Goal: Task Accomplishment & Management: Manage account settings

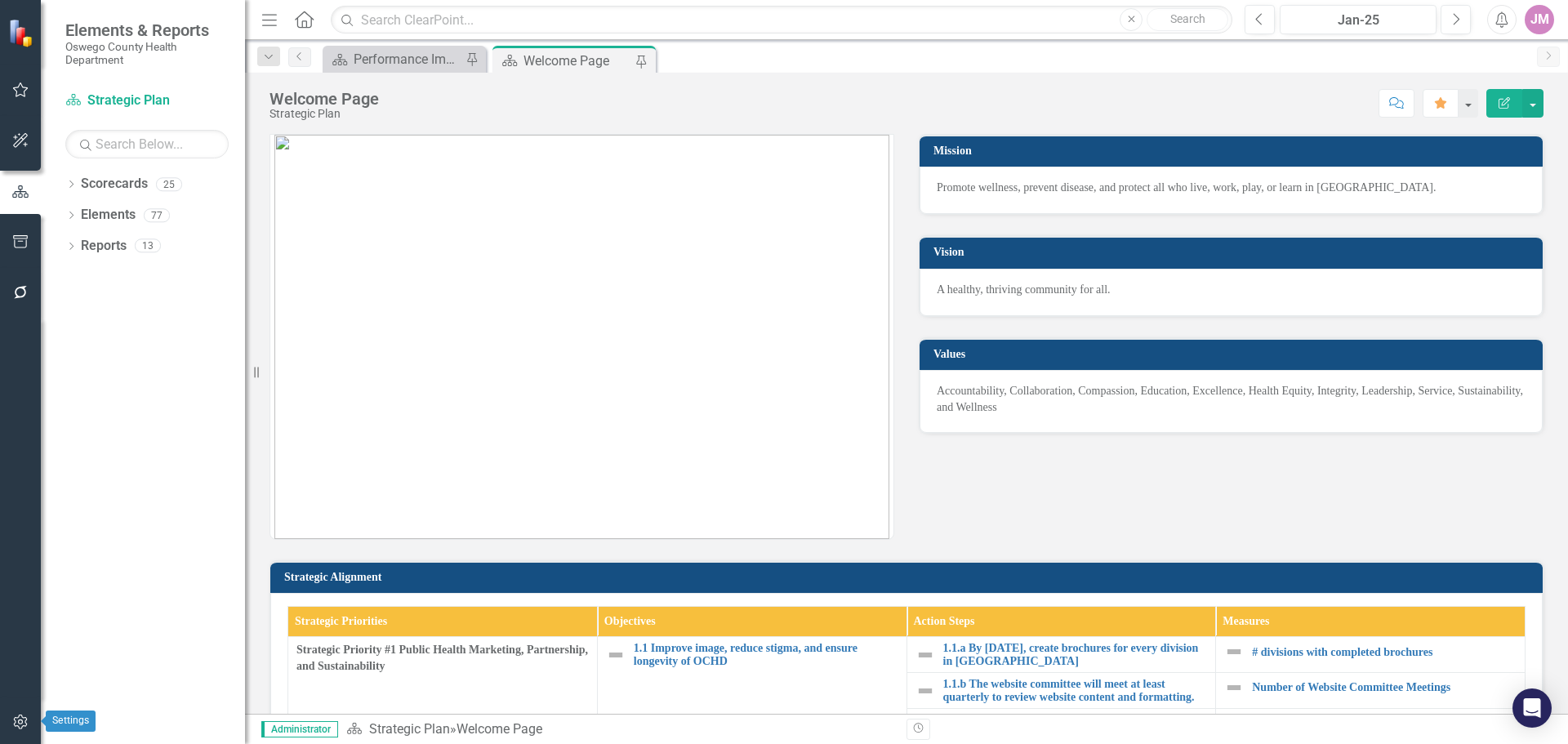
click at [24, 727] on icon "button" at bounding box center [20, 721] width 17 height 13
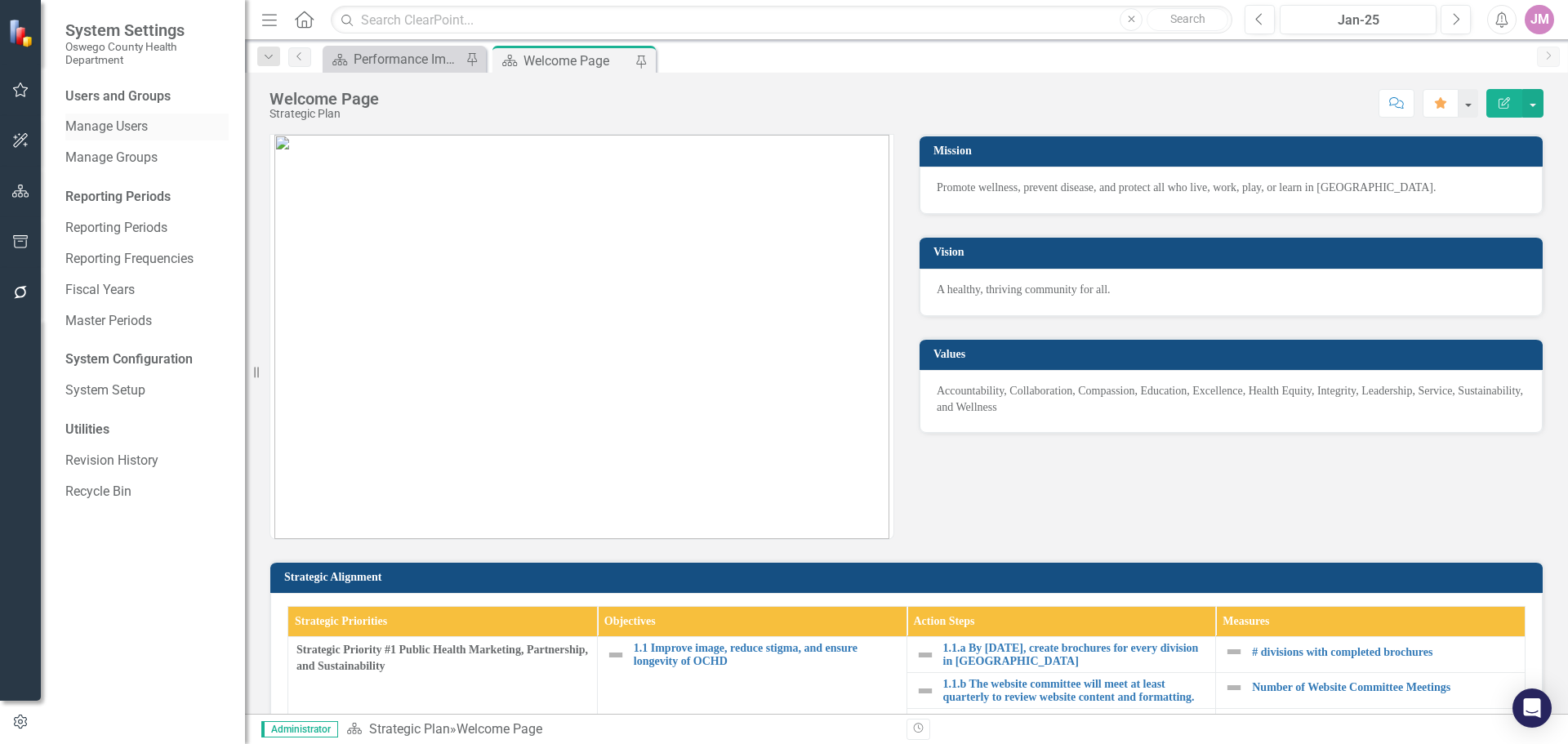
click at [109, 132] on link "Manage Users" at bounding box center [147, 127] width 164 height 19
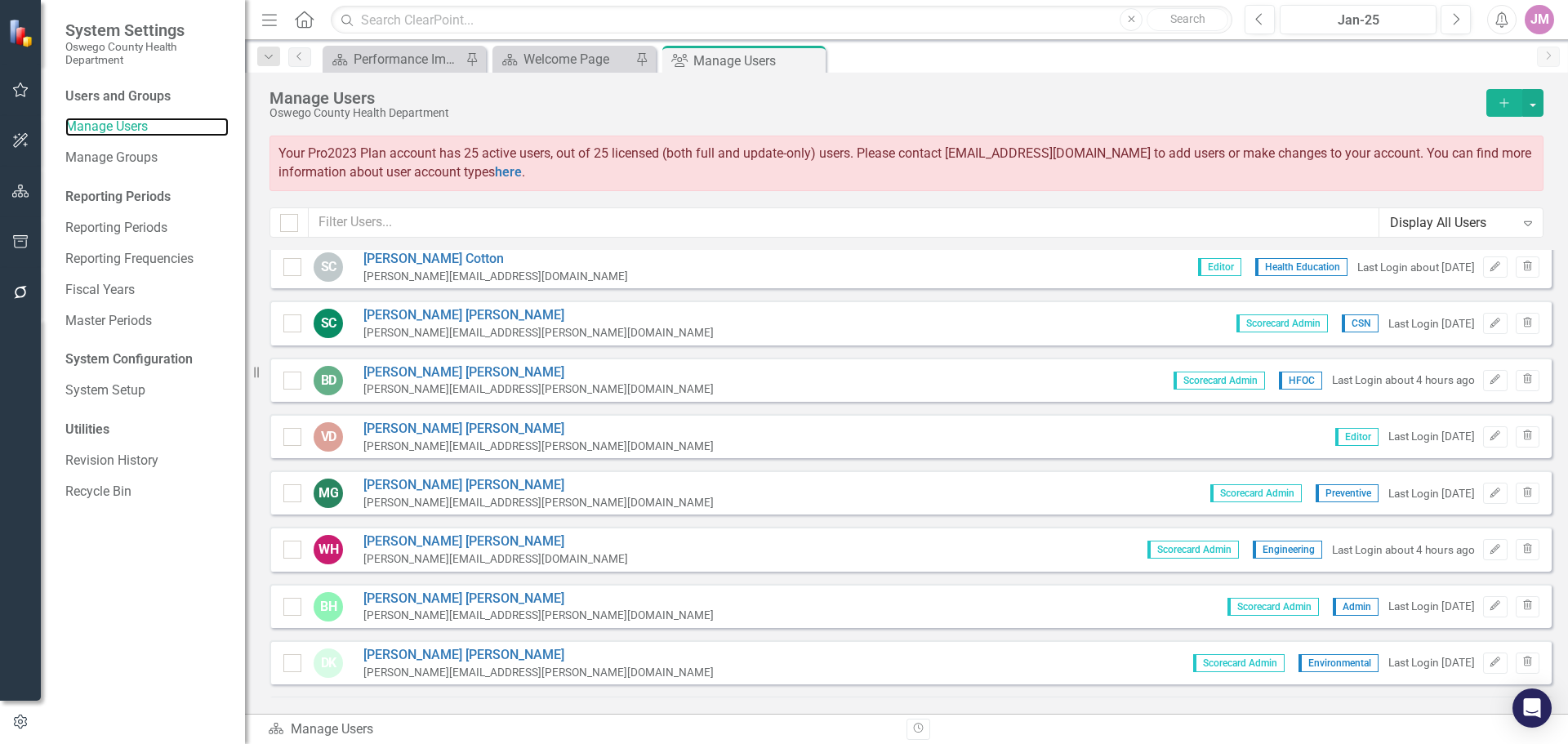
scroll to position [245, 0]
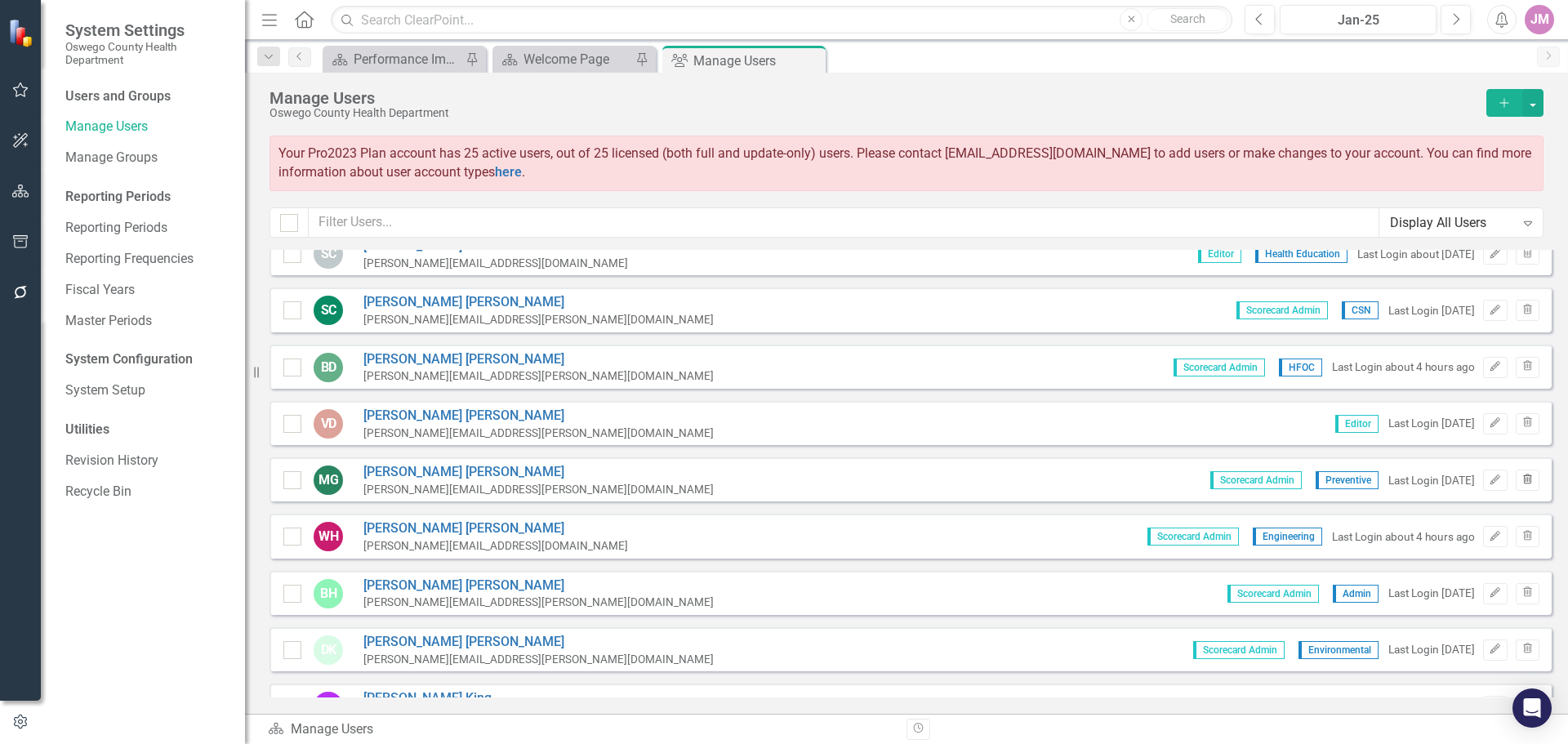
click at [1520, 485] on button "Trash" at bounding box center [1528, 479] width 24 height 21
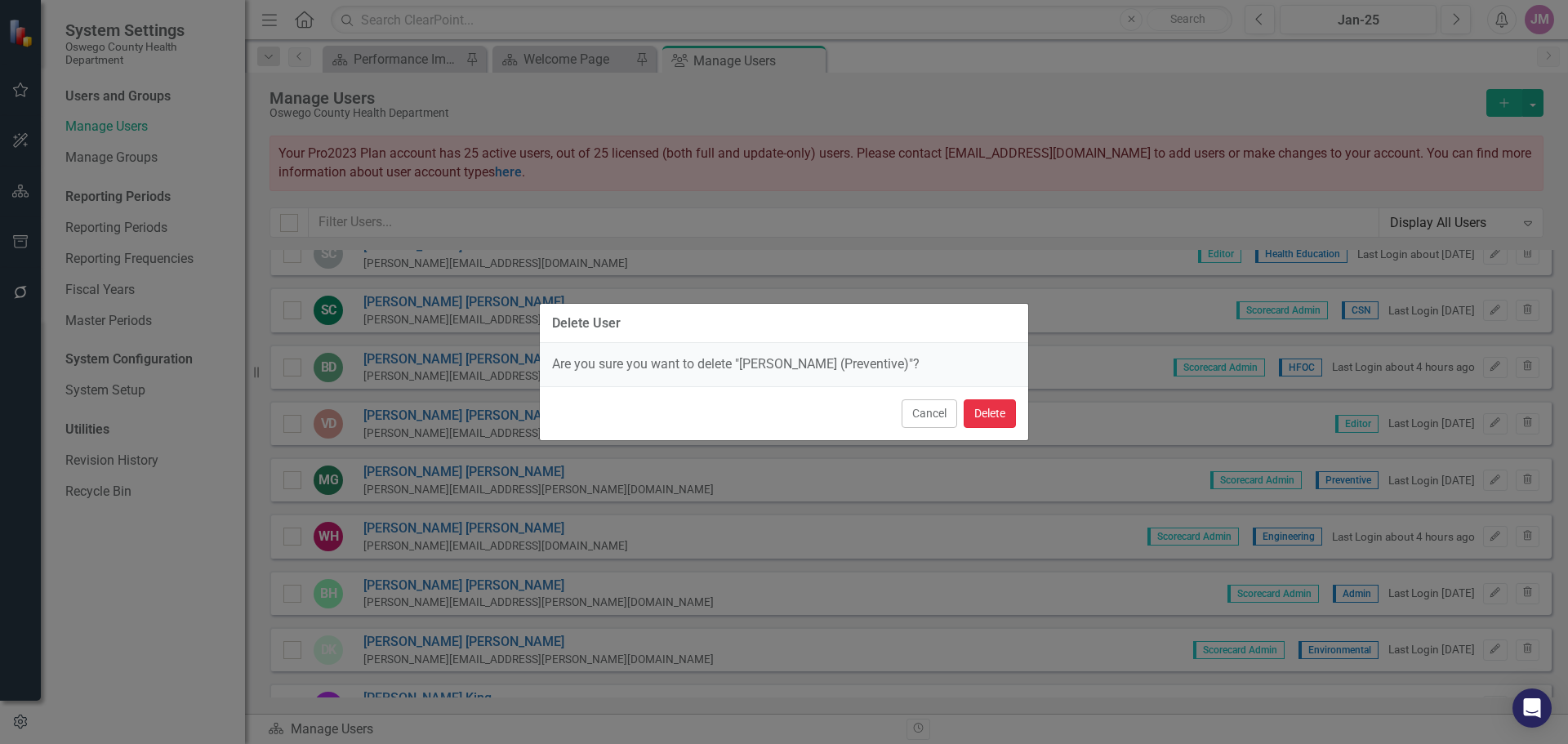
click at [994, 411] on button "Delete" at bounding box center [990, 414] width 53 height 29
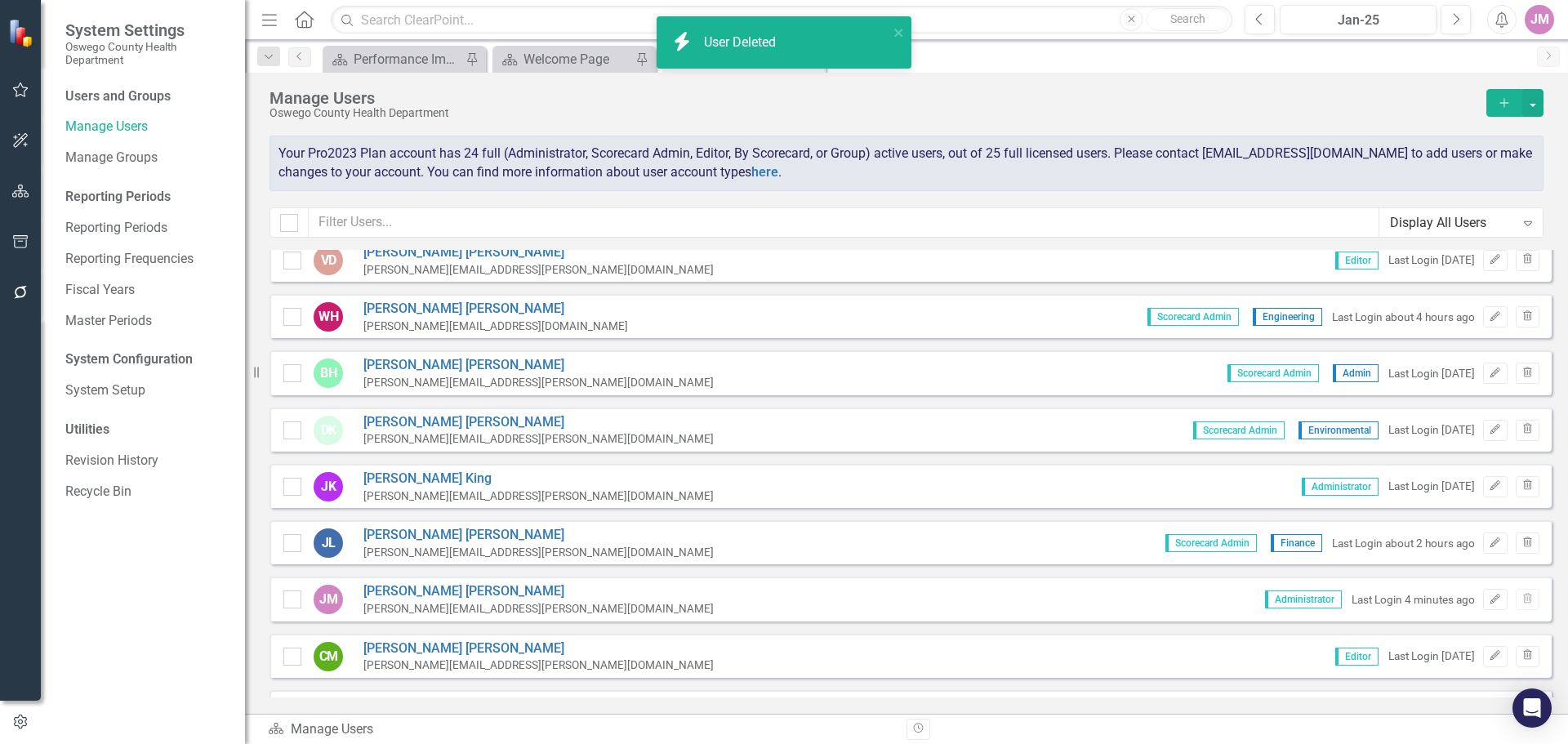
scroll to position [490, 0]
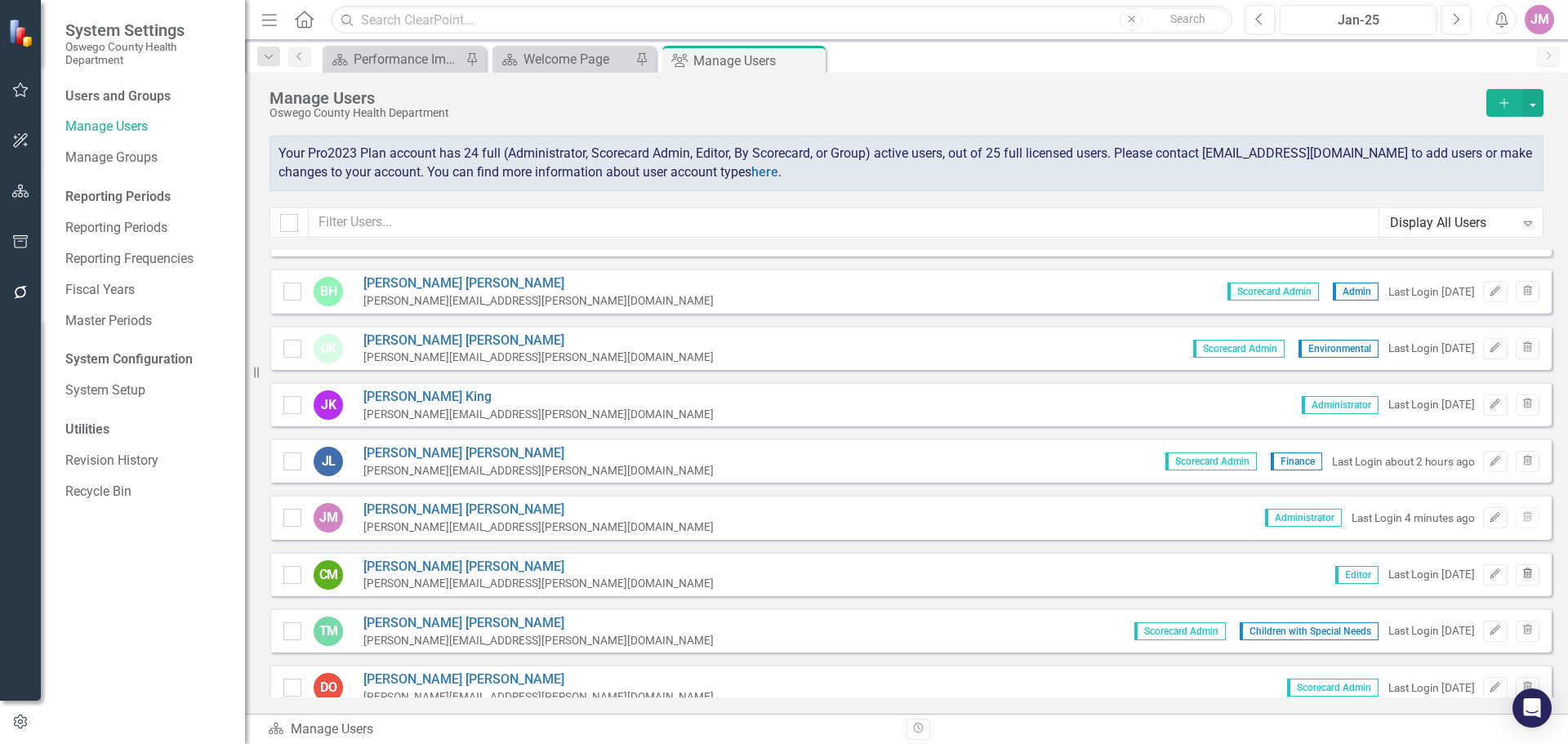
click at [1521, 573] on button "Trash" at bounding box center [1528, 574] width 24 height 21
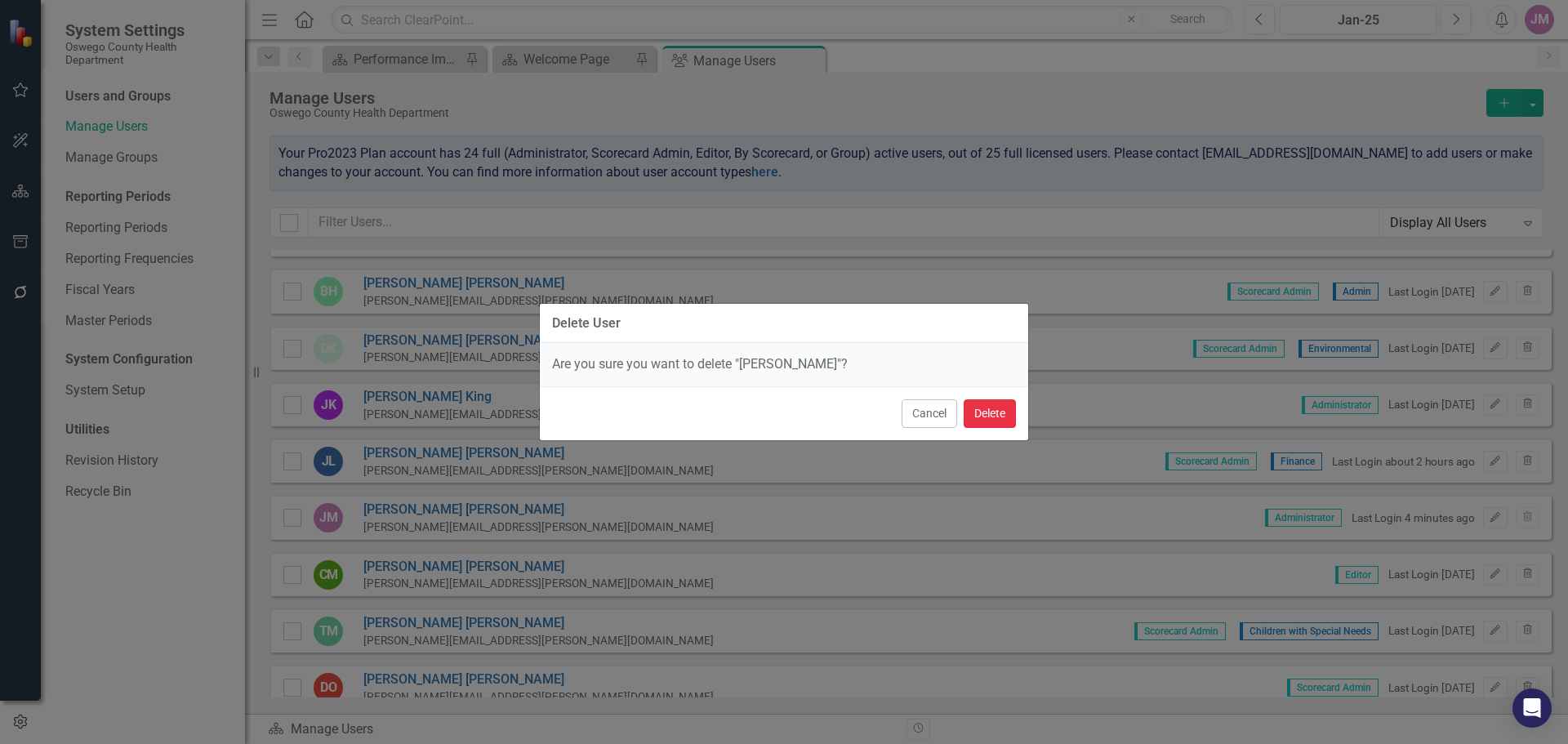
click at [997, 409] on button "Delete" at bounding box center [990, 414] width 53 height 29
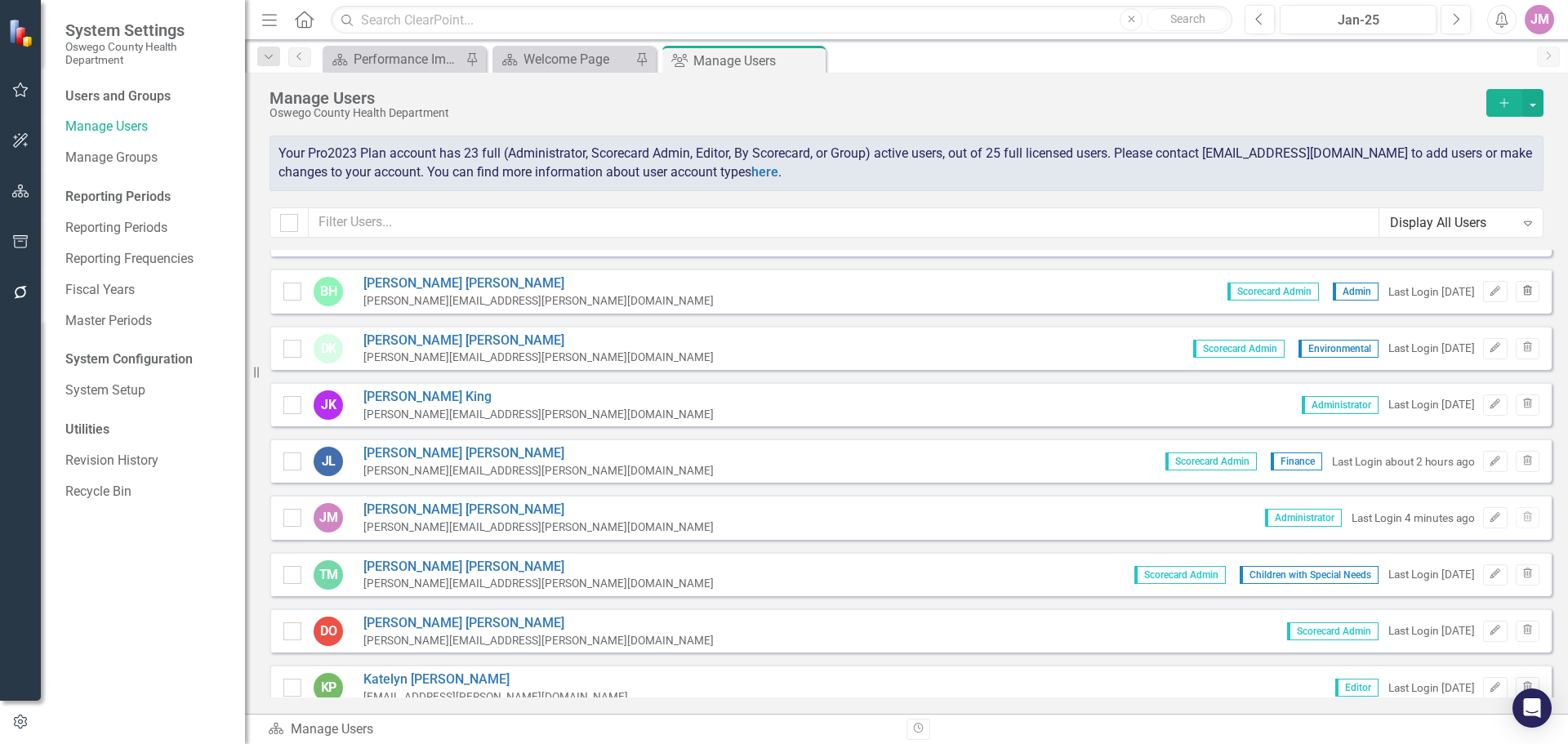
click at [1521, 288] on icon "Trash" at bounding box center [1527, 292] width 12 height 10
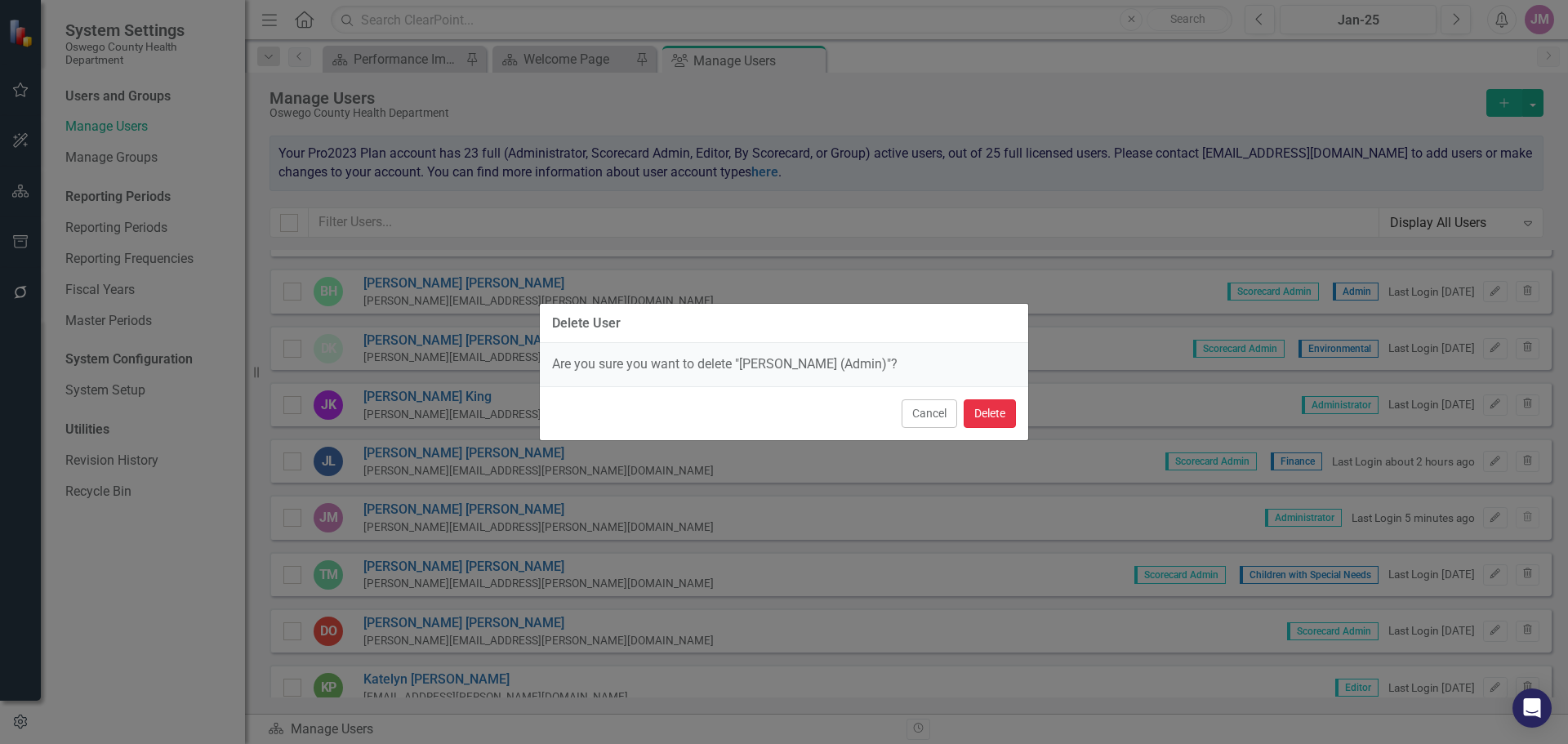
click at [994, 421] on button "Delete" at bounding box center [990, 414] width 53 height 29
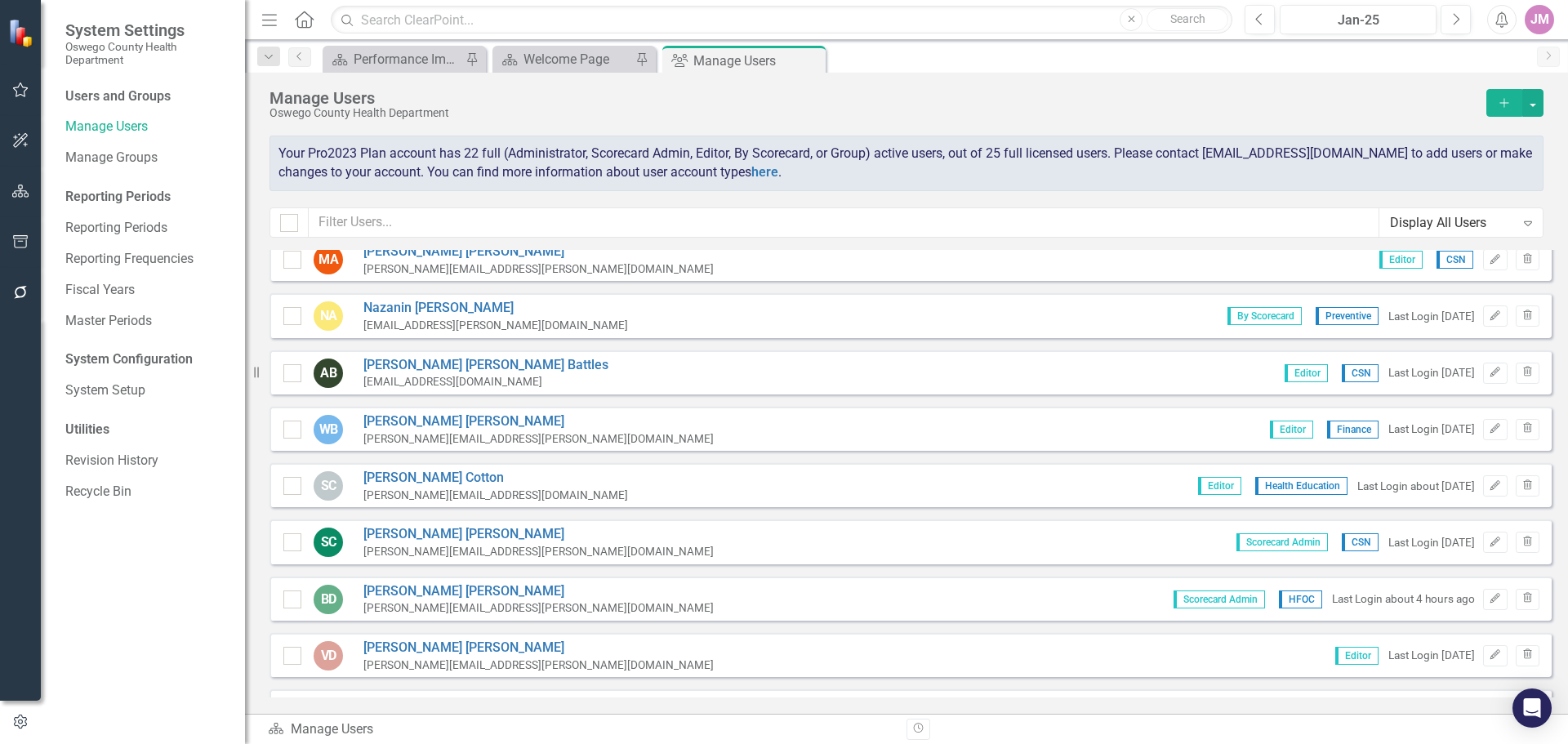
scroll to position [0, 0]
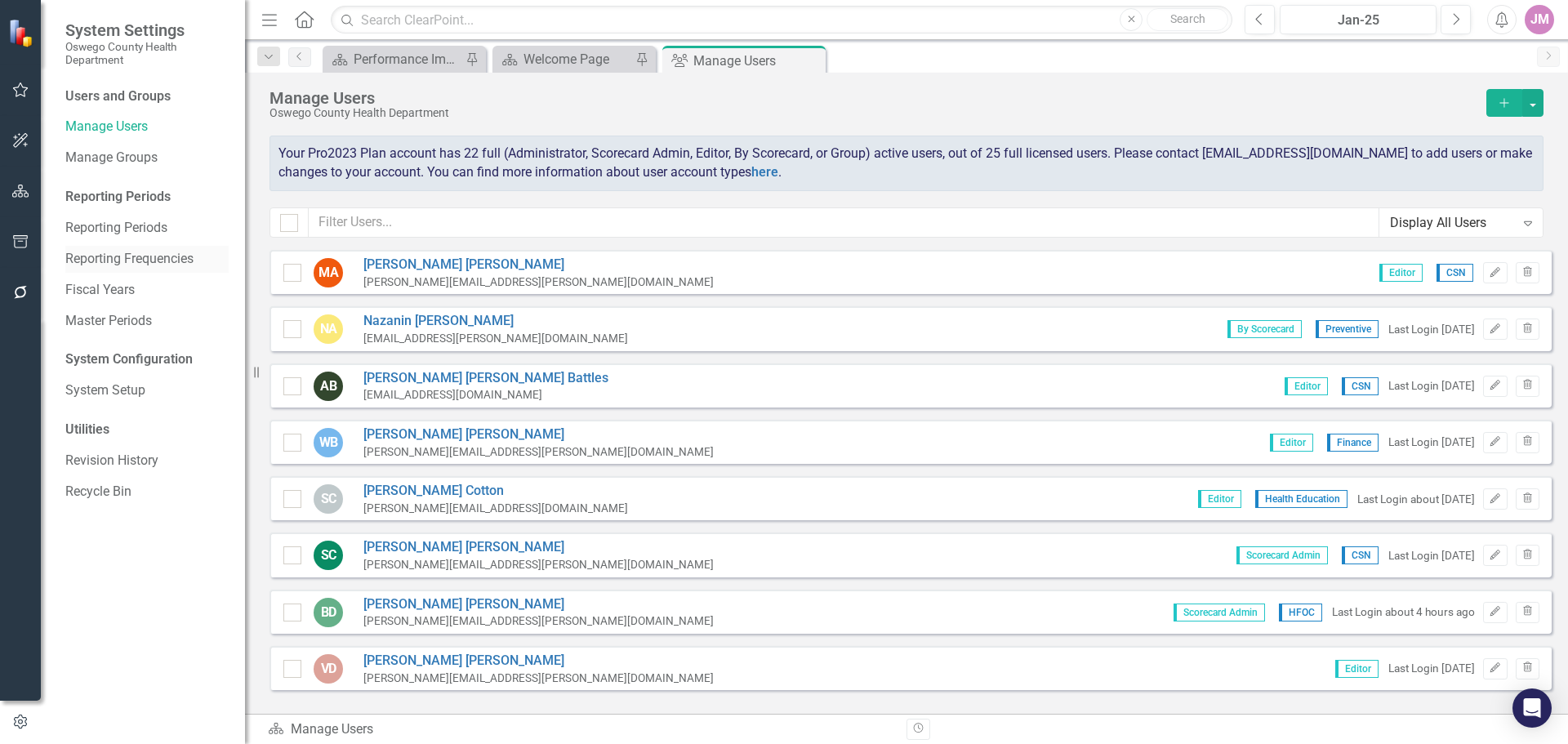
click at [95, 265] on link "Reporting Frequencies" at bounding box center [147, 260] width 164 height 19
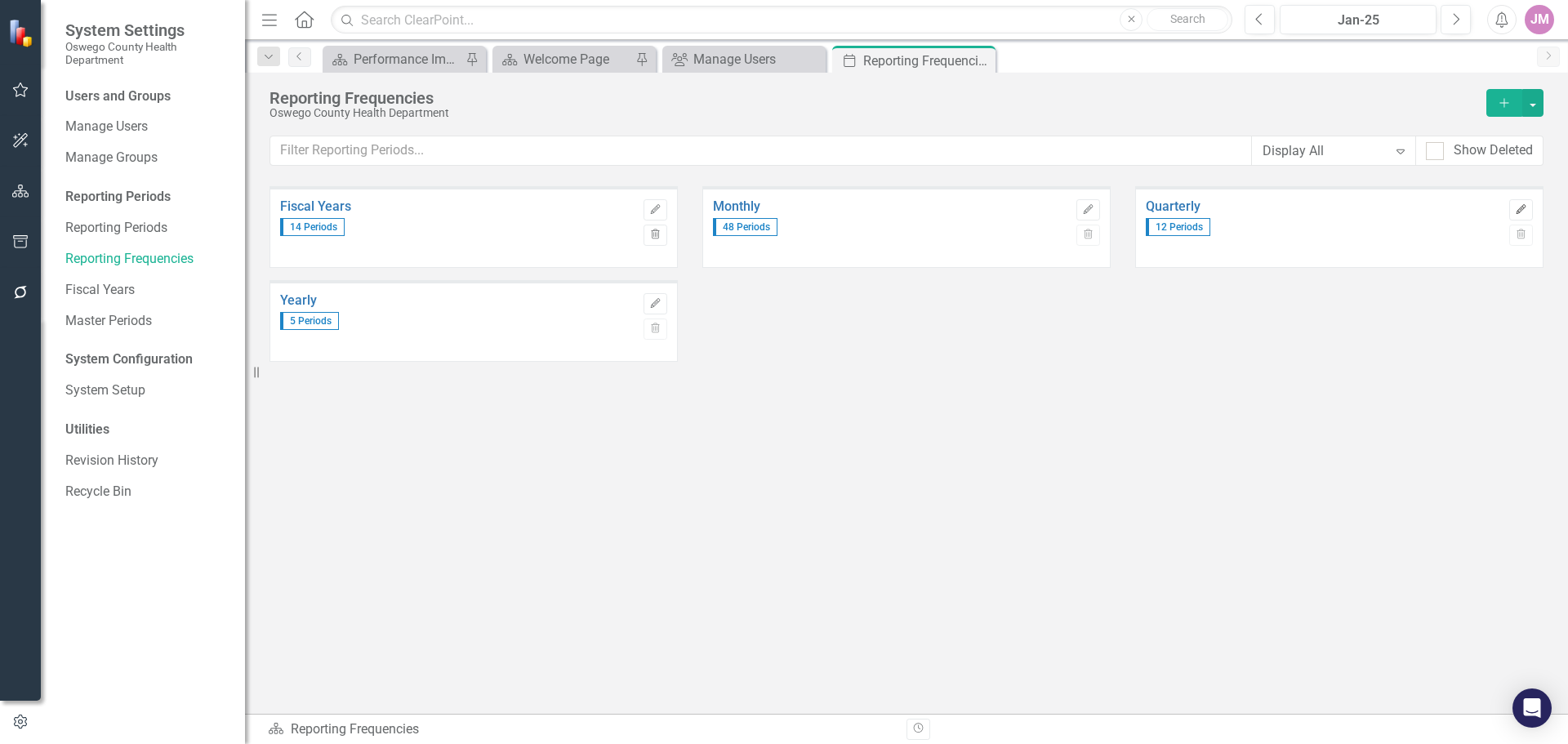
click at [1521, 207] on icon "button" at bounding box center [1521, 210] width 10 height 10
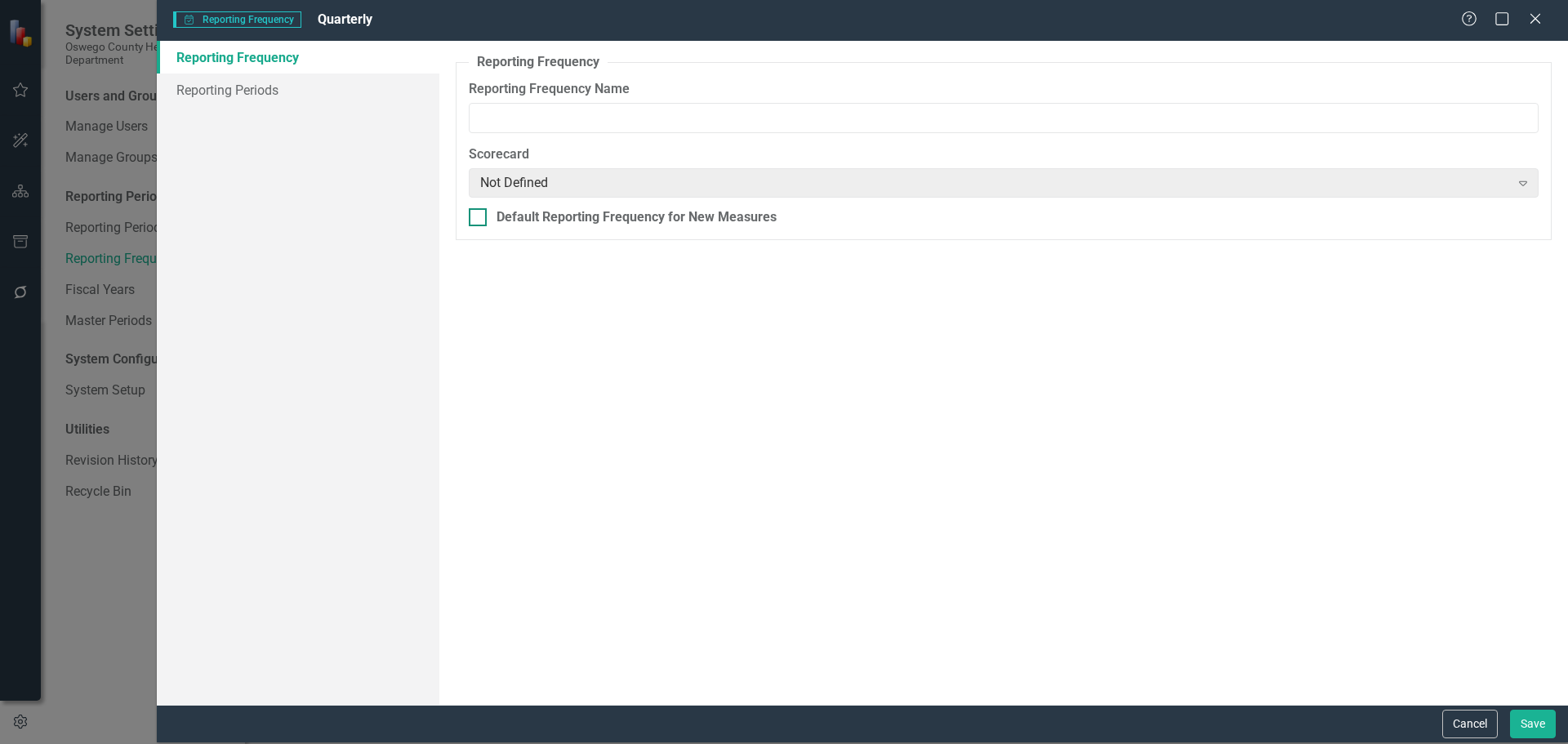
type input "Quarterly"
click at [238, 90] on link "Reporting Periods" at bounding box center [298, 90] width 283 height 33
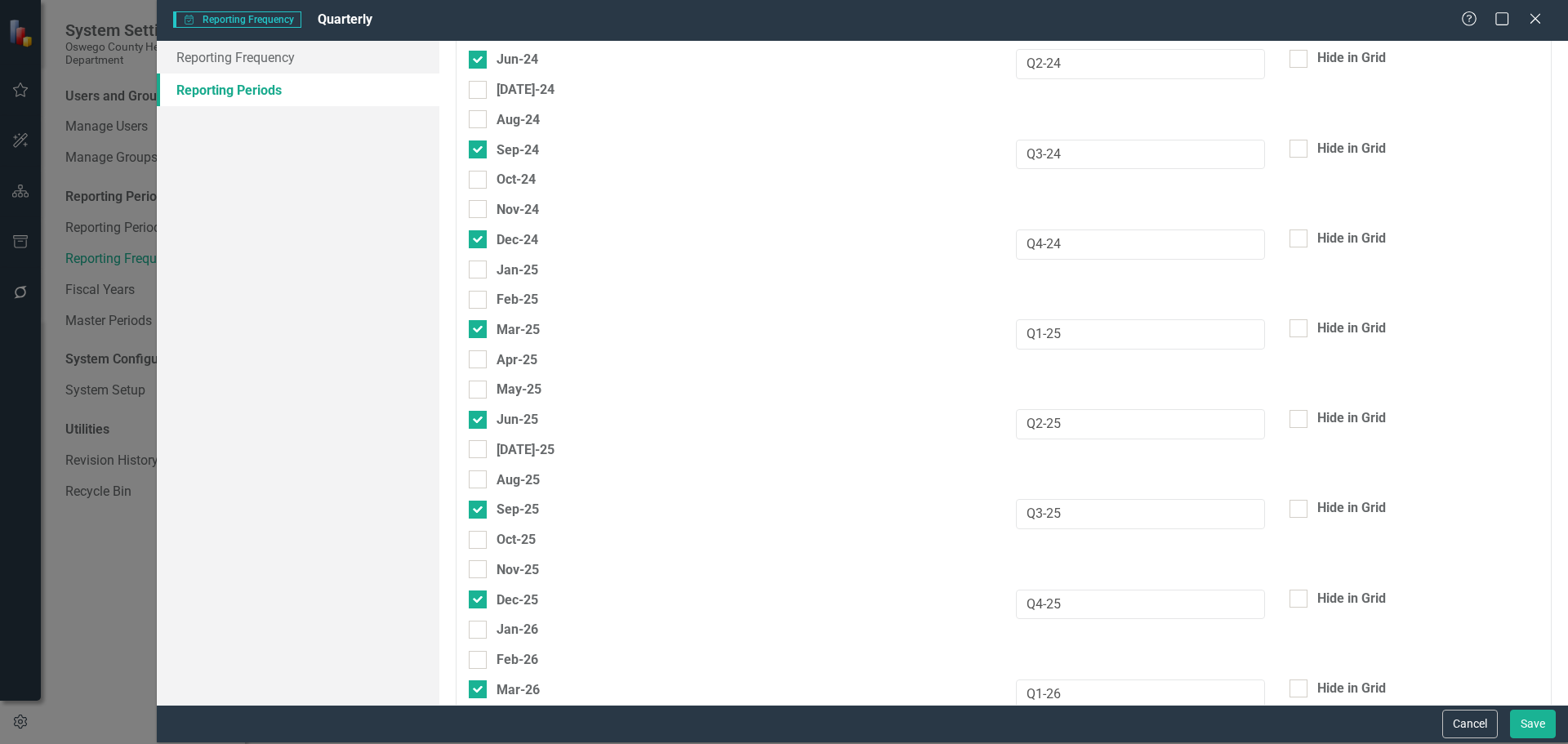
scroll to position [937, 0]
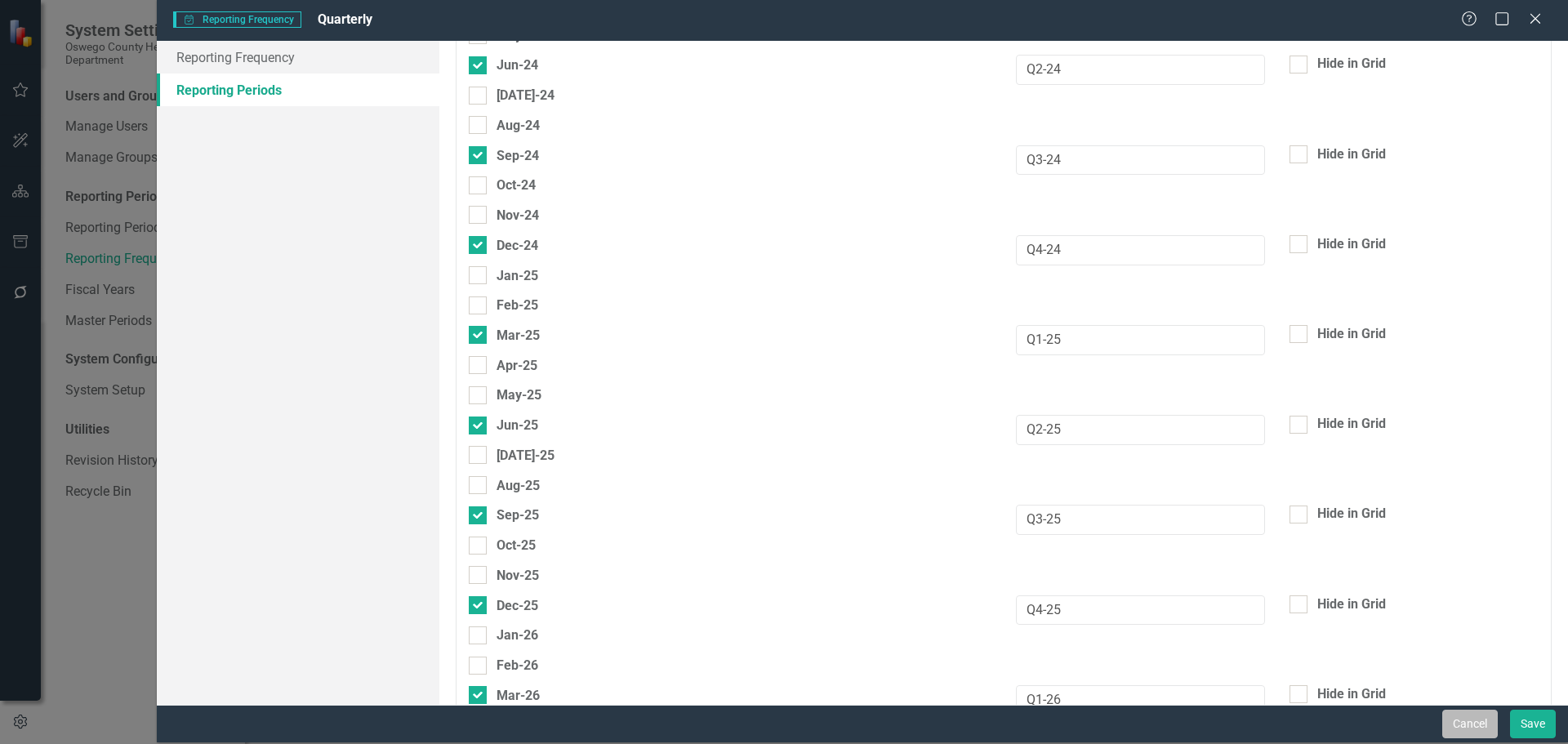
click at [1459, 722] on button "Cancel" at bounding box center [1470, 724] width 55 height 29
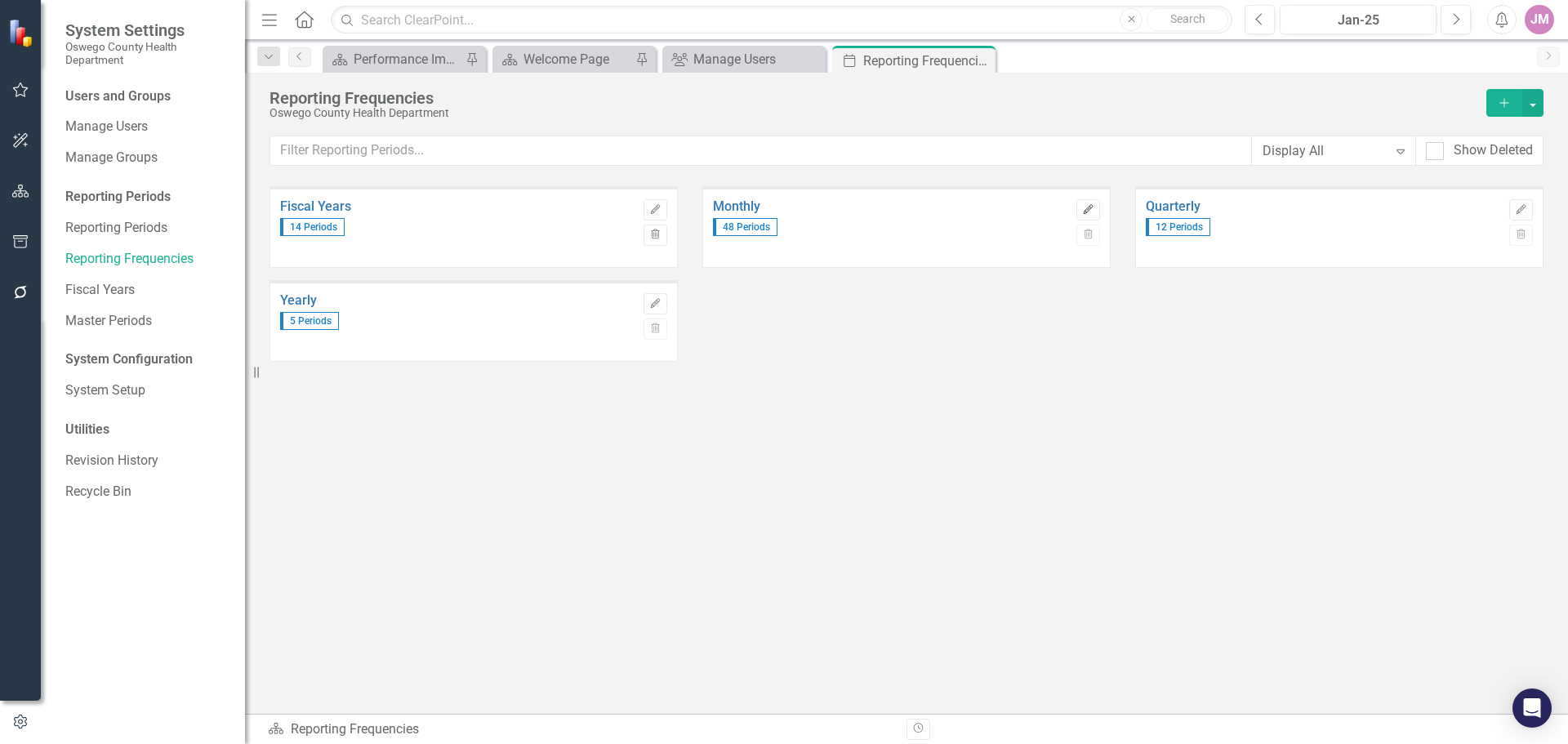
click at [1092, 218] on button "Edit" at bounding box center [1089, 210] width 24 height 21
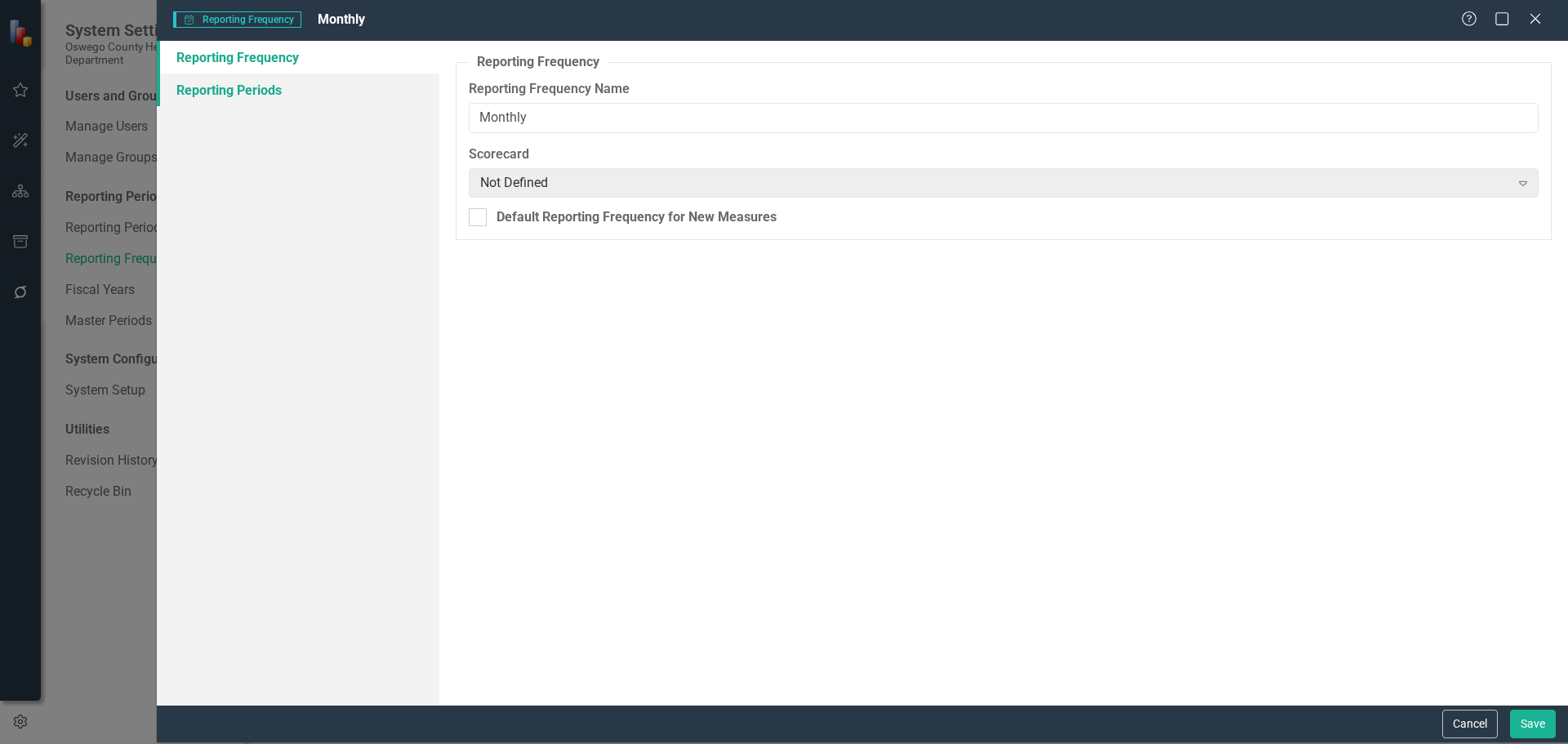
click at [265, 84] on link "Reporting Periods" at bounding box center [298, 90] width 283 height 33
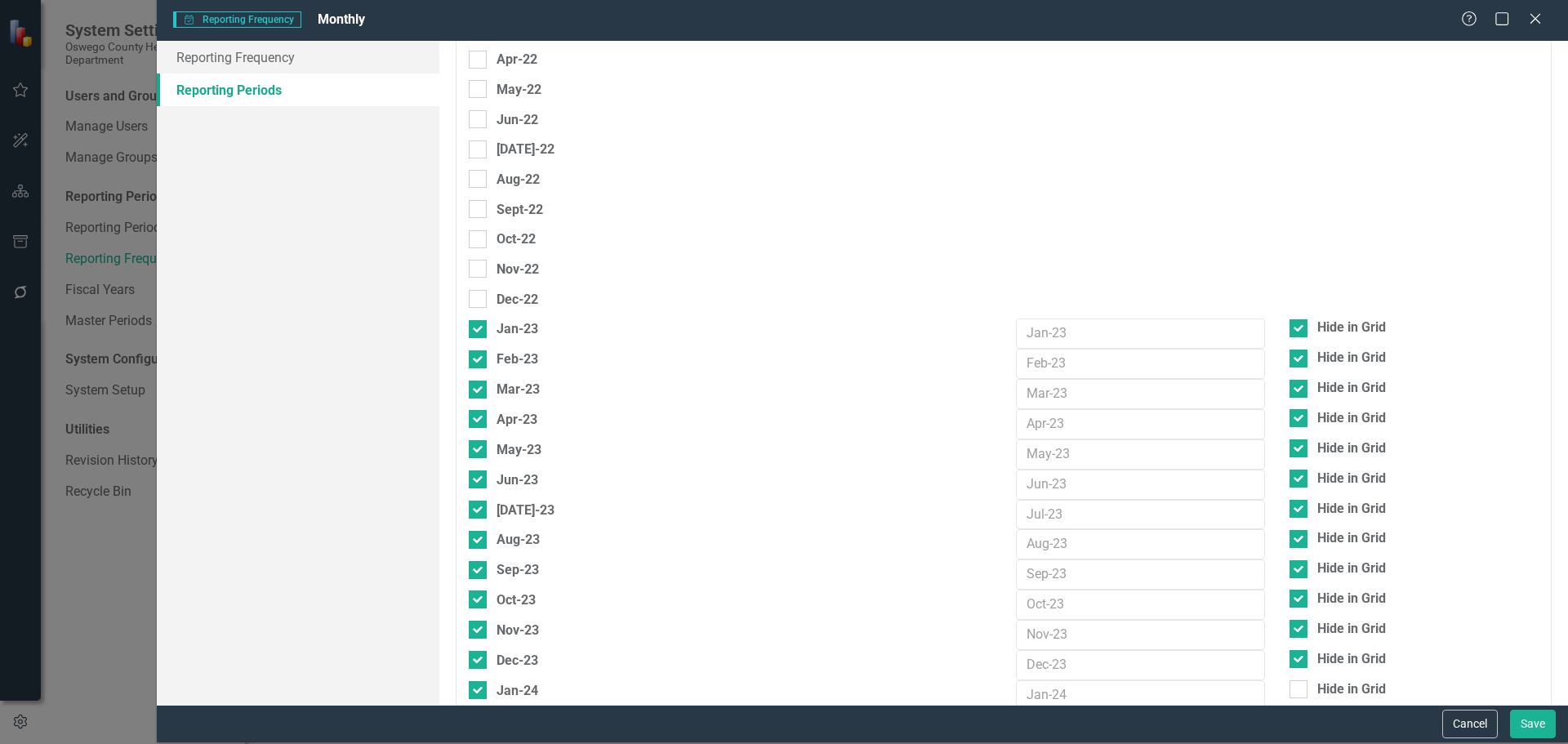
scroll to position [572, 0]
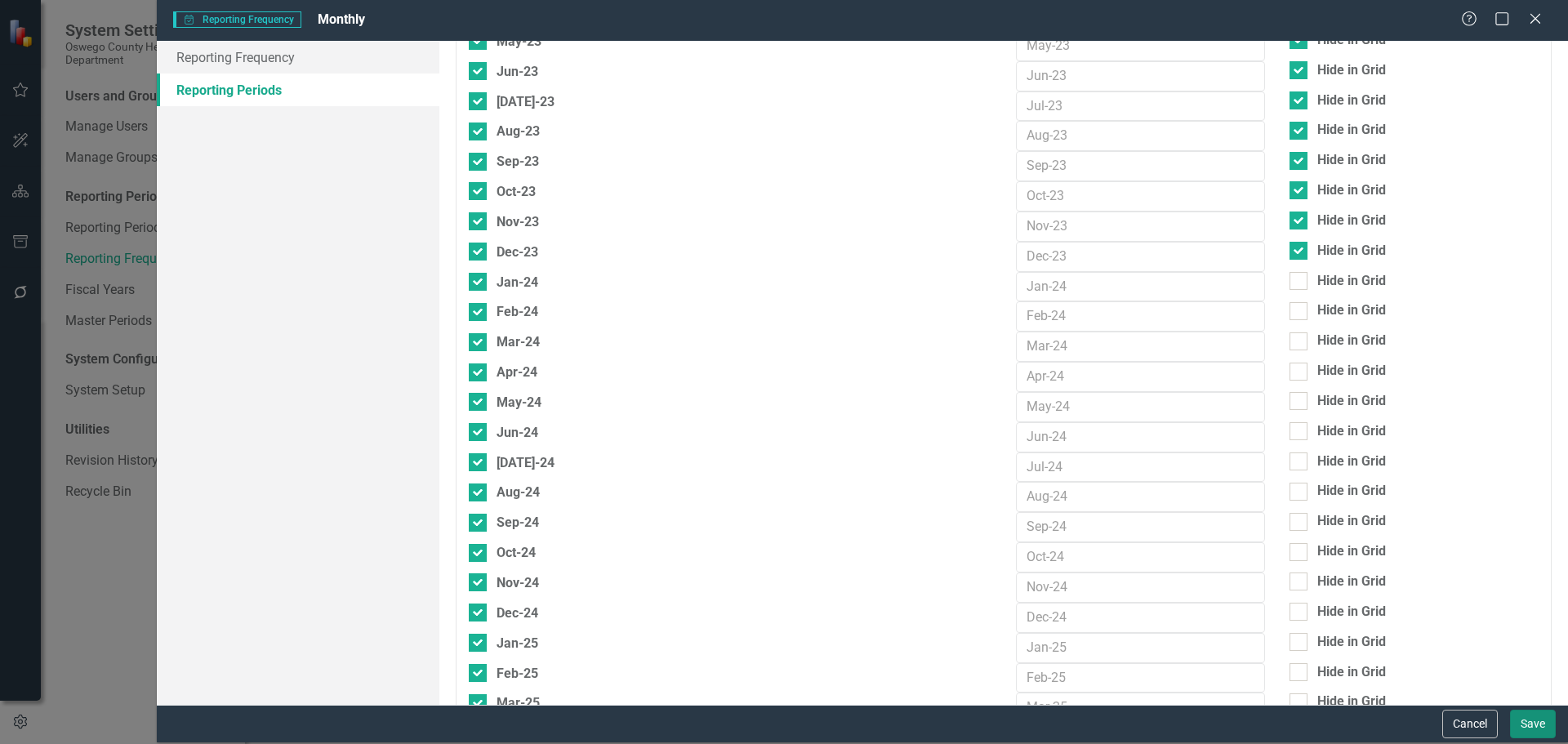
click at [1543, 730] on button "Save" at bounding box center [1533, 724] width 46 height 29
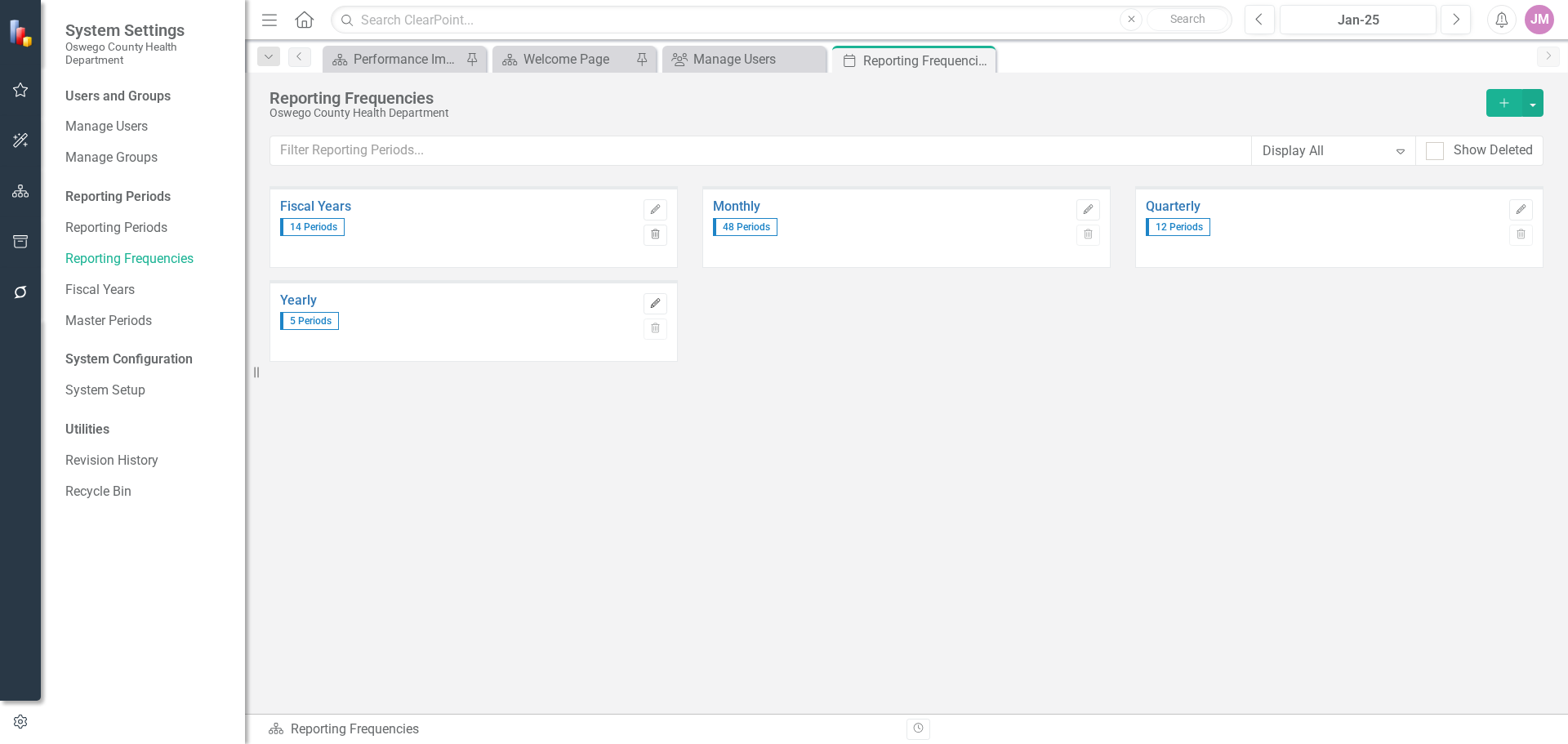
click at [658, 305] on icon "Edit" at bounding box center [655, 304] width 12 height 10
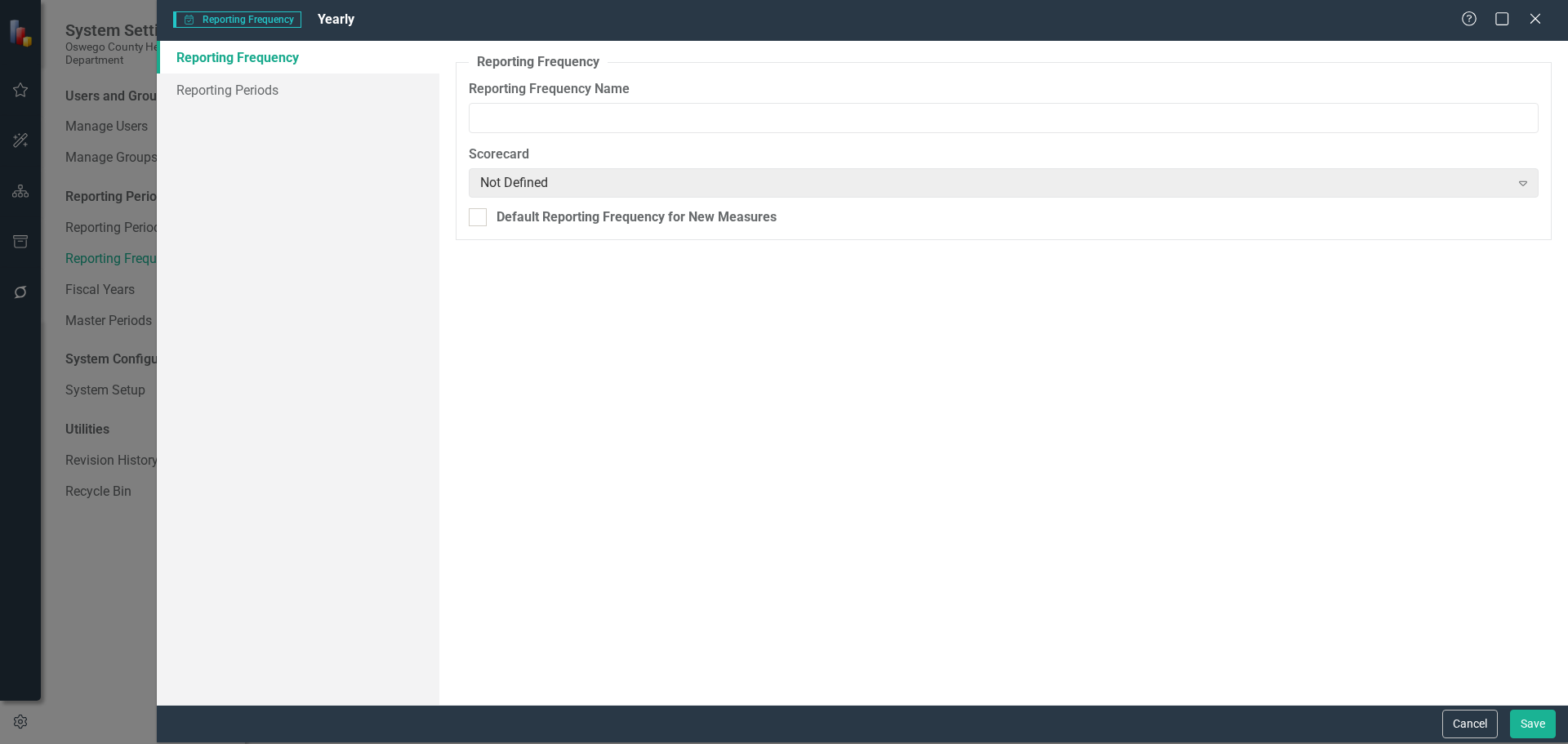
type input "Yearly"
click at [262, 90] on link "Reporting Periods" at bounding box center [298, 90] width 283 height 33
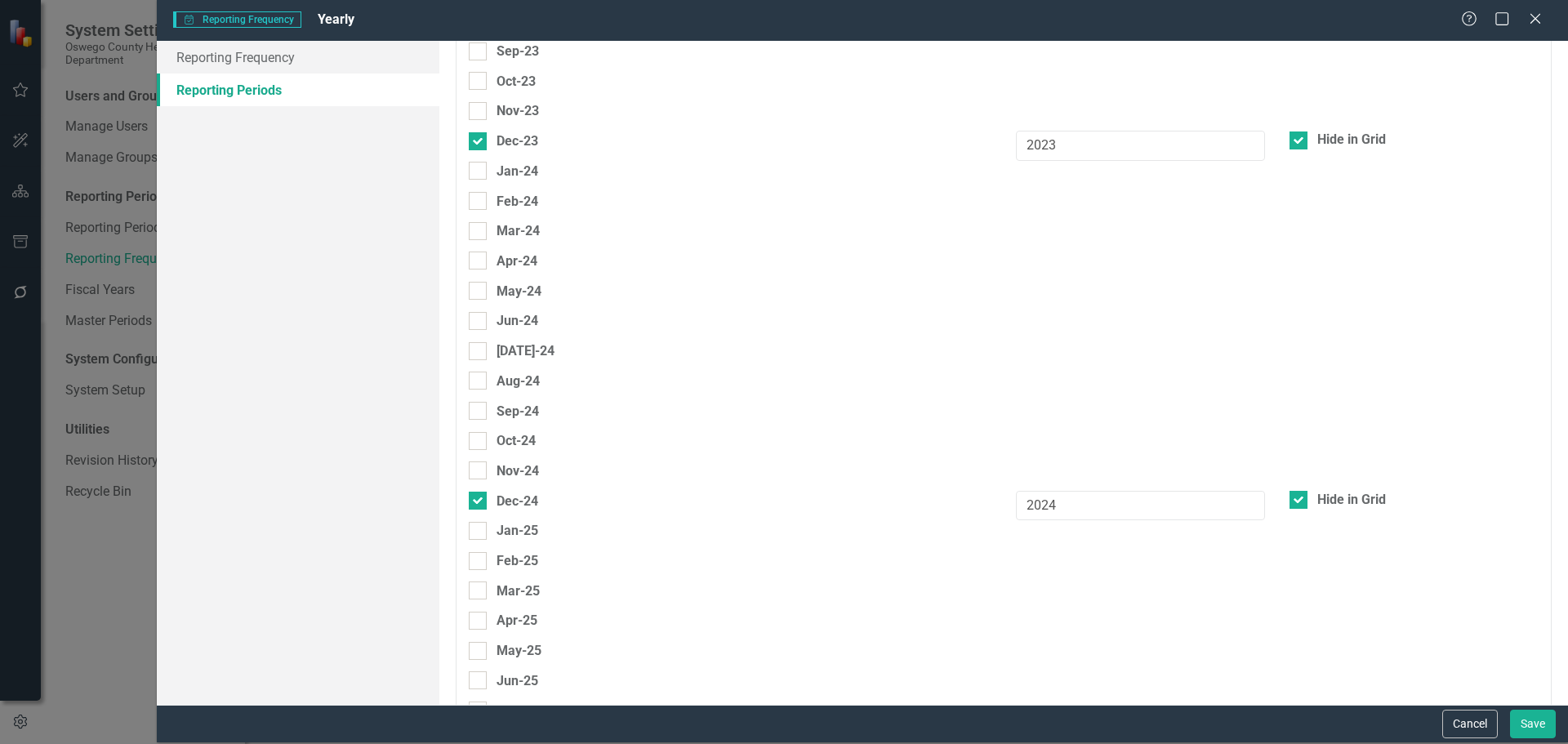
scroll to position [735, 0]
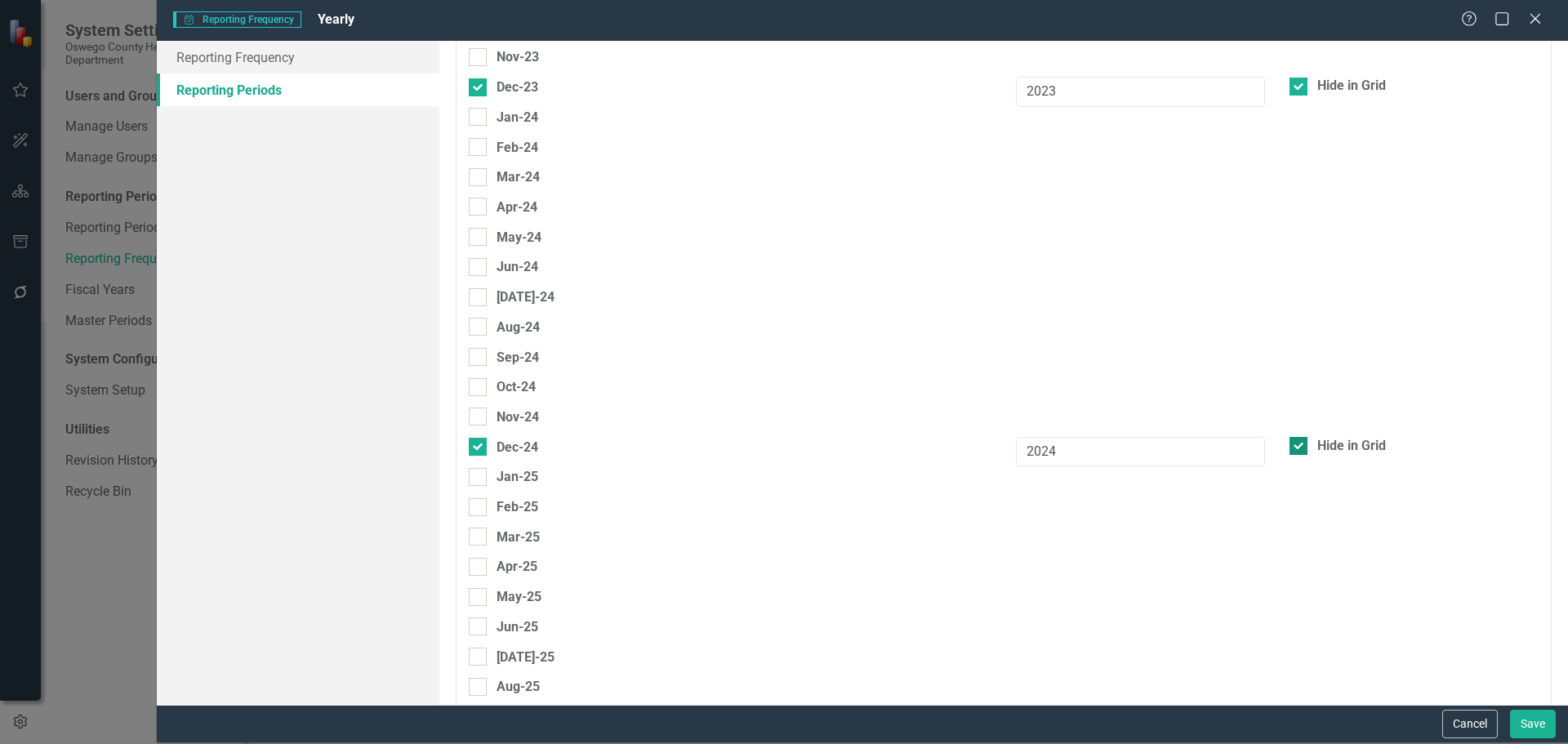
click at [1296, 444] on div at bounding box center [1298, 445] width 18 height 18
click at [1296, 444] on input "Hide in Grid" at bounding box center [1295, 442] width 11 height 11
checkbox input "false"
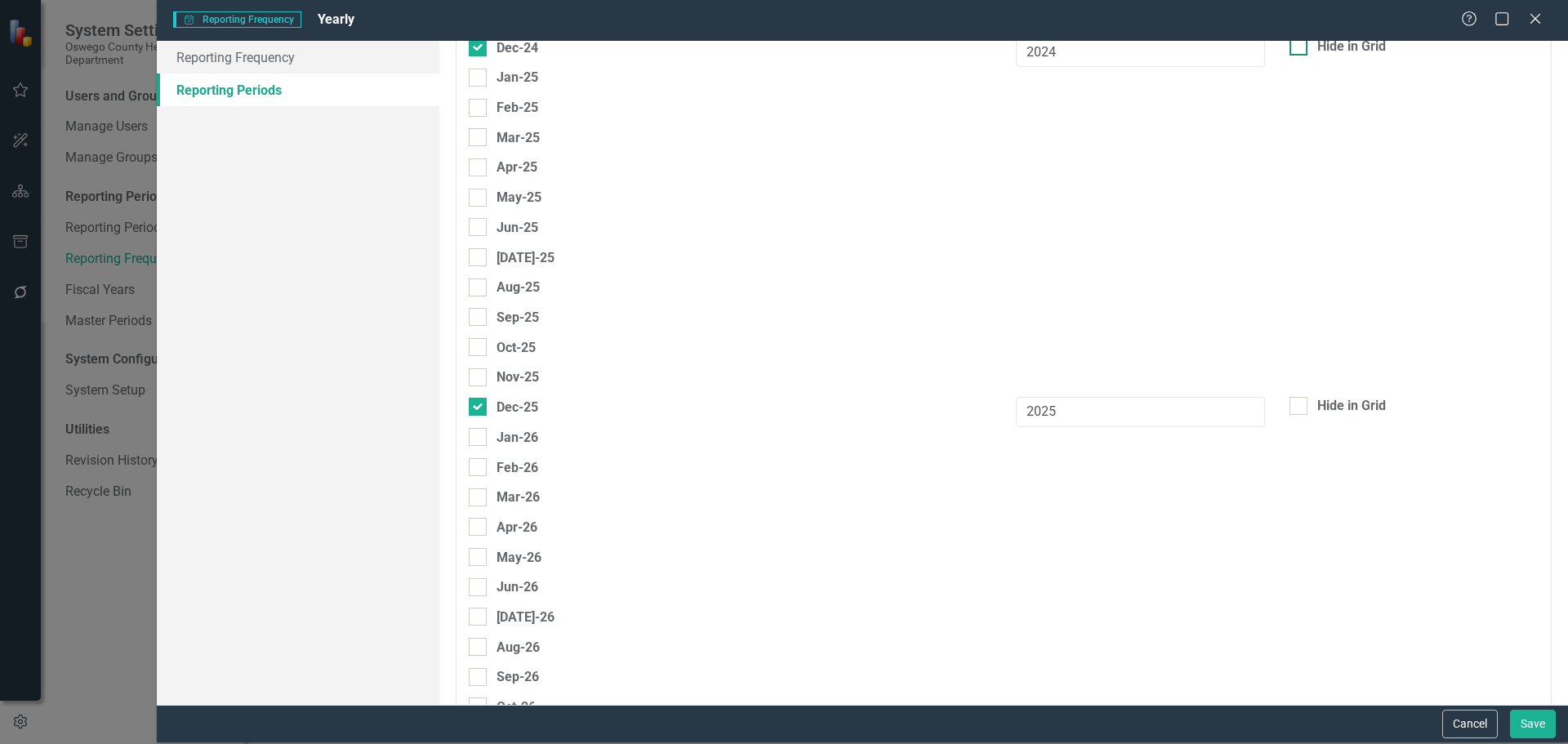
scroll to position [1144, 0]
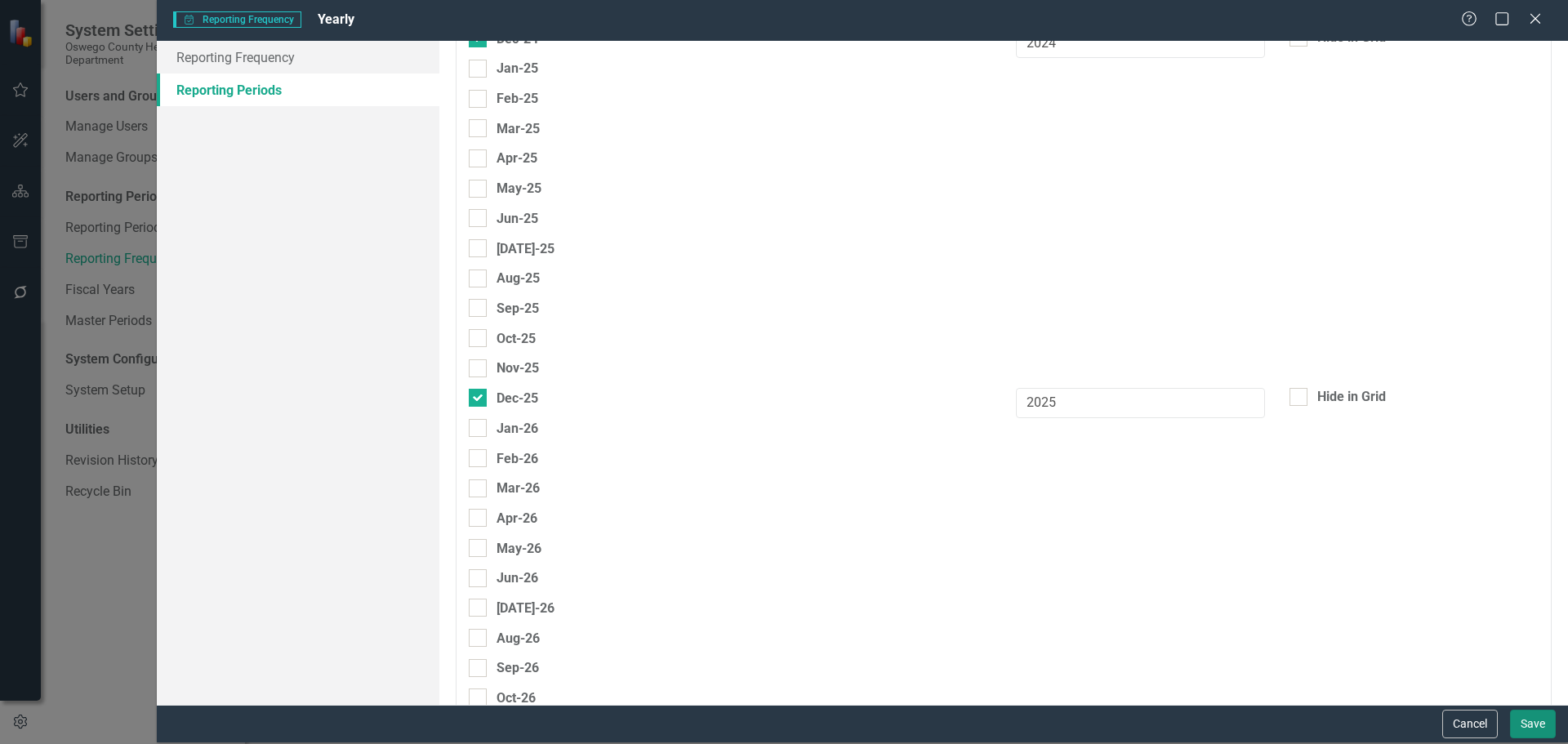
click at [1532, 729] on button "Save" at bounding box center [1533, 724] width 46 height 29
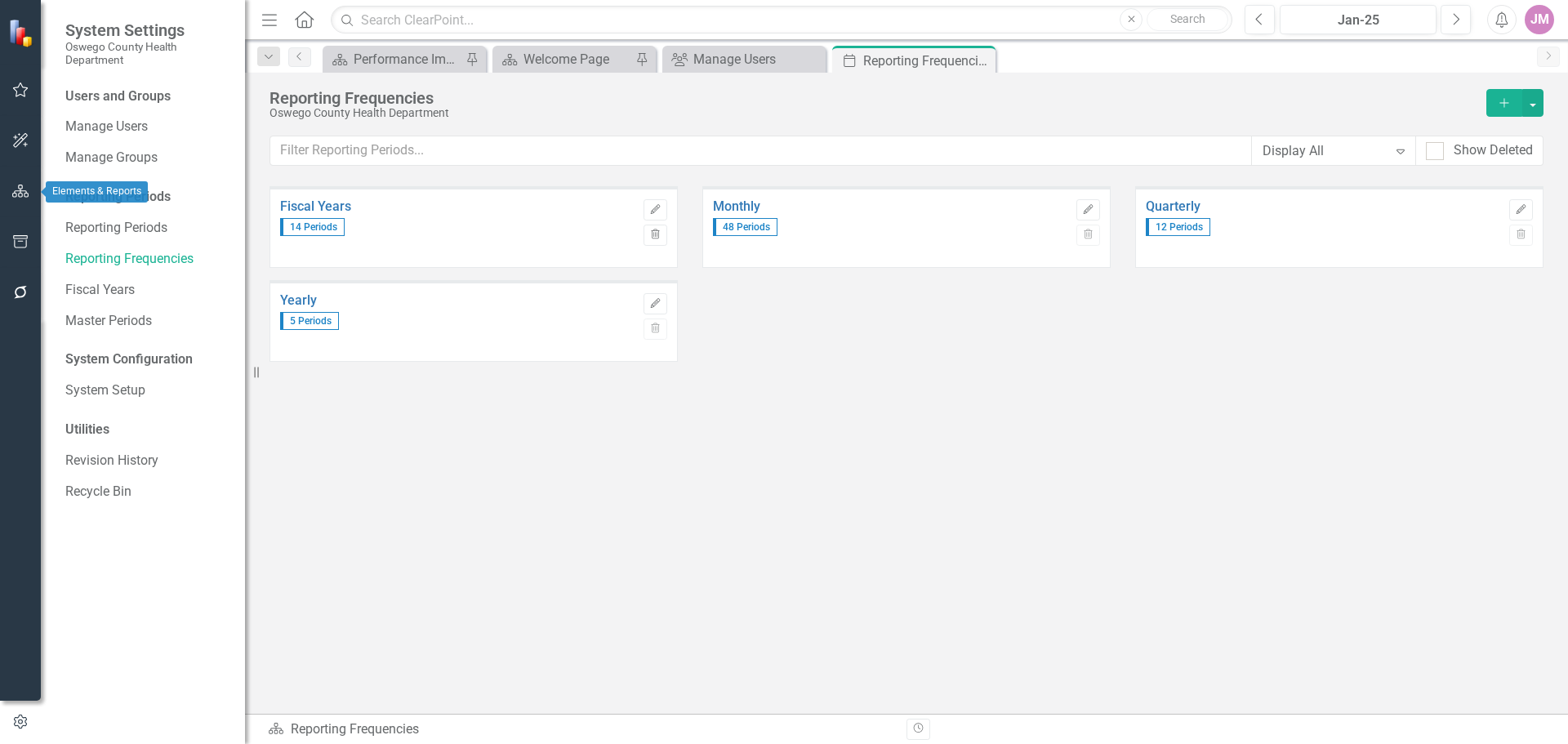
click at [18, 187] on icon "button" at bounding box center [20, 191] width 17 height 13
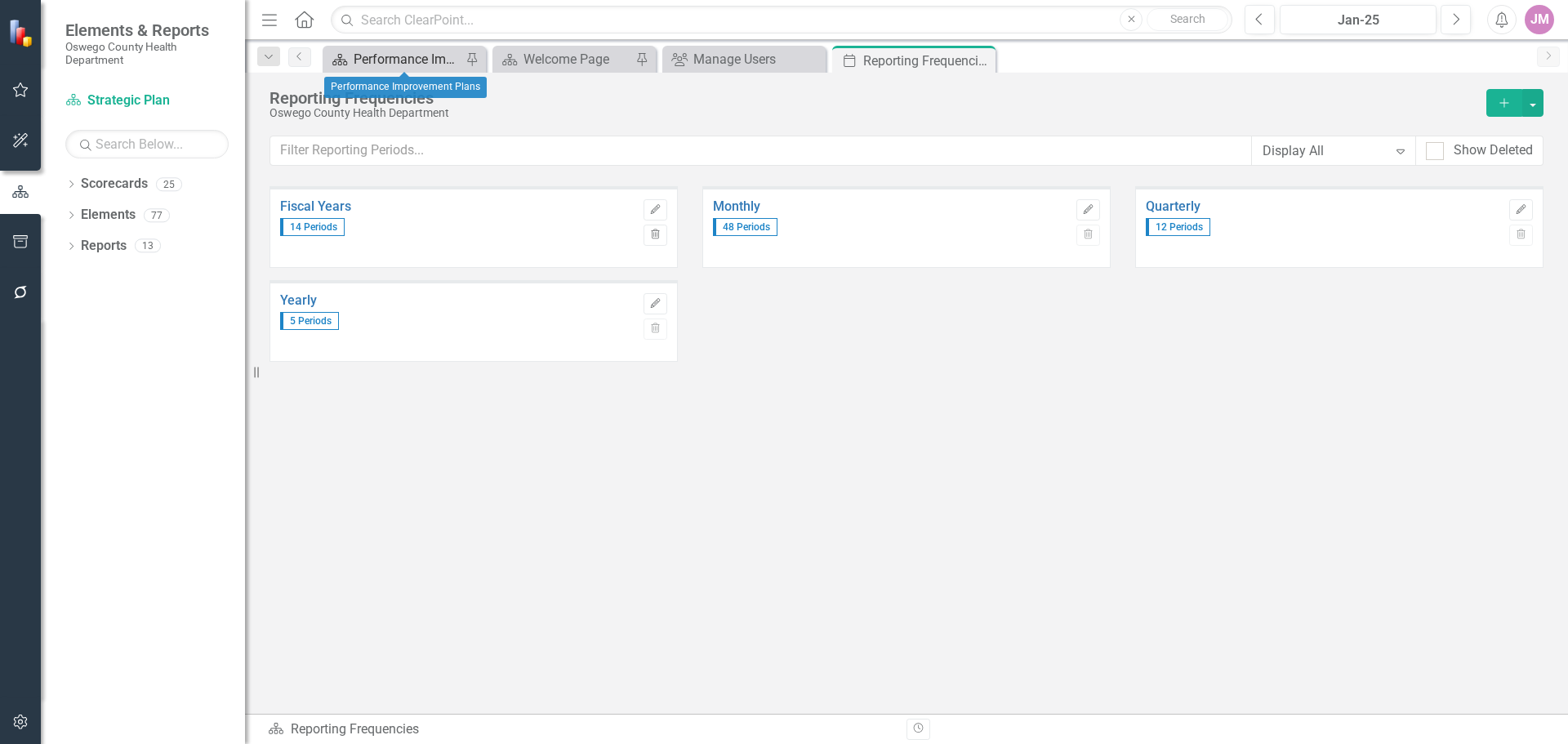
click at [389, 61] on div "Performance Improvement Plans" at bounding box center [407, 59] width 108 height 20
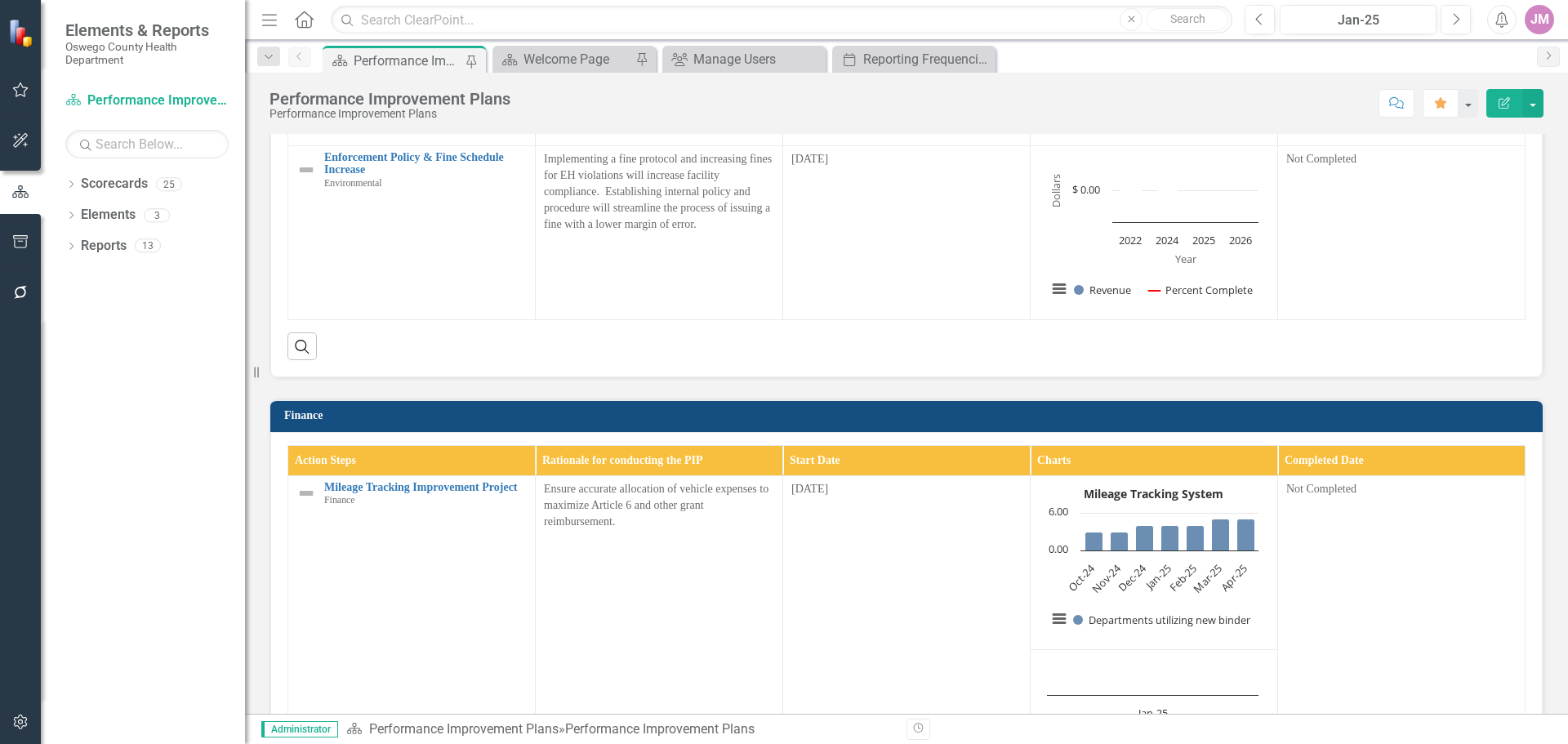
scroll to position [2123, 0]
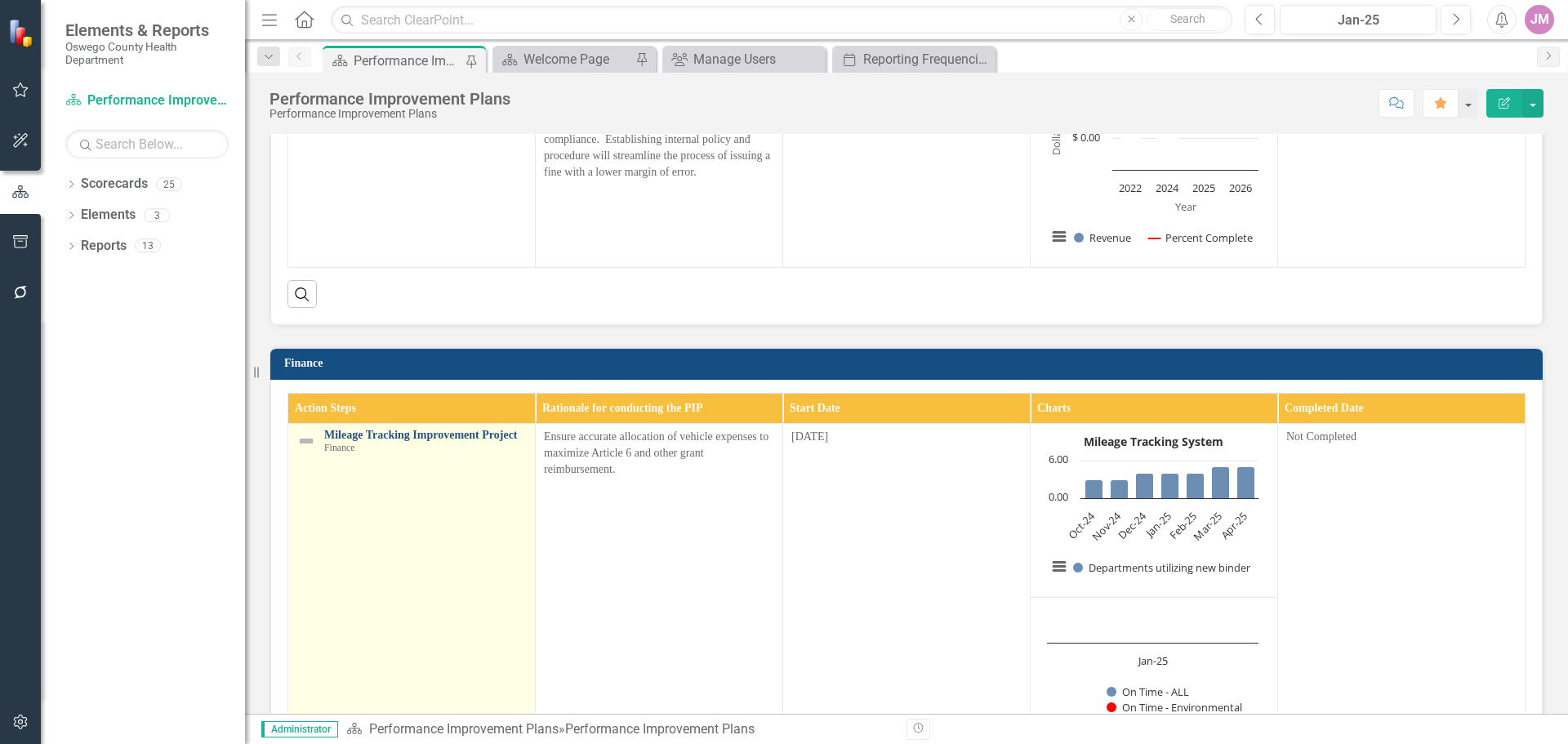
click at [429, 441] on link "Mileage Tracking Improvement Project" at bounding box center [425, 434] width 203 height 12
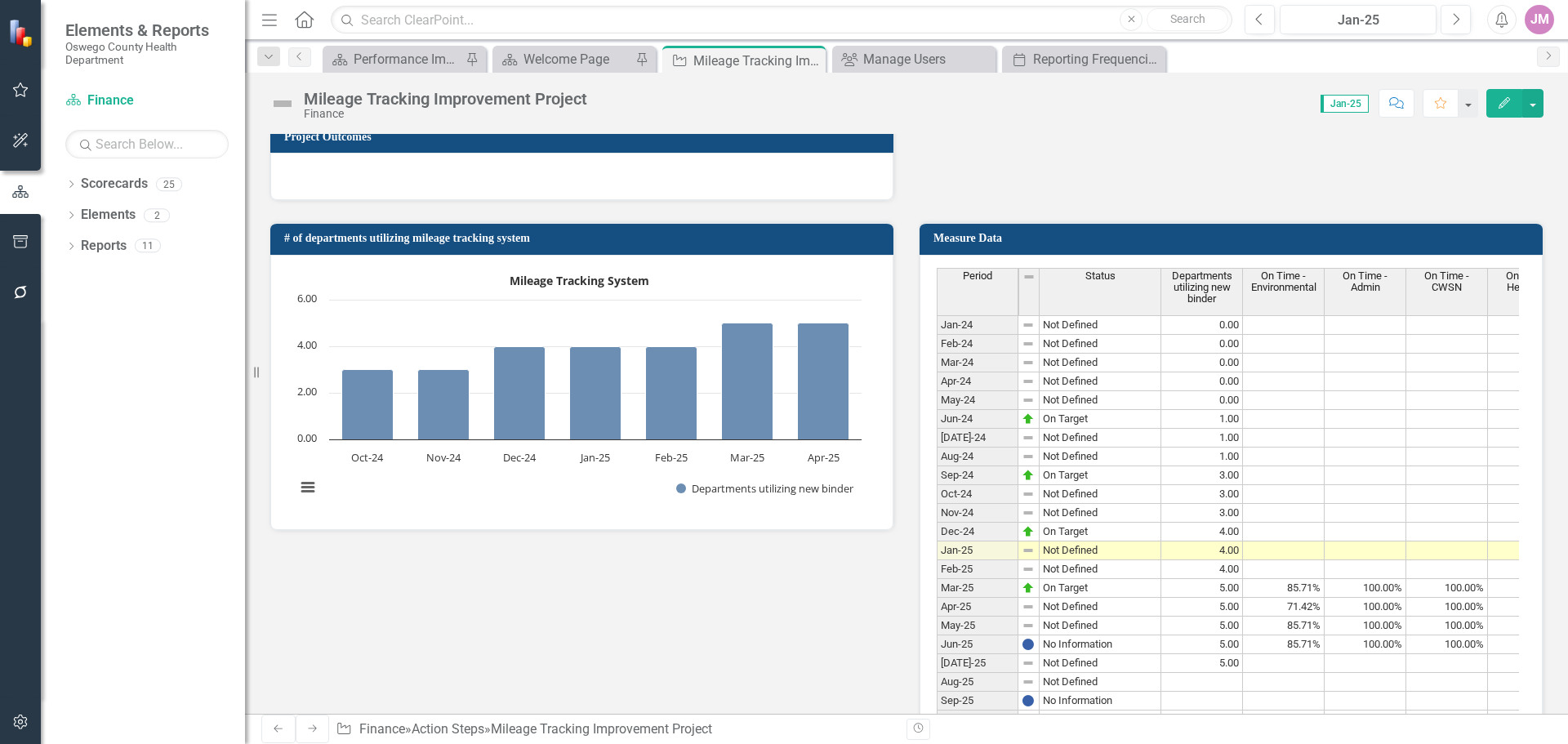
scroll to position [2531, 0]
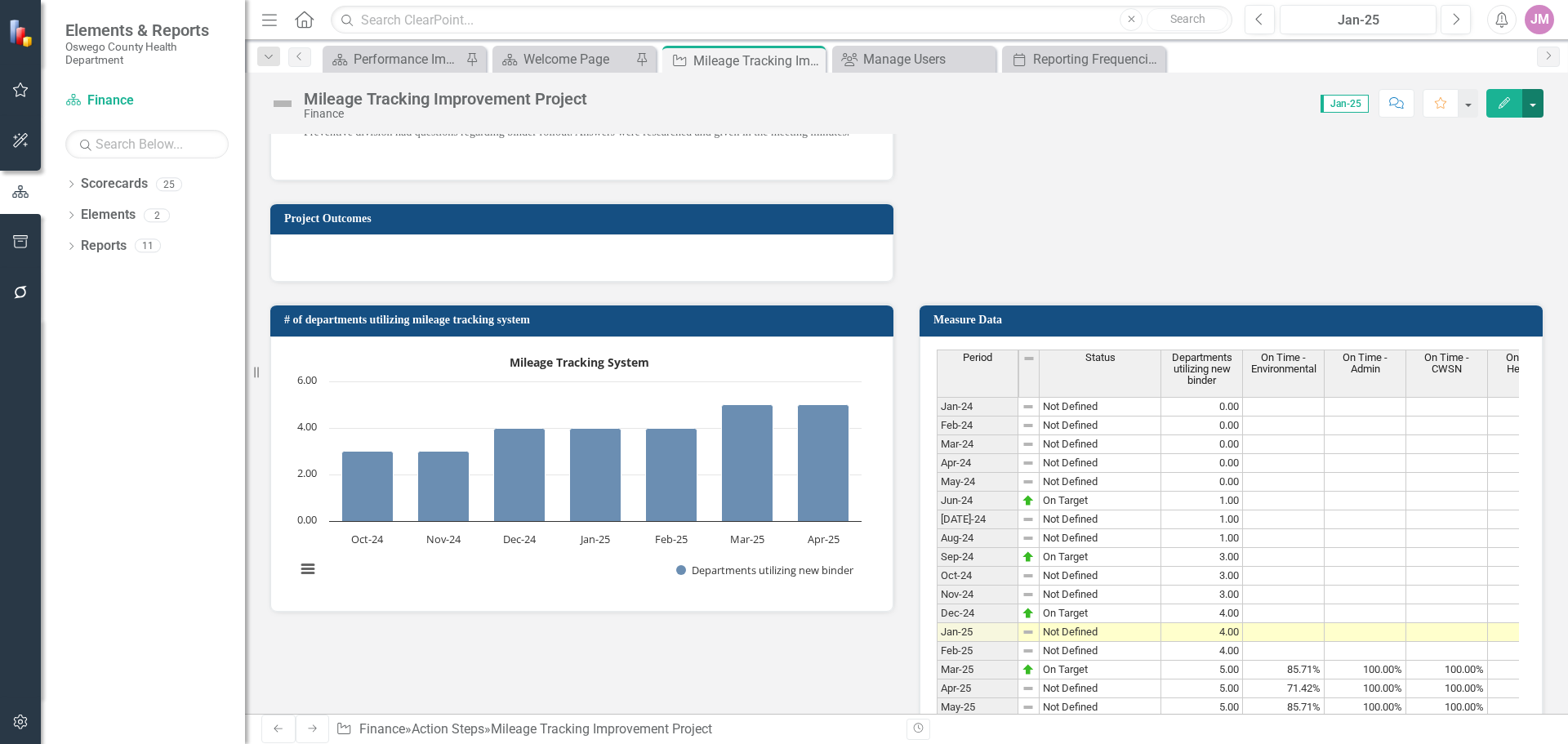
click at [1530, 103] on button "button" at bounding box center [1532, 103] width 21 height 29
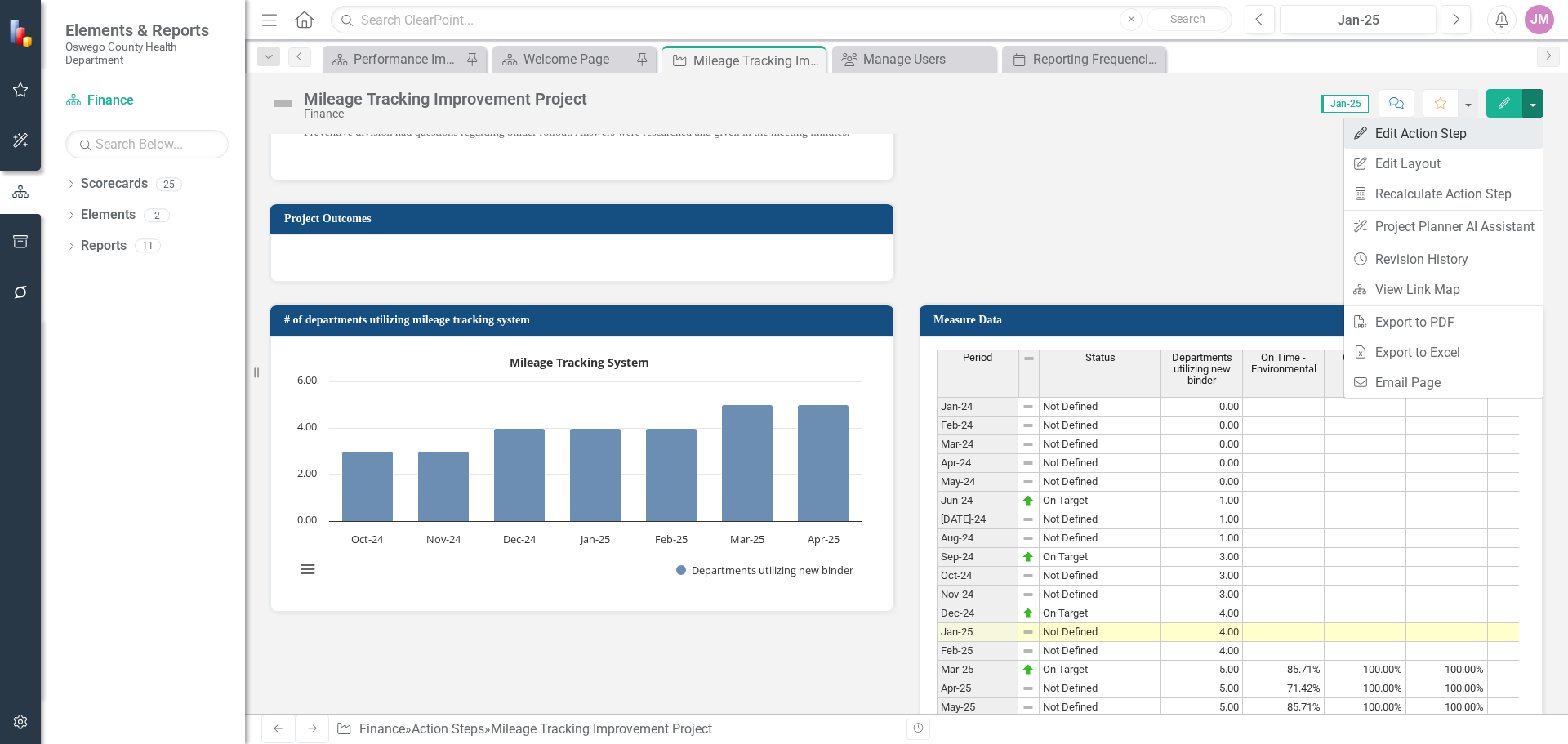
click at [1423, 126] on link "Edit Edit Action Step" at bounding box center [1443, 134] width 199 height 31
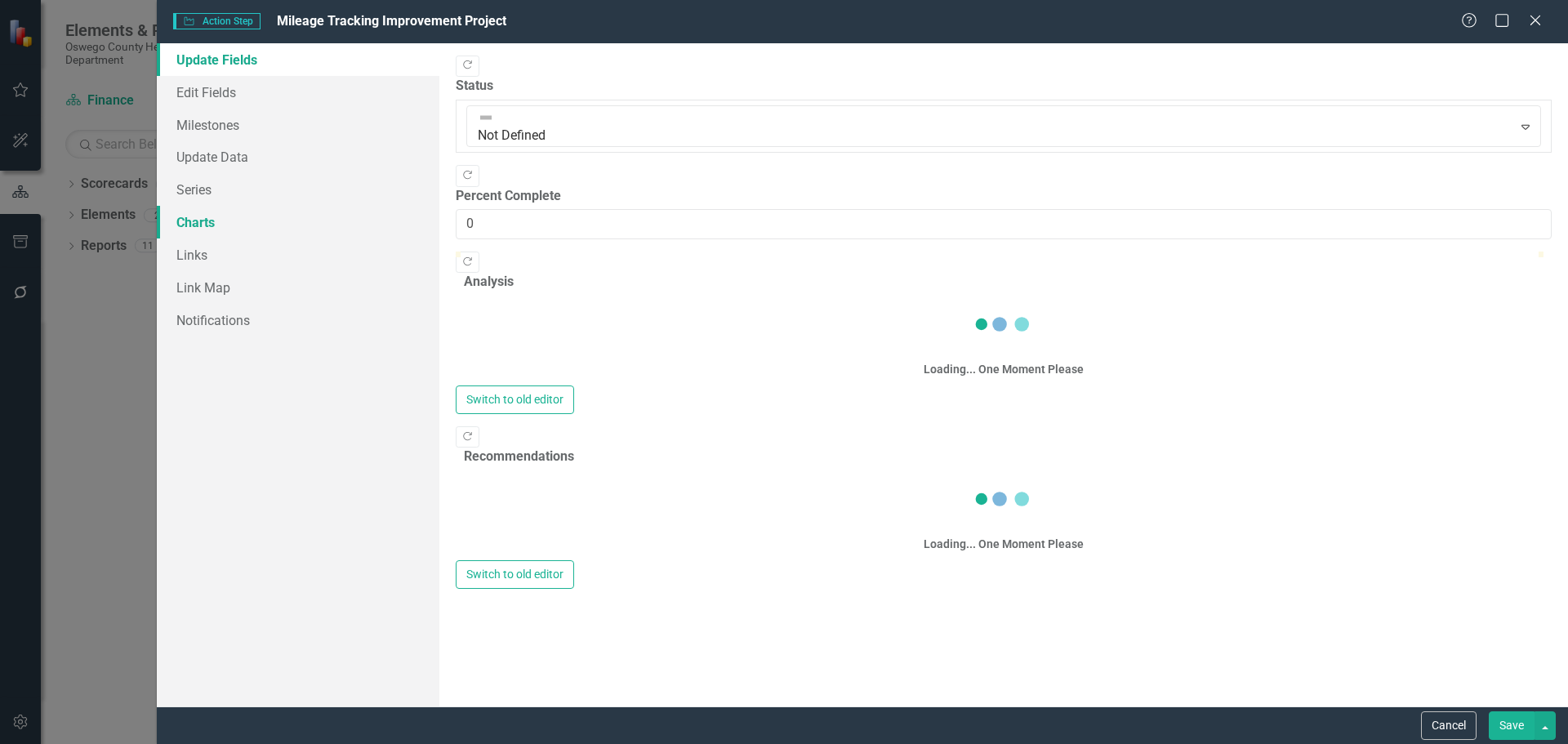
click at [212, 221] on link "Charts" at bounding box center [298, 222] width 283 height 33
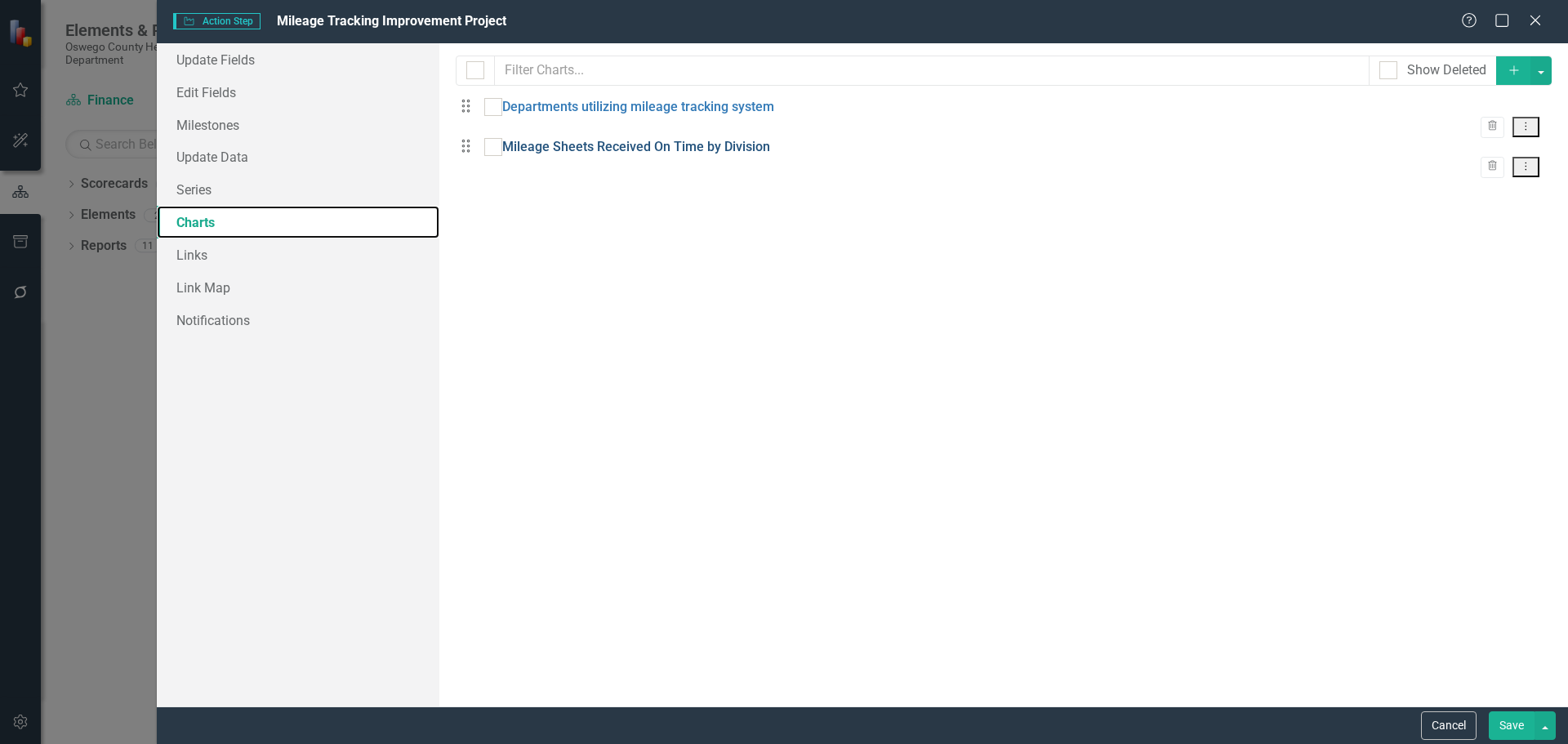
checkbox input "false"
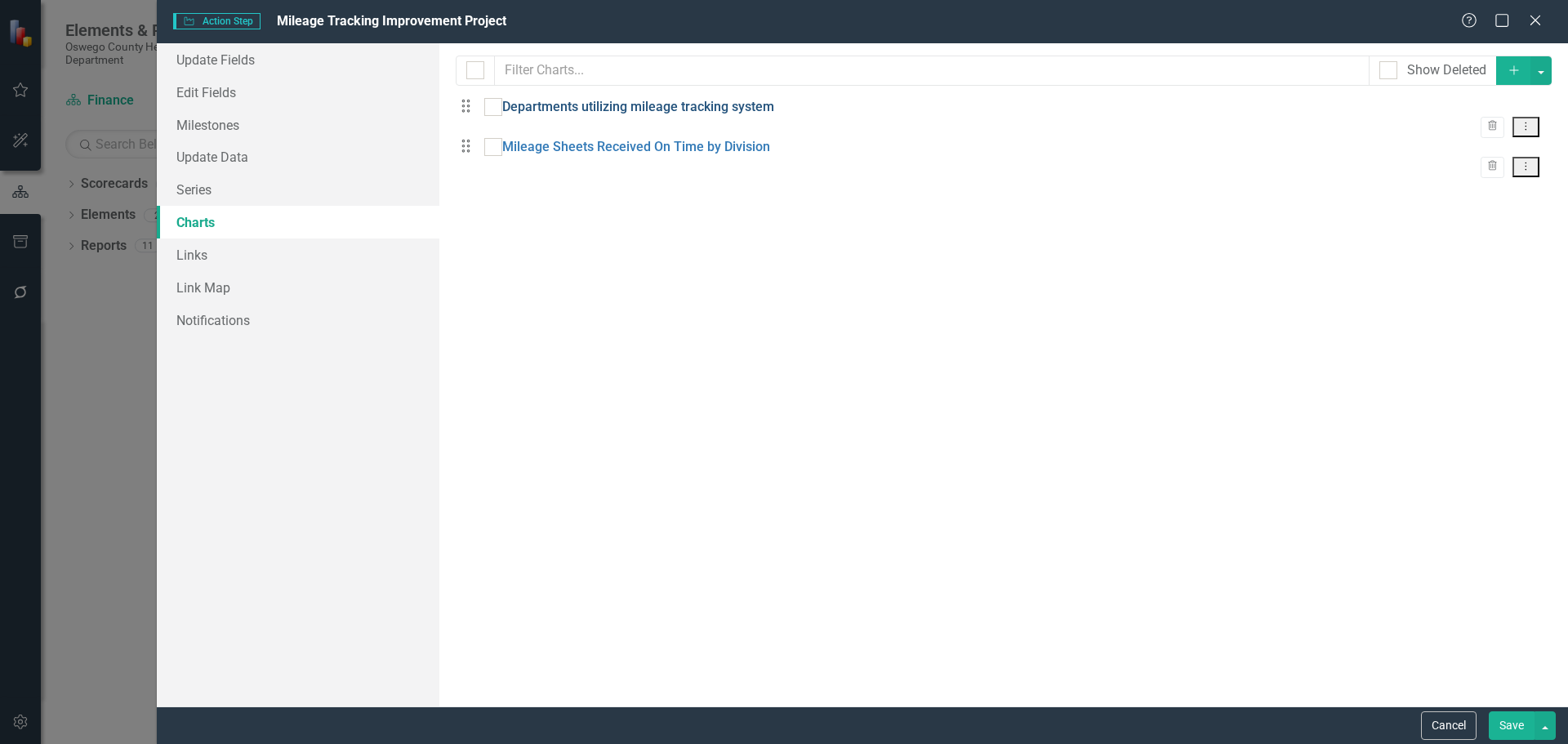
click at [691, 117] on link "Departments utilizing mileage tracking system" at bounding box center [638, 108] width 272 height 19
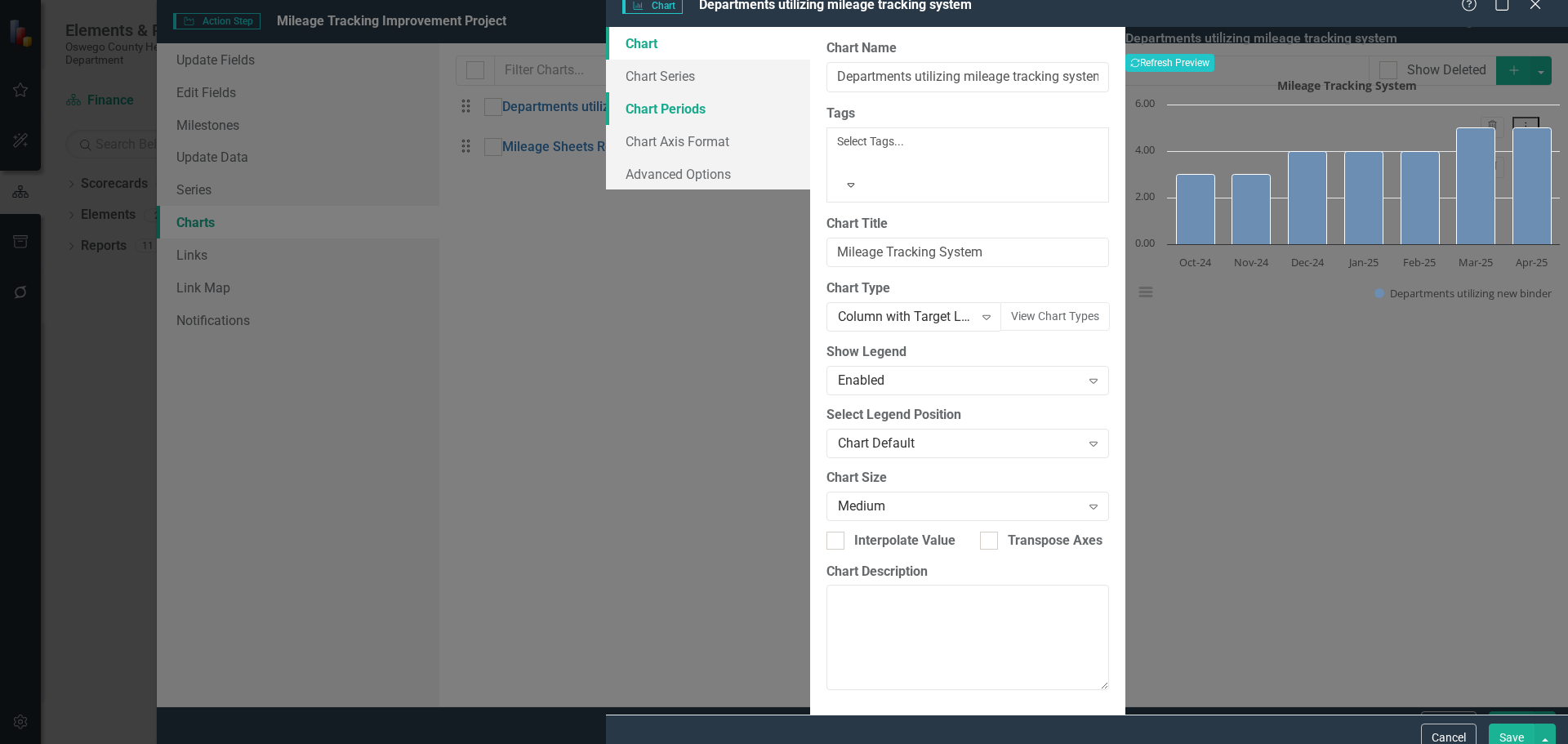
drag, startPoint x: 381, startPoint y: 123, endPoint x: 451, endPoint y: 123, distance: 70.0
click at [606, 123] on link "Chart Periods" at bounding box center [708, 109] width 204 height 33
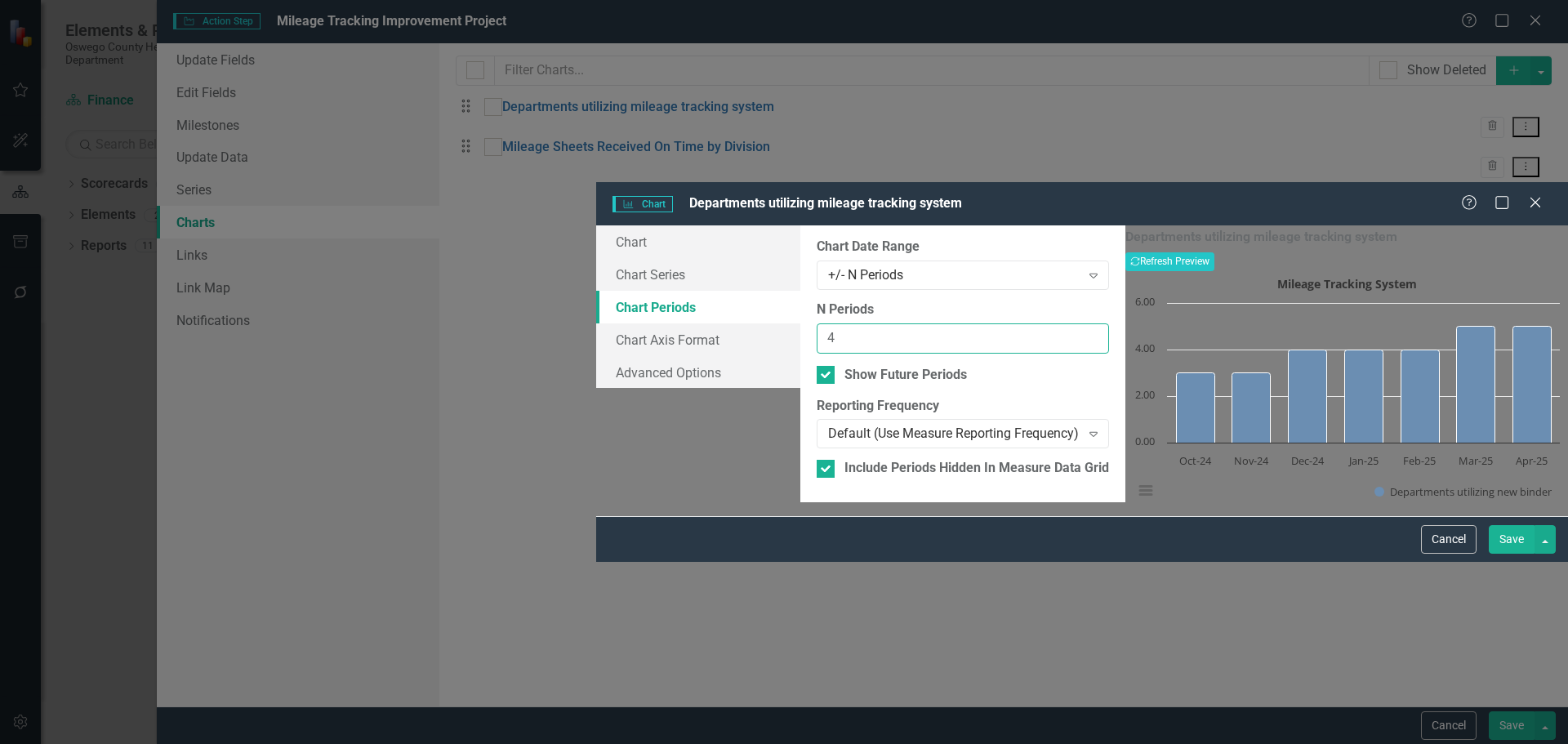
click at [1033, 323] on input "4" at bounding box center [963, 338] width 293 height 31
click at [1033, 323] on input "5" at bounding box center [963, 338] width 293 height 31
click at [1214, 252] on button "Recalculate Refresh Preview" at bounding box center [1169, 260] width 89 height 18
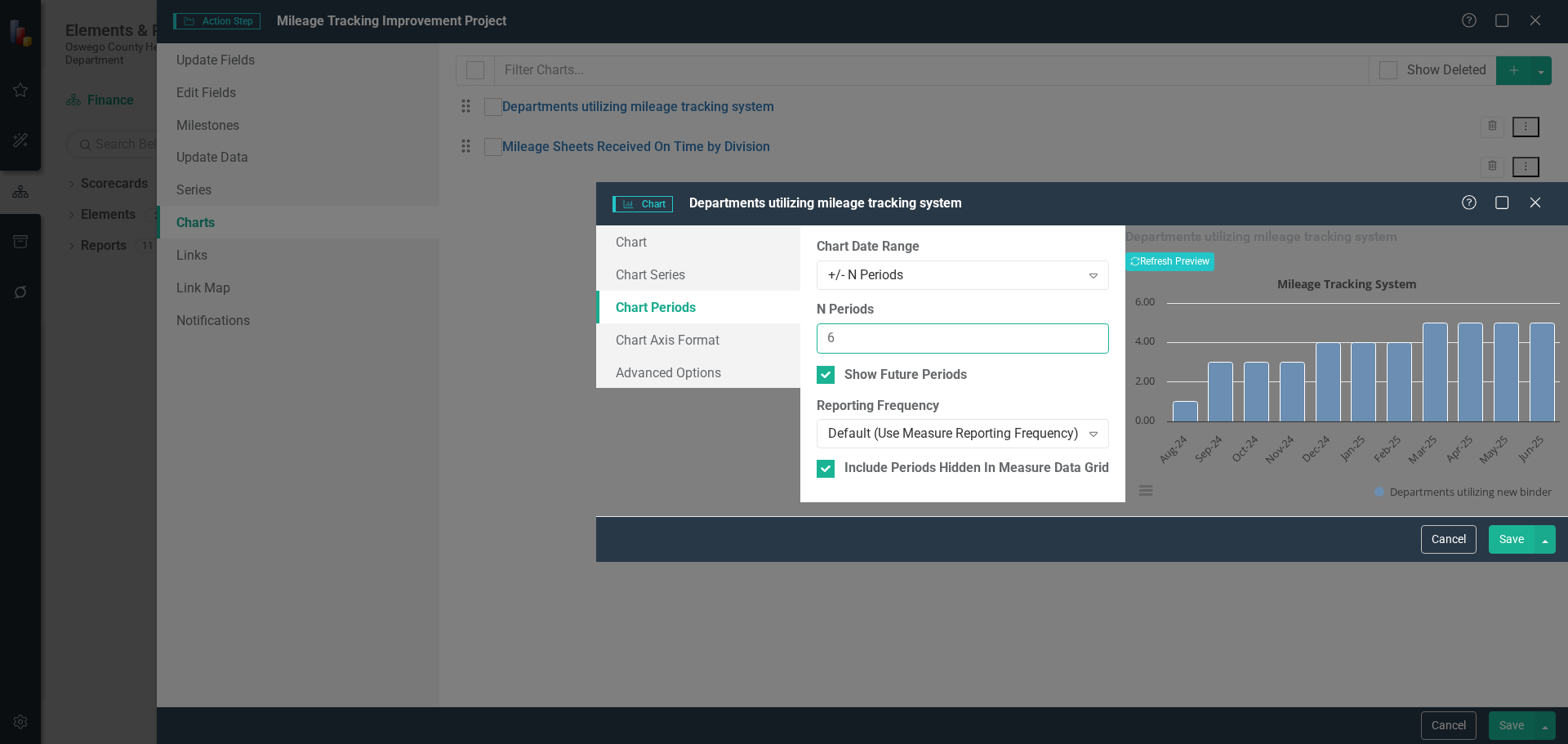
click at [1034, 323] on input "6" at bounding box center [963, 338] width 293 height 31
click at [1034, 323] on input "7" at bounding box center [963, 338] width 293 height 31
click at [1034, 323] on input "8" at bounding box center [963, 338] width 293 height 31
click at [1214, 252] on button "Recalculate Refresh Preview" at bounding box center [1169, 260] width 89 height 18
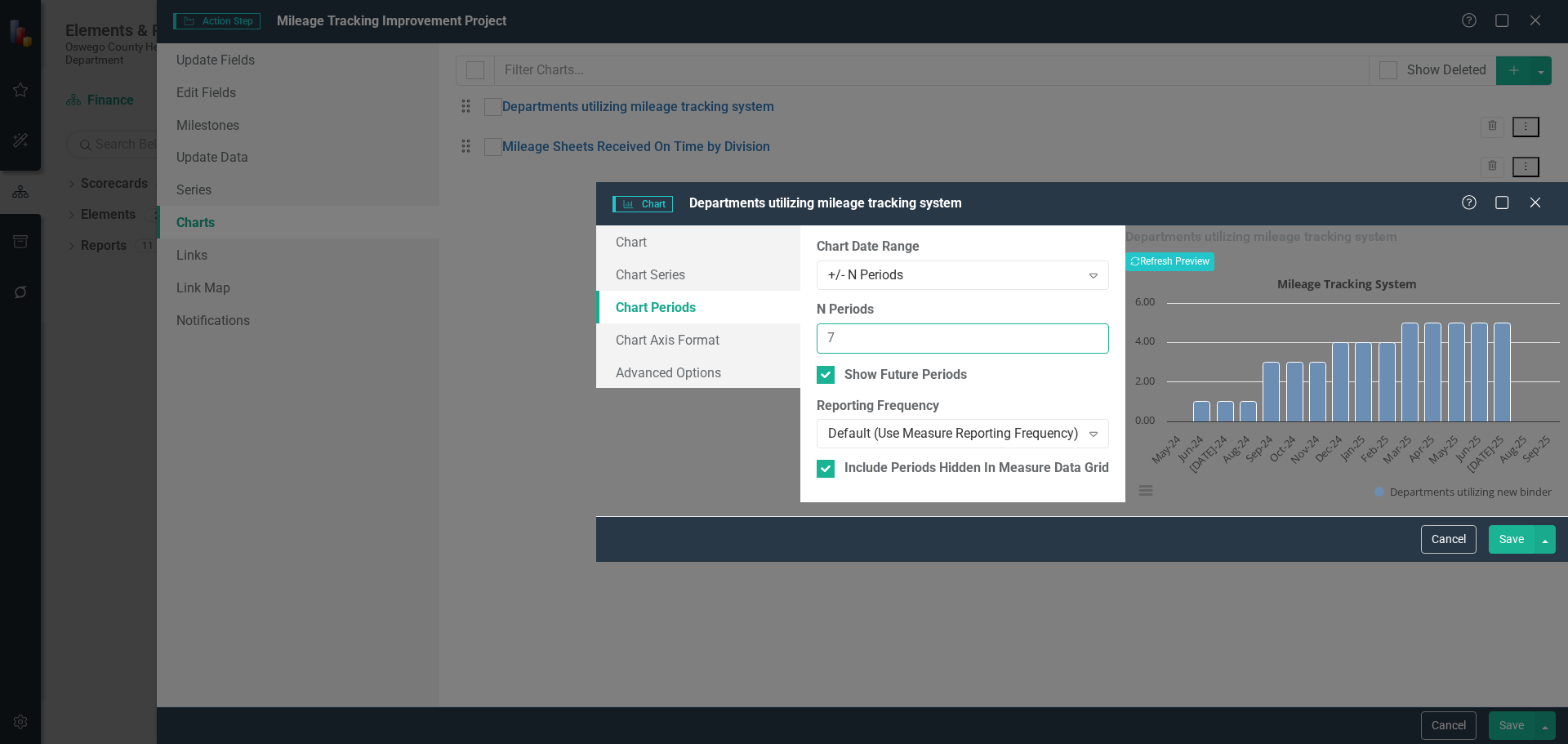
click at [1035, 323] on input "7" at bounding box center [963, 338] width 293 height 31
type input "6"
click at [1035, 323] on input "6" at bounding box center [963, 338] width 293 height 31
click at [1085, 269] on icon "Expand" at bounding box center [1093, 275] width 16 height 13
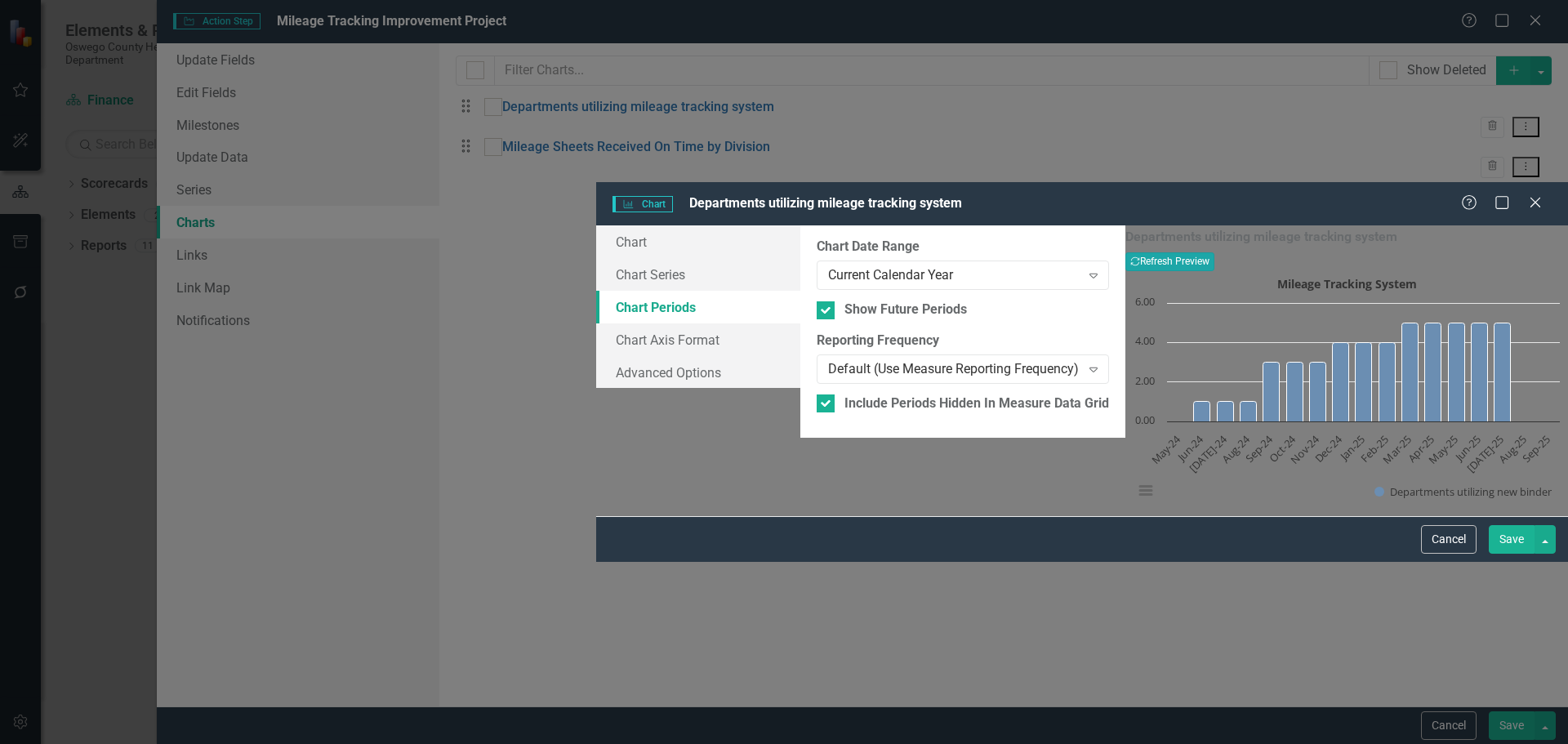
click at [1214, 252] on button "Recalculate Refresh Preview" at bounding box center [1169, 260] width 89 height 18
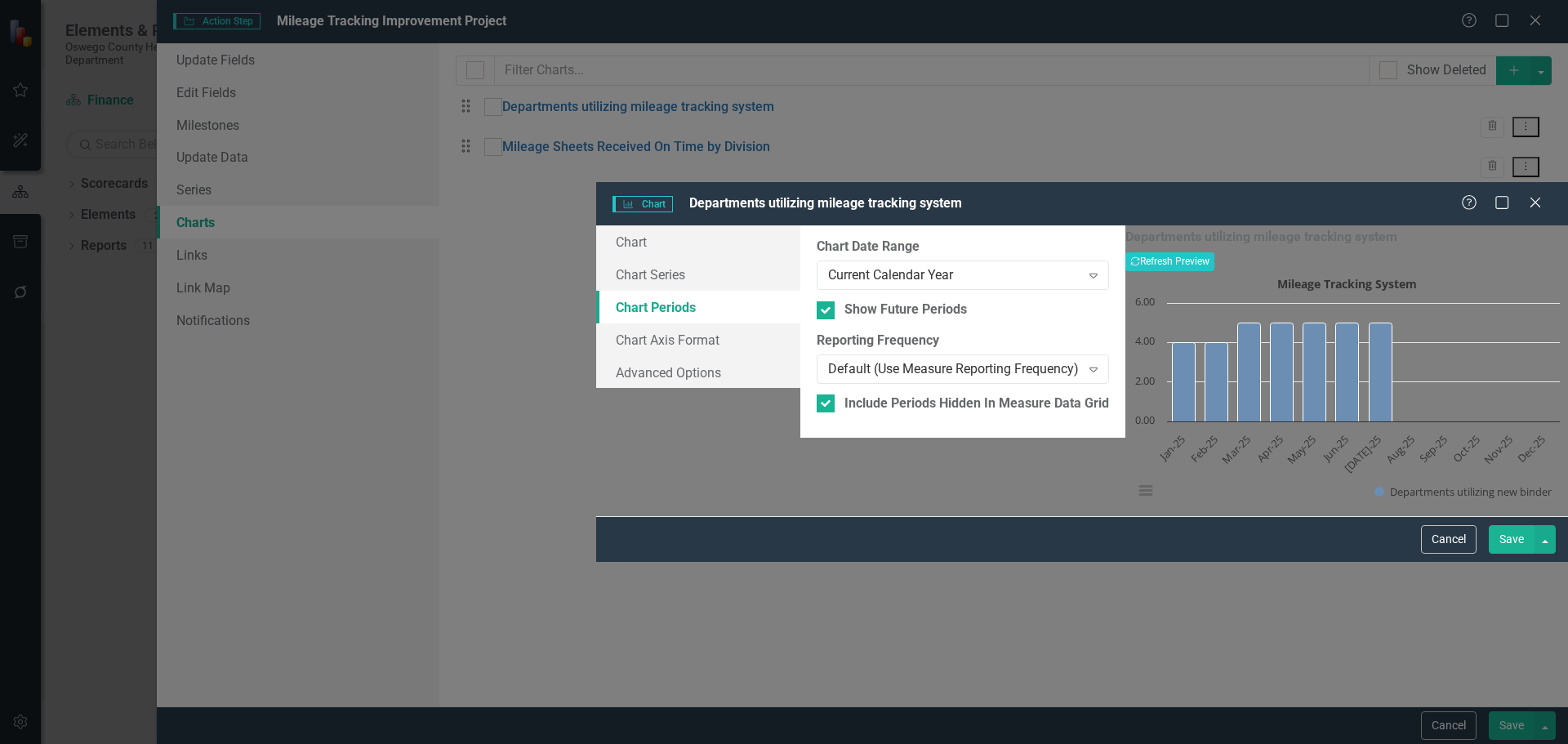
click at [1512, 554] on button "Save" at bounding box center [1512, 540] width 46 height 29
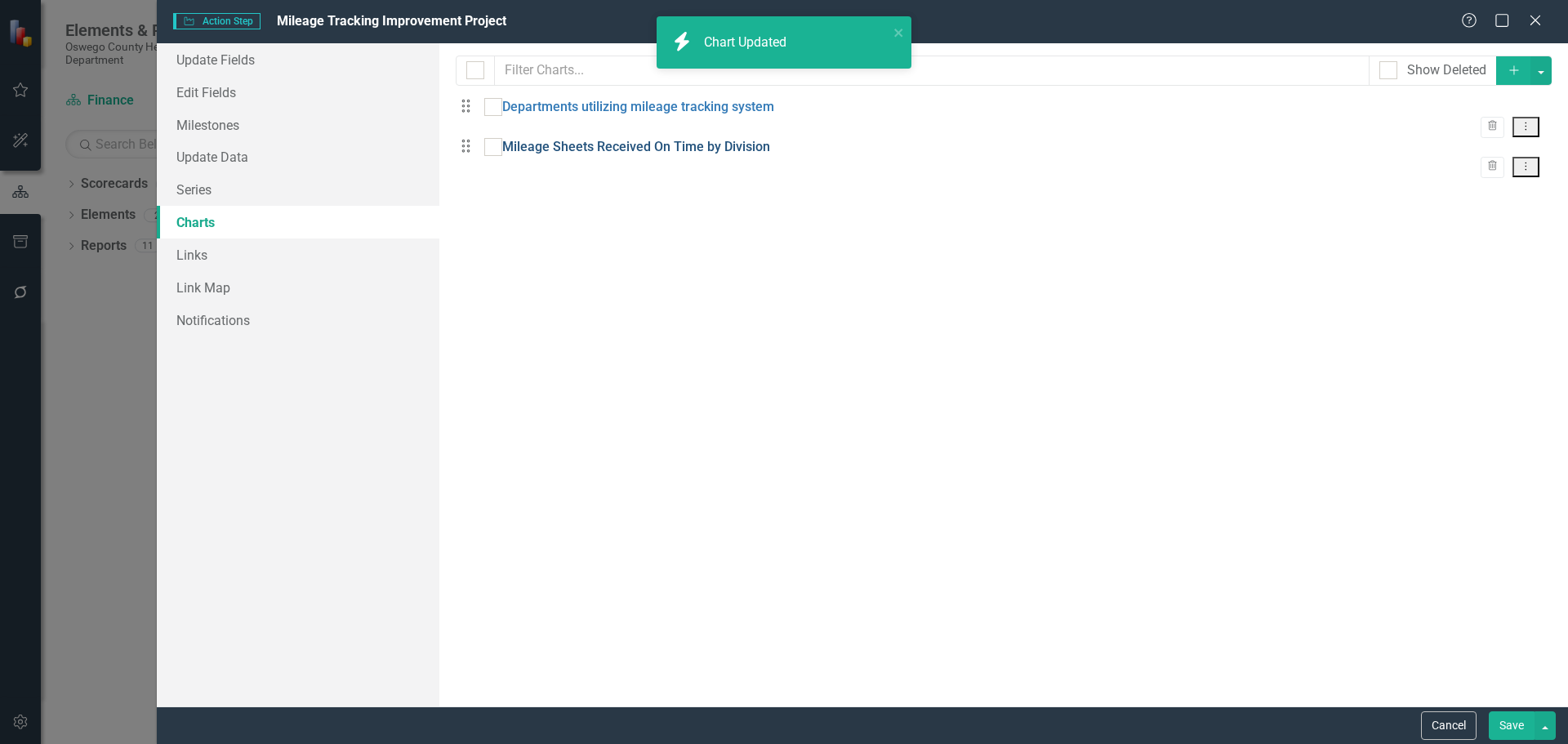
click at [693, 157] on link "Mileage Sheets Received On Time by Division" at bounding box center [636, 148] width 268 height 19
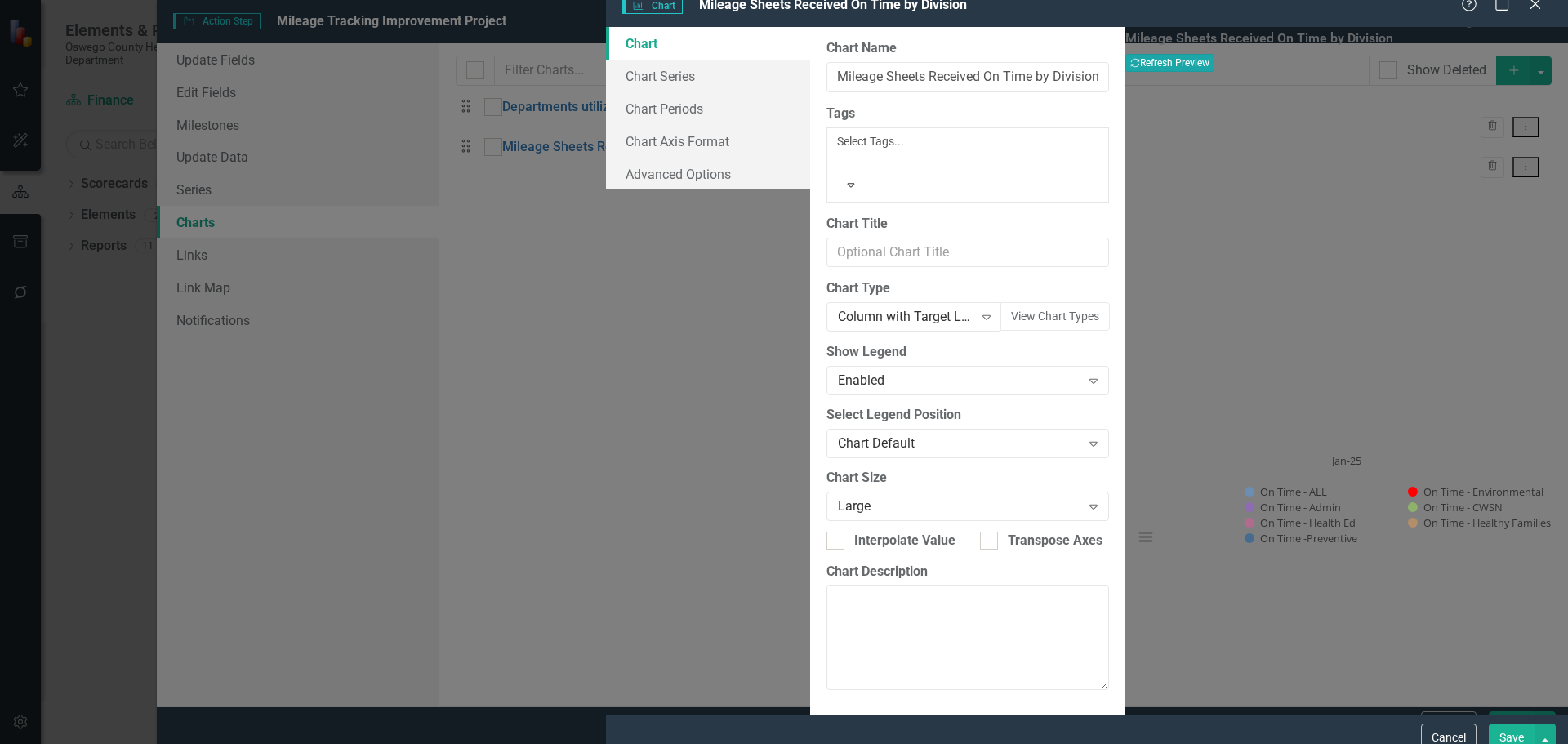
click at [1214, 72] on button "Recalculate Refresh Preview" at bounding box center [1169, 63] width 89 height 18
click at [1529, 11] on icon "Close" at bounding box center [1535, 3] width 20 height 15
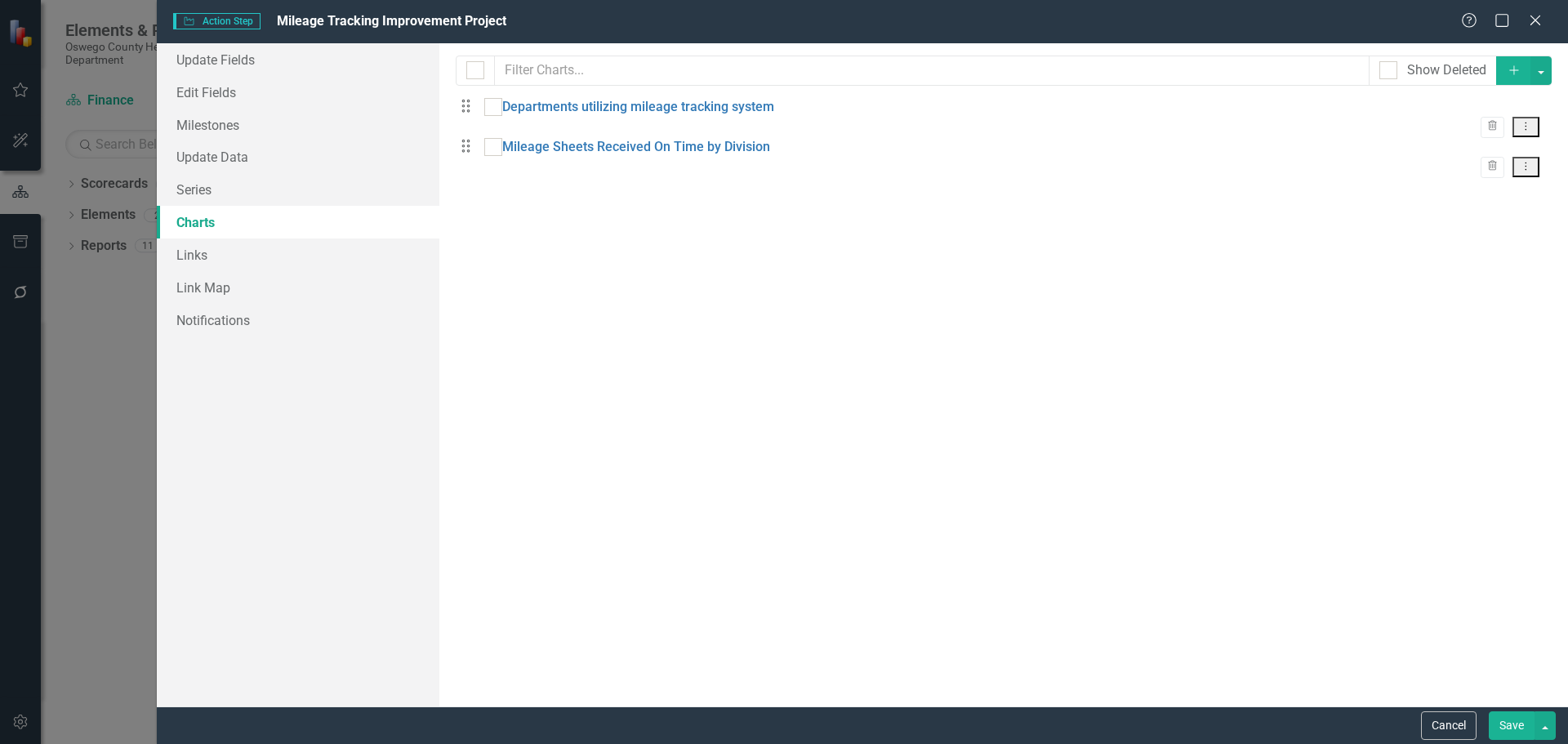
click at [1507, 730] on button "Save" at bounding box center [1512, 725] width 46 height 29
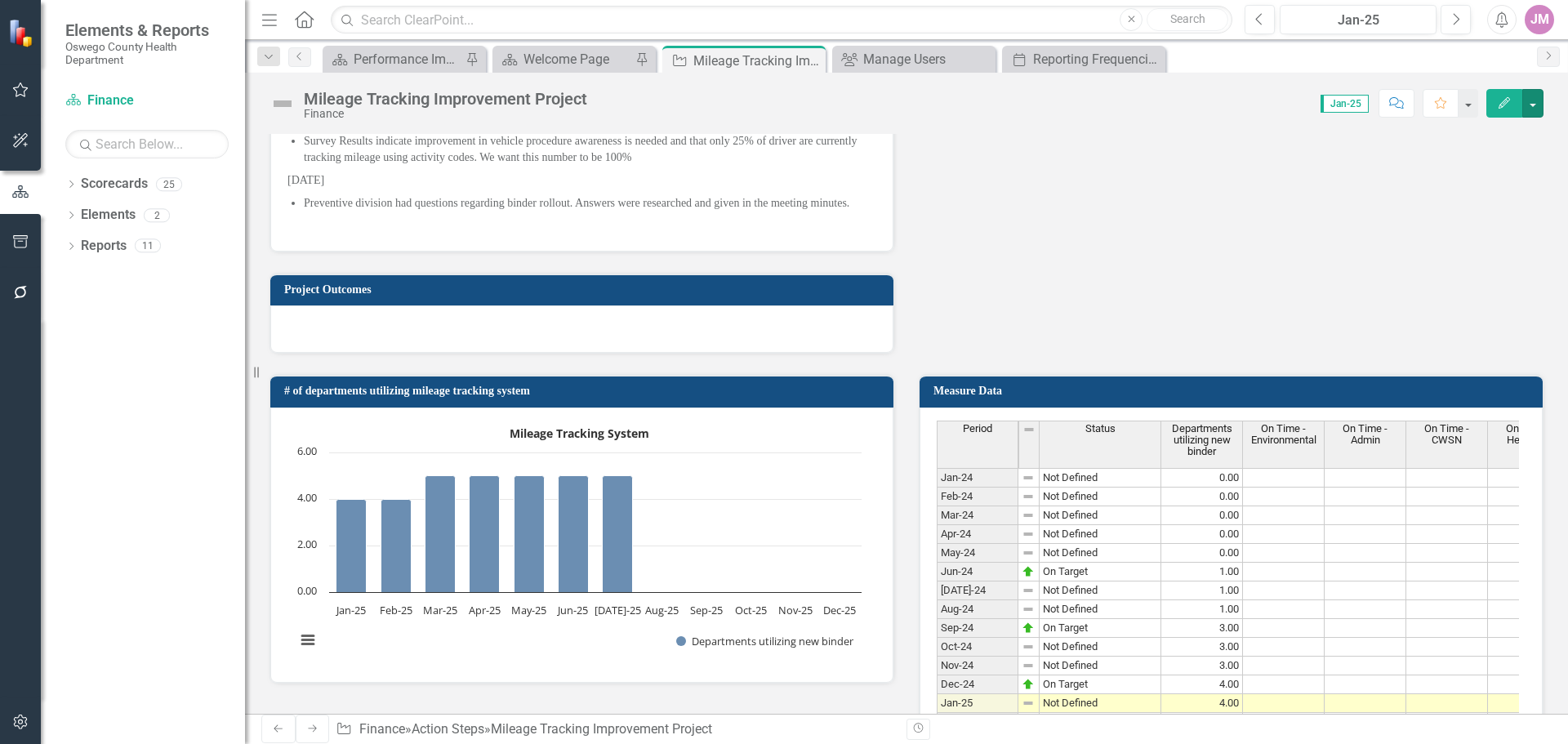
scroll to position [2450, 0]
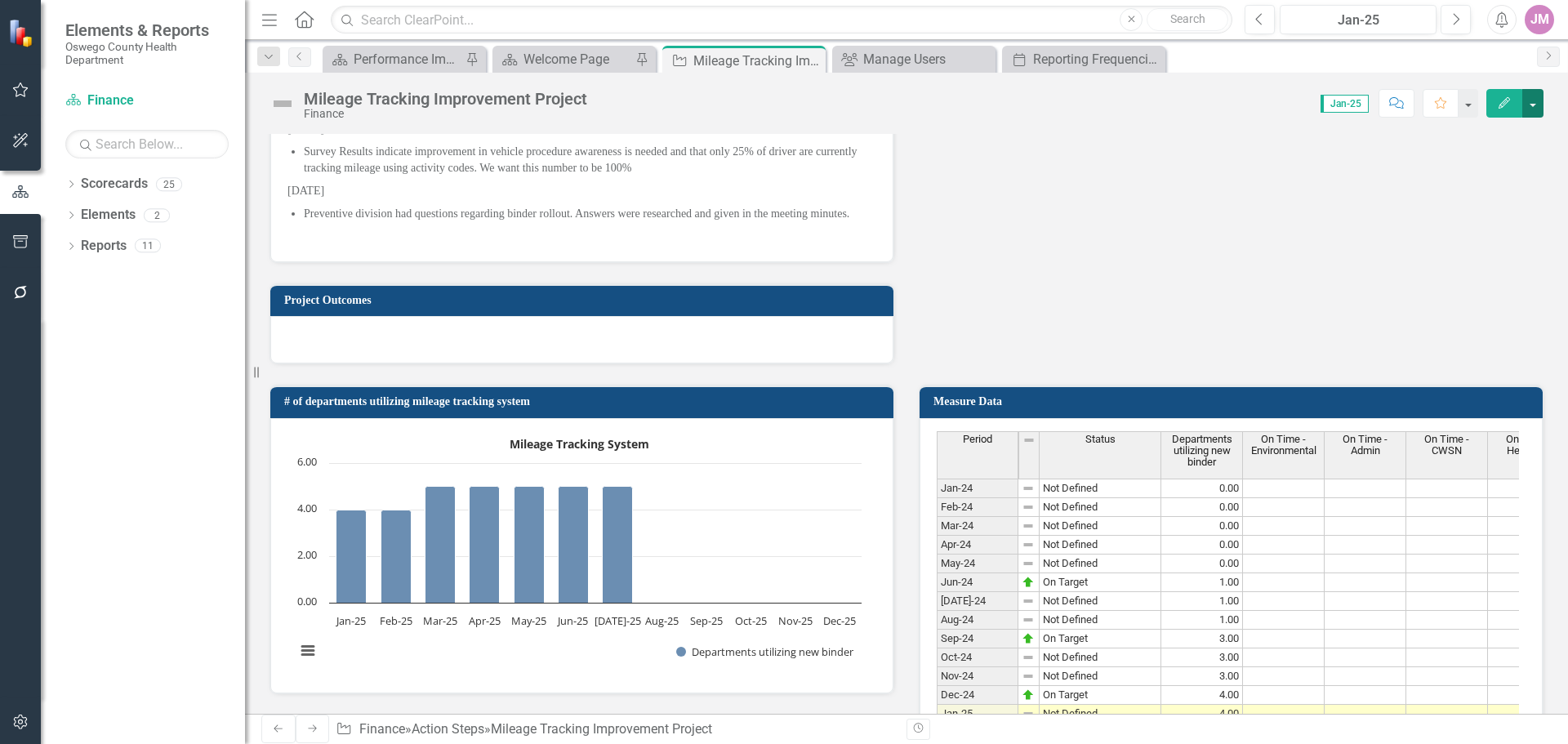
click at [1538, 97] on button "button" at bounding box center [1532, 103] width 21 height 29
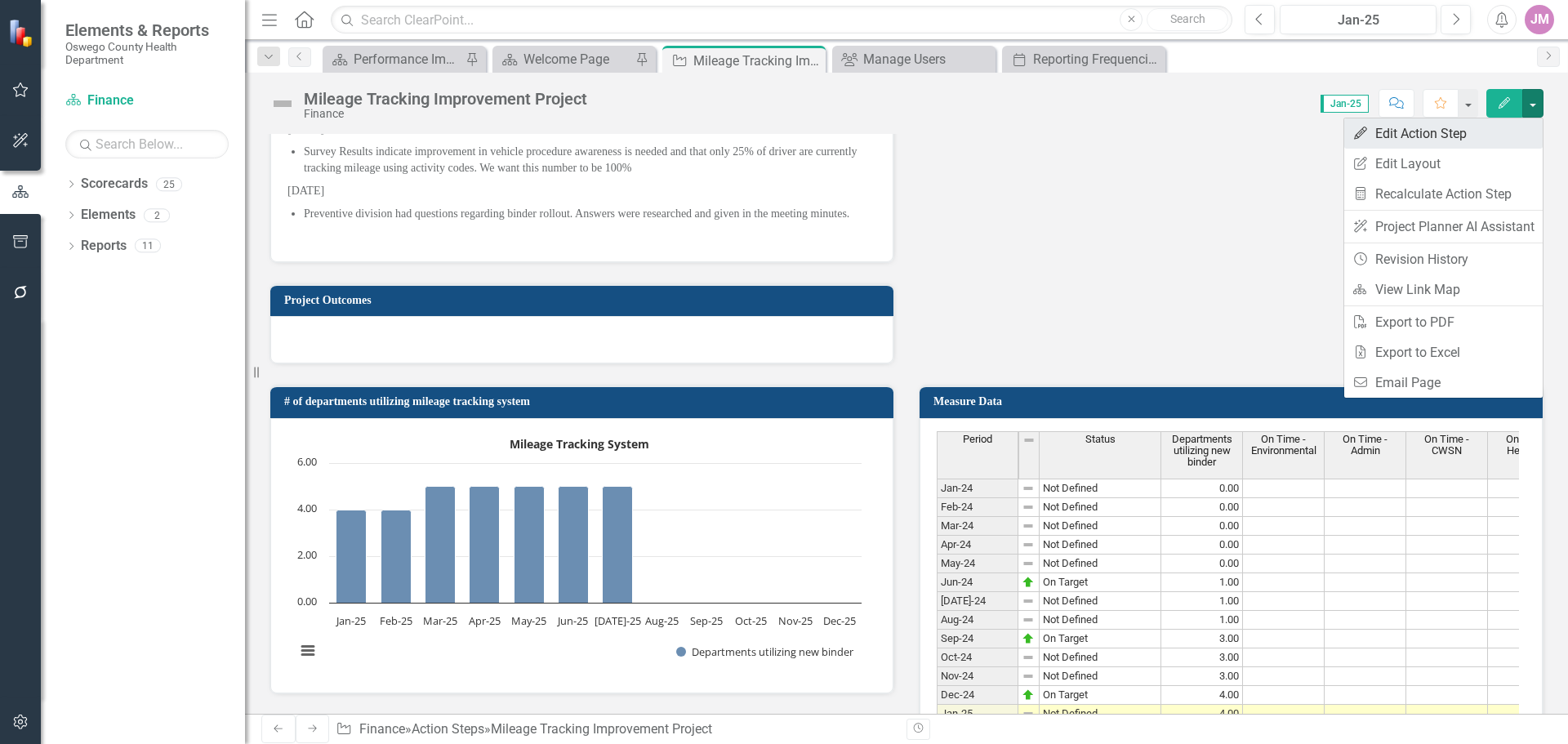
click at [1464, 141] on link "Edit Edit Action Step" at bounding box center [1443, 134] width 199 height 31
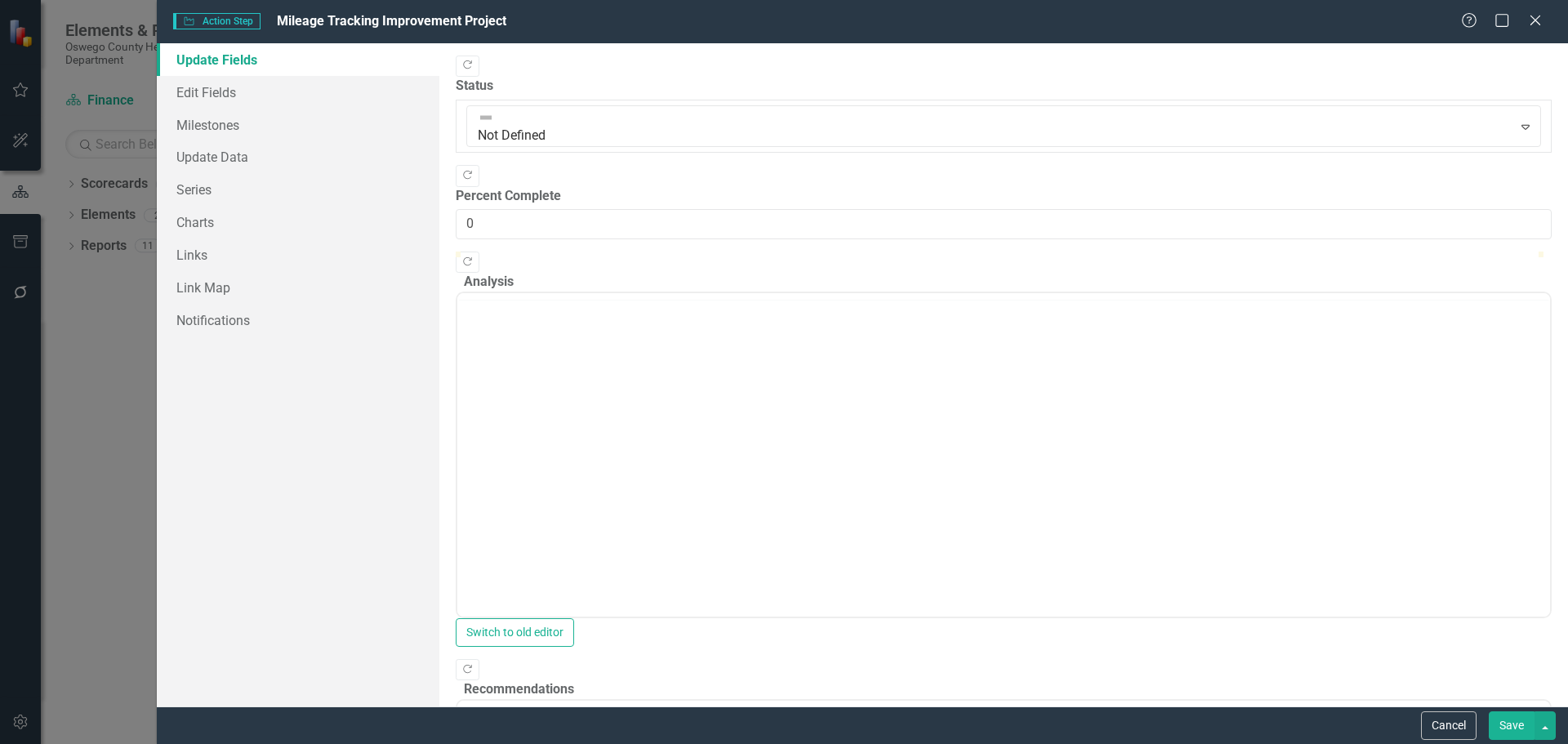
scroll to position [0, 0]
click at [215, 224] on link "Charts" at bounding box center [298, 222] width 283 height 33
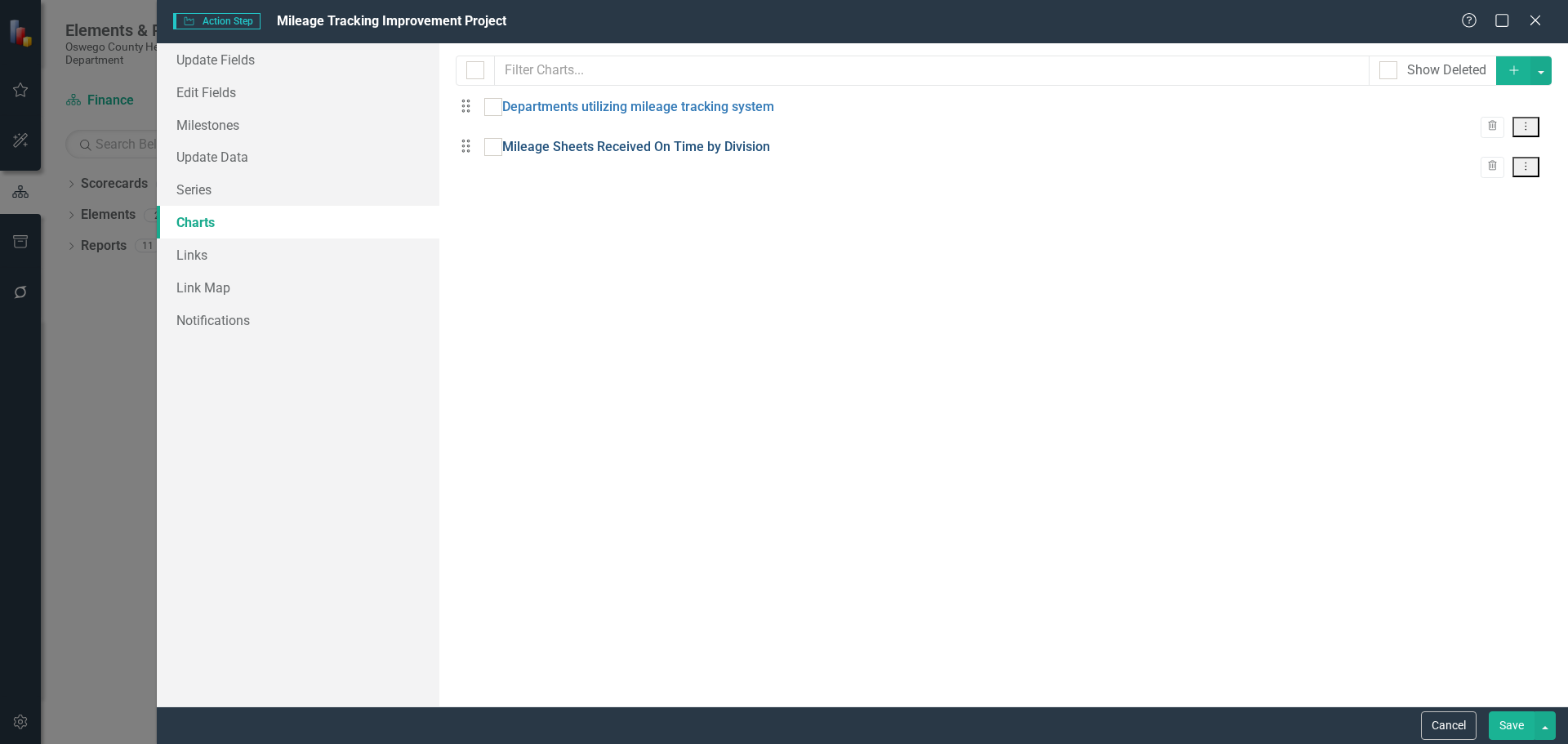
click at [680, 157] on link "Mileage Sheets Received On Time by Division" at bounding box center [636, 148] width 268 height 19
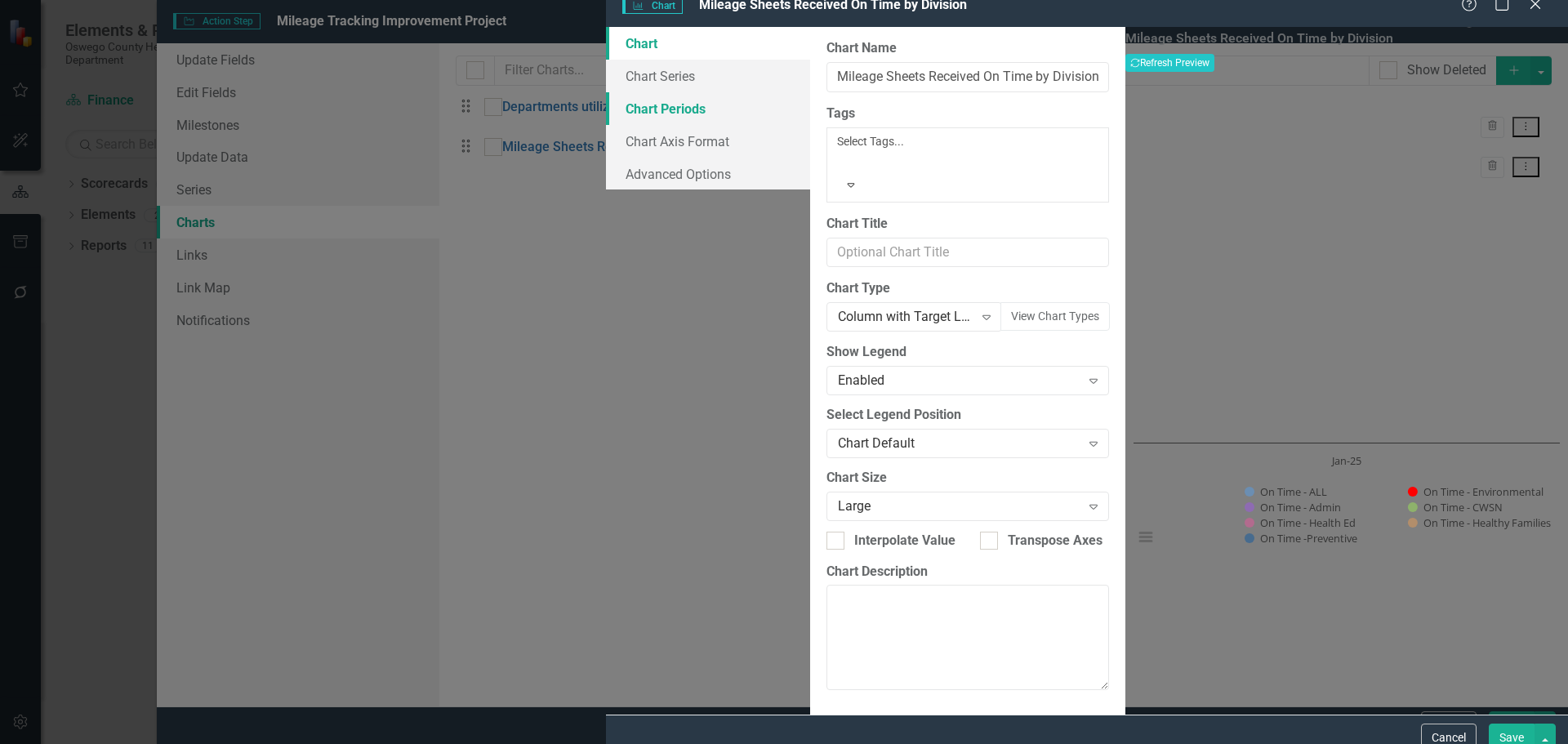
click at [606, 125] on link "Chart Periods" at bounding box center [708, 109] width 204 height 33
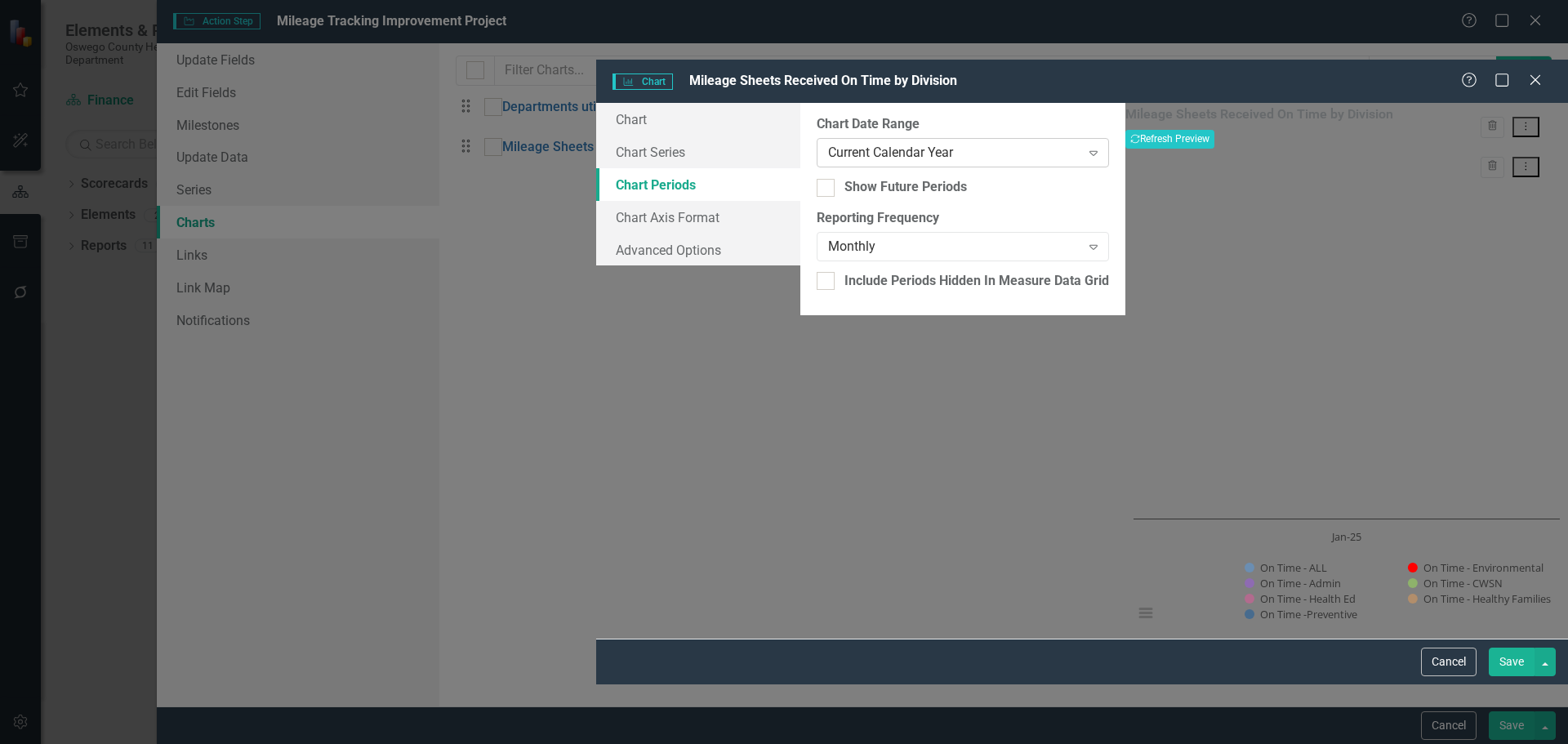
click at [828, 143] on div "Current Calendar Year" at bounding box center [954, 153] width 252 height 19
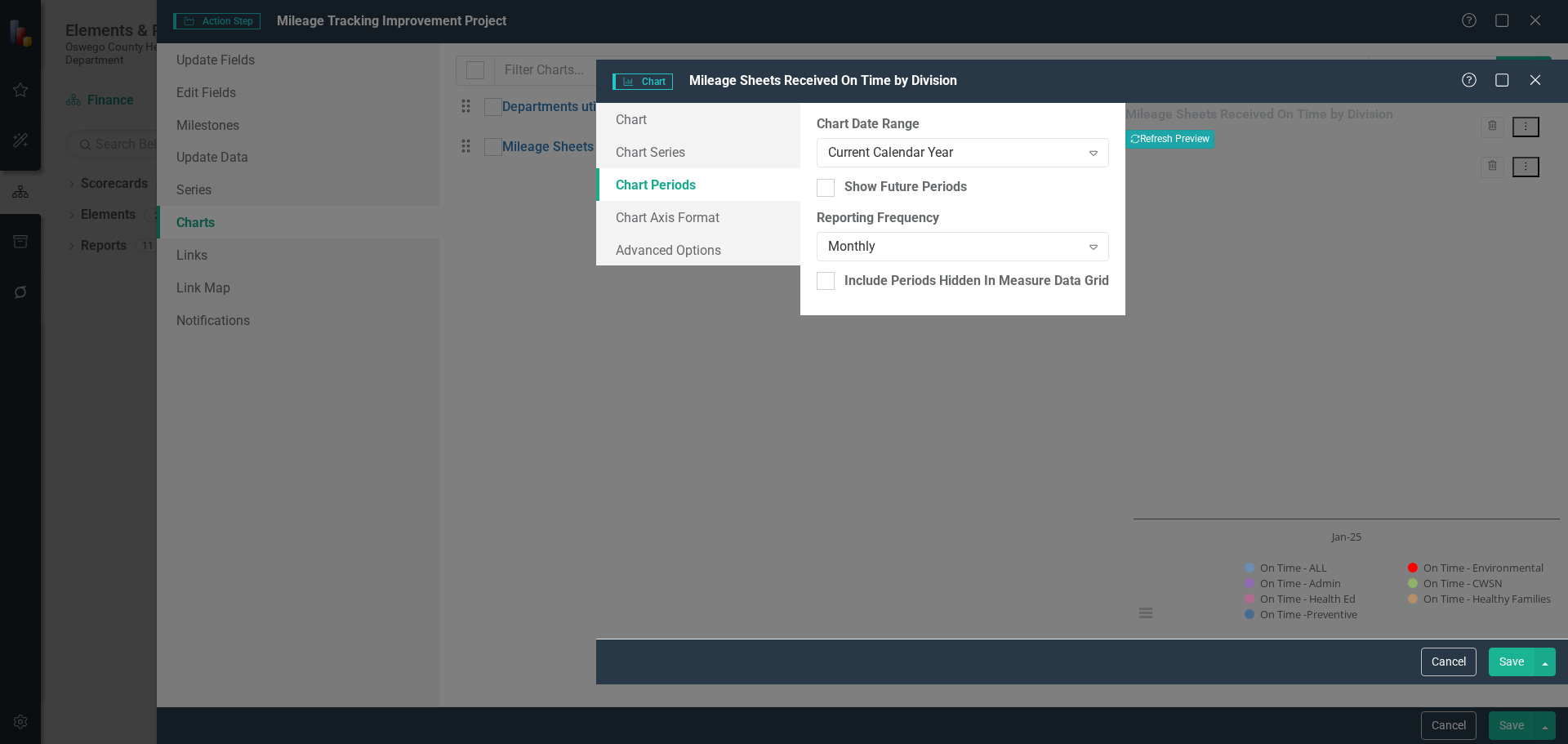
click at [1214, 130] on button "Recalculate Refresh Preview" at bounding box center [1169, 138] width 89 height 18
click at [844, 178] on div "Show Future Periods" at bounding box center [905, 187] width 122 height 19
click at [817, 179] on input "Show Future Periods" at bounding box center [822, 184] width 11 height 11
checkbox input "true"
click at [1214, 130] on button "Recalculate Refresh Preview" at bounding box center [1169, 138] width 89 height 18
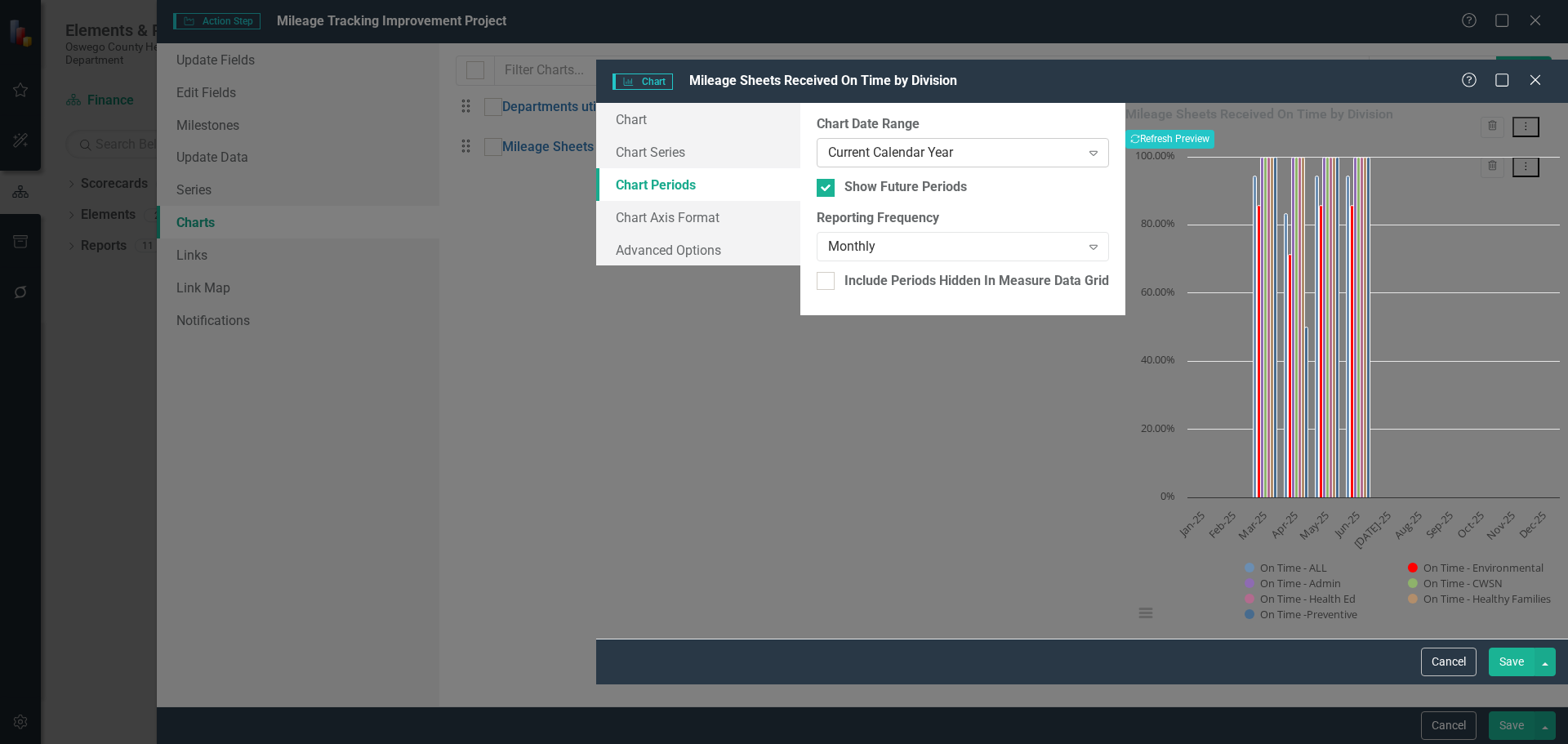
click at [828, 143] on div "Current Calendar Year" at bounding box center [954, 153] width 252 height 19
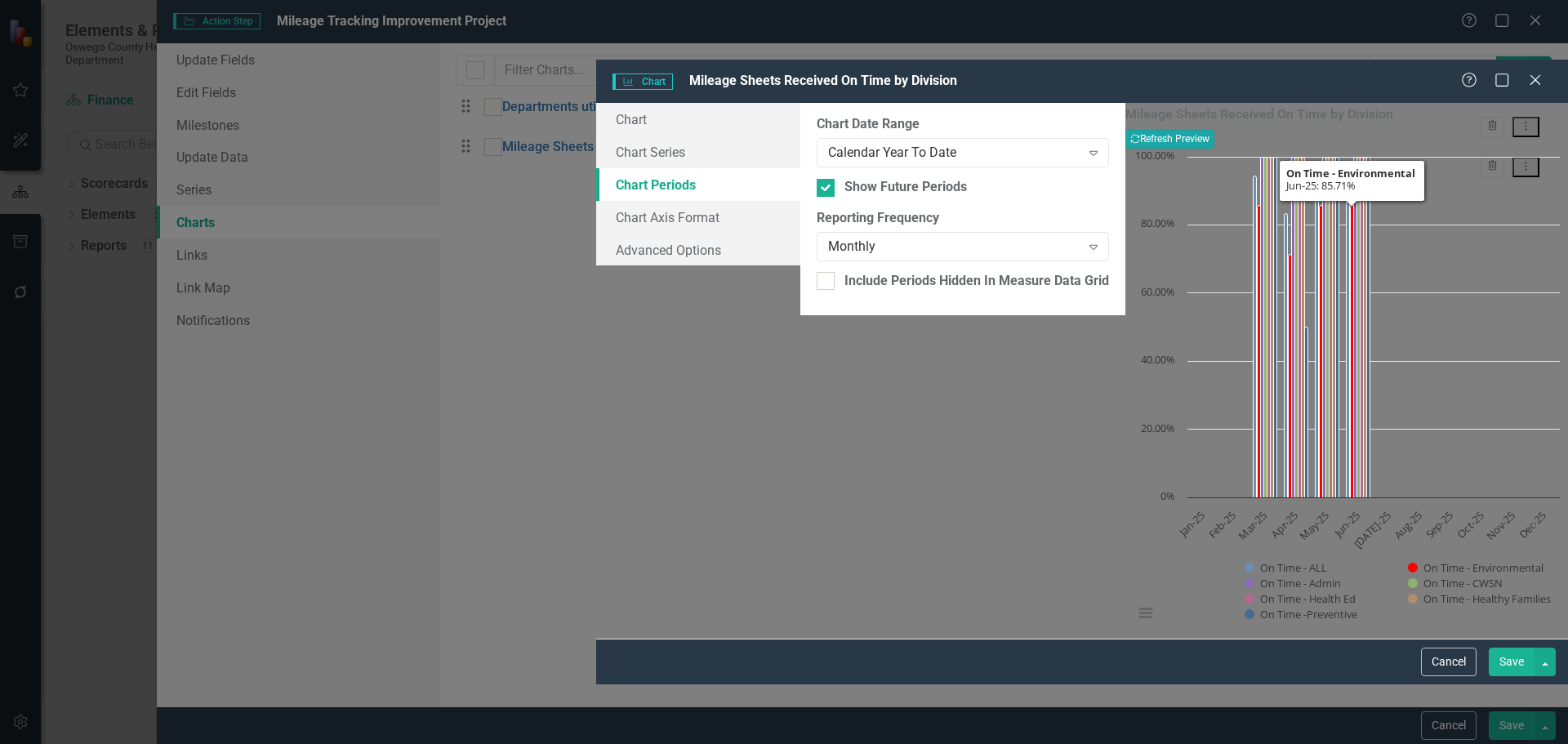
click at [1214, 130] on button "Recalculate Refresh Preview" at bounding box center [1169, 138] width 89 height 18
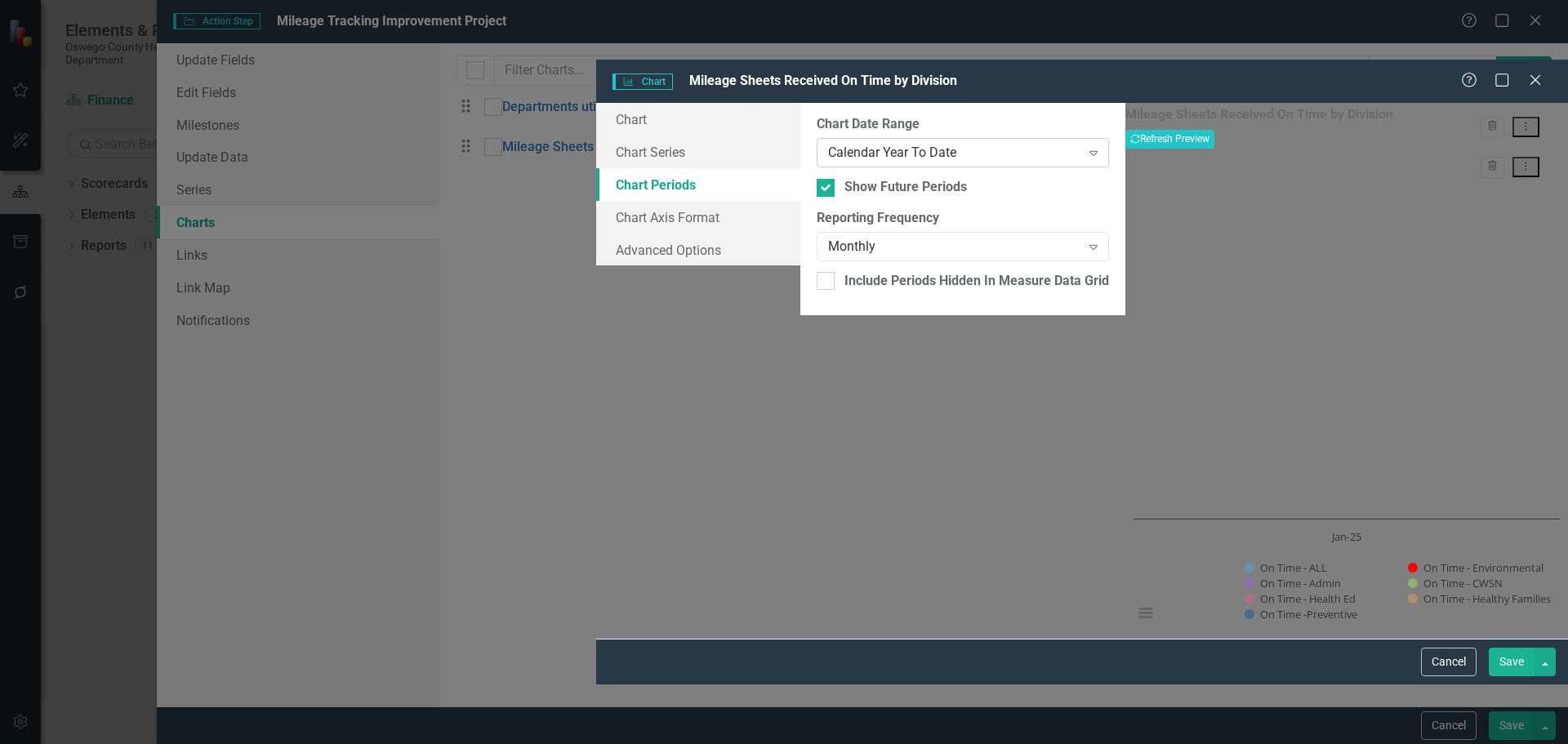
click at [828, 143] on div "Calendar Year To Date" at bounding box center [954, 153] width 252 height 19
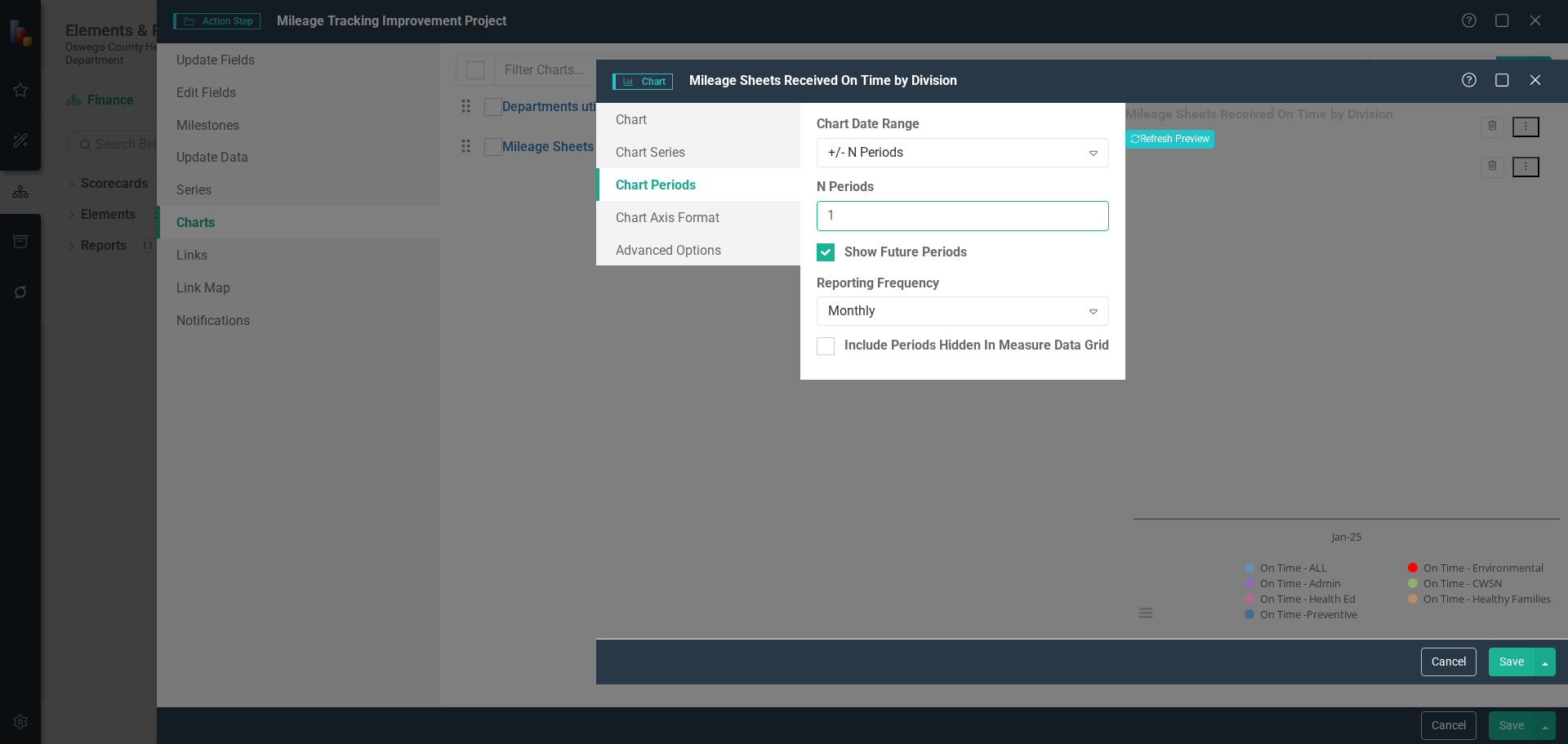
click at [1036, 201] on input "1" at bounding box center [963, 216] width 293 height 31
click at [1036, 201] on input "2" at bounding box center [963, 216] width 293 height 31
click at [1036, 201] on input "3" at bounding box center [963, 216] width 293 height 31
click at [1036, 201] on input "4" at bounding box center [963, 216] width 293 height 31
click at [1036, 201] on input "5" at bounding box center [963, 216] width 293 height 31
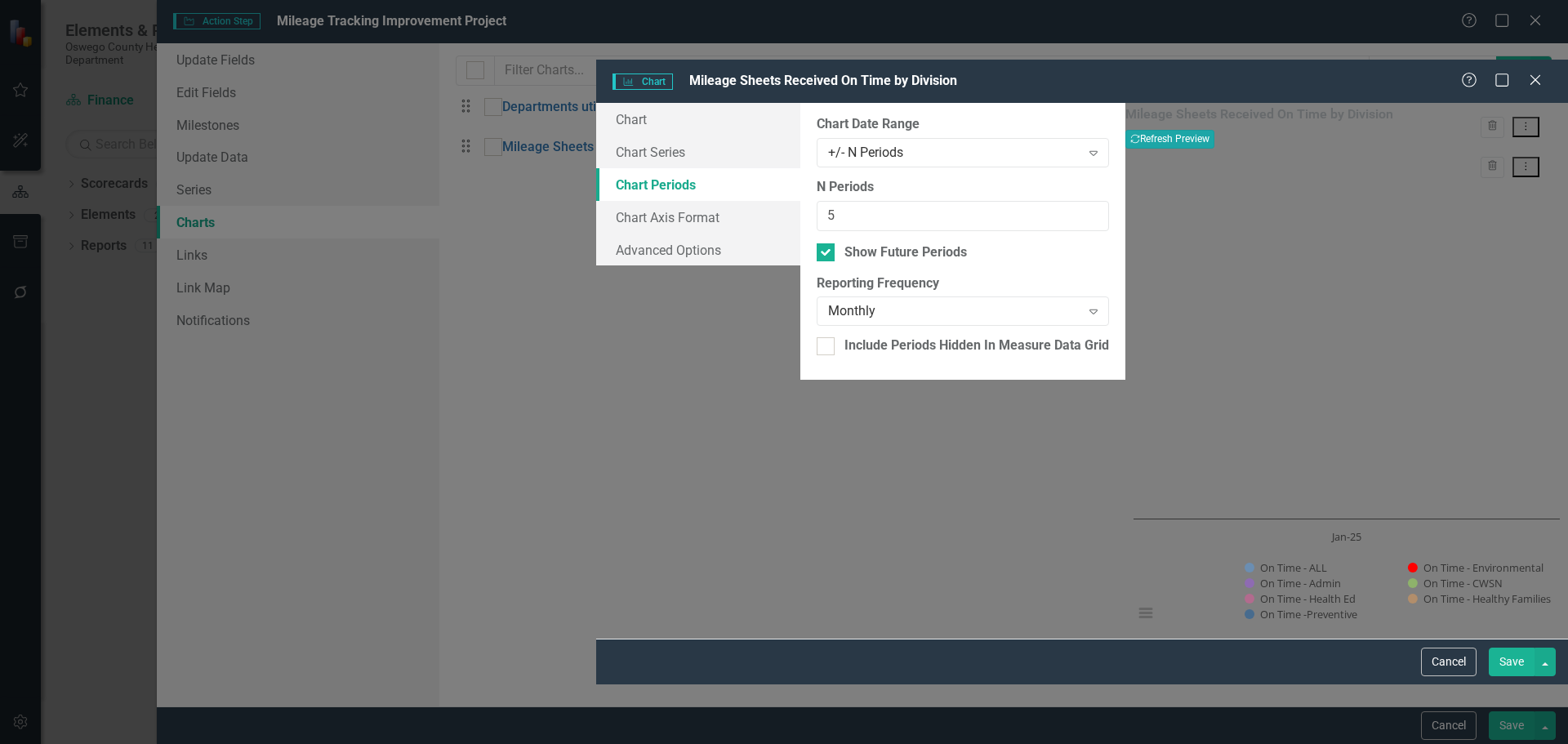
click at [1214, 130] on button "Recalculate Refresh Preview" at bounding box center [1169, 138] width 89 height 18
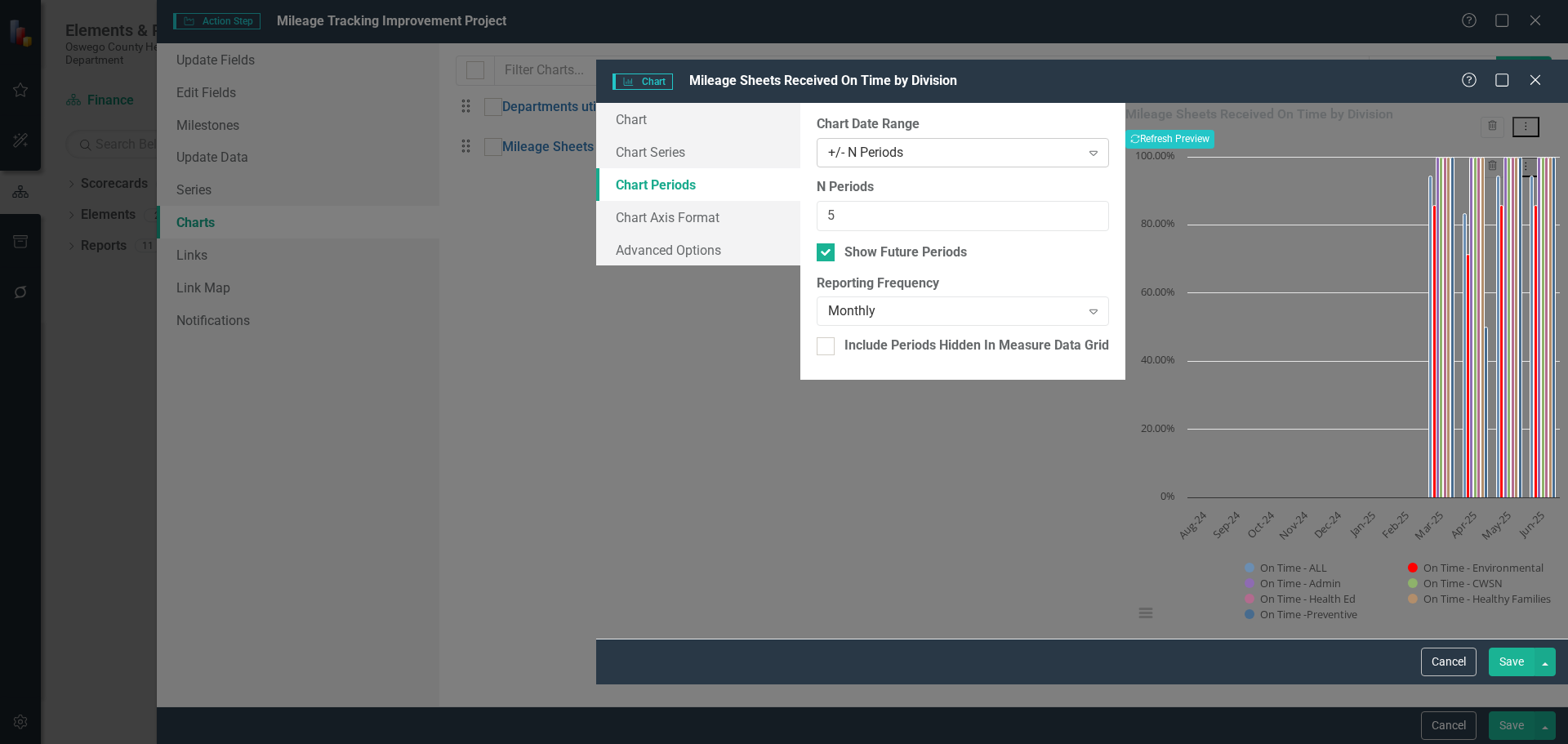
click at [1010, 143] on div "+/- N Periods" at bounding box center [954, 153] width 252 height 19
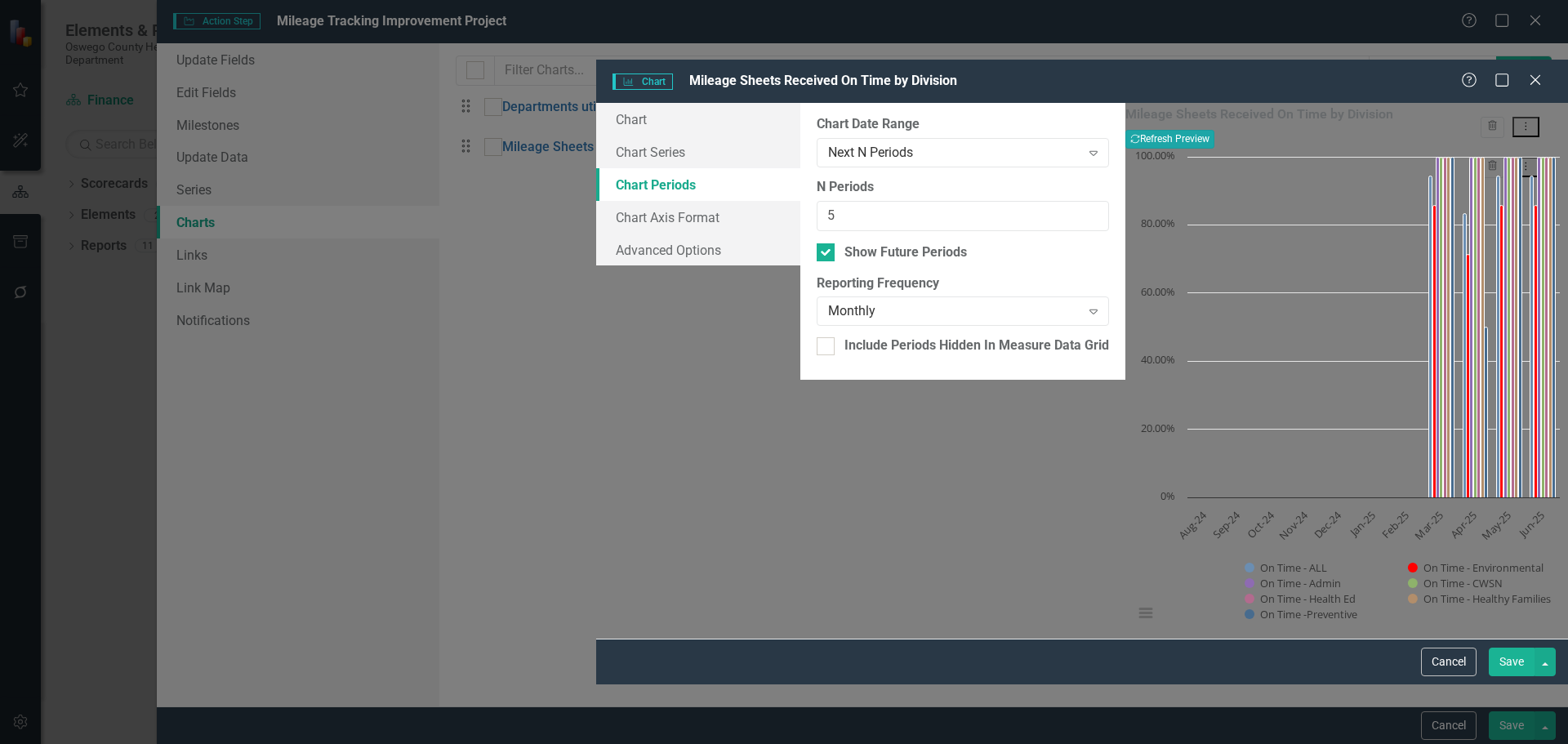
click at [1214, 130] on button "Recalculate Refresh Preview" at bounding box center [1169, 138] width 89 height 18
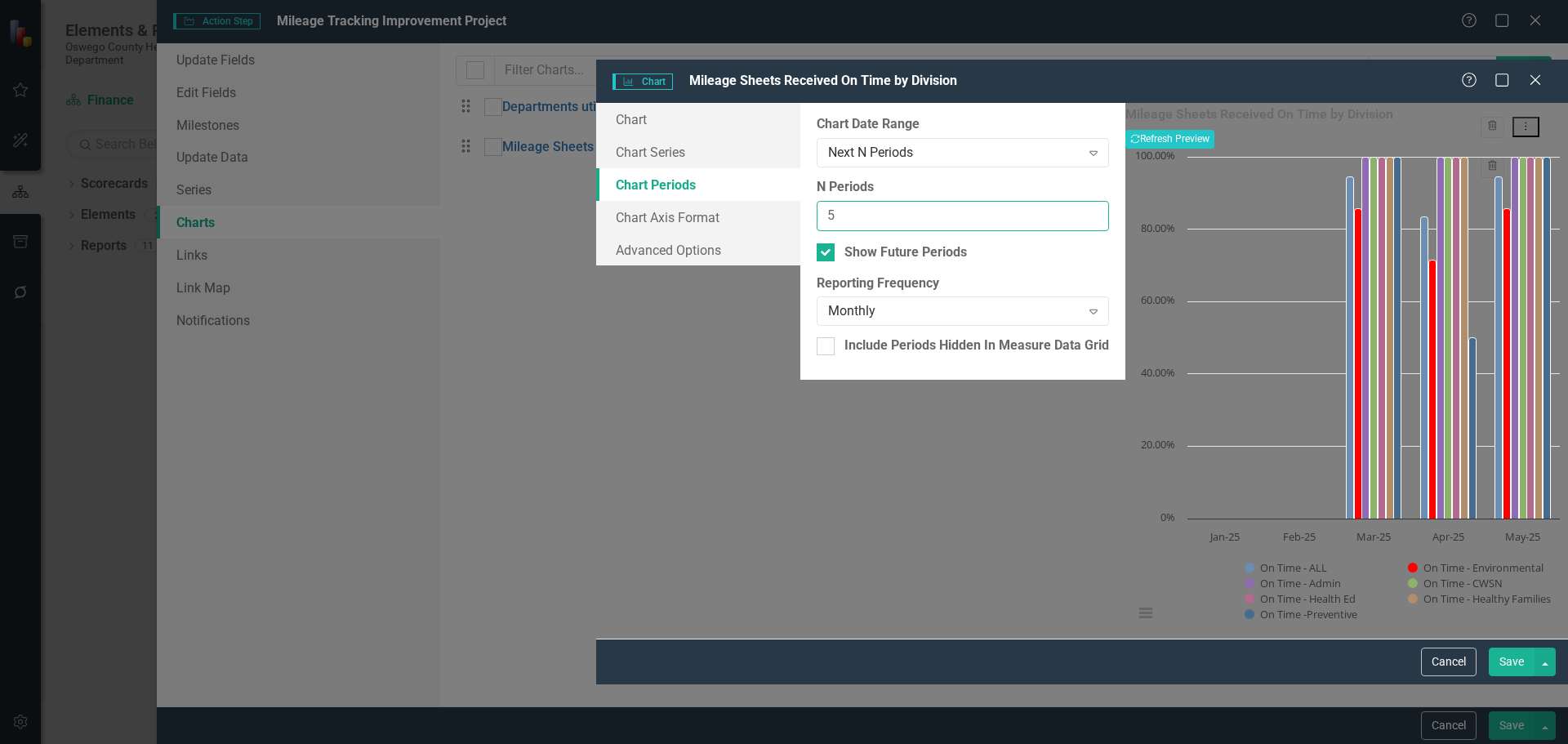
click at [1040, 201] on input "5" at bounding box center [963, 216] width 293 height 31
click at [1034, 201] on input "4" at bounding box center [963, 216] width 293 height 31
click at [1214, 130] on button "Recalculate Refresh Preview" at bounding box center [1169, 138] width 89 height 18
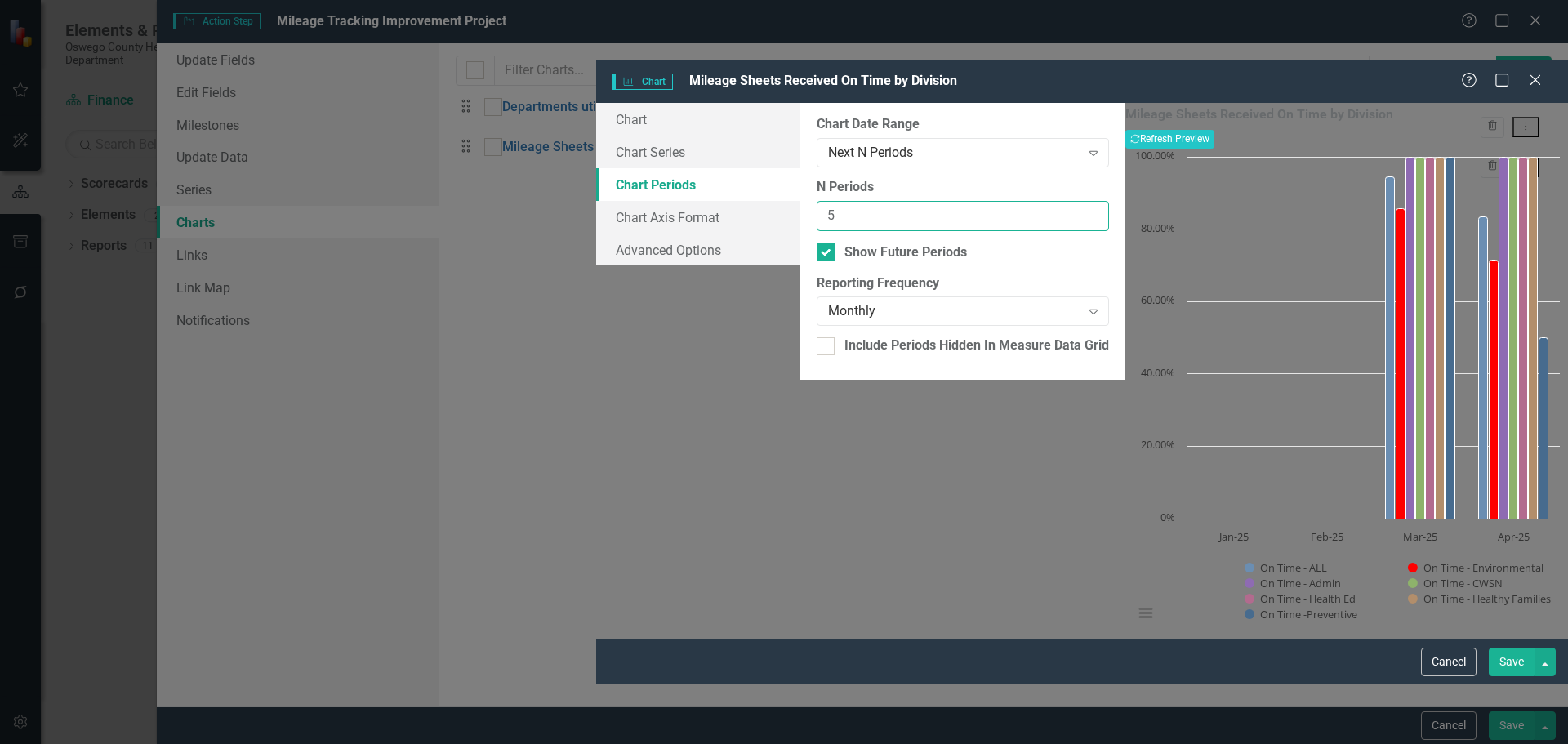
click at [1034, 201] on input "5" at bounding box center [963, 216] width 293 height 31
click at [1034, 201] on input "6" at bounding box center [963, 216] width 293 height 31
click at [1214, 130] on button "Recalculate Refresh Preview" at bounding box center [1169, 138] width 89 height 18
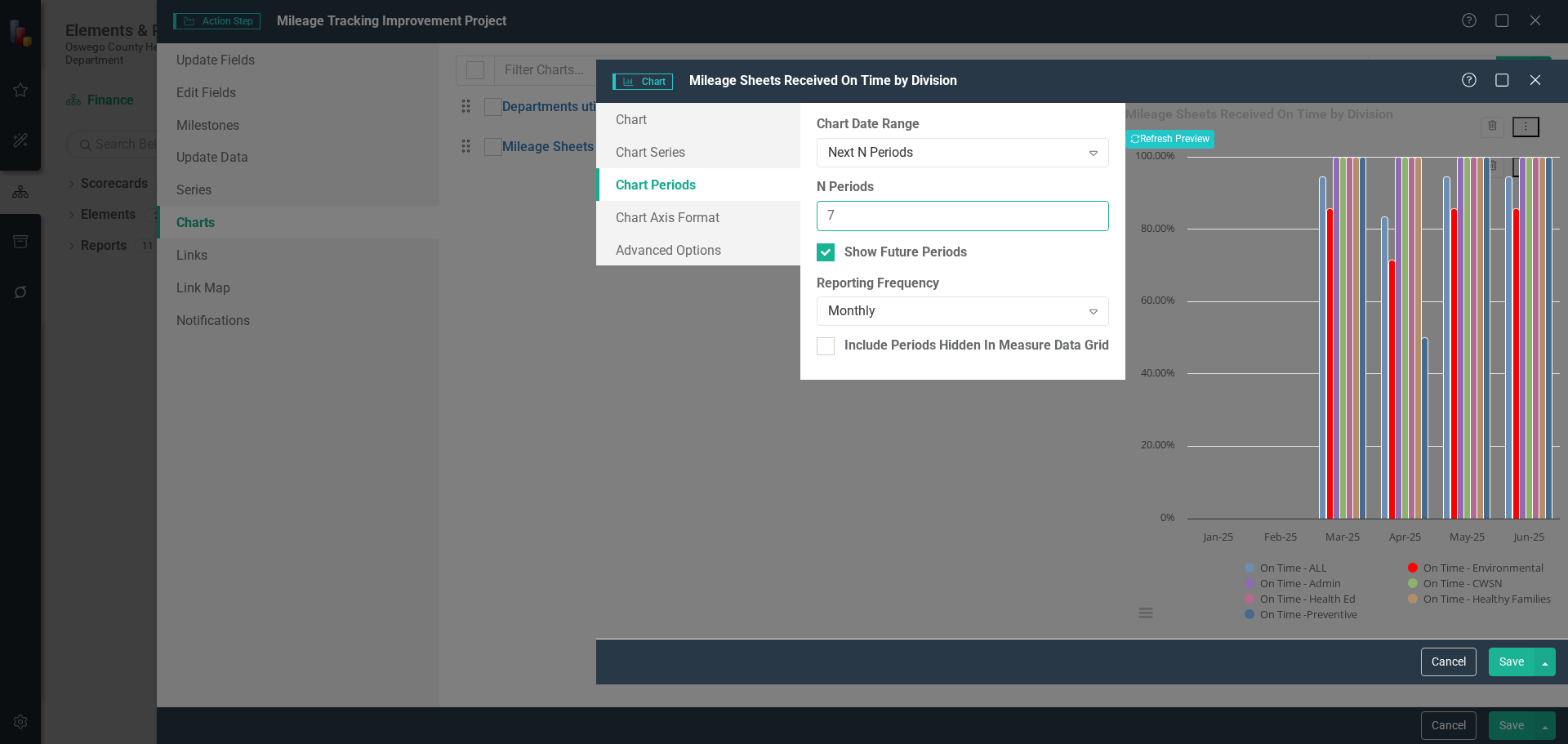
click at [1033, 201] on input "7" at bounding box center [963, 216] width 293 height 31
click at [1033, 201] on input "8" at bounding box center [963, 216] width 293 height 31
type input "9"
click at [1033, 201] on input "9" at bounding box center [963, 216] width 293 height 31
click at [1214, 130] on button "Recalculate Refresh Preview" at bounding box center [1169, 138] width 89 height 18
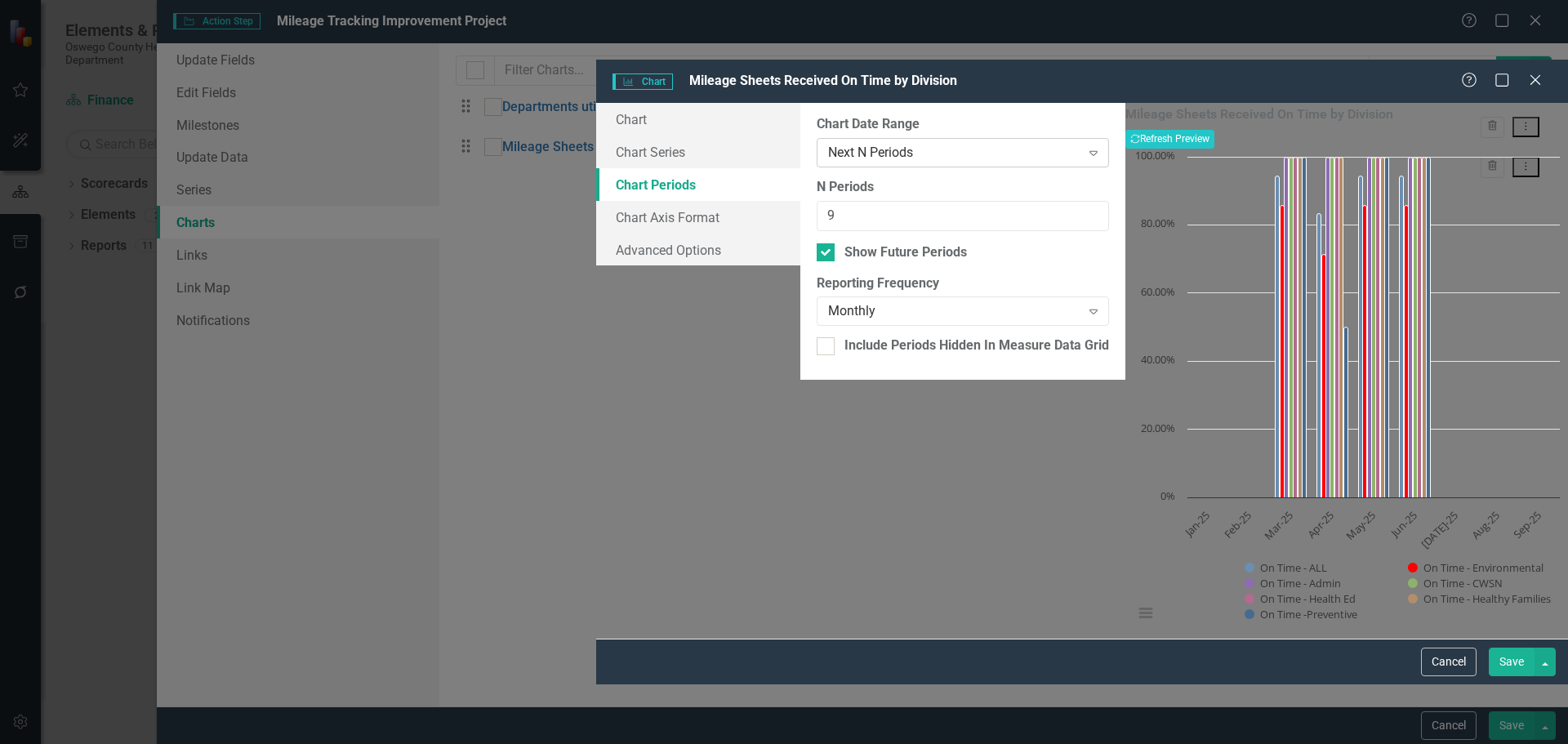
click at [828, 143] on div "Next N Periods" at bounding box center [954, 153] width 252 height 19
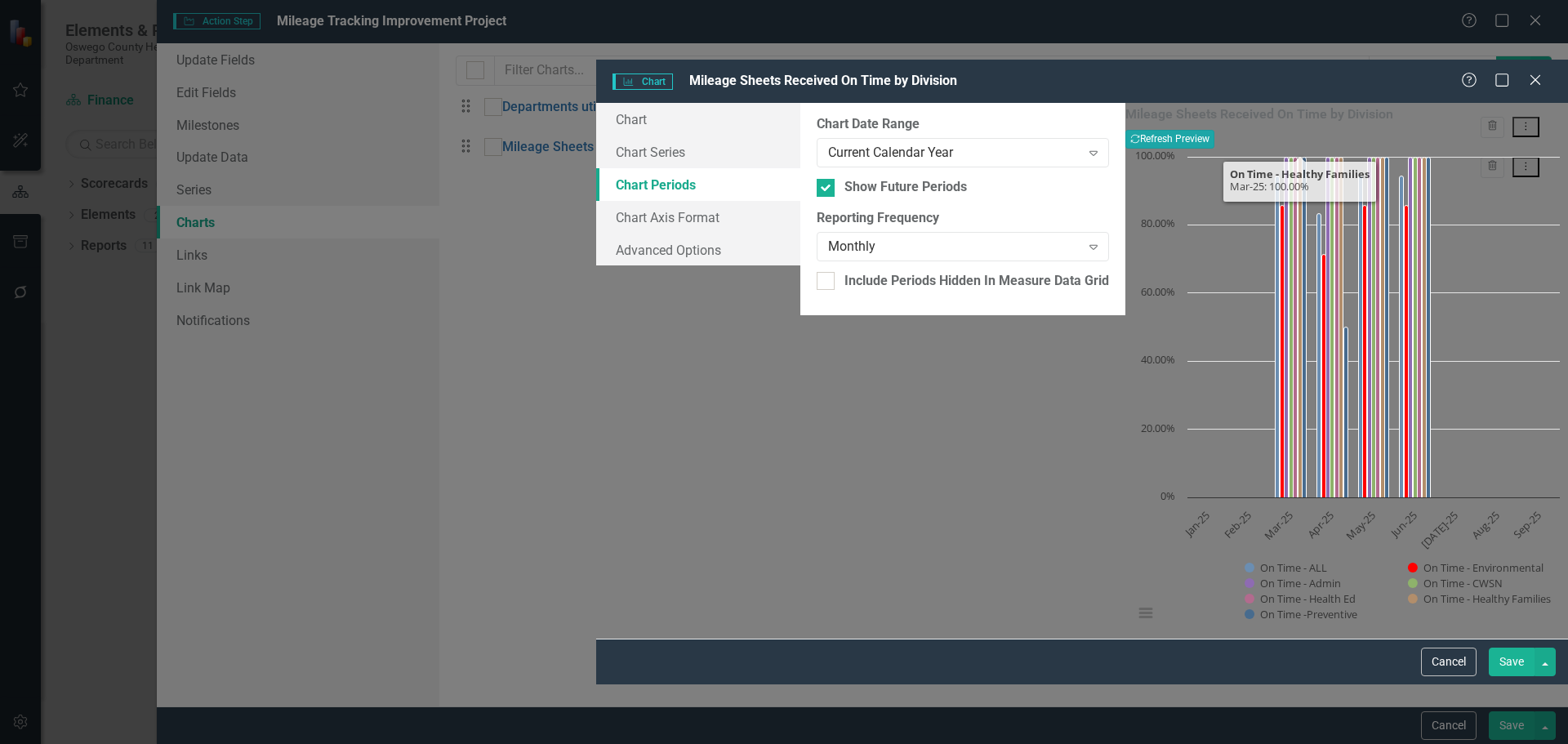
click at [1214, 130] on button "Recalculate Refresh Preview" at bounding box center [1169, 138] width 89 height 18
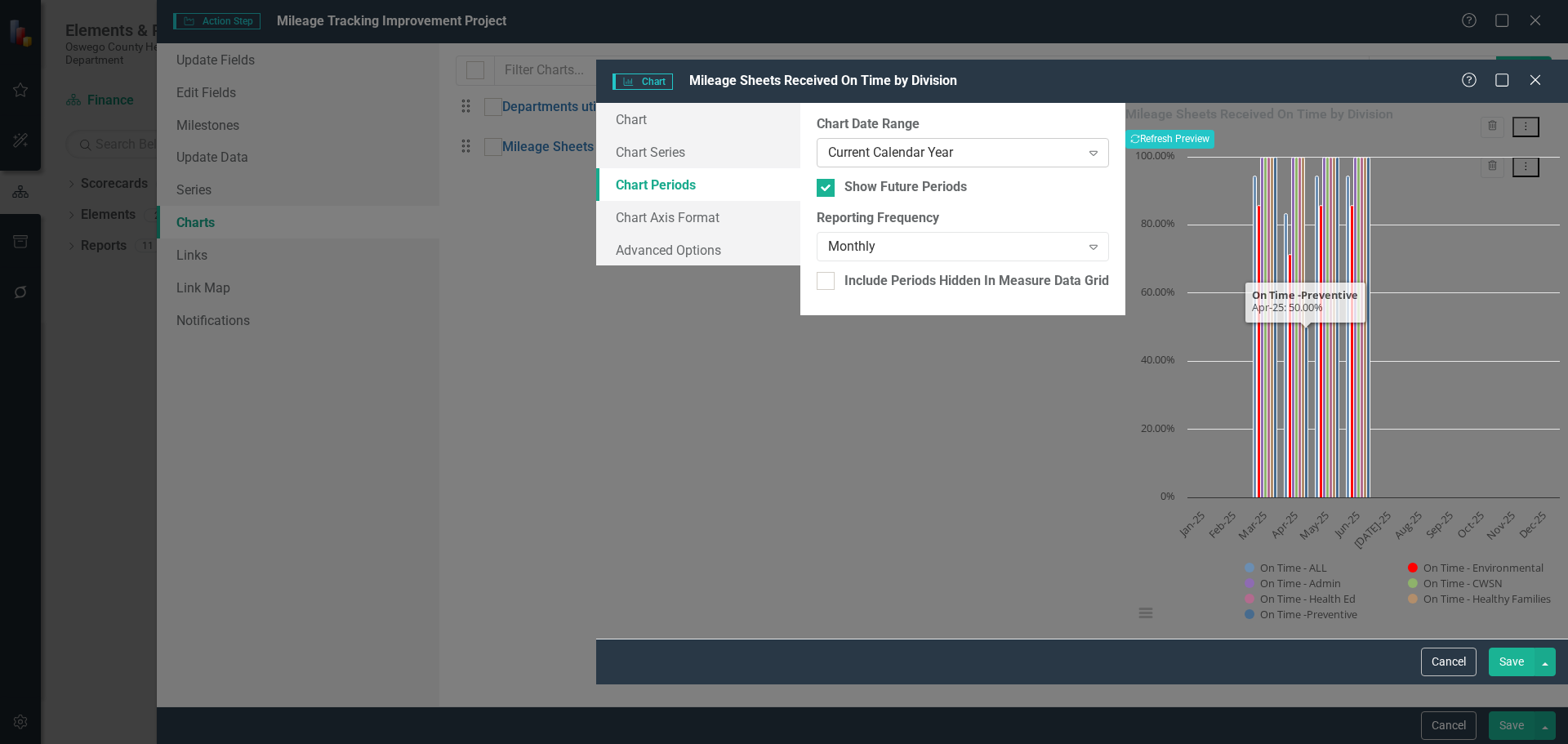
click at [828, 143] on div "Current Calendar Year" at bounding box center [954, 153] width 252 height 19
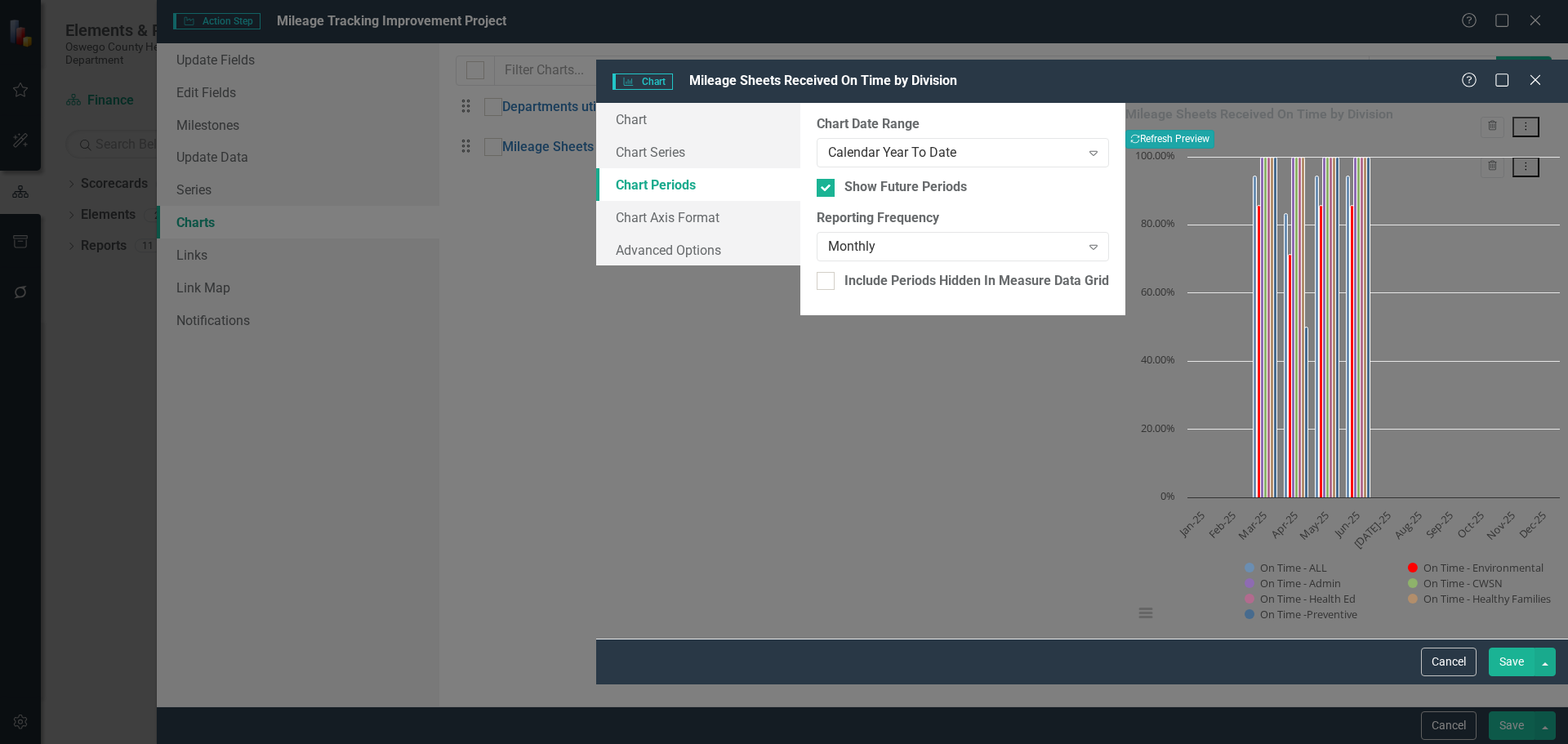
click at [1214, 130] on button "Recalculate Refresh Preview" at bounding box center [1169, 138] width 89 height 18
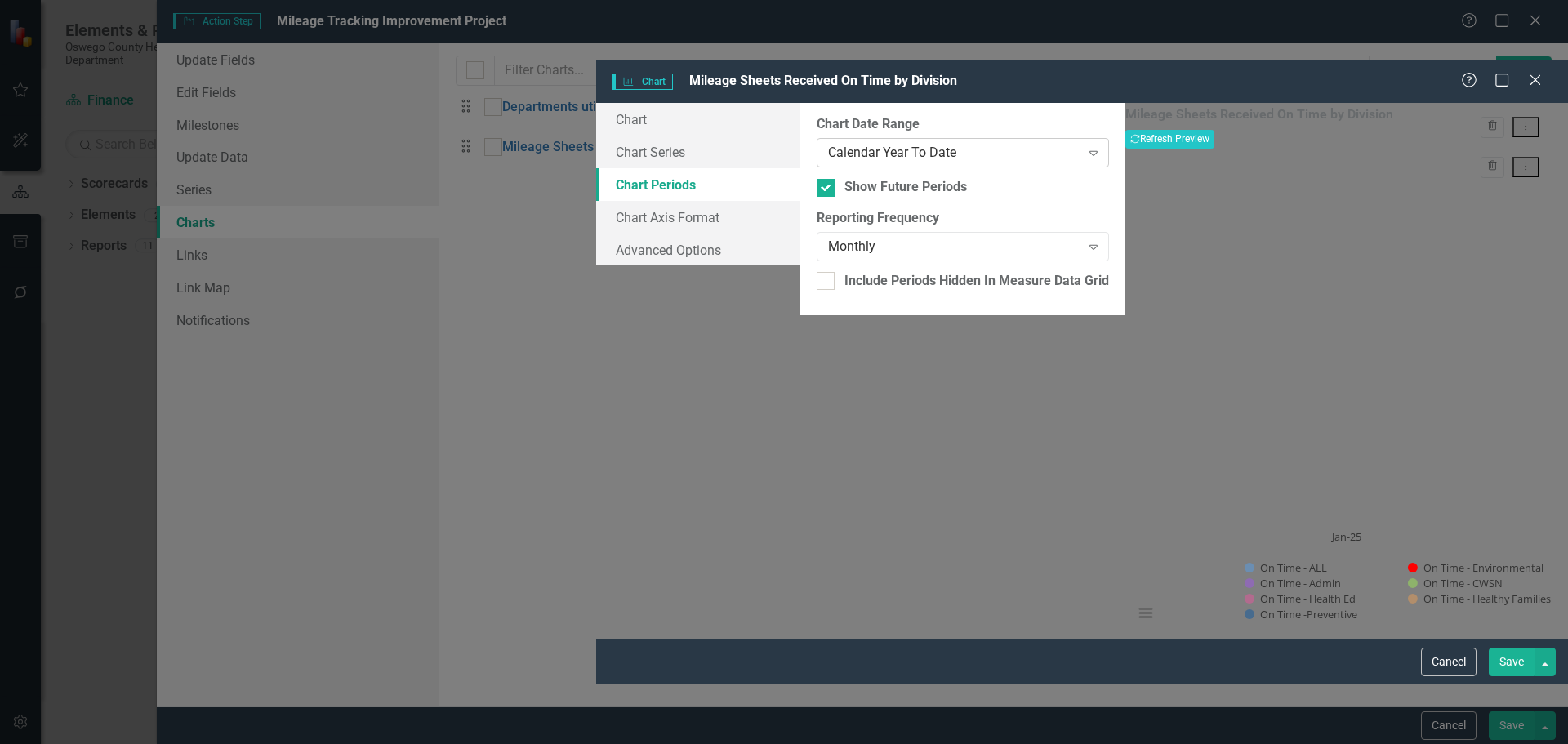
click at [828, 143] on div "Calendar Year To Date" at bounding box center [954, 153] width 252 height 19
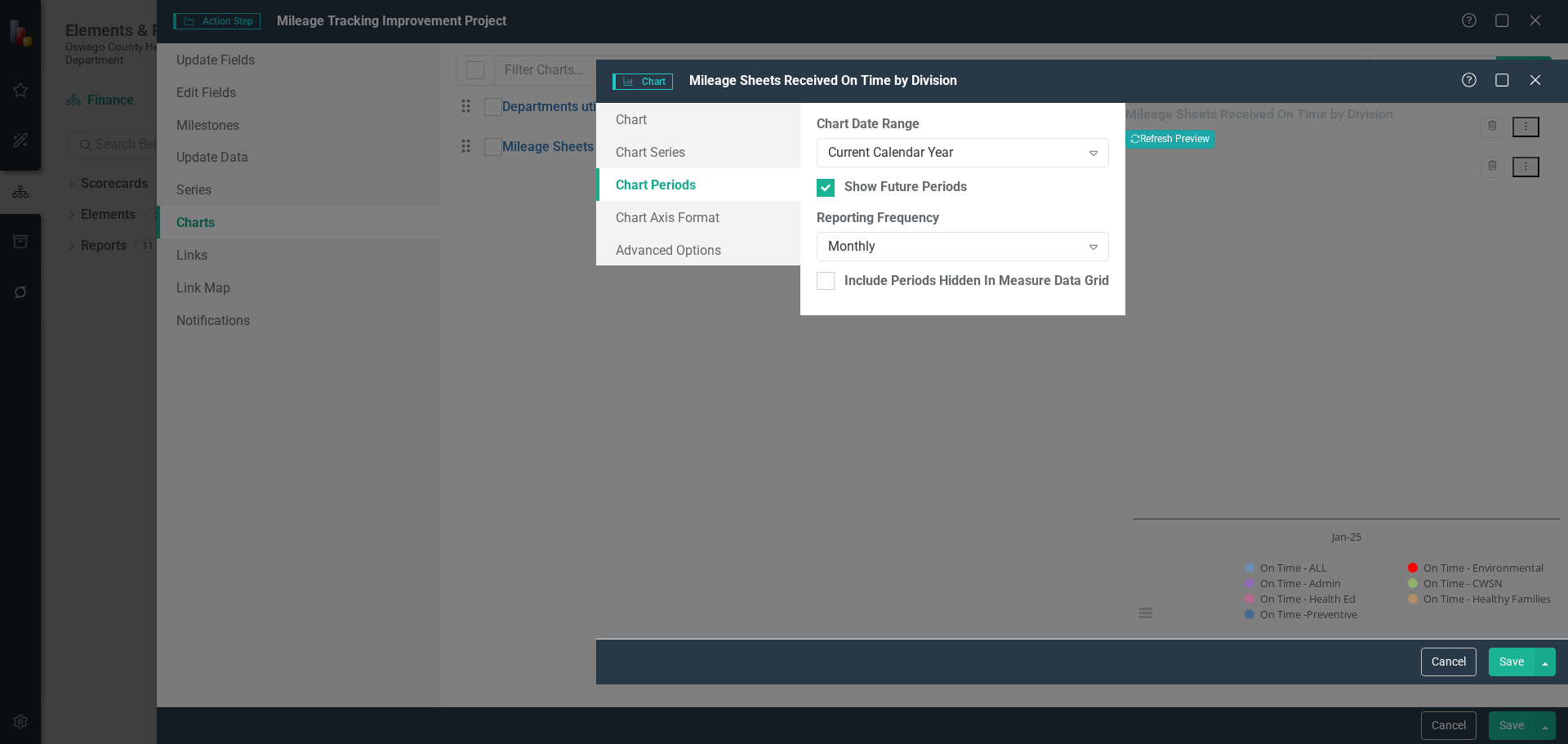
click at [1214, 130] on button "Recalculate Refresh Preview" at bounding box center [1169, 138] width 89 height 18
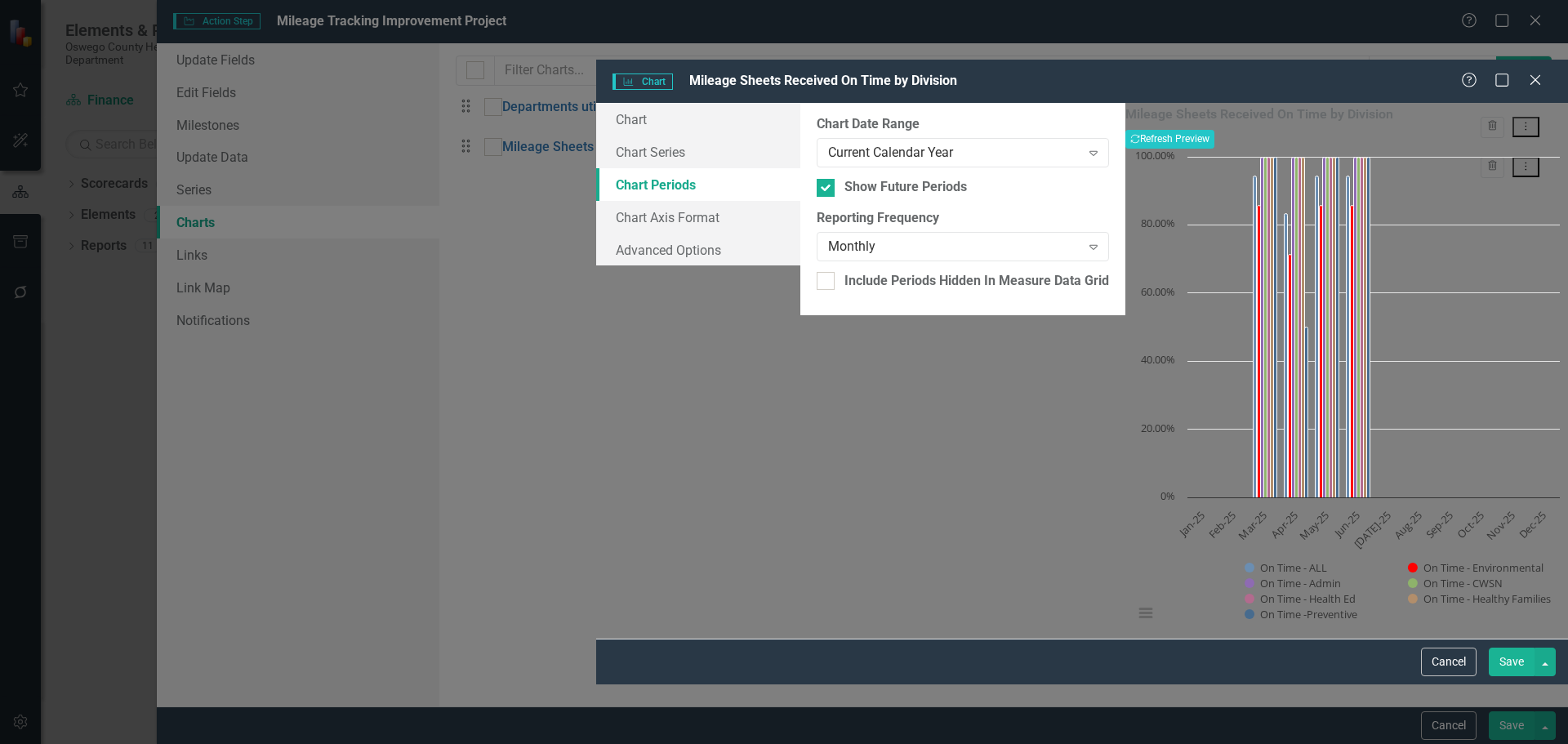
click at [1509, 676] on button "Save" at bounding box center [1512, 662] width 46 height 29
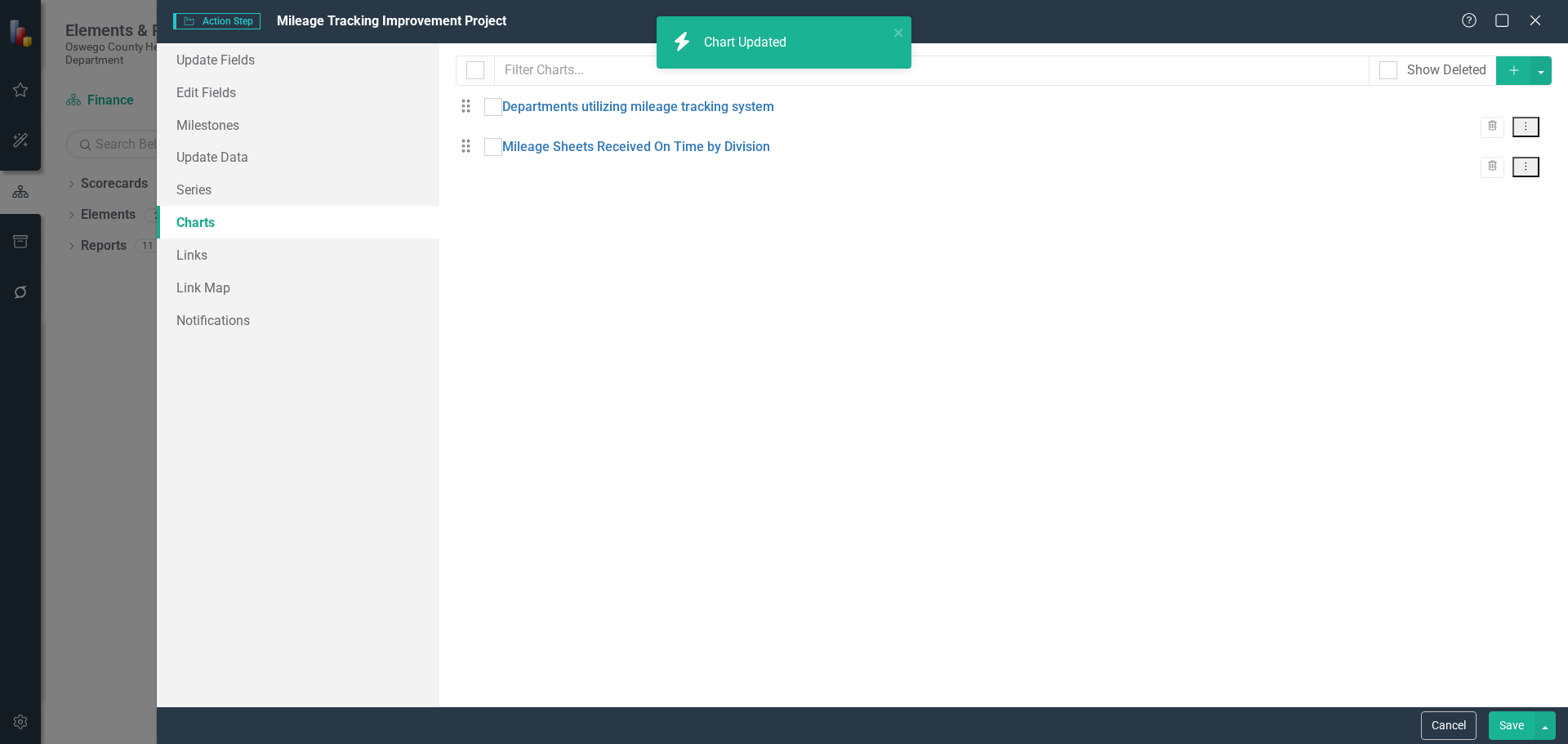
click at [1509, 735] on button "Save" at bounding box center [1512, 725] width 46 height 29
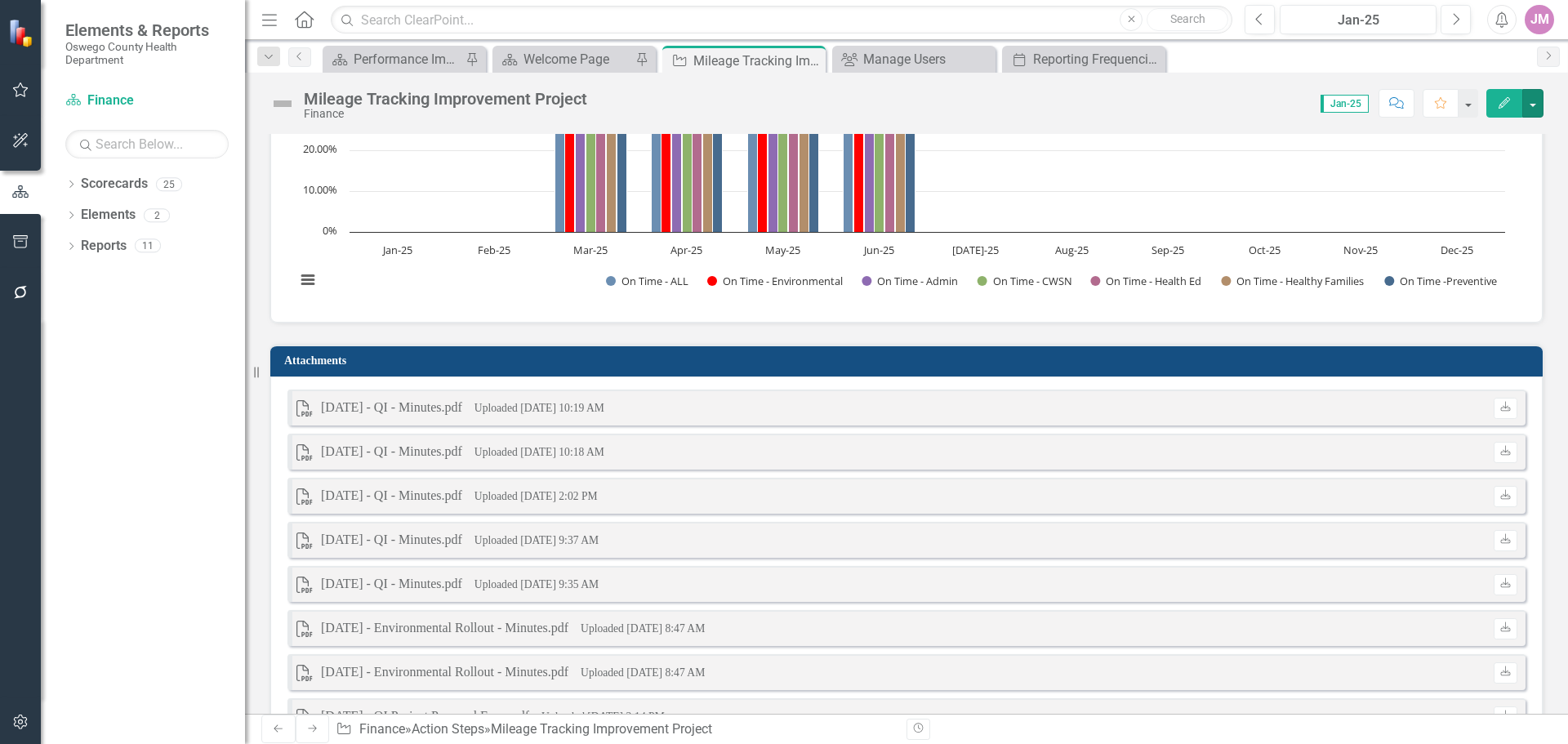
scroll to position [3919, 0]
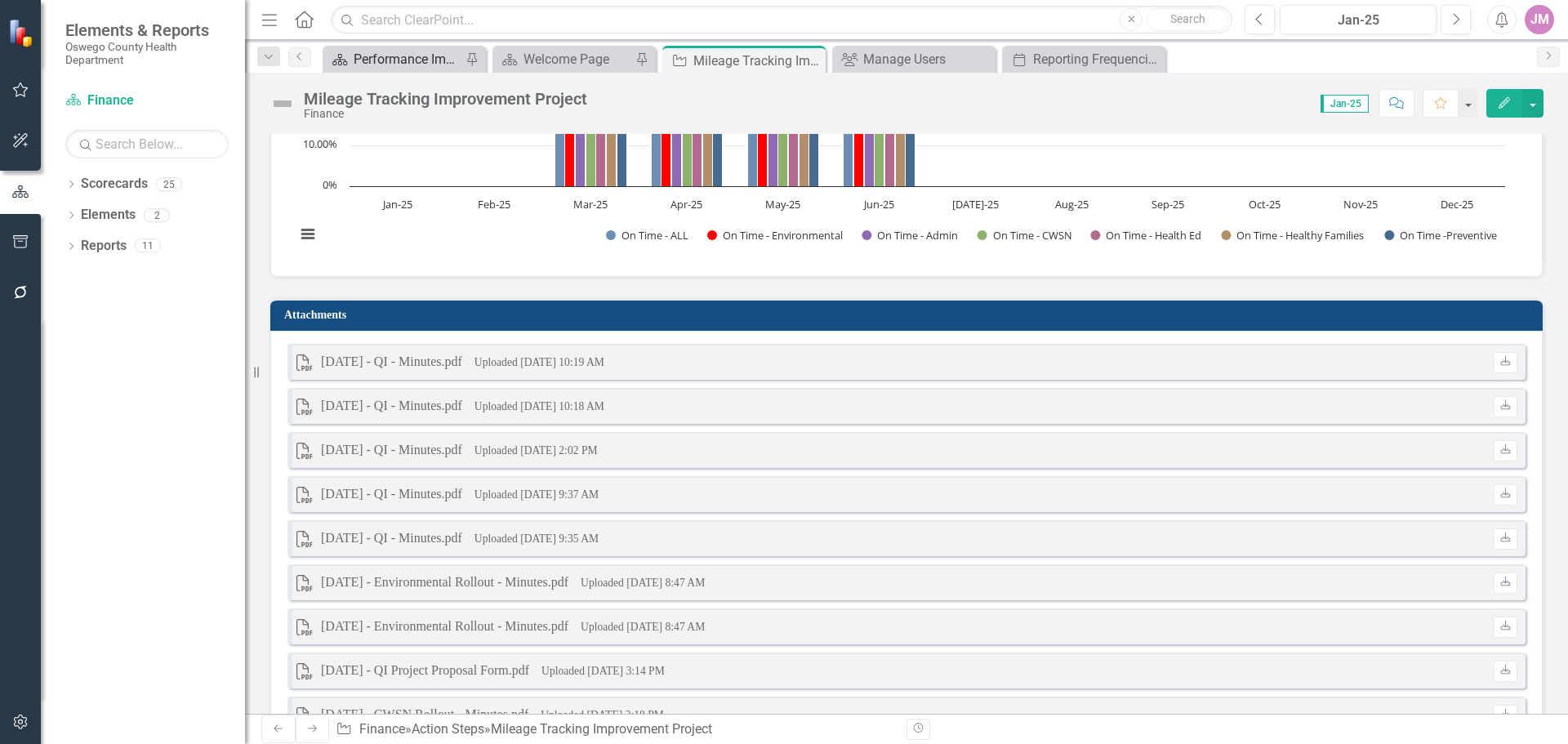
click at [399, 54] on div "Performance Improvement Plans" at bounding box center [407, 59] width 108 height 20
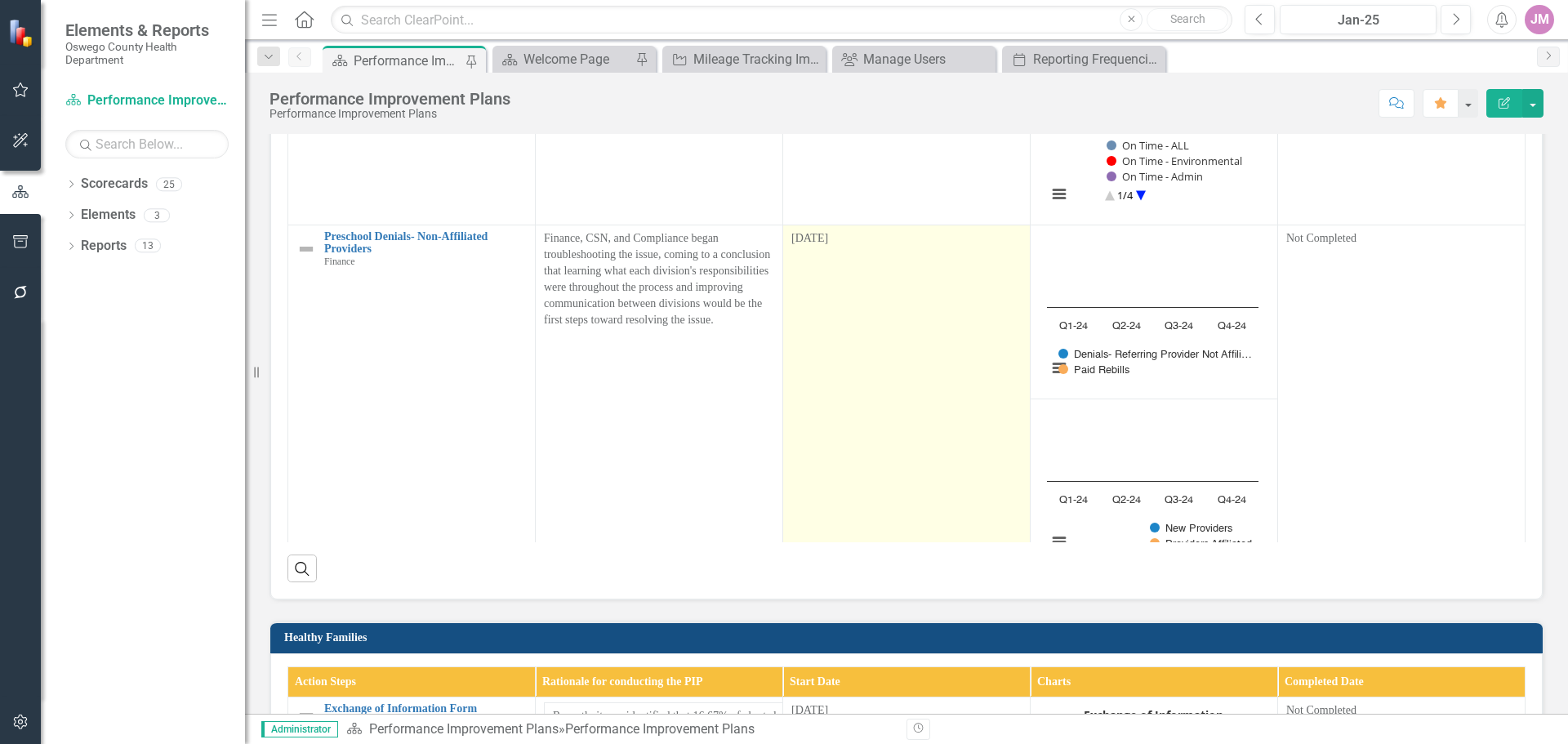
scroll to position [98, 0]
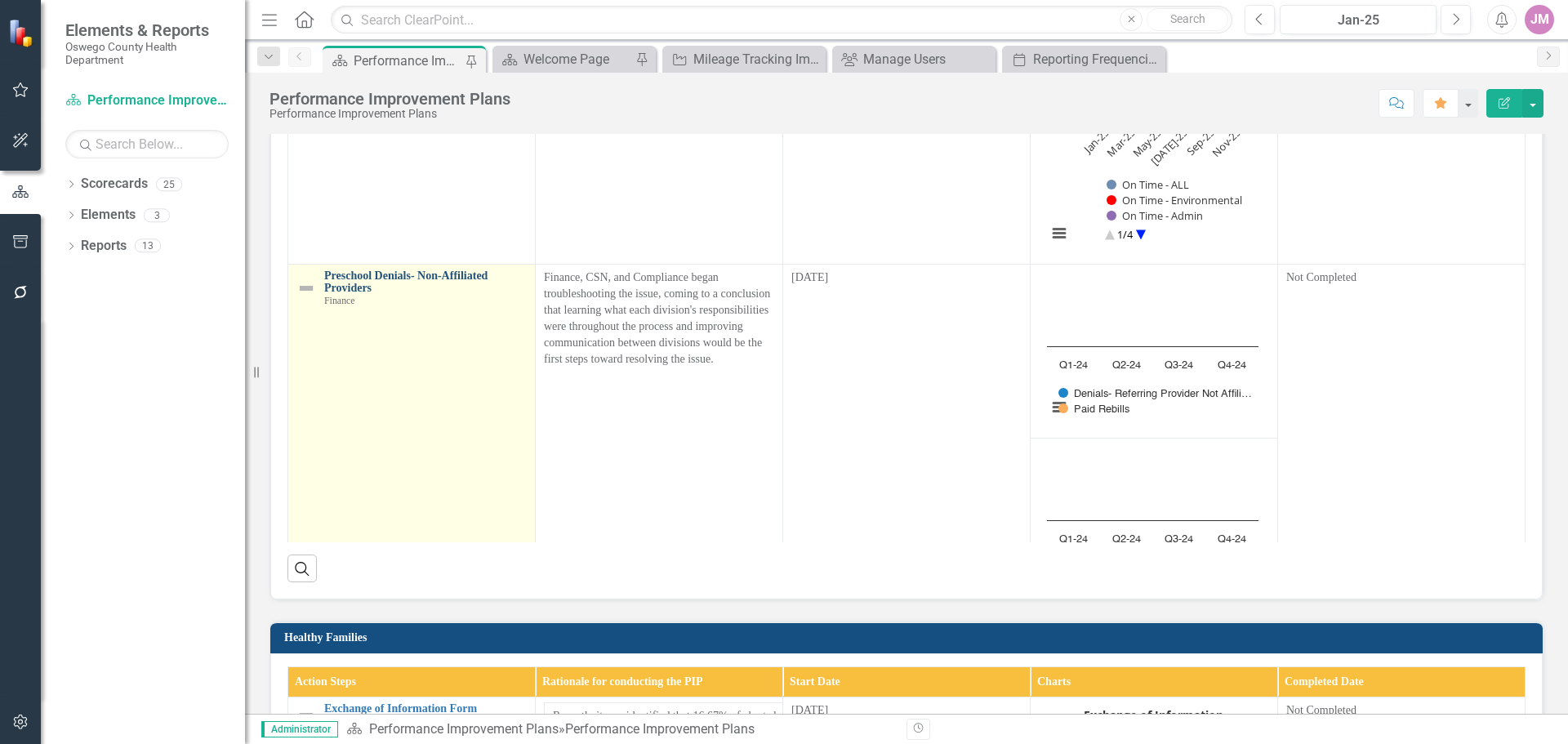
click at [428, 294] on link "Preschool Denials- Non-Affiliated Providers" at bounding box center [425, 282] width 203 height 25
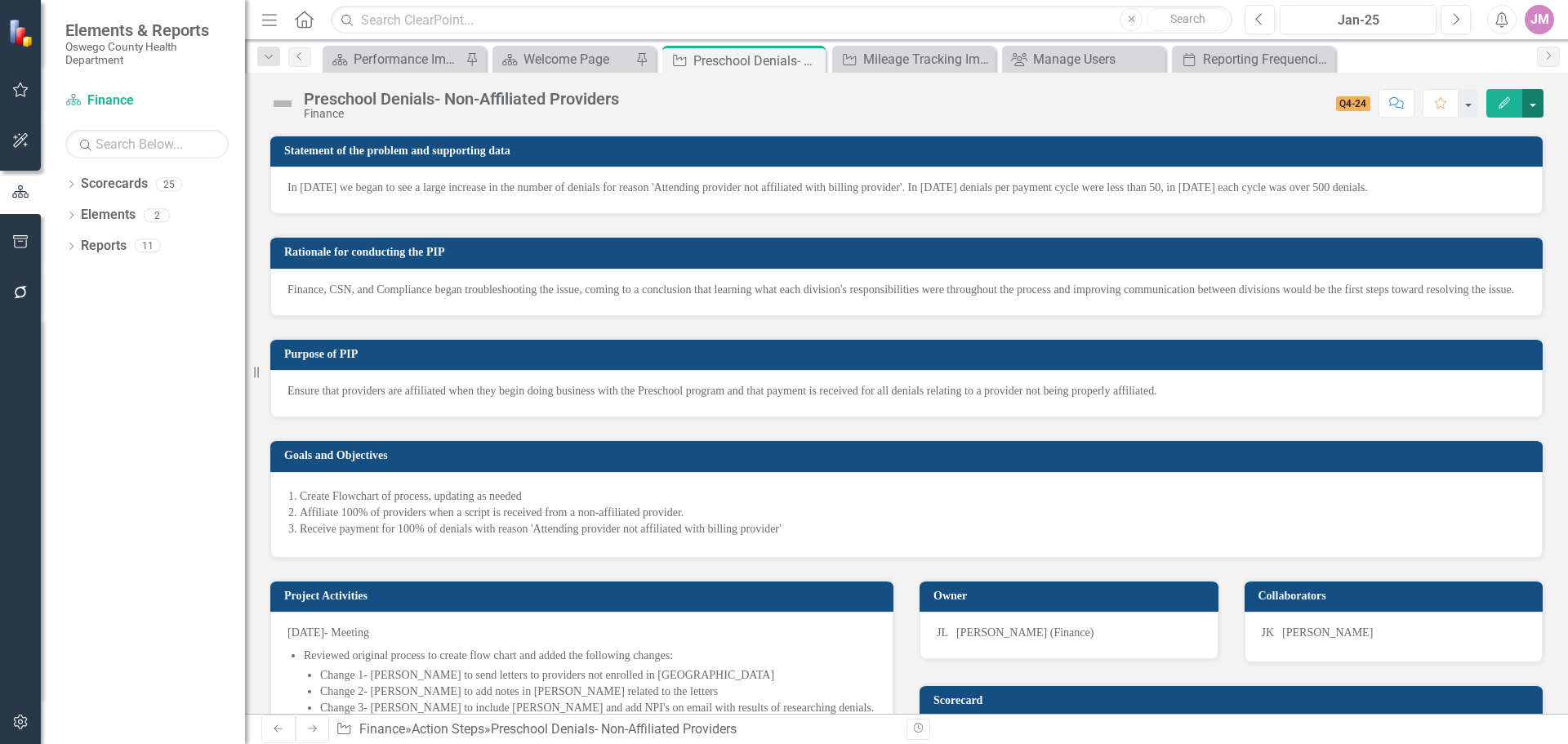
click at [1527, 98] on button "button" at bounding box center [1532, 103] width 21 height 29
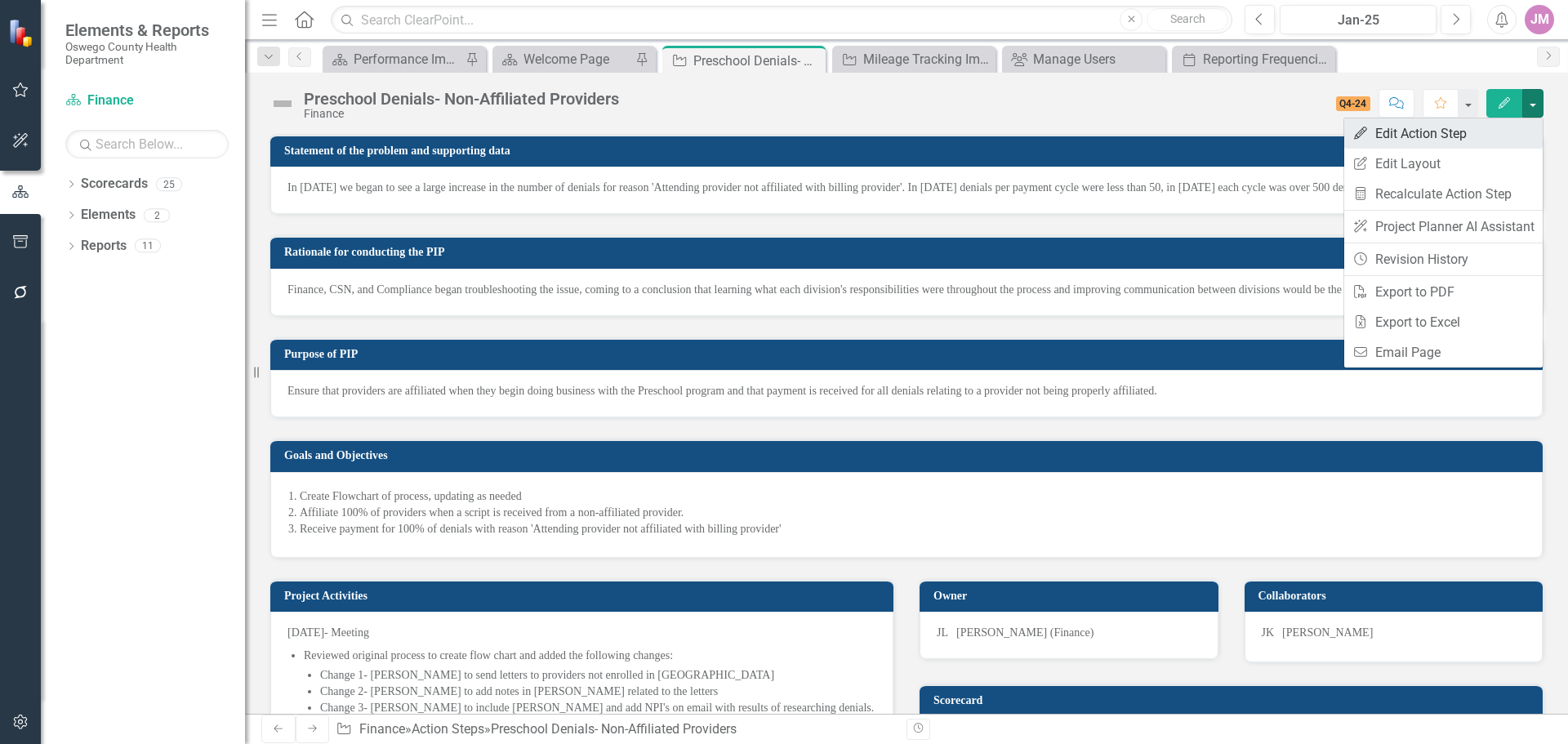
click at [1456, 131] on link "Edit Edit Action Step" at bounding box center [1443, 134] width 199 height 31
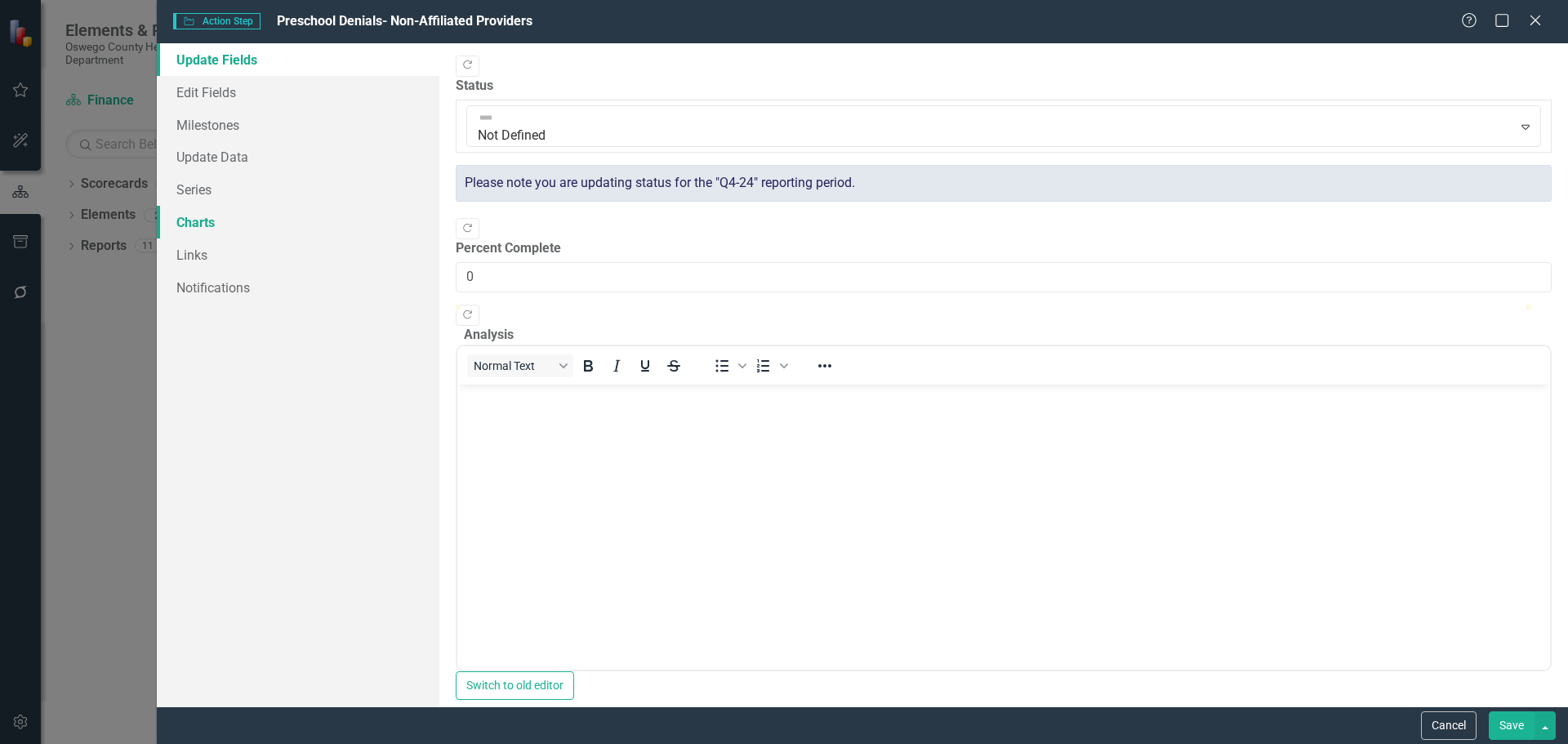
click at [209, 218] on link "Charts" at bounding box center [298, 222] width 283 height 33
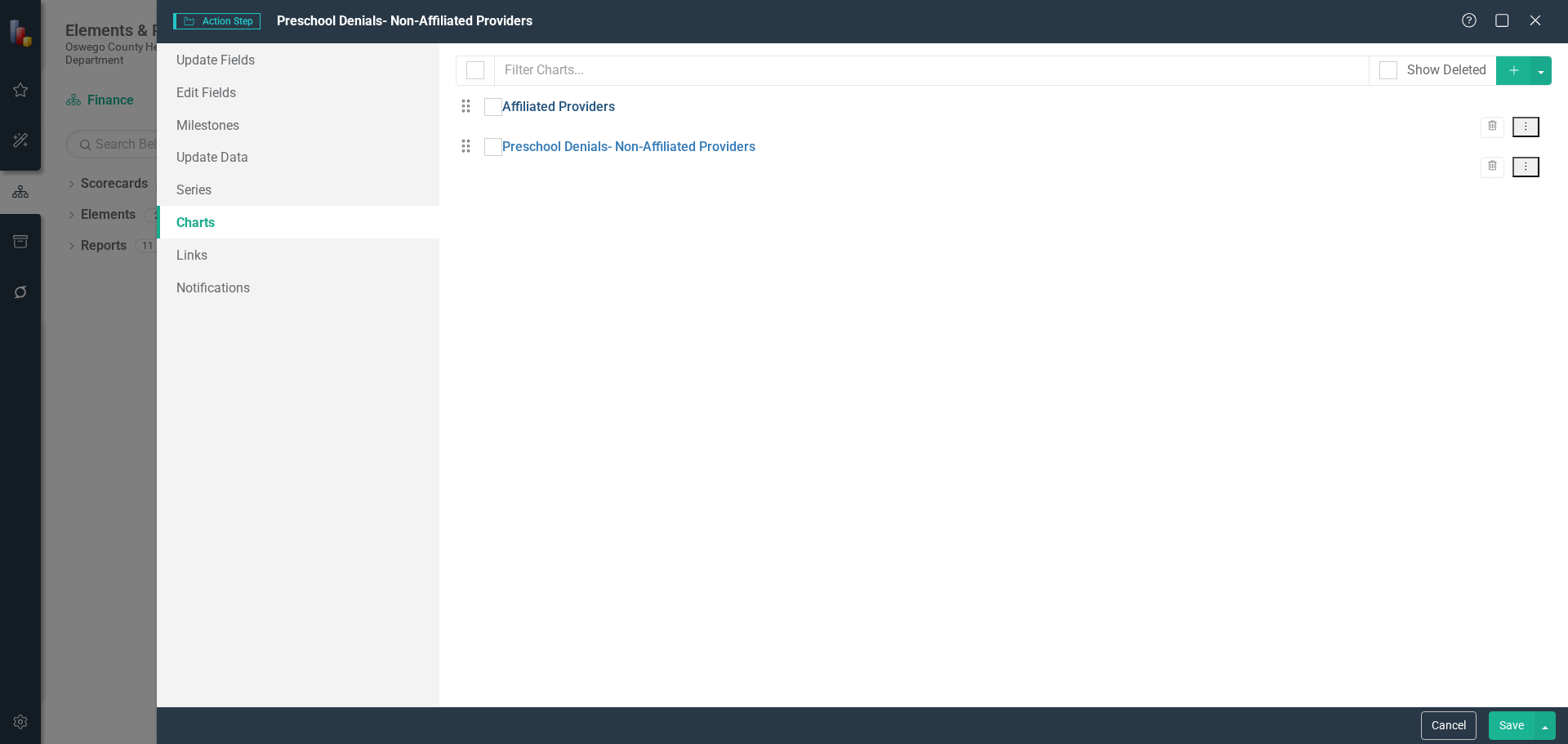
click at [552, 116] on link "Affiliated Providers" at bounding box center [558, 108] width 113 height 19
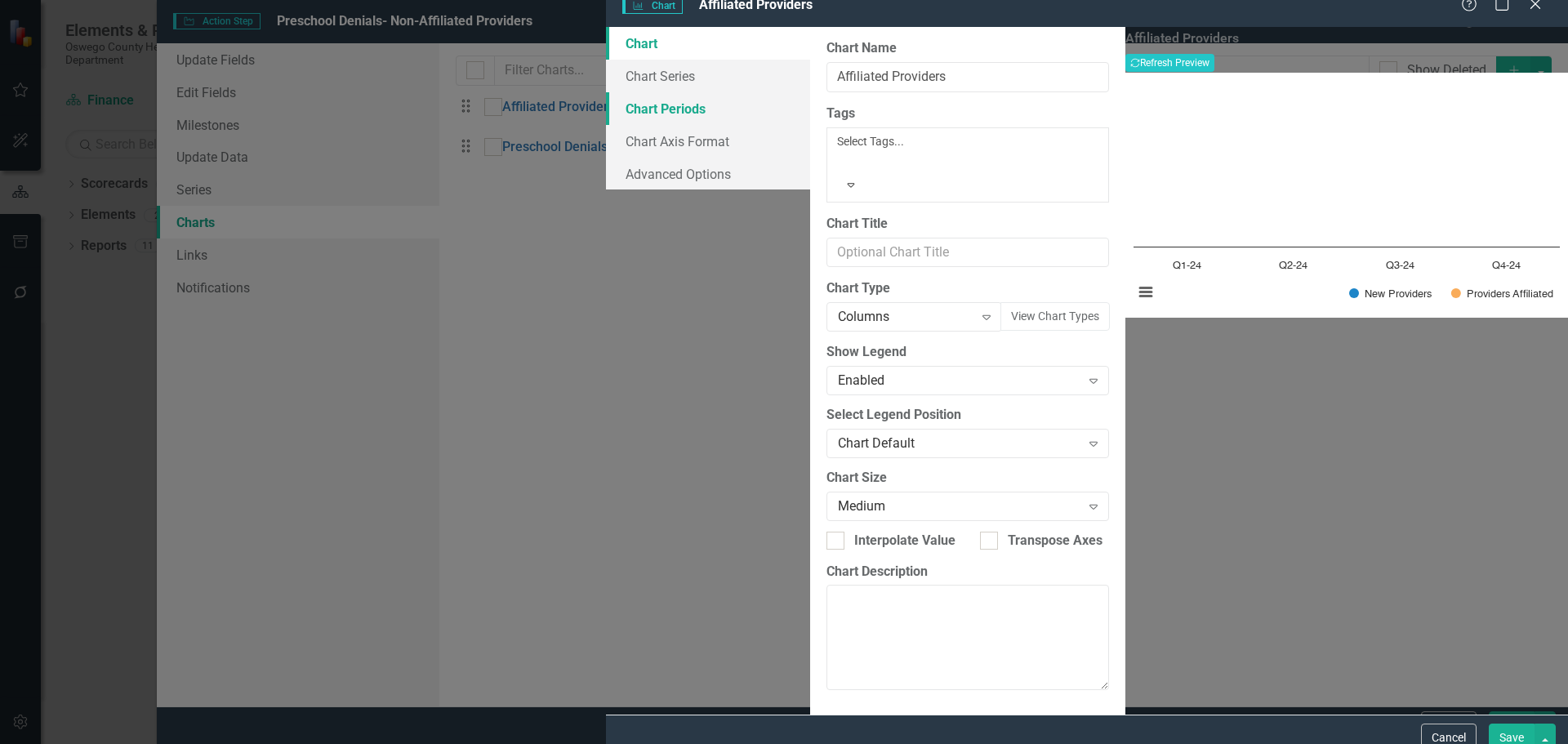
click at [606, 125] on link "Chart Periods" at bounding box center [708, 109] width 204 height 33
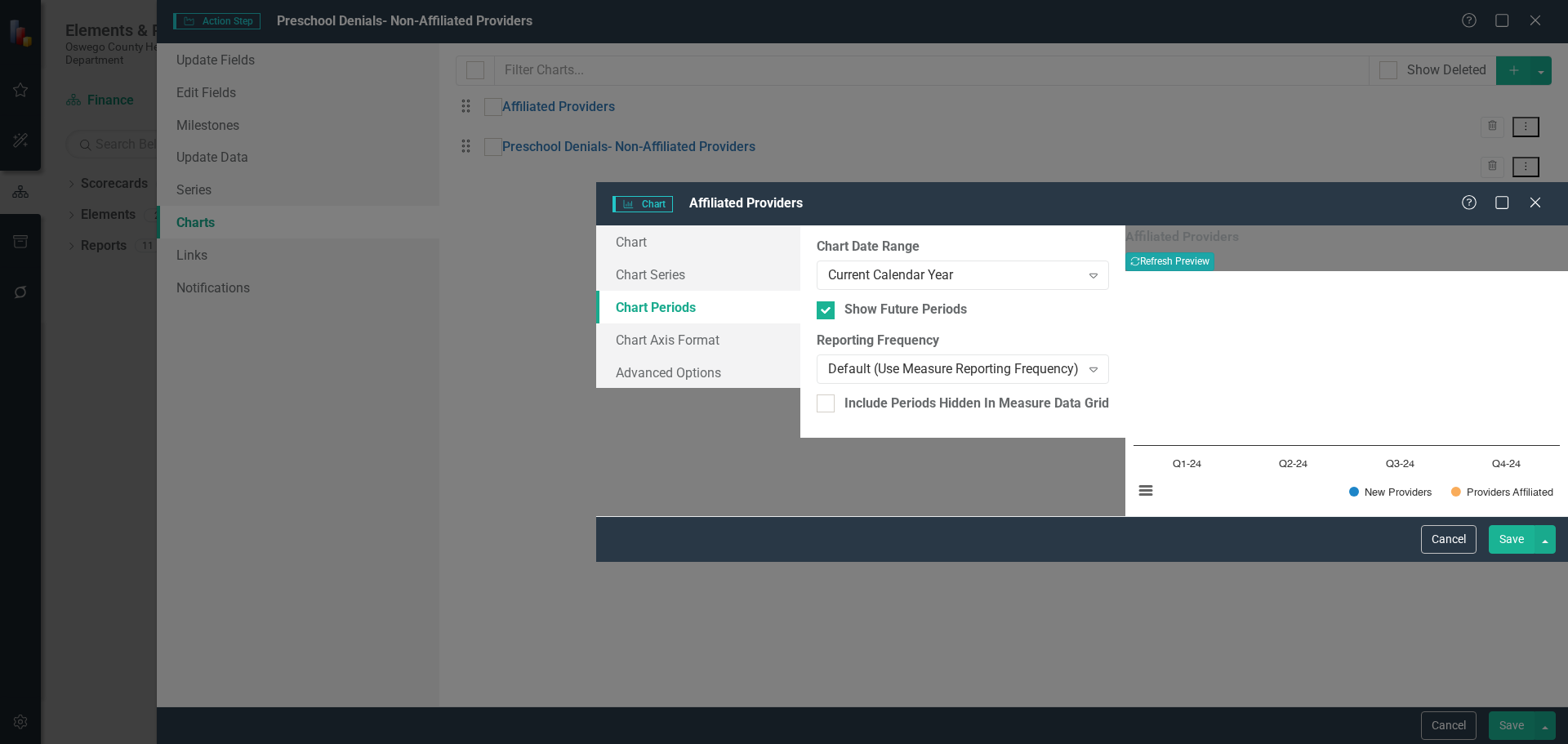
click at [1214, 252] on button "Recalculate Refresh Preview" at bounding box center [1169, 260] width 89 height 18
click at [828, 266] on div "Current Calendar Year" at bounding box center [954, 276] width 252 height 19
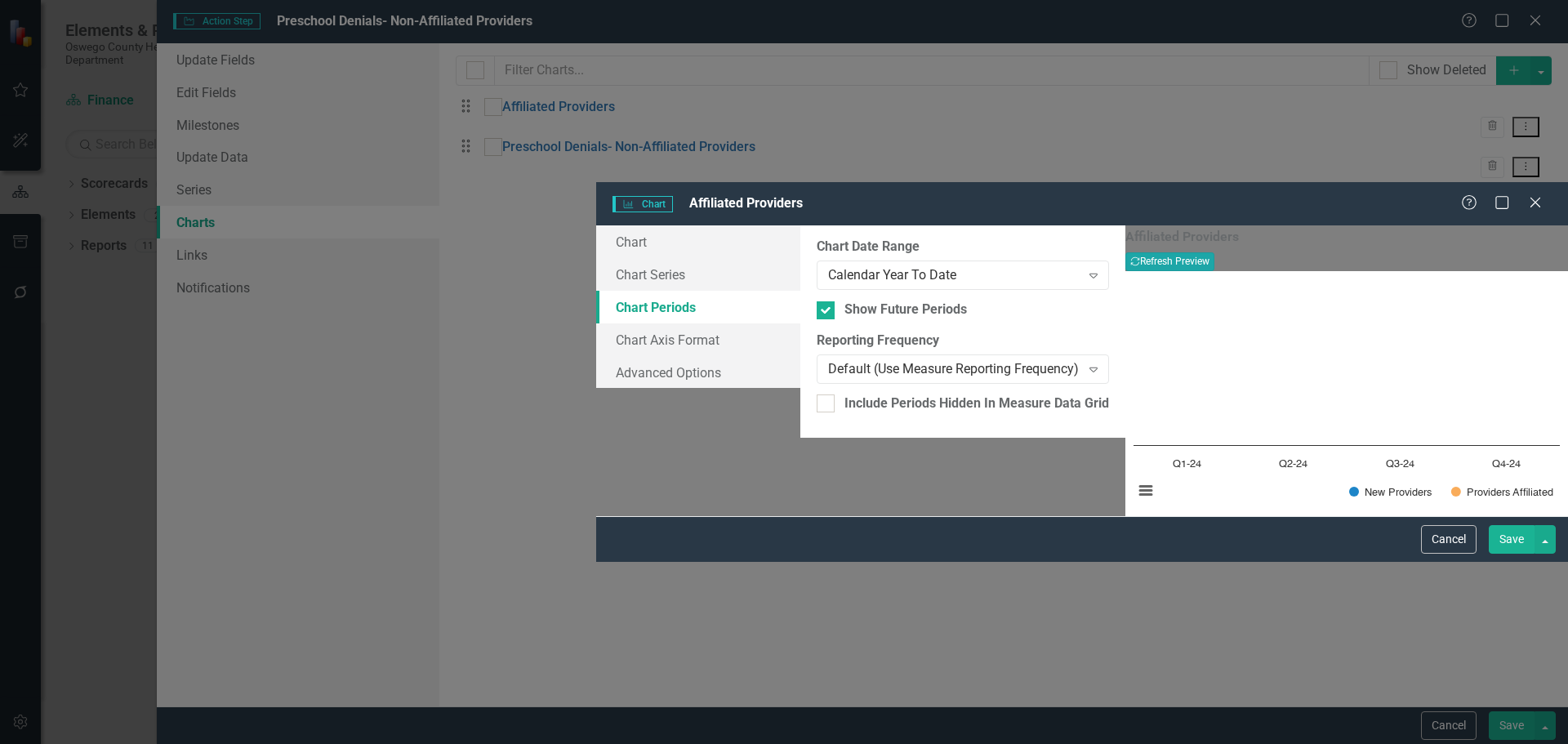
click at [1214, 252] on button "Recalculate Refresh Preview" at bounding box center [1169, 260] width 89 height 18
click at [828, 266] on div "Calendar Year To Date" at bounding box center [954, 276] width 252 height 19
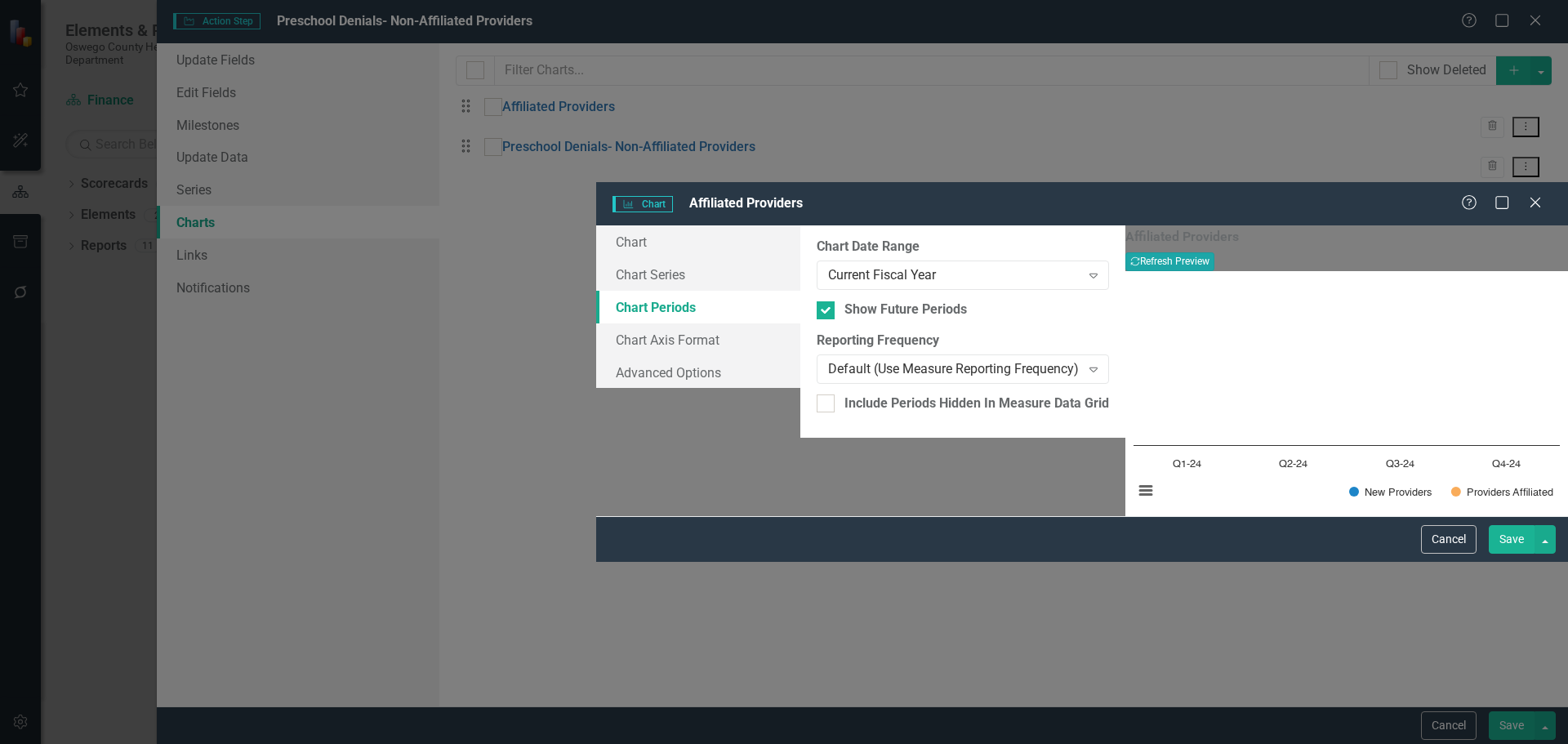
drag, startPoint x: 1495, startPoint y: 69, endPoint x: 1486, endPoint y: 74, distance: 10.3
click at [1214, 252] on button "Recalculate Refresh Preview" at bounding box center [1169, 260] width 89 height 18
click at [828, 266] on div "Current Fiscal Year" at bounding box center [954, 276] width 252 height 19
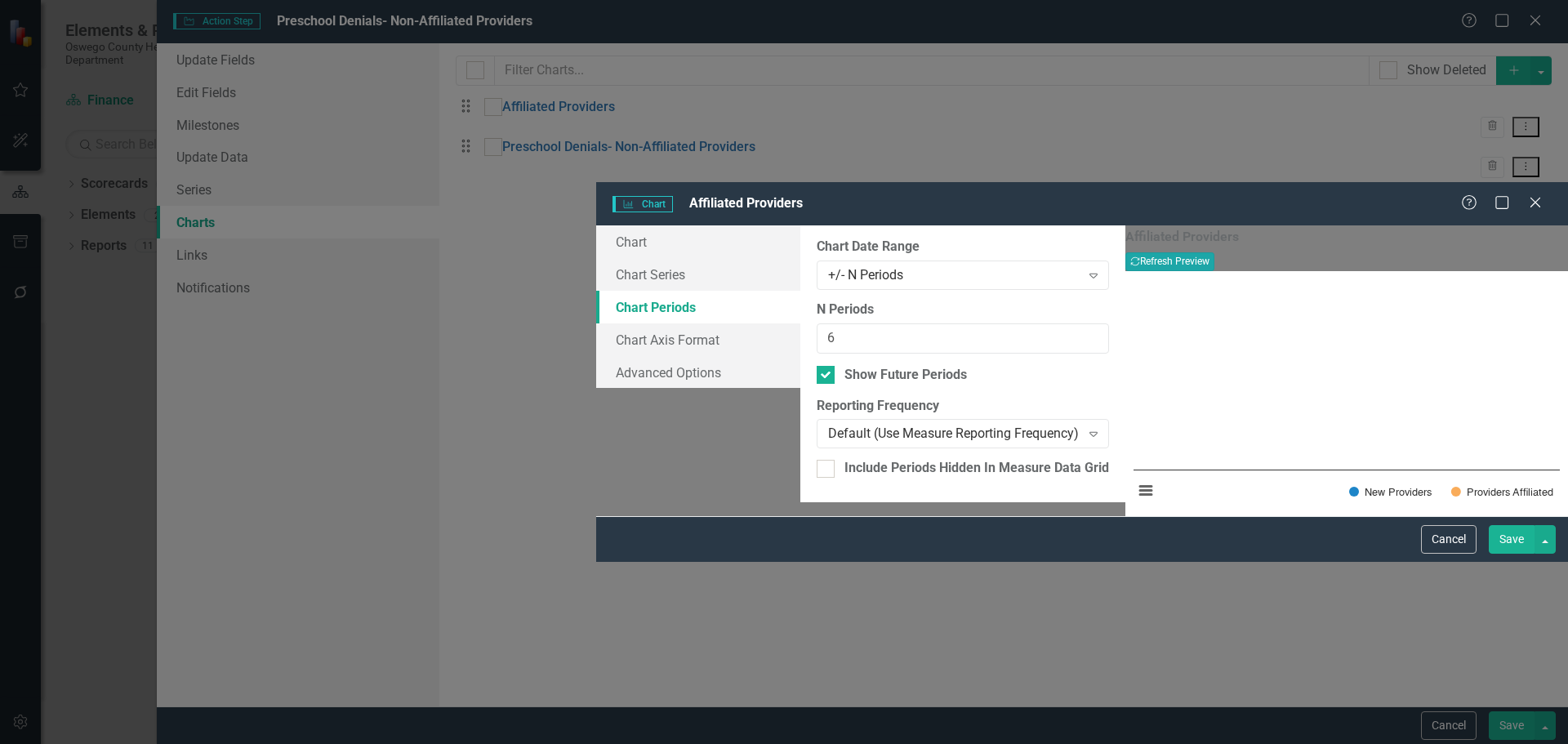
click at [1214, 252] on button "Recalculate Refresh Preview" at bounding box center [1169, 260] width 89 height 18
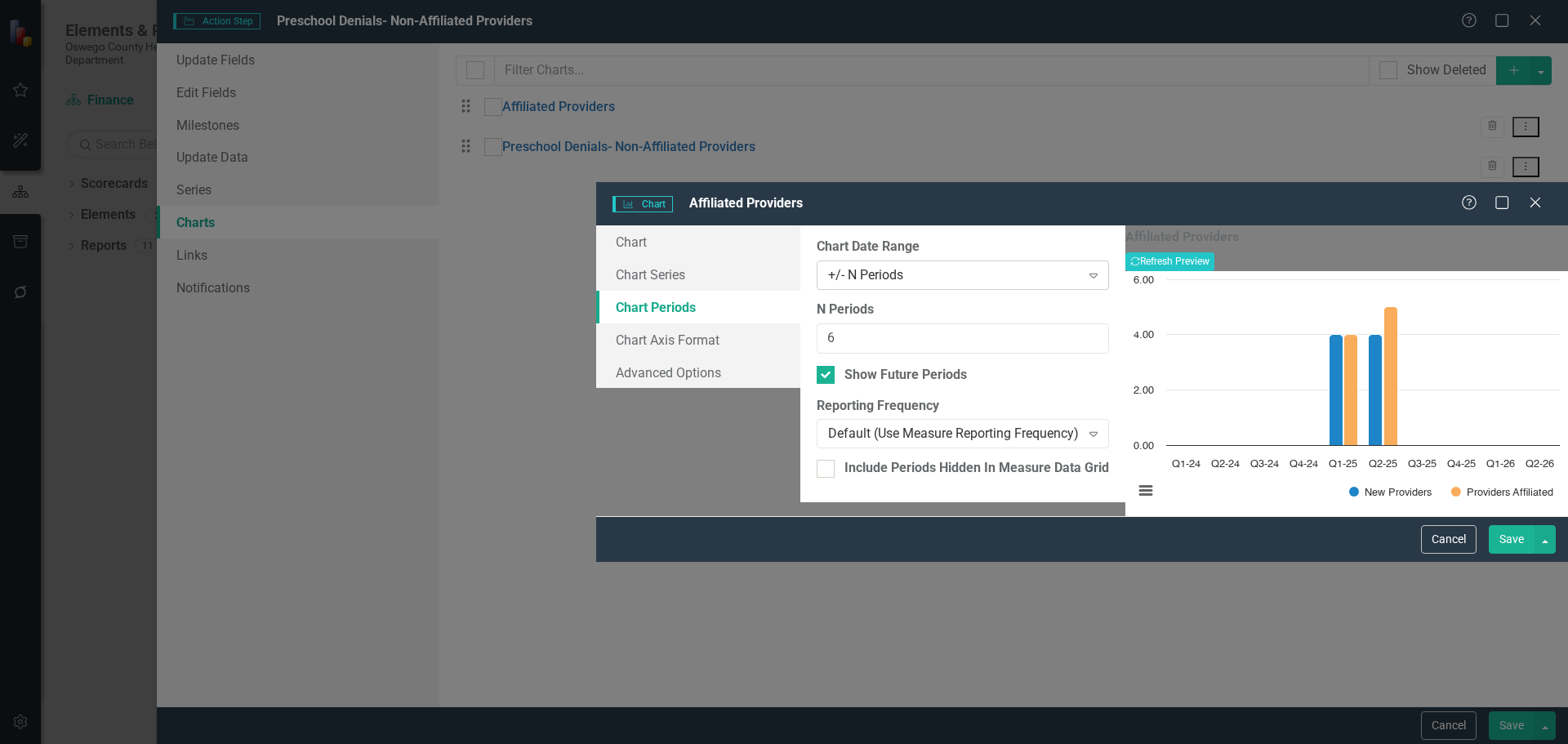
click at [922, 266] on div "+/- N Periods" at bounding box center [954, 276] width 252 height 19
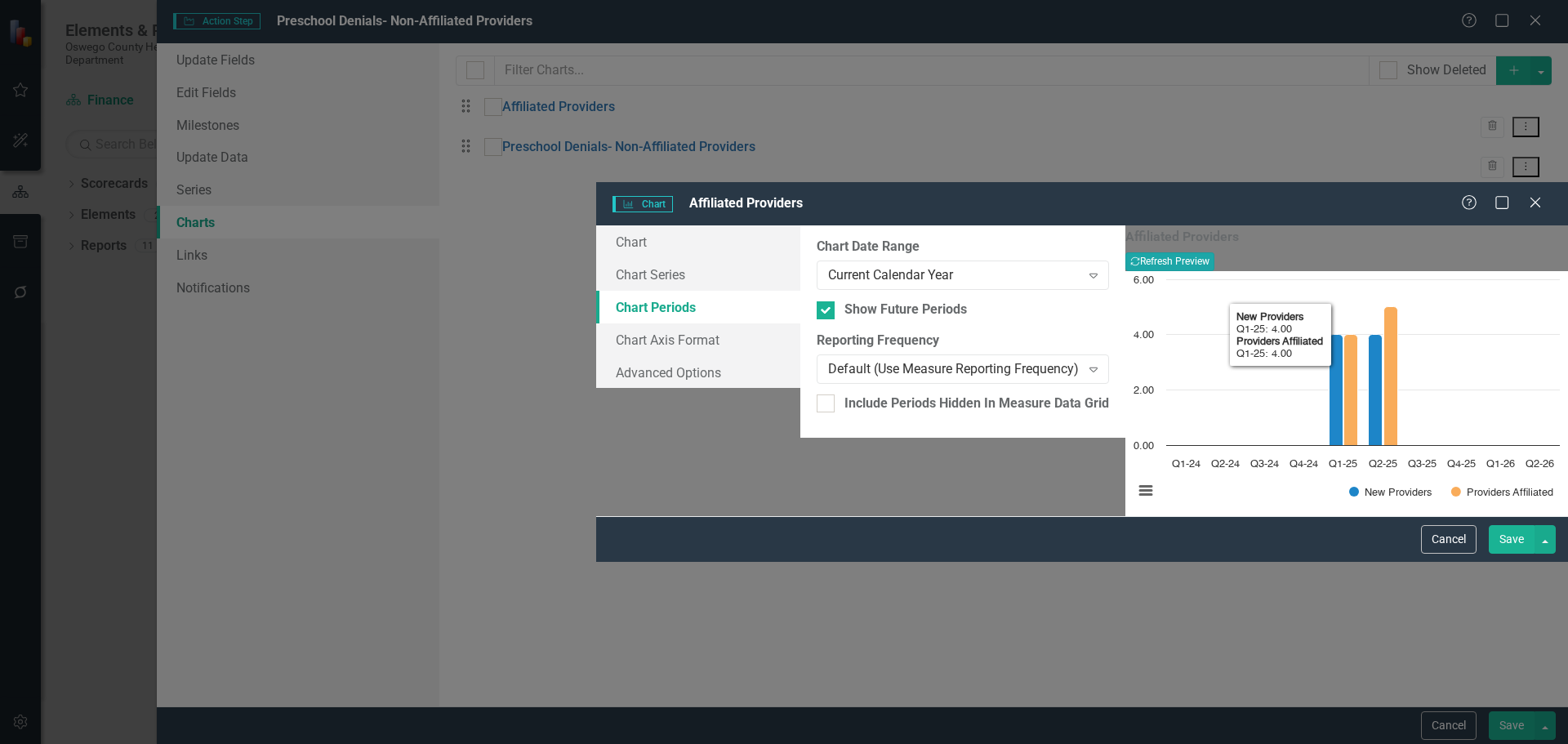
click at [1214, 252] on button "Recalculate Refresh Preview" at bounding box center [1169, 260] width 89 height 18
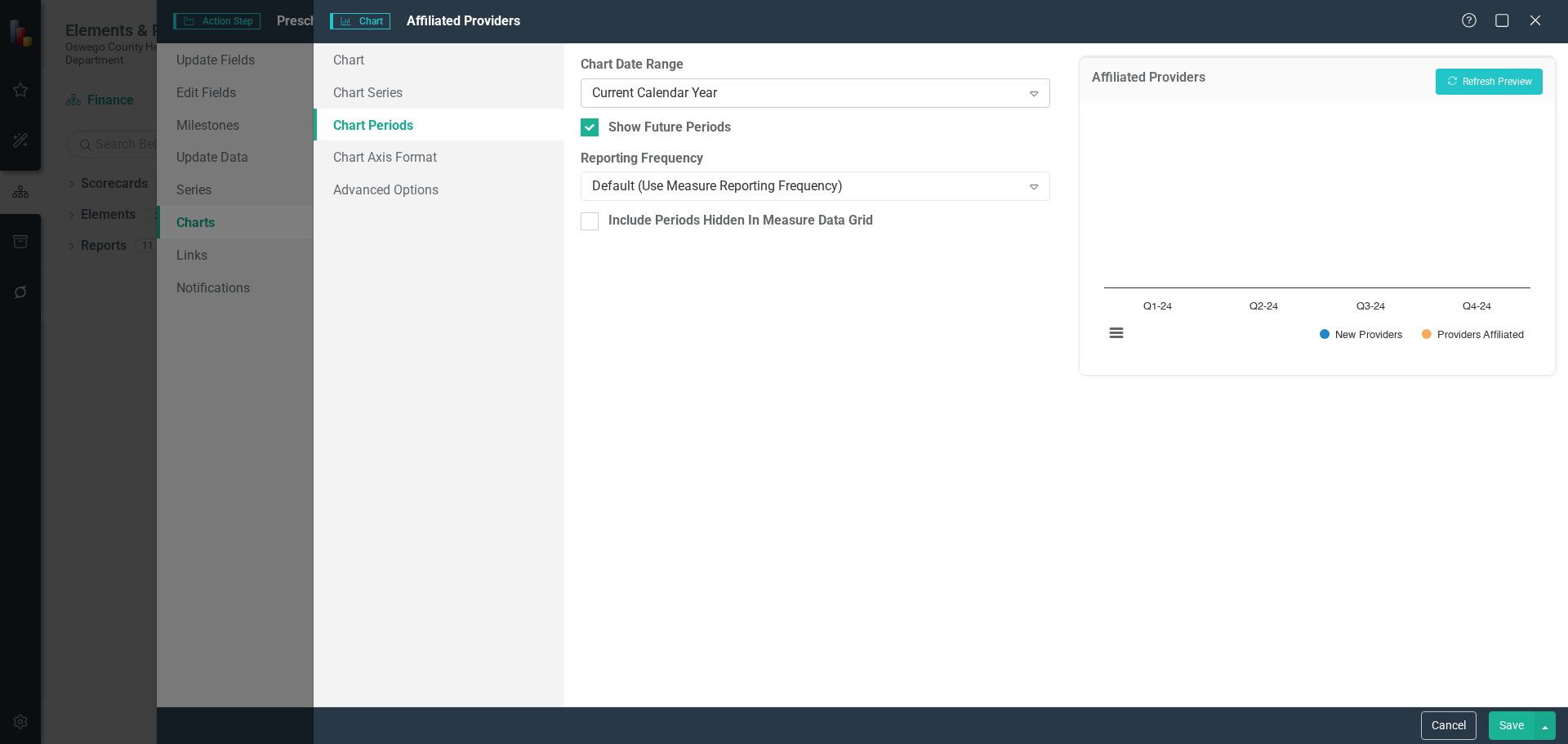
click at [931, 96] on div "Current Calendar Year" at bounding box center [806, 92] width 428 height 19
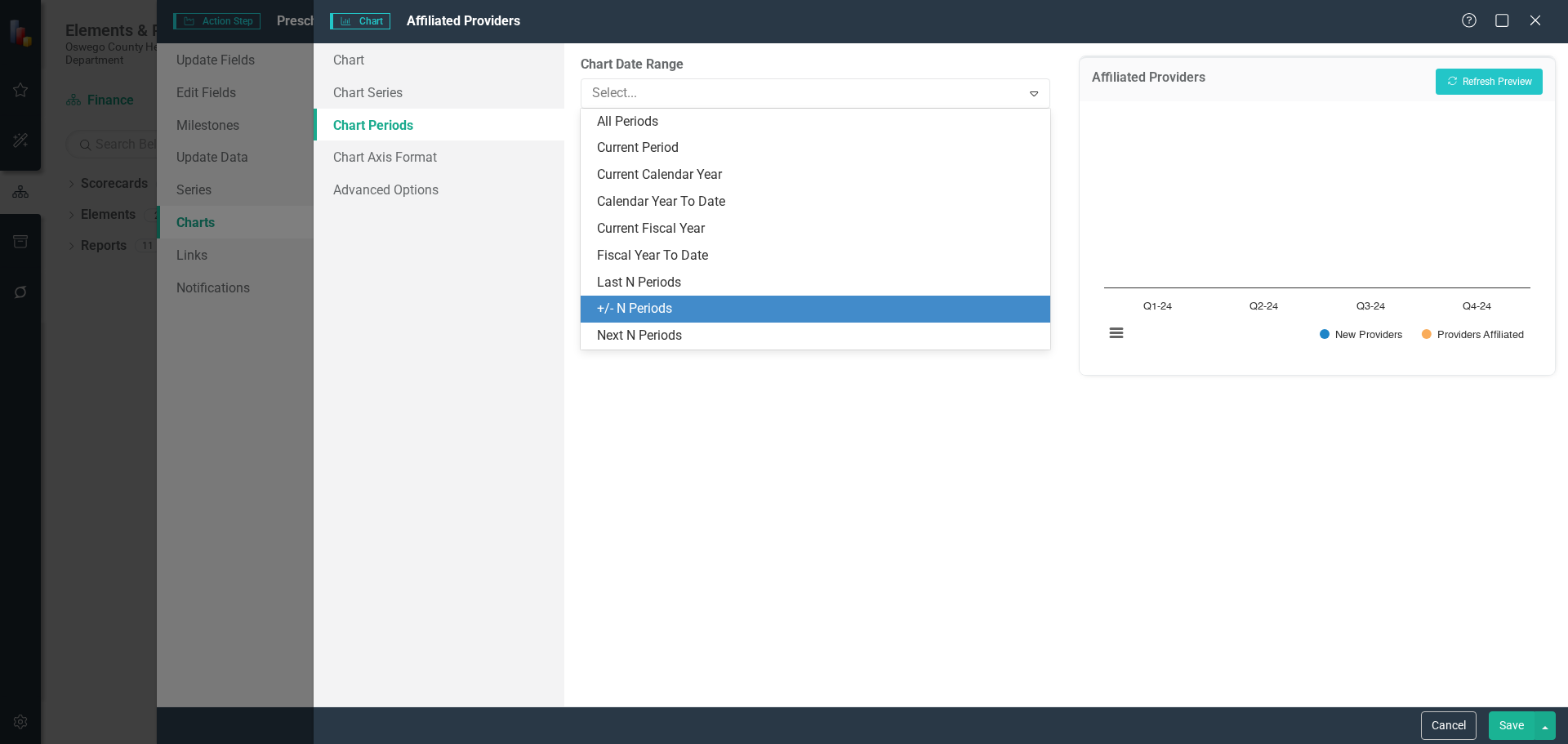
click at [828, 304] on div "+/- N Periods" at bounding box center [819, 309] width 443 height 19
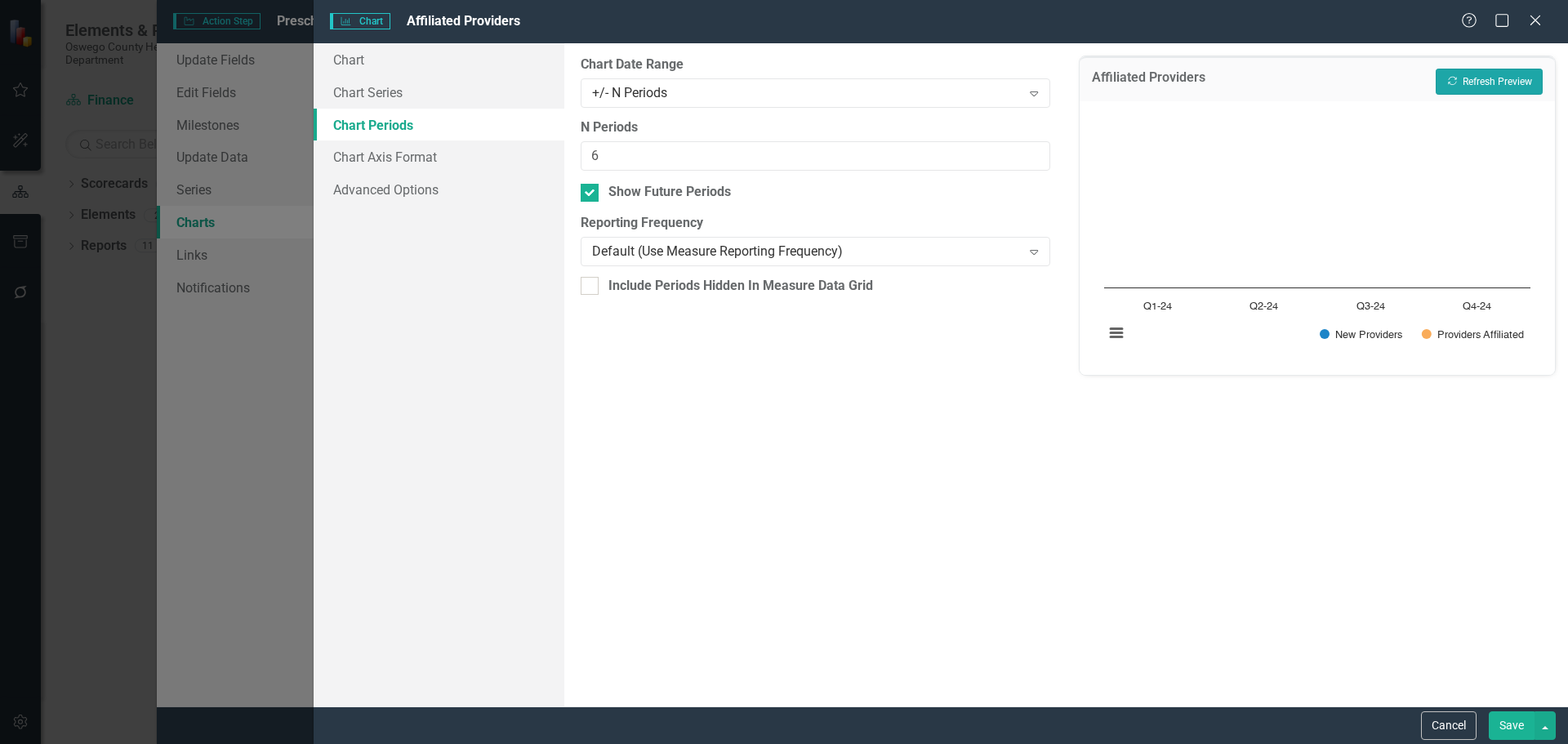
click at [1471, 88] on button "Recalculate Refresh Preview" at bounding box center [1489, 81] width 107 height 26
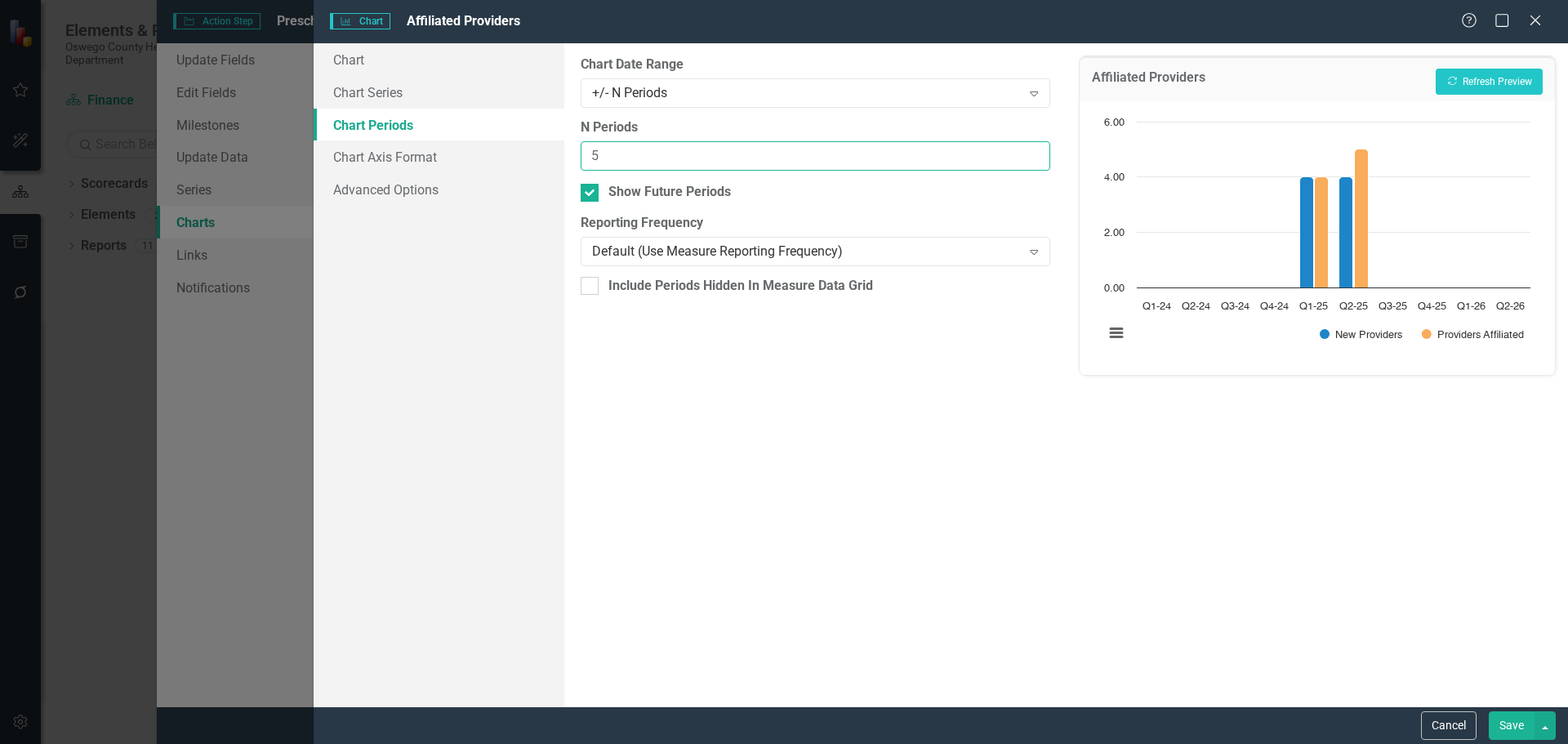
click at [1033, 163] on input "5" at bounding box center [815, 157] width 469 height 31
click at [1033, 162] on input "4" at bounding box center [815, 157] width 469 height 31
click at [1500, 76] on button "Recalculate Refresh Preview" at bounding box center [1489, 81] width 107 height 26
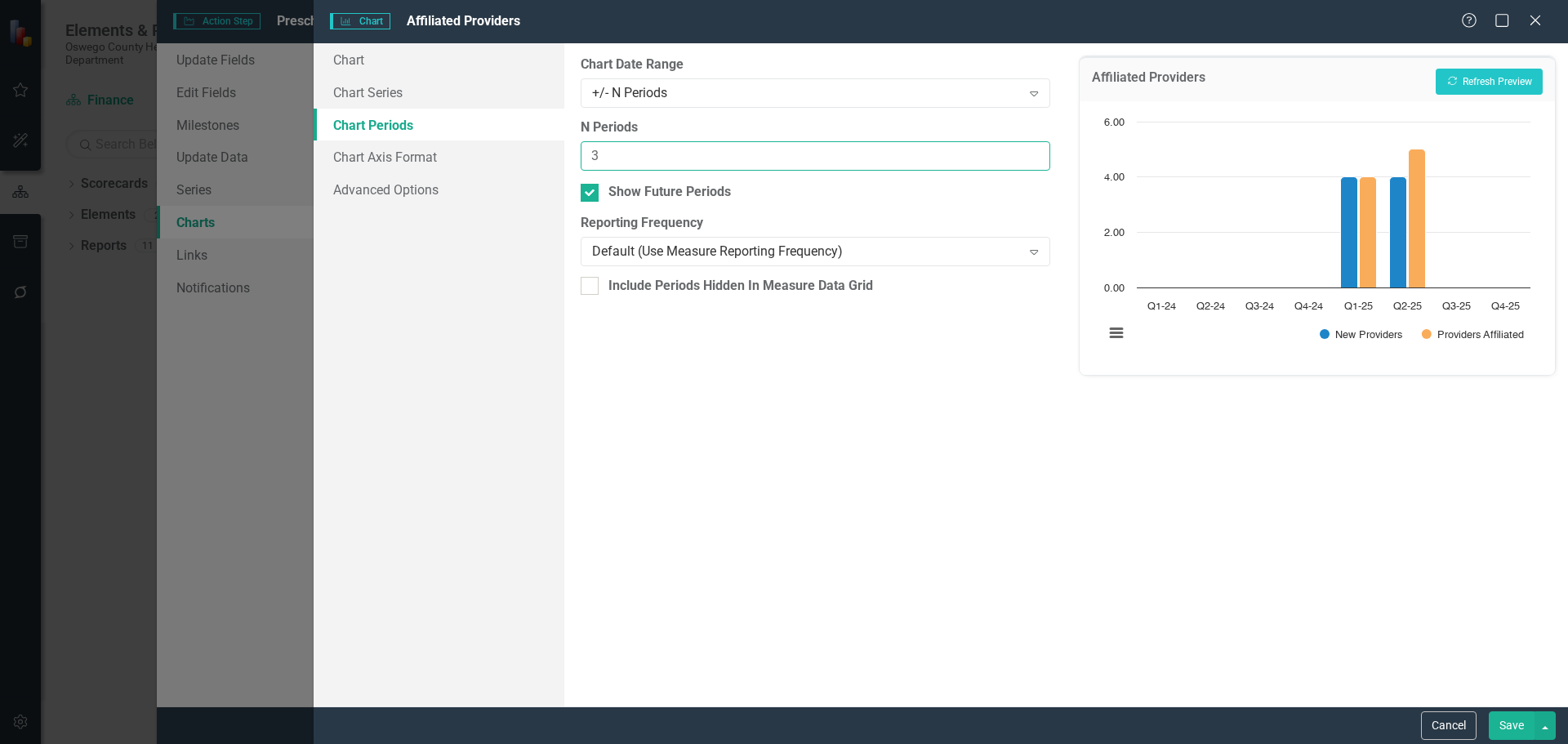
click at [1033, 162] on input "3" at bounding box center [815, 157] width 469 height 31
click at [865, 98] on div "+/- N Periods" at bounding box center [806, 92] width 428 height 19
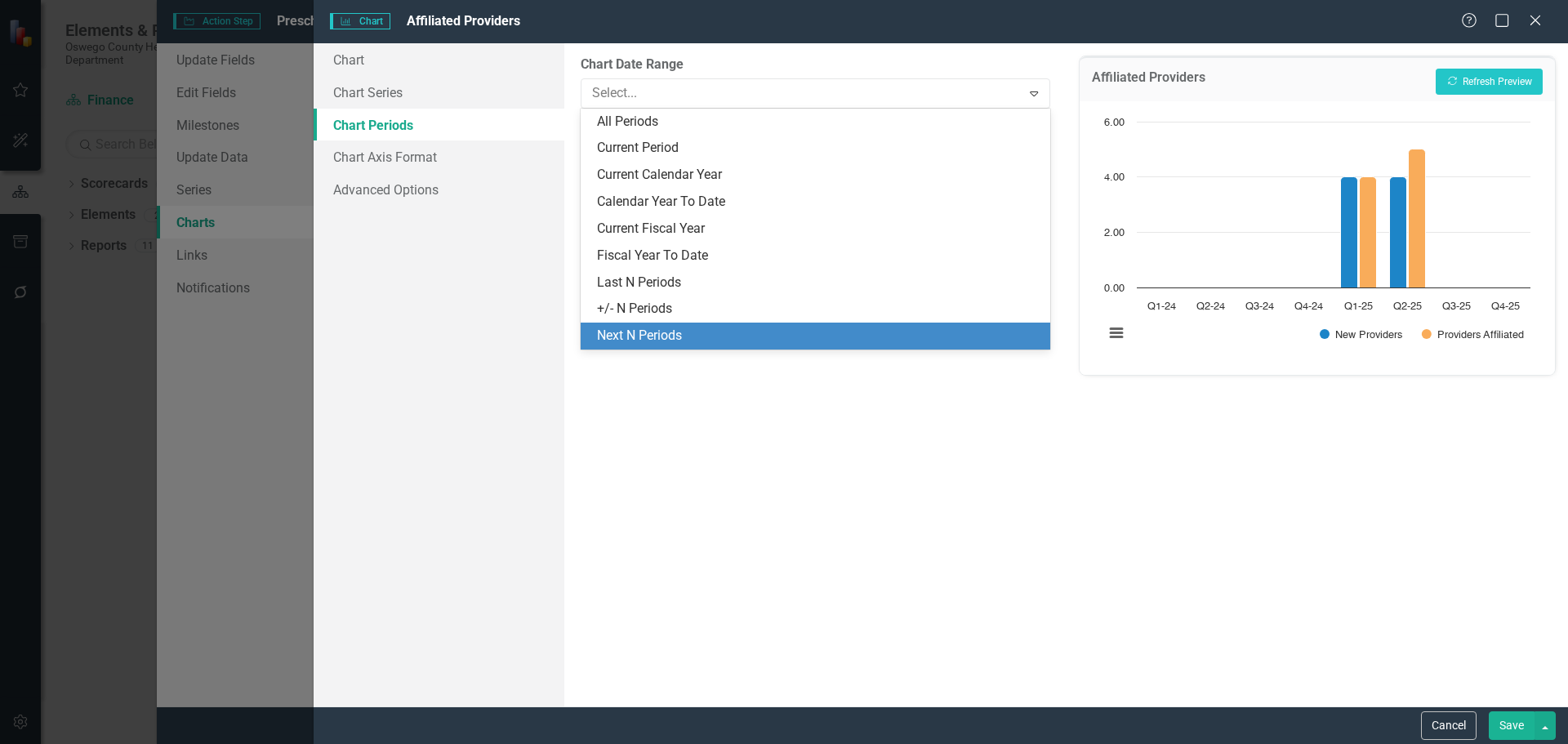
click at [758, 343] on div "Next N Periods" at bounding box center [819, 336] width 443 height 19
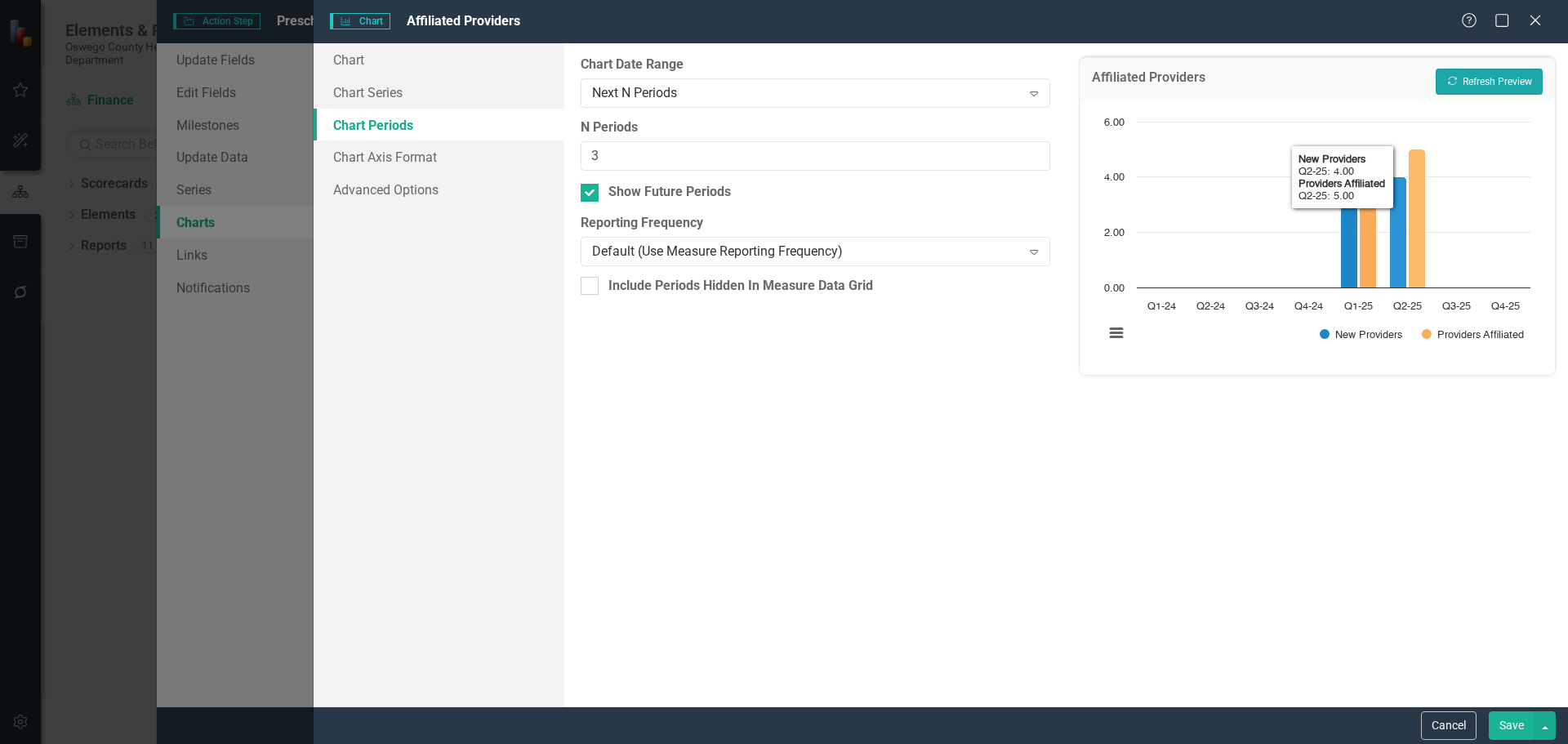
click at [1473, 86] on button "Recalculate Refresh Preview" at bounding box center [1489, 81] width 107 height 26
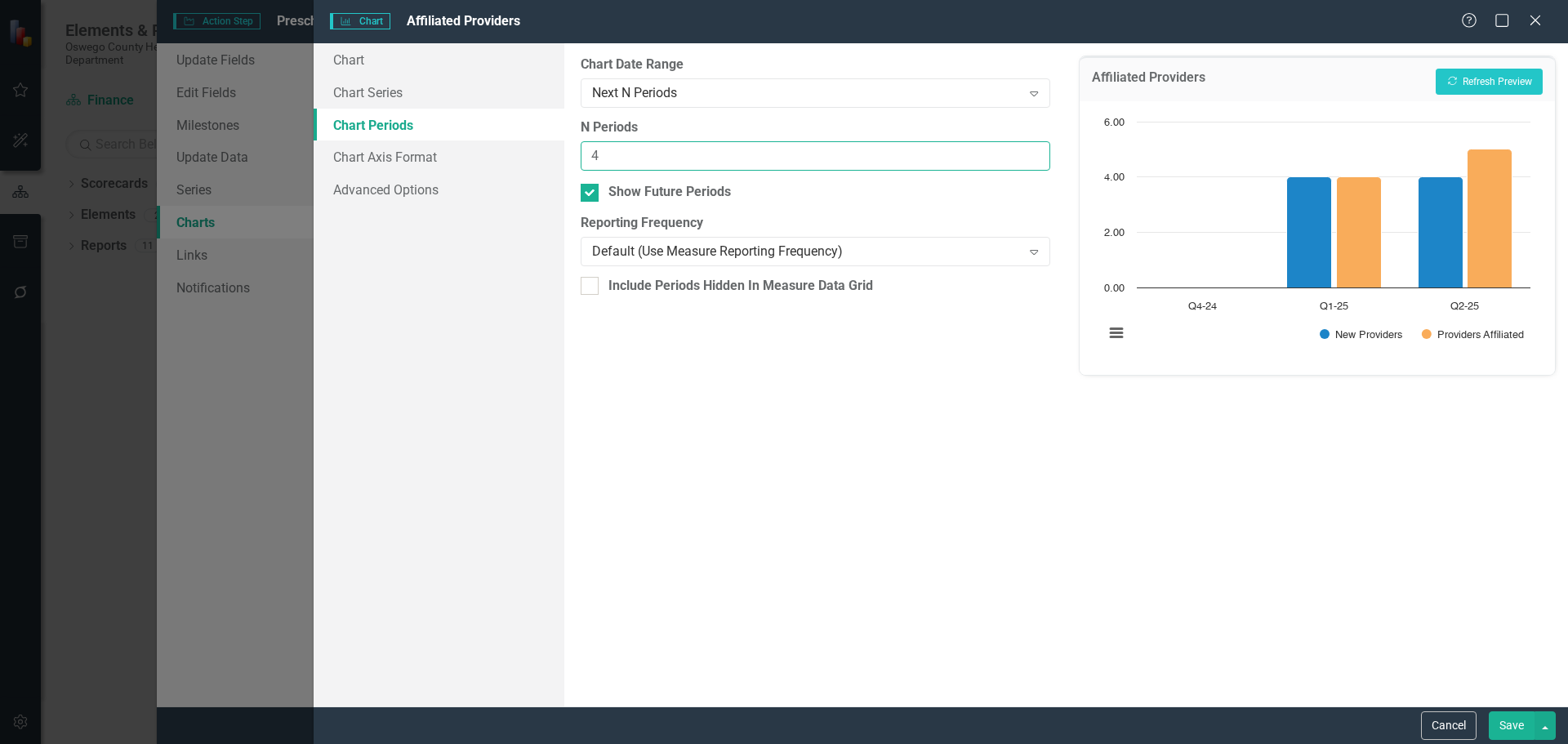
click at [1035, 148] on input "4" at bounding box center [815, 157] width 469 height 31
click at [1448, 77] on icon "Recalculate" at bounding box center [1453, 81] width 12 height 10
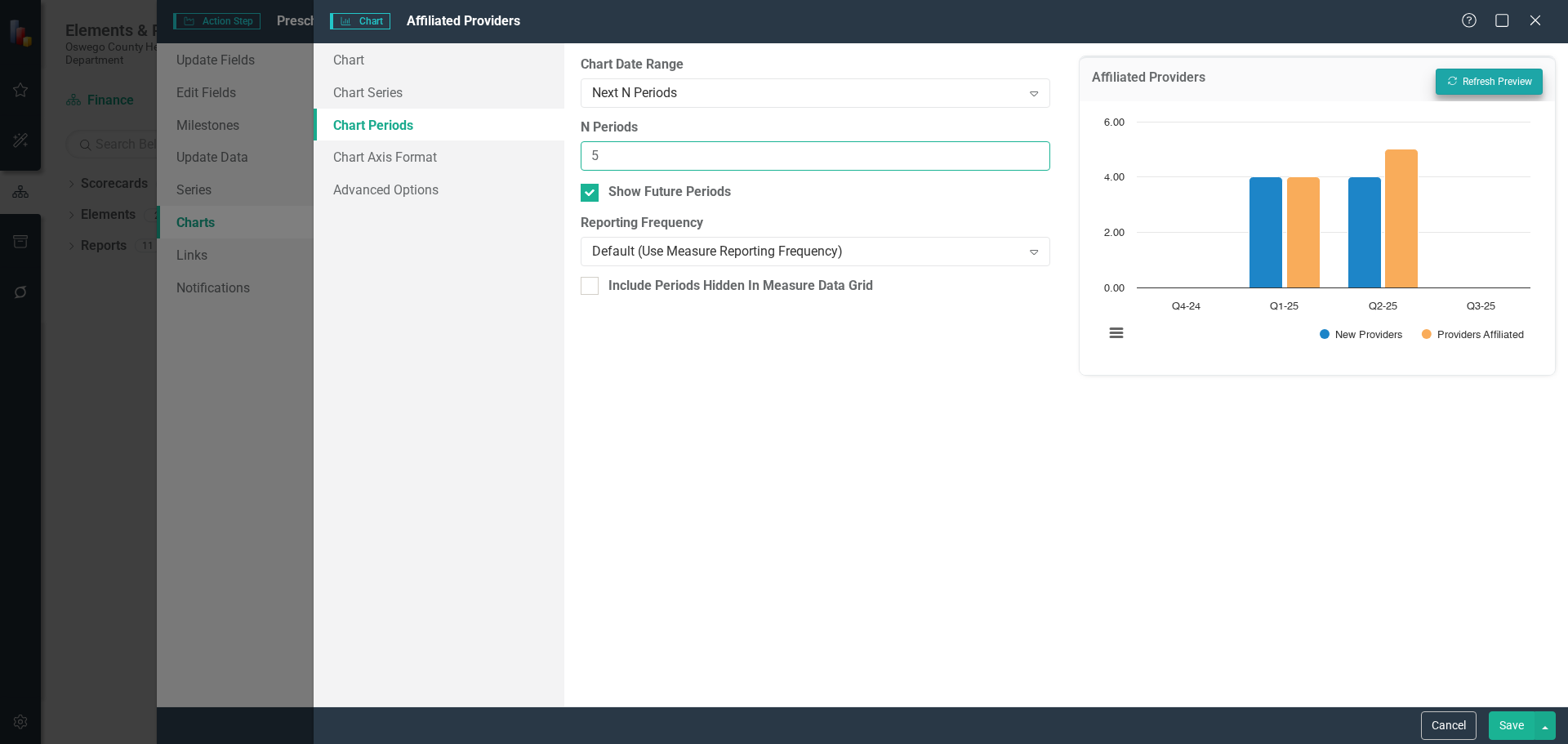
type input "5"
click at [1033, 149] on input "5" at bounding box center [815, 157] width 469 height 31
click at [1474, 77] on button "Recalculate Refresh Preview" at bounding box center [1489, 81] width 107 height 26
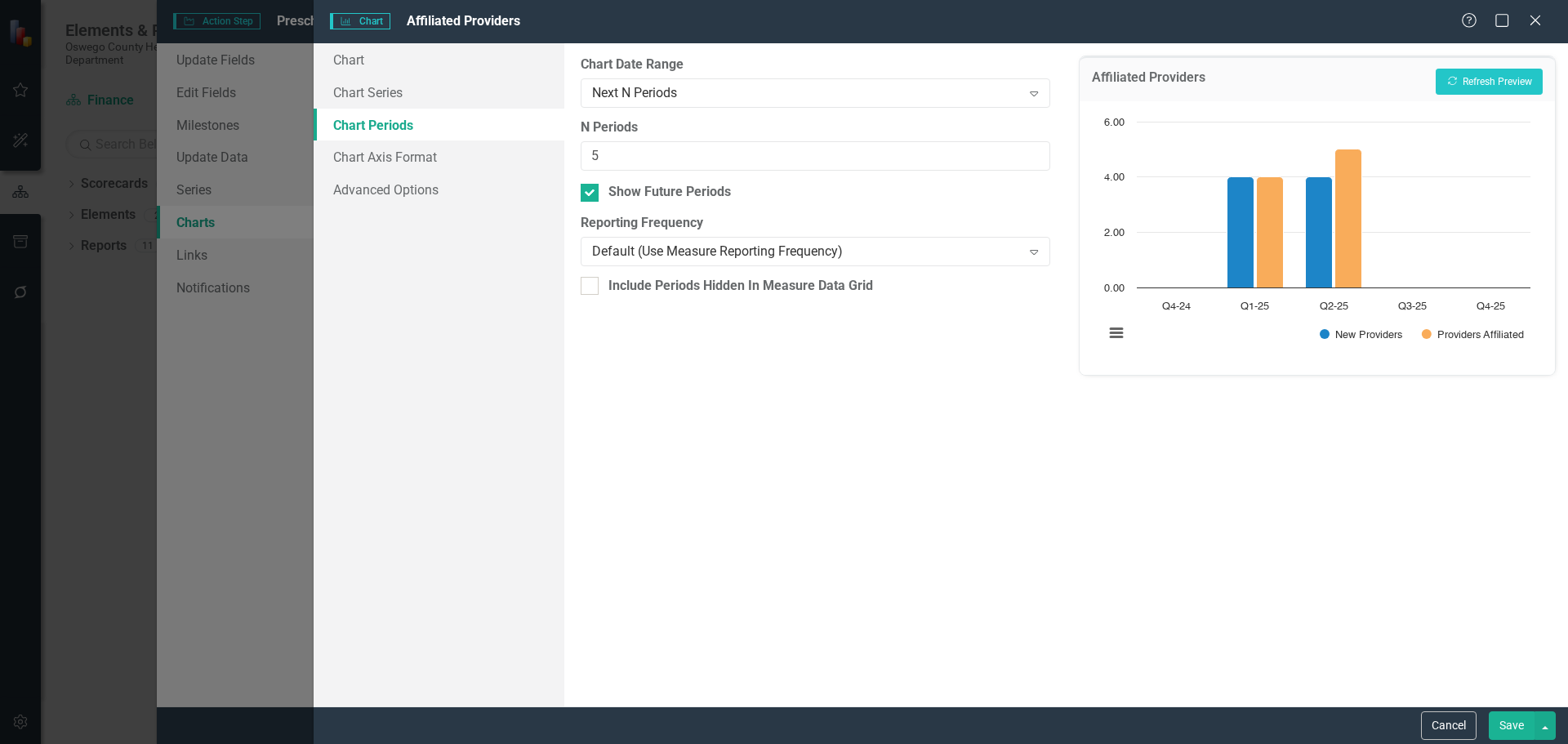
click at [1508, 727] on button "Save" at bounding box center [1512, 725] width 46 height 29
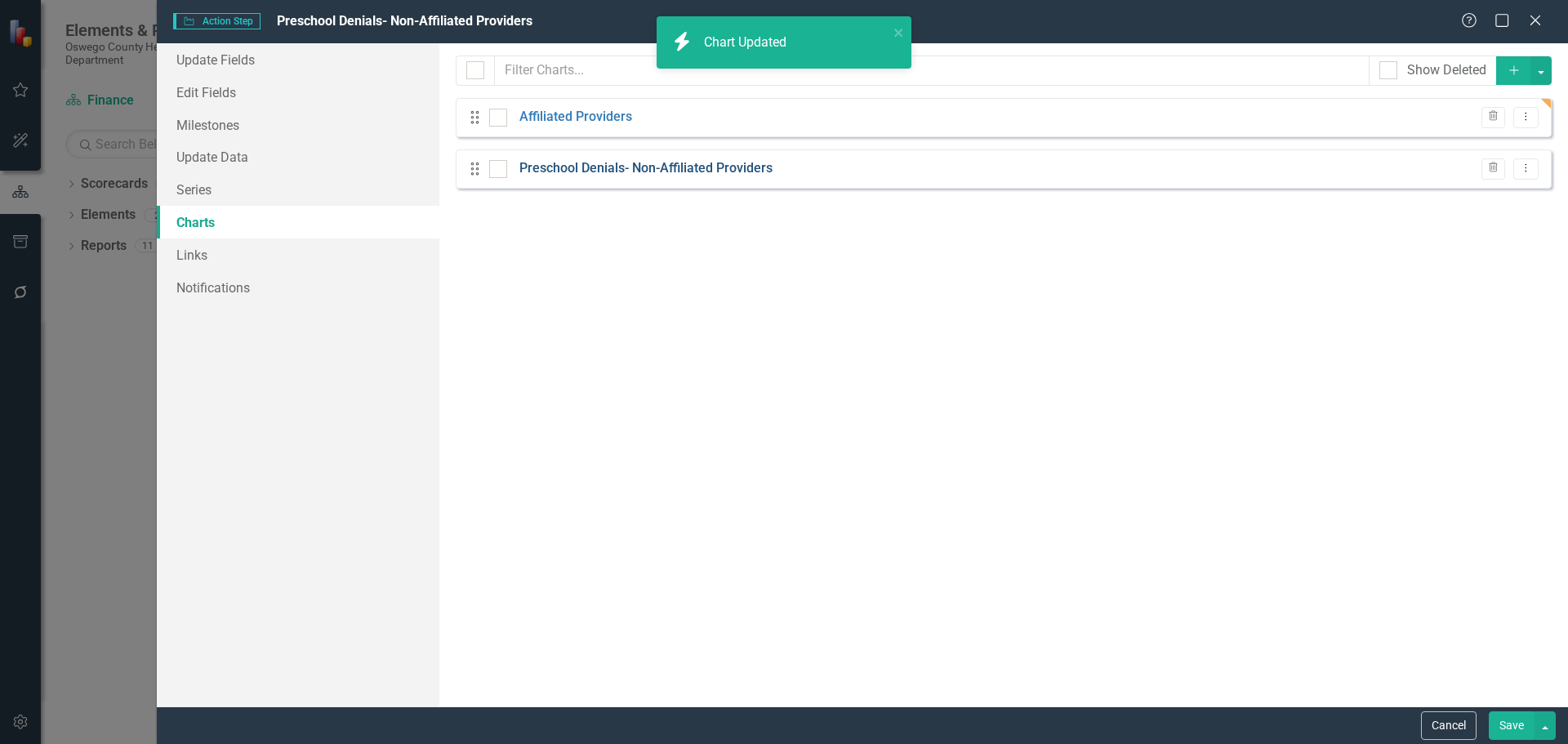
click at [615, 172] on link "Preschool Denials- Non-Affiliated Providers" at bounding box center [646, 169] width 253 height 19
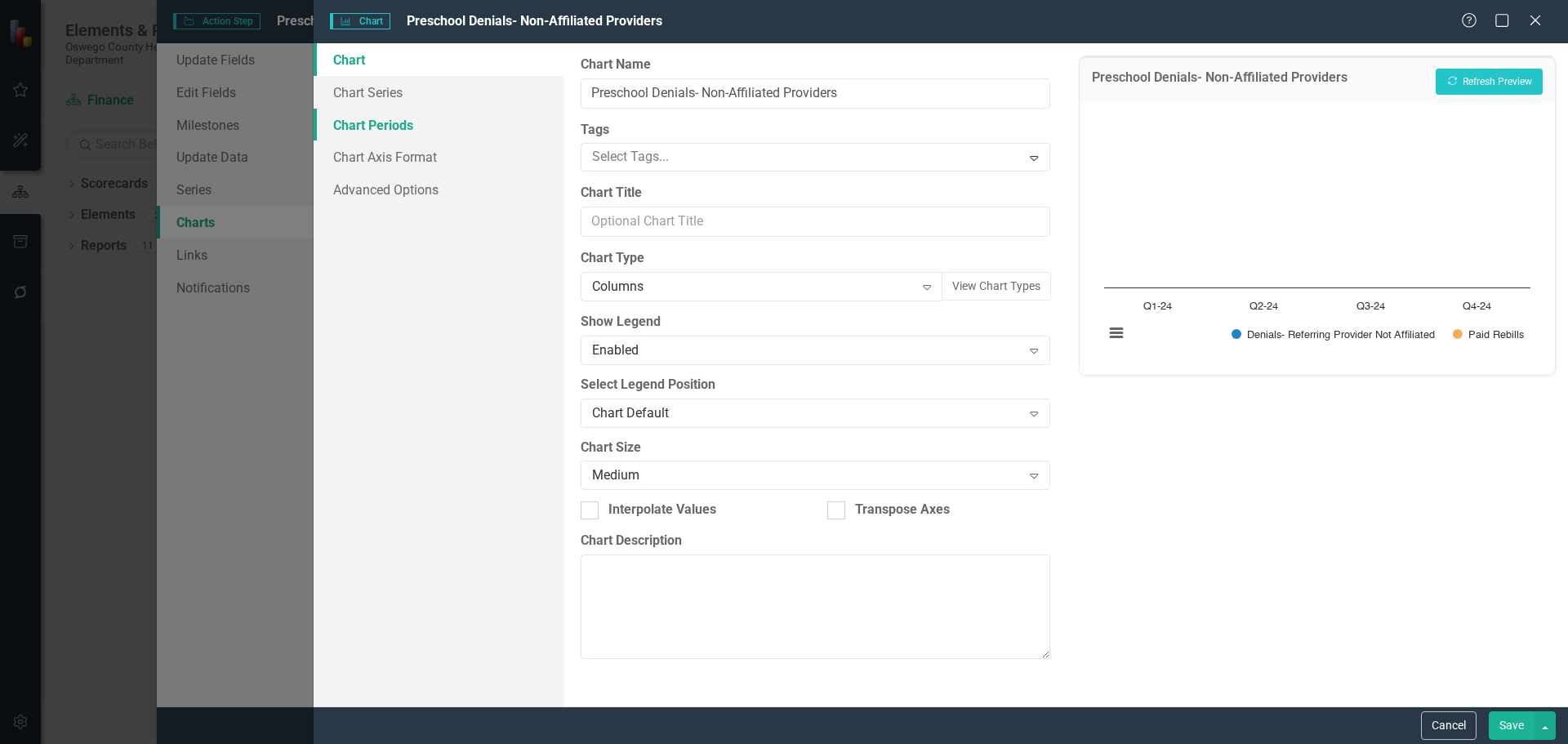
click at [417, 127] on link "Chart Periods" at bounding box center [440, 125] width 251 height 33
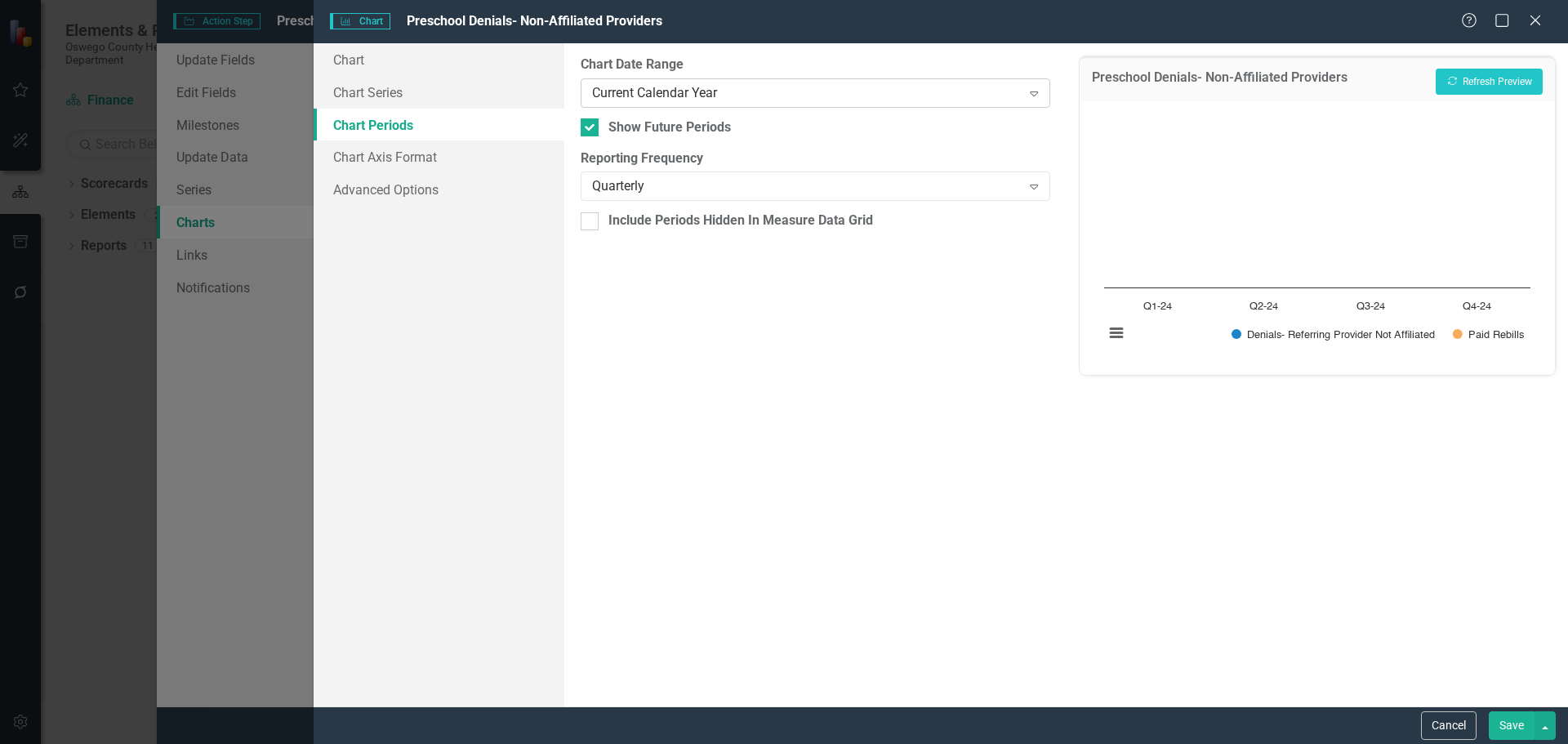
click at [1033, 97] on icon "Expand" at bounding box center [1033, 92] width 16 height 13
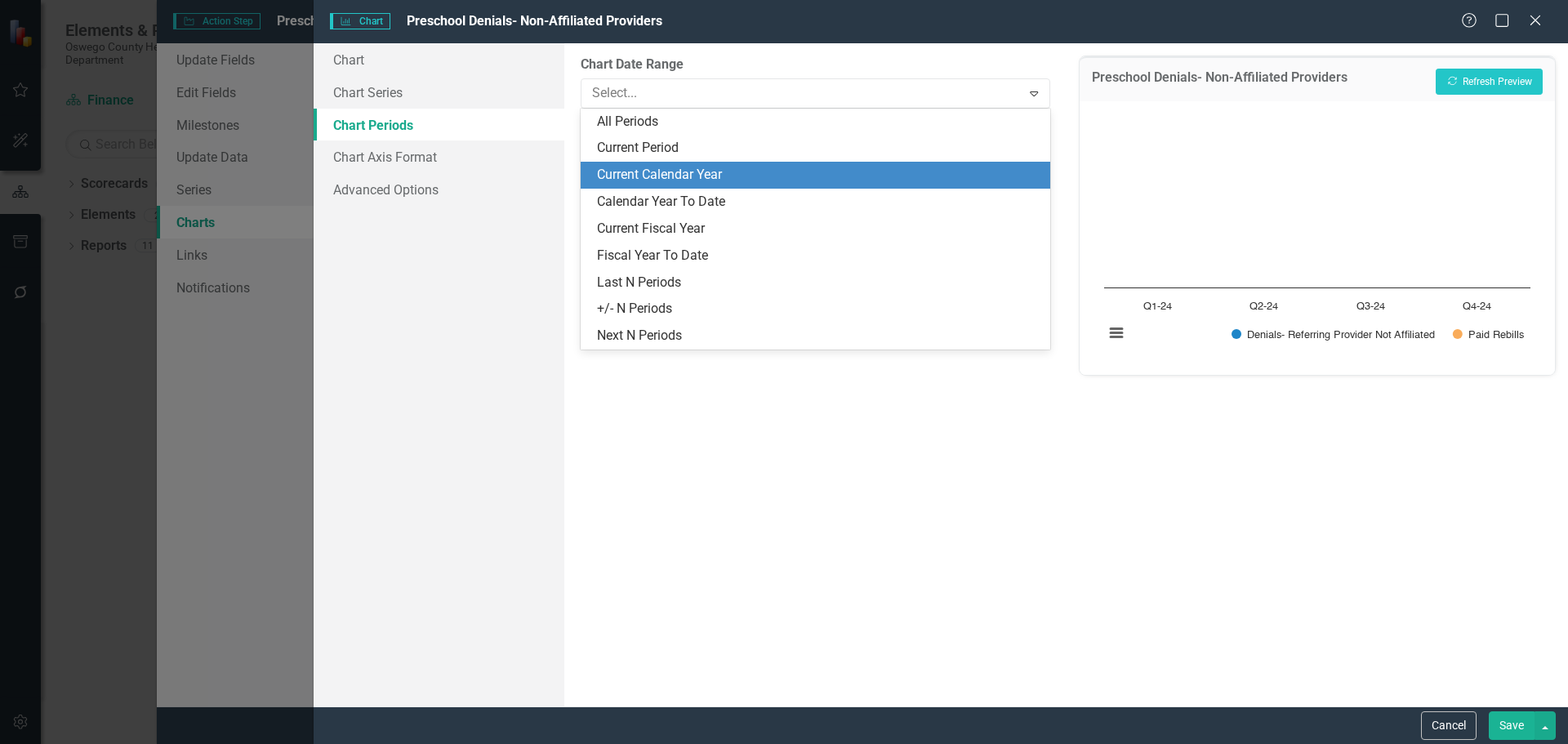
click at [838, 165] on div "Current Calendar Year" at bounding box center [819, 175] width 443 height 19
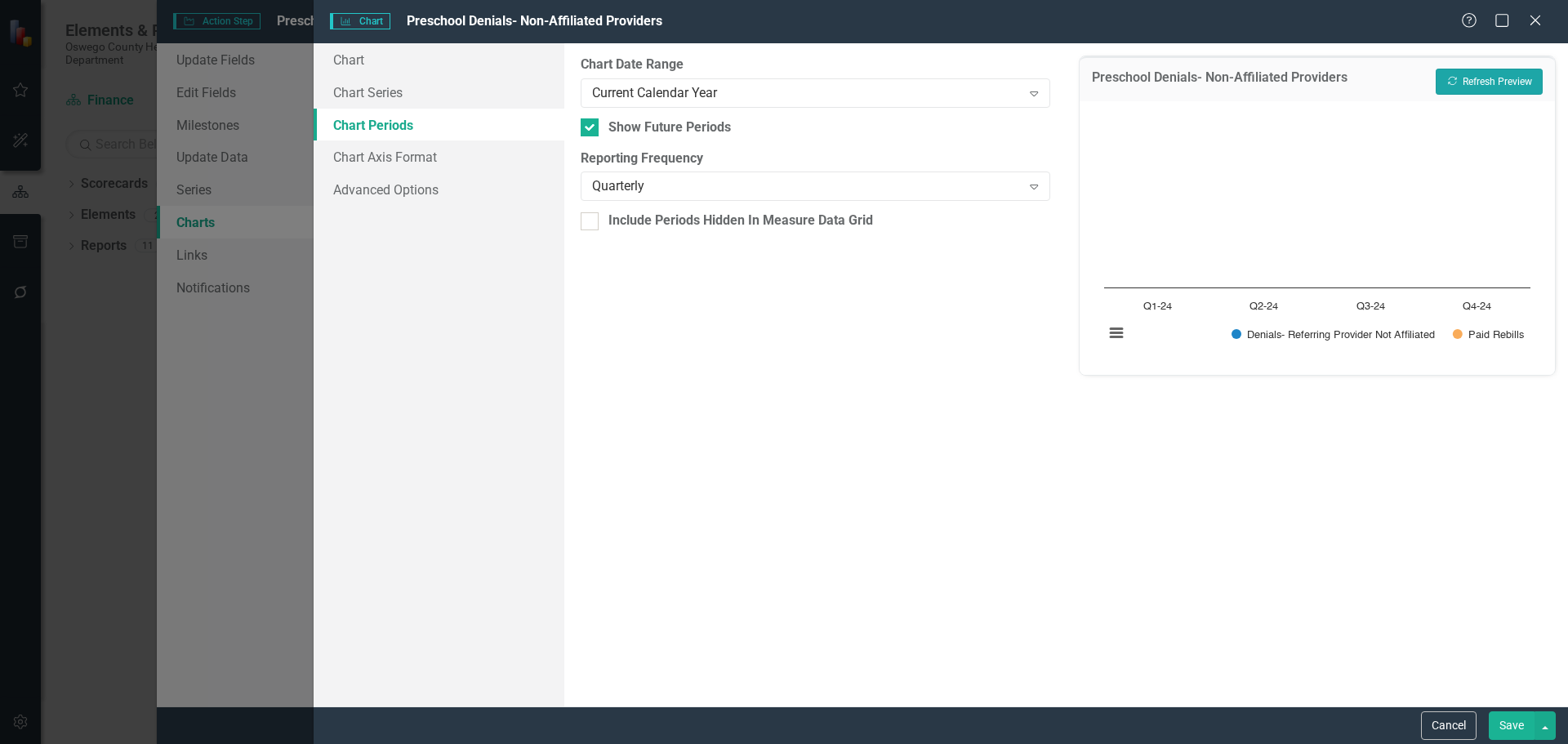
click at [1468, 75] on button "Recalculate Refresh Preview" at bounding box center [1489, 81] width 107 height 26
click at [775, 96] on div "Current Calendar Year" at bounding box center [806, 92] width 428 height 19
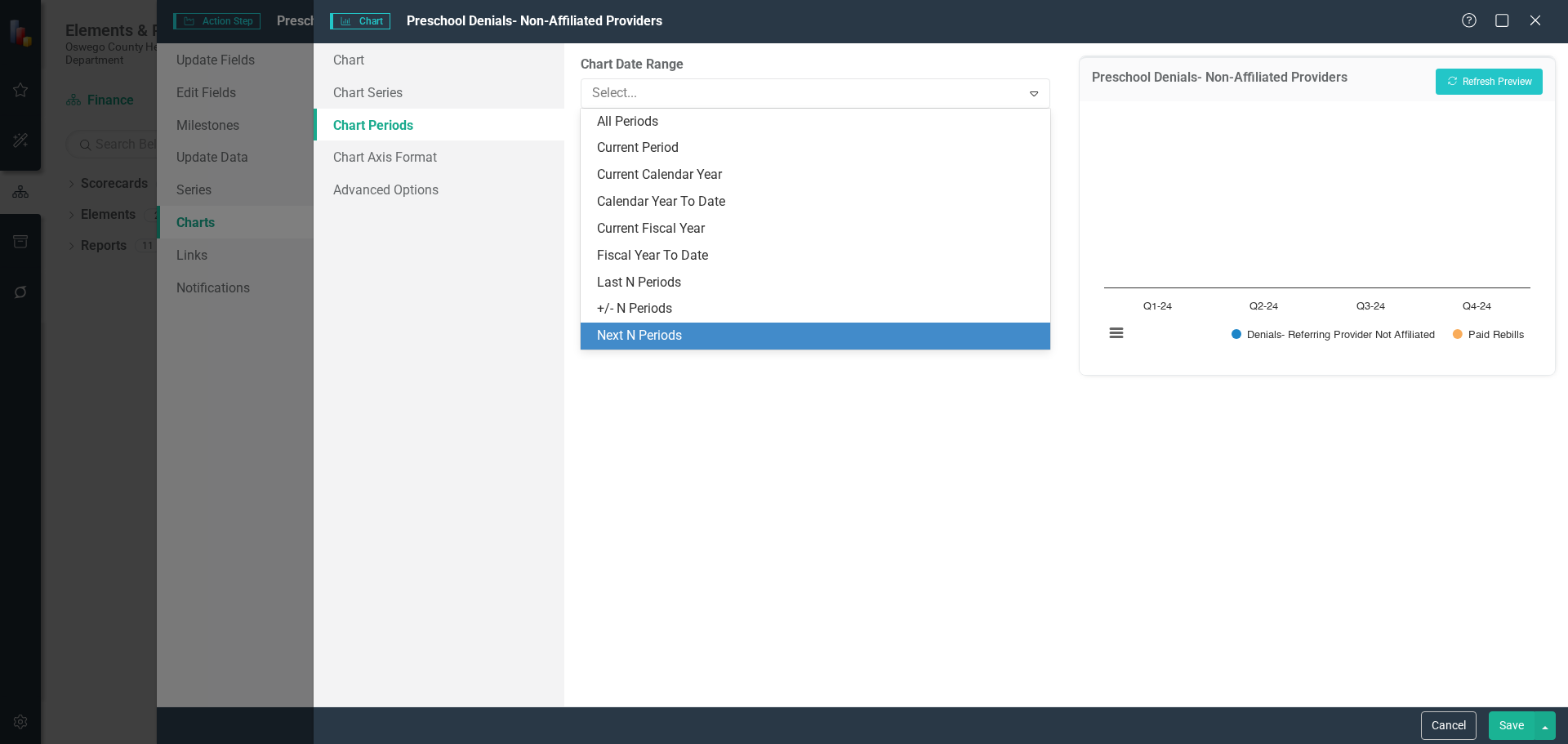
click at [670, 330] on div "Next N Periods" at bounding box center [819, 336] width 443 height 19
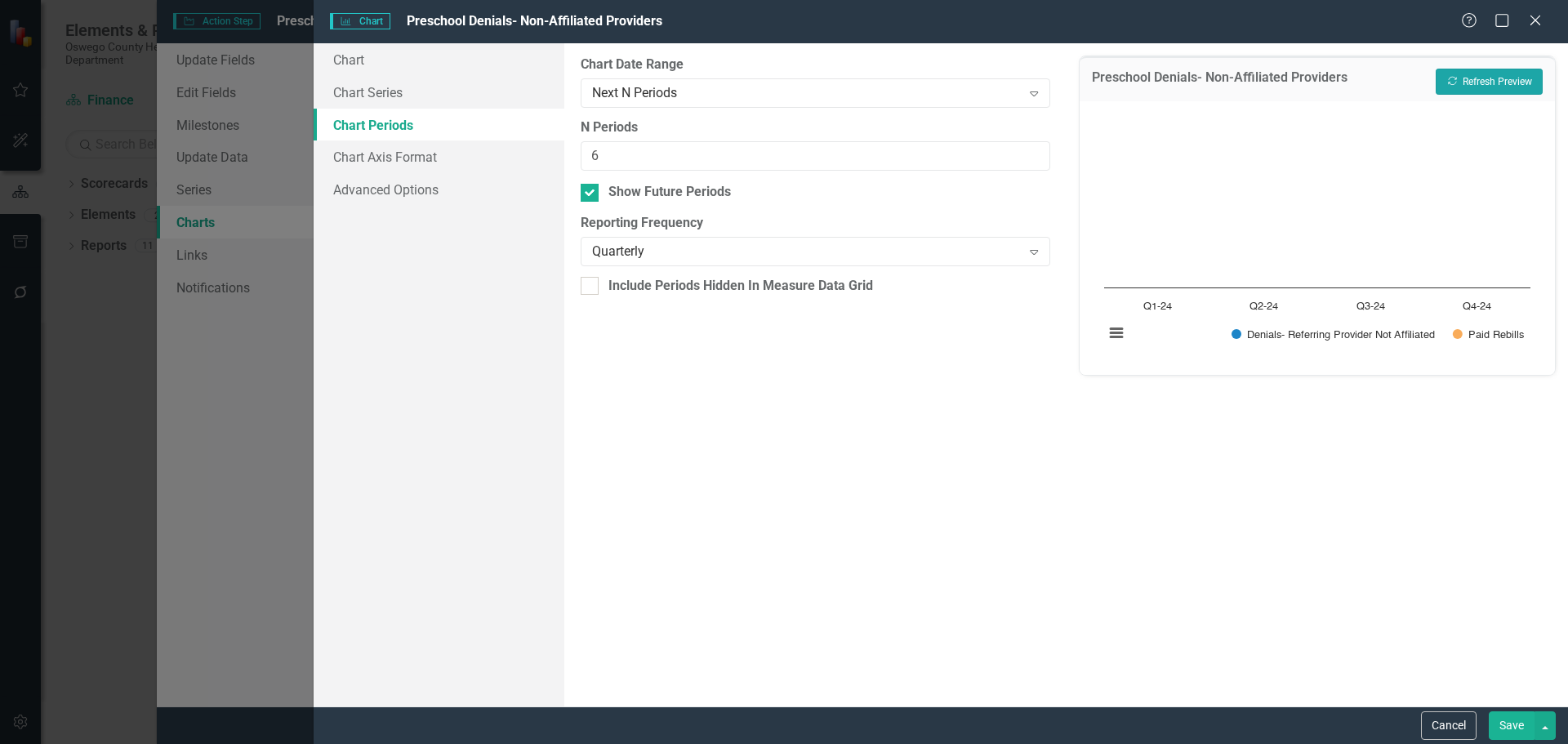
click at [1462, 81] on button "Recalculate Refresh Preview" at bounding box center [1489, 81] width 107 height 26
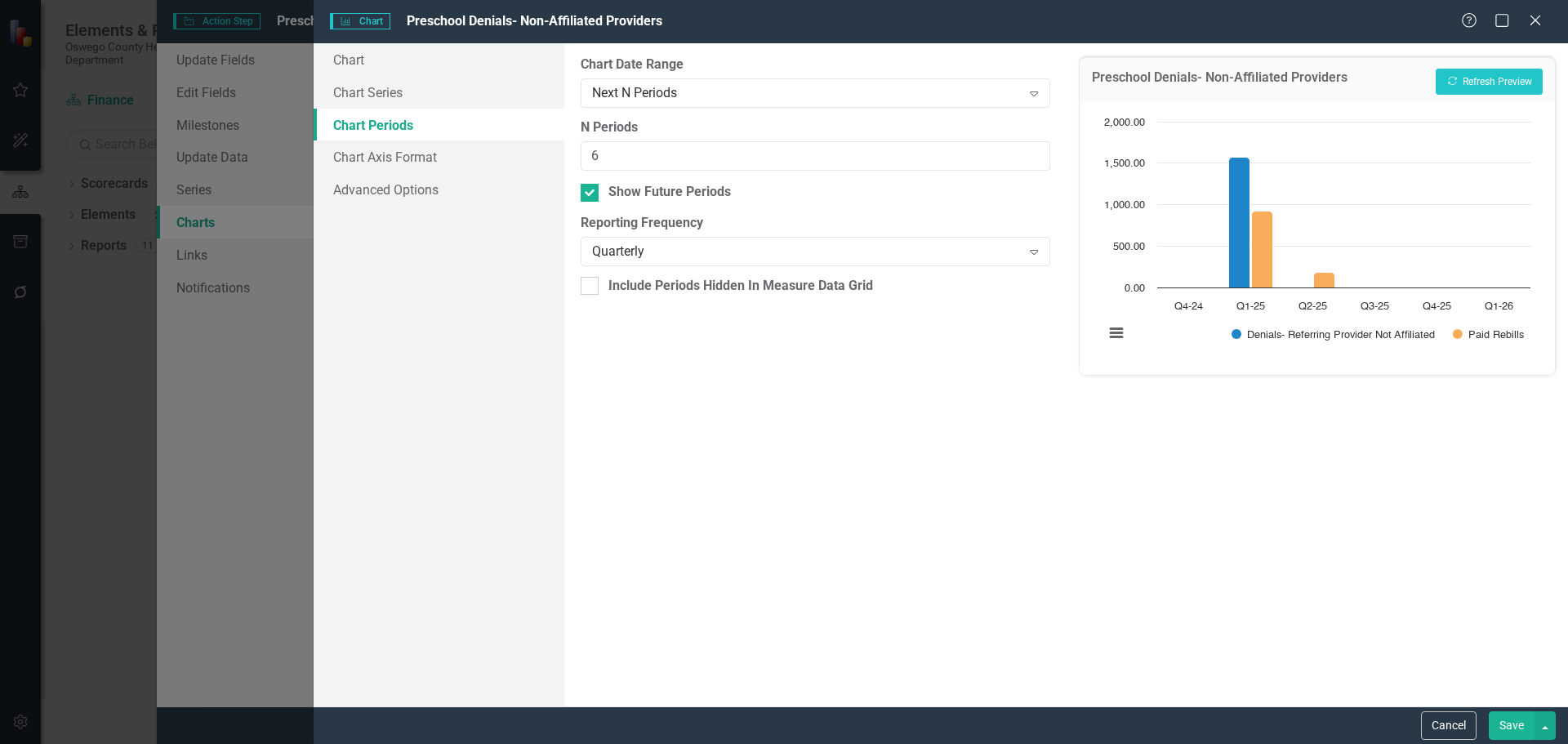
click at [1515, 728] on button "Save" at bounding box center [1512, 725] width 46 height 29
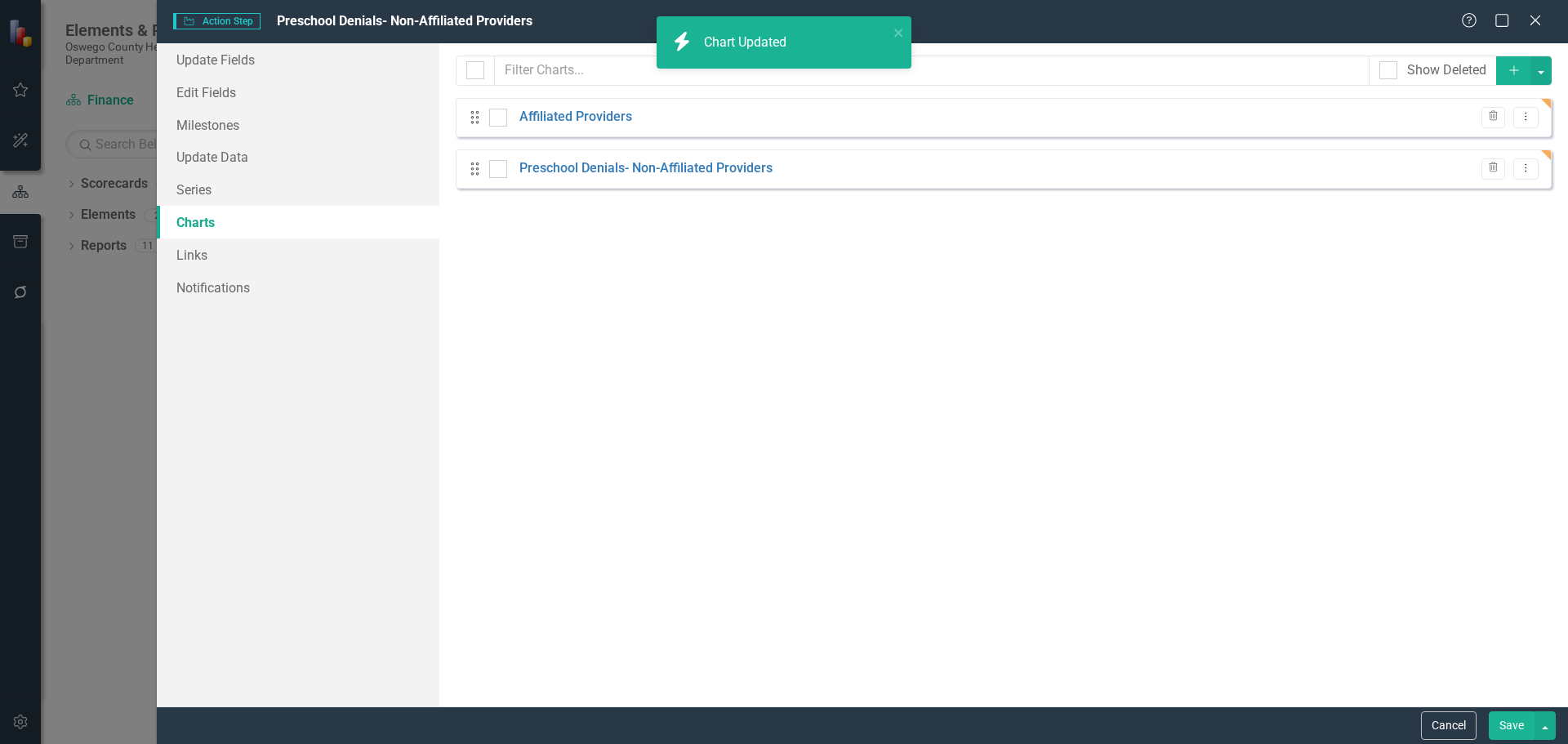
click at [1499, 725] on button "Save" at bounding box center [1512, 725] width 46 height 29
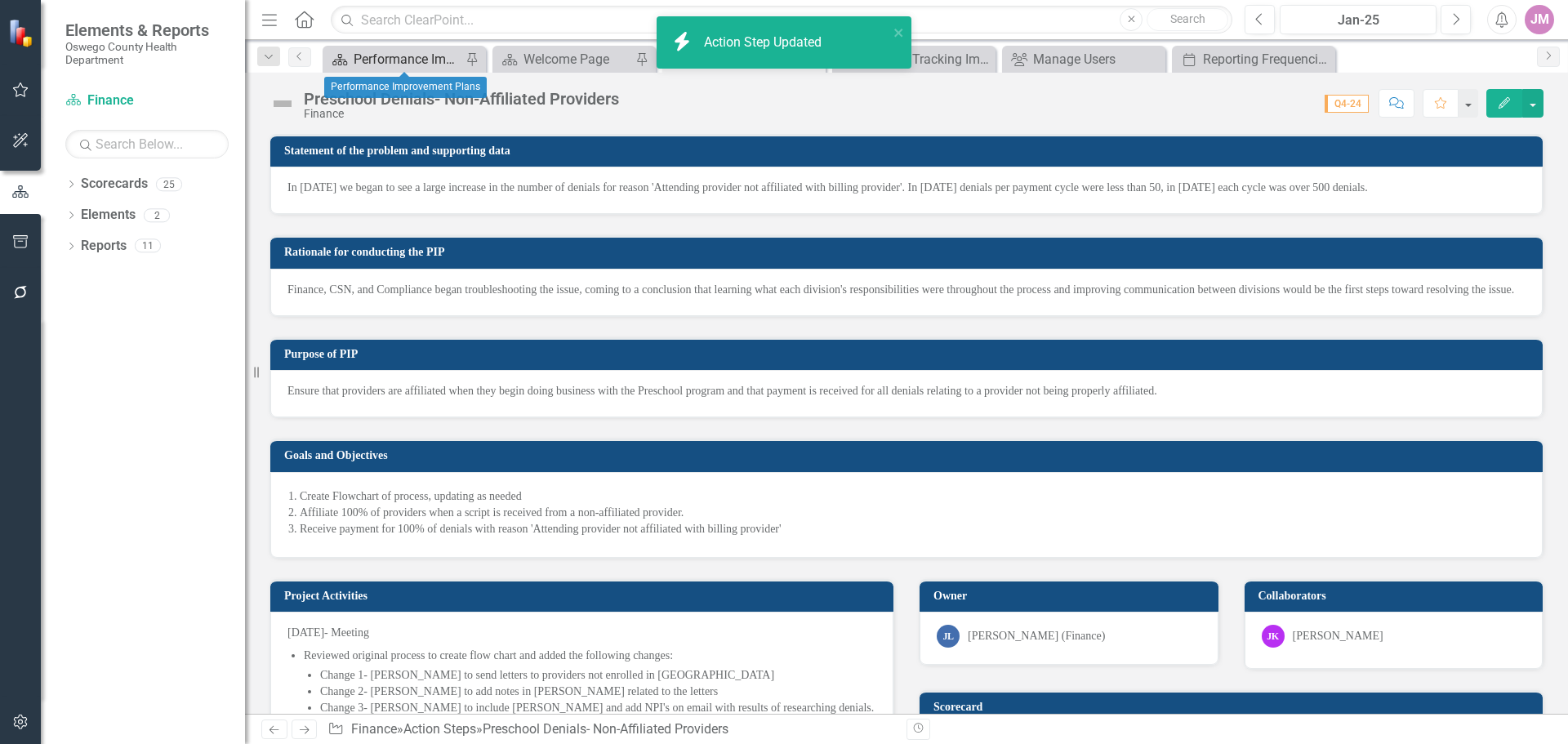
click at [415, 64] on div "Performance Improvement Plans" at bounding box center [407, 59] width 108 height 20
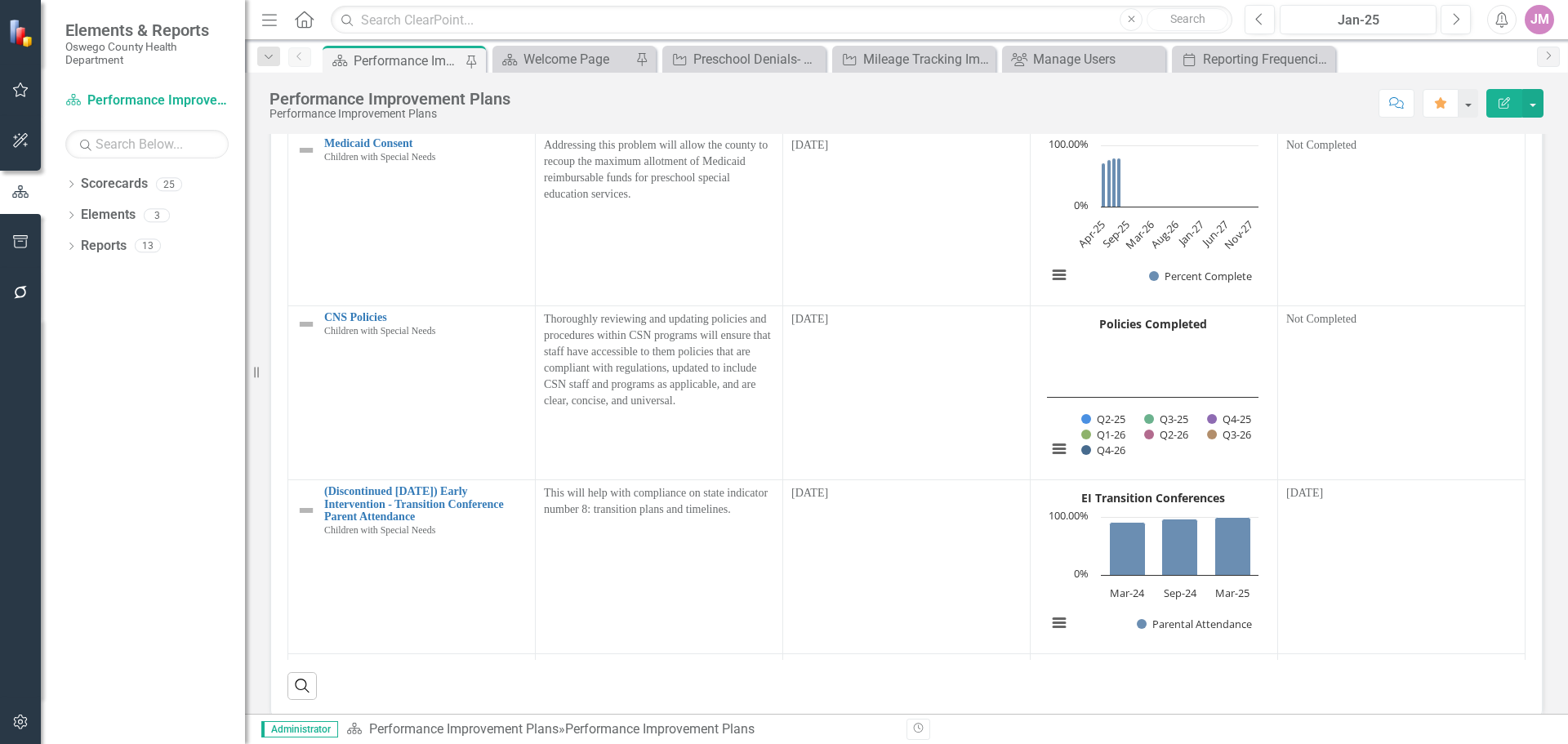
scroll to position [980, 0]
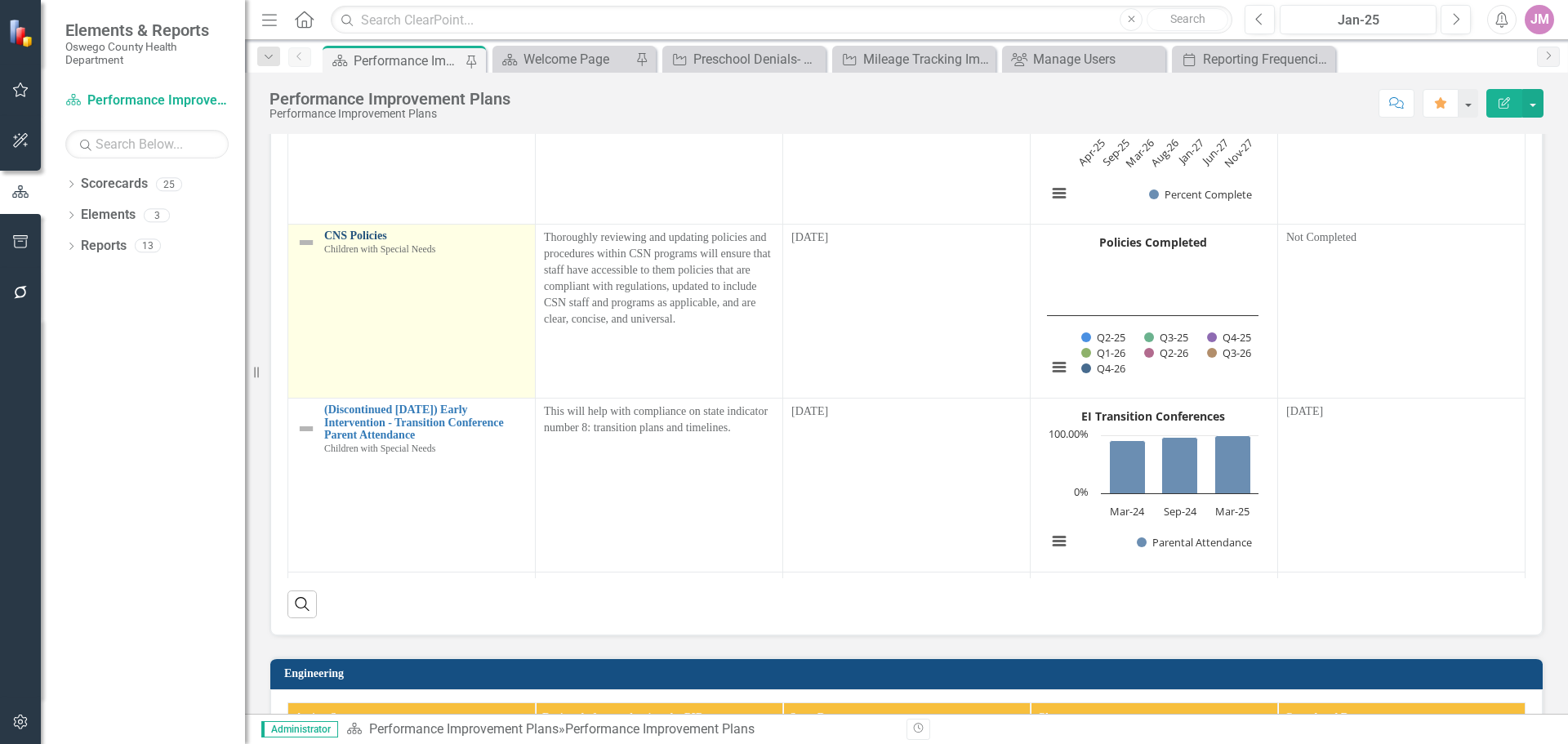
click at [366, 242] on link "CNS Policies" at bounding box center [425, 235] width 203 height 12
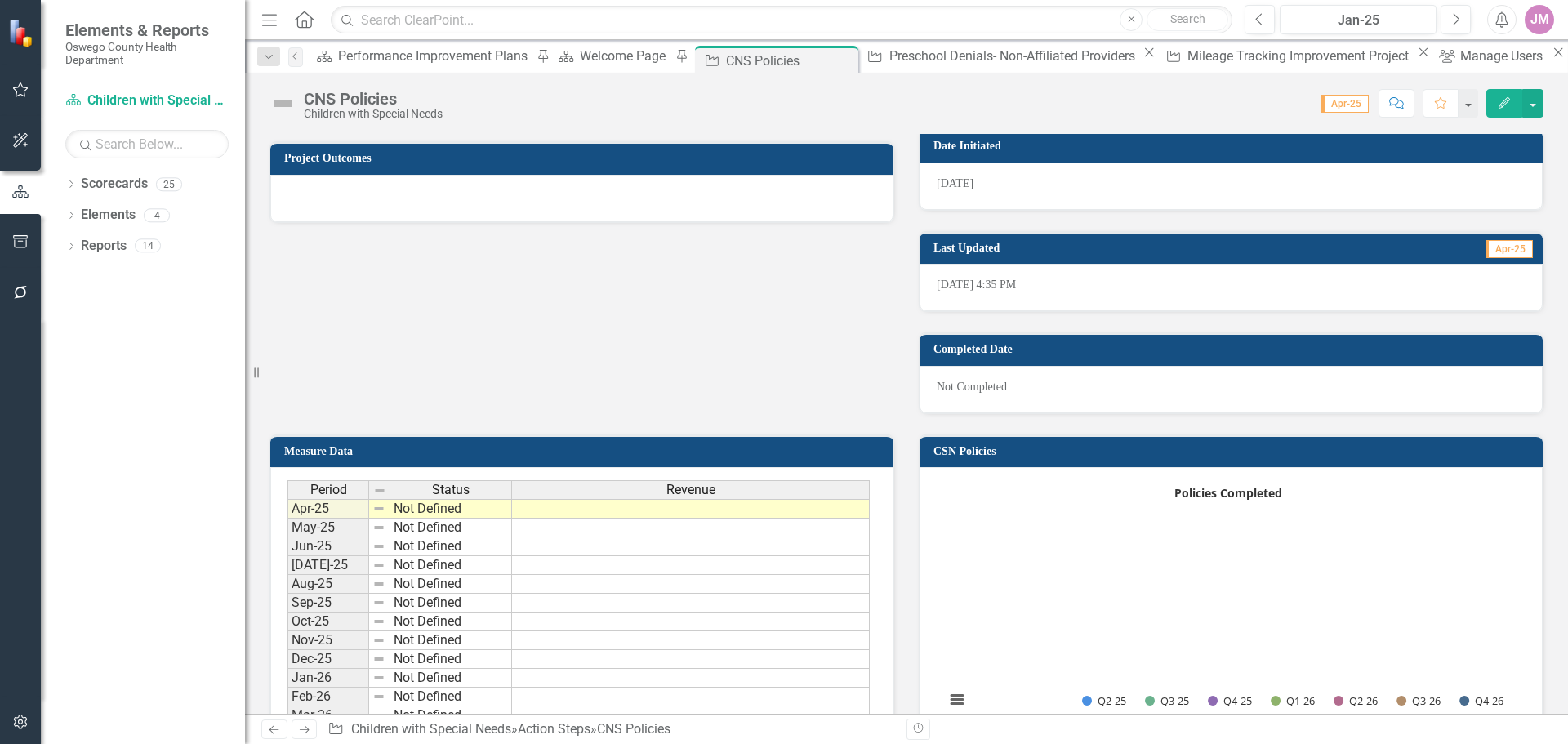
scroll to position [100, 0]
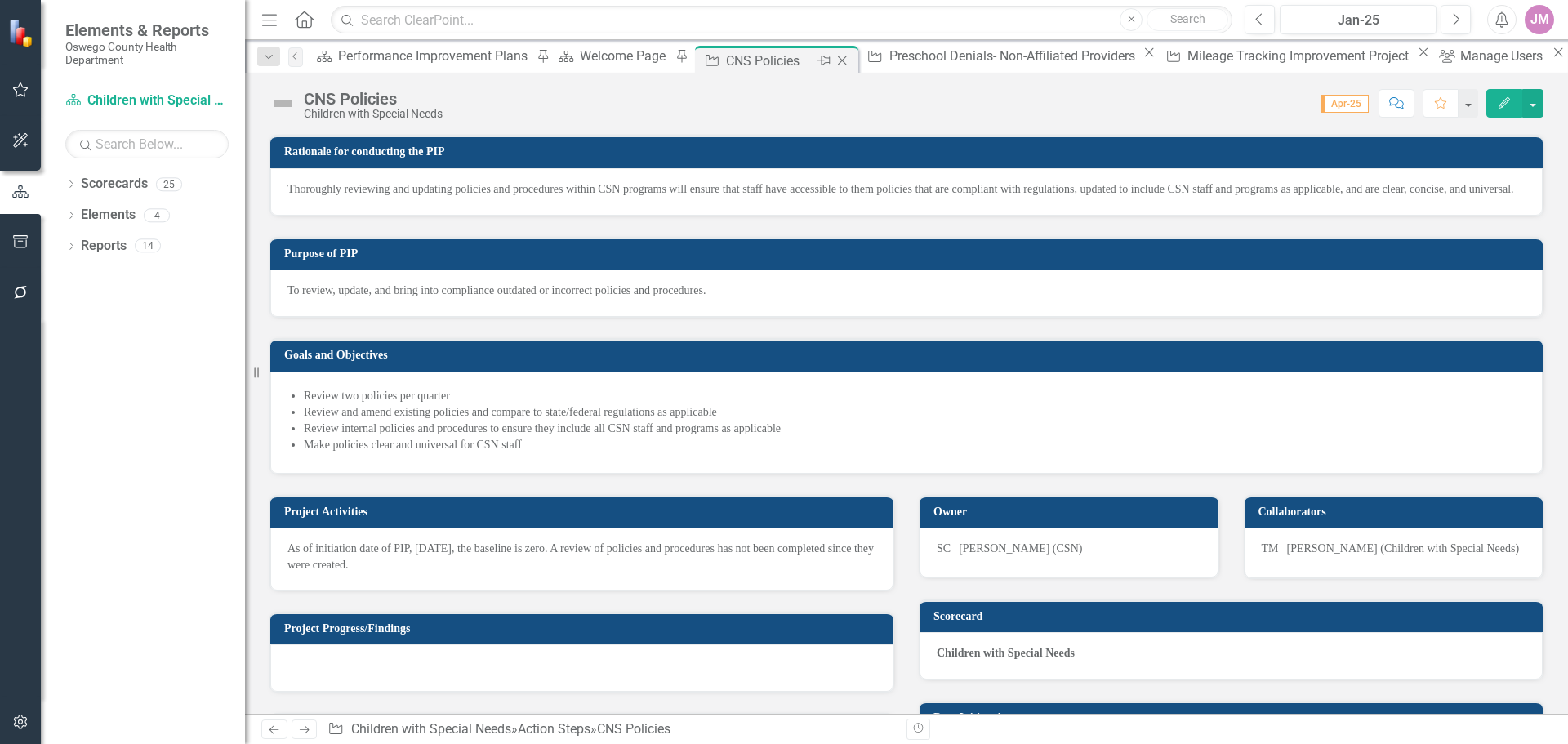
click at [834, 59] on icon "Close" at bounding box center [842, 60] width 16 height 13
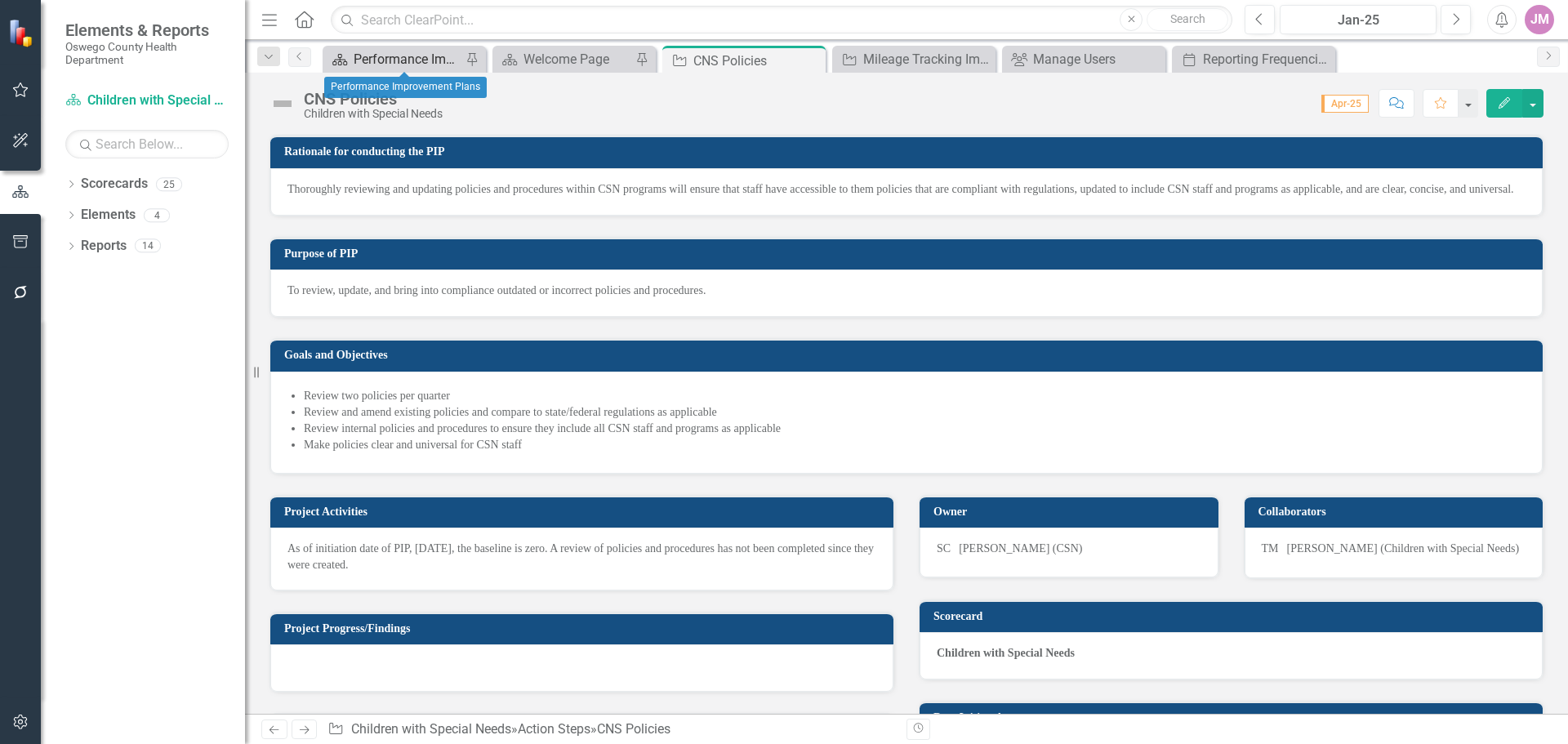
click at [372, 57] on div "Performance Improvement Plans" at bounding box center [407, 59] width 108 height 20
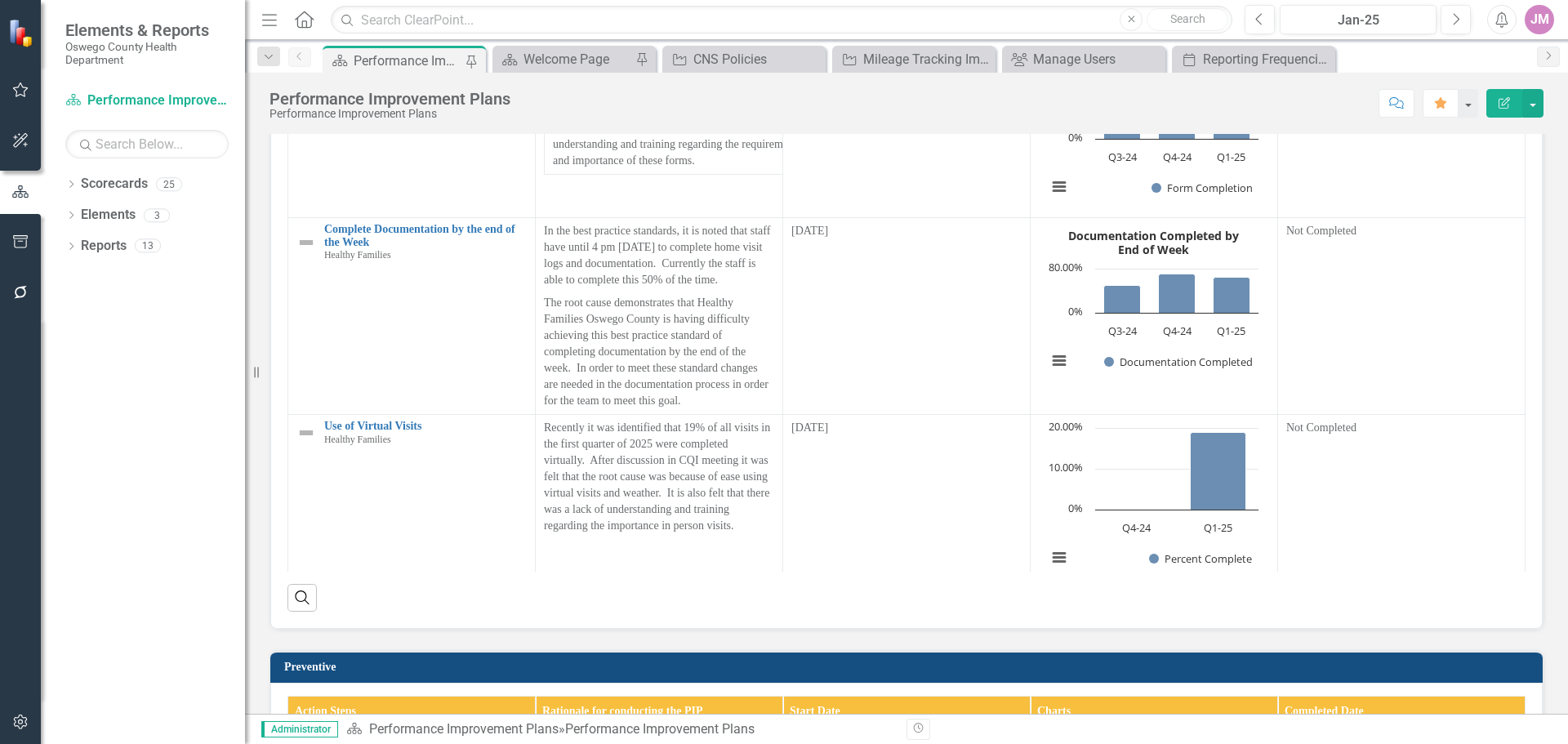
scroll to position [3103, 0]
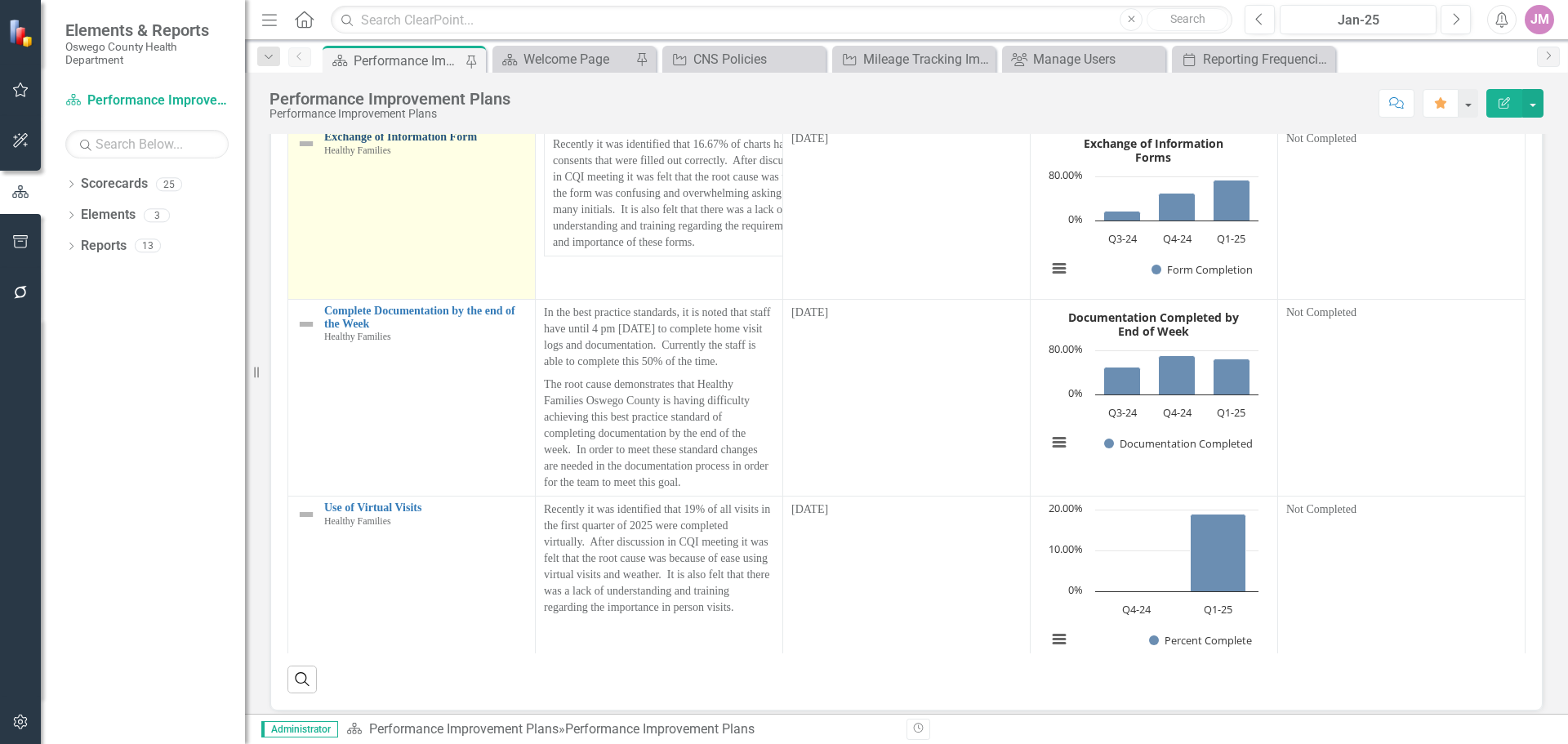
click at [415, 143] on link "Exchange of Information Form" at bounding box center [425, 137] width 203 height 12
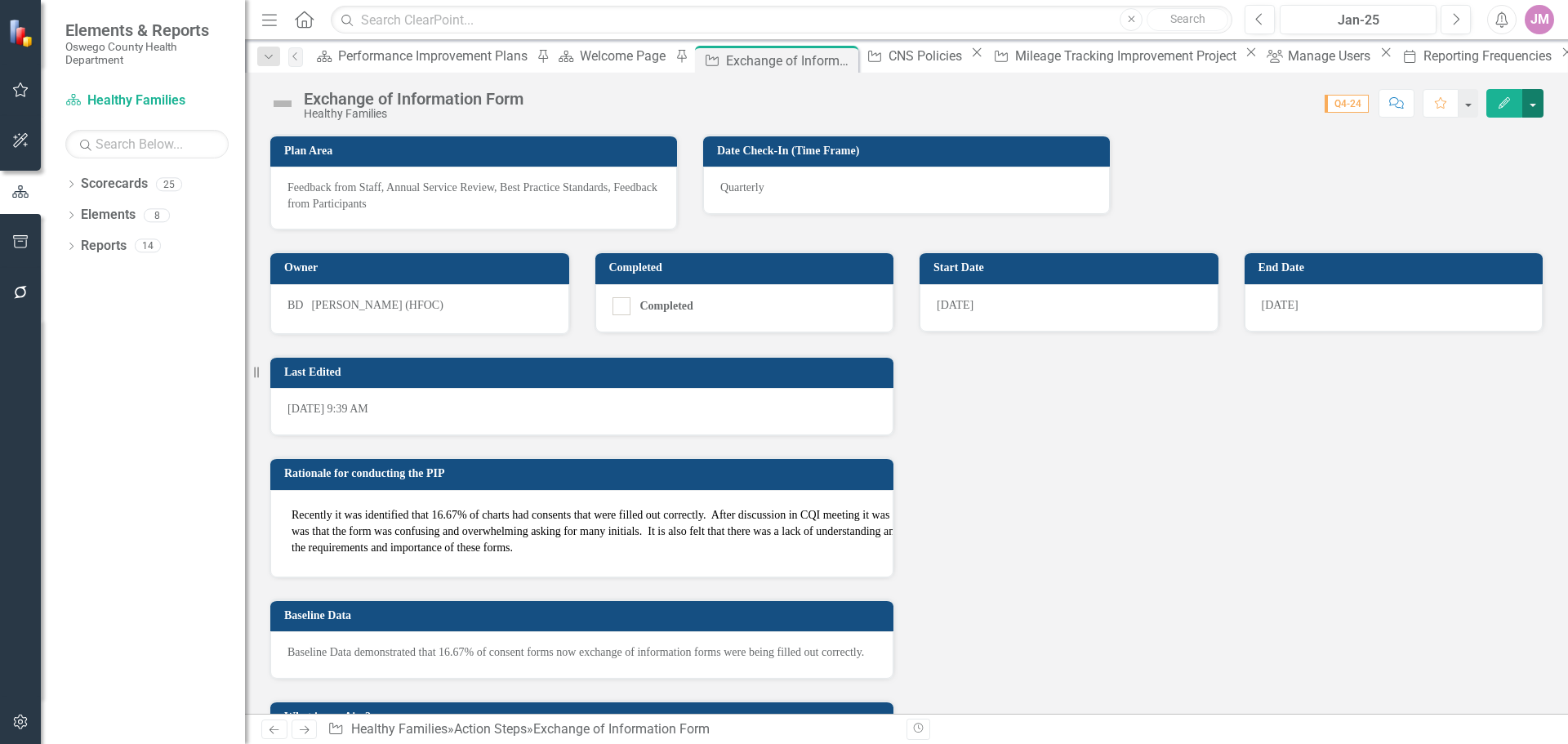
click at [1534, 109] on button "button" at bounding box center [1532, 103] width 21 height 29
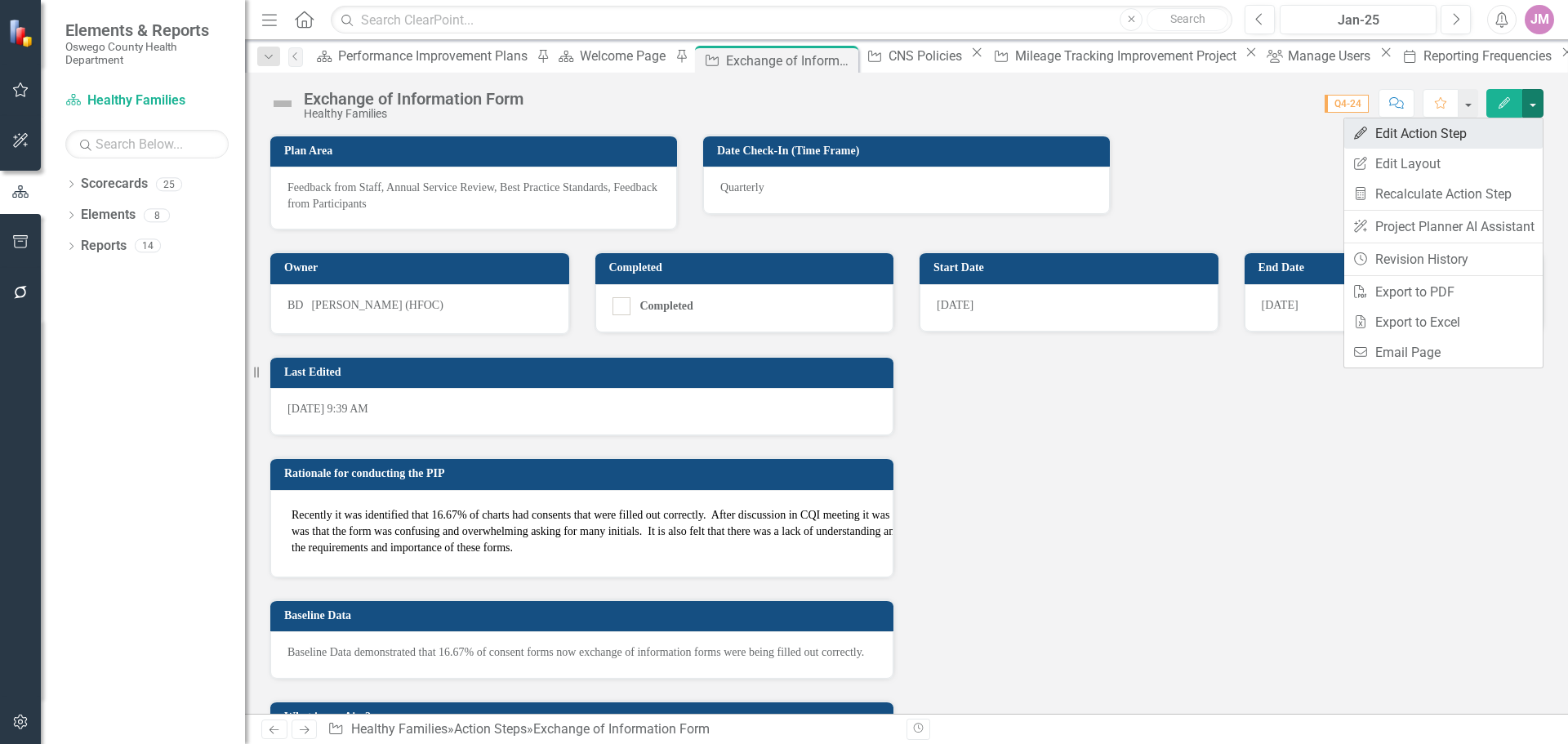
click at [1473, 138] on link "Edit Edit Action Step" at bounding box center [1443, 134] width 199 height 31
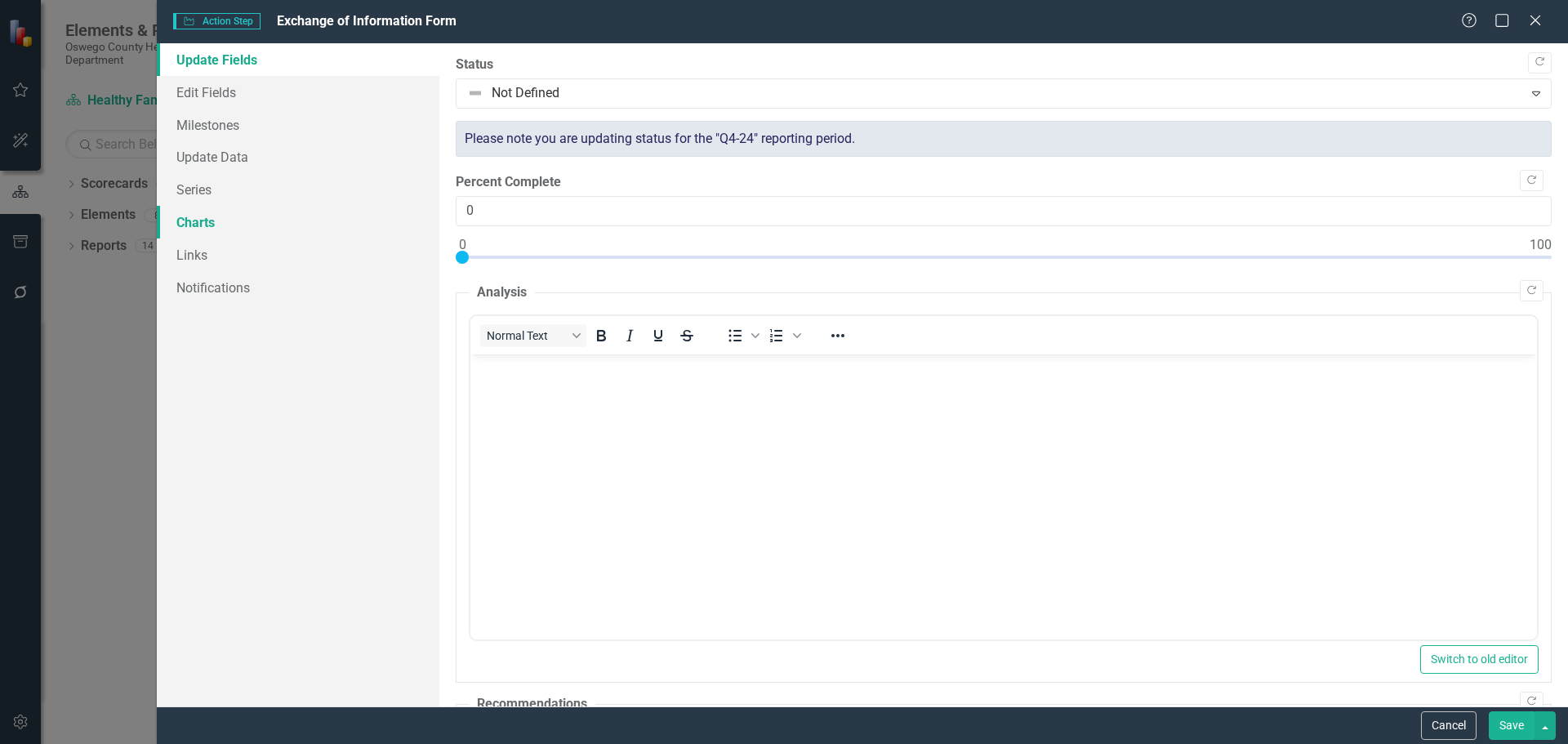
click at [223, 235] on link "Charts" at bounding box center [298, 222] width 283 height 33
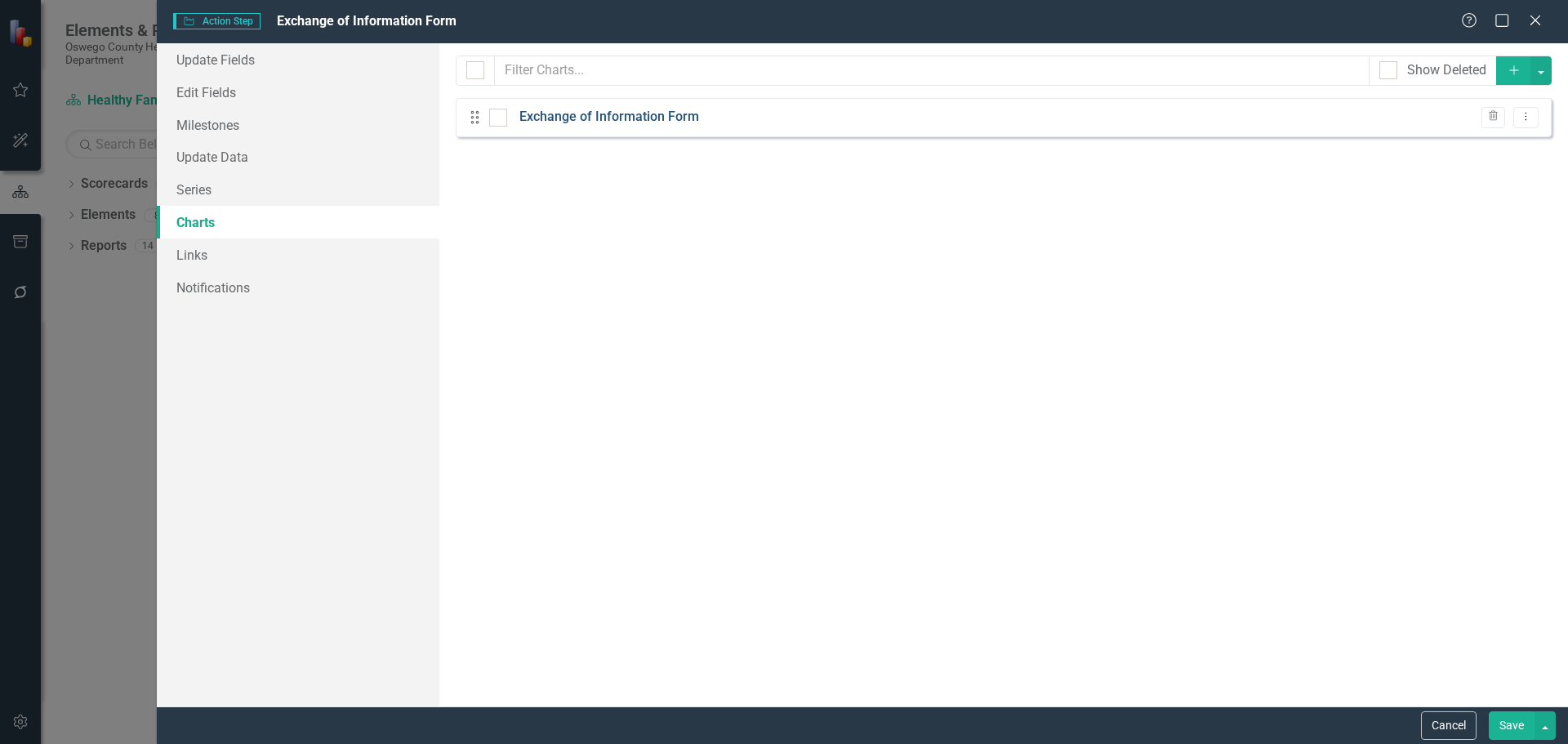
click at [636, 115] on link "Exchange of Information Form" at bounding box center [609, 117] width 180 height 19
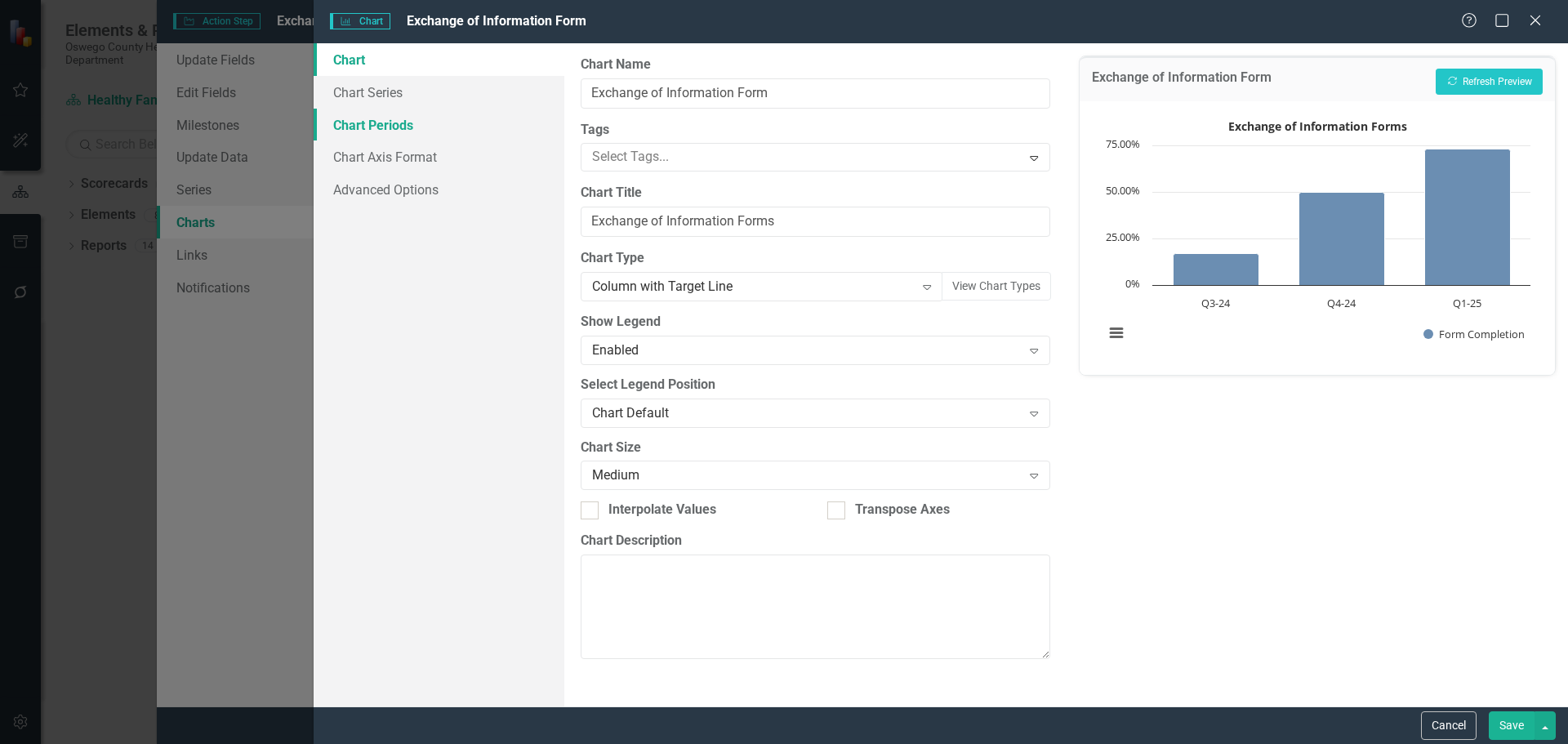
drag, startPoint x: 388, startPoint y: 125, endPoint x: 400, endPoint y: 123, distance: 12.2
click at [388, 124] on link "Chart Periods" at bounding box center [440, 125] width 251 height 33
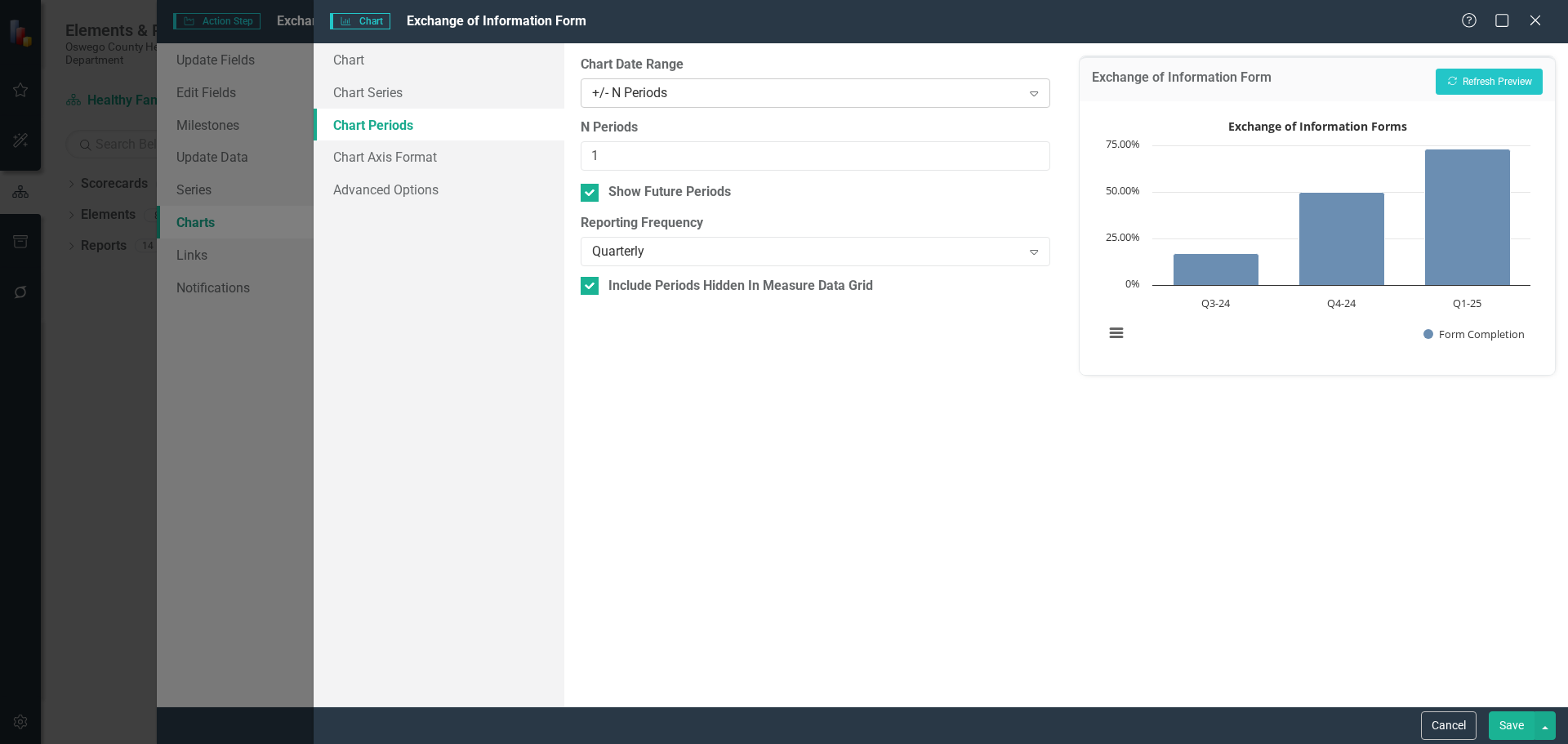
click at [787, 89] on div "+/- N Periods" at bounding box center [806, 92] width 428 height 19
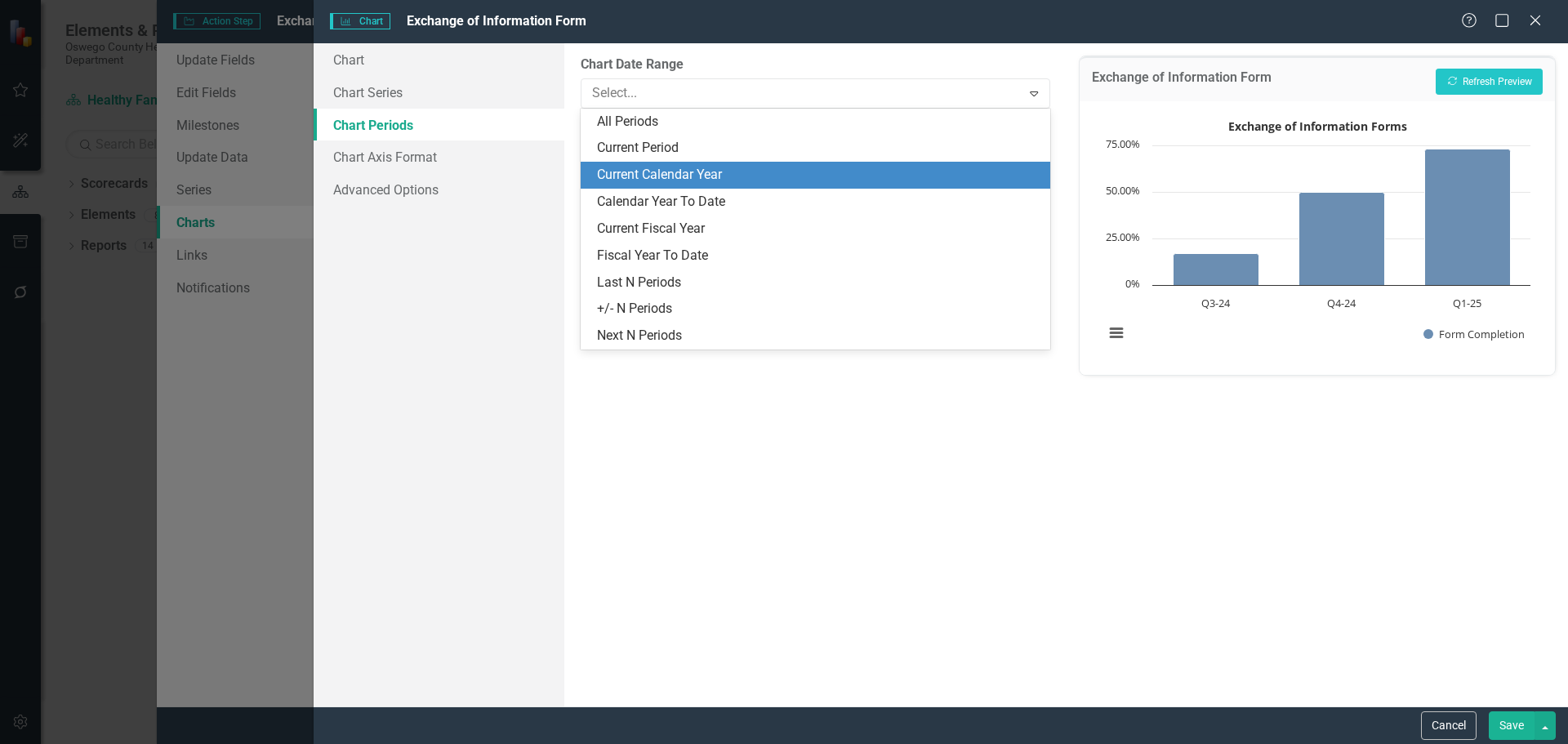
click at [746, 165] on div "Current Calendar Year" at bounding box center [819, 175] width 443 height 19
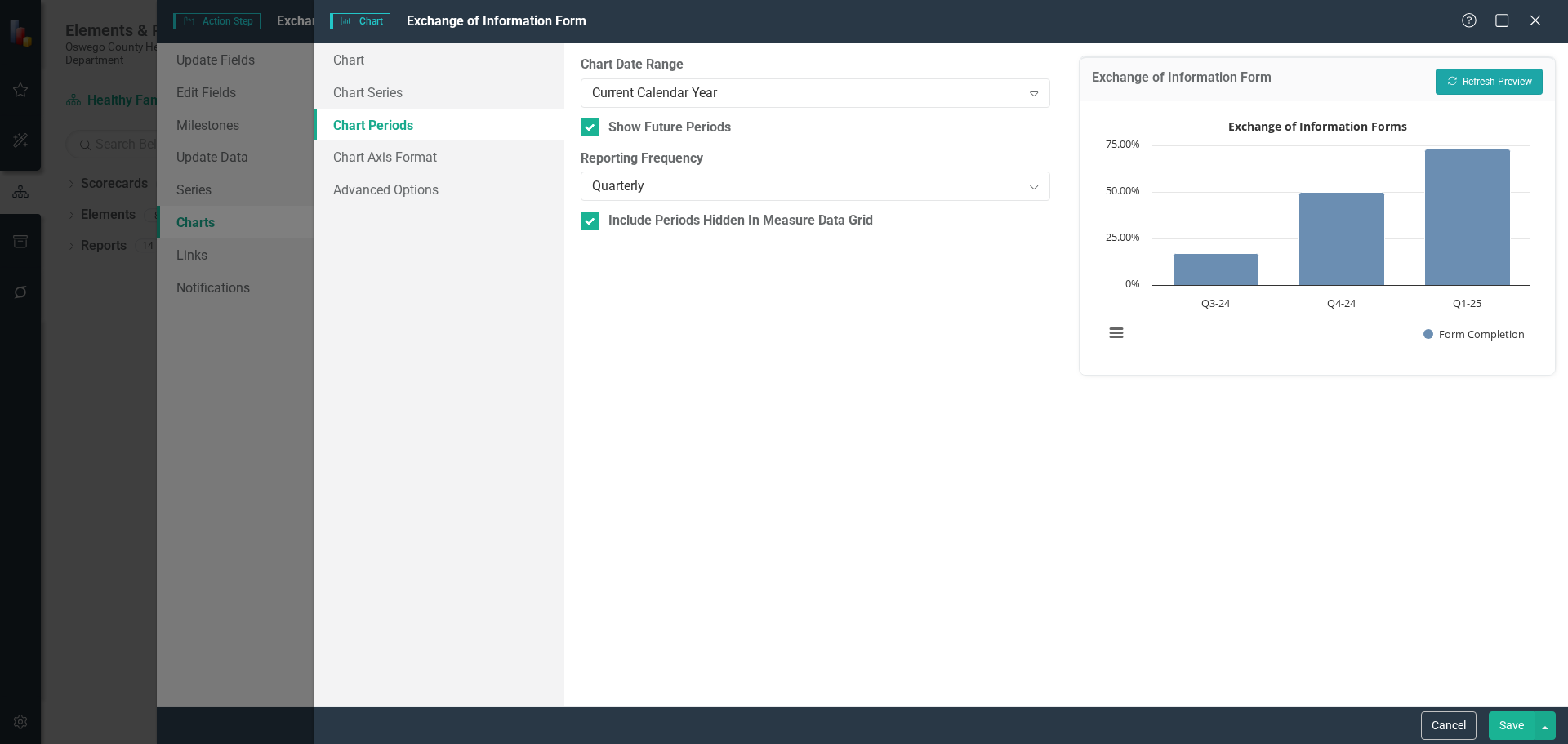
click at [1492, 78] on button "Recalculate Refresh Preview" at bounding box center [1489, 81] width 107 height 26
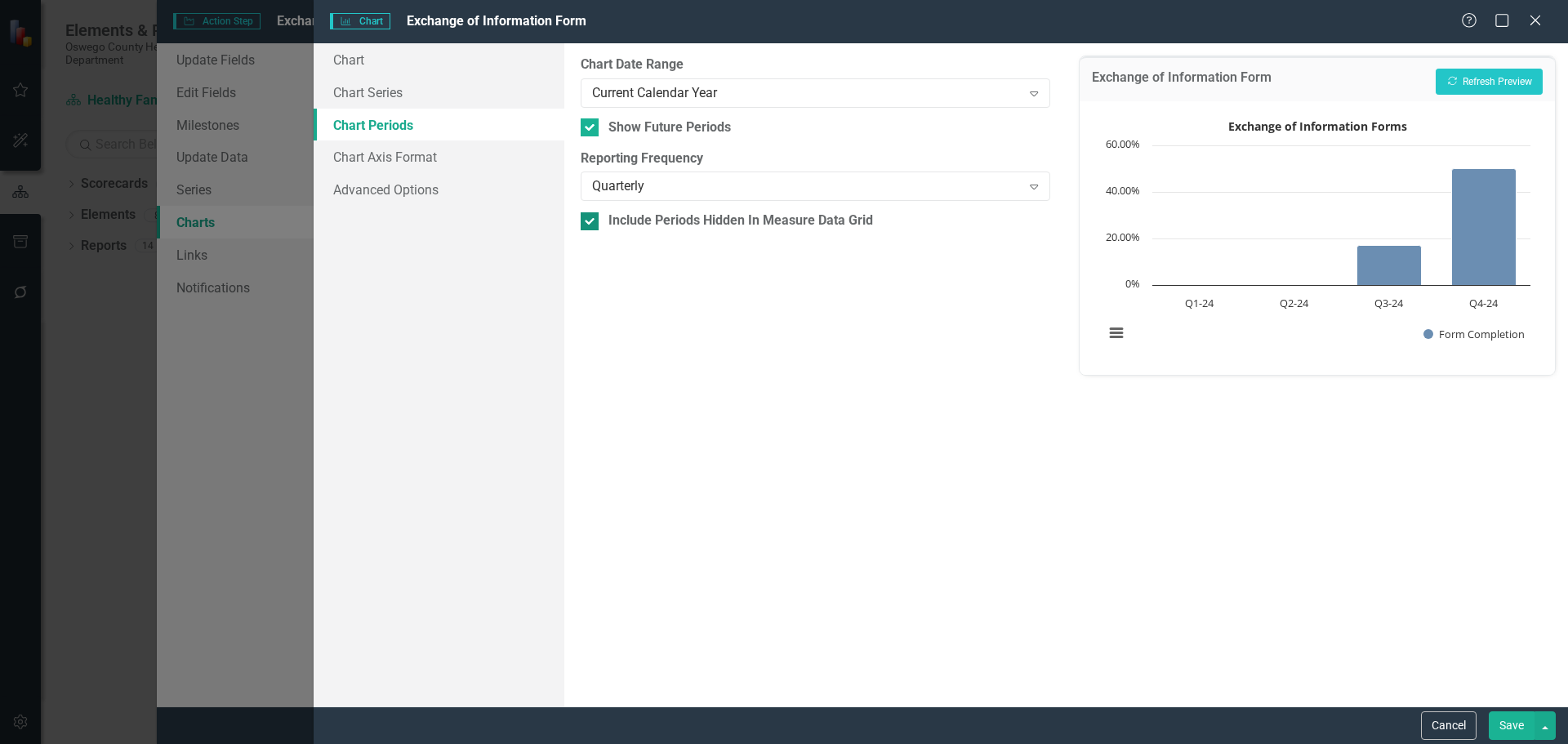
click at [636, 223] on div "Include Periods Hidden In Measure Data Grid" at bounding box center [741, 221] width 265 height 19
click at [591, 223] on input "Include Periods Hidden In Measure Data Grid" at bounding box center [585, 217] width 11 height 11
checkbox input "false"
click at [1489, 79] on button "Recalculate Refresh Preview" at bounding box center [1489, 81] width 107 height 26
click at [764, 91] on div "Current Calendar Year" at bounding box center [806, 92] width 428 height 19
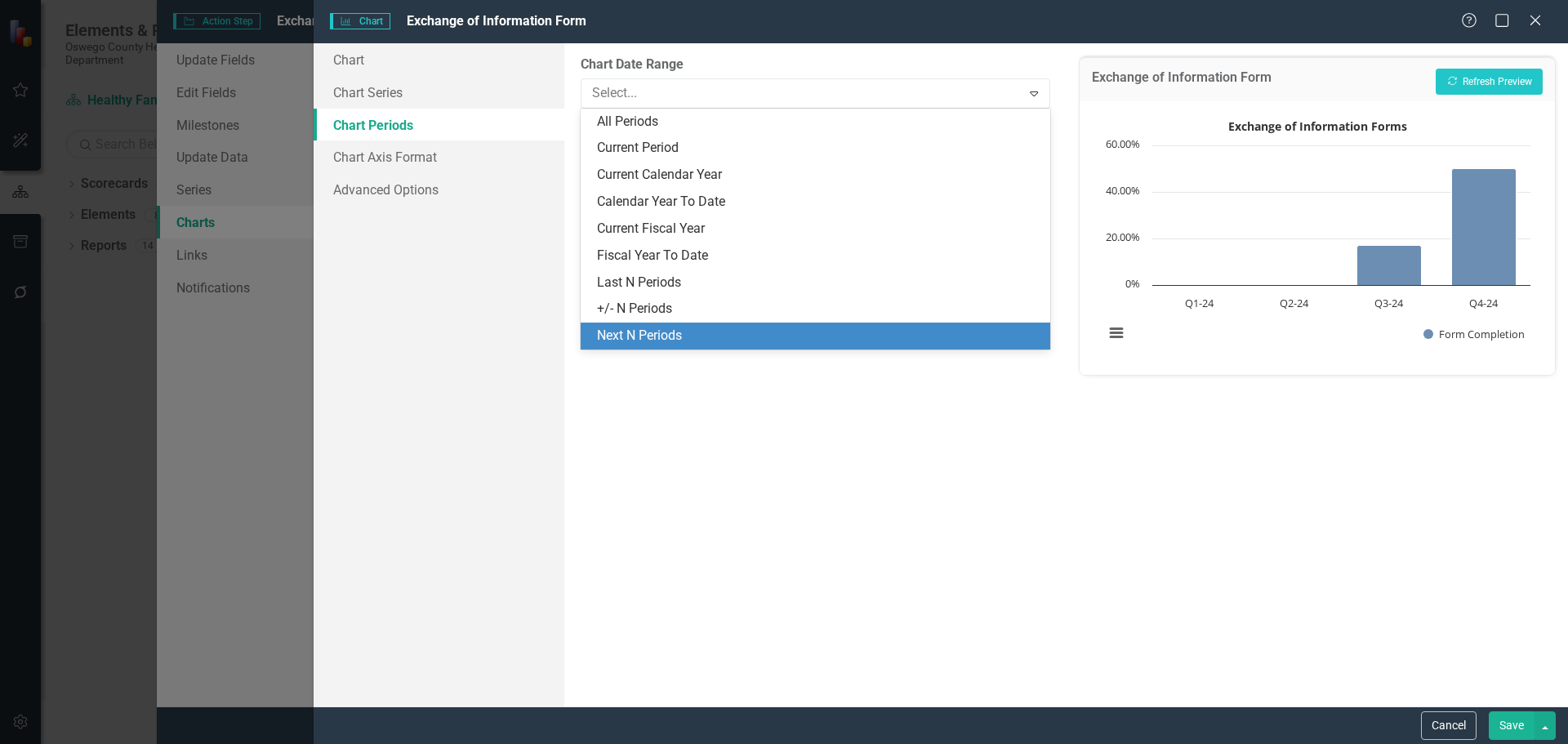
click at [696, 332] on div "Next N Periods" at bounding box center [819, 336] width 443 height 19
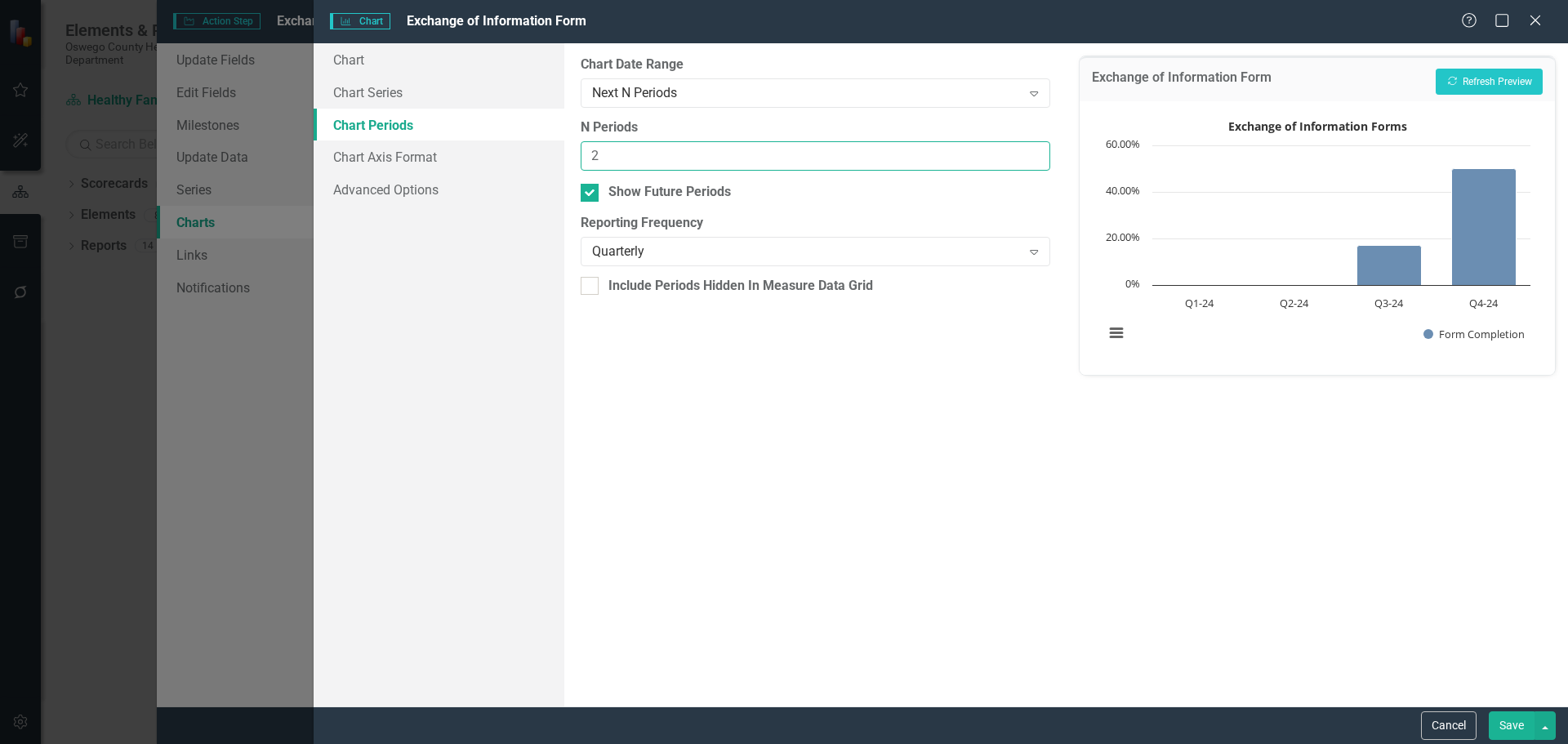
click at [1035, 153] on input "2" at bounding box center [815, 157] width 469 height 31
click at [1035, 153] on input "3" at bounding box center [815, 157] width 469 height 31
click at [1035, 153] on input "4" at bounding box center [815, 157] width 469 height 31
click at [1483, 81] on button "Recalculate Refresh Preview" at bounding box center [1489, 81] width 107 height 26
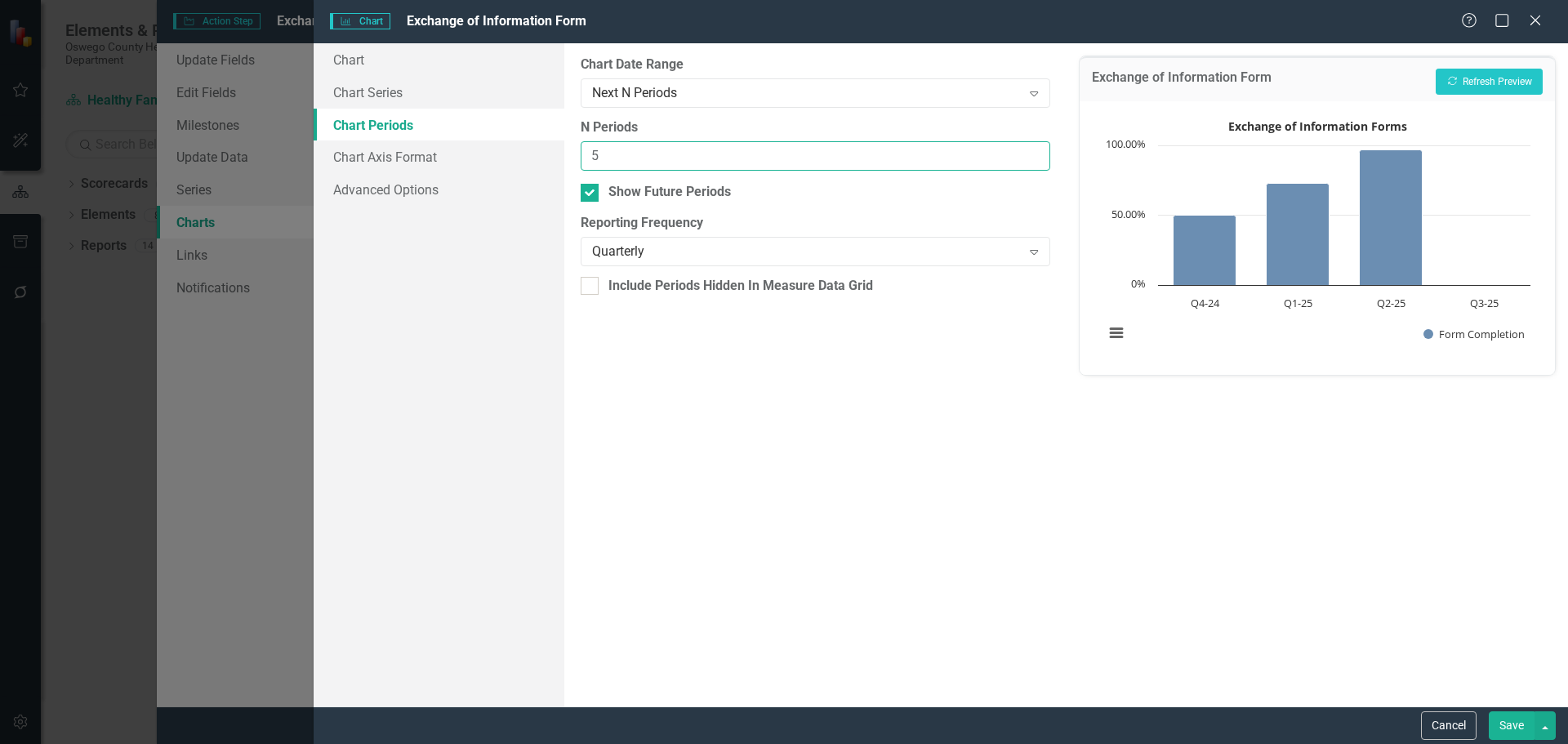
type input "5"
click at [1033, 154] on input "5" at bounding box center [815, 157] width 469 height 31
click at [1459, 88] on button "Recalculate Refresh Preview" at bounding box center [1489, 81] width 107 height 26
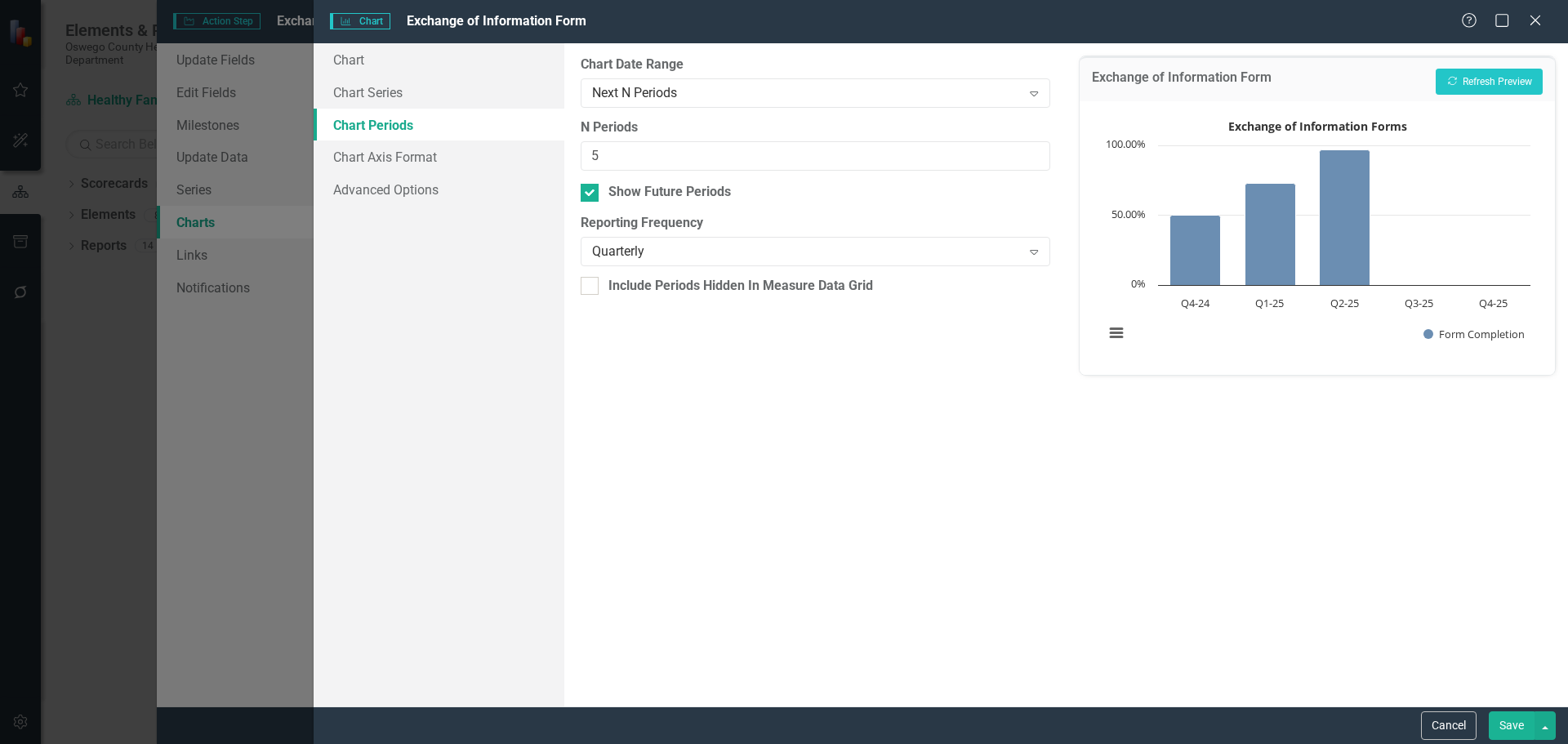
click at [1517, 733] on button "Save" at bounding box center [1512, 725] width 46 height 29
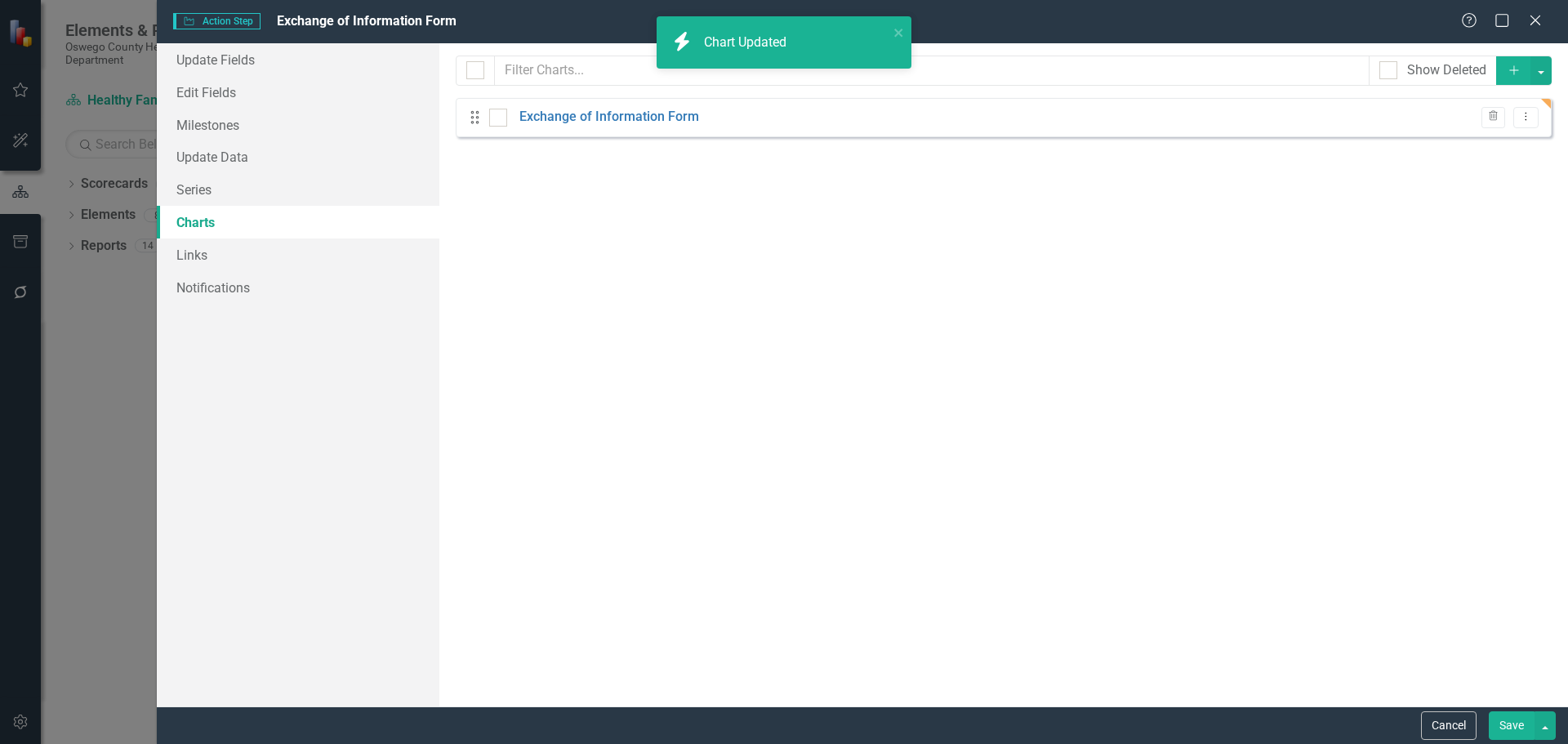
click at [1504, 727] on button "Save" at bounding box center [1512, 725] width 46 height 29
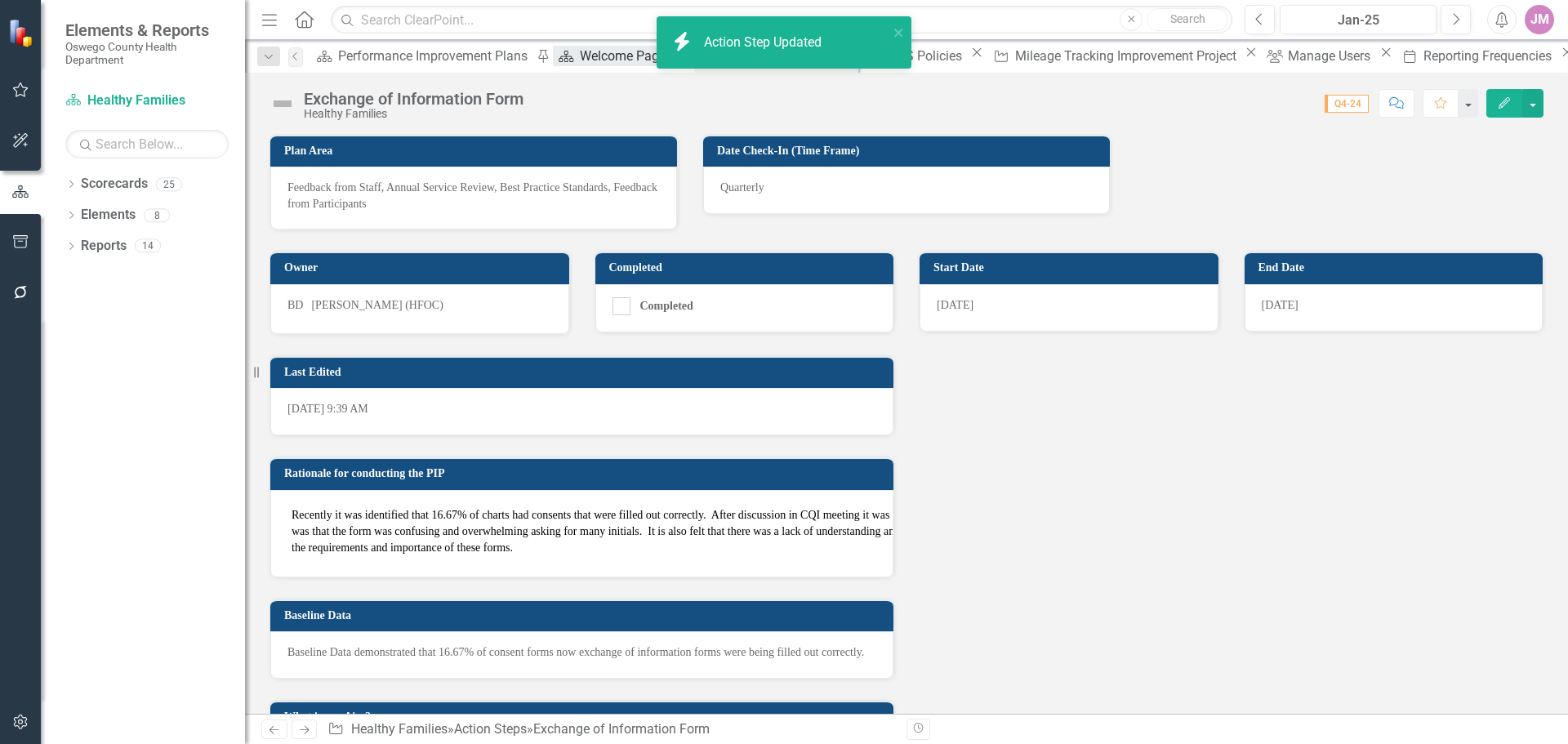
click at [580, 58] on div "Welcome Page" at bounding box center [624, 56] width 91 height 20
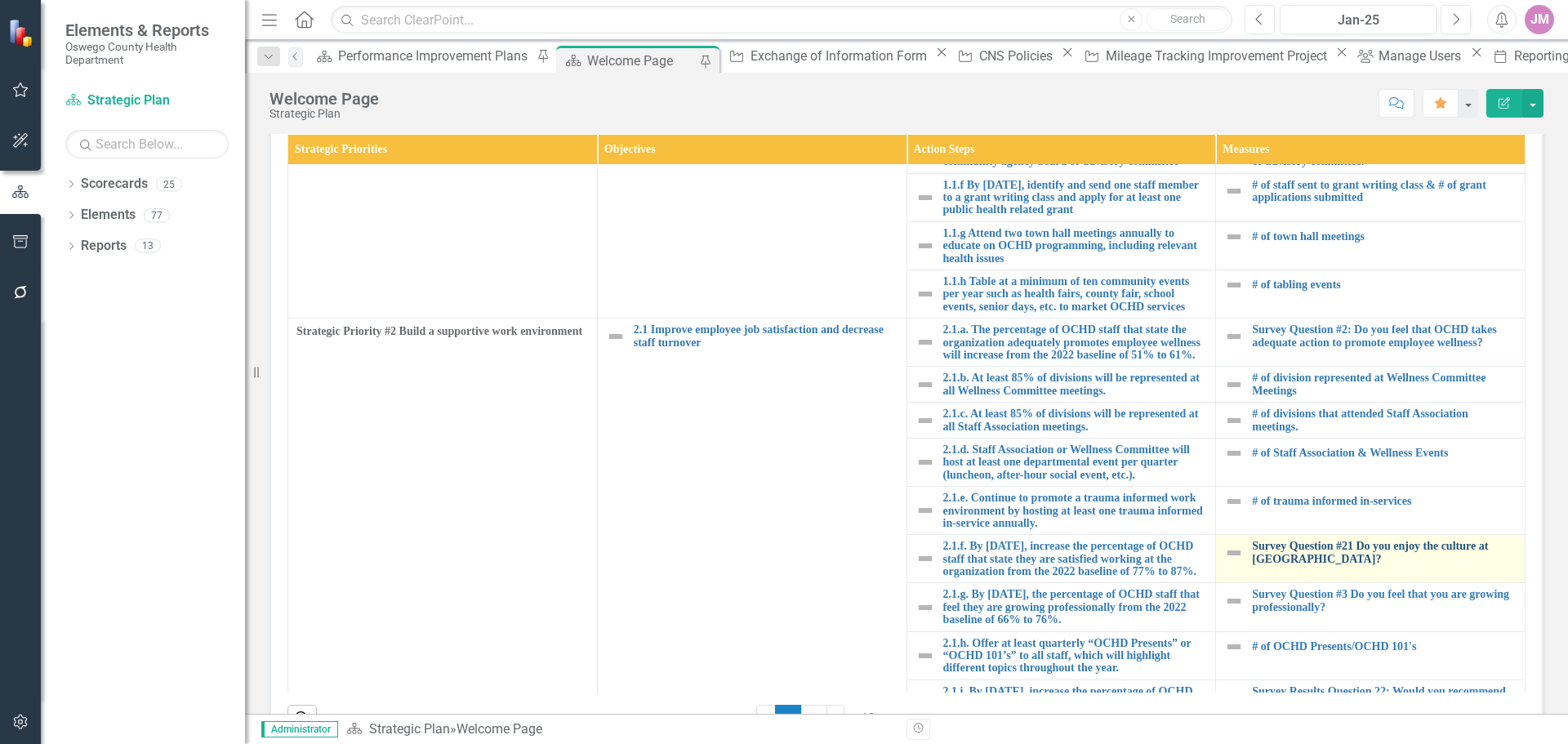
scroll to position [256, 0]
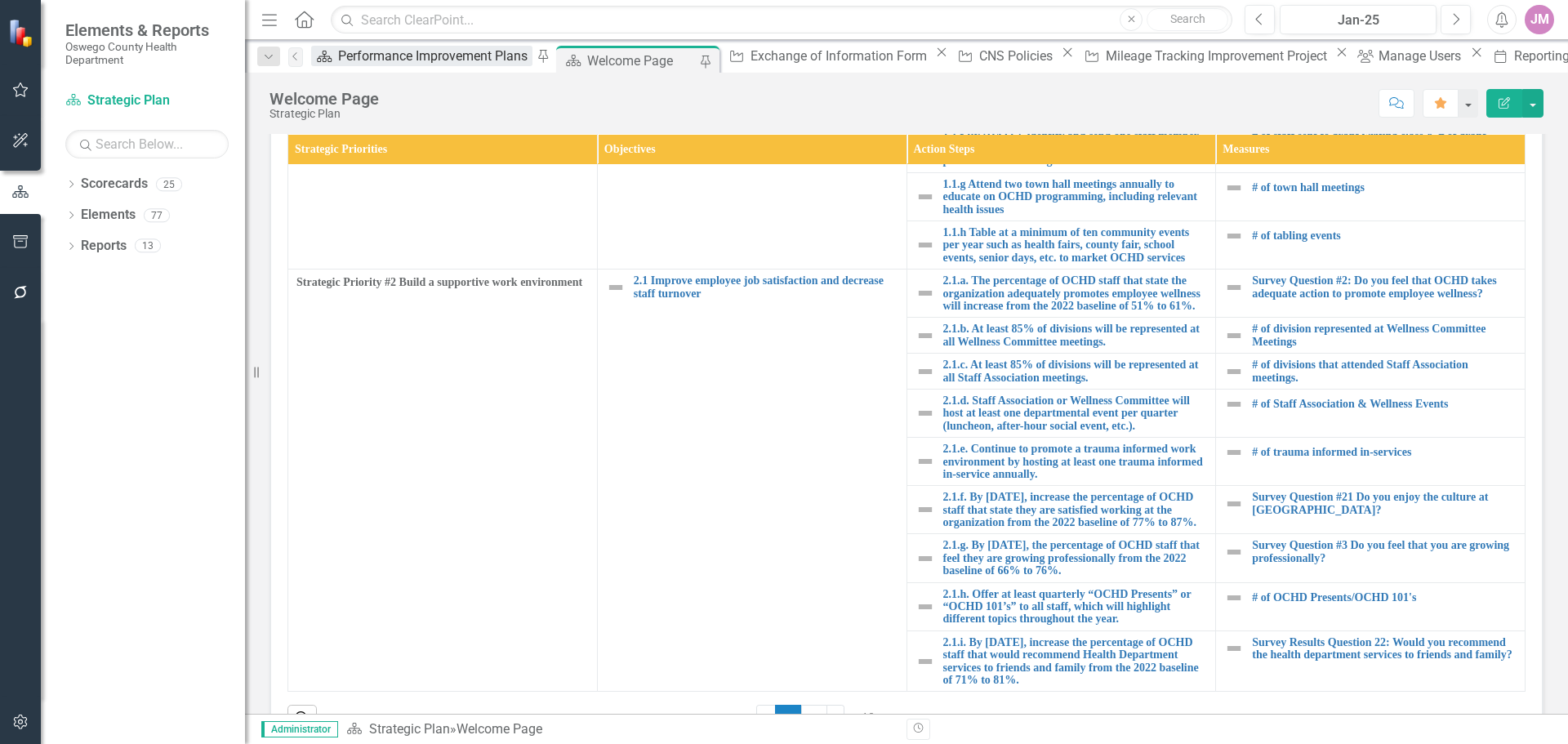
click at [382, 53] on div "Performance Improvement Plans" at bounding box center [435, 56] width 194 height 20
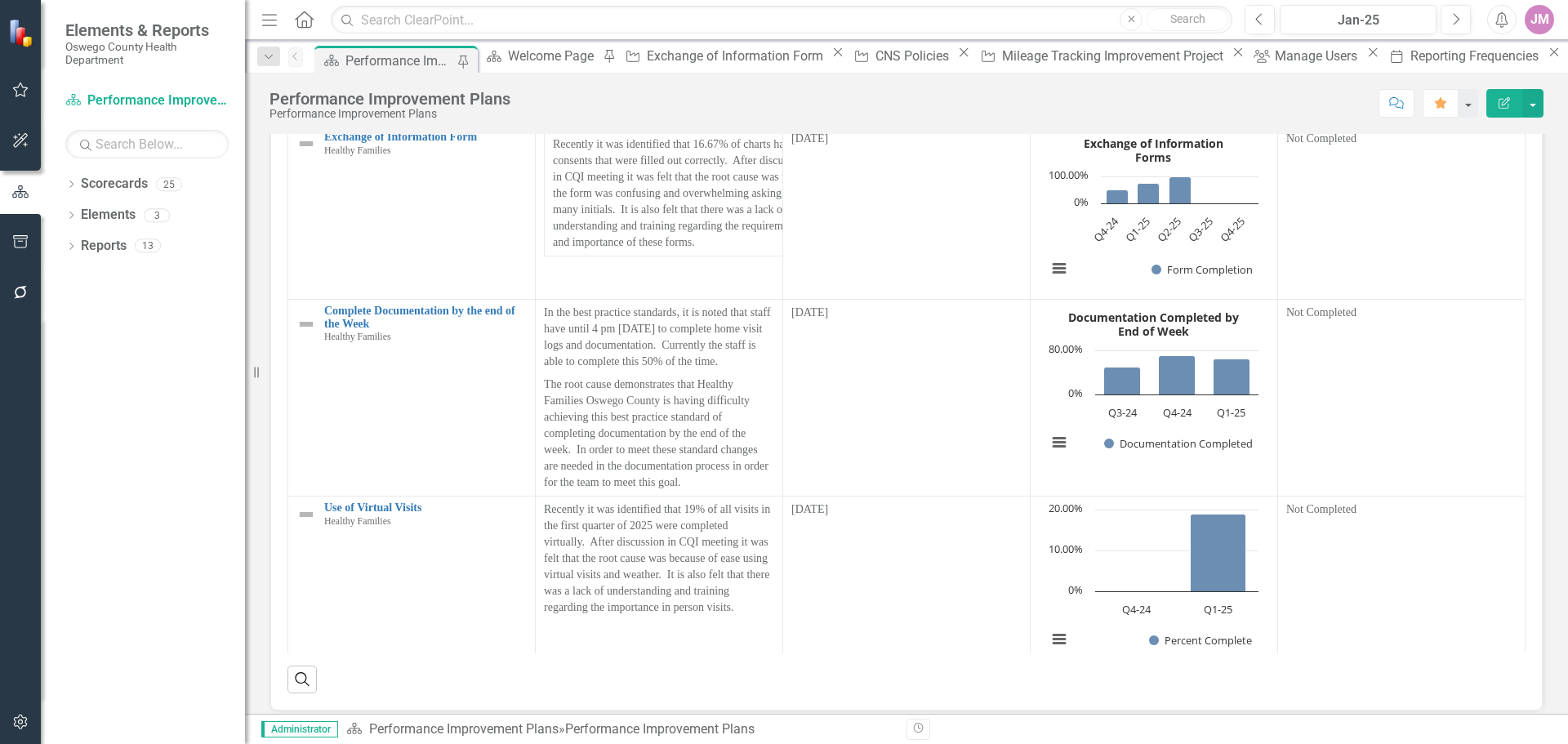
scroll to position [3021, 0]
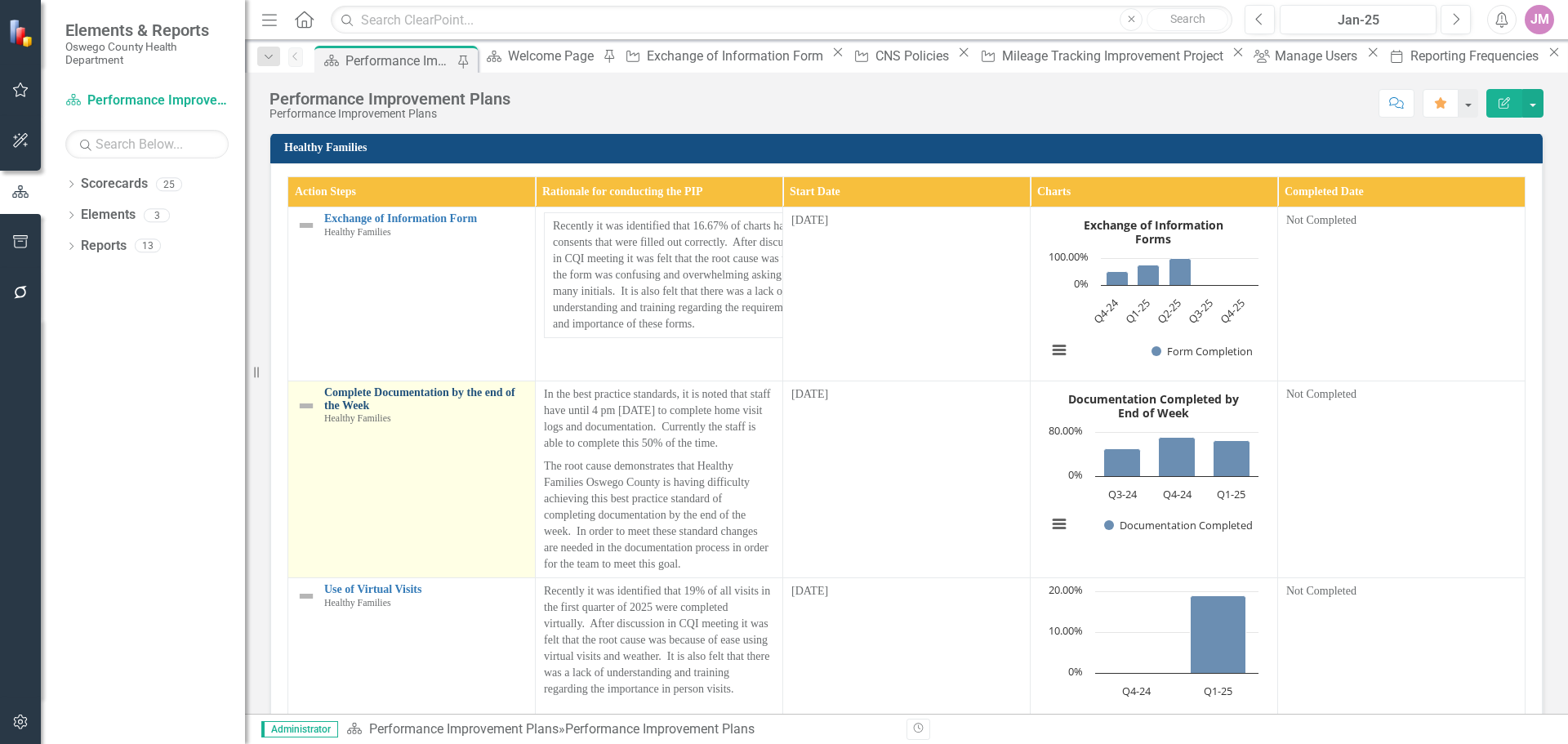
click at [382, 411] on link "Complete Documentation by the end of the Week" at bounding box center [425, 399] width 203 height 25
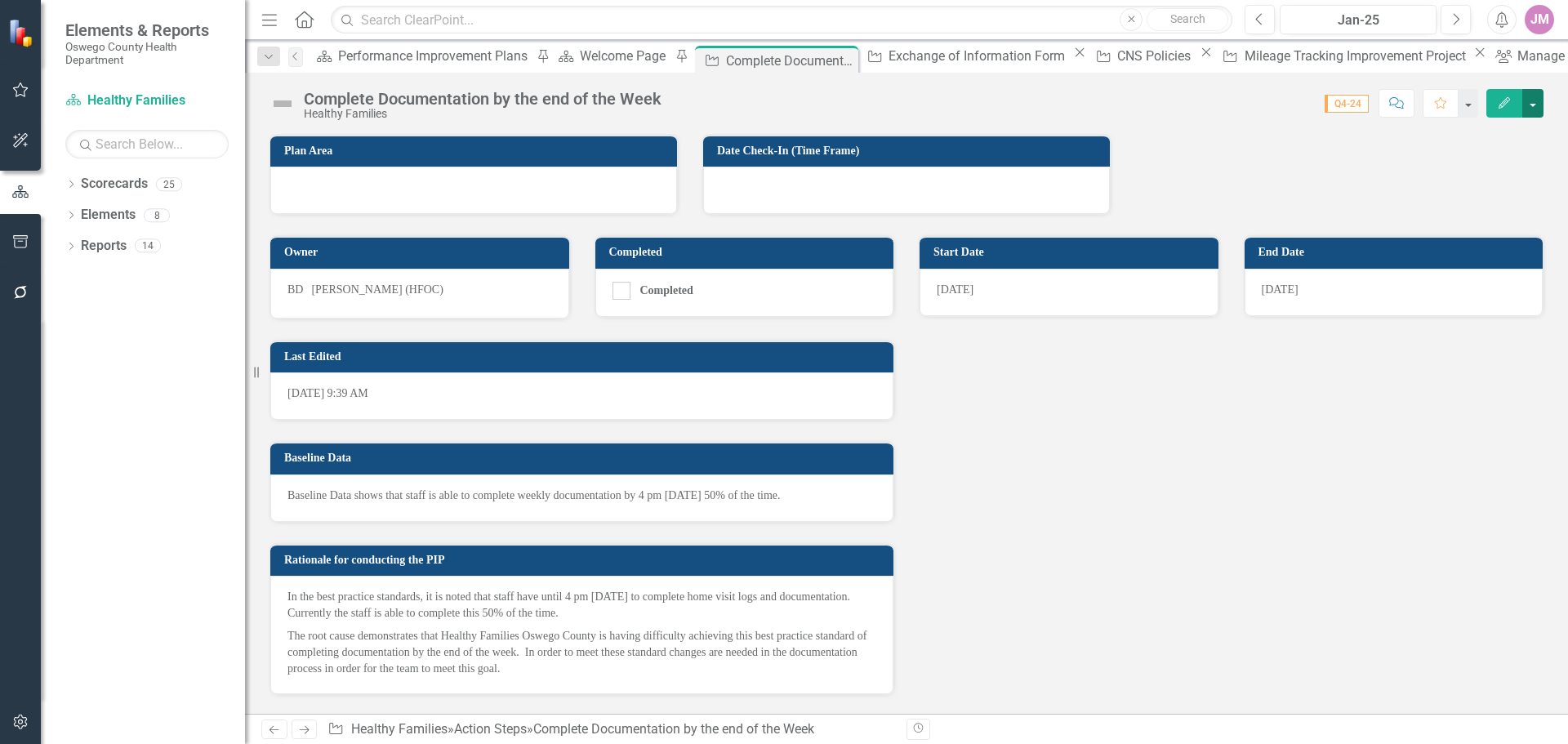
click at [1539, 101] on button "button" at bounding box center [1532, 103] width 21 height 29
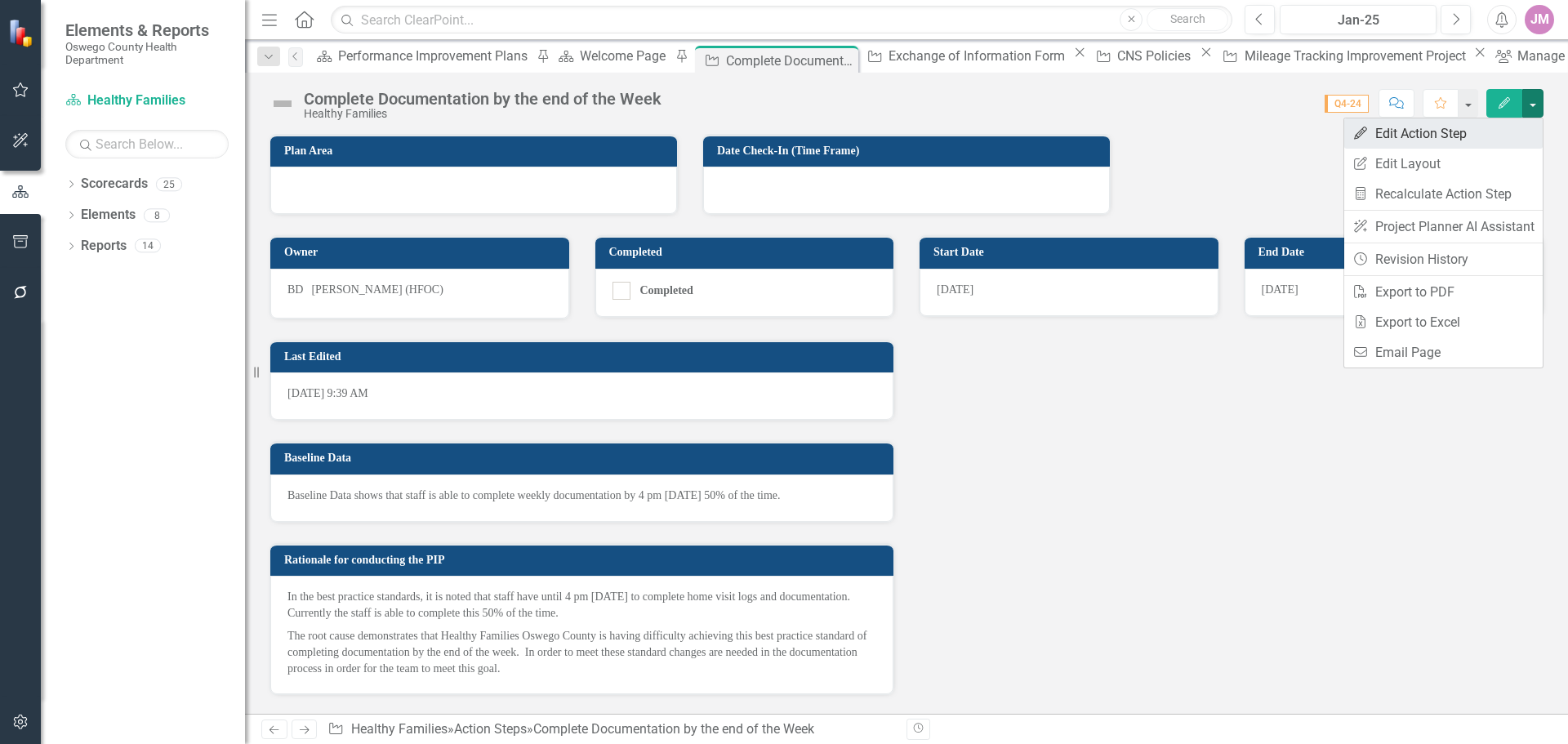
click at [1478, 133] on link "Edit Edit Action Step" at bounding box center [1443, 134] width 199 height 31
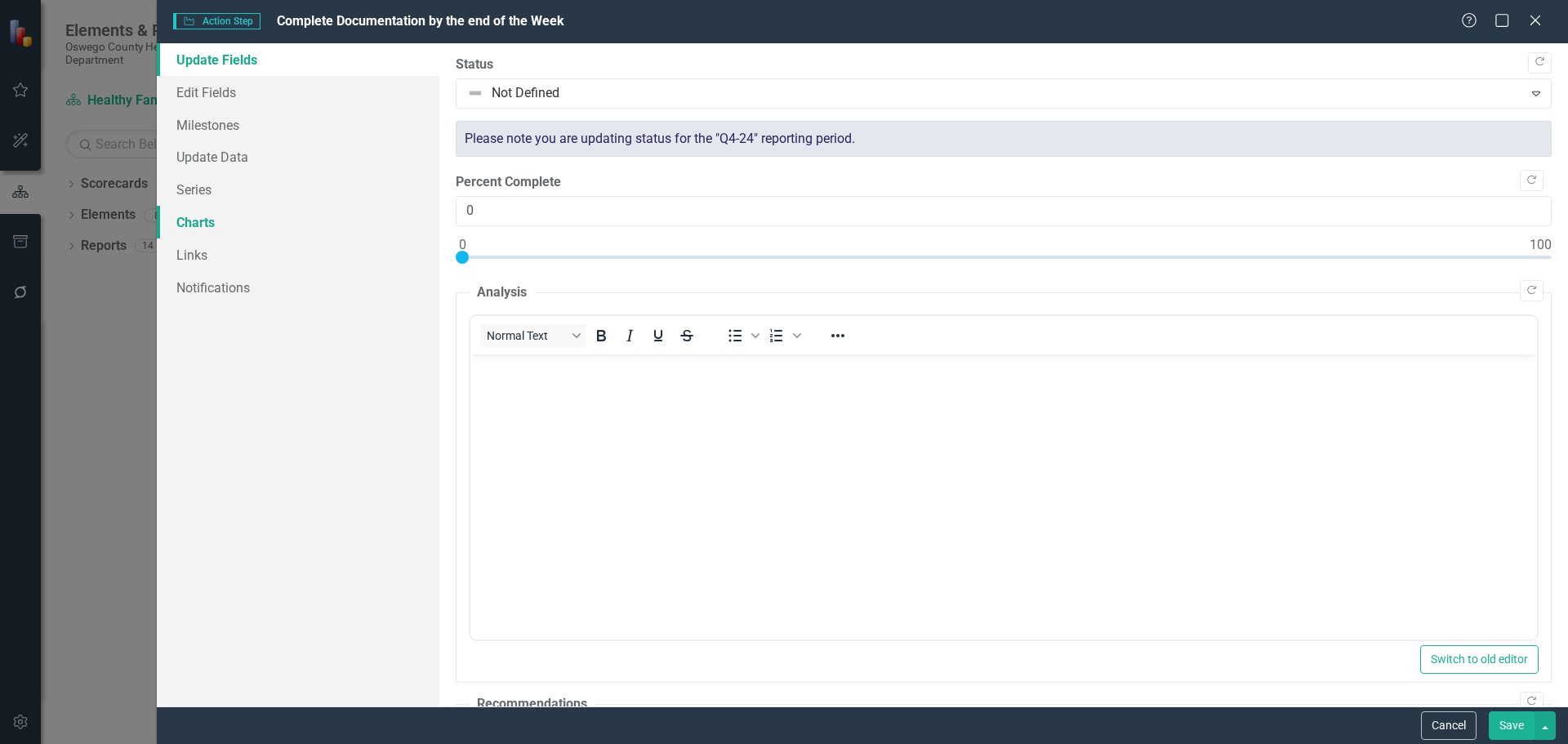
click at [194, 215] on link "Charts" at bounding box center [298, 222] width 283 height 33
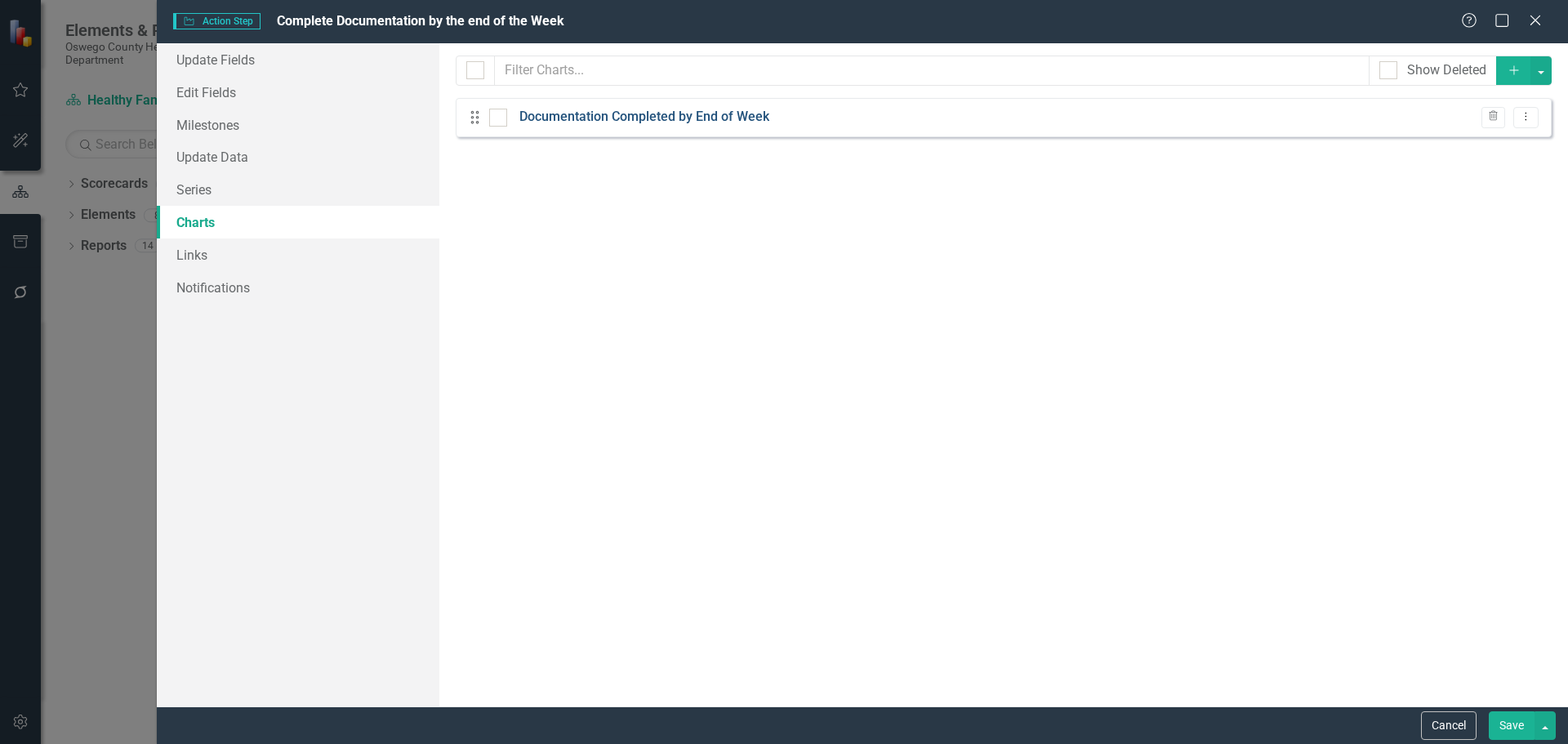
click at [697, 115] on link "Documentation Completed by End of Week" at bounding box center [644, 117] width 250 height 19
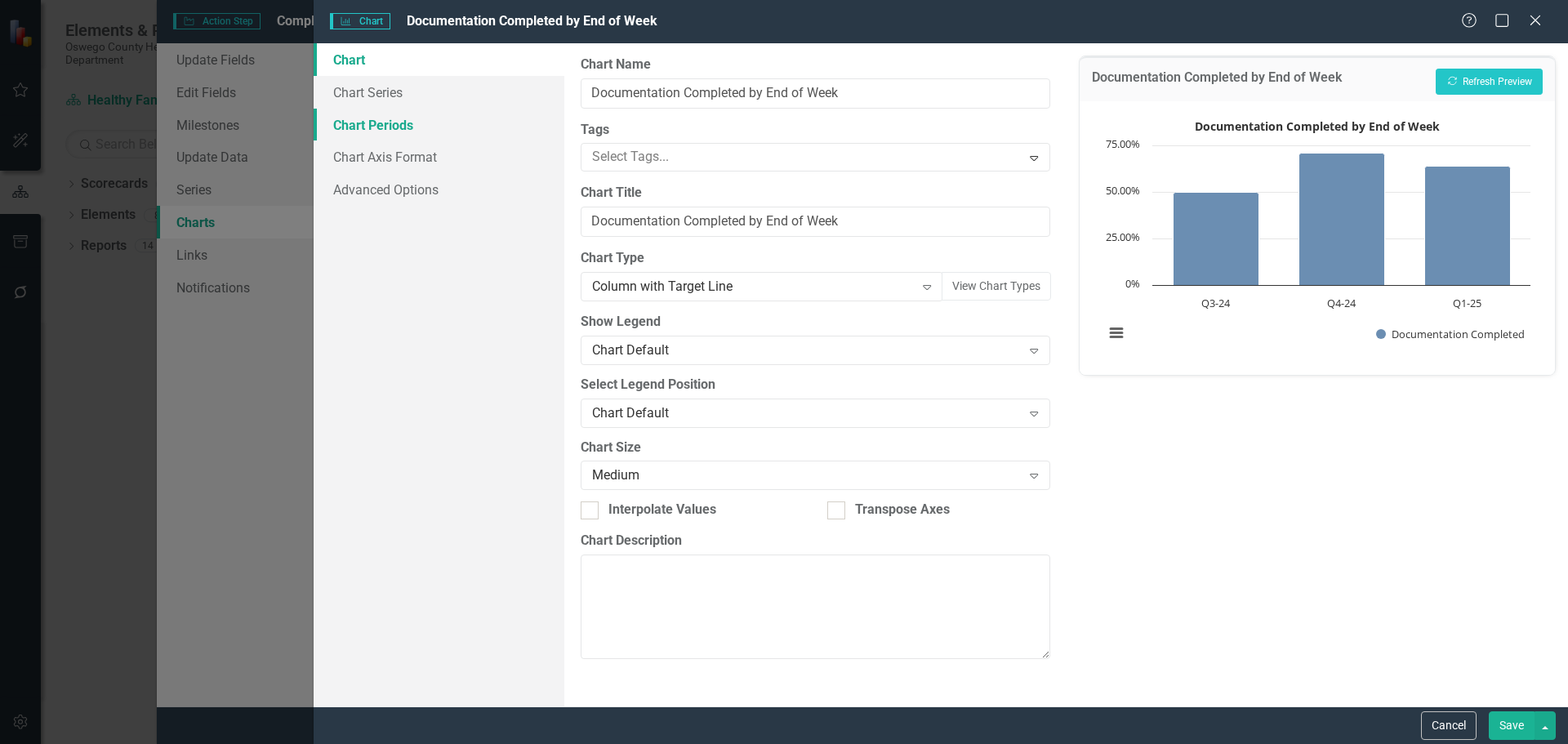
click at [385, 126] on link "Chart Periods" at bounding box center [440, 125] width 251 height 33
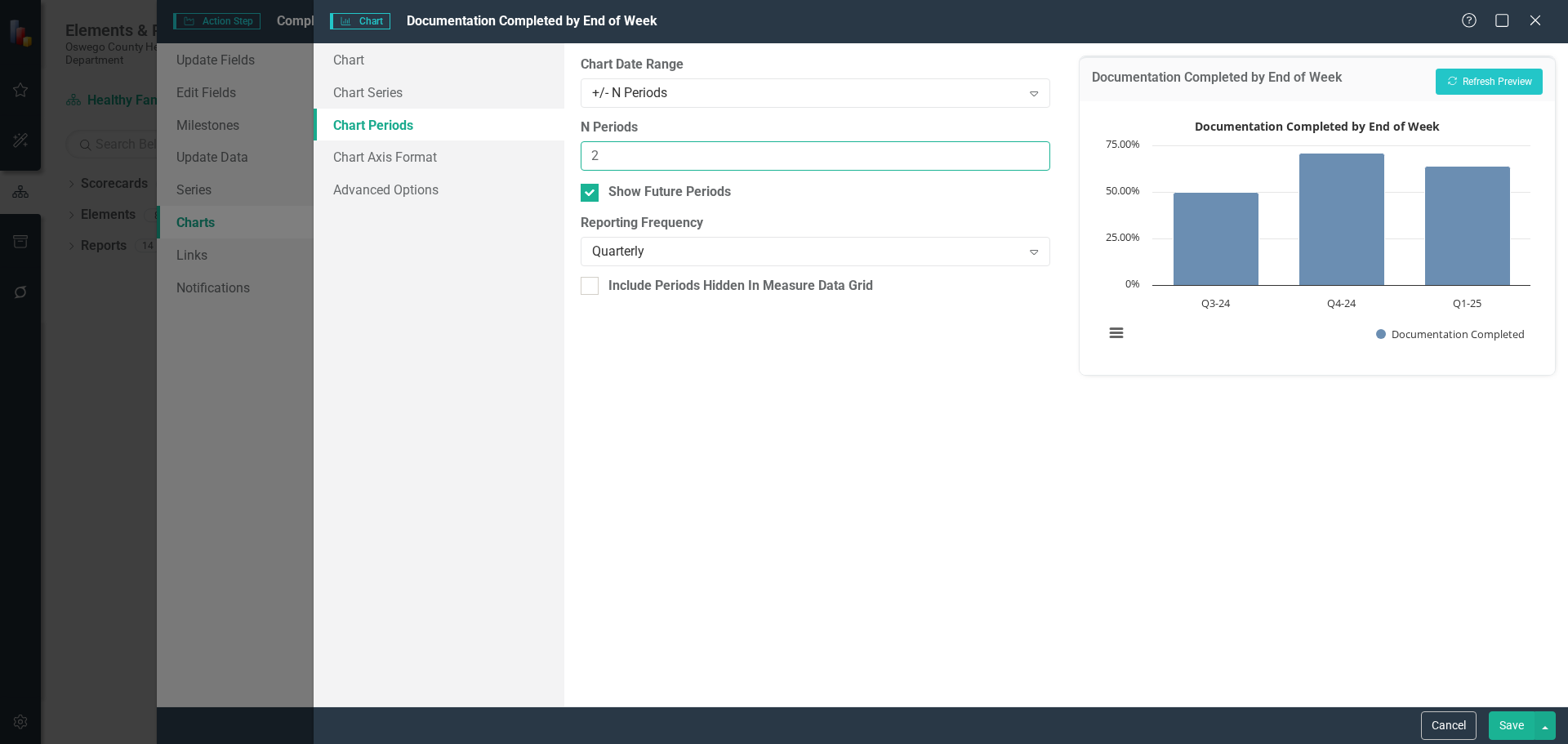
click at [1035, 150] on input "2" at bounding box center [815, 157] width 469 height 31
click at [1035, 150] on input "3" at bounding box center [815, 157] width 469 height 31
click at [995, 92] on div "+/- N Periods" at bounding box center [806, 92] width 428 height 19
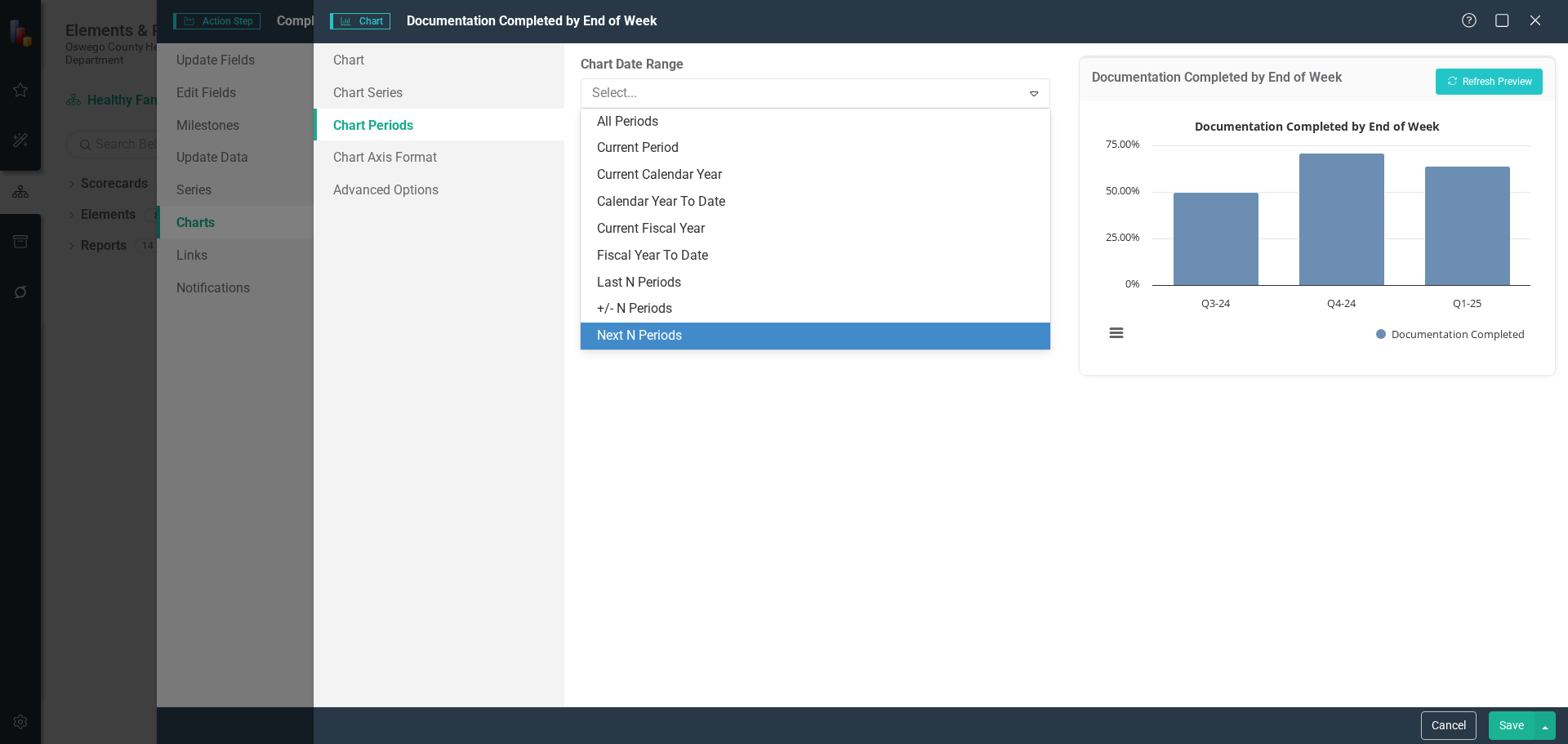
click at [706, 327] on div "Next N Periods" at bounding box center [819, 336] width 443 height 19
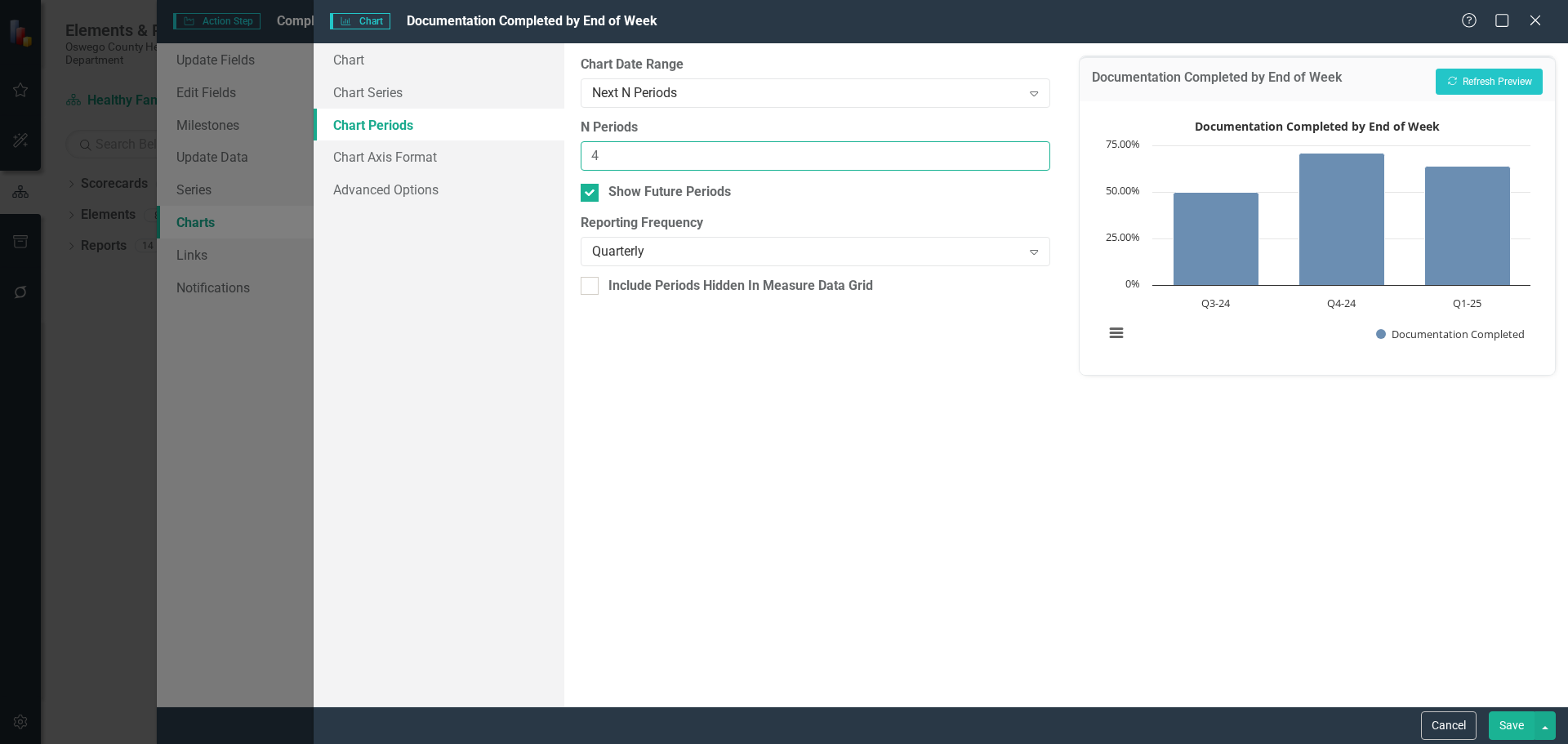
click at [1033, 149] on input "4" at bounding box center [815, 157] width 469 height 31
type input "5"
click at [1033, 149] on input "5" at bounding box center [815, 157] width 469 height 31
click at [1505, 84] on button "Recalculate Refresh Preview" at bounding box center [1489, 81] width 107 height 26
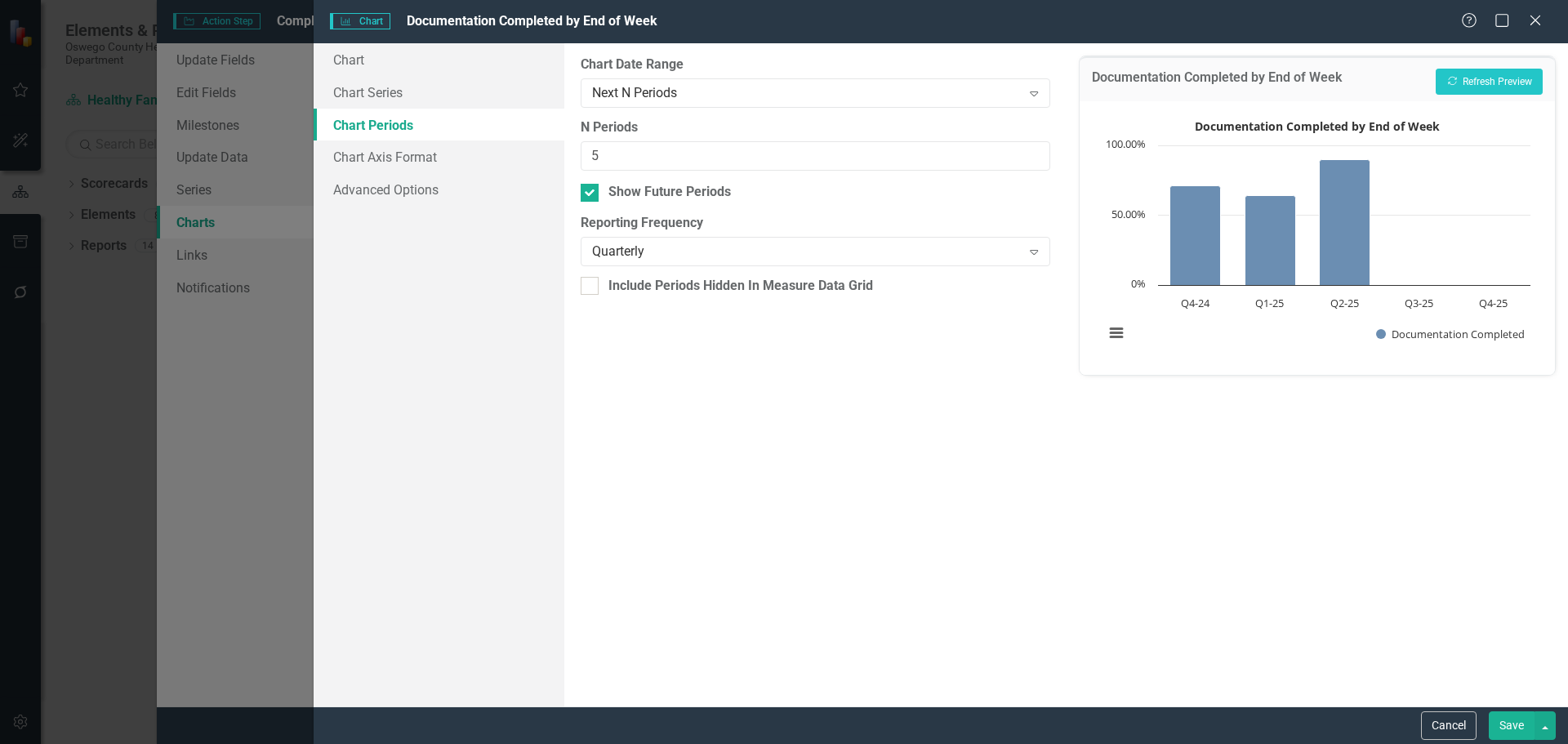
click at [1508, 720] on button "Save" at bounding box center [1512, 725] width 46 height 29
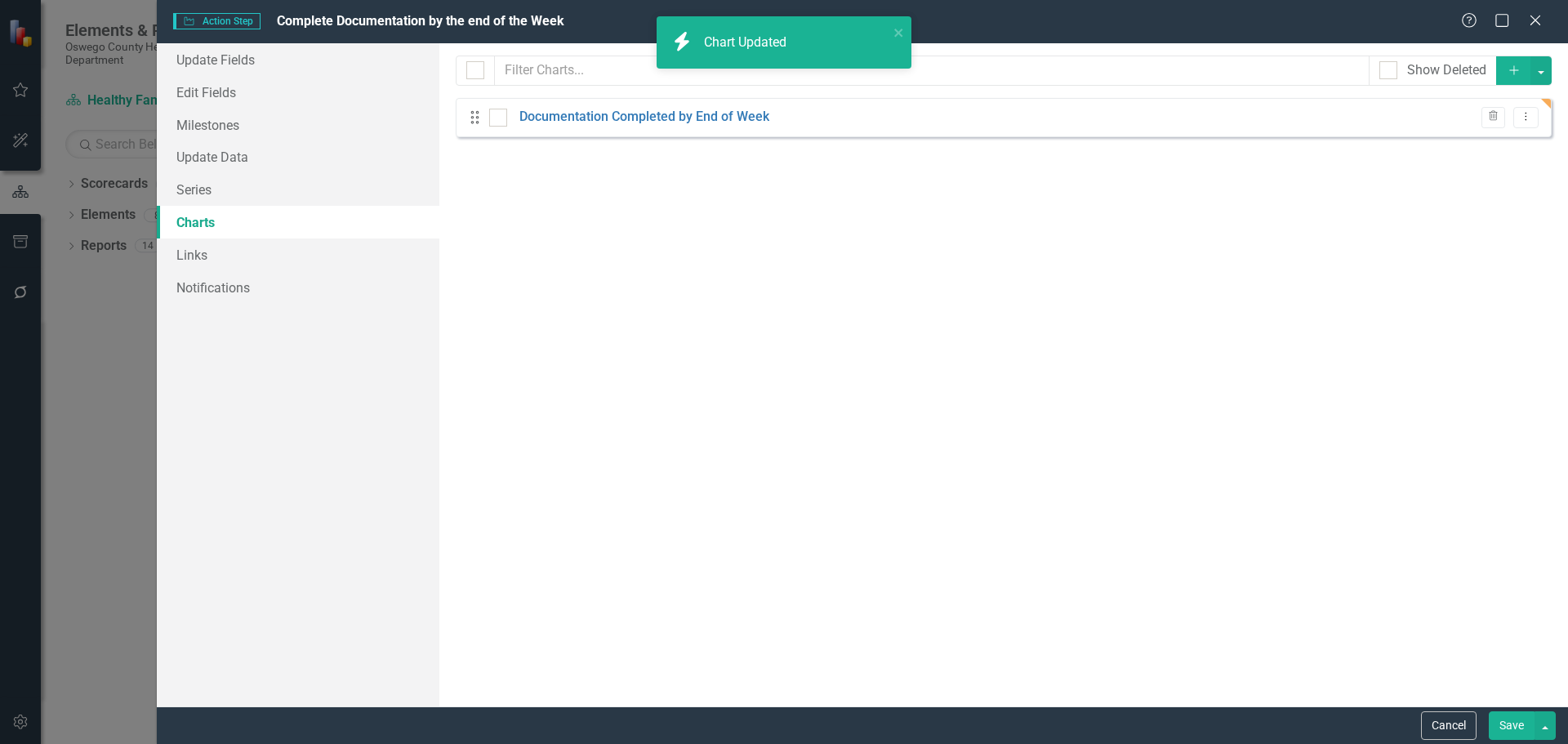
click at [1509, 727] on button "Save" at bounding box center [1512, 725] width 46 height 29
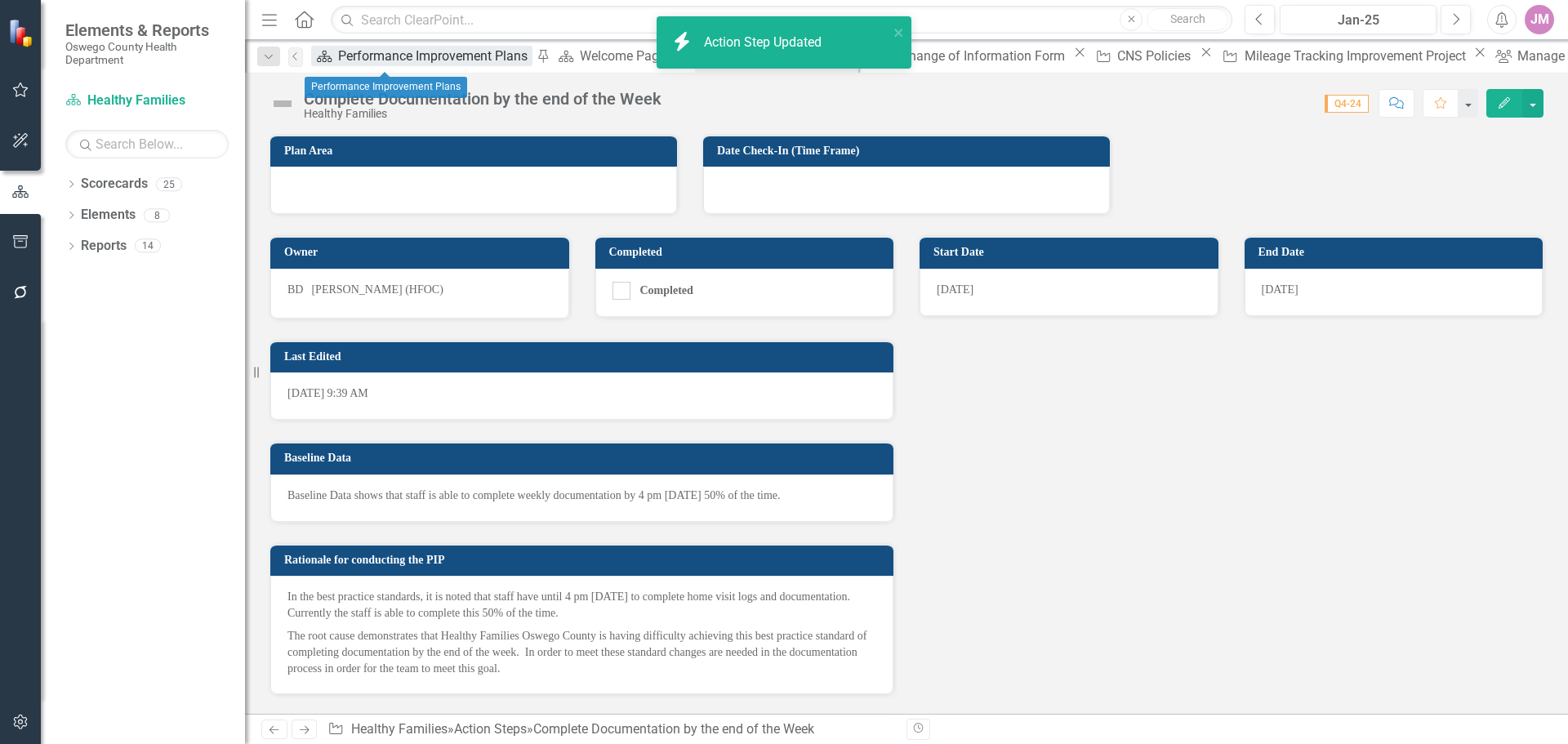
click at [351, 60] on link "Scorecard Performance Improvement Plans" at bounding box center [422, 56] width 221 height 20
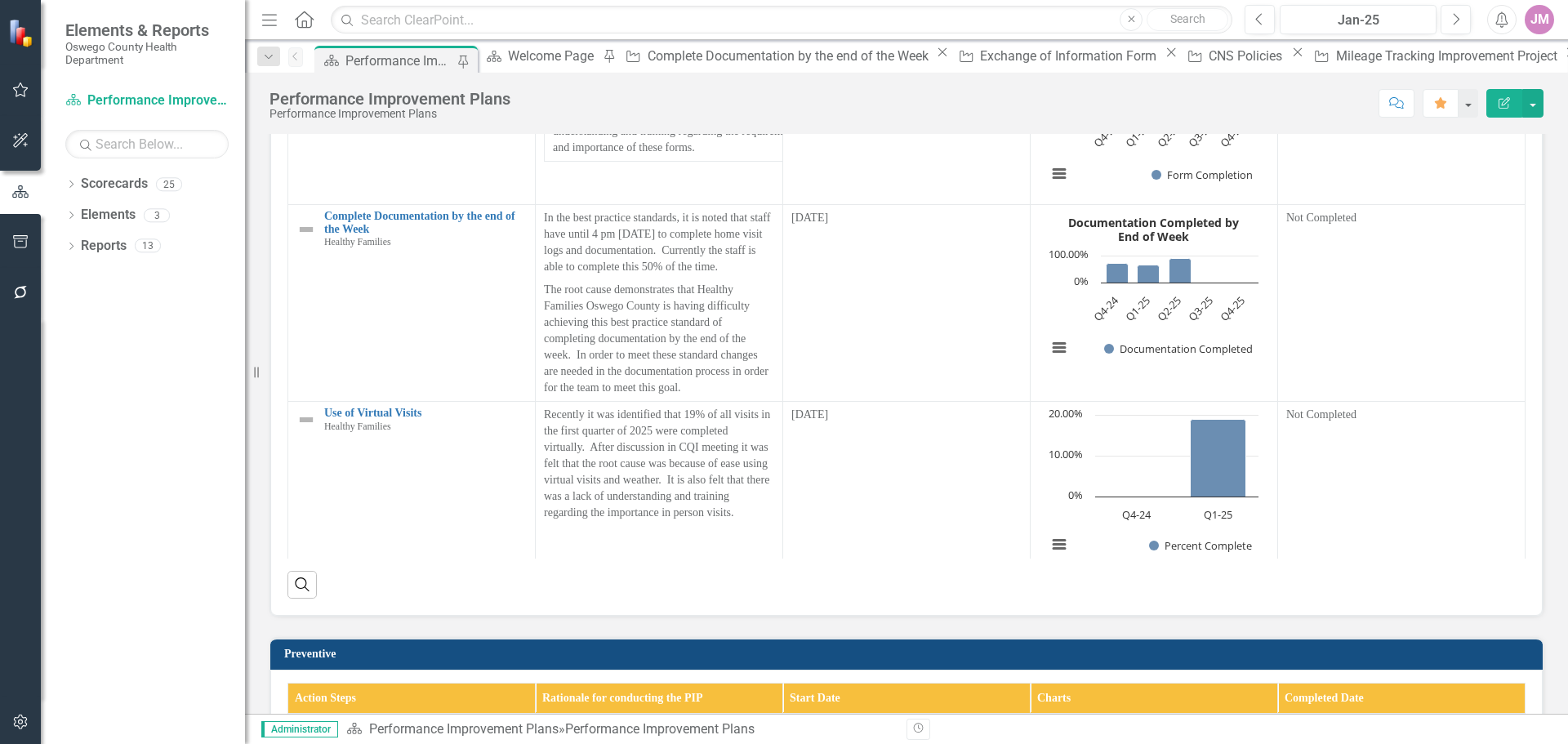
scroll to position [3348, 0]
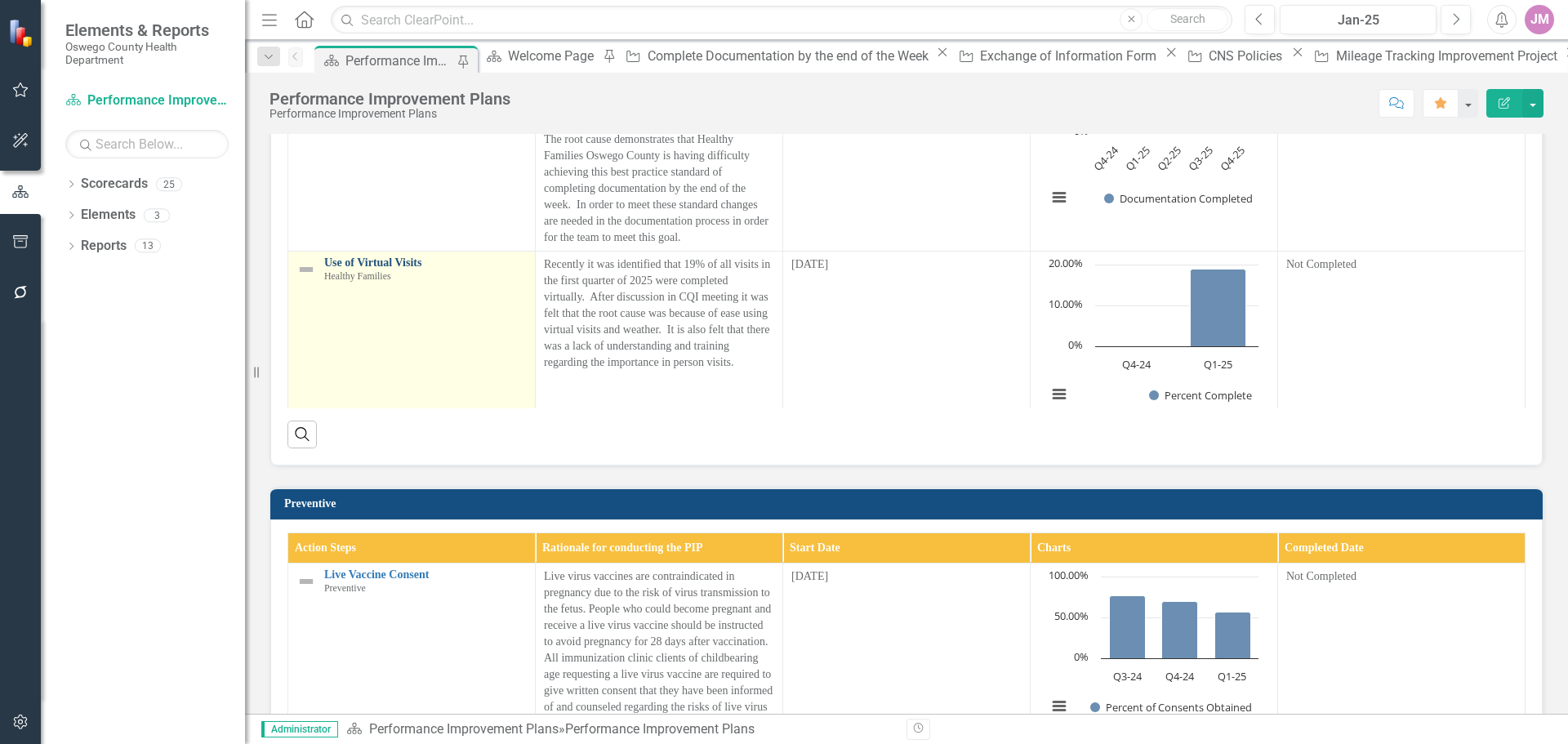
click at [348, 269] on link "Use of Virtual Visits" at bounding box center [425, 262] width 203 height 12
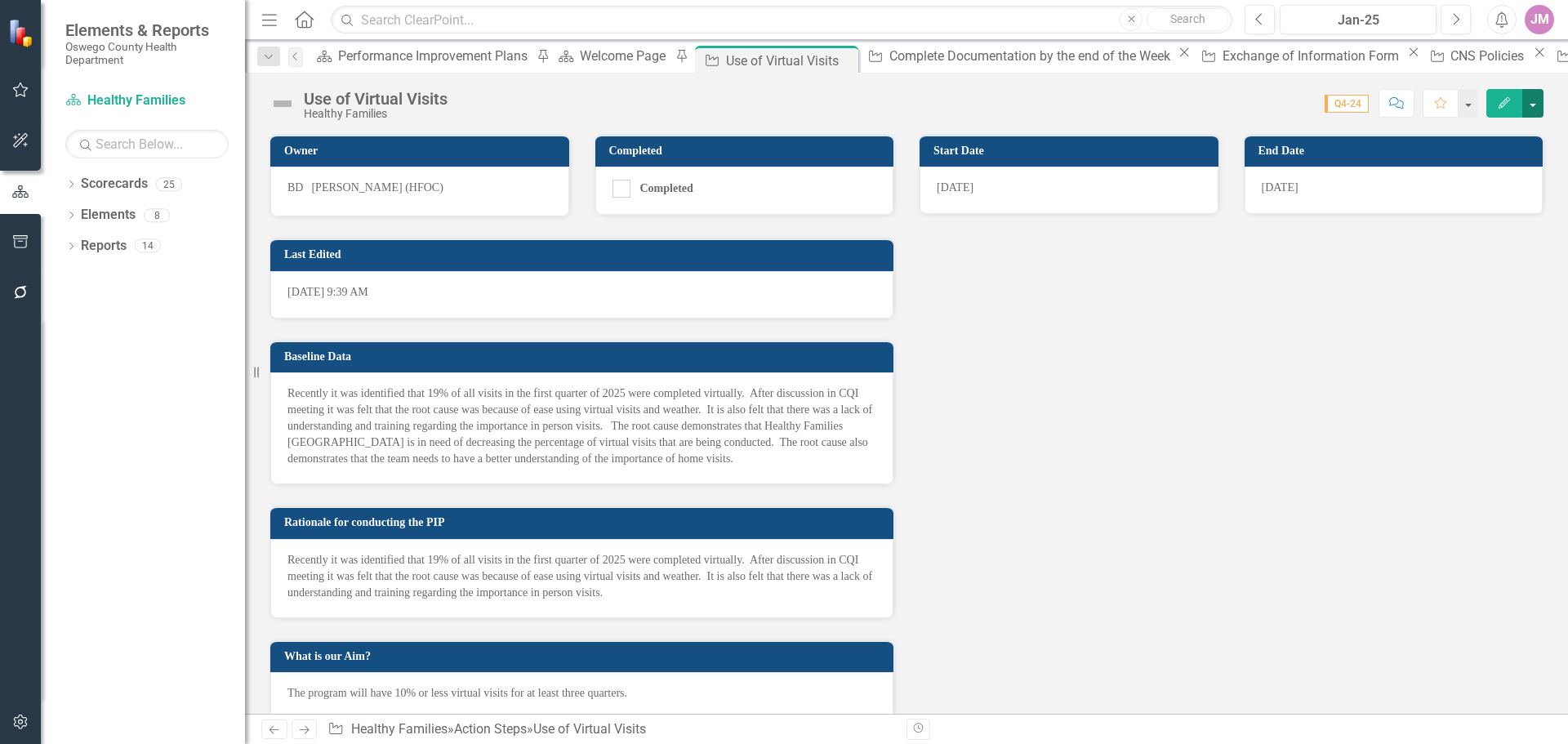
click at [1529, 101] on button "button" at bounding box center [1532, 103] width 21 height 29
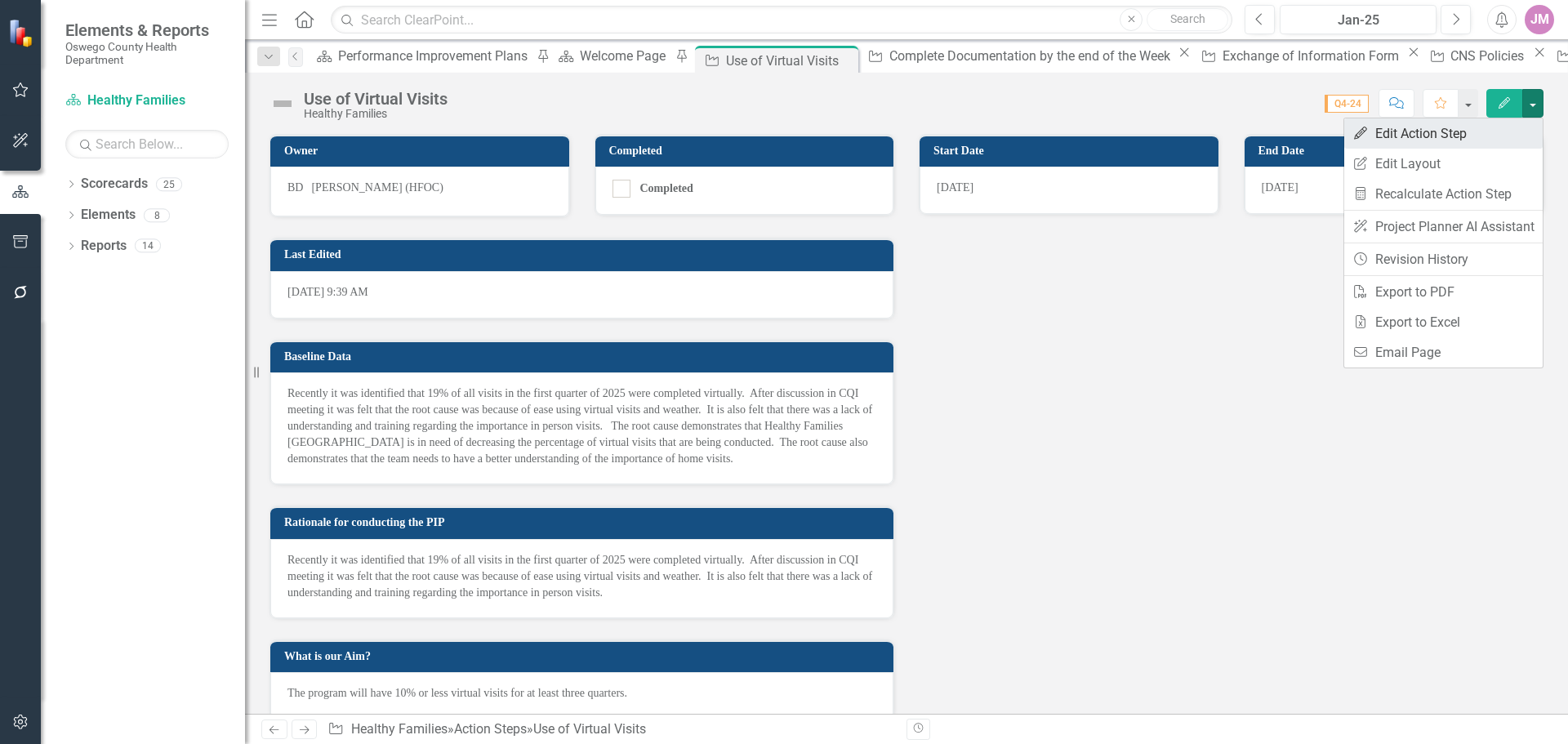
click at [1424, 134] on link "Edit Edit Action Step" at bounding box center [1443, 134] width 199 height 31
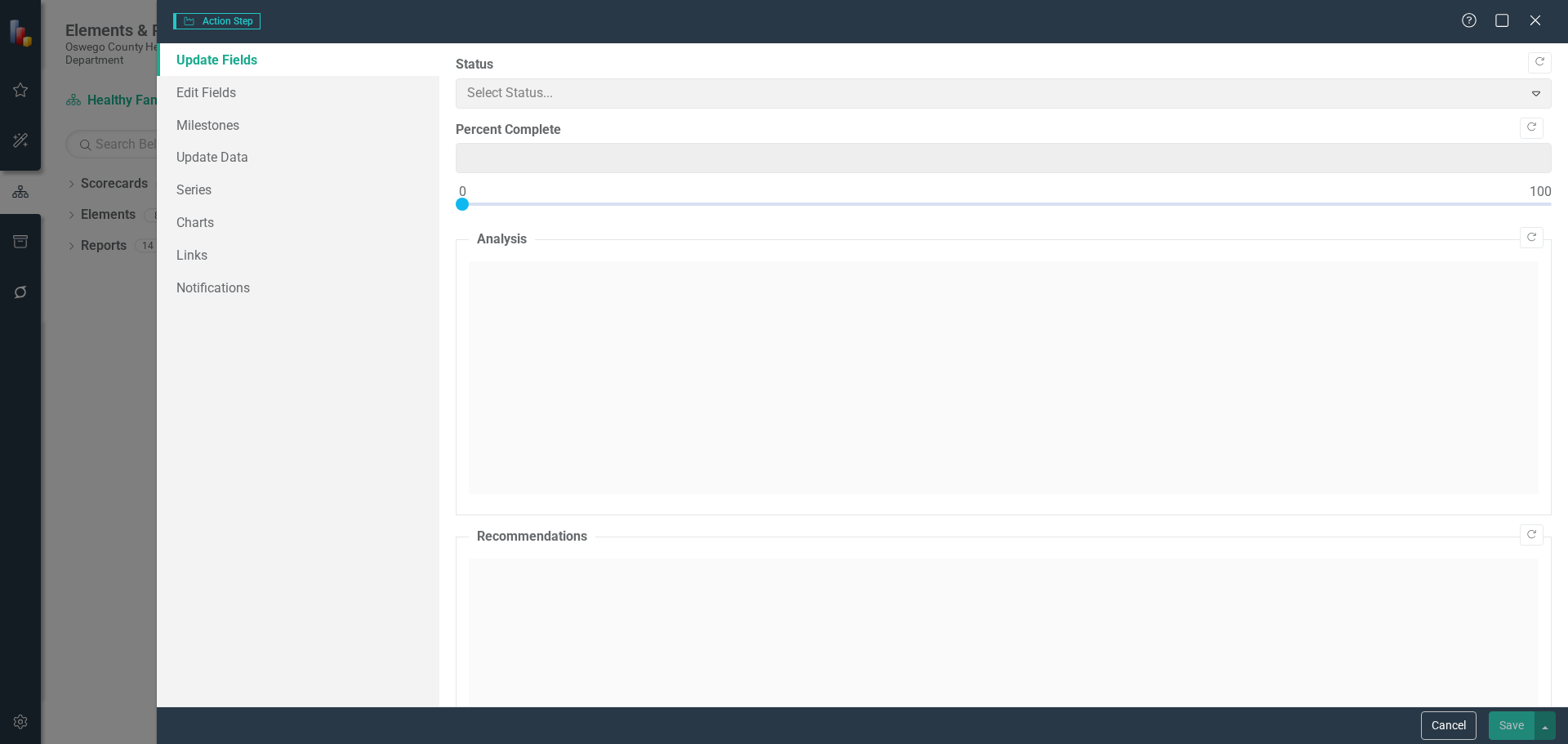
type input "0"
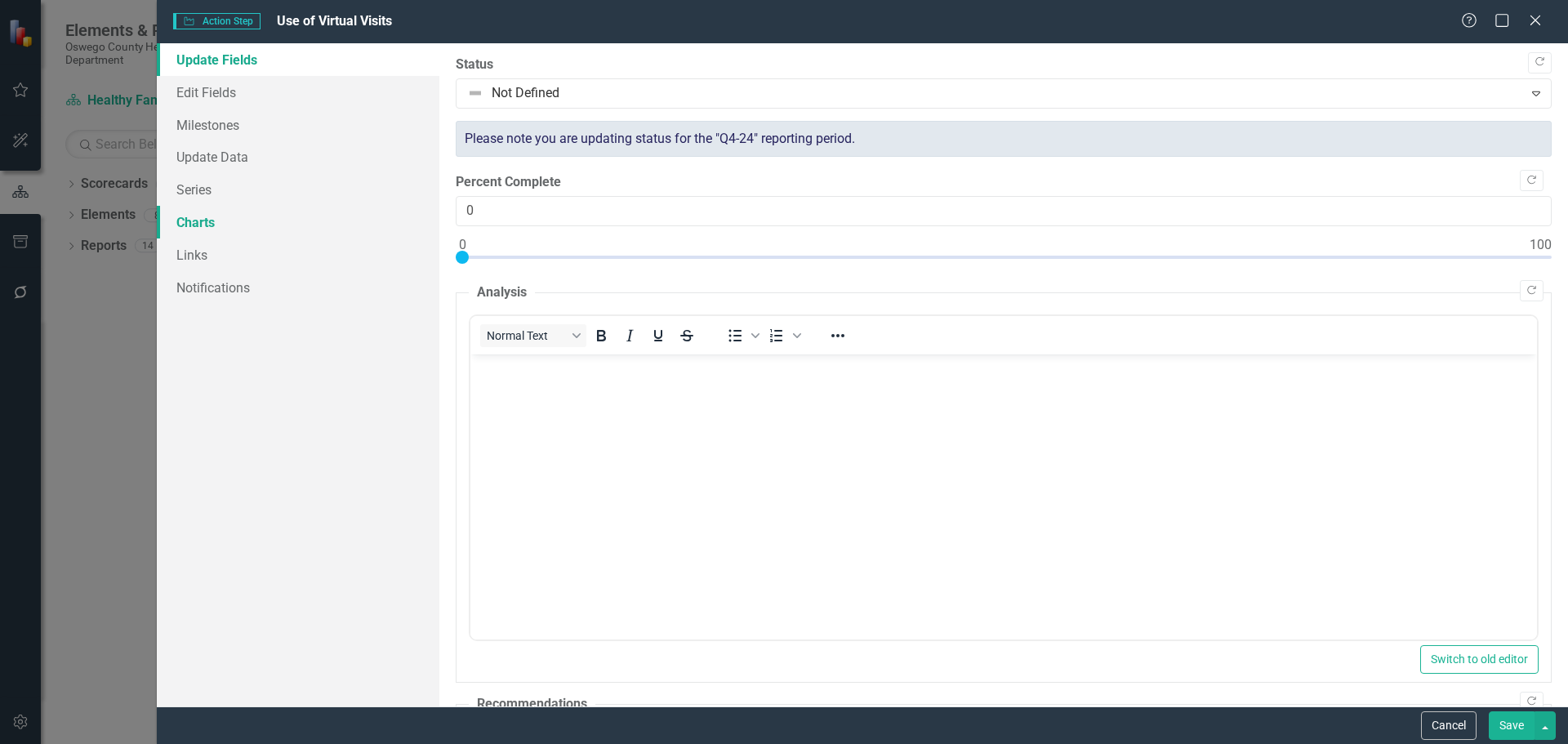
click at [201, 221] on link "Charts" at bounding box center [298, 222] width 283 height 33
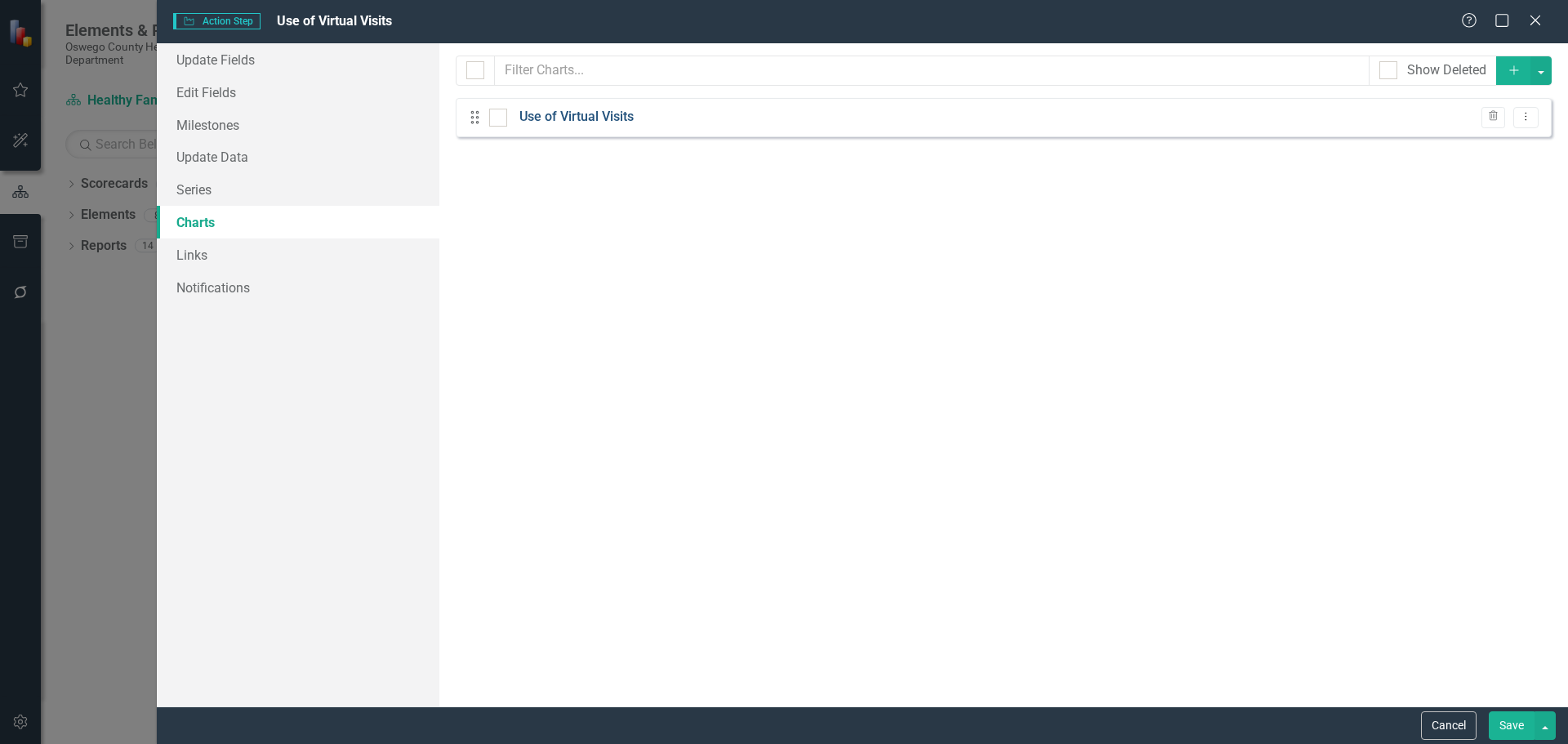
click at [550, 114] on link "Use of Virtual Visits" at bounding box center [576, 117] width 115 height 19
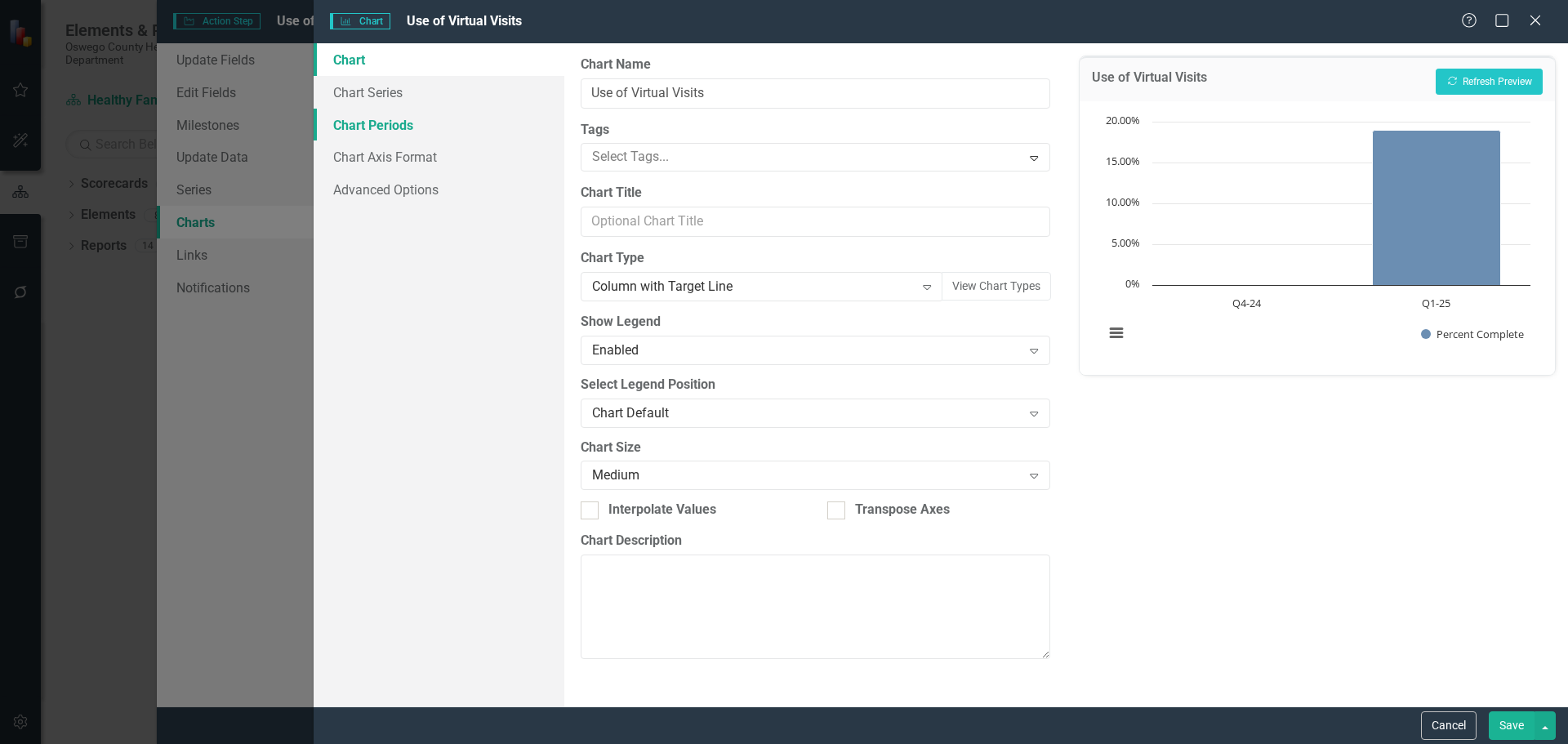
click at [384, 126] on link "Chart Periods" at bounding box center [440, 125] width 251 height 33
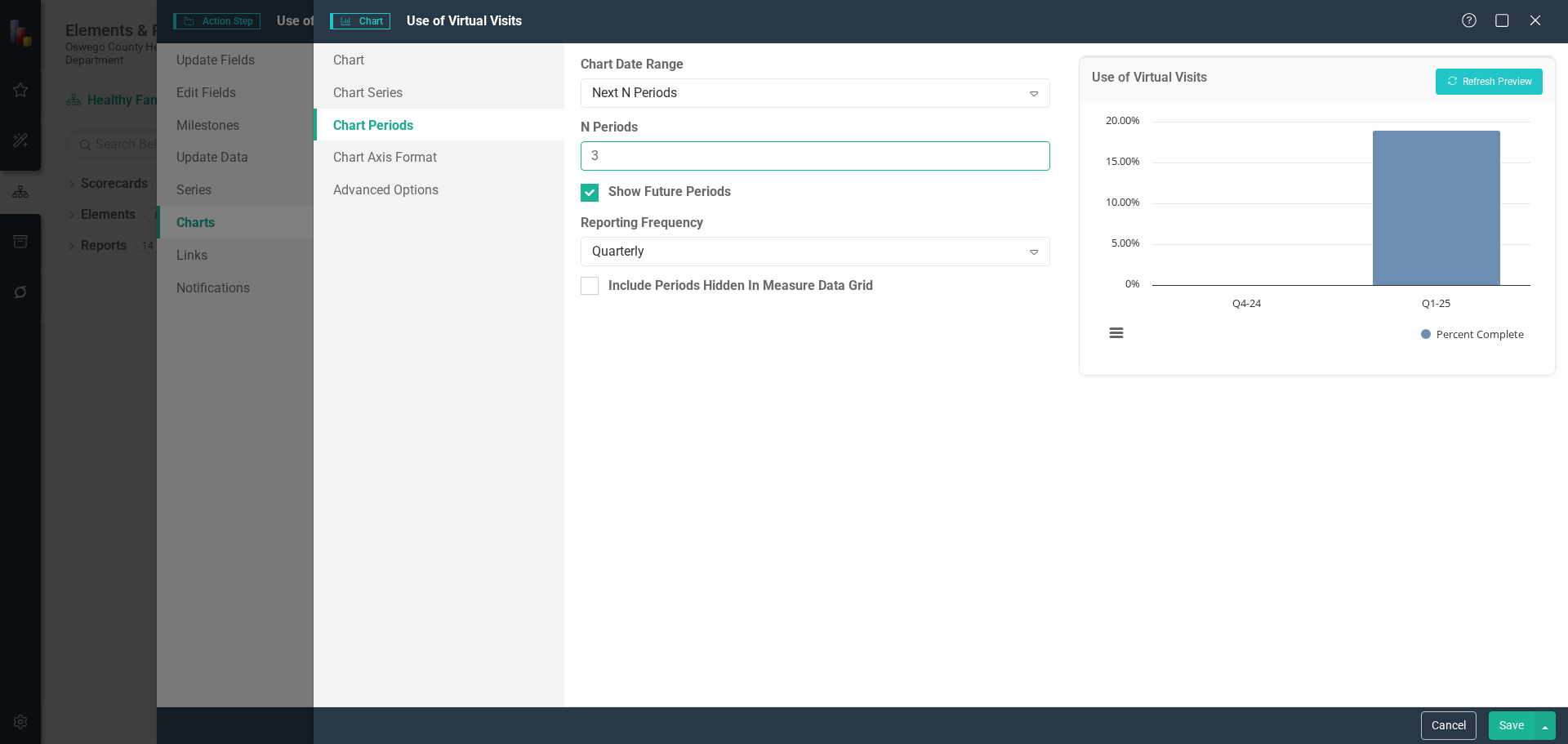
click at [1036, 149] on input "3" at bounding box center [815, 157] width 469 height 31
click at [1035, 149] on input "4" at bounding box center [815, 157] width 469 height 31
type input "5"
click at [1035, 149] on input "5" at bounding box center [815, 157] width 469 height 31
click at [1474, 72] on button "Recalculate Refresh Preview" at bounding box center [1489, 81] width 107 height 26
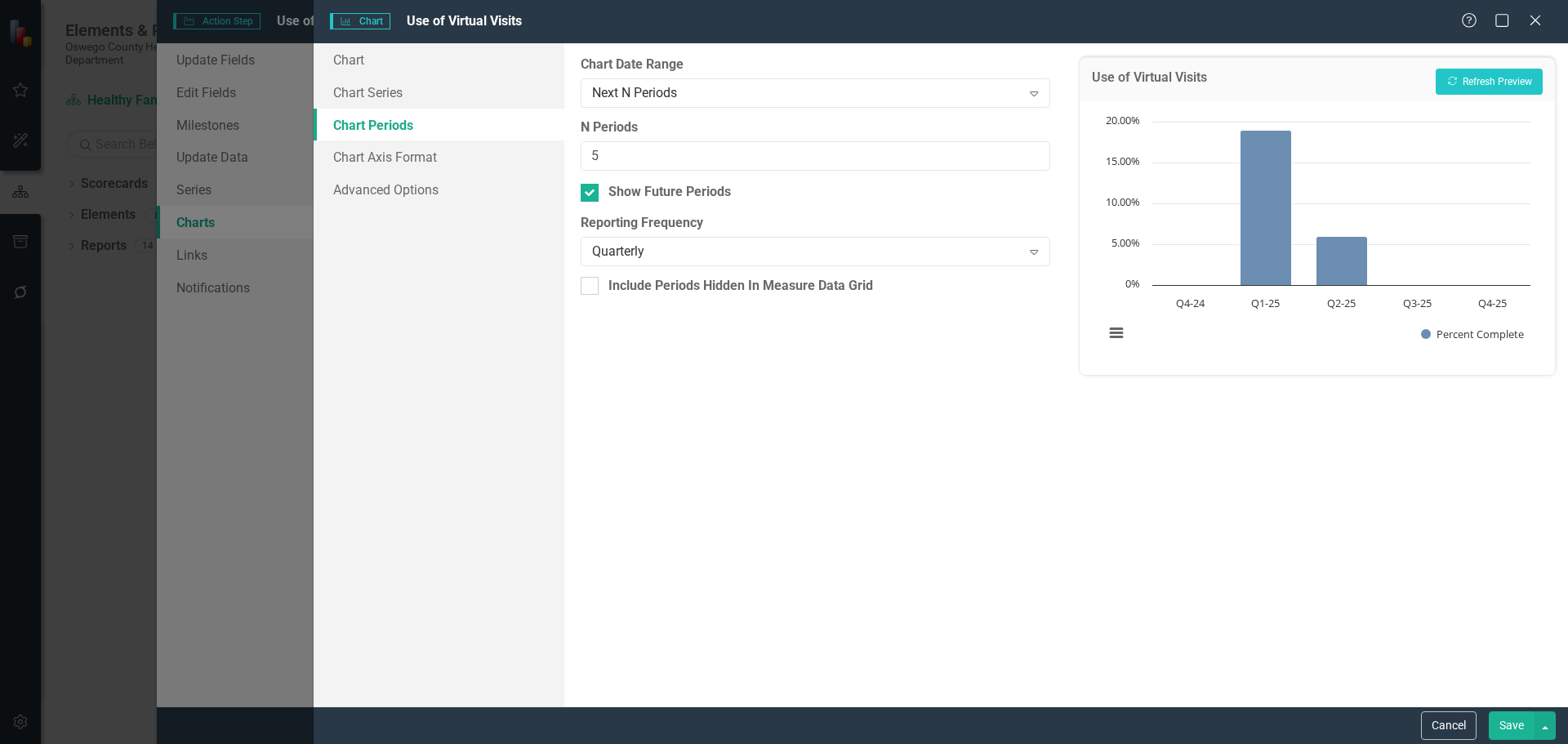
click at [1513, 725] on button "Save" at bounding box center [1512, 725] width 46 height 29
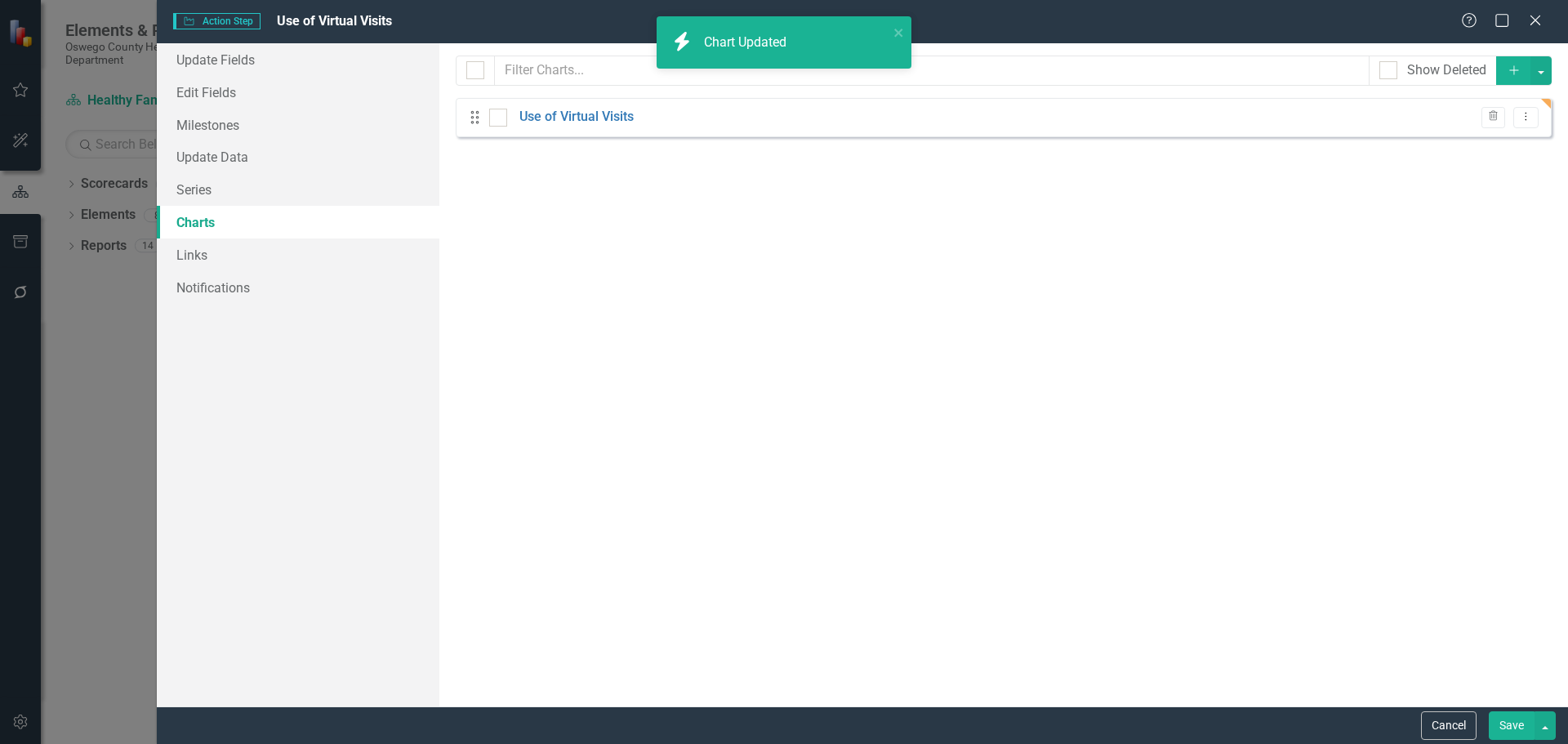
click at [1513, 726] on button "Save" at bounding box center [1512, 725] width 46 height 29
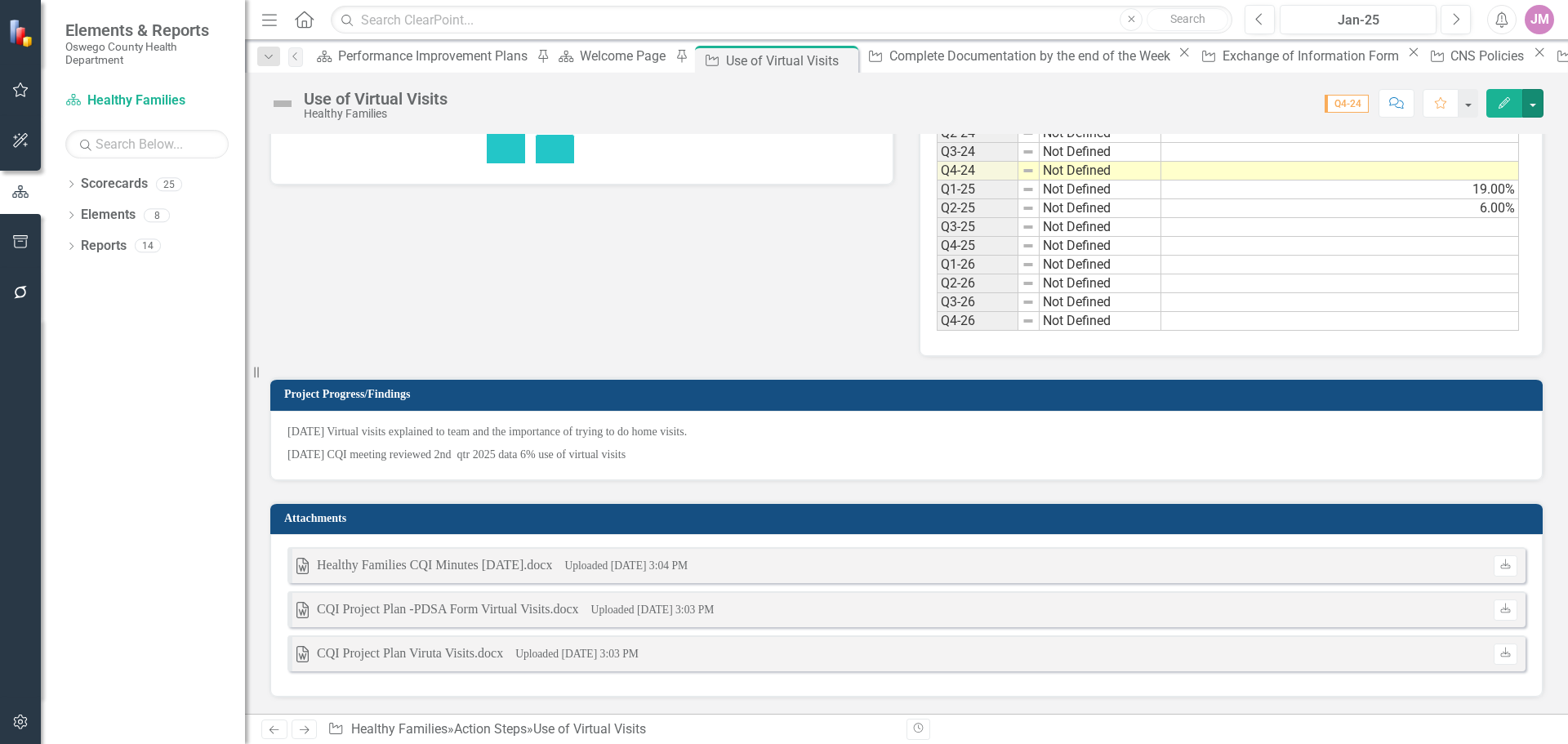
scroll to position [51, 0]
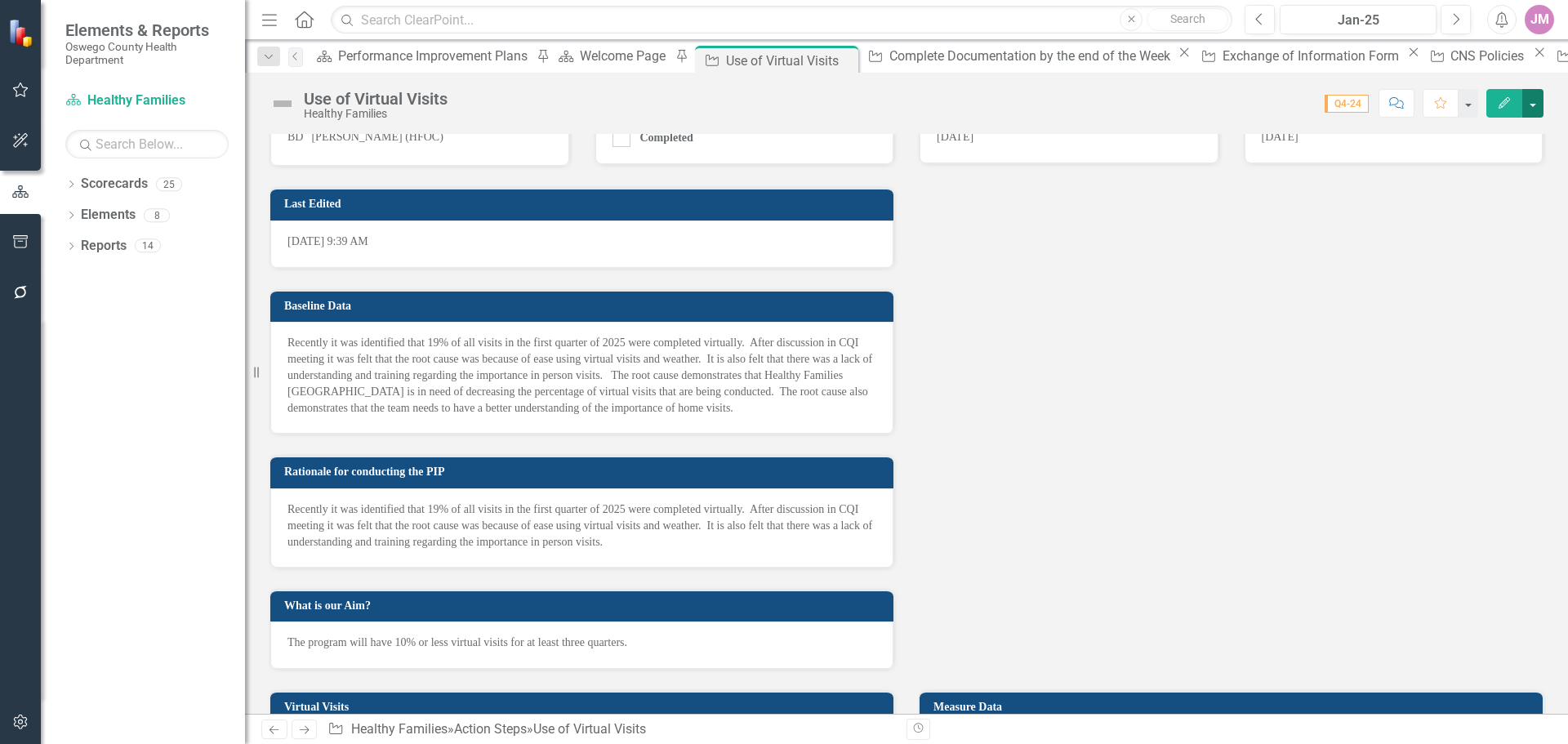
click at [1530, 108] on button "button" at bounding box center [1532, 103] width 21 height 29
click at [1450, 133] on link "Edit Edit Action Step" at bounding box center [1443, 134] width 199 height 31
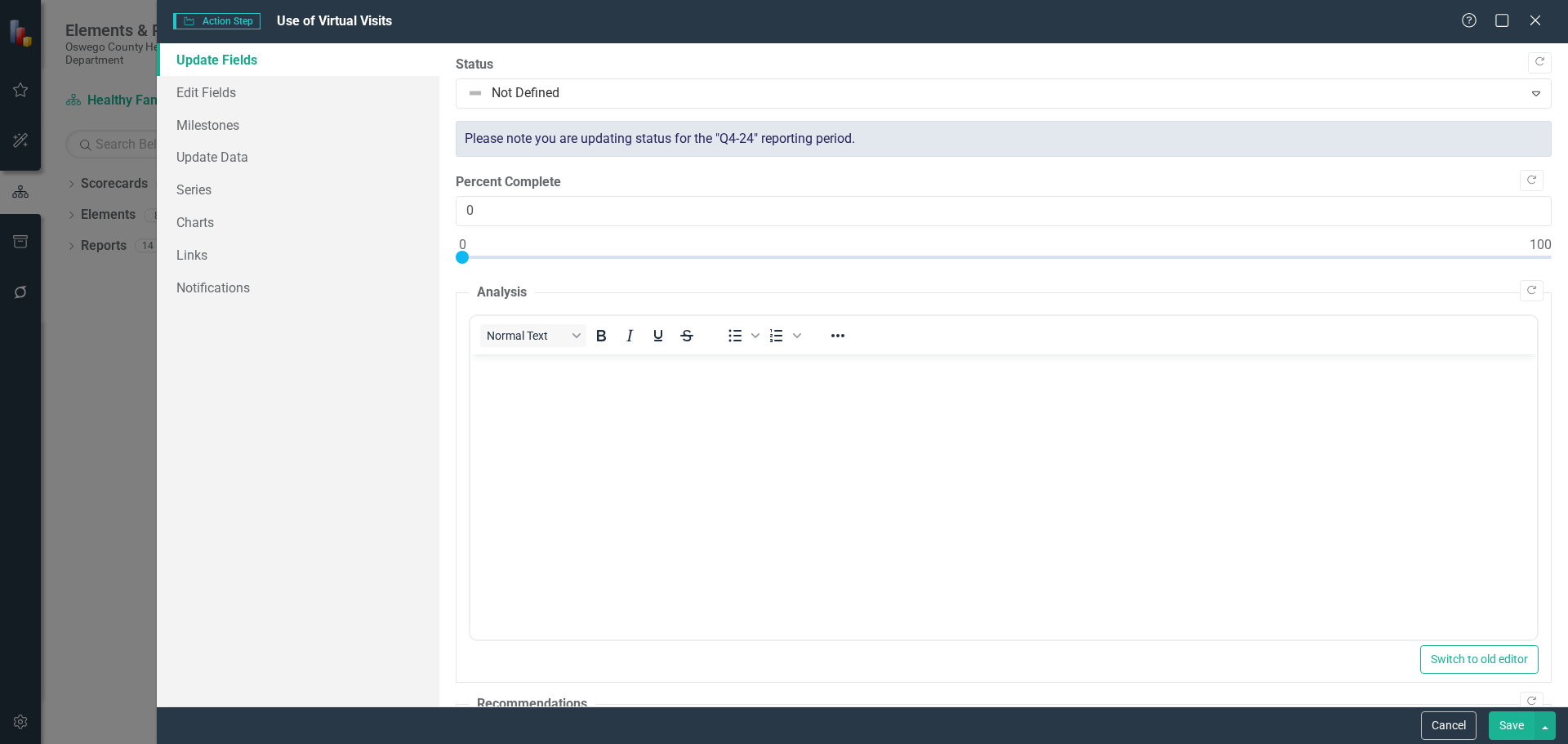
scroll to position [0, 0]
click at [205, 217] on link "Charts" at bounding box center [298, 222] width 283 height 33
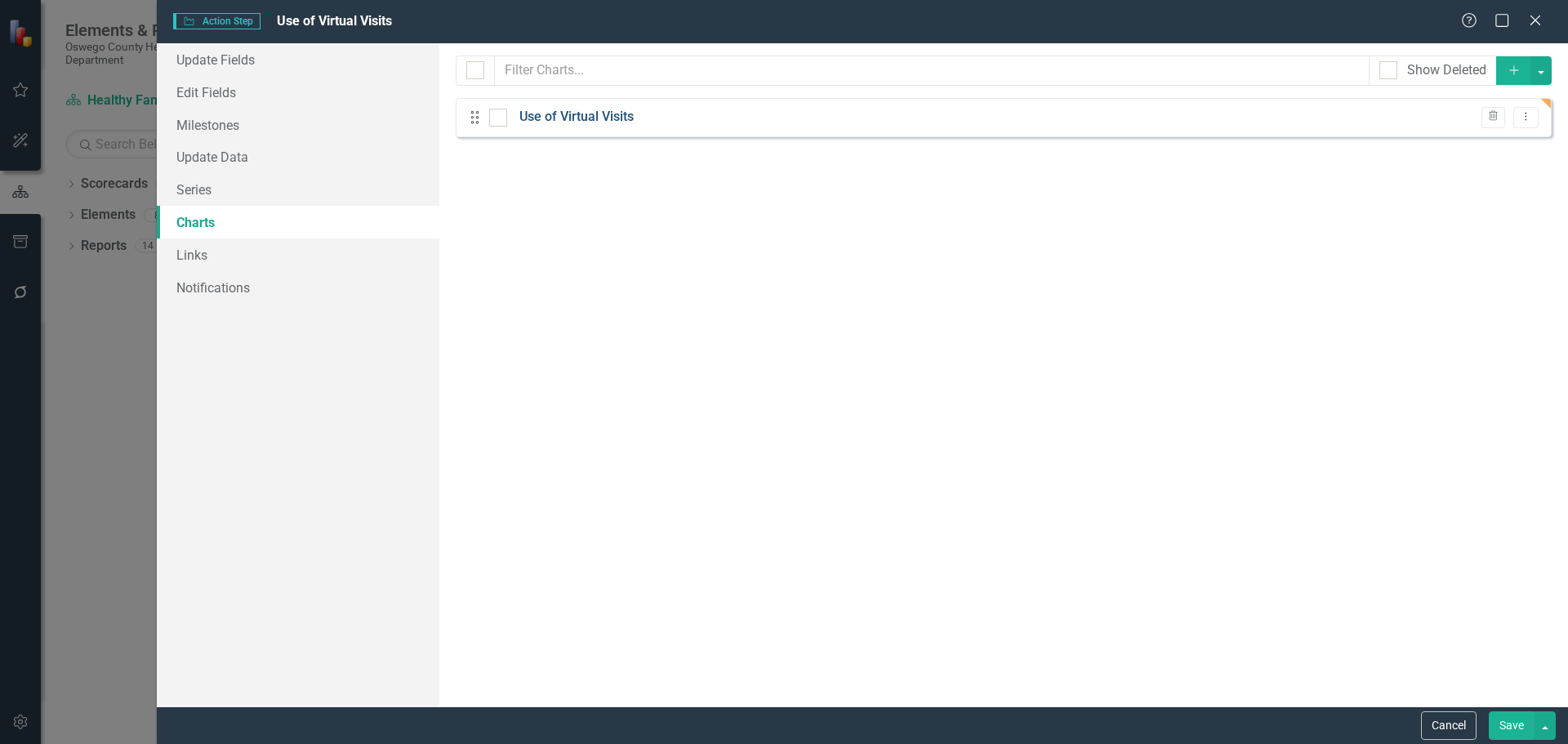
click at [582, 115] on link "Use of Virtual Visits" at bounding box center [576, 117] width 115 height 19
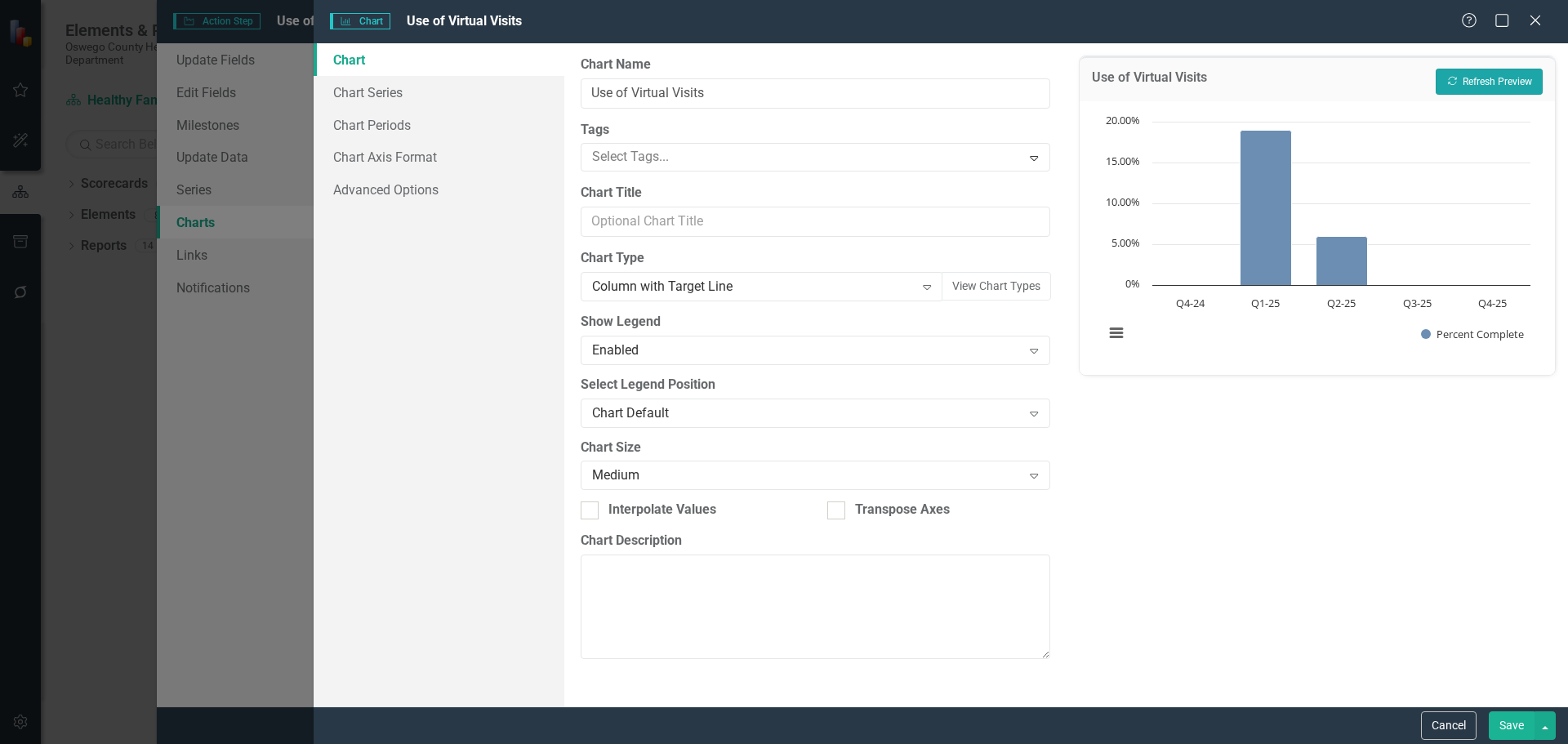
click at [1496, 81] on button "Recalculate Refresh Preview" at bounding box center [1489, 81] width 107 height 26
click at [1502, 732] on button "Save" at bounding box center [1512, 725] width 46 height 29
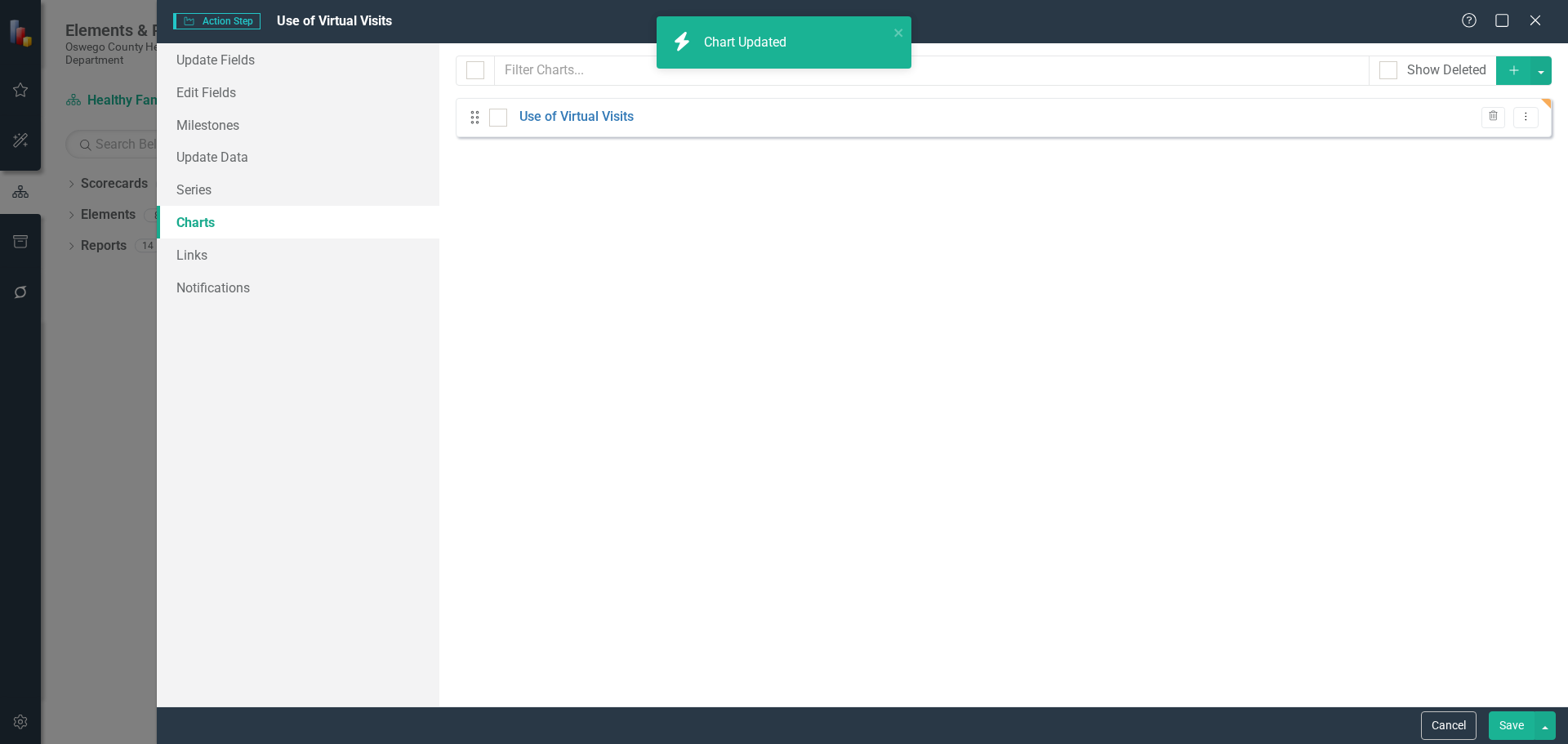
click at [1516, 730] on button "Save" at bounding box center [1512, 725] width 46 height 29
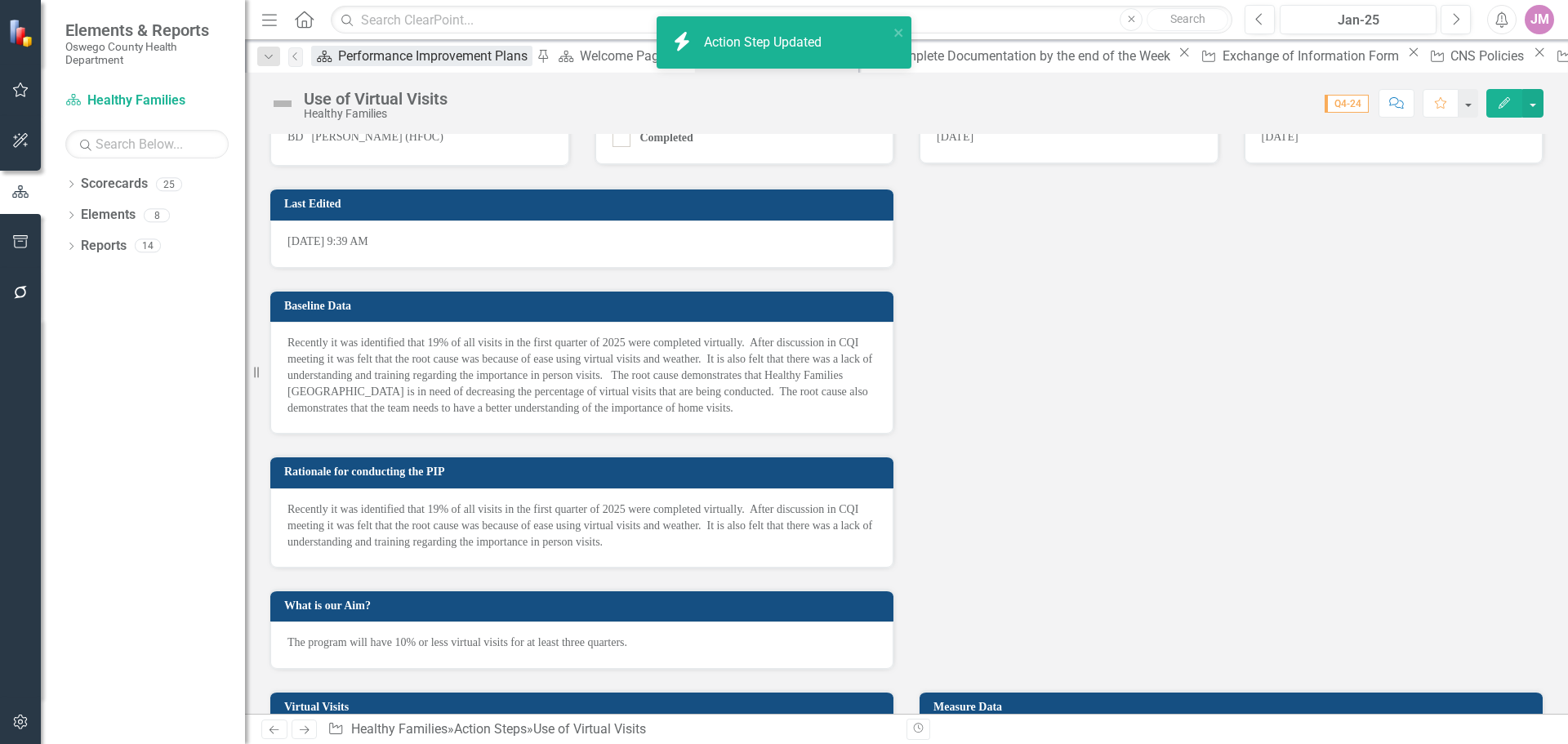
click at [350, 58] on link "Scorecard Performance Improvement Plans" at bounding box center [422, 56] width 221 height 20
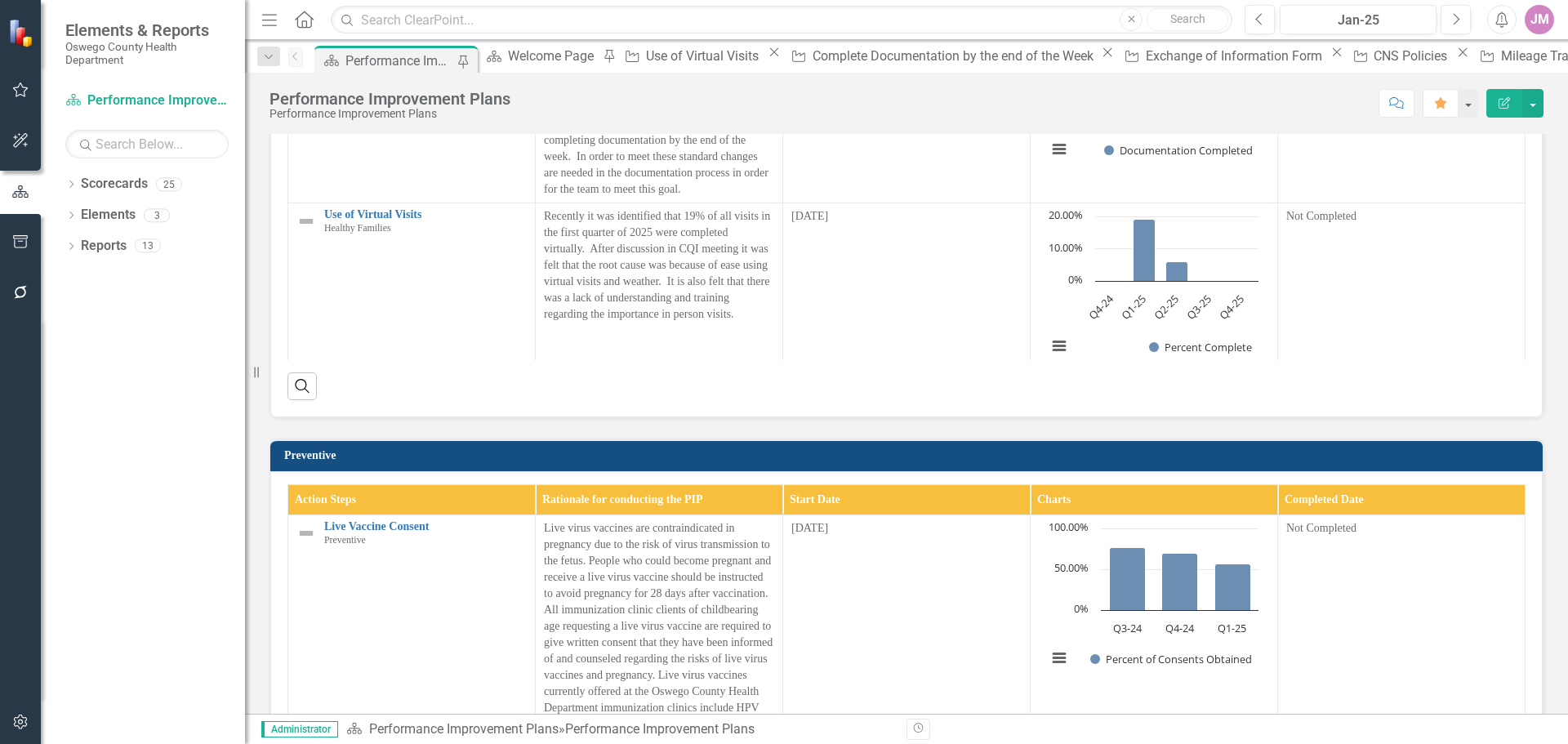
scroll to position [3675, 0]
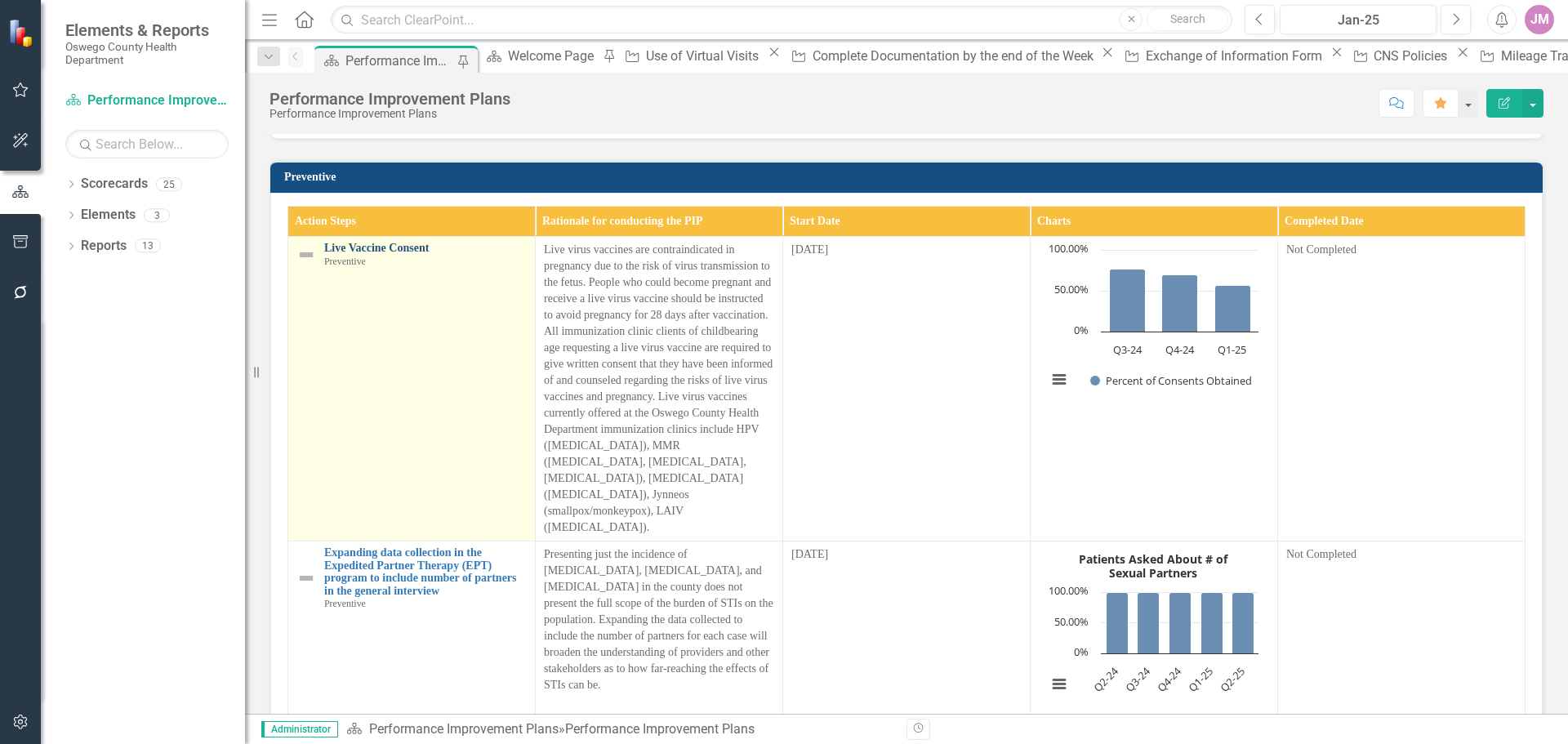
click at [373, 254] on link "Live Vaccine Consent" at bounding box center [425, 248] width 203 height 12
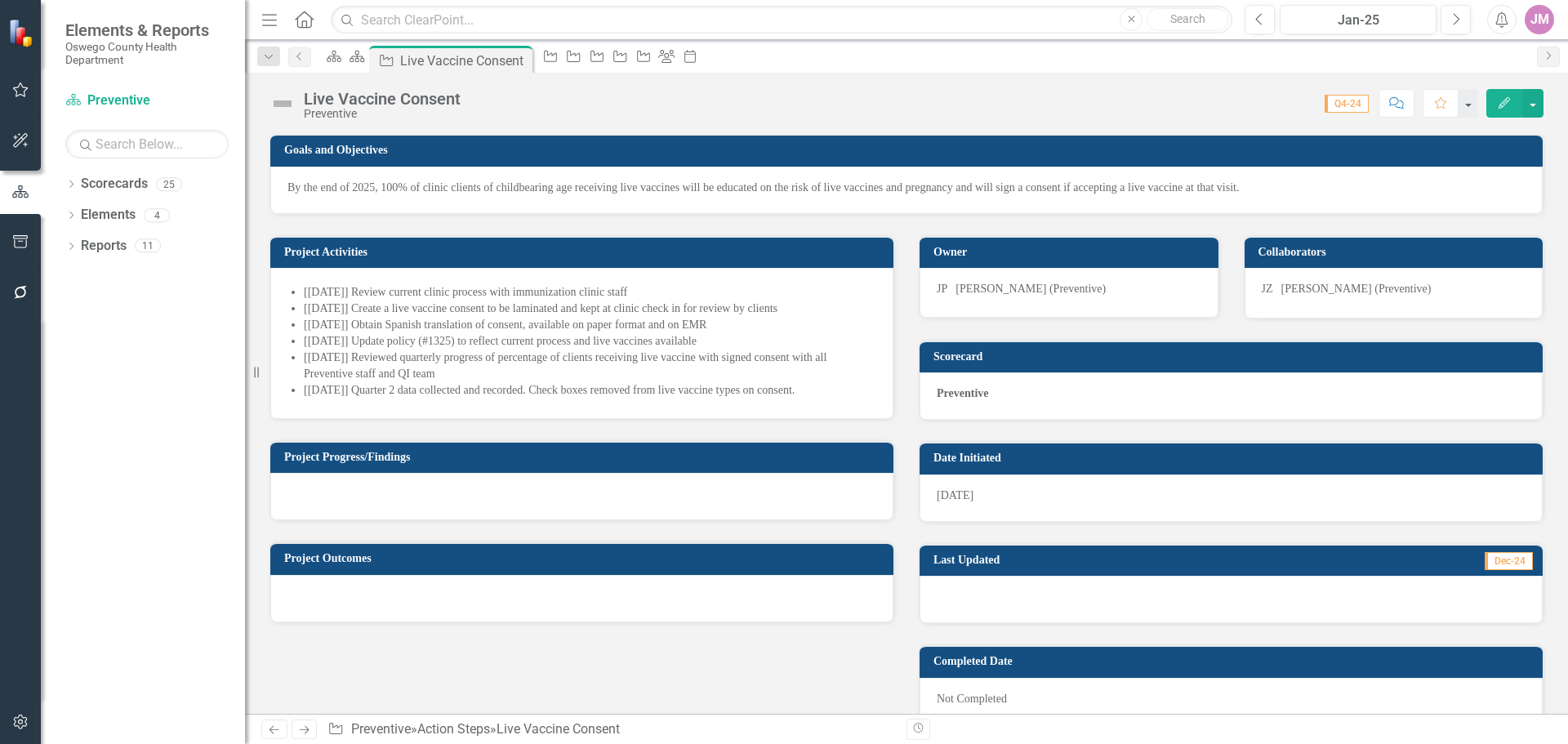
scroll to position [817, 0]
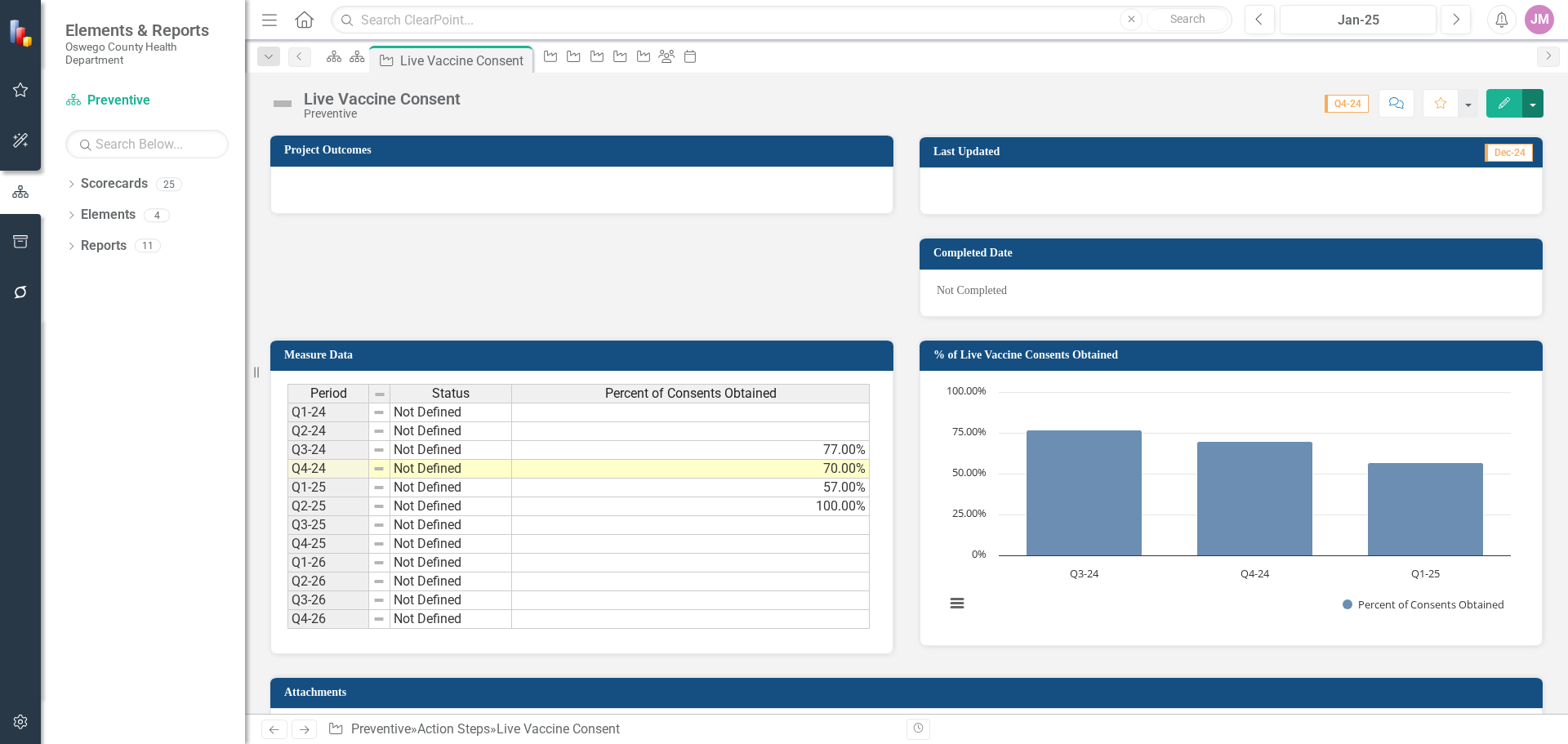
click at [1530, 103] on button "button" at bounding box center [1532, 103] width 21 height 29
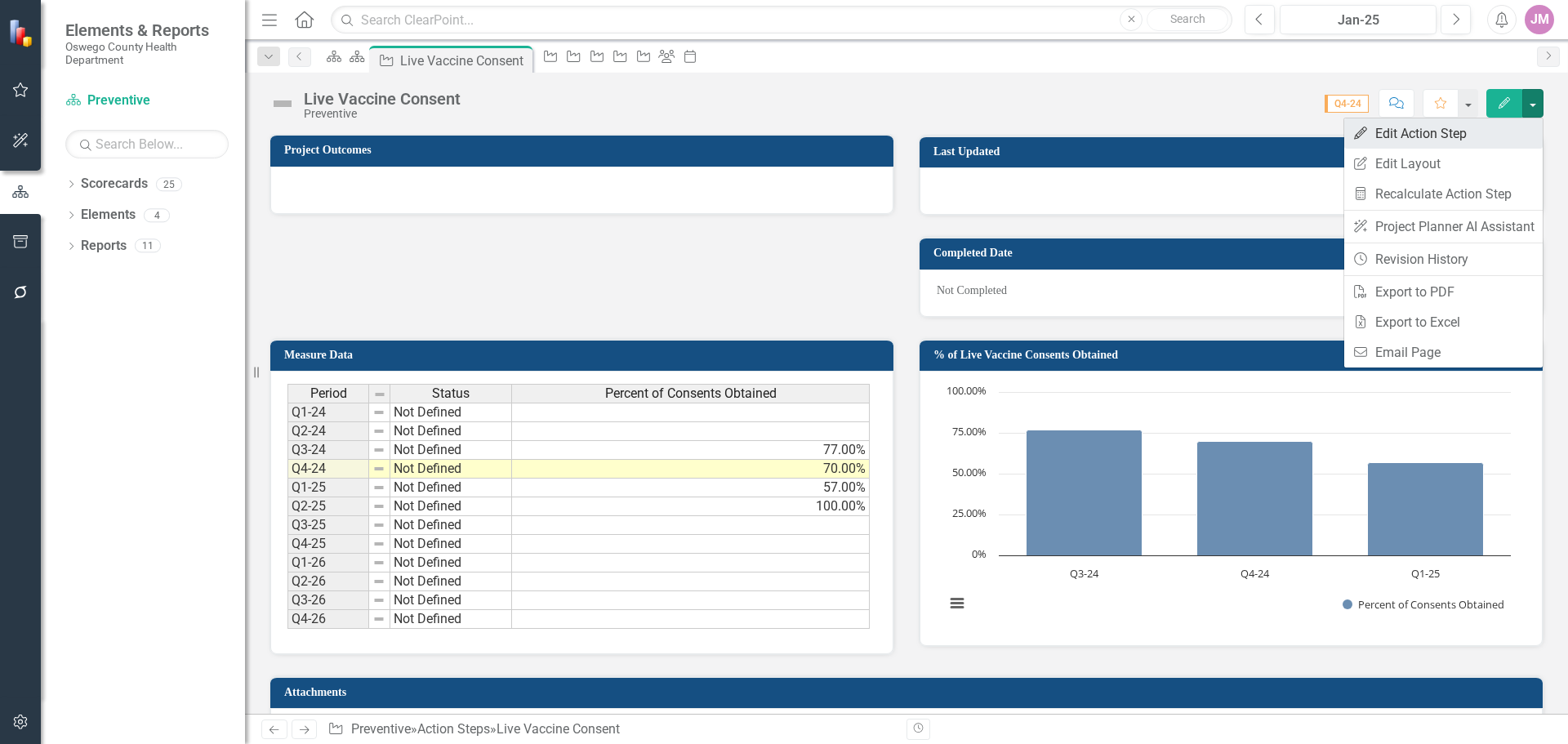
click at [1447, 137] on link "Edit Edit Action Step" at bounding box center [1443, 134] width 199 height 31
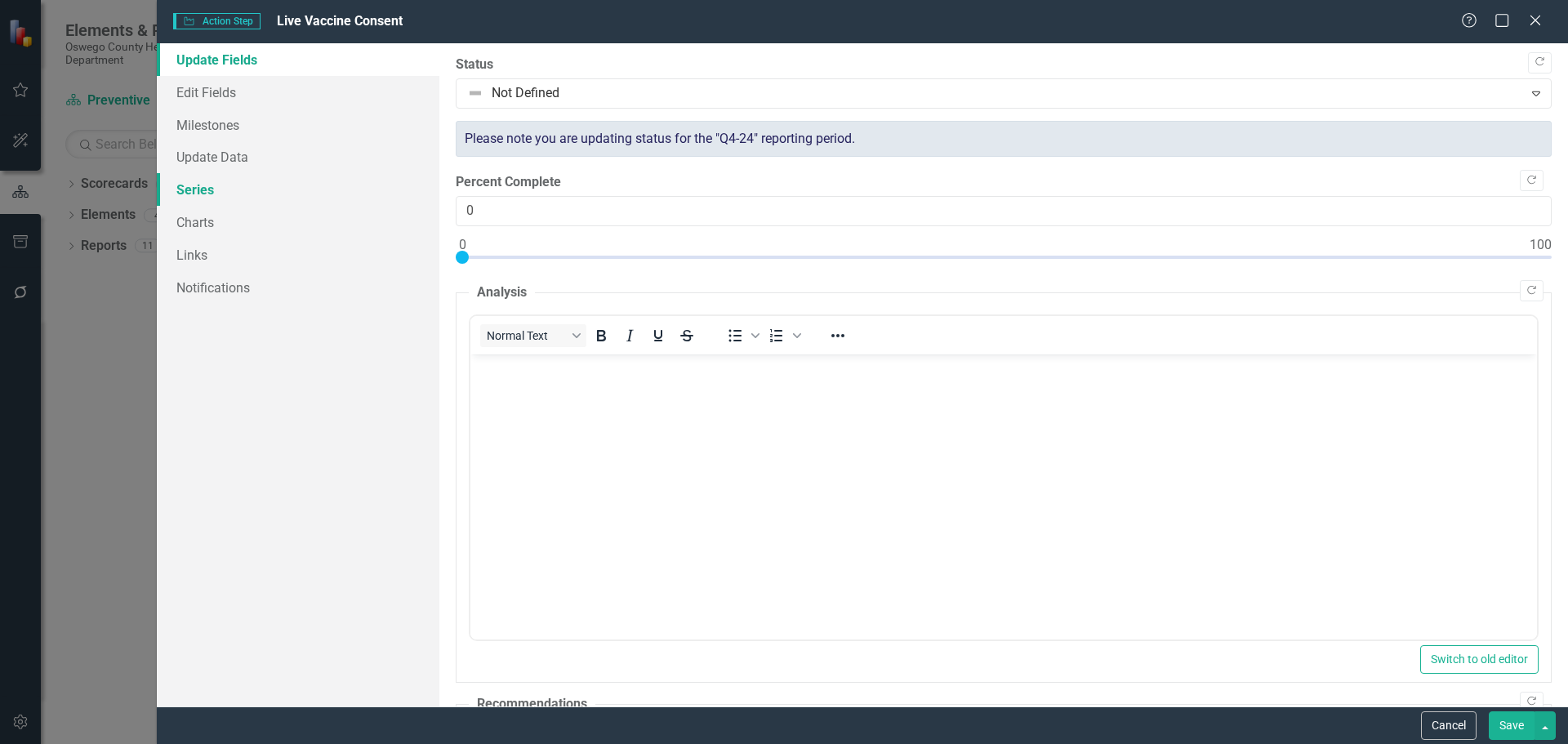
scroll to position [0, 0]
click at [203, 215] on link "Charts" at bounding box center [298, 222] width 283 height 33
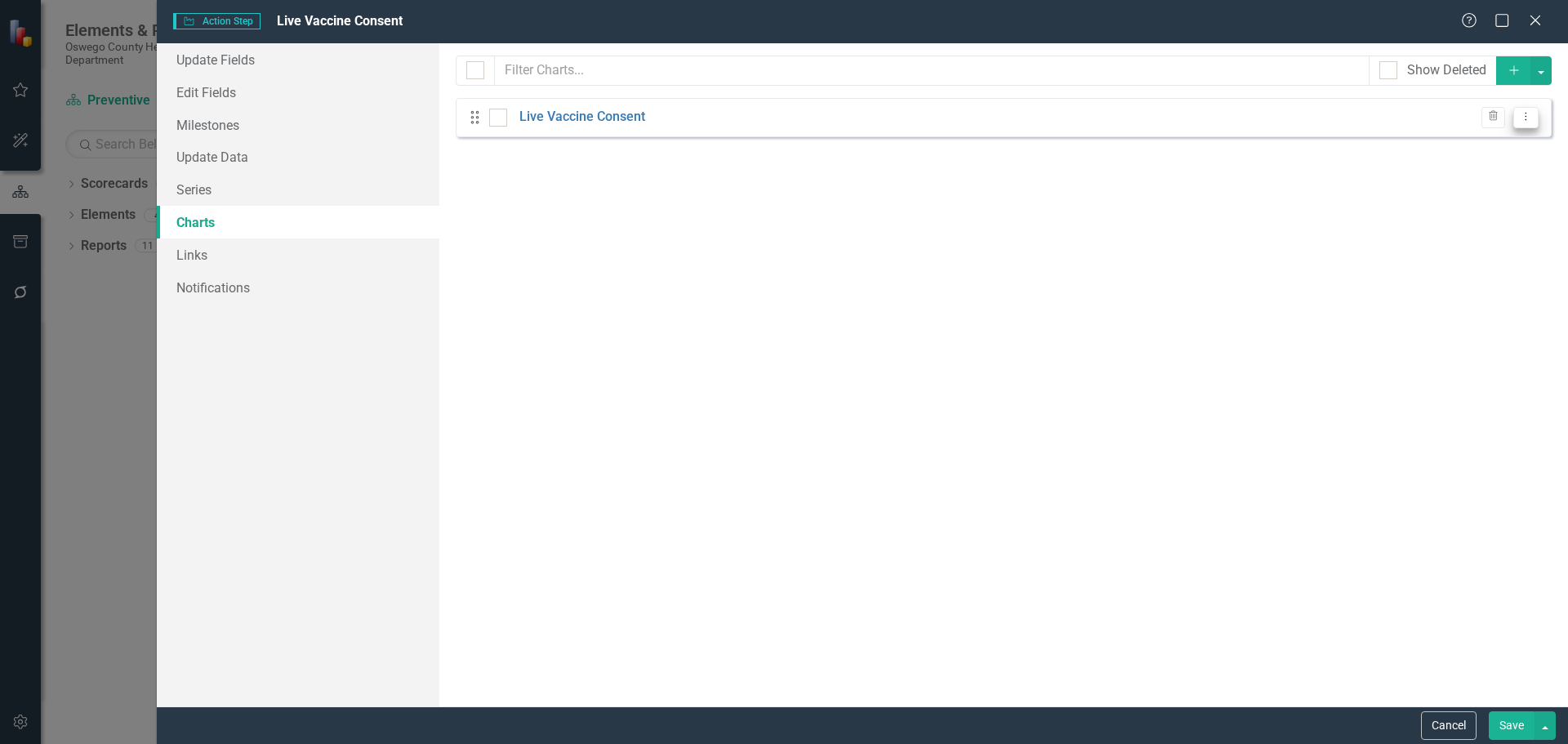
click at [1526, 114] on icon at bounding box center [1526, 117] width 2 height 8
click at [553, 110] on link "Live Vaccine Consent" at bounding box center [582, 117] width 126 height 19
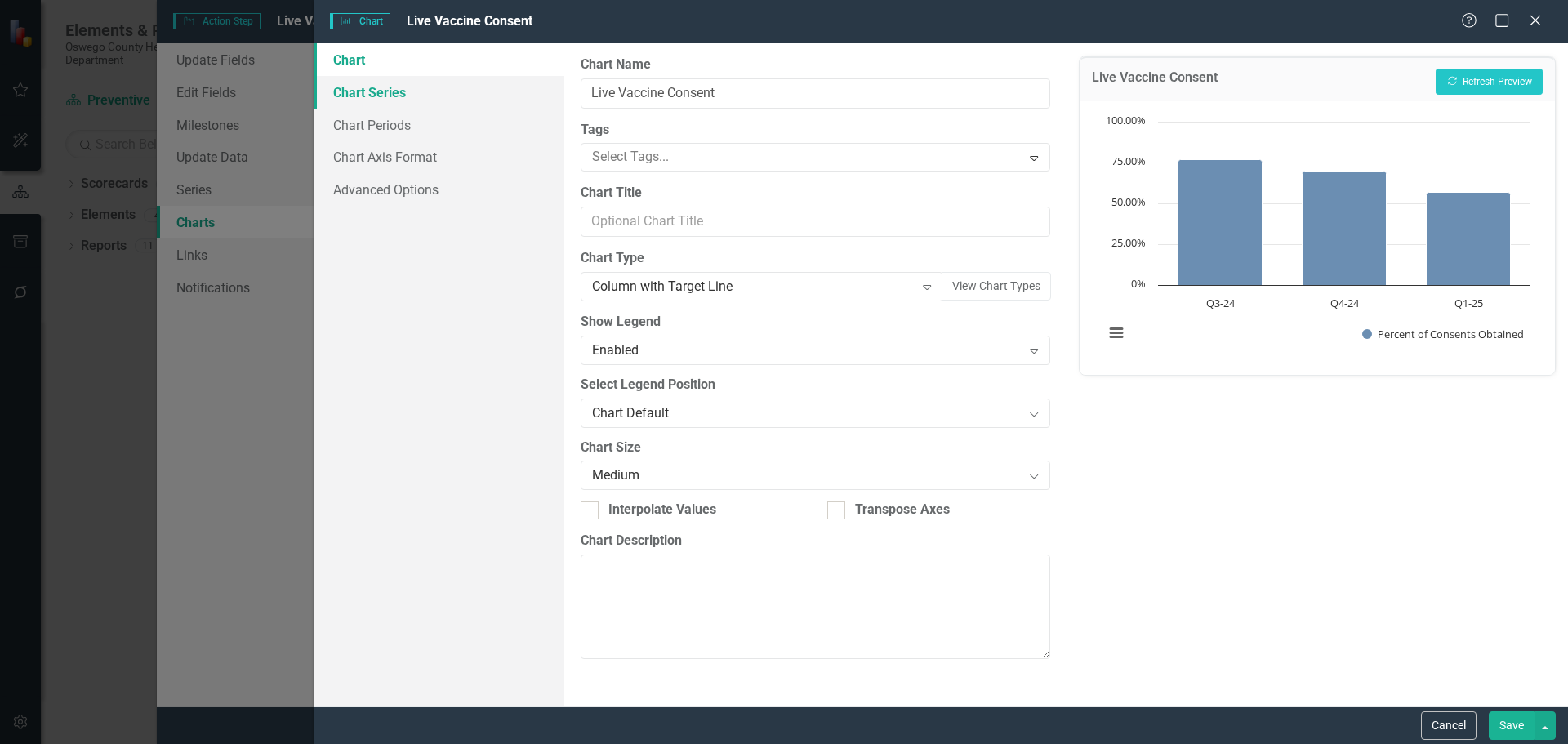
click at [374, 91] on link "Chart Series" at bounding box center [440, 92] width 251 height 33
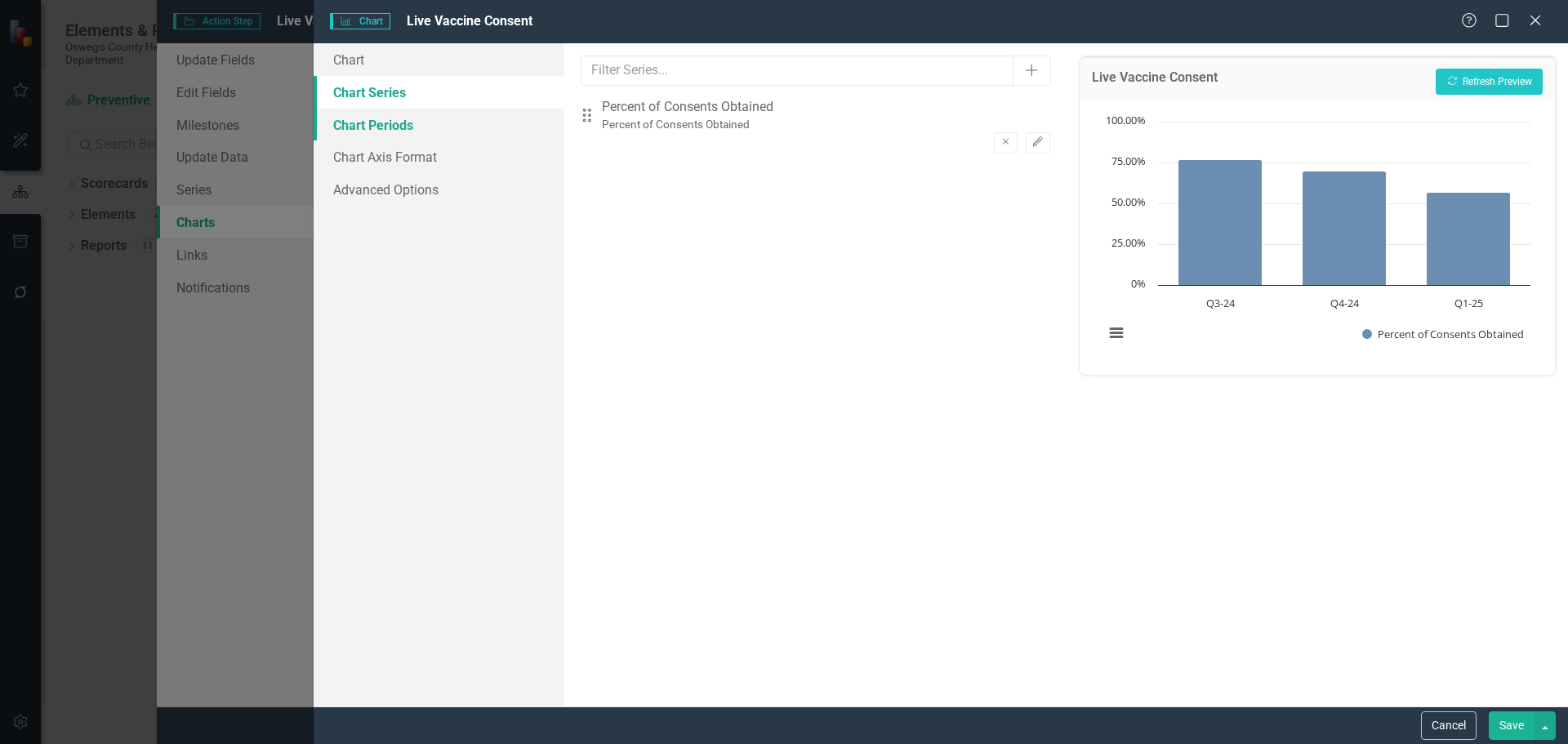
click at [380, 128] on link "Chart Periods" at bounding box center [440, 125] width 251 height 33
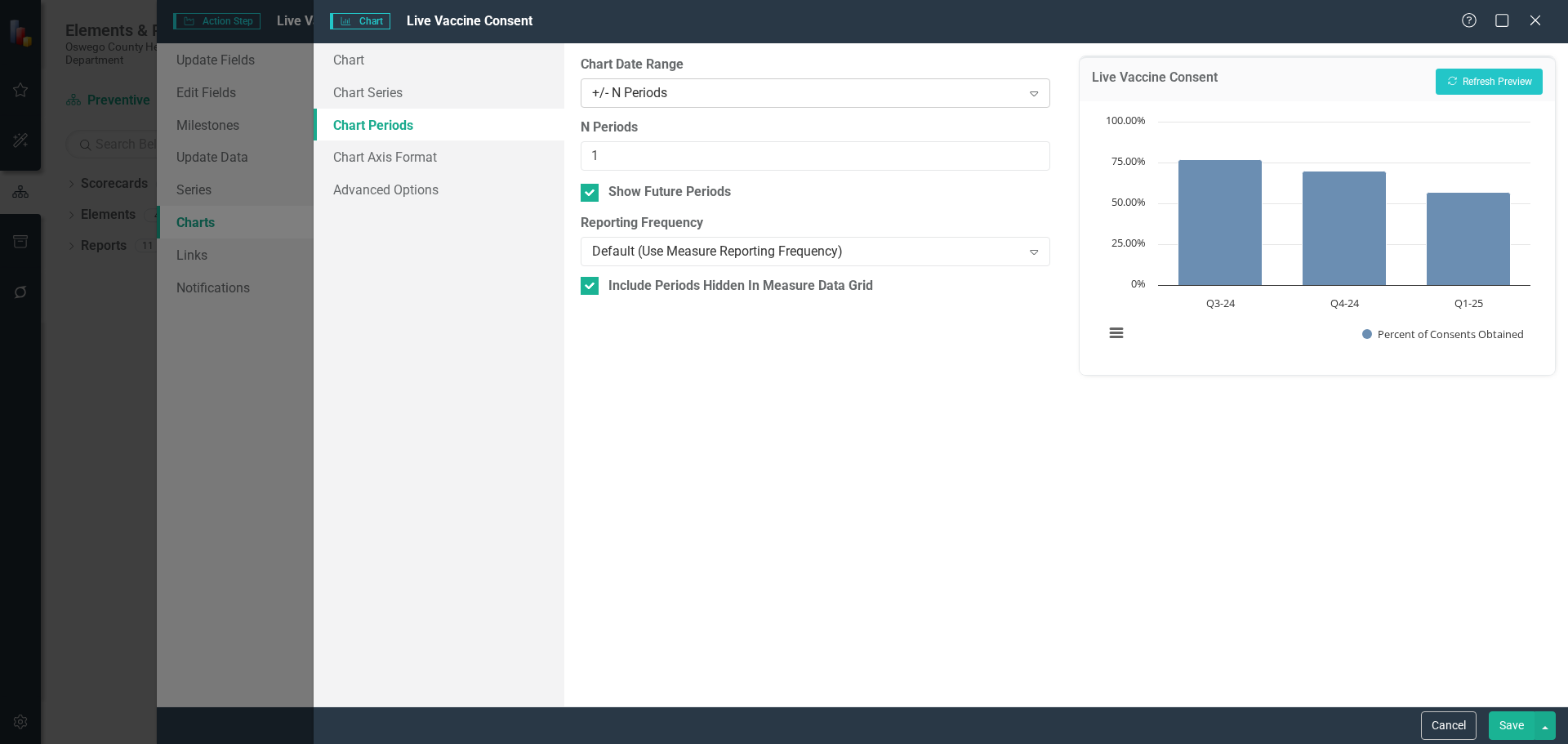
click at [1034, 92] on icon at bounding box center [1034, 94] width 8 height 5
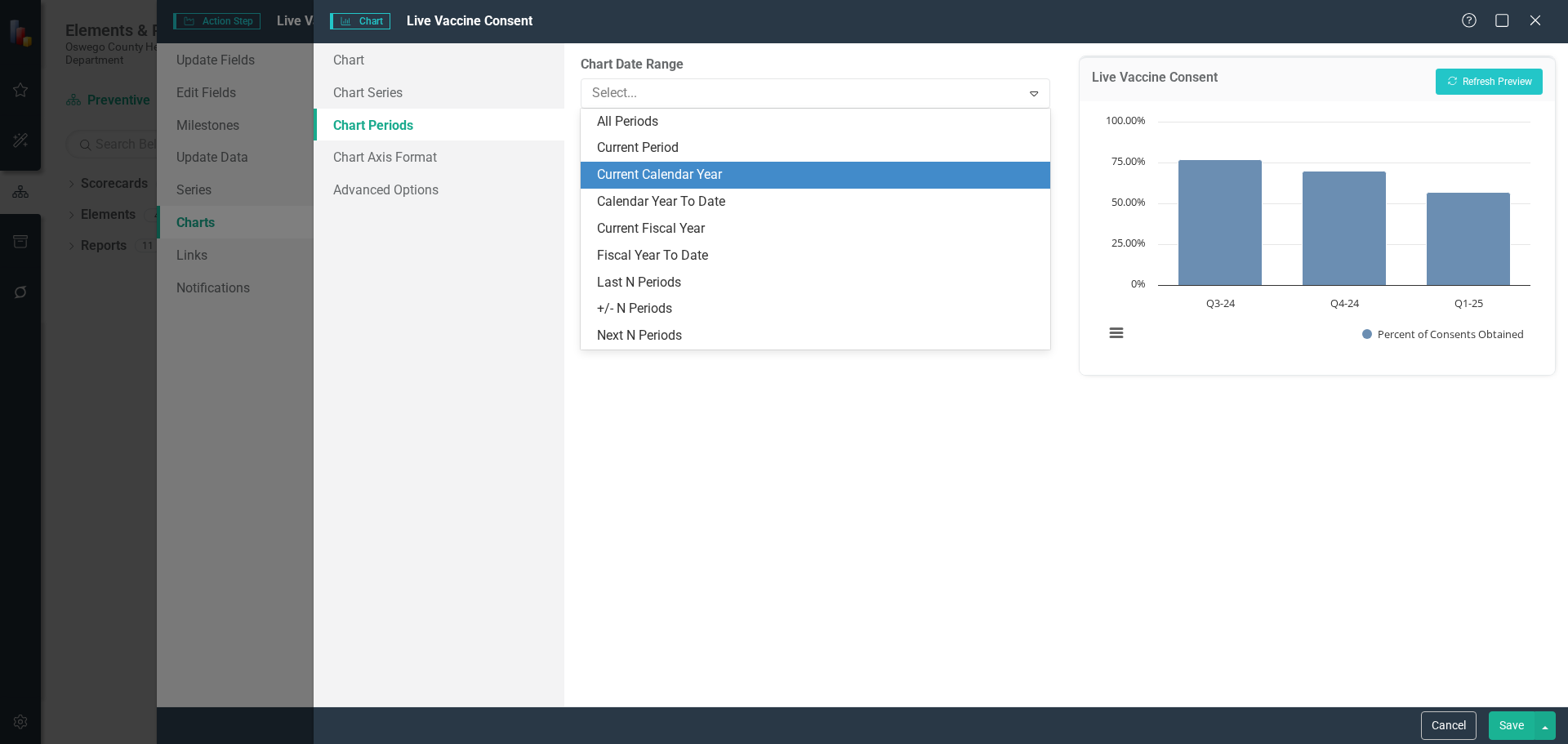
click at [931, 179] on div "Current Calendar Year" at bounding box center [819, 175] width 443 height 19
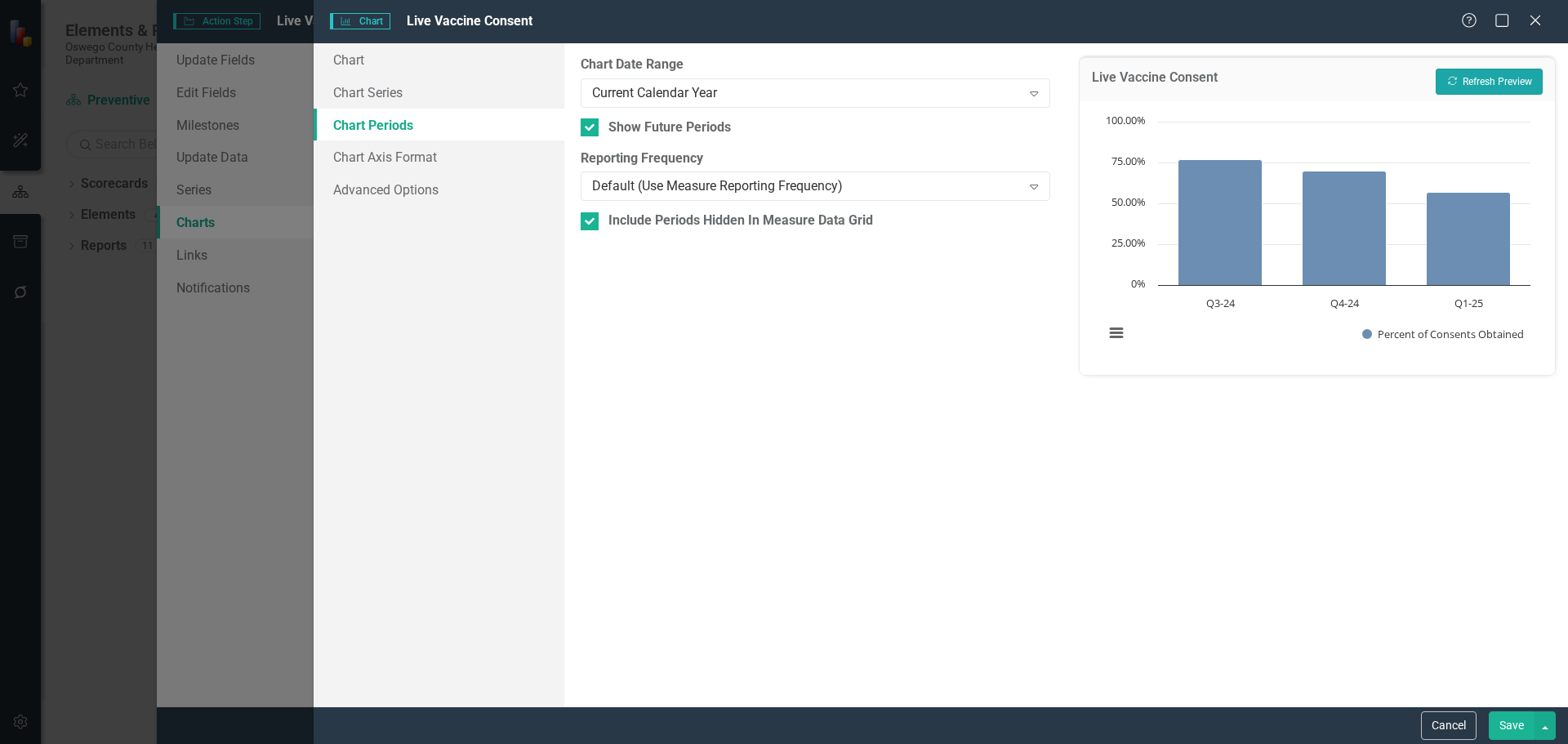
click at [1453, 79] on icon "Recalculate" at bounding box center [1453, 81] width 12 height 10
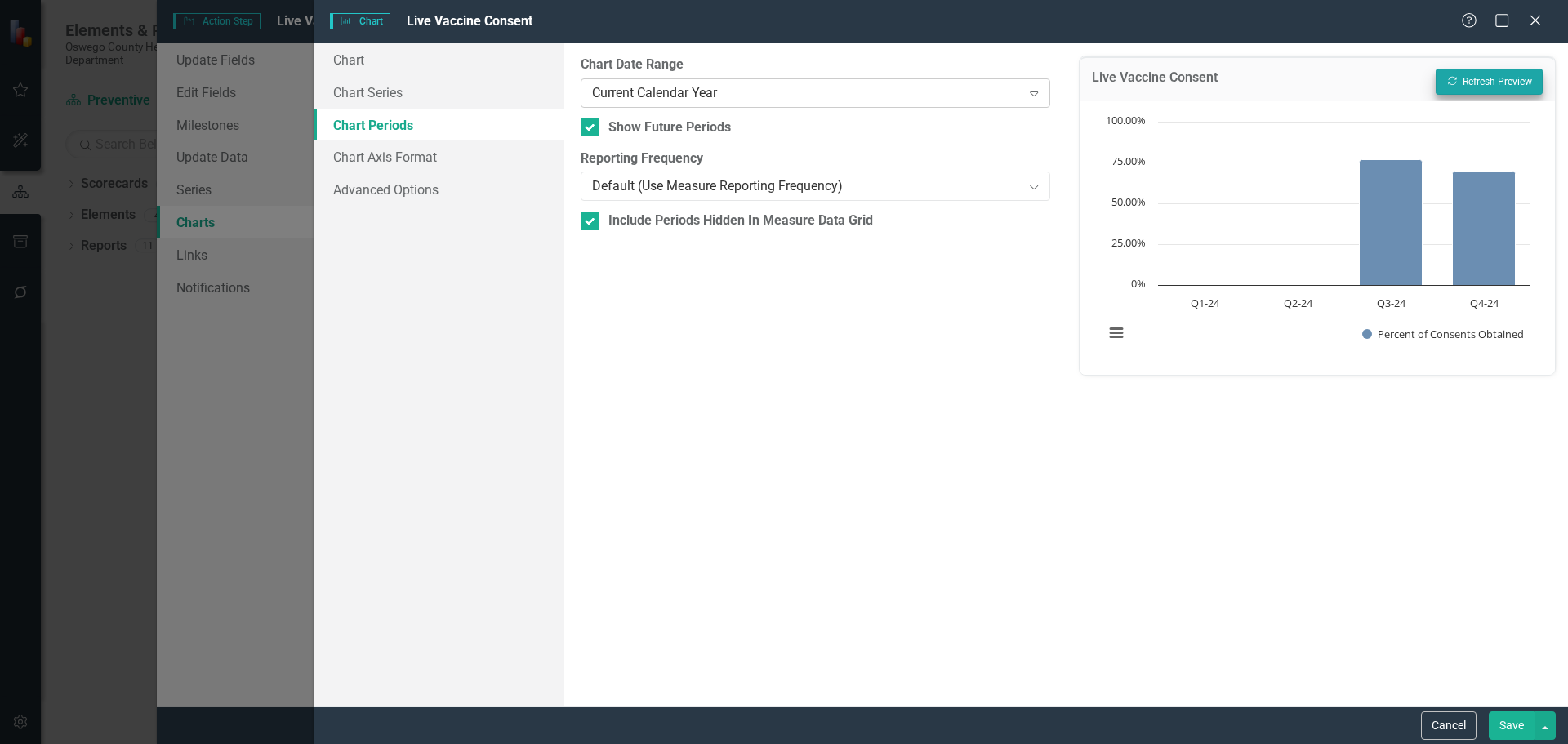
click at [1020, 87] on div "Current Calendar Year" at bounding box center [806, 92] width 428 height 19
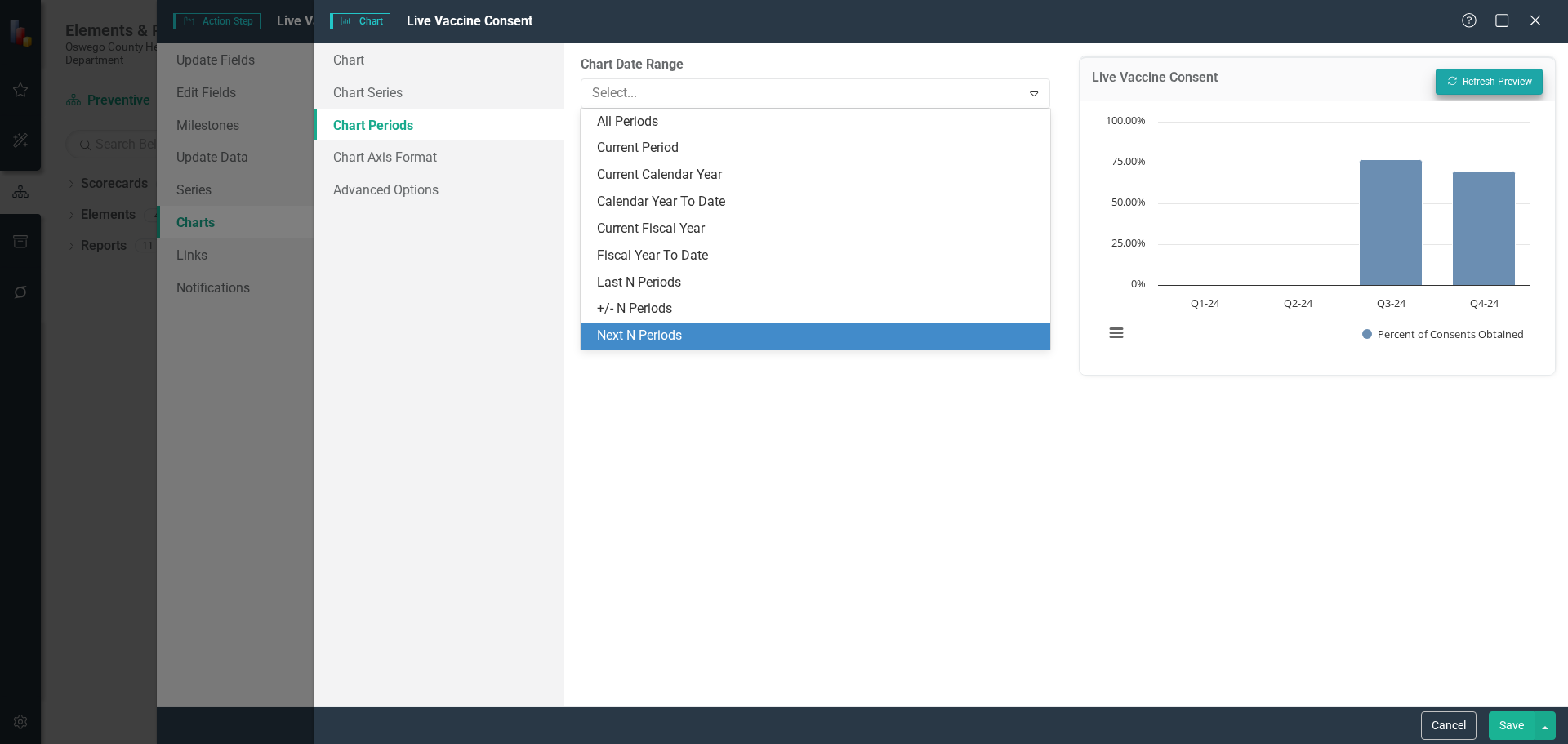
click at [759, 333] on div "Next N Periods" at bounding box center [819, 336] width 443 height 19
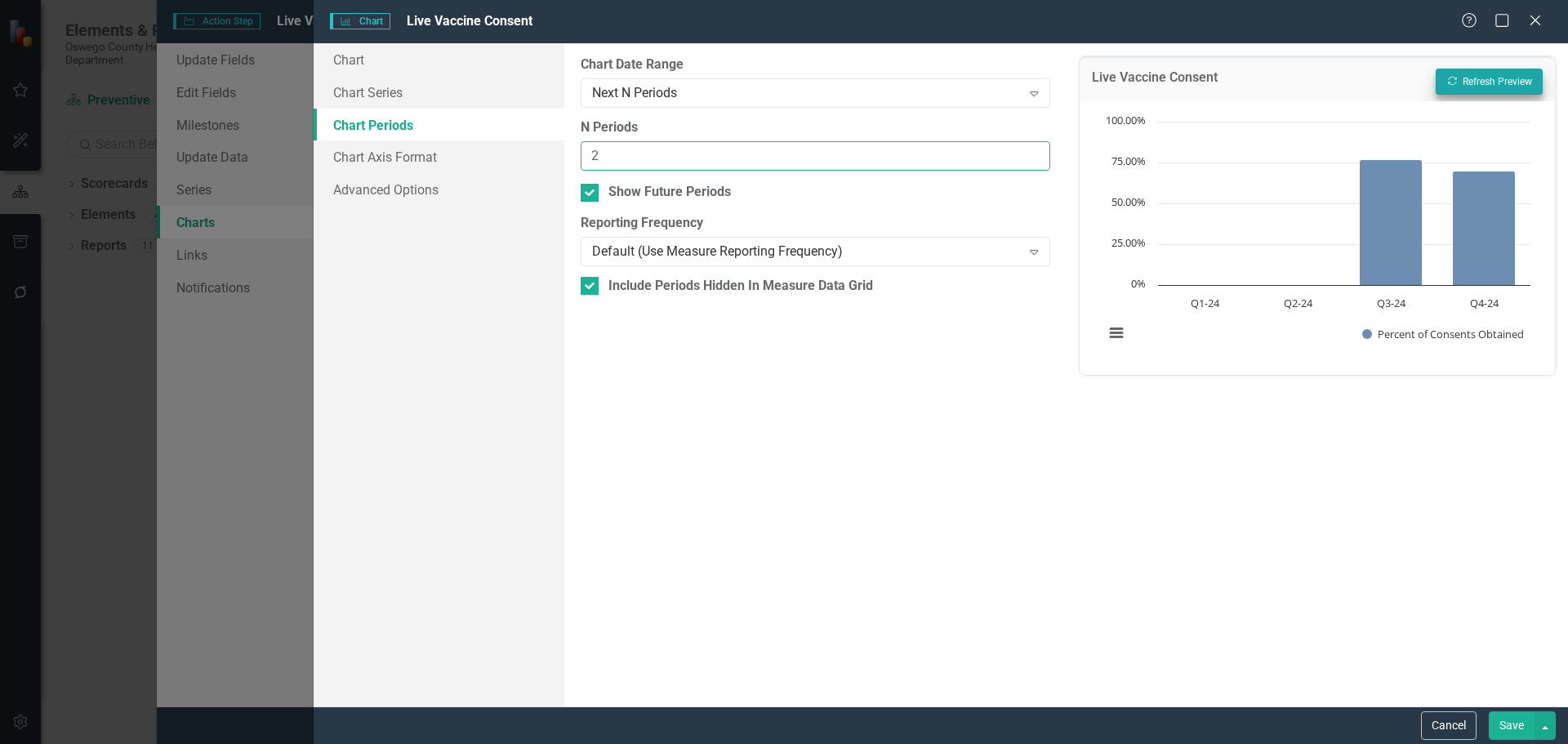
click at [1032, 149] on input "2" at bounding box center [815, 157] width 469 height 31
click at [1032, 149] on input "3" at bounding box center [815, 157] width 469 height 31
click at [1032, 149] on input "4" at bounding box center [815, 157] width 469 height 31
click at [1478, 73] on button "Recalculate Refresh Preview" at bounding box center [1489, 81] width 107 height 26
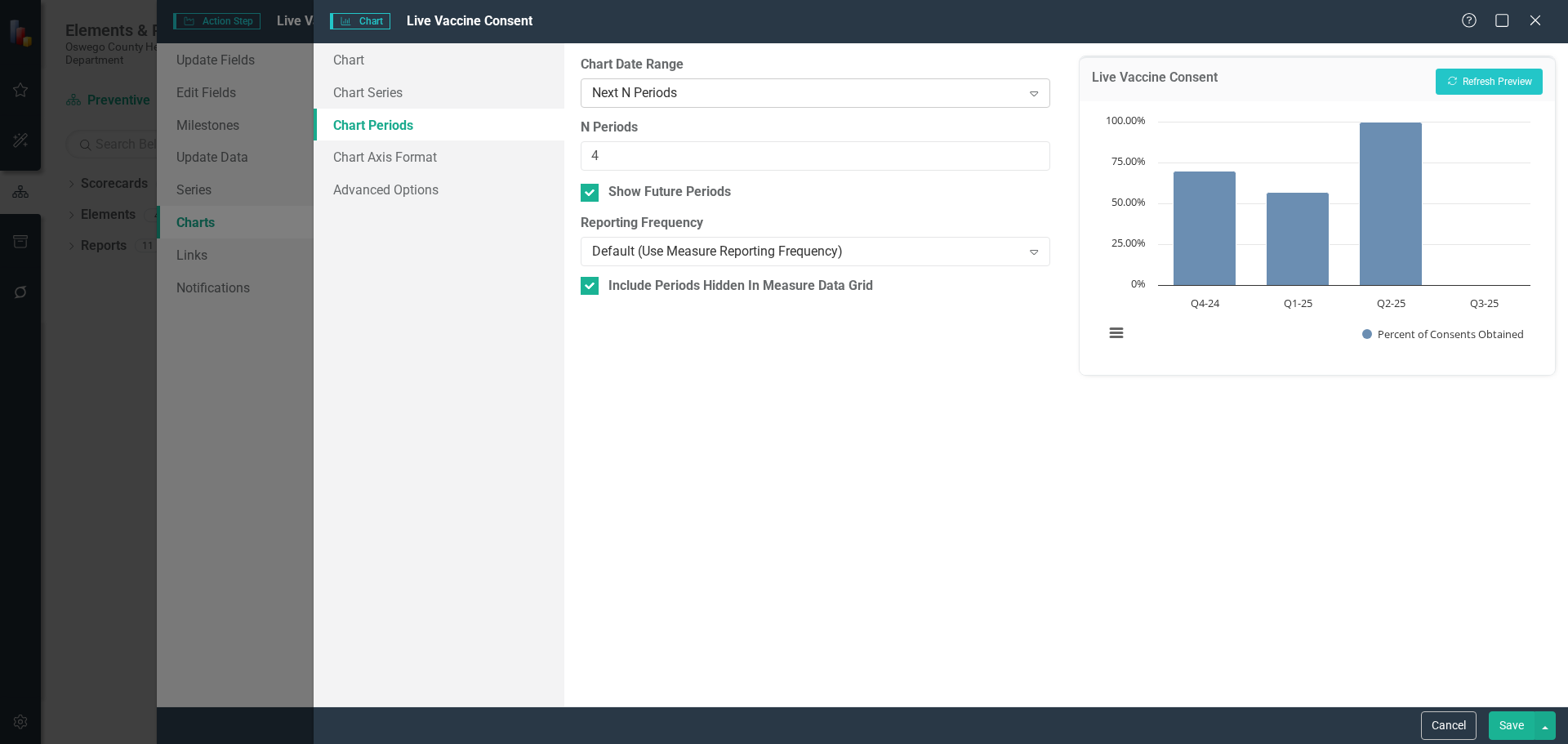
click at [1018, 90] on div "Next N Periods" at bounding box center [806, 92] width 428 height 19
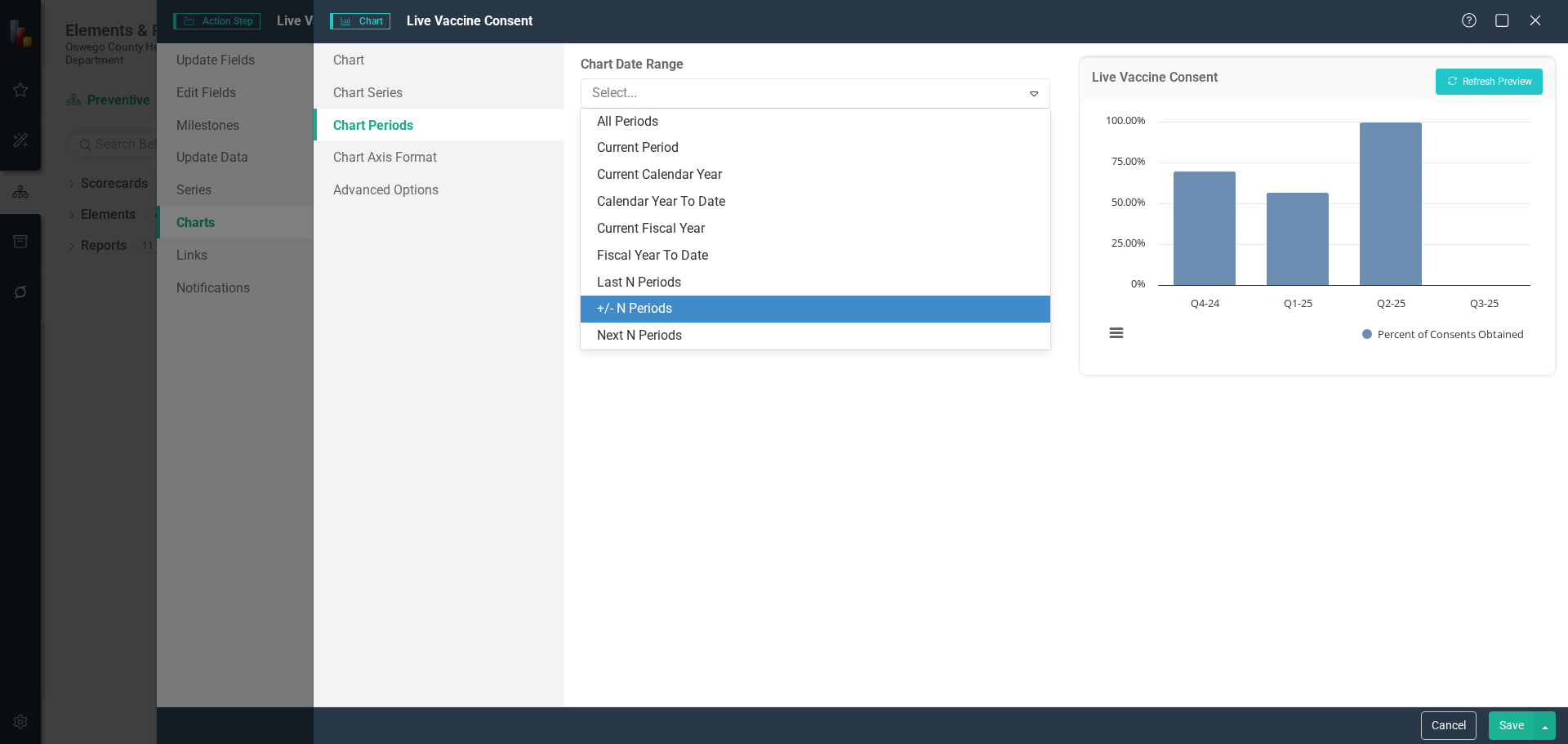
click at [739, 306] on div "+/- N Periods" at bounding box center [819, 309] width 443 height 19
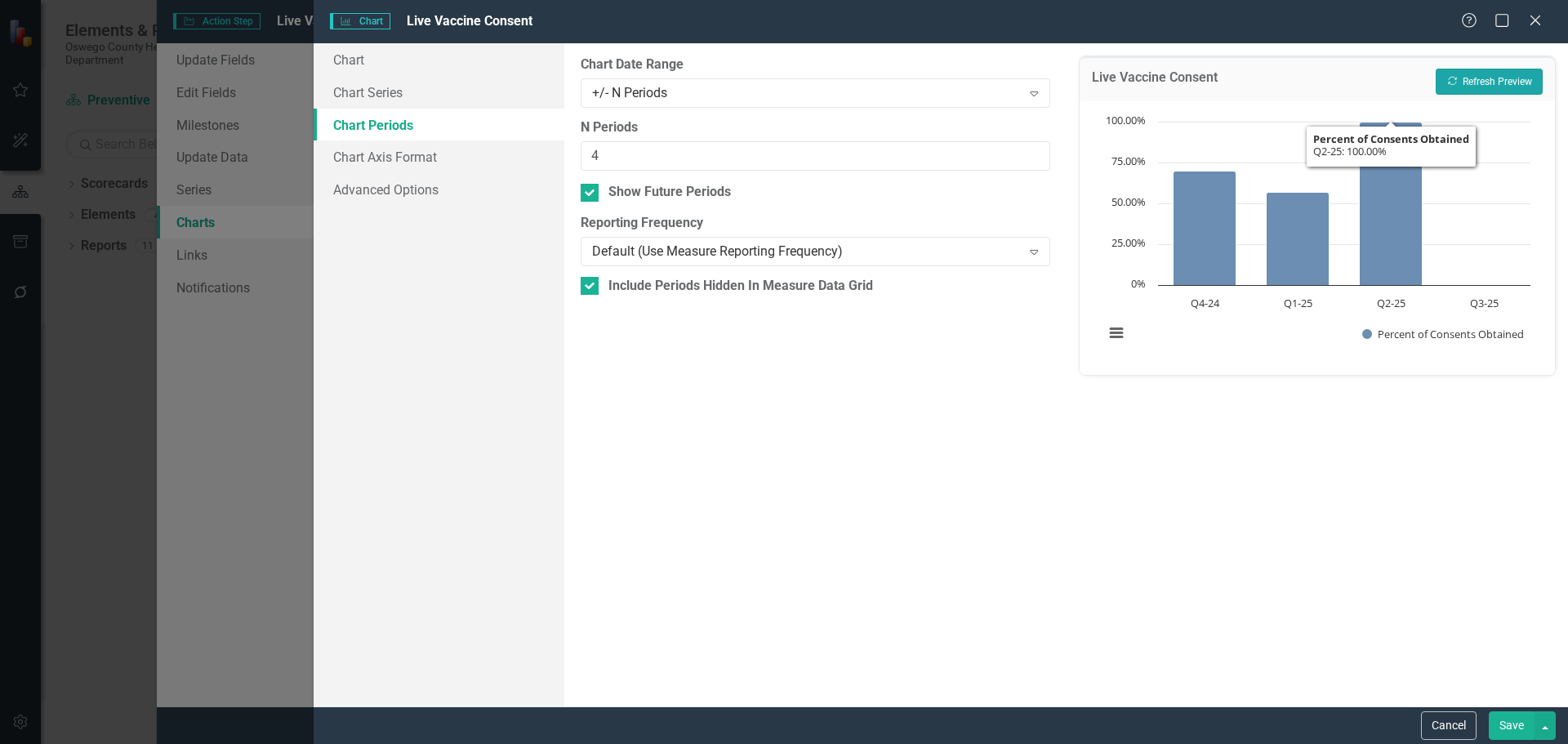
click at [1473, 76] on button "Recalculate Refresh Preview" at bounding box center [1489, 81] width 107 height 26
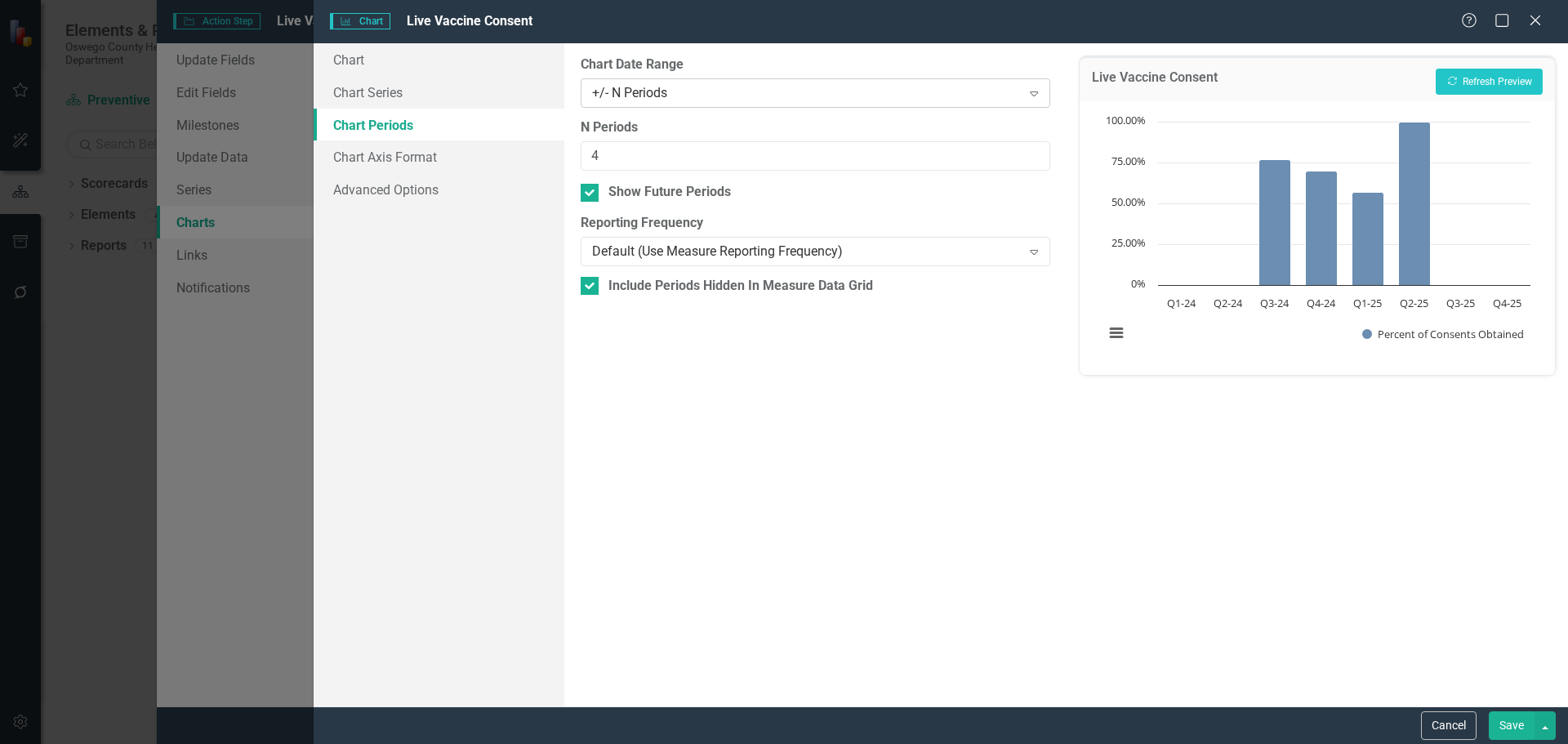
click at [1035, 95] on icon "Expand" at bounding box center [1033, 92] width 16 height 13
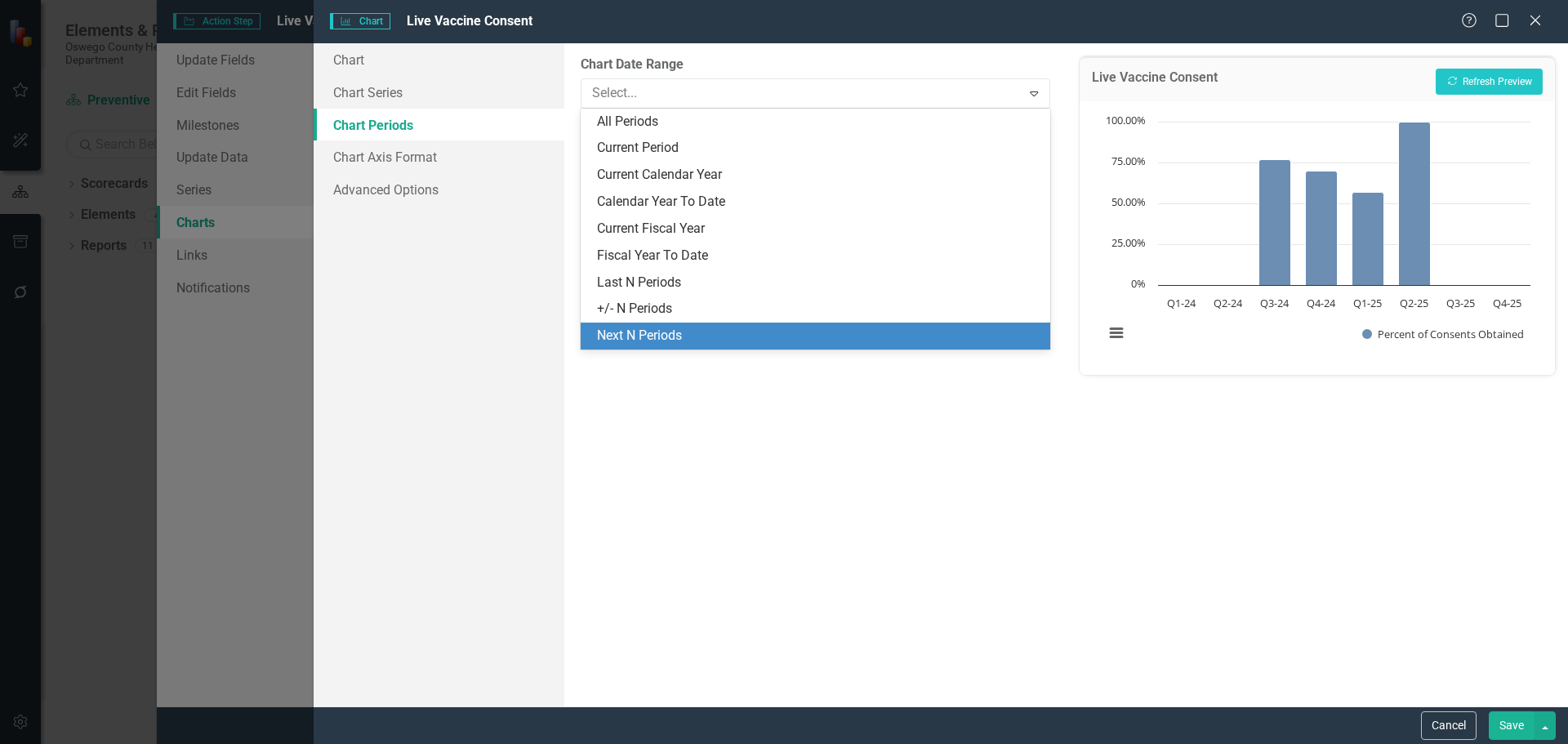
click at [709, 327] on div "Next N Periods" at bounding box center [819, 336] width 443 height 19
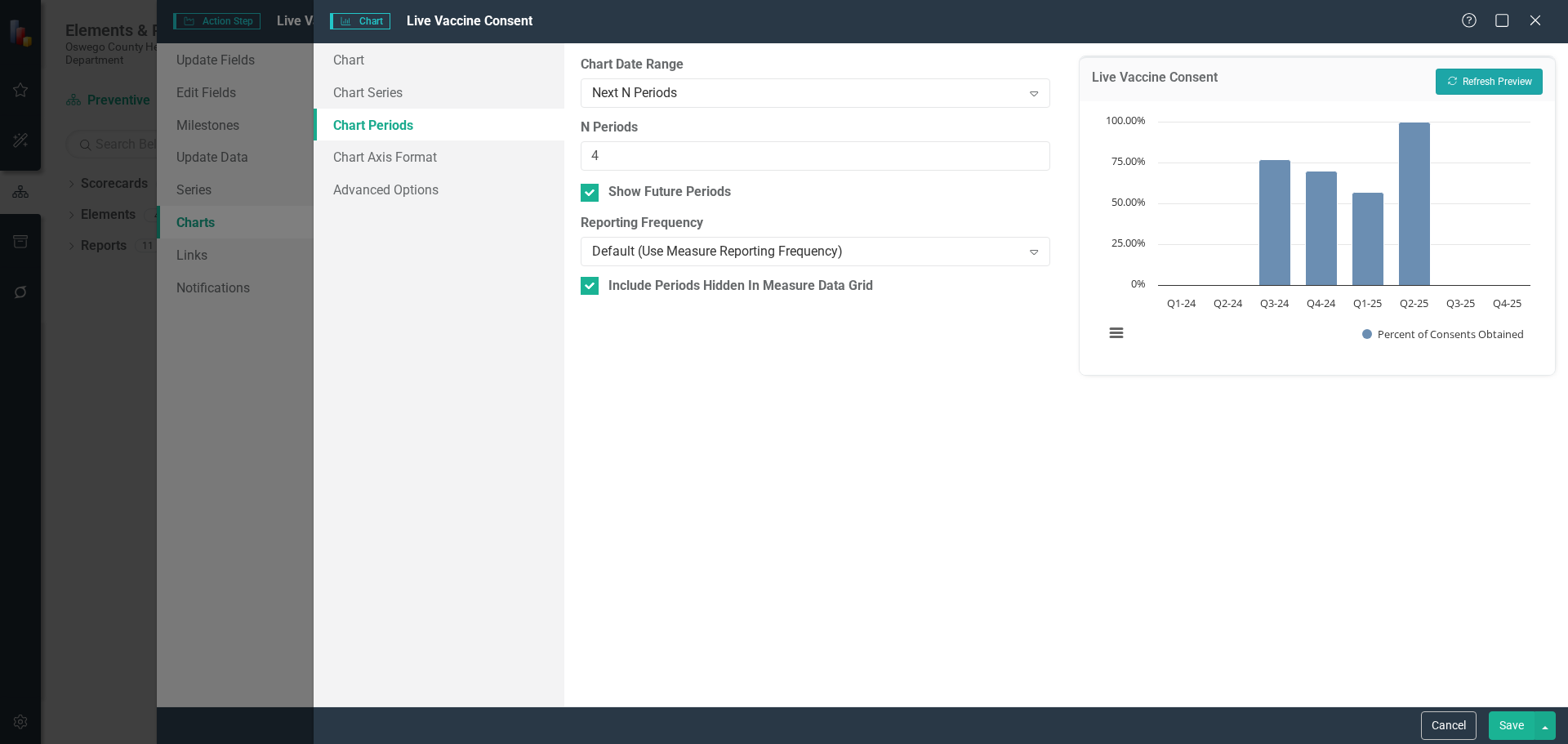
click at [1486, 78] on button "Recalculate Refresh Preview" at bounding box center [1489, 81] width 107 height 26
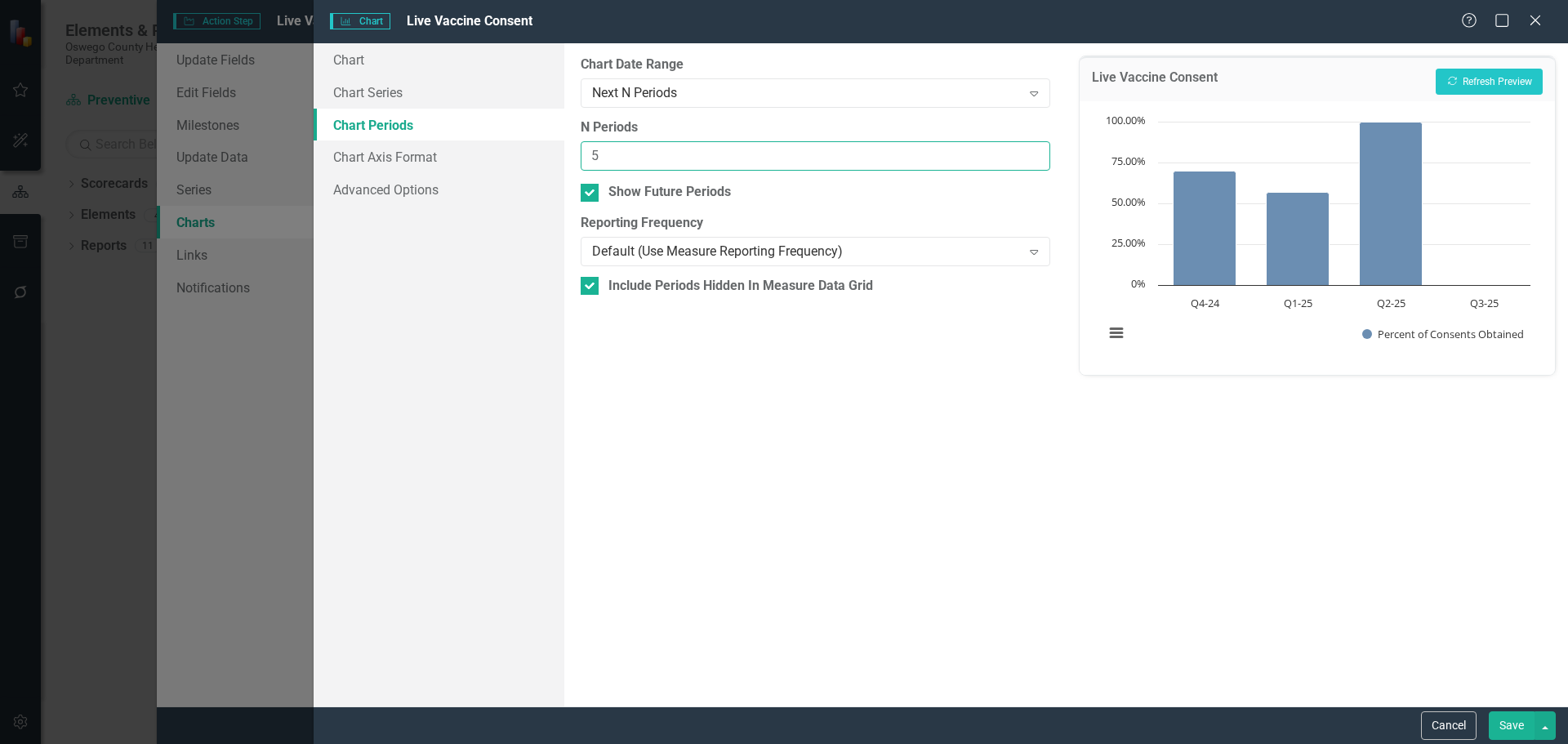
type input "5"
click at [1036, 154] on input "5" at bounding box center [815, 157] width 469 height 31
click at [1470, 83] on button "Recalculate Refresh Preview" at bounding box center [1489, 81] width 107 height 26
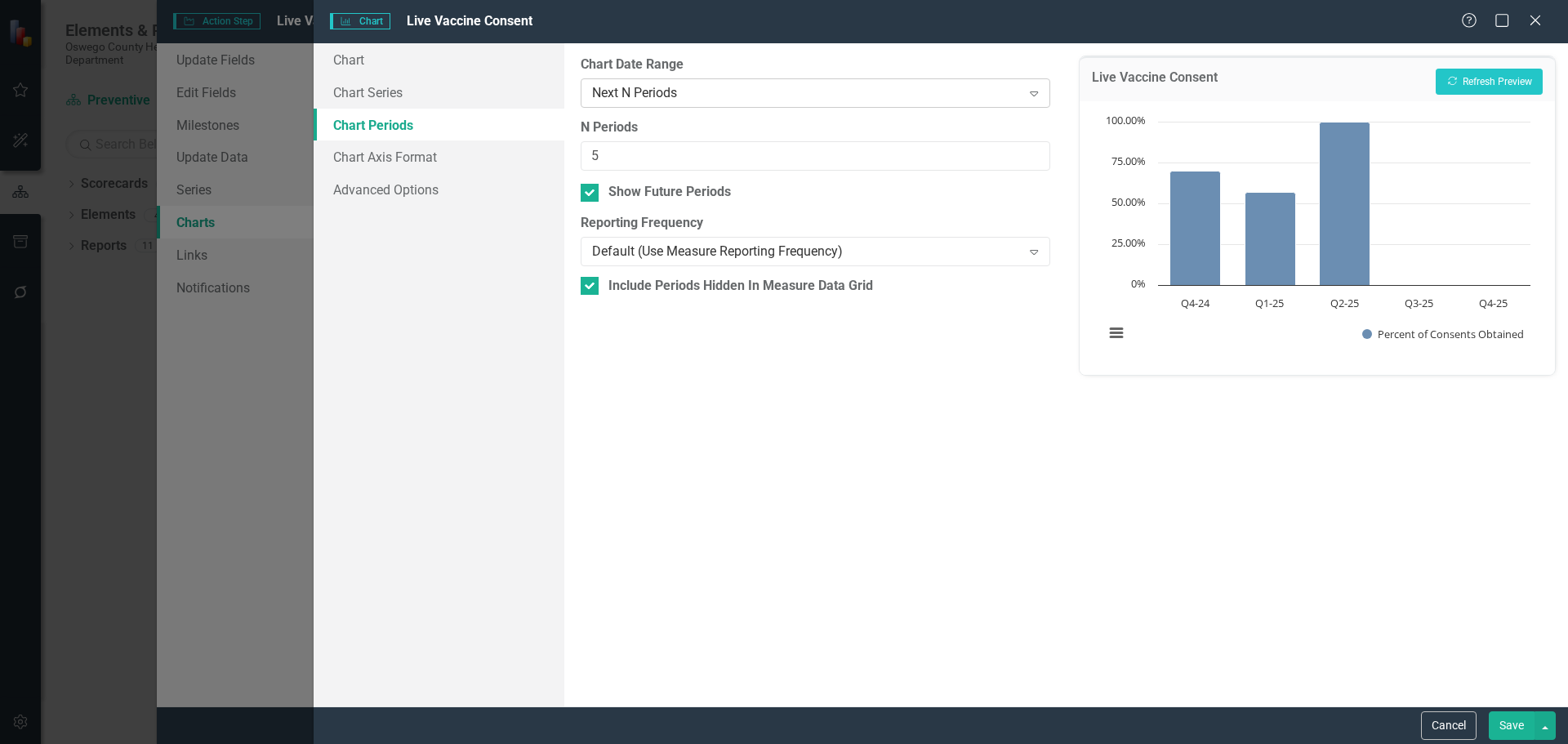
click at [814, 92] on div "Next N Periods" at bounding box center [806, 92] width 428 height 19
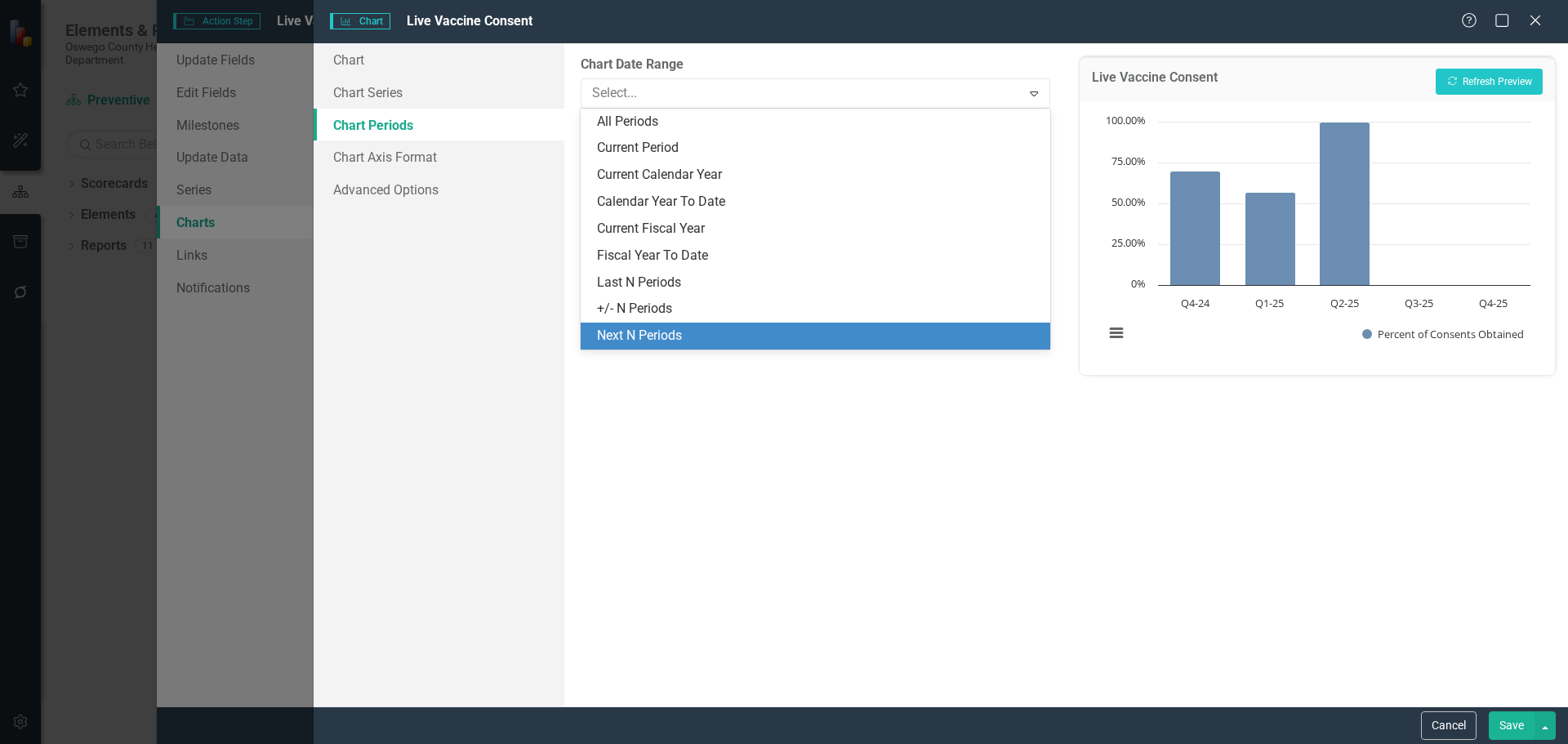
click at [797, 539] on div "From this tab, you define the periods you want included in the chart. For examp…" at bounding box center [815, 375] width 501 height 663
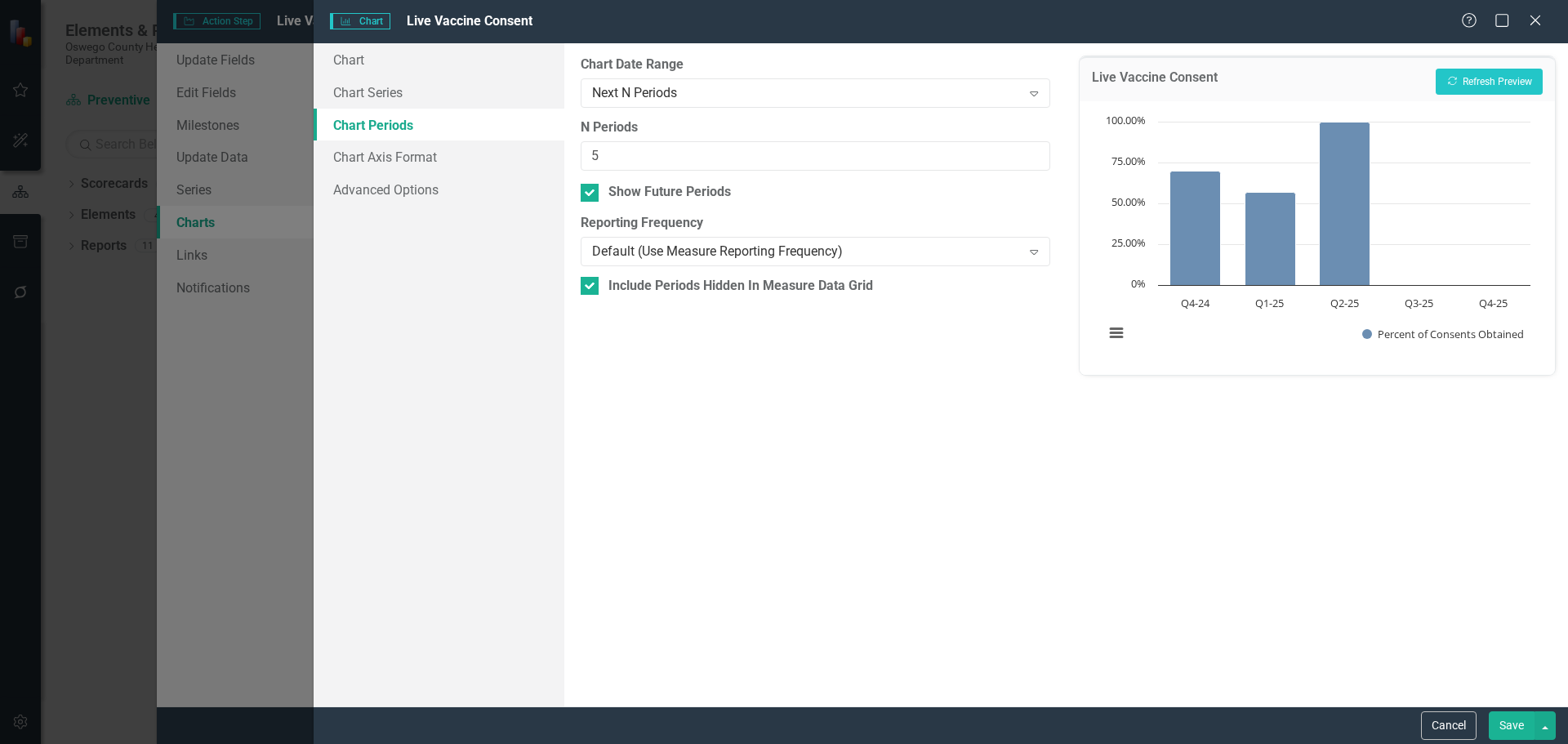
click at [1517, 730] on button "Save" at bounding box center [1512, 725] width 46 height 29
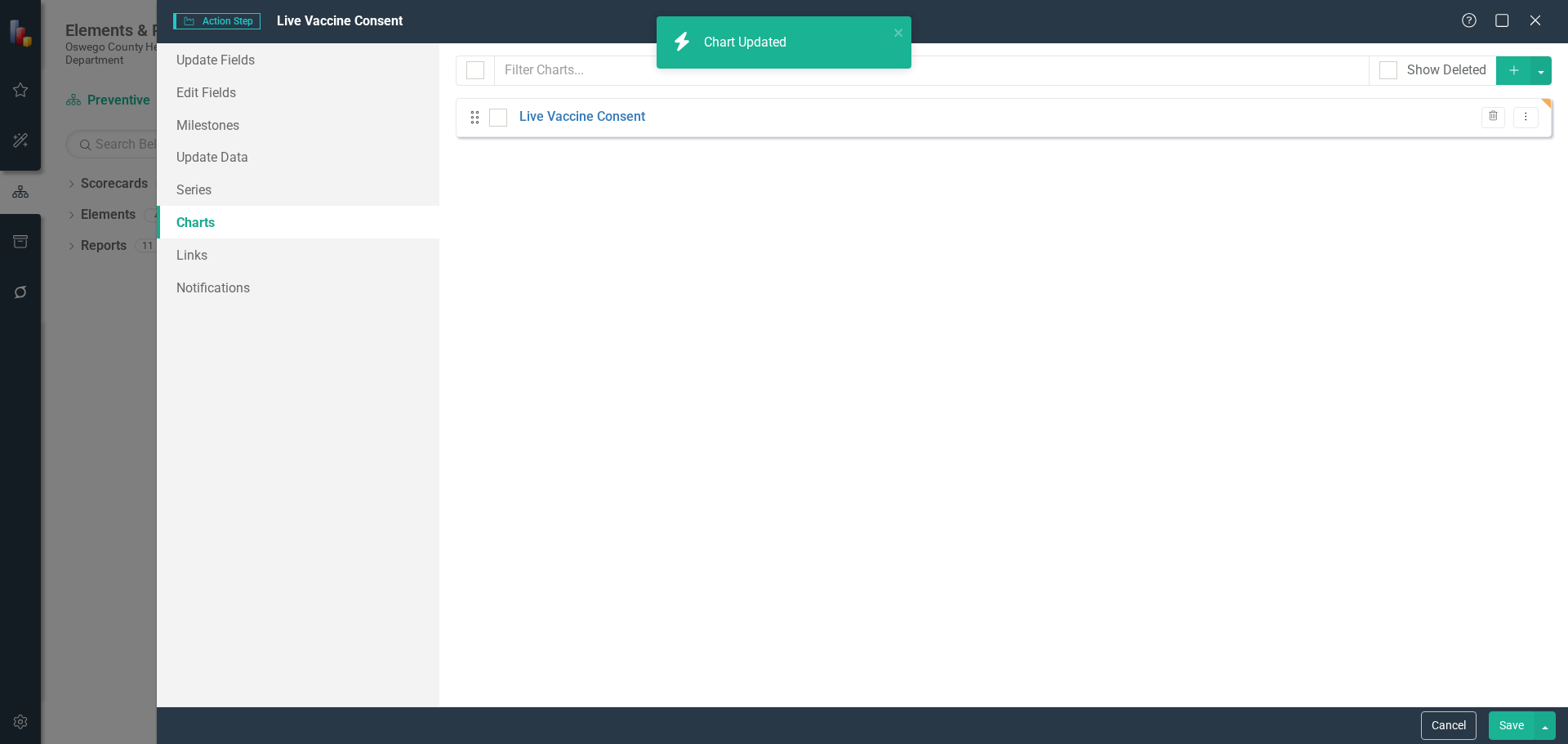
click at [1506, 719] on button "Save" at bounding box center [1512, 725] width 46 height 29
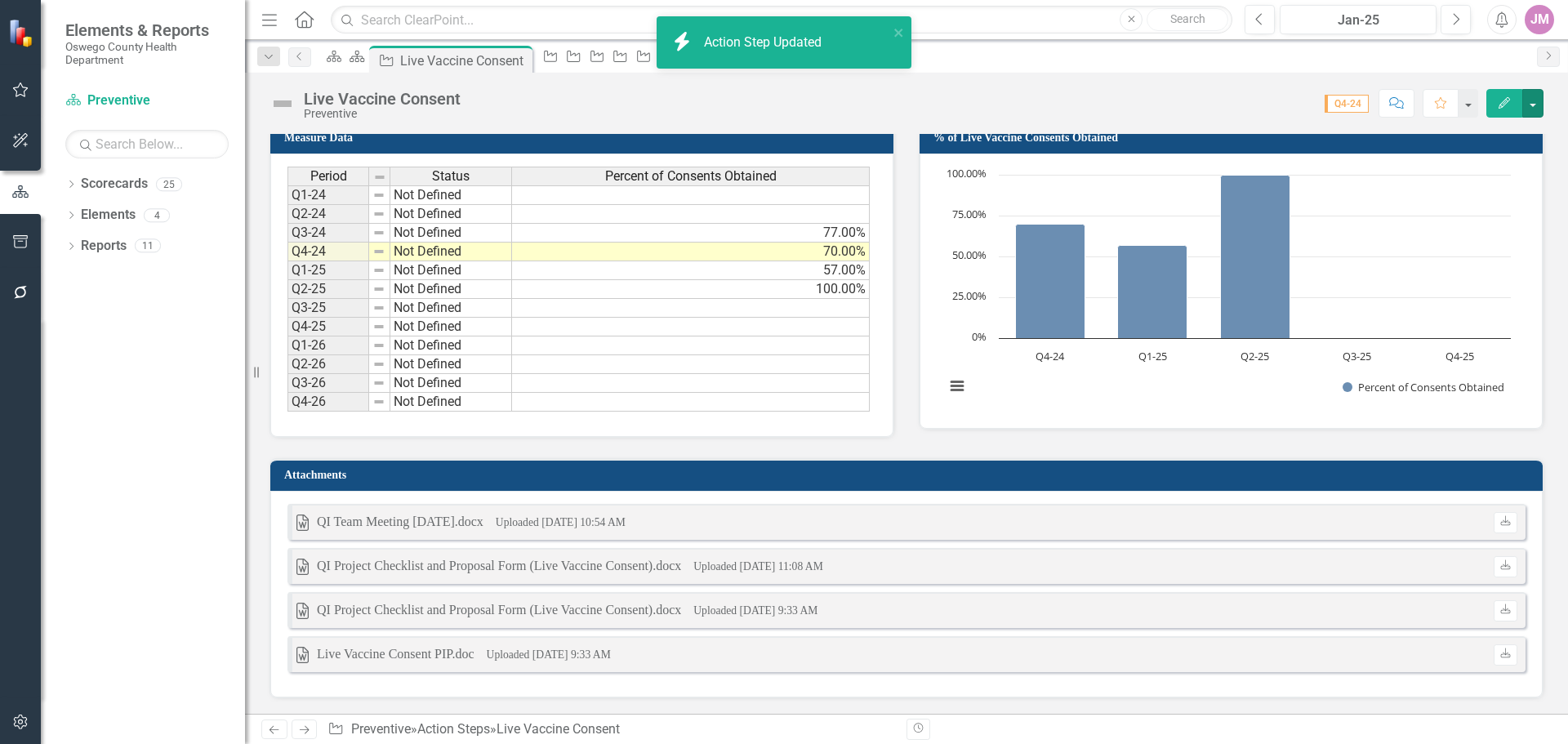
scroll to position [1041, 0]
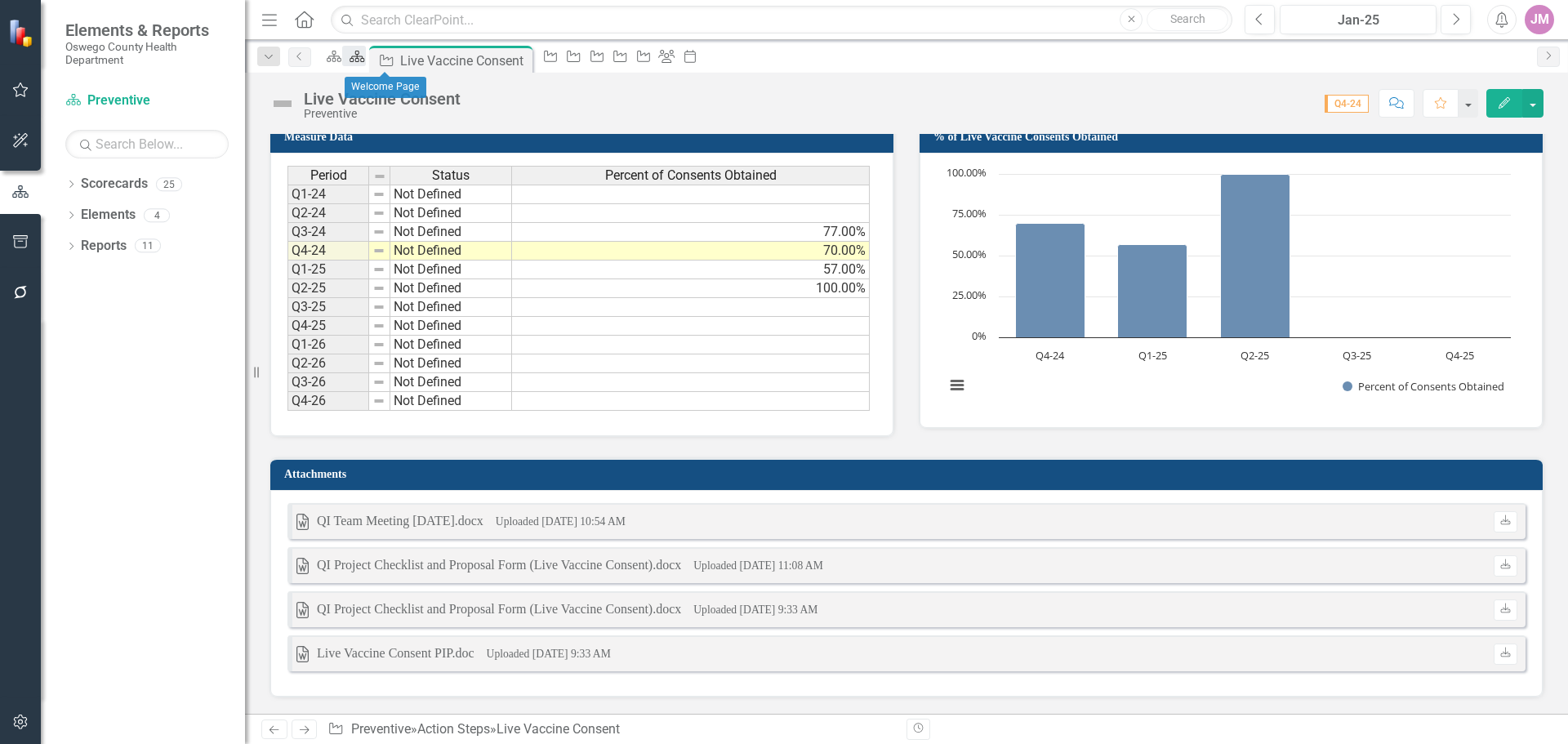
click at [365, 57] on icon at bounding box center [357, 56] width 14 height 11
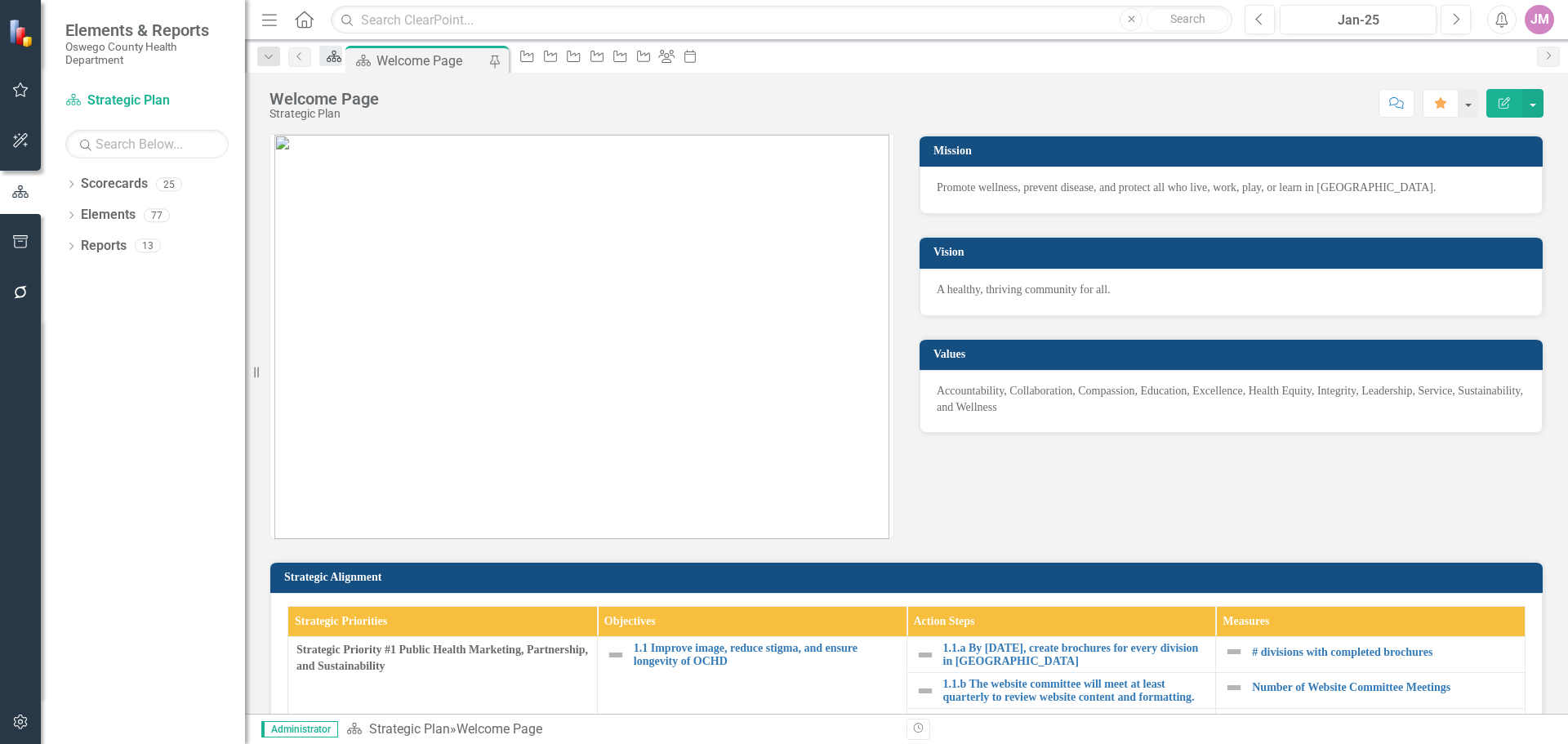
click at [329, 58] on div "Scorecard" at bounding box center [330, 56] width 23 height 20
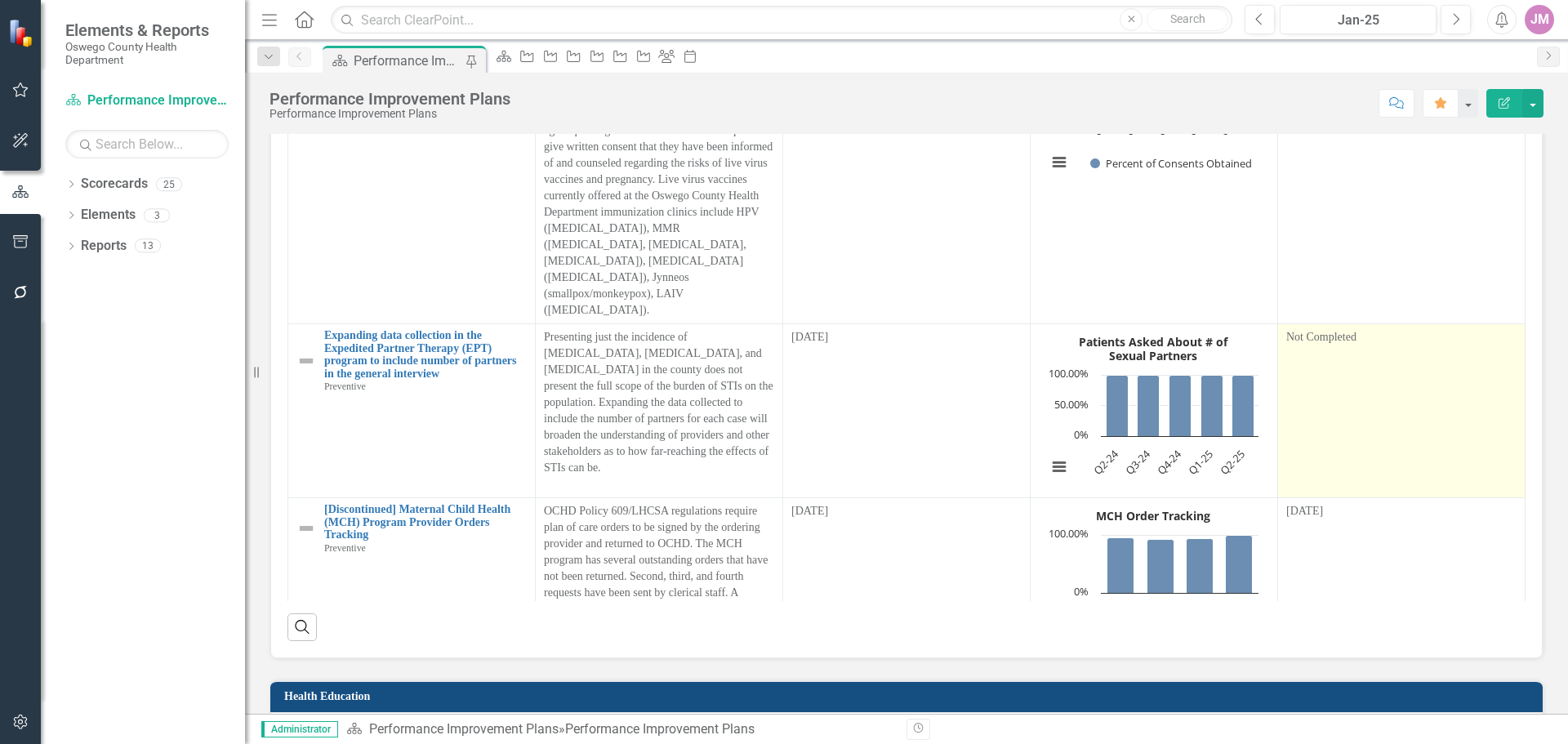
scroll to position [81, 0]
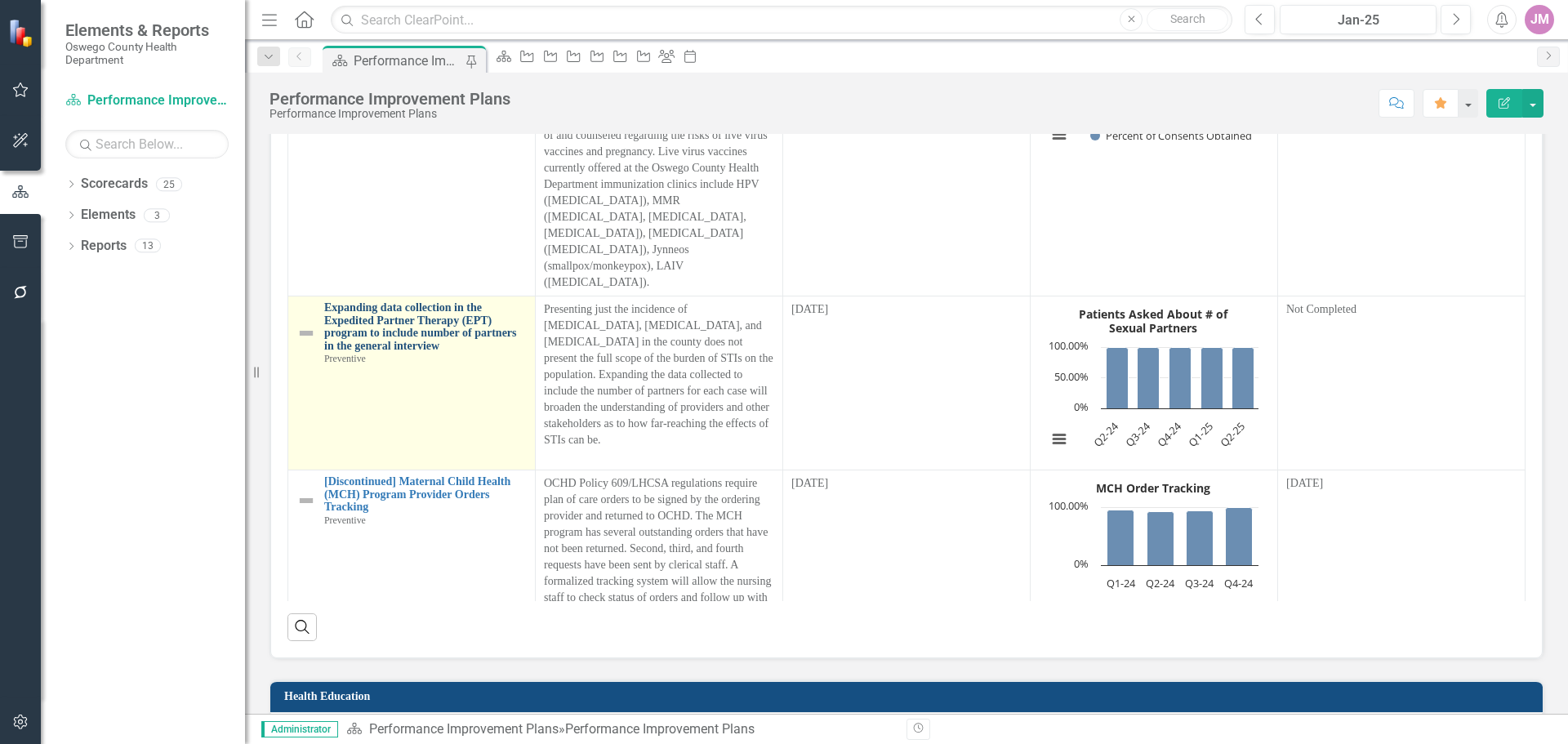
click at [399, 333] on link "Expanding data collection in the Expedited Partner Therapy (EPT) program to inc…" at bounding box center [425, 327] width 203 height 51
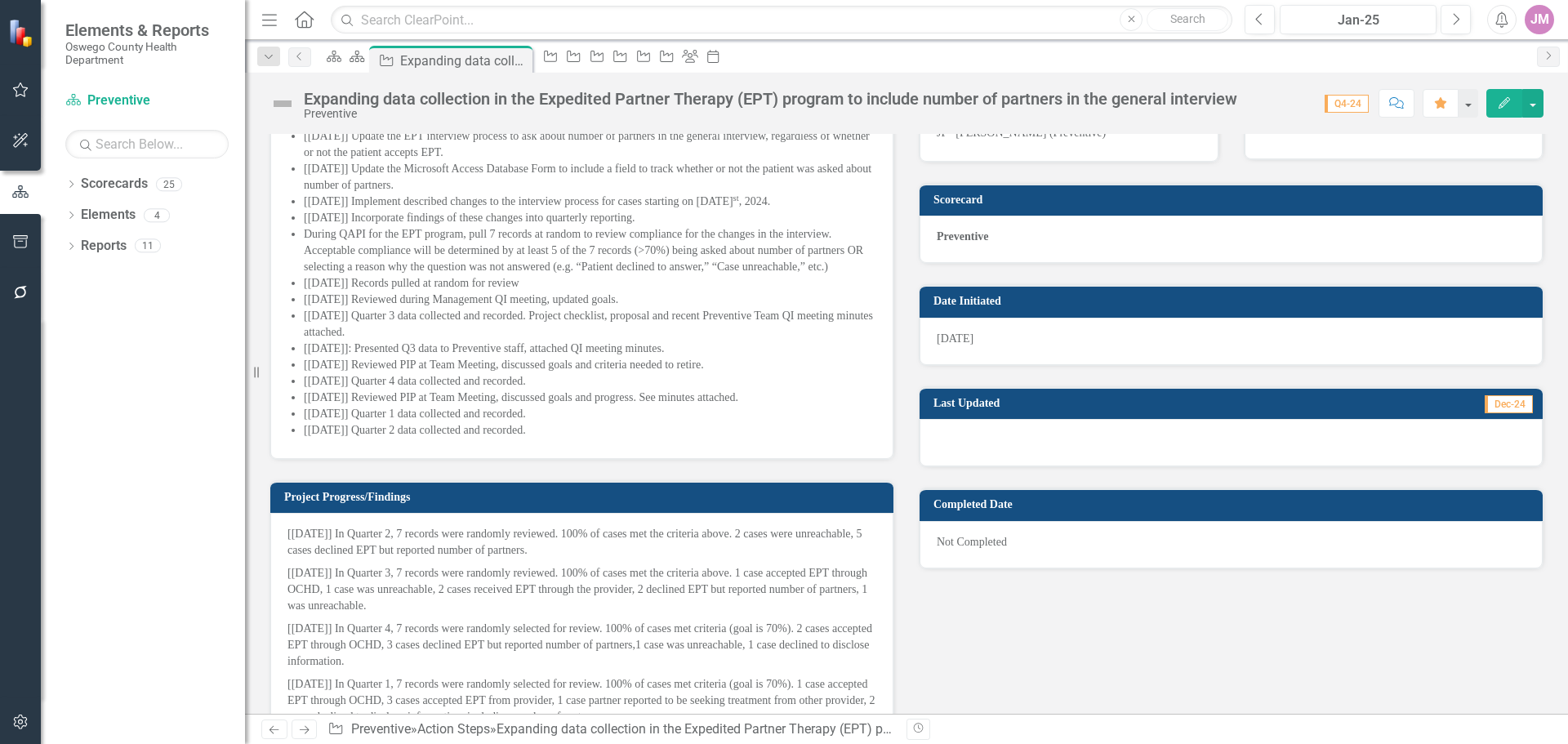
scroll to position [572, 0]
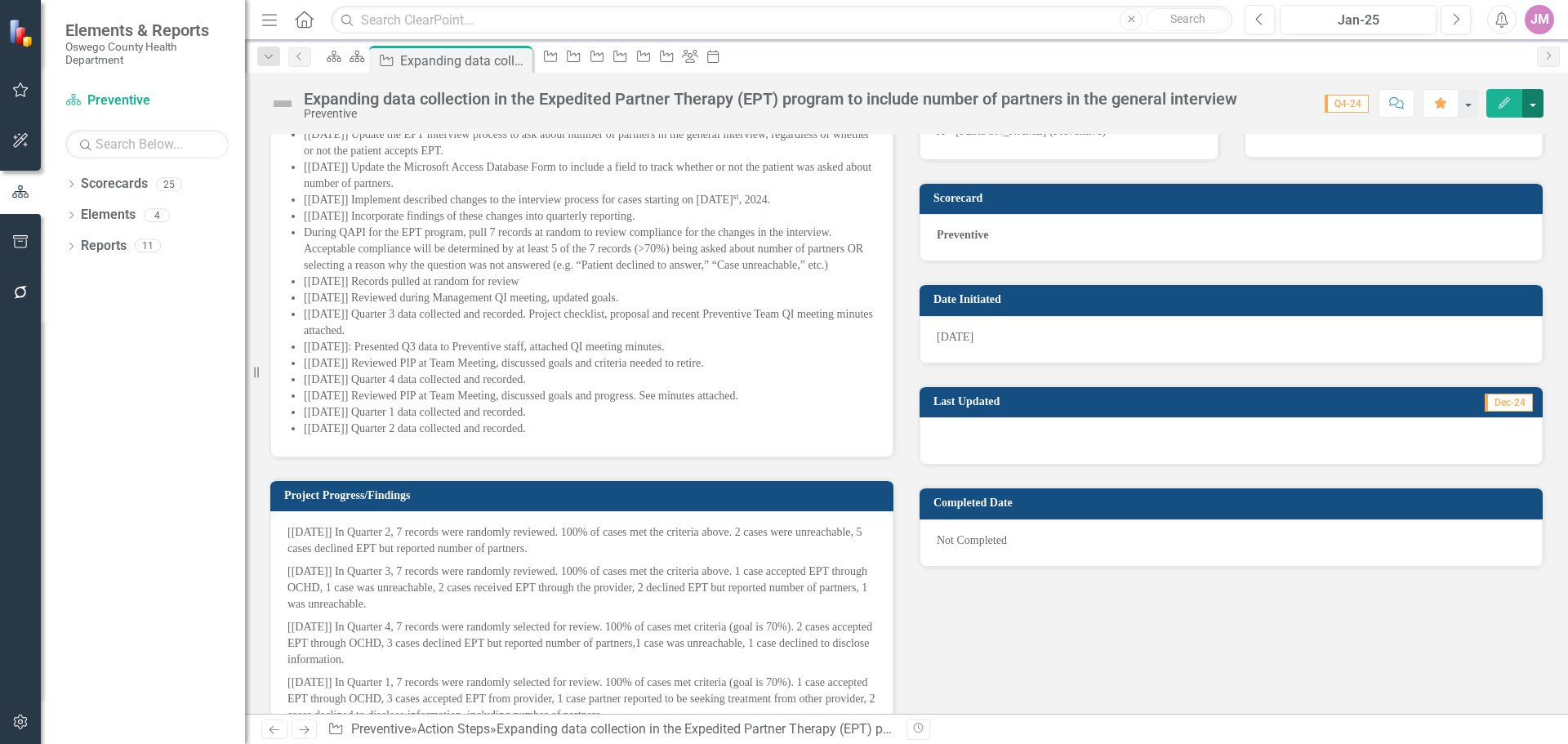
click at [1536, 104] on button "button" at bounding box center [1532, 103] width 21 height 29
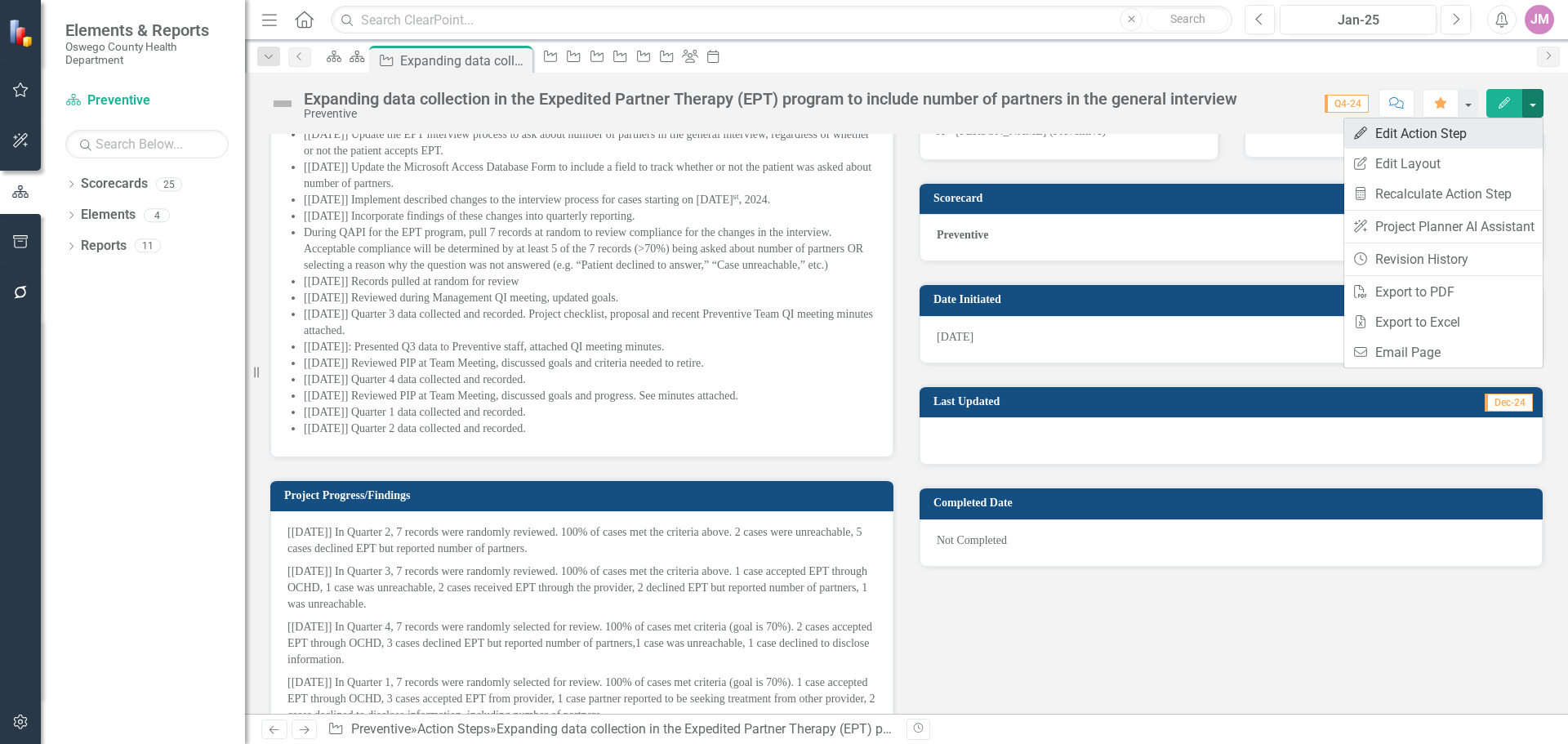
click at [1431, 128] on link "Edit Edit Action Step" at bounding box center [1443, 134] width 199 height 31
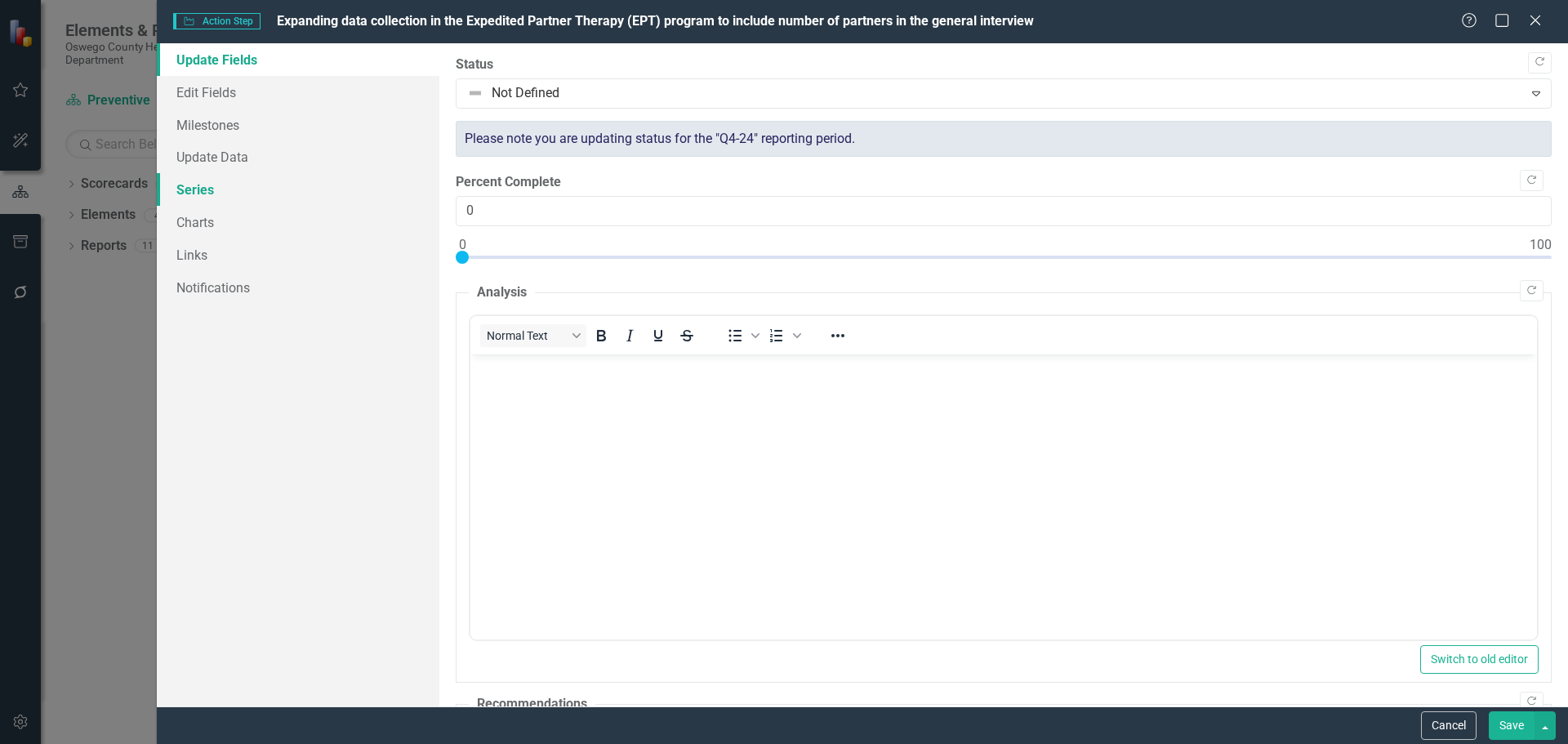
scroll to position [0, 0]
drag, startPoint x: 196, startPoint y: 225, endPoint x: 278, endPoint y: 225, distance: 82.0
click at [197, 225] on link "Charts" at bounding box center [298, 222] width 283 height 33
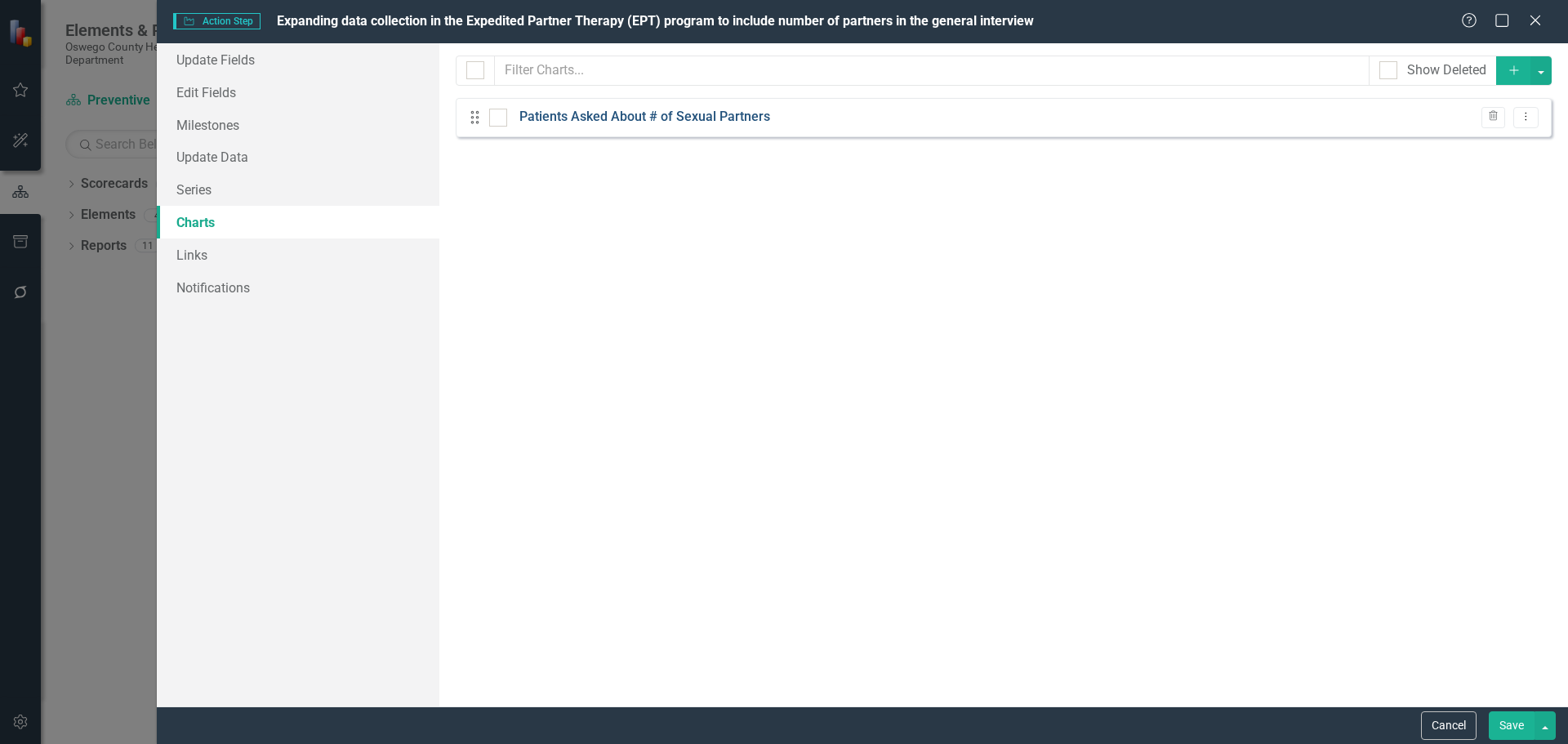
click at [720, 120] on link "Patients Asked About # of Sexual Partners" at bounding box center [645, 117] width 251 height 19
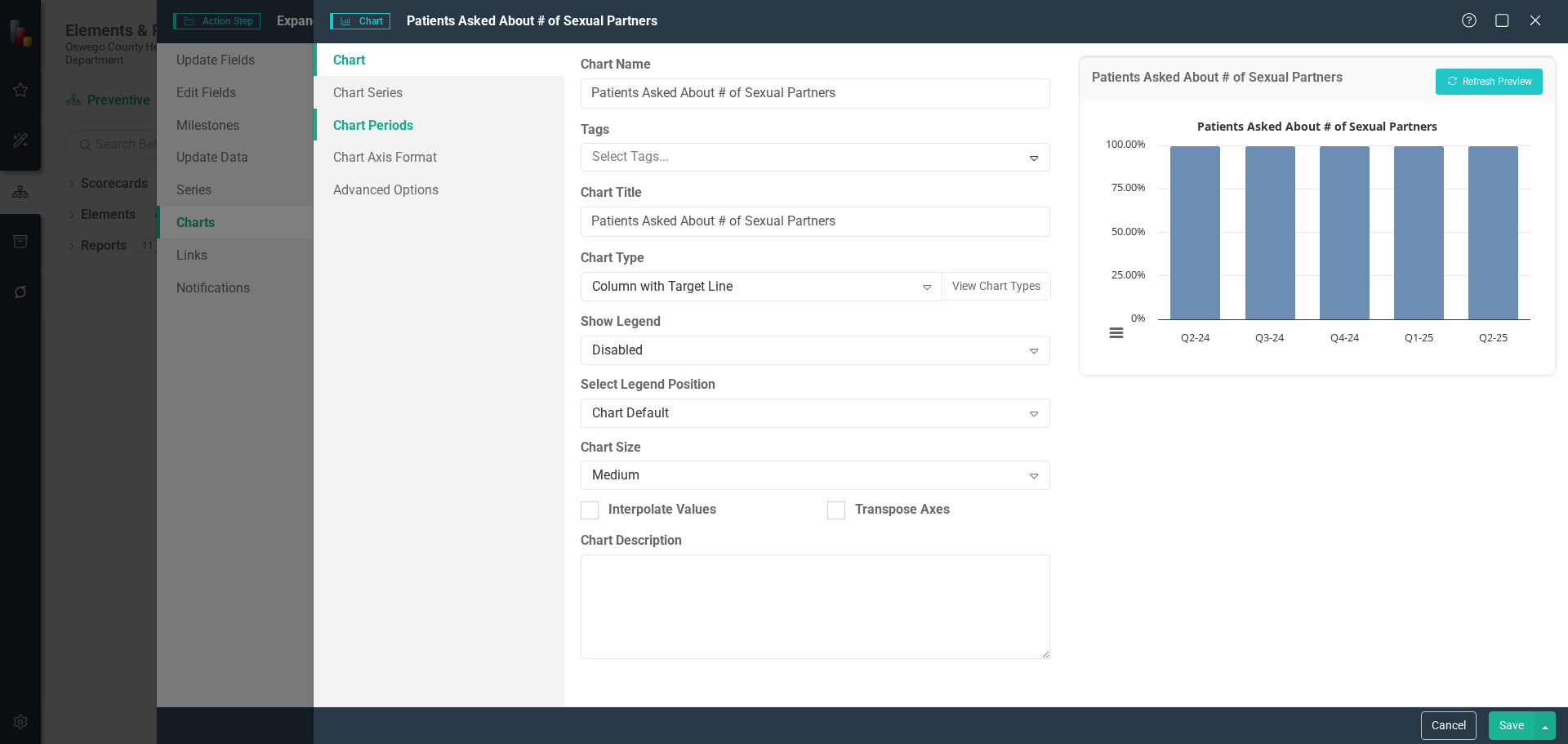
click at [390, 124] on link "Chart Periods" at bounding box center [440, 125] width 251 height 33
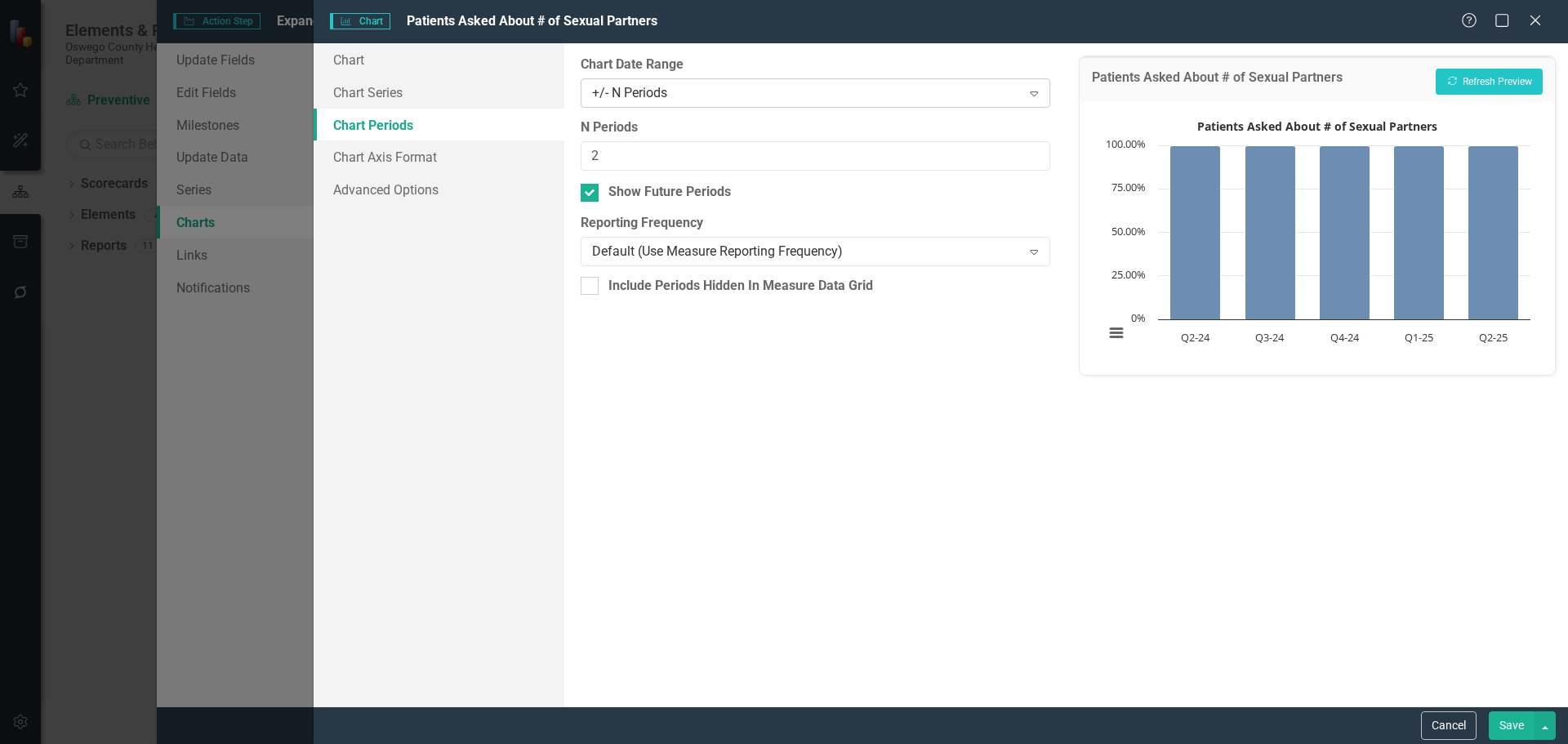
click at [1035, 92] on icon at bounding box center [1034, 94] width 8 height 5
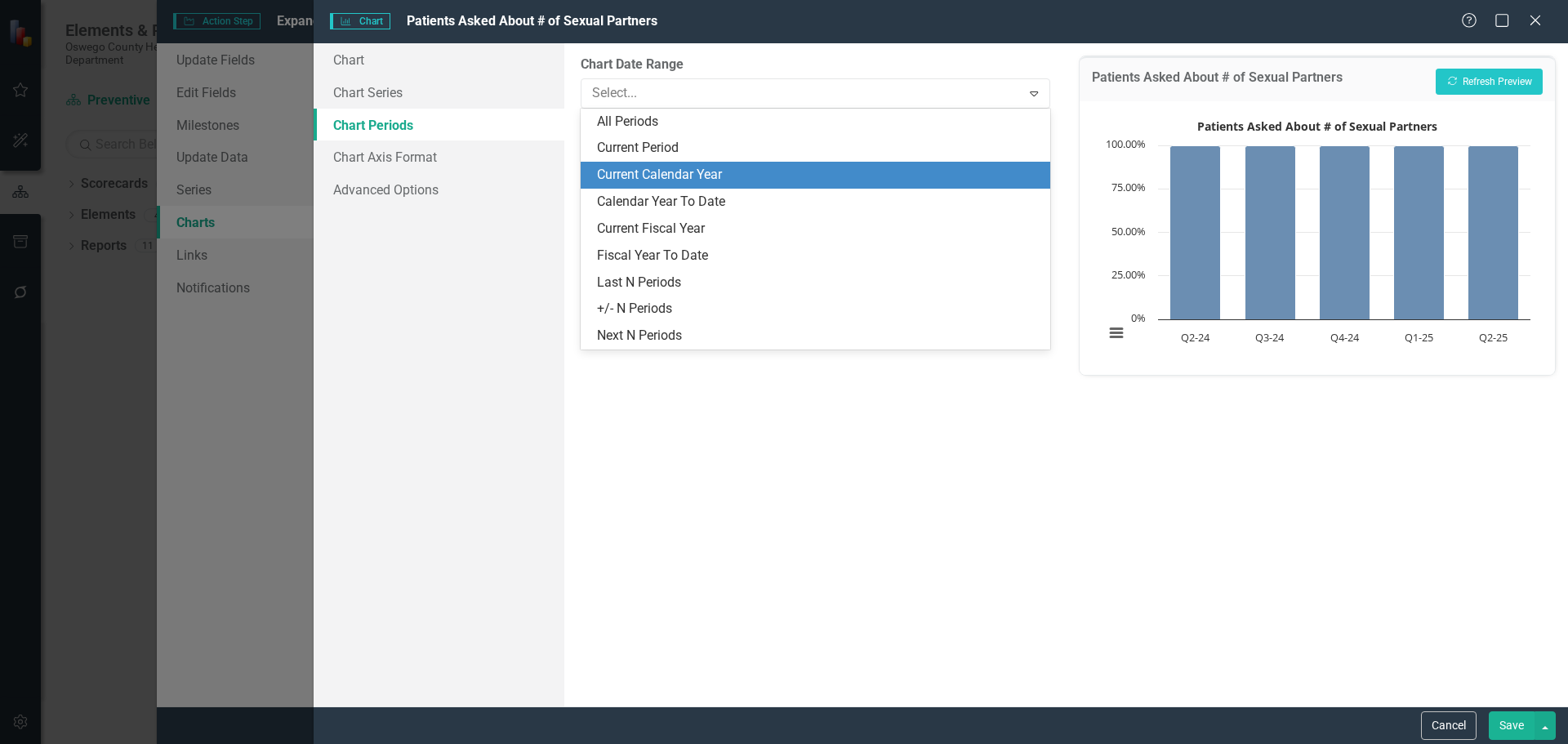
click at [831, 178] on div "Current Calendar Year" at bounding box center [819, 175] width 443 height 19
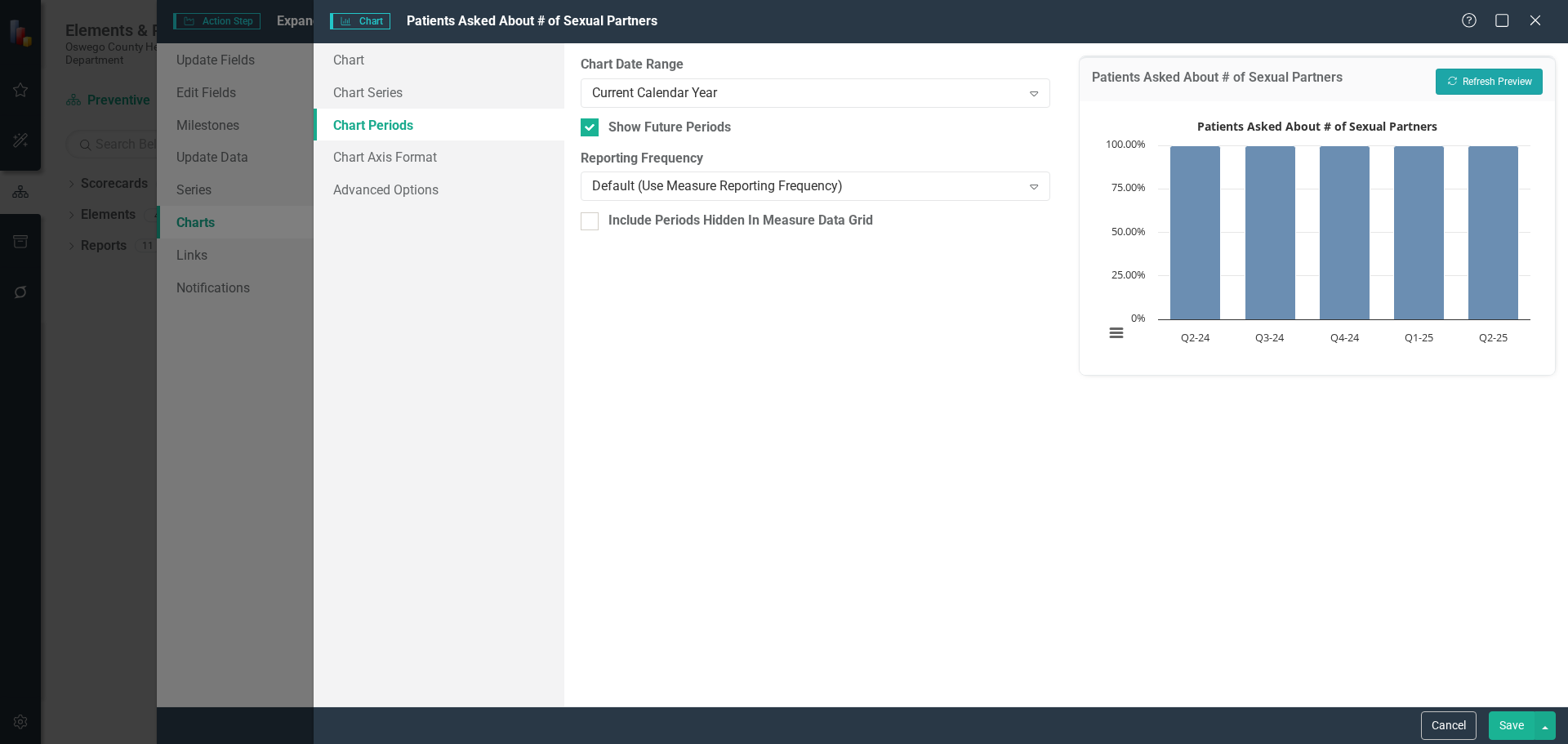
click at [1476, 77] on button "Recalculate Refresh Preview" at bounding box center [1489, 81] width 107 height 26
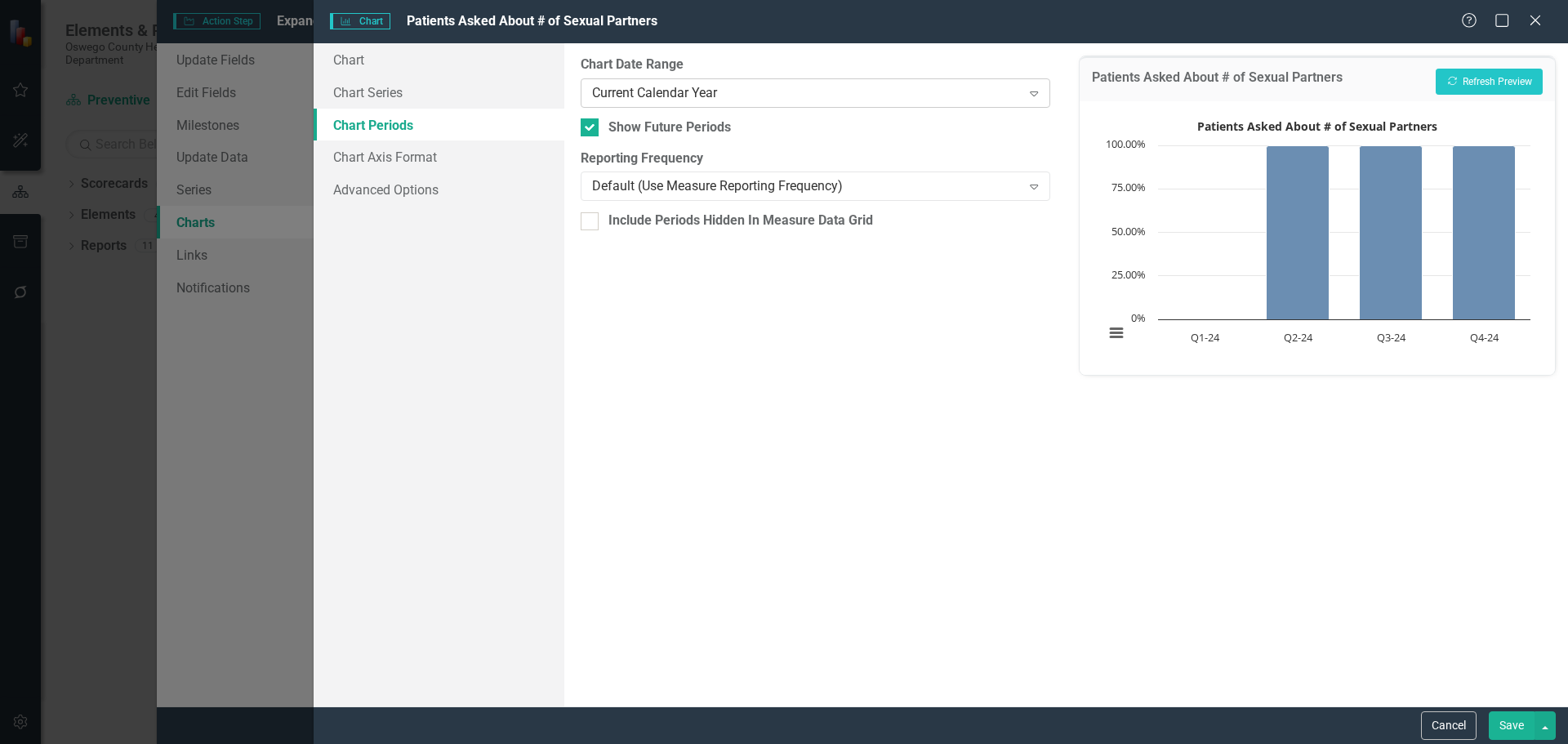
click at [1034, 91] on icon "Expand" at bounding box center [1033, 92] width 16 height 13
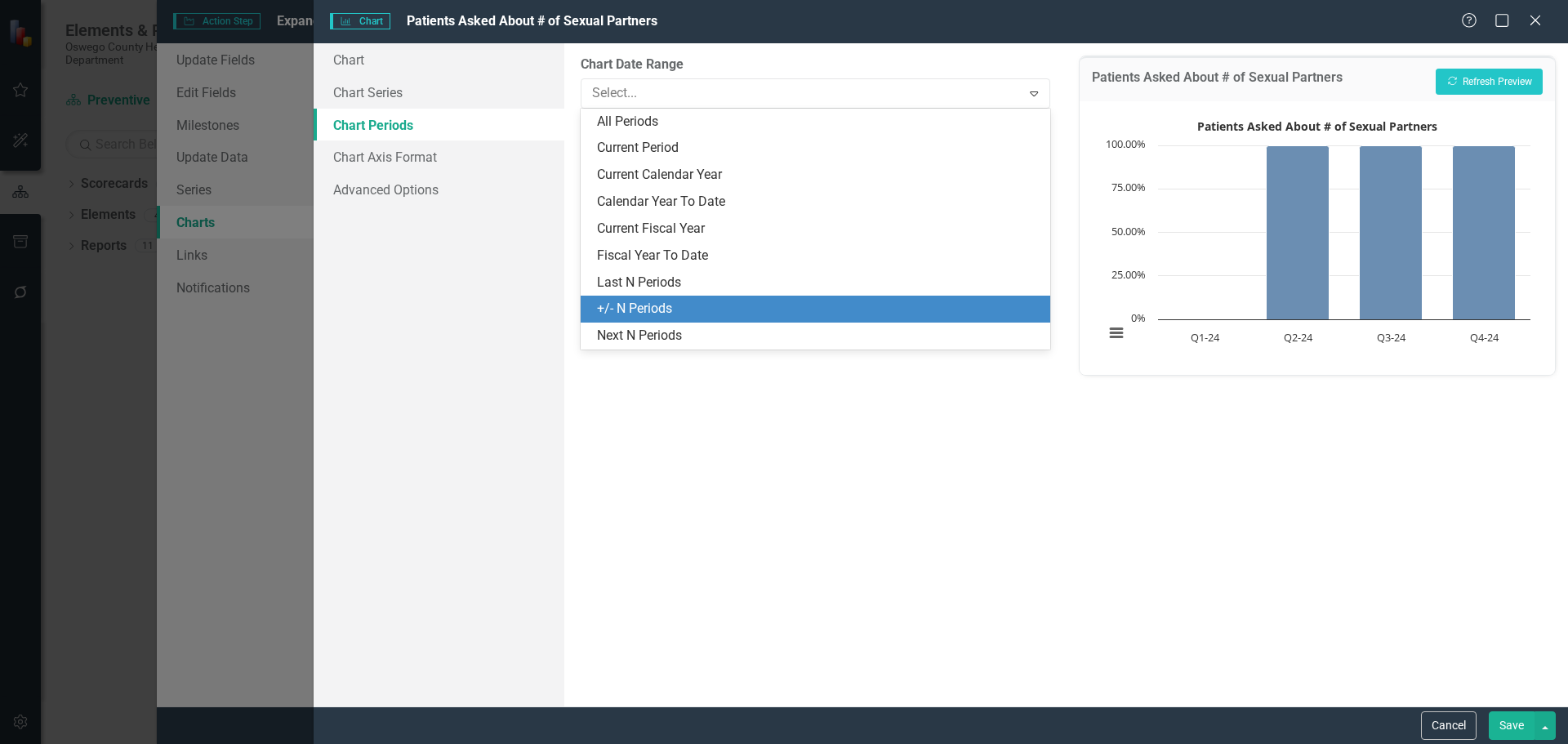
click at [735, 304] on div "+/- N Periods" at bounding box center [819, 309] width 443 height 19
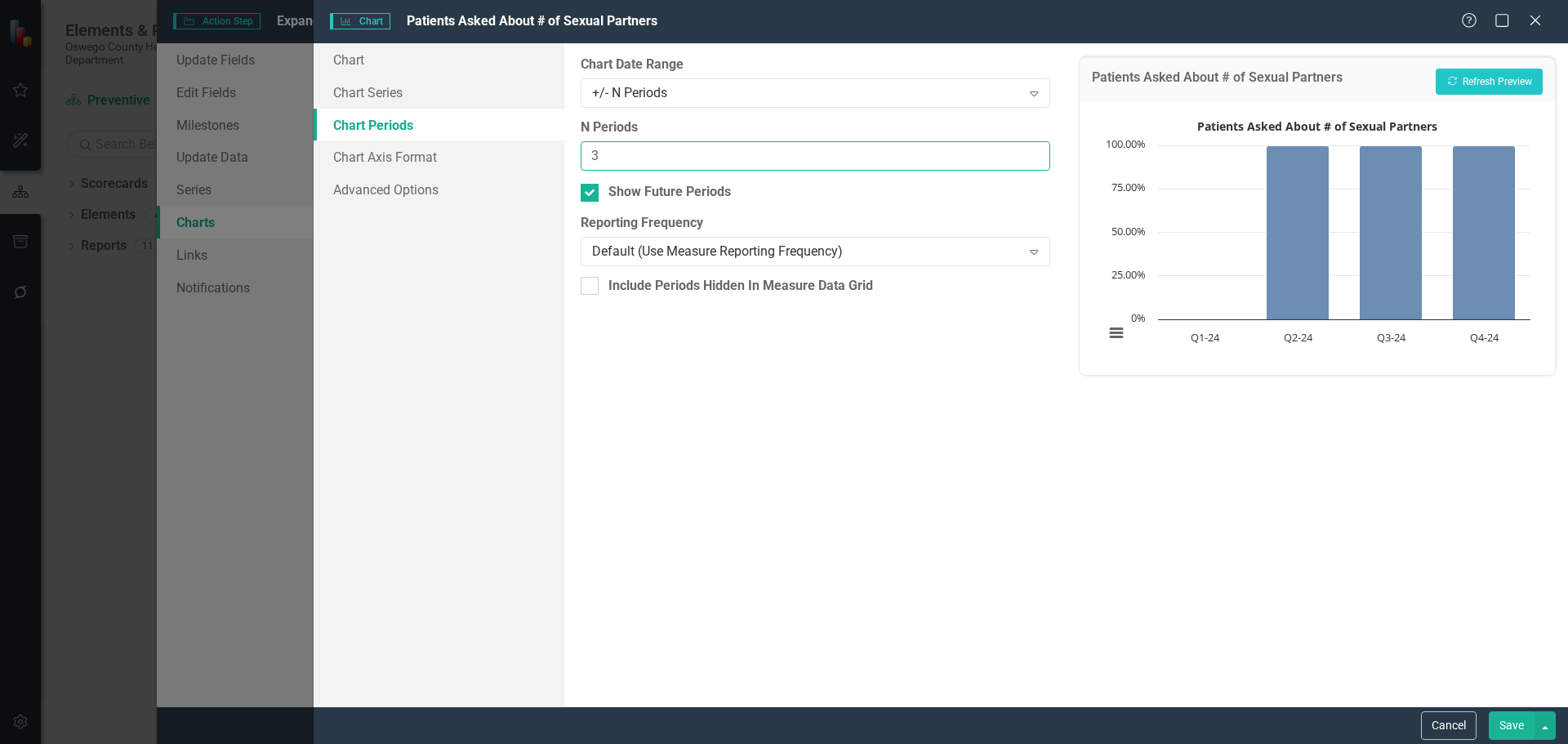
click at [1034, 149] on input "3" at bounding box center [815, 157] width 469 height 31
type input "4"
click at [1034, 149] on input "4" at bounding box center [815, 157] width 469 height 31
click at [1463, 92] on button "Recalculate Refresh Preview" at bounding box center [1489, 81] width 107 height 26
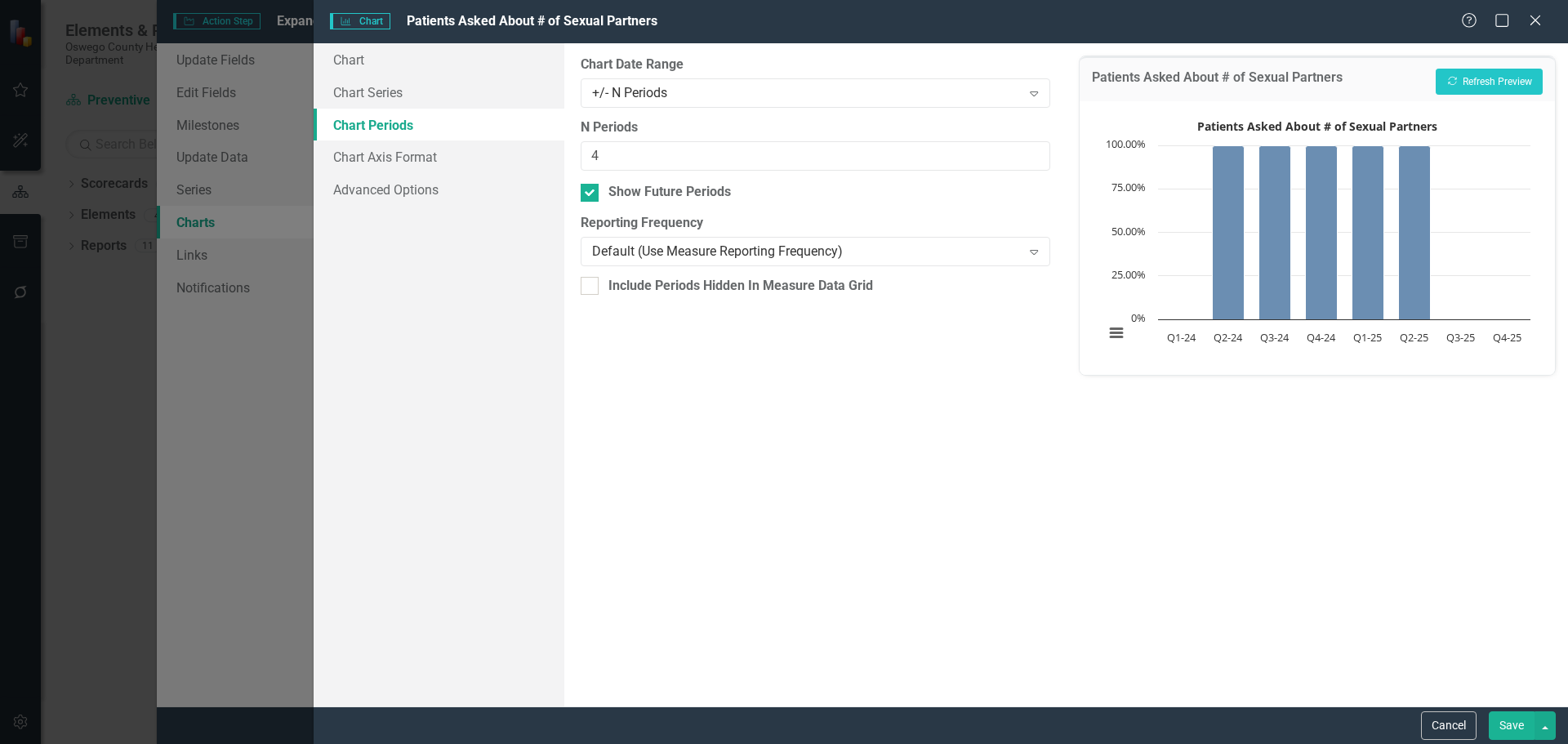
click at [1510, 728] on button "Save" at bounding box center [1512, 725] width 46 height 29
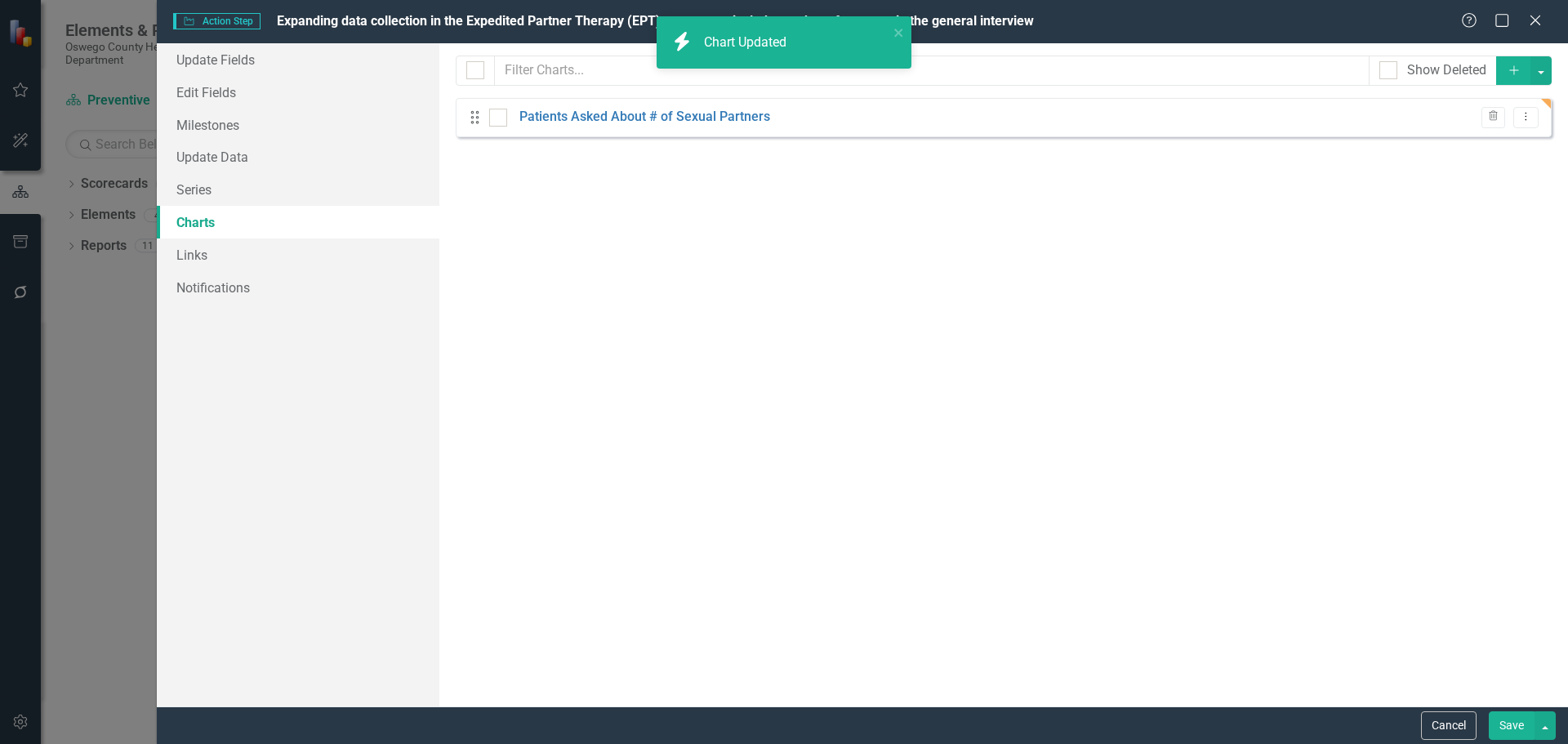
click at [1510, 725] on button "Save" at bounding box center [1512, 725] width 46 height 29
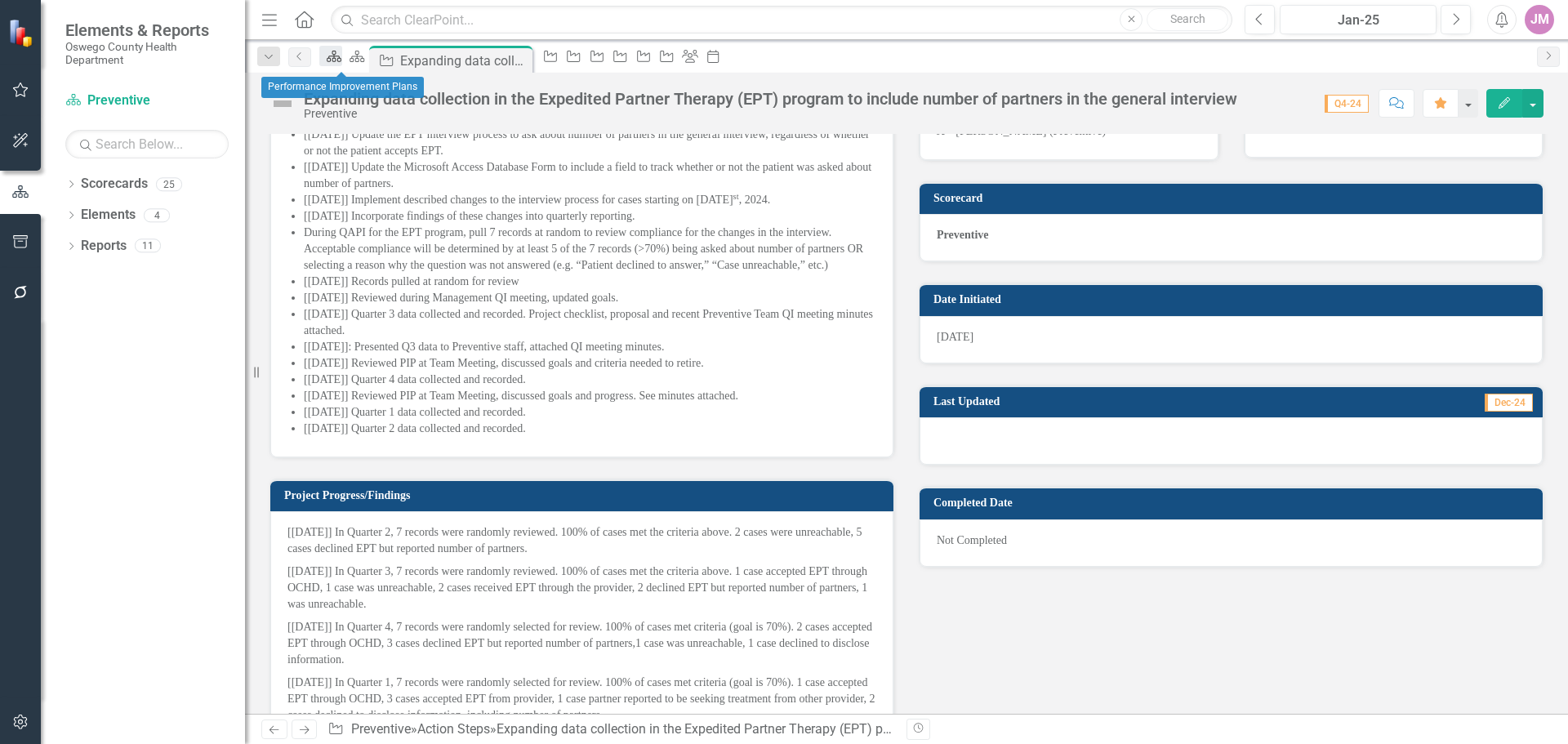
click at [339, 59] on icon at bounding box center [333, 56] width 14 height 11
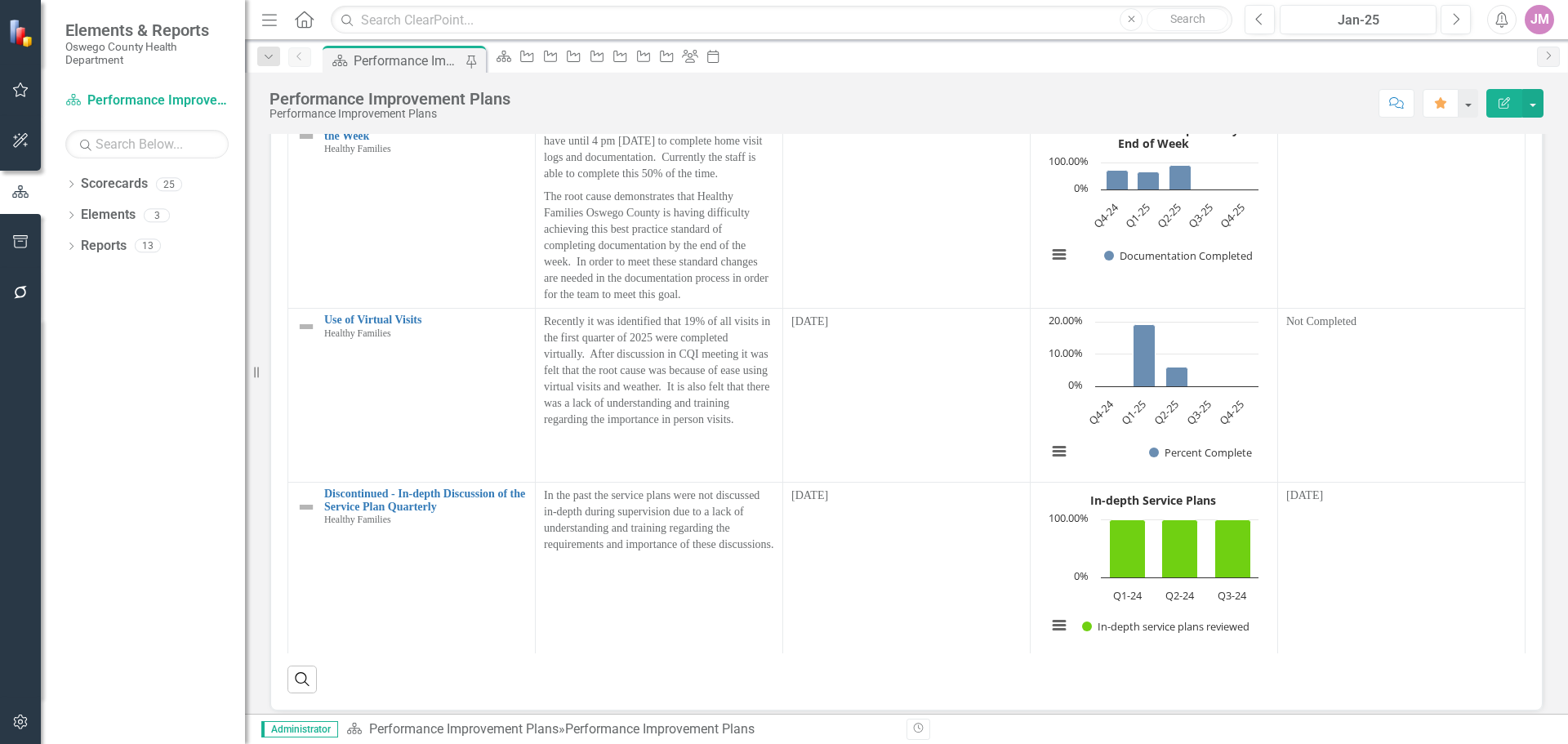
scroll to position [81, 0]
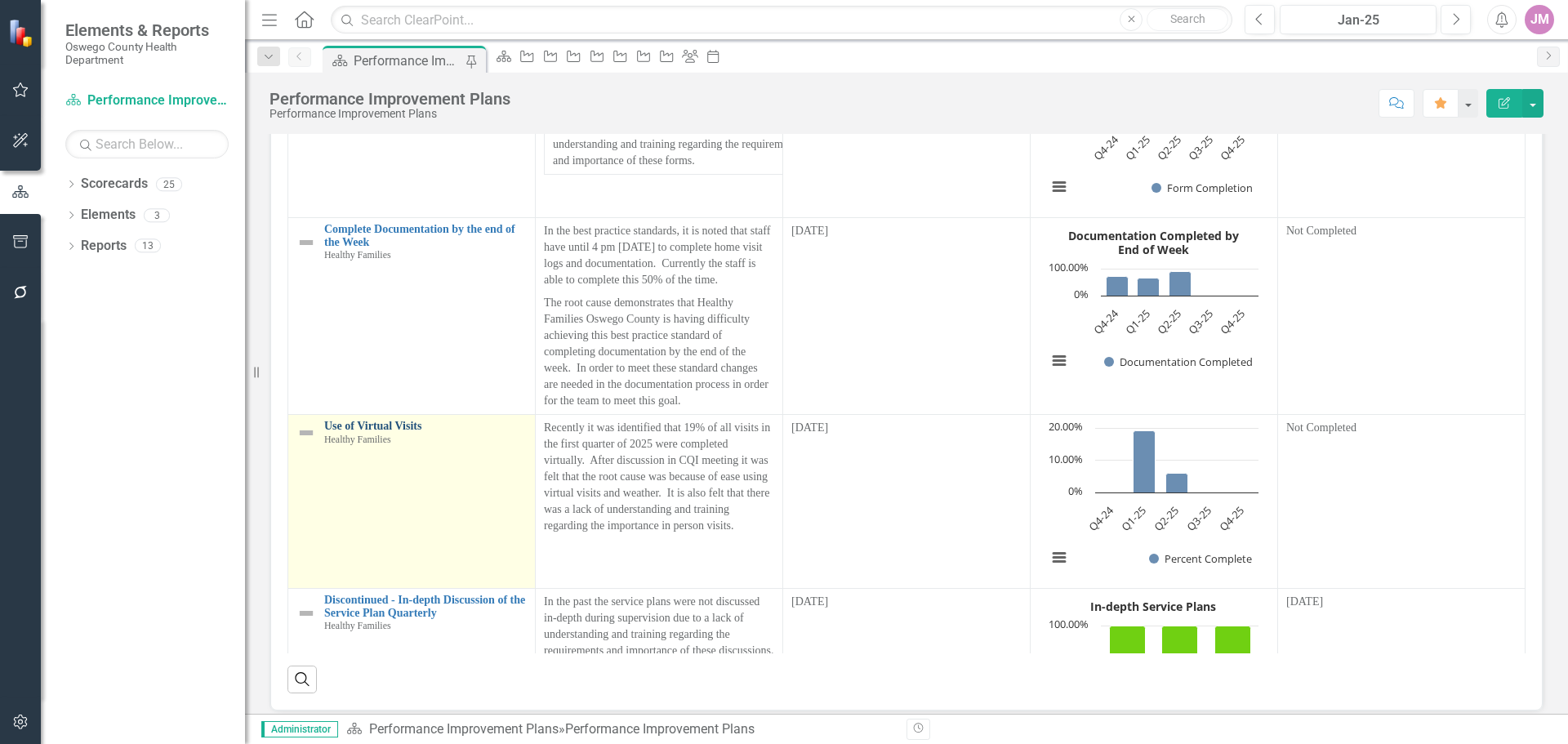
click at [378, 432] on link "Use of Virtual Visits" at bounding box center [425, 426] width 203 height 12
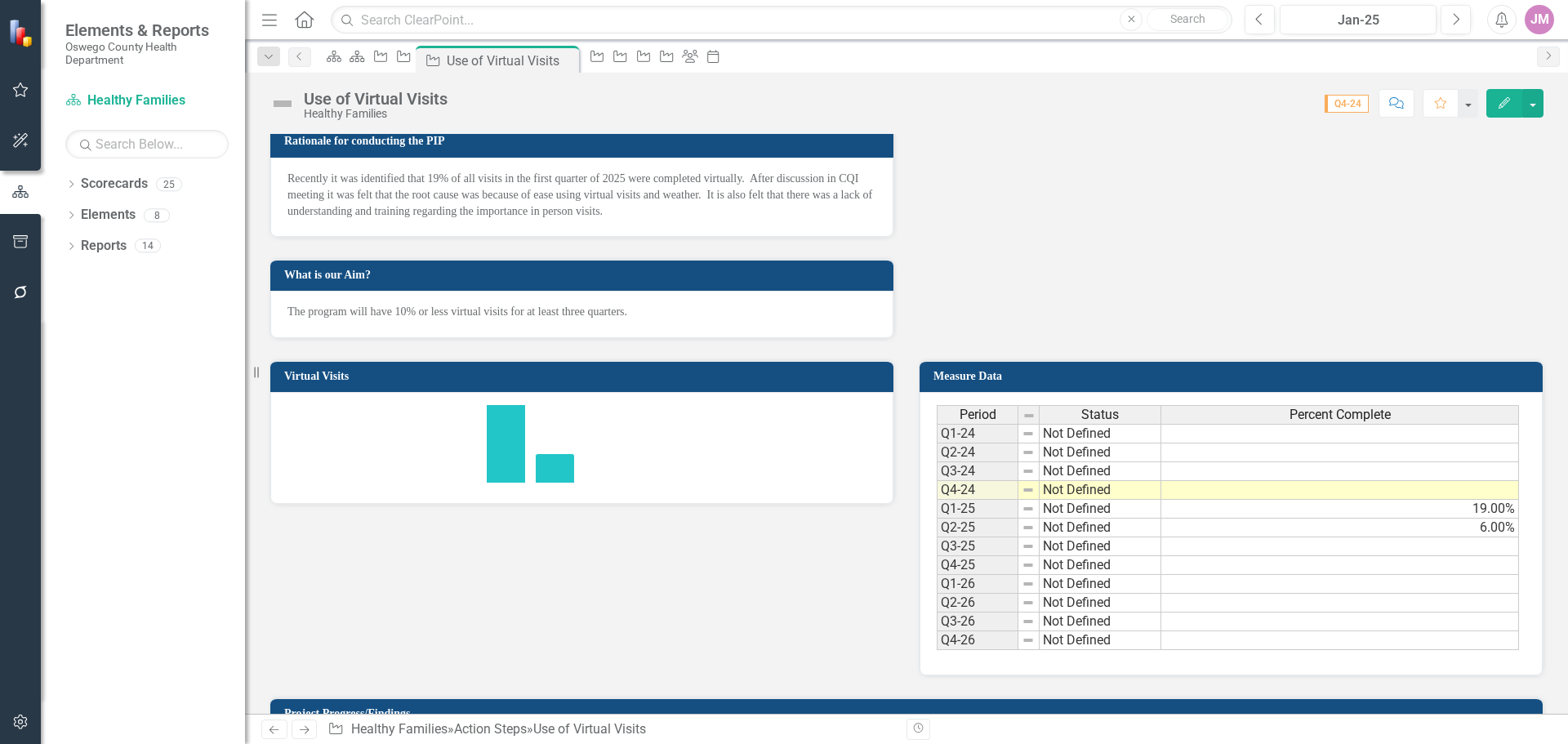
scroll to position [490, 0]
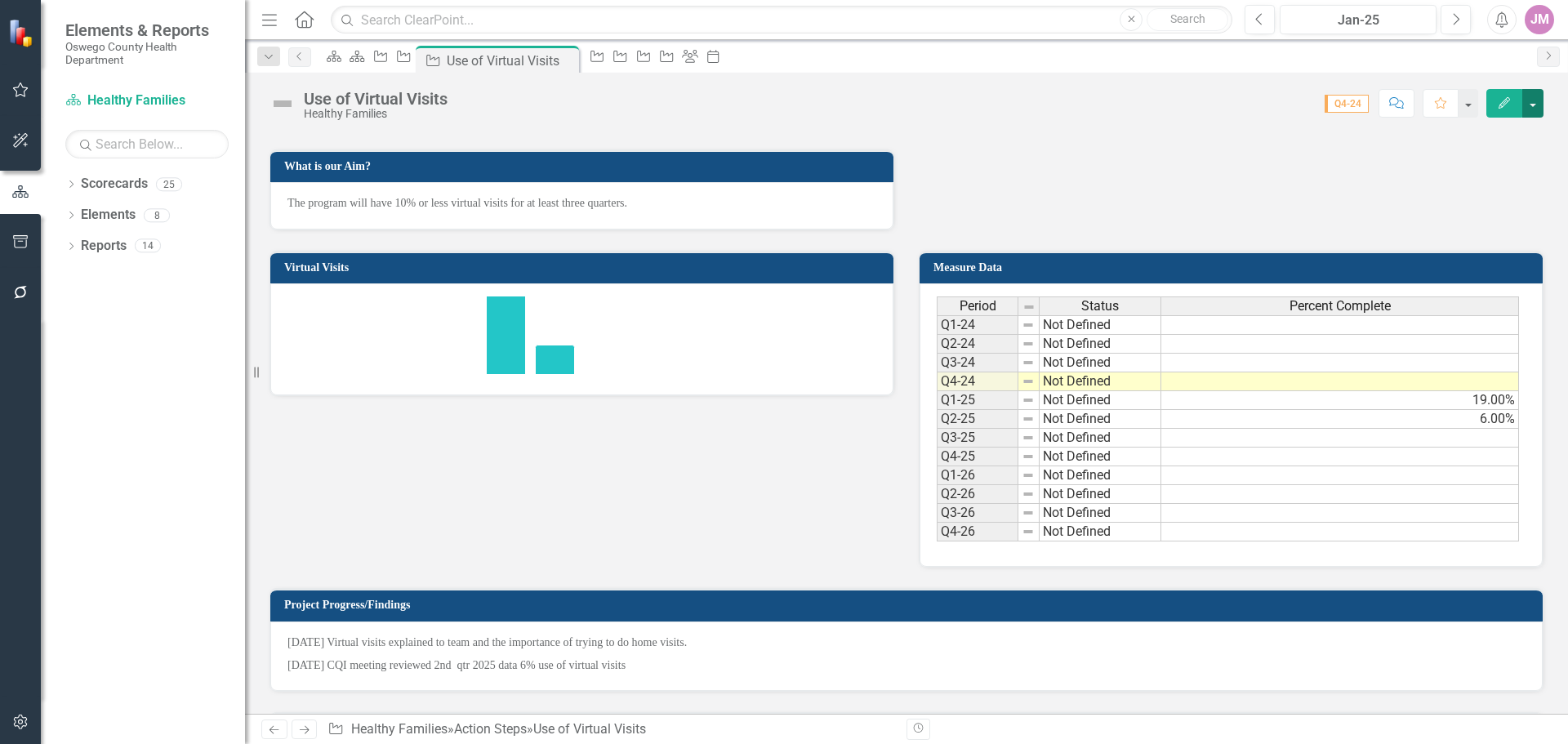
click at [1532, 103] on button "button" at bounding box center [1532, 103] width 21 height 29
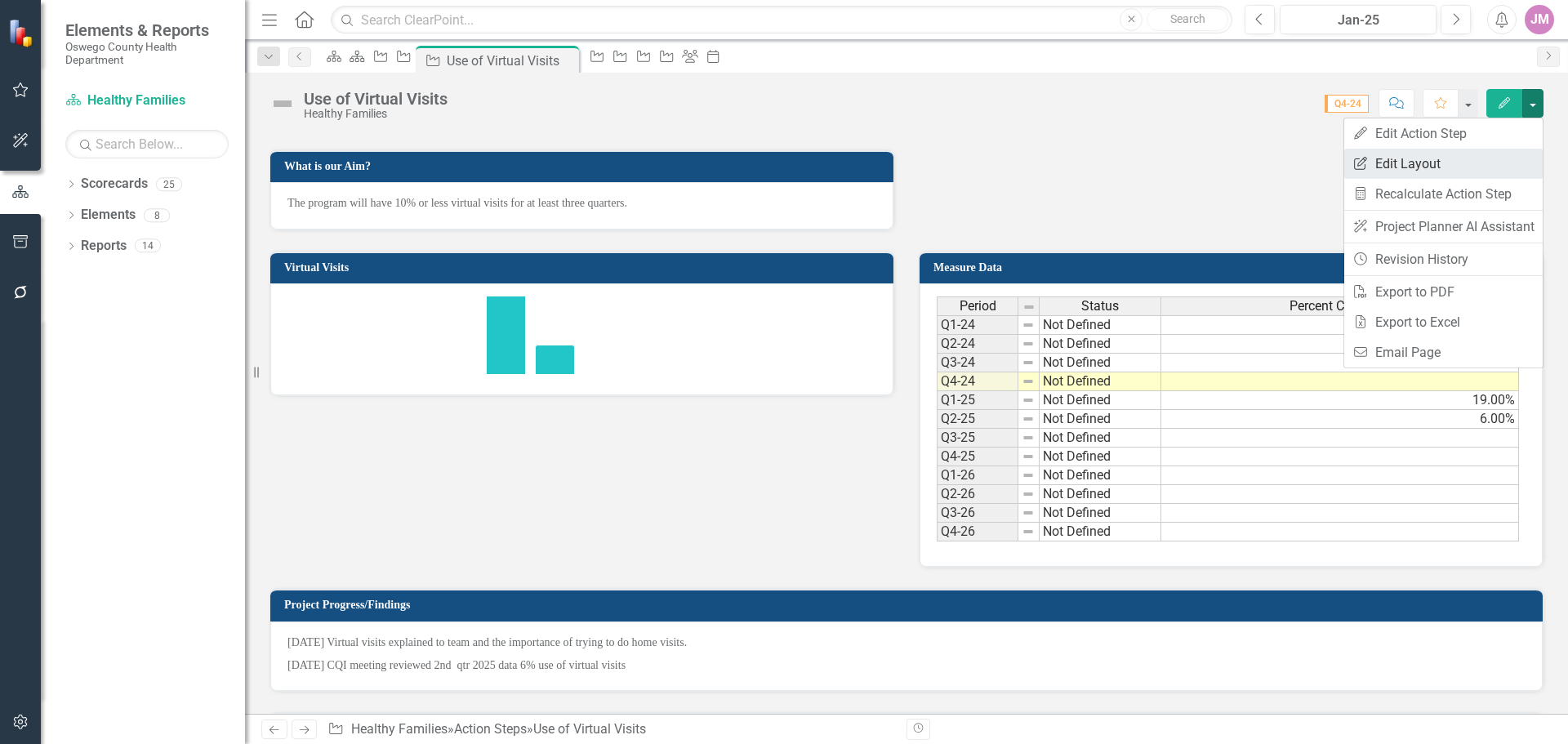
click at [1455, 161] on link "Edit Report Edit Layout" at bounding box center [1443, 164] width 199 height 31
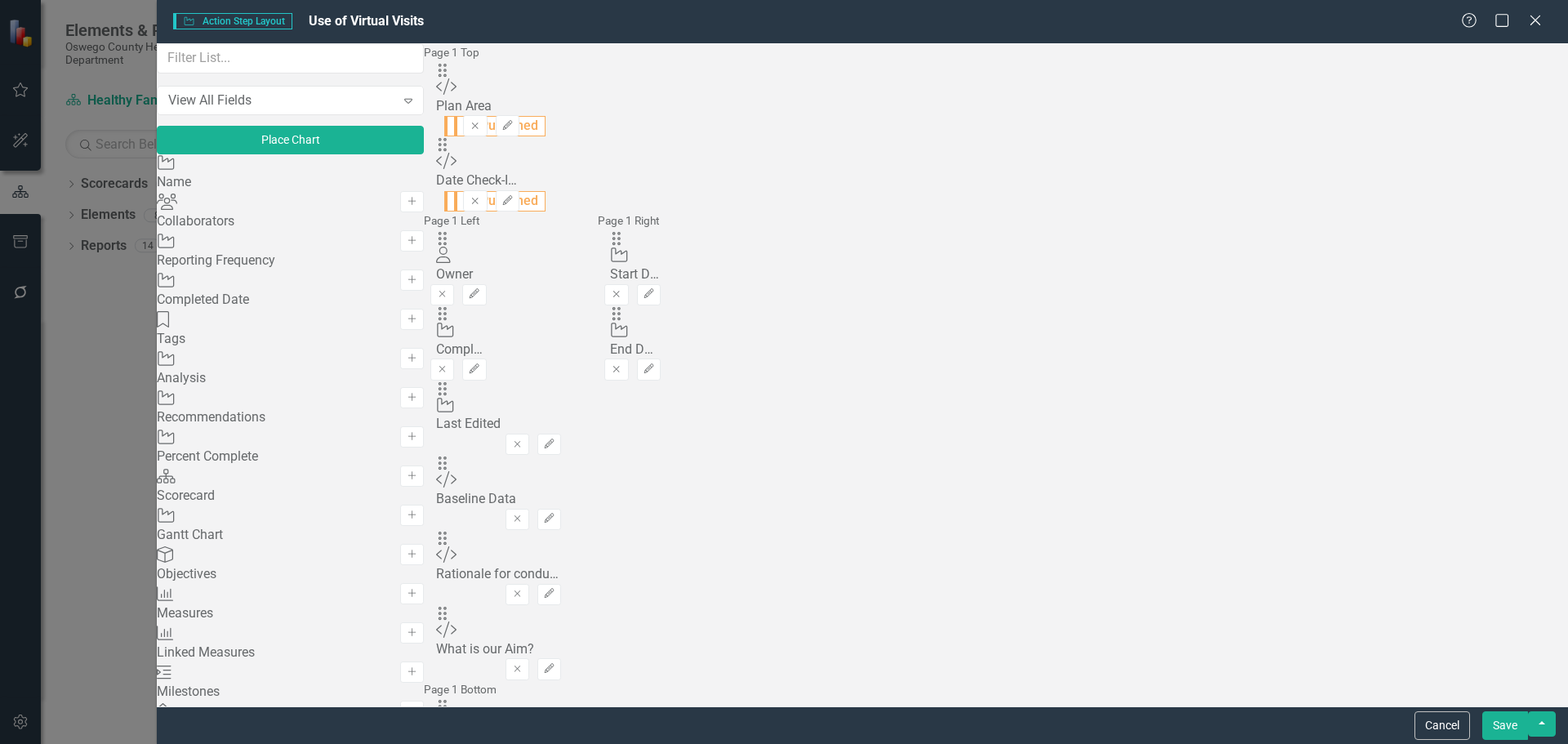
click at [1513, 730] on button "Save" at bounding box center [1505, 725] width 46 height 29
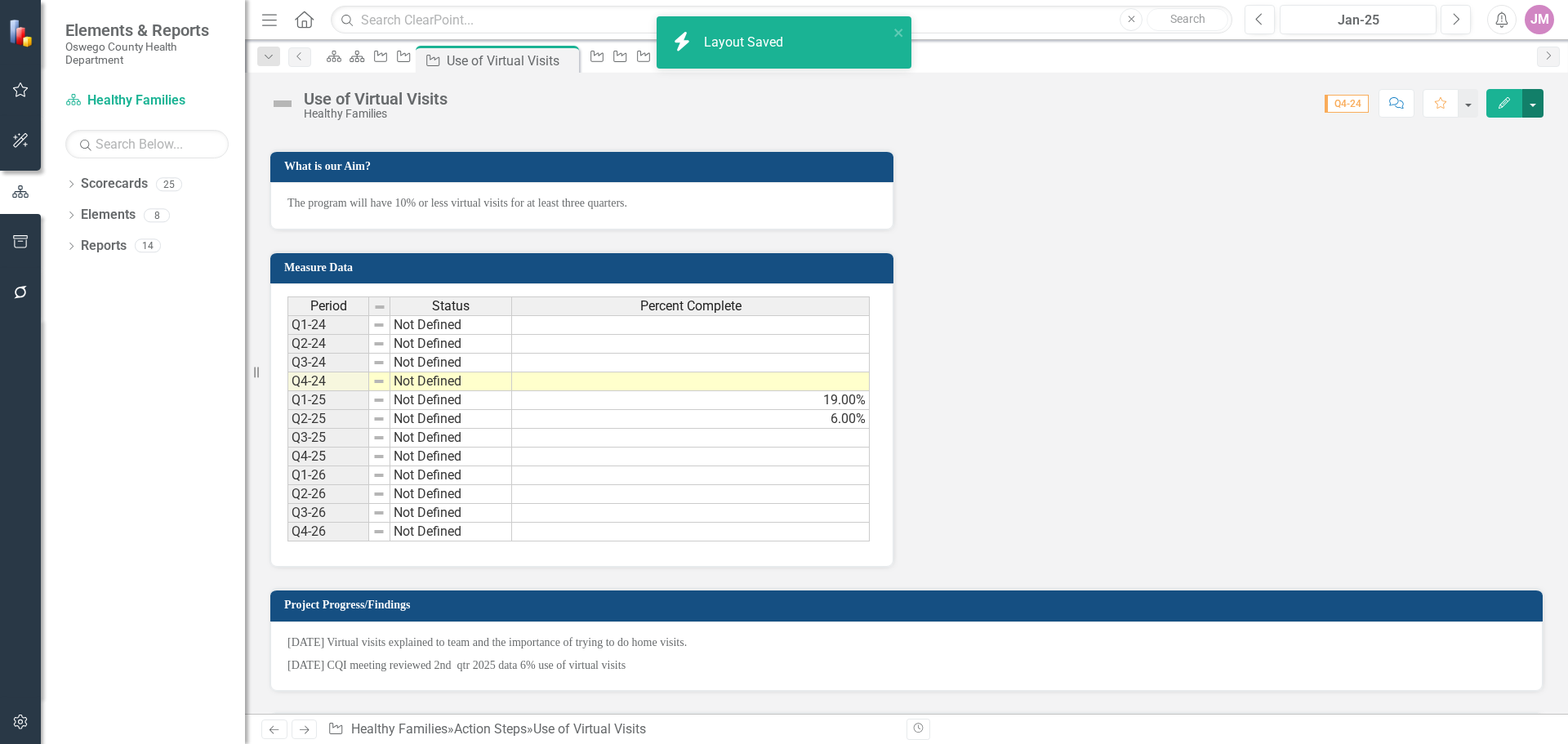
click at [1527, 103] on button "button" at bounding box center [1532, 103] width 21 height 29
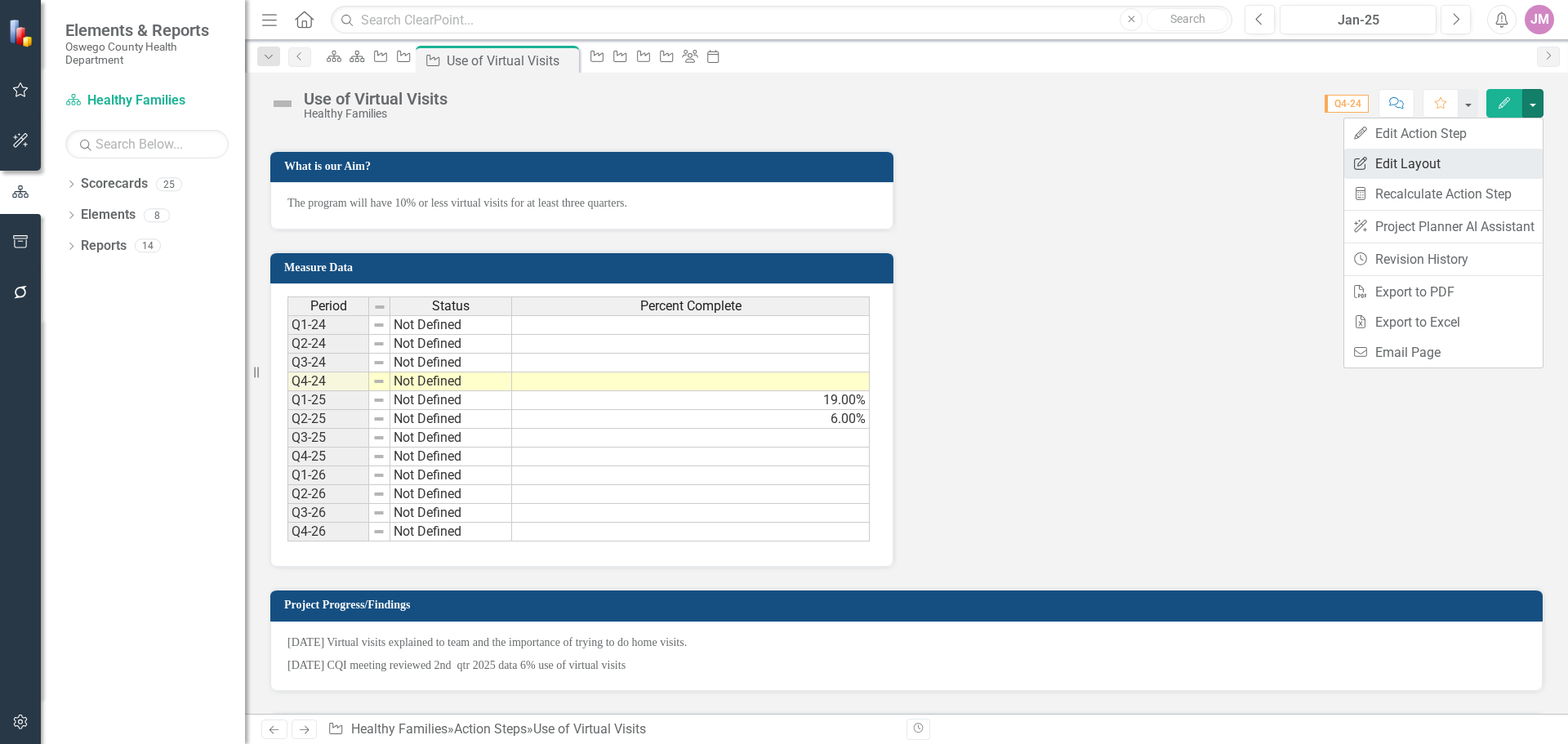
click at [1448, 157] on link "Edit Report Edit Layout" at bounding box center [1443, 164] width 199 height 31
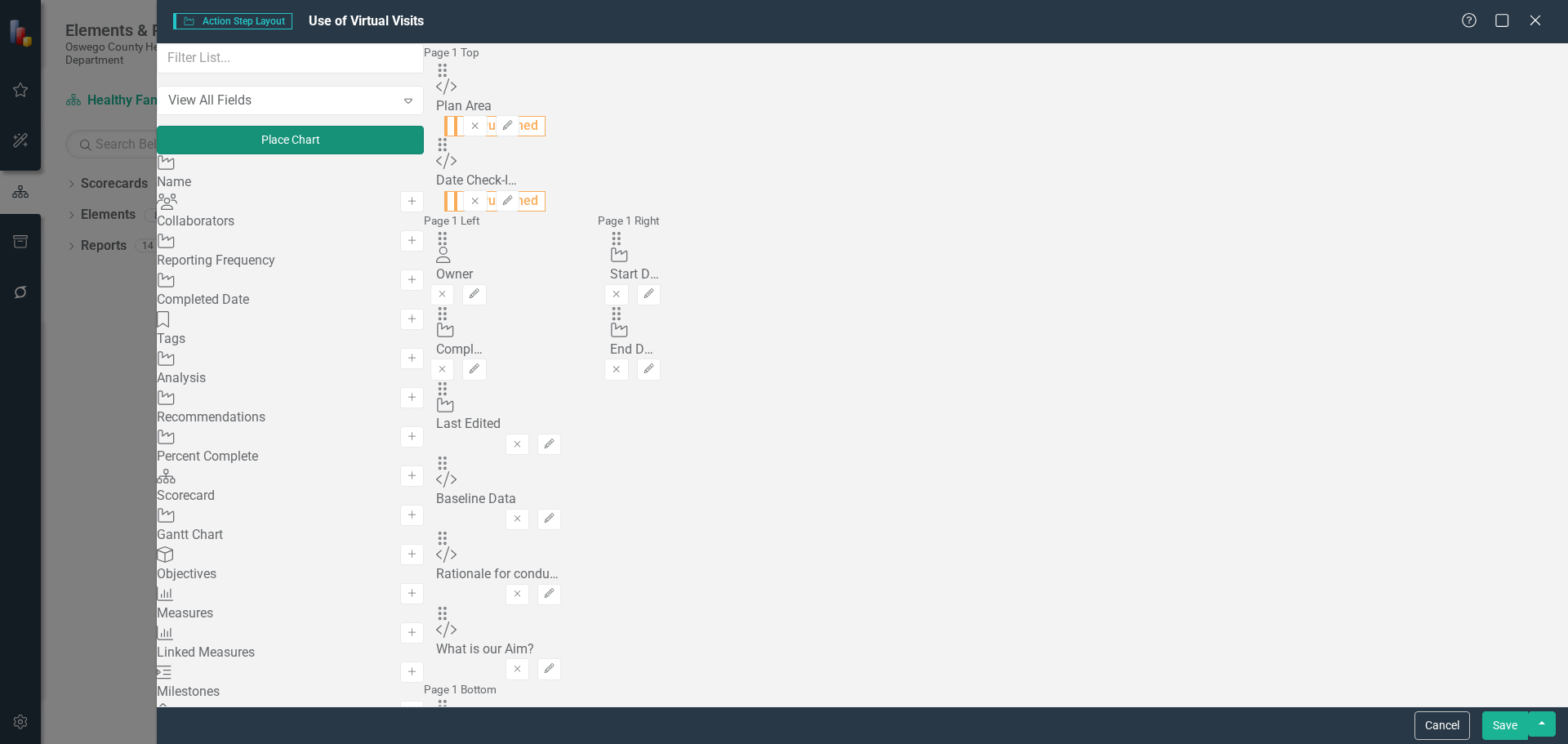
click at [327, 154] on button "Place Chart" at bounding box center [290, 140] width 267 height 29
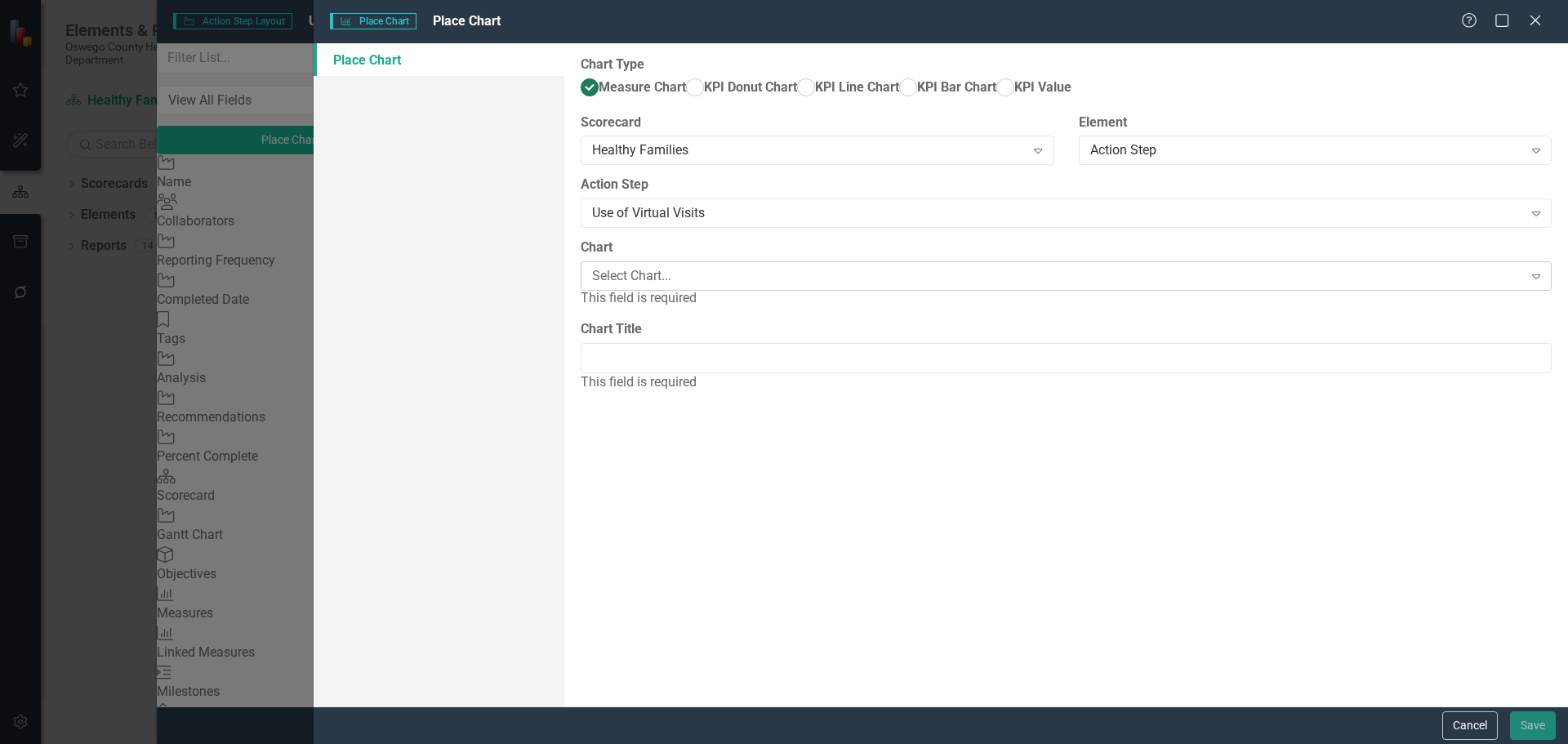
click at [723, 286] on div "Select Chart..." at bounding box center [1057, 277] width 930 height 19
click at [713, 743] on div "Use of Virtual Visits" at bounding box center [787, 758] width 1542 height 19
click at [692, 355] on input "Chart Title" at bounding box center [1066, 339] width 971 height 31
type input "Use of Virtual Visits"
click at [1527, 730] on button "Save" at bounding box center [1533, 725] width 46 height 29
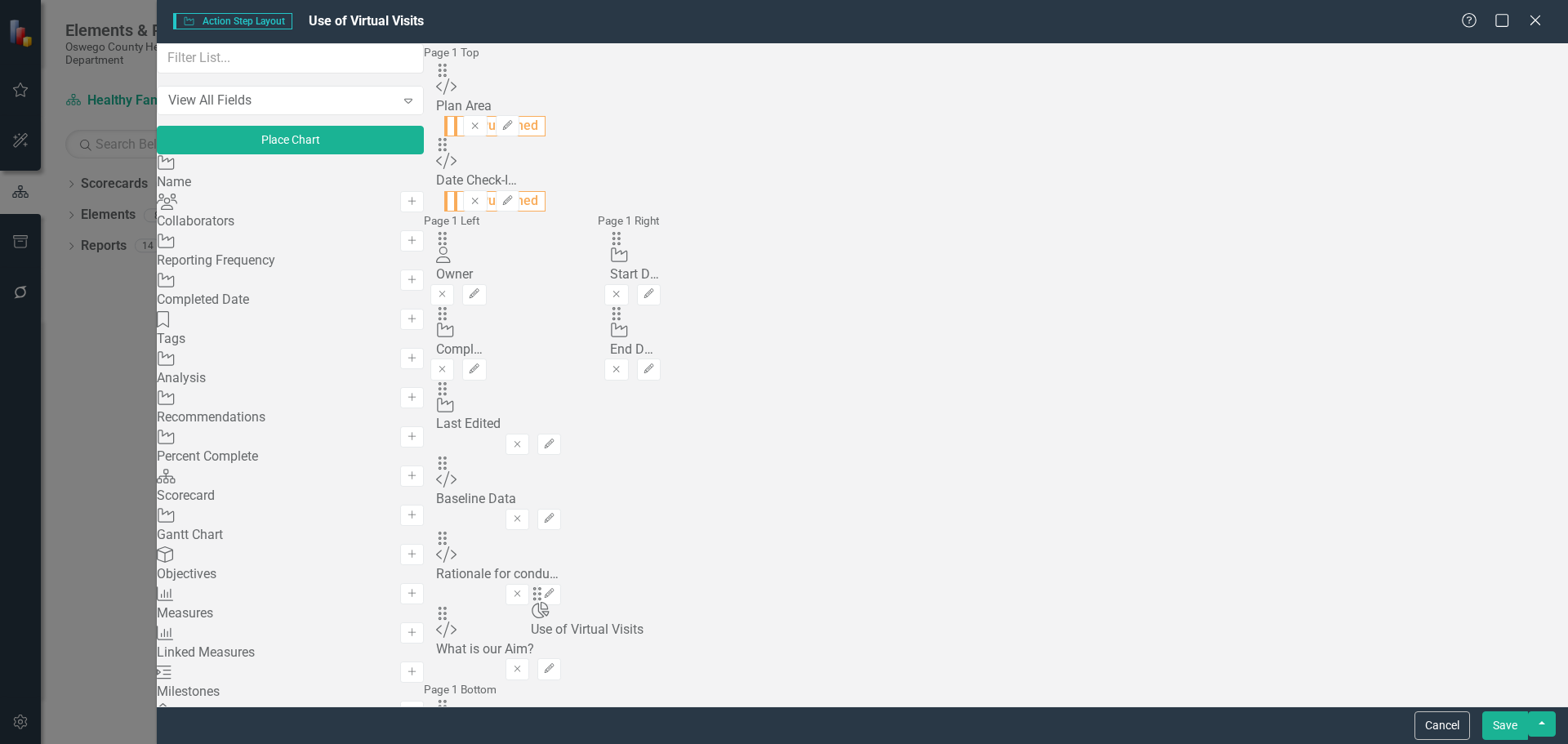
scroll to position [42, 0]
drag, startPoint x: 560, startPoint y: 107, endPoint x: 568, endPoint y: 501, distance: 394.1
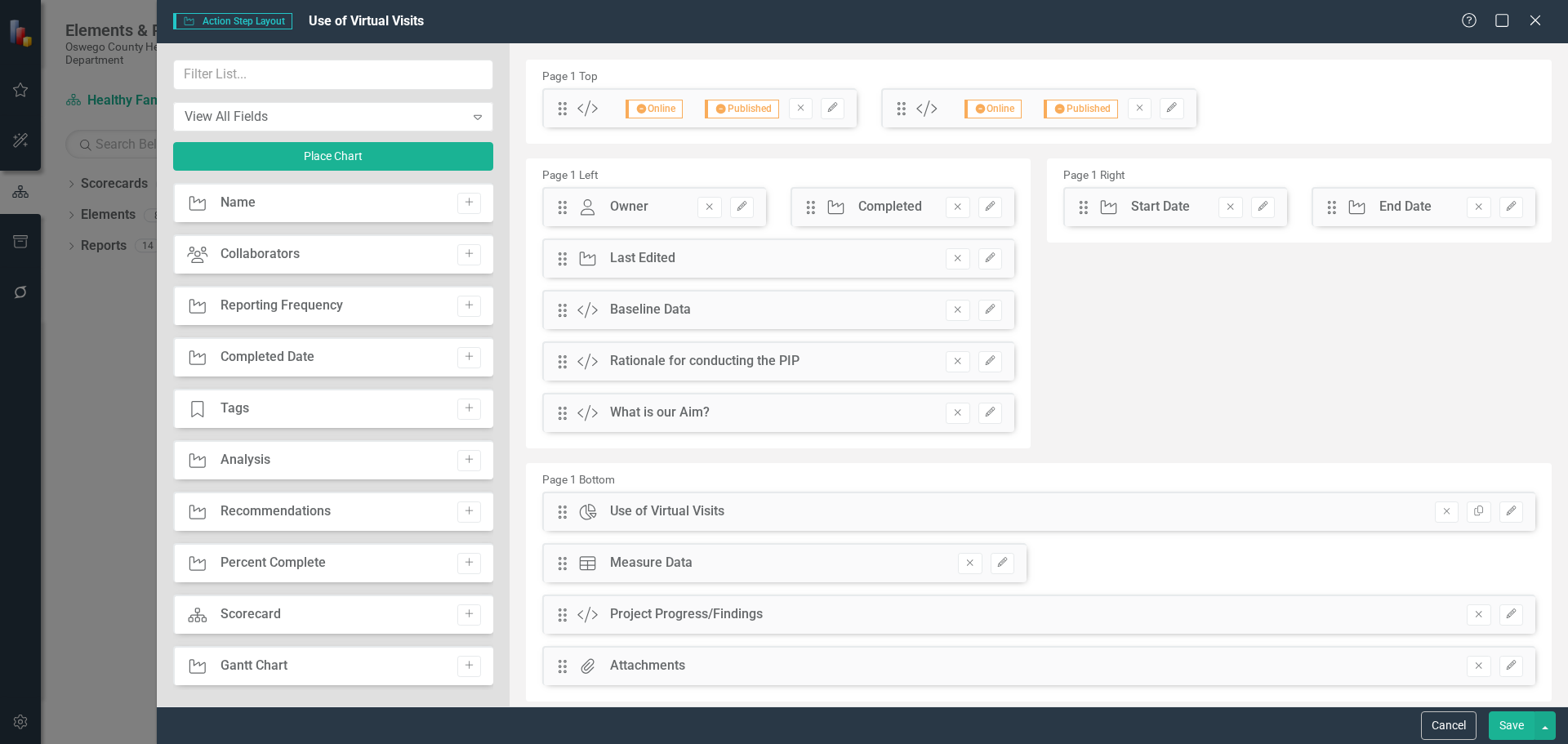
scroll to position [42, 0]
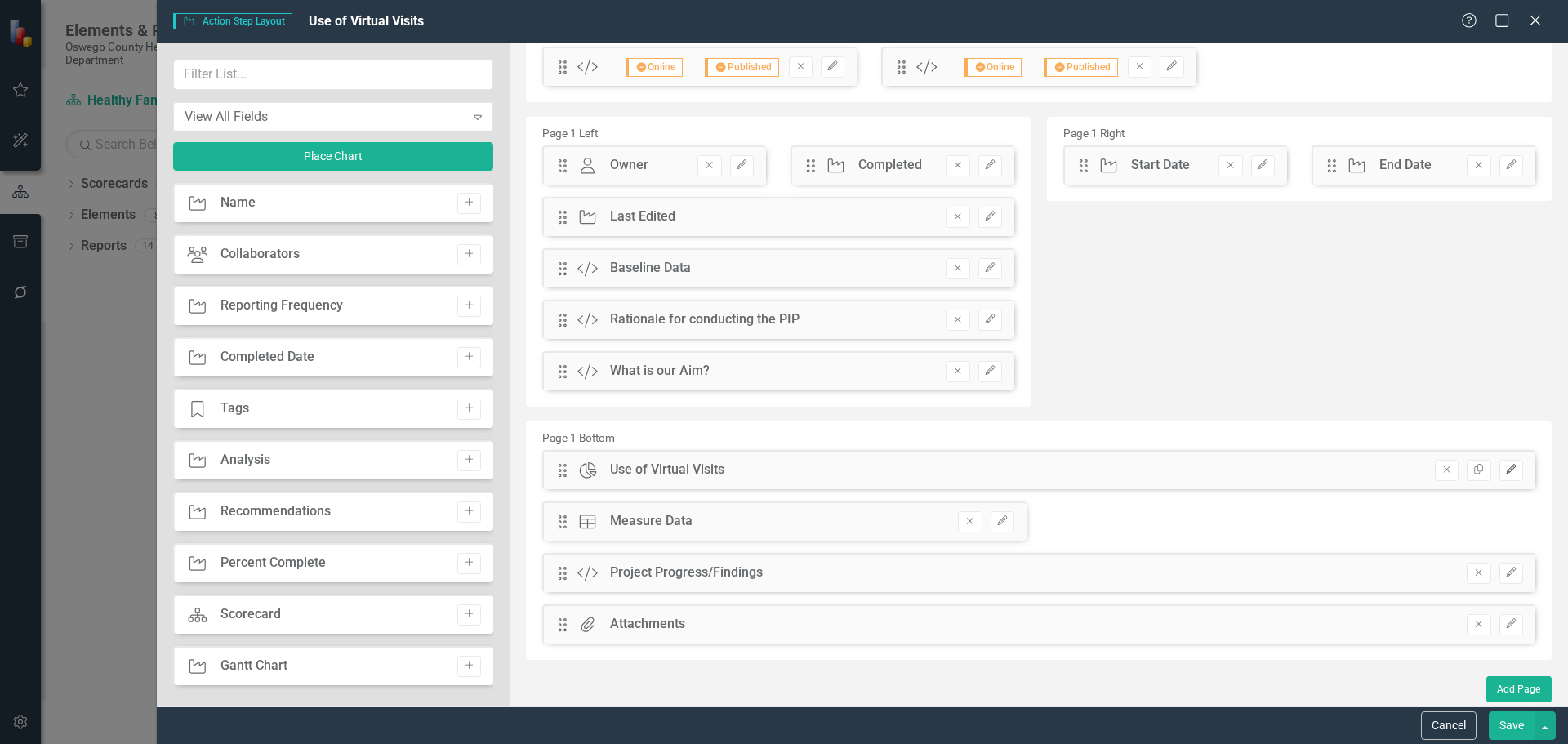
click at [1505, 471] on icon "Edit" at bounding box center [1511, 470] width 12 height 10
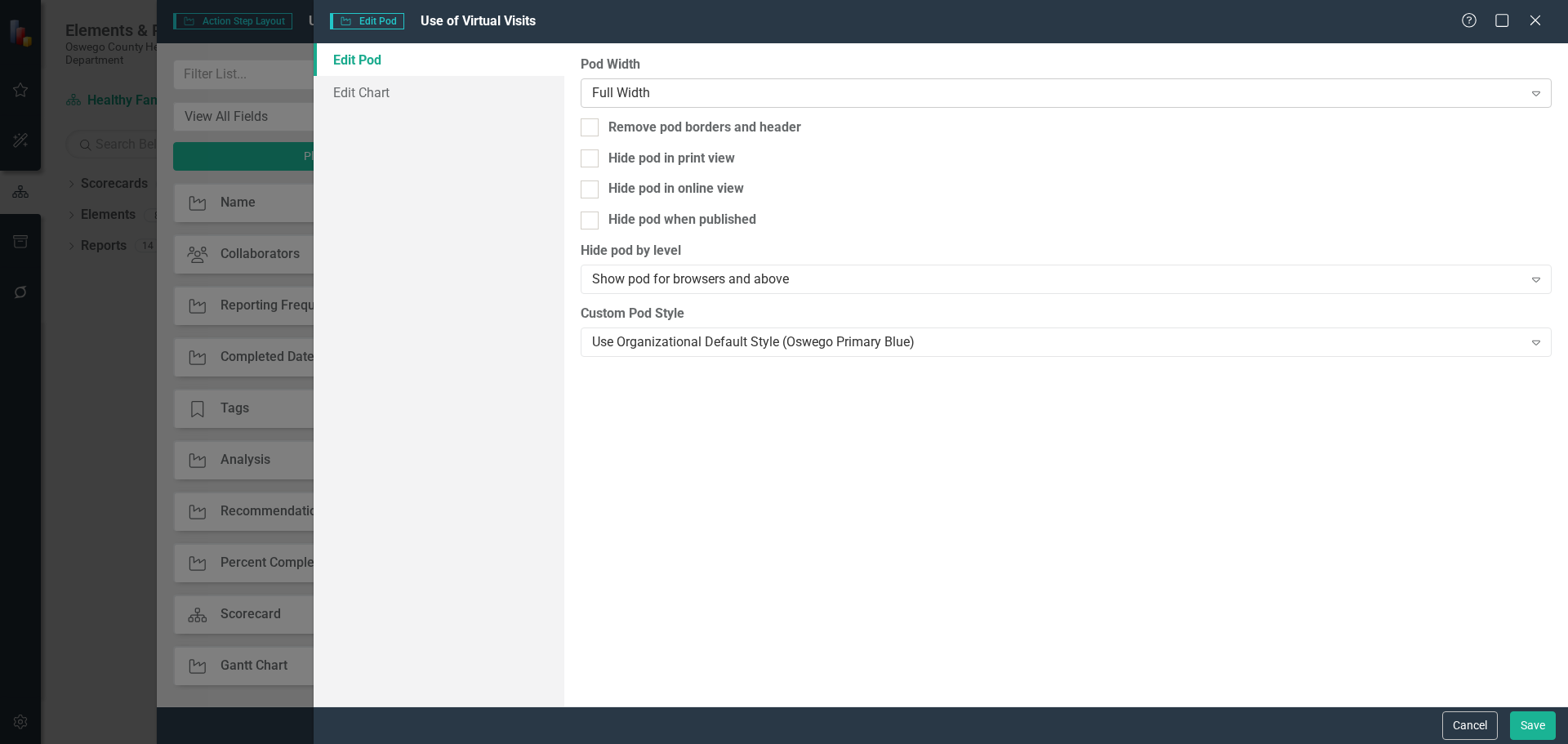
click at [692, 96] on div "Full Width" at bounding box center [1057, 92] width 930 height 19
click at [1515, 735] on button "Save" at bounding box center [1533, 725] width 46 height 29
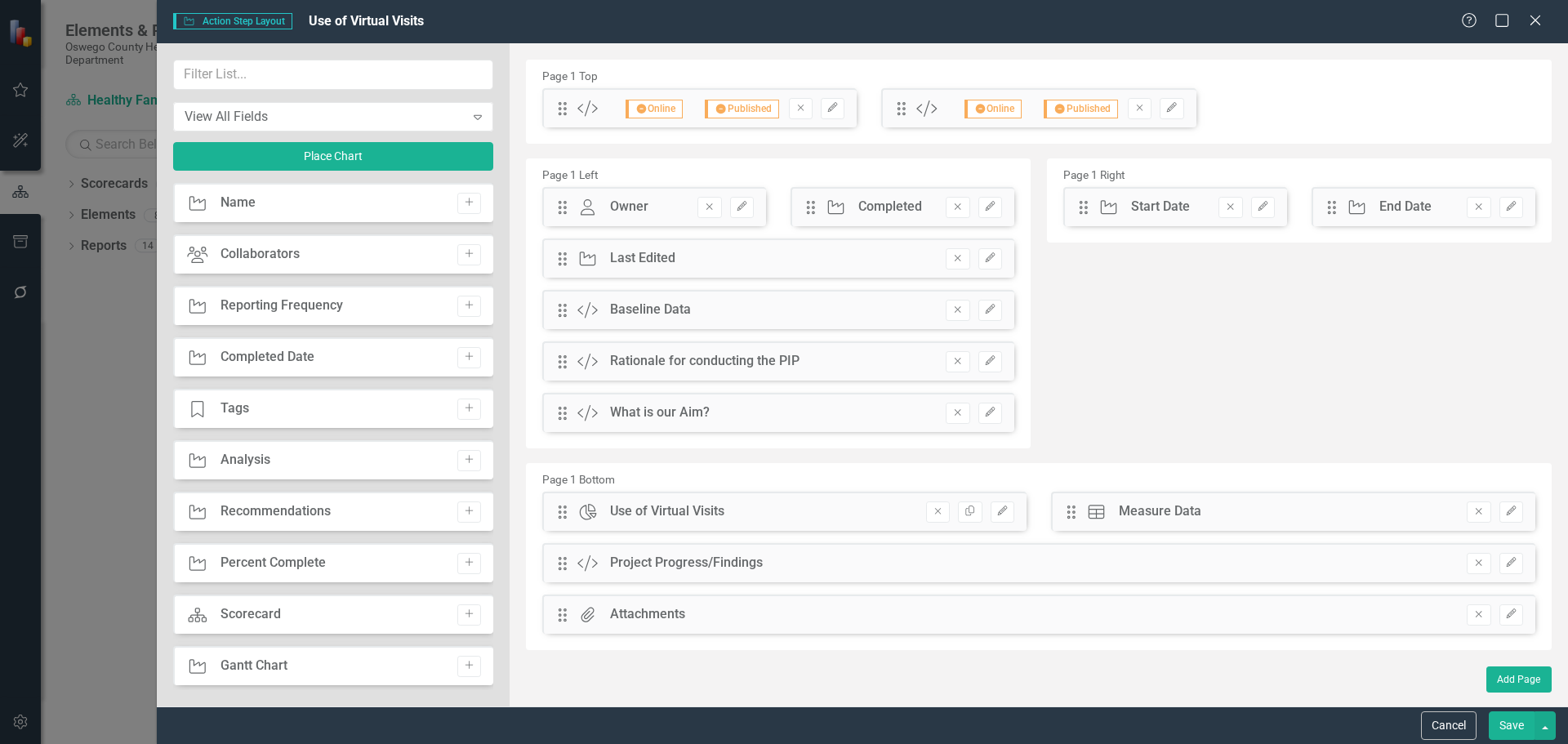
click at [1513, 726] on button "Save" at bounding box center [1512, 725] width 46 height 29
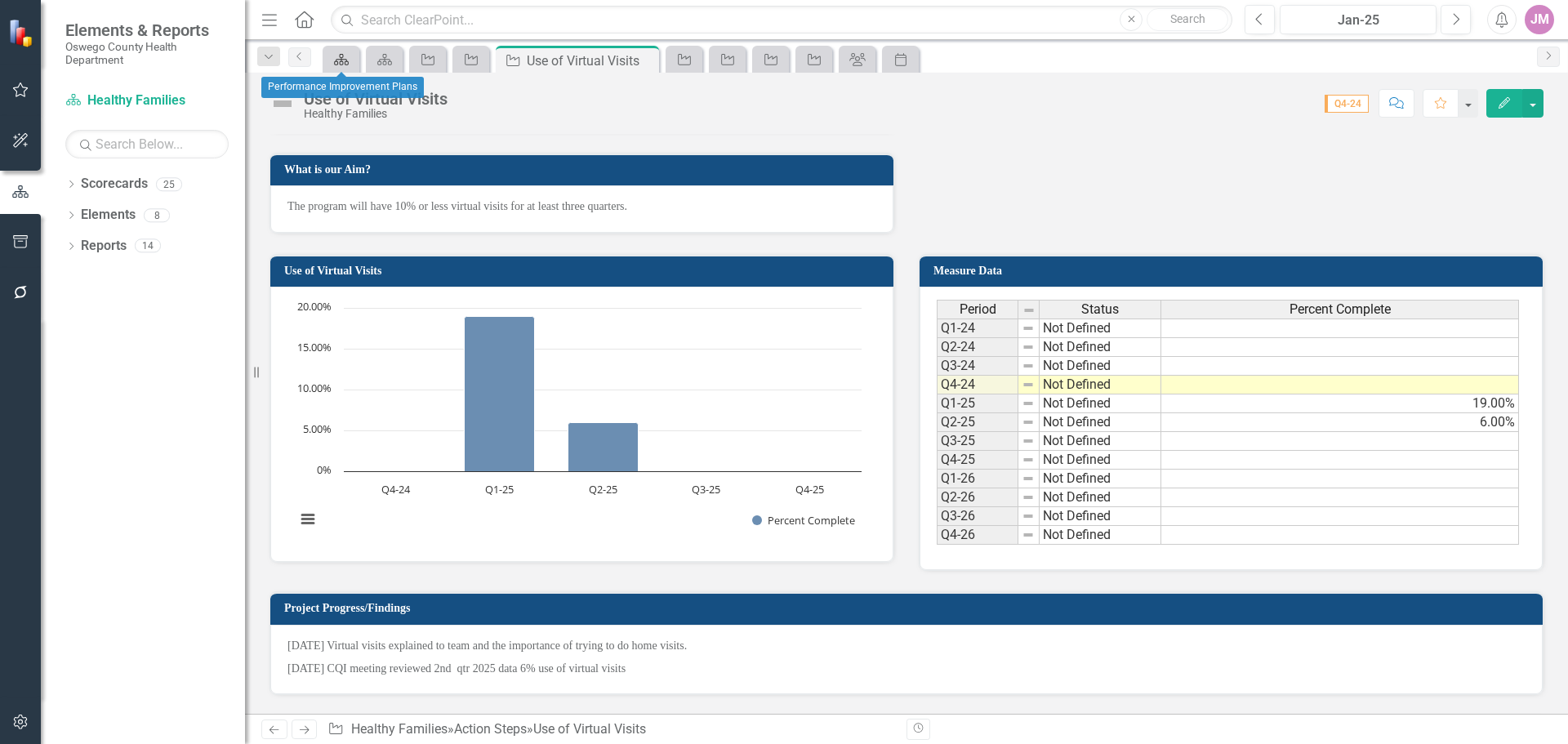
click at [341, 54] on icon "Scorecard" at bounding box center [341, 59] width 16 height 13
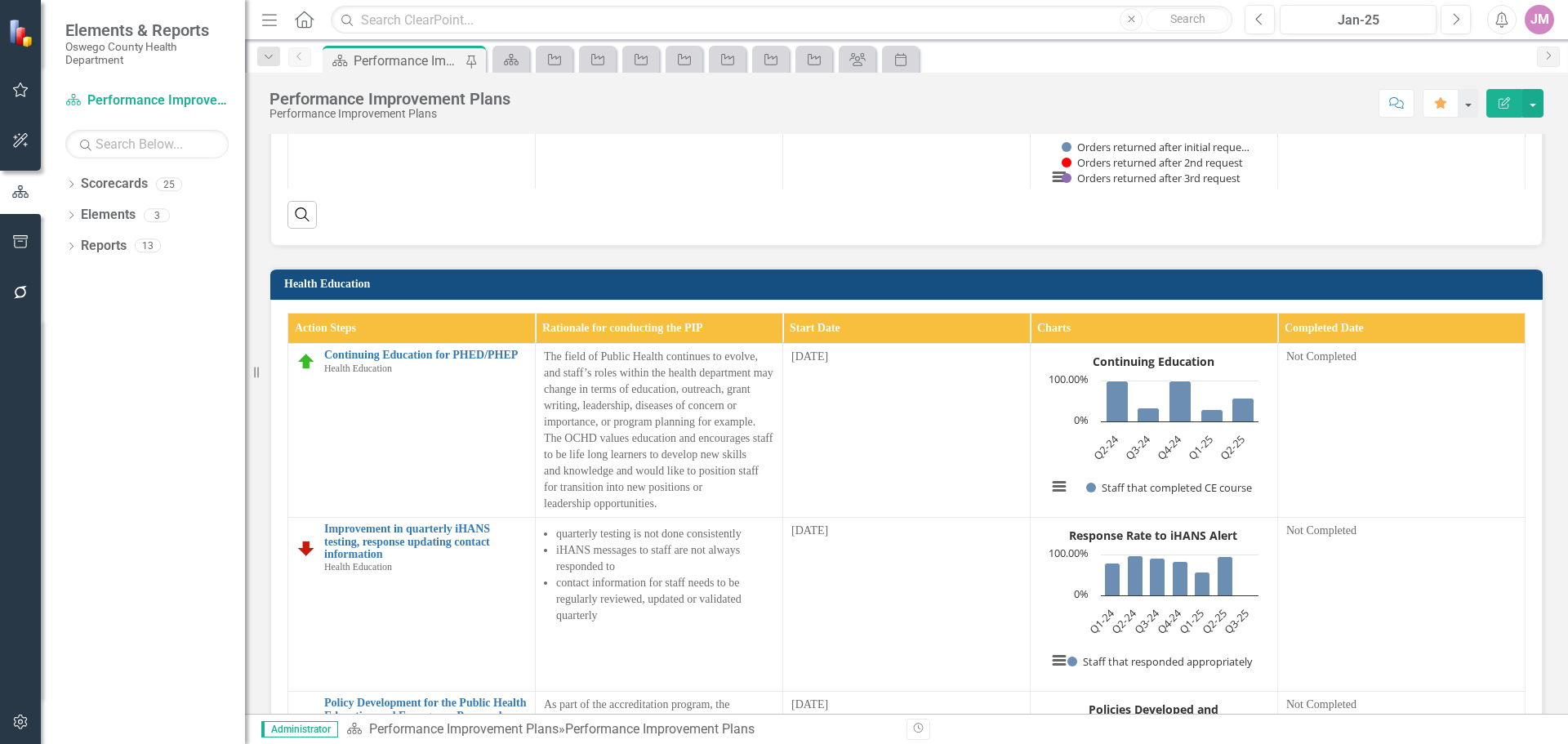
scroll to position [4280, 0]
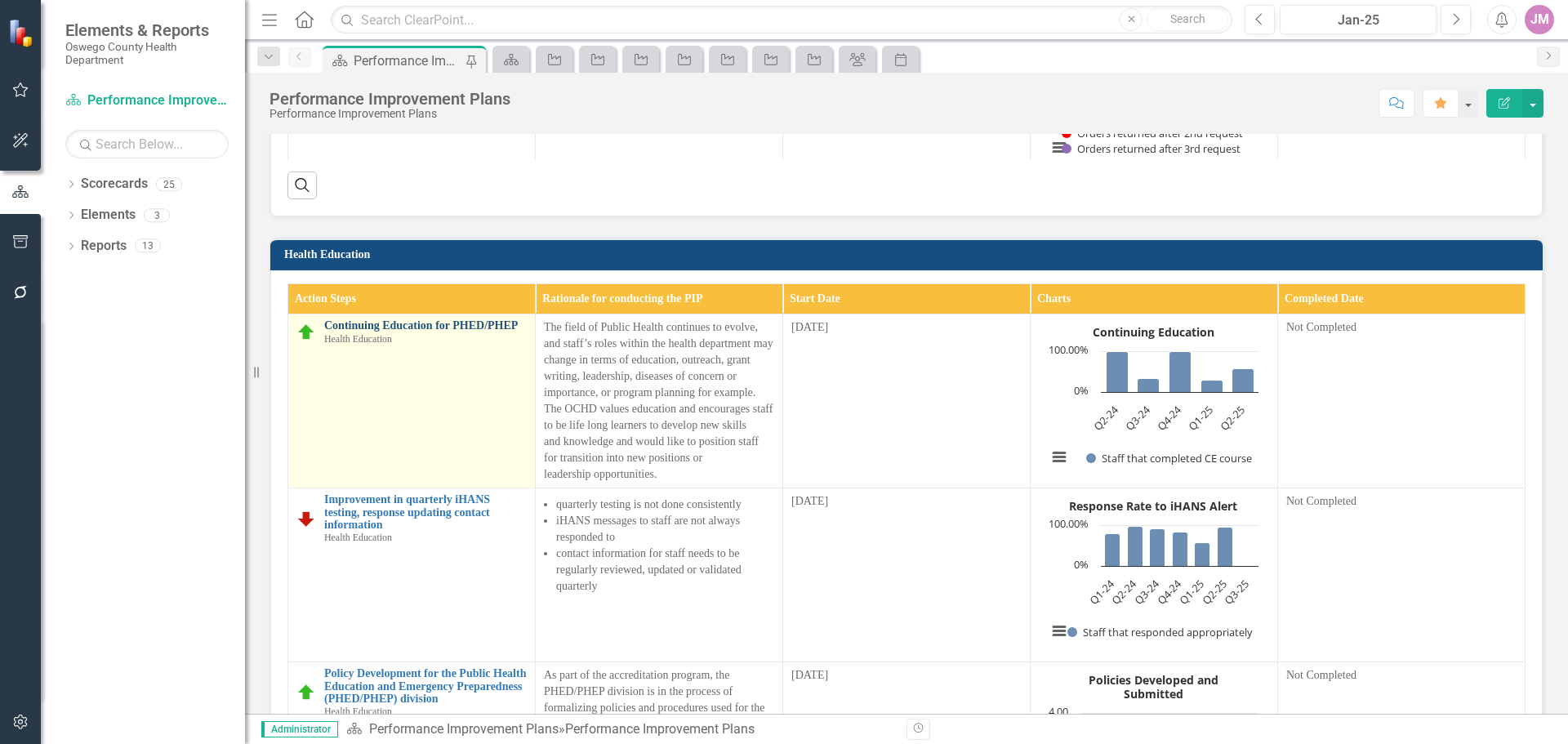
click at [463, 332] on link "Continuing Education for PHED/PHEP" at bounding box center [425, 325] width 203 height 12
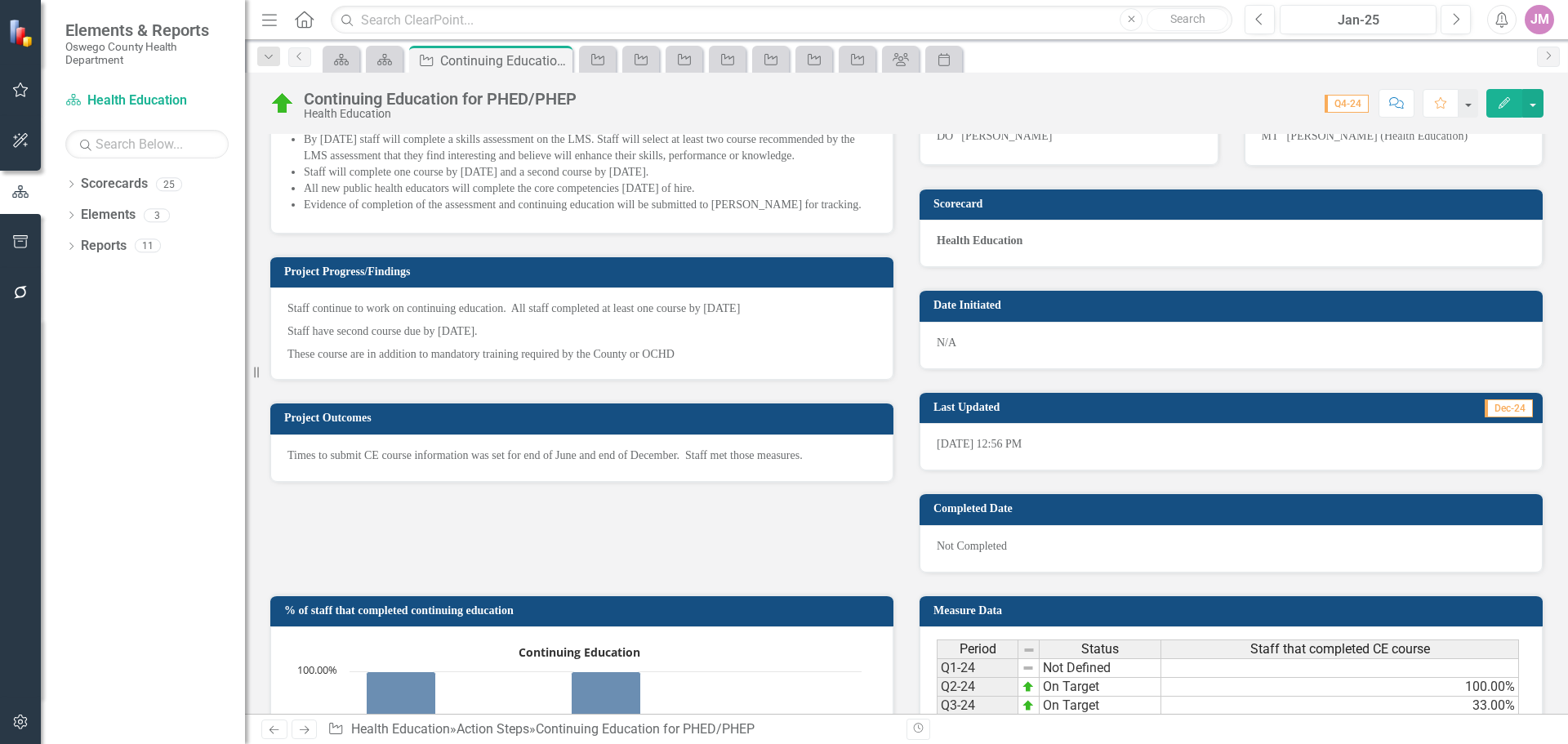
scroll to position [735, 0]
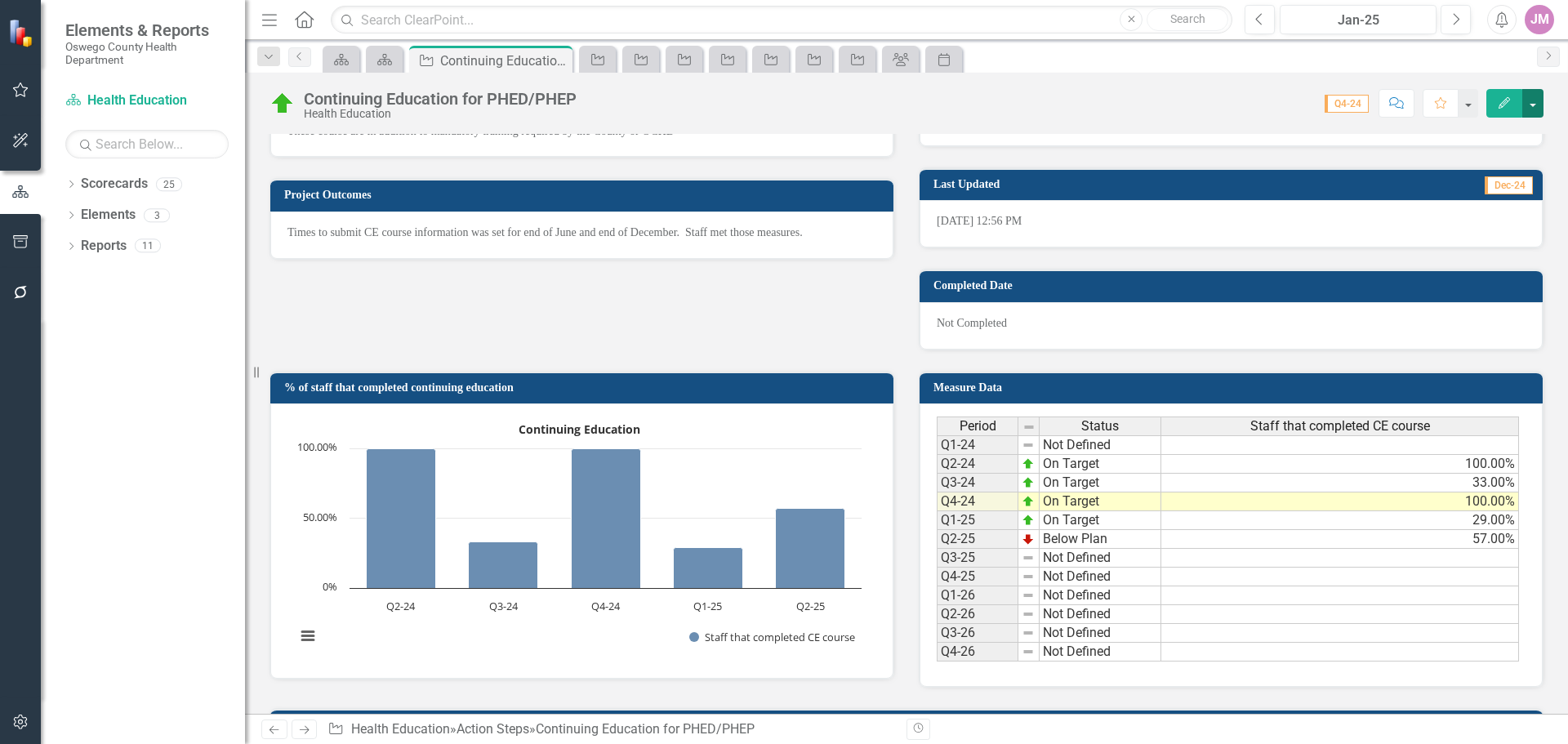
click at [1527, 100] on button "button" at bounding box center [1532, 103] width 21 height 29
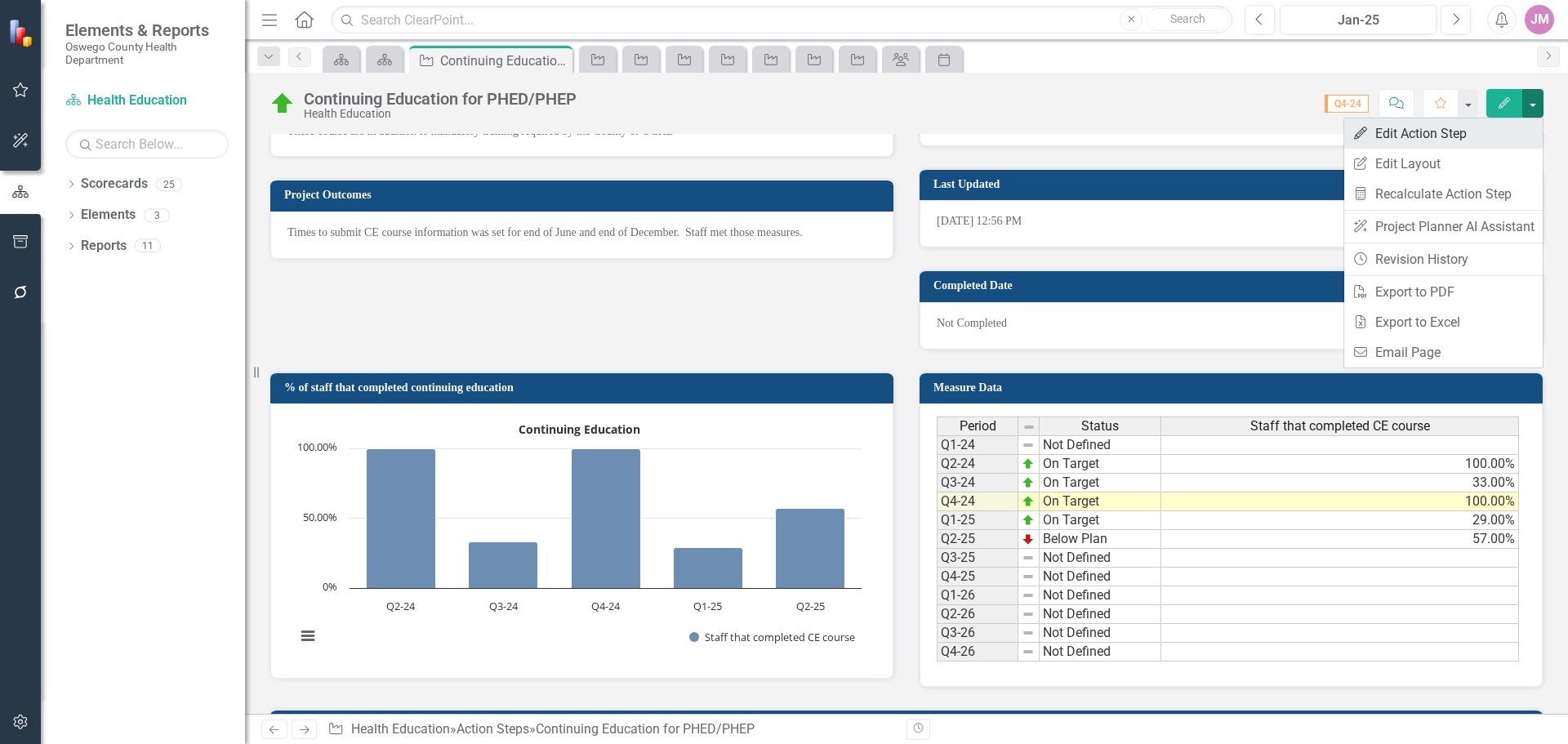
click at [1453, 130] on link "Edit Edit Action Step" at bounding box center [1443, 134] width 199 height 31
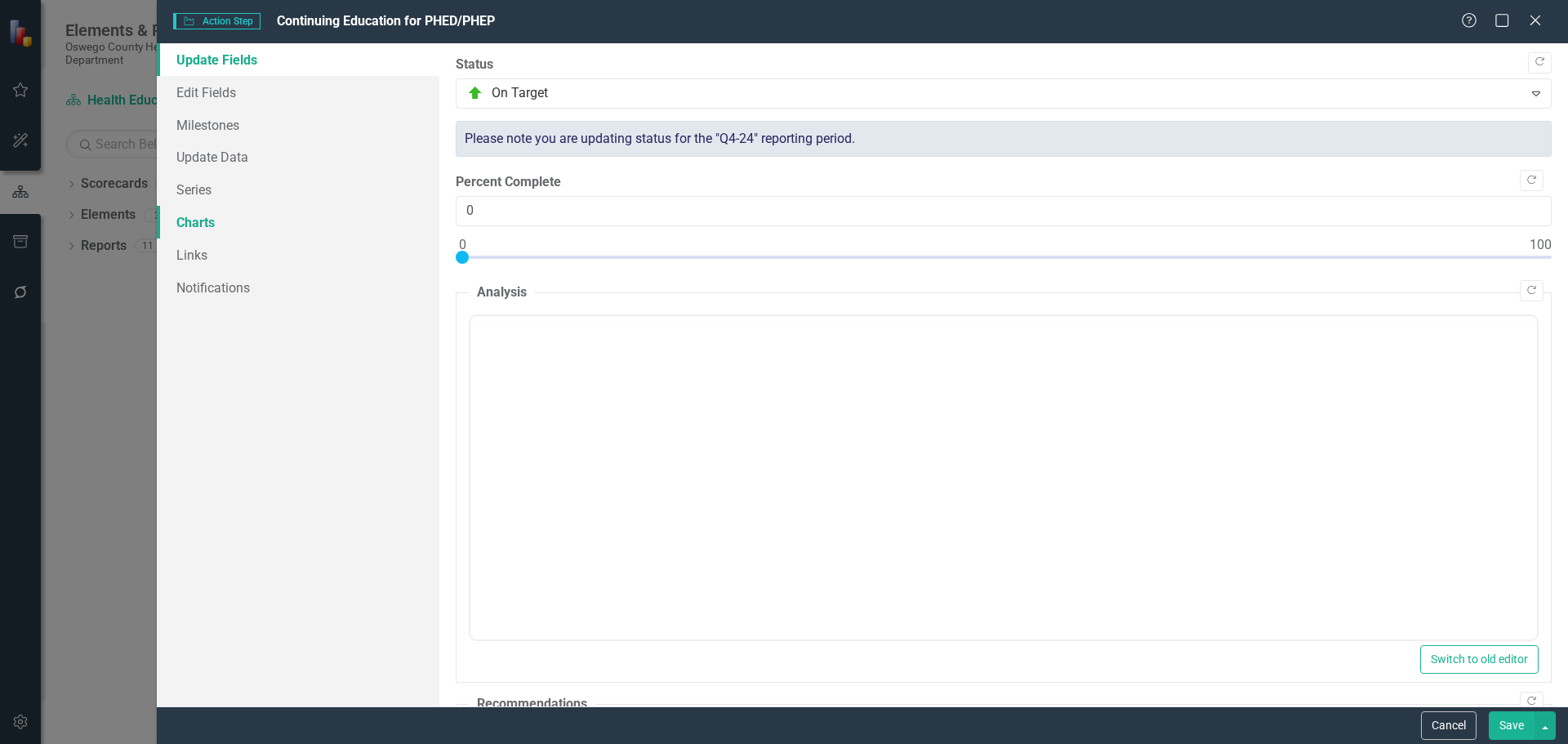
scroll to position [0, 0]
click at [176, 225] on link "Charts" at bounding box center [298, 222] width 283 height 33
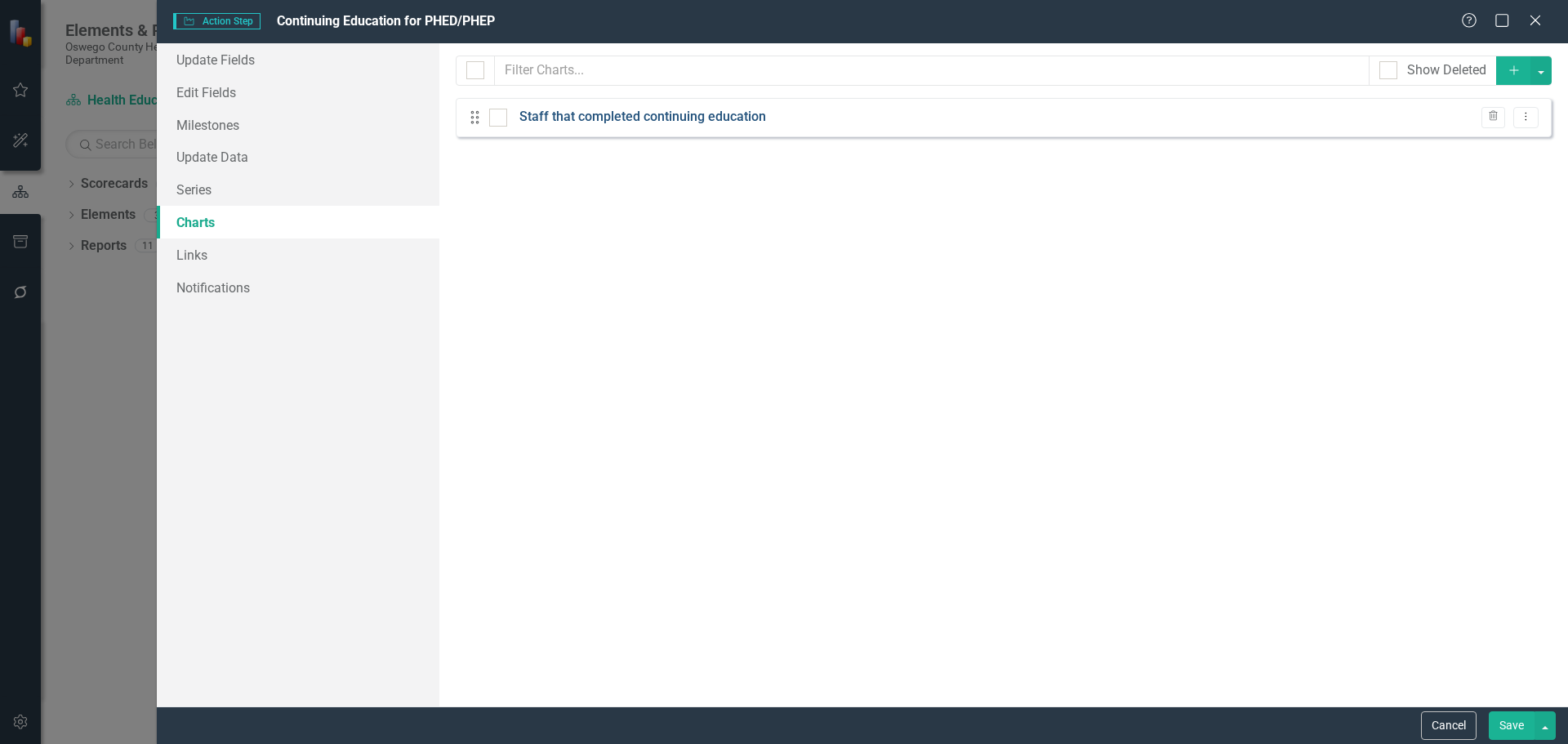
click at [613, 117] on link "Staff that completed continuing education" at bounding box center [642, 117] width 247 height 19
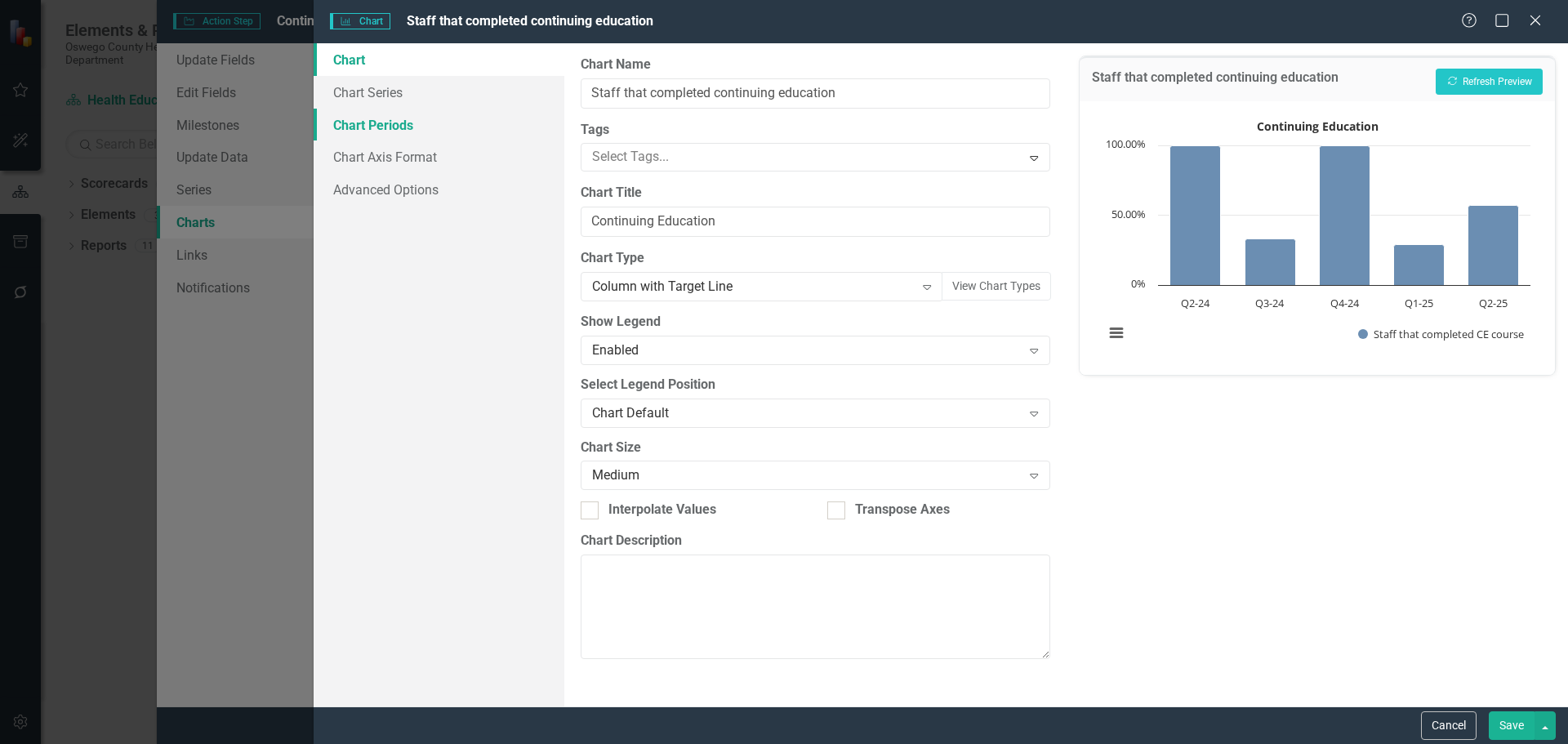
click at [407, 126] on link "Chart Periods" at bounding box center [440, 125] width 251 height 33
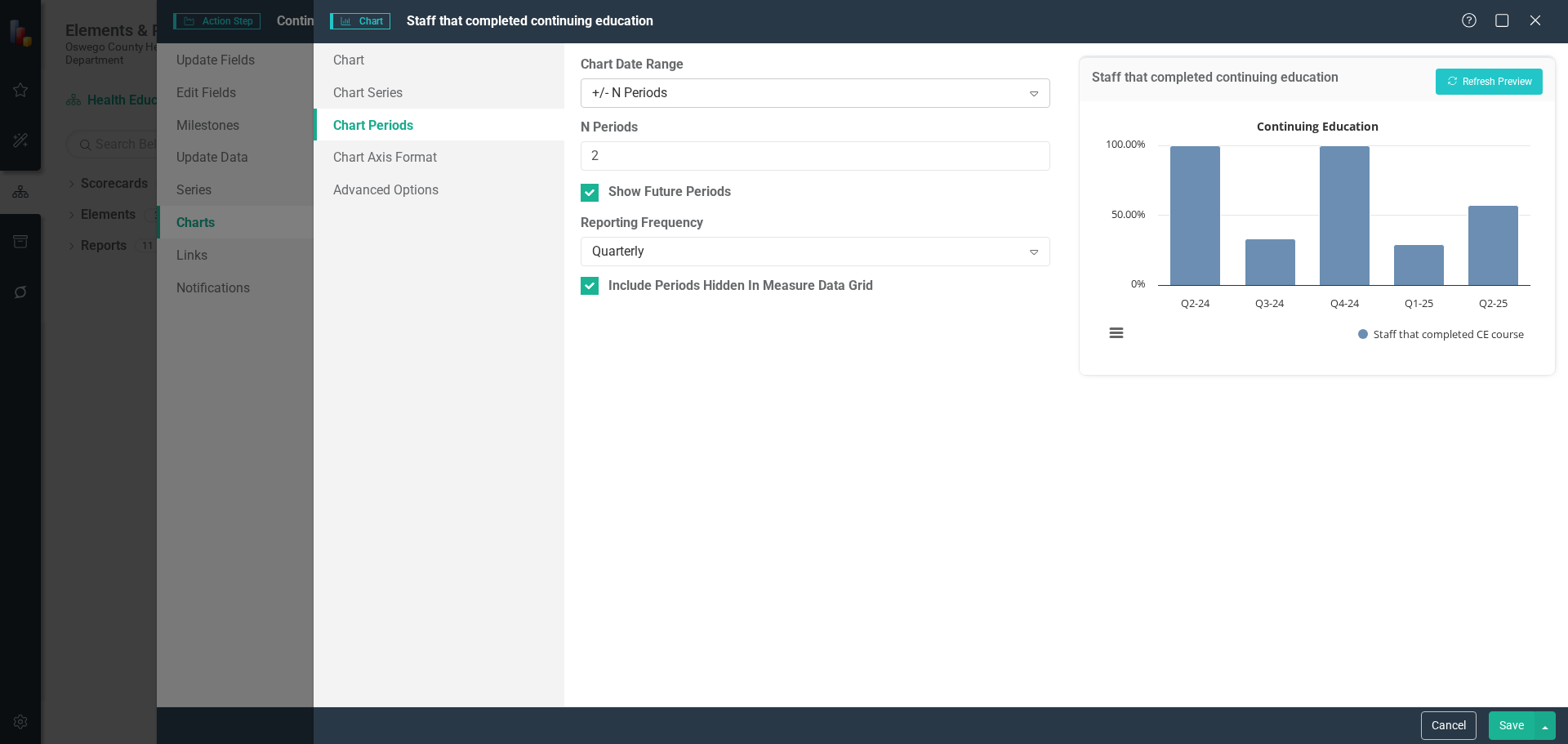
click at [1000, 81] on div "+/- N Periods Expand" at bounding box center [815, 92] width 469 height 30
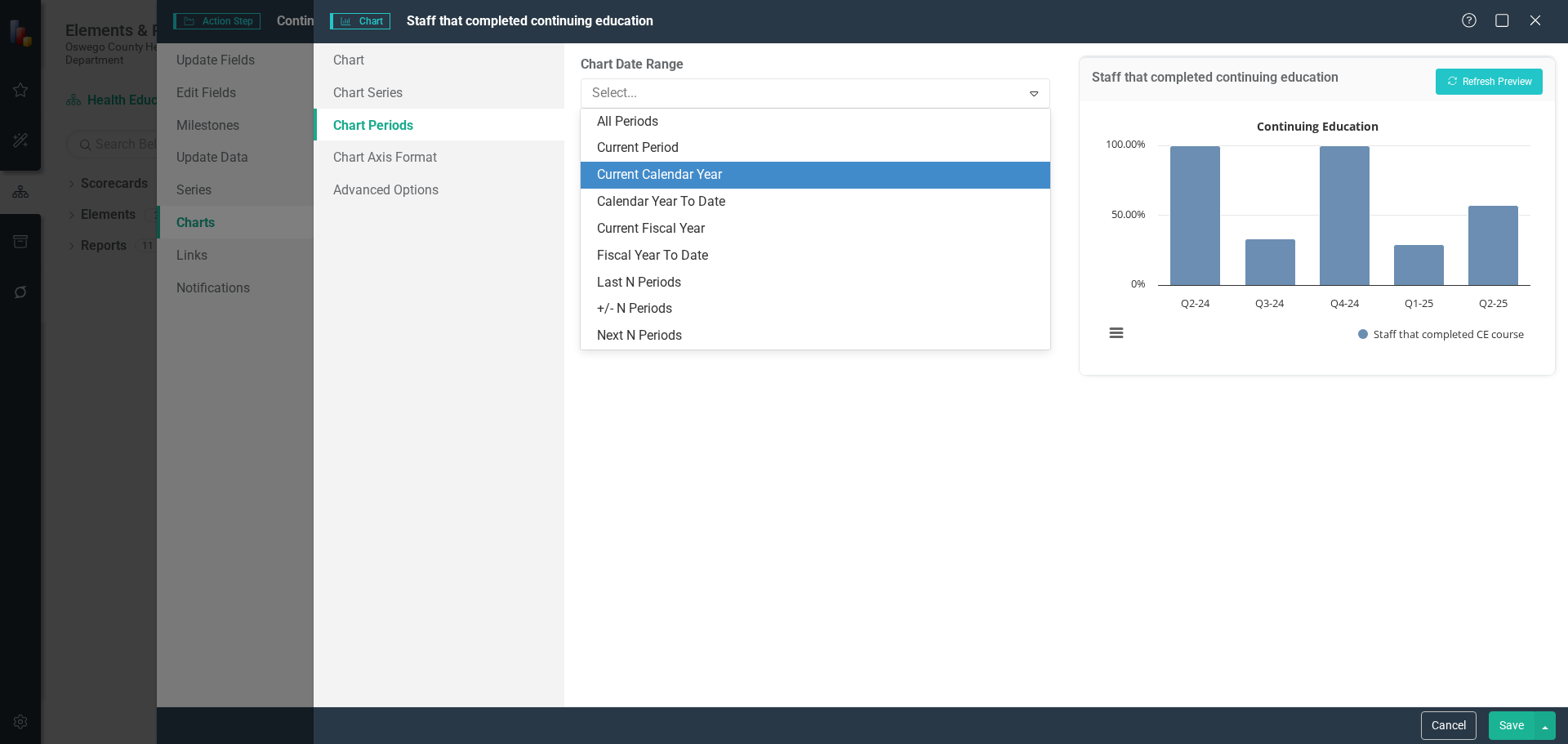
click at [834, 175] on div "Current Calendar Year" at bounding box center [819, 175] width 443 height 19
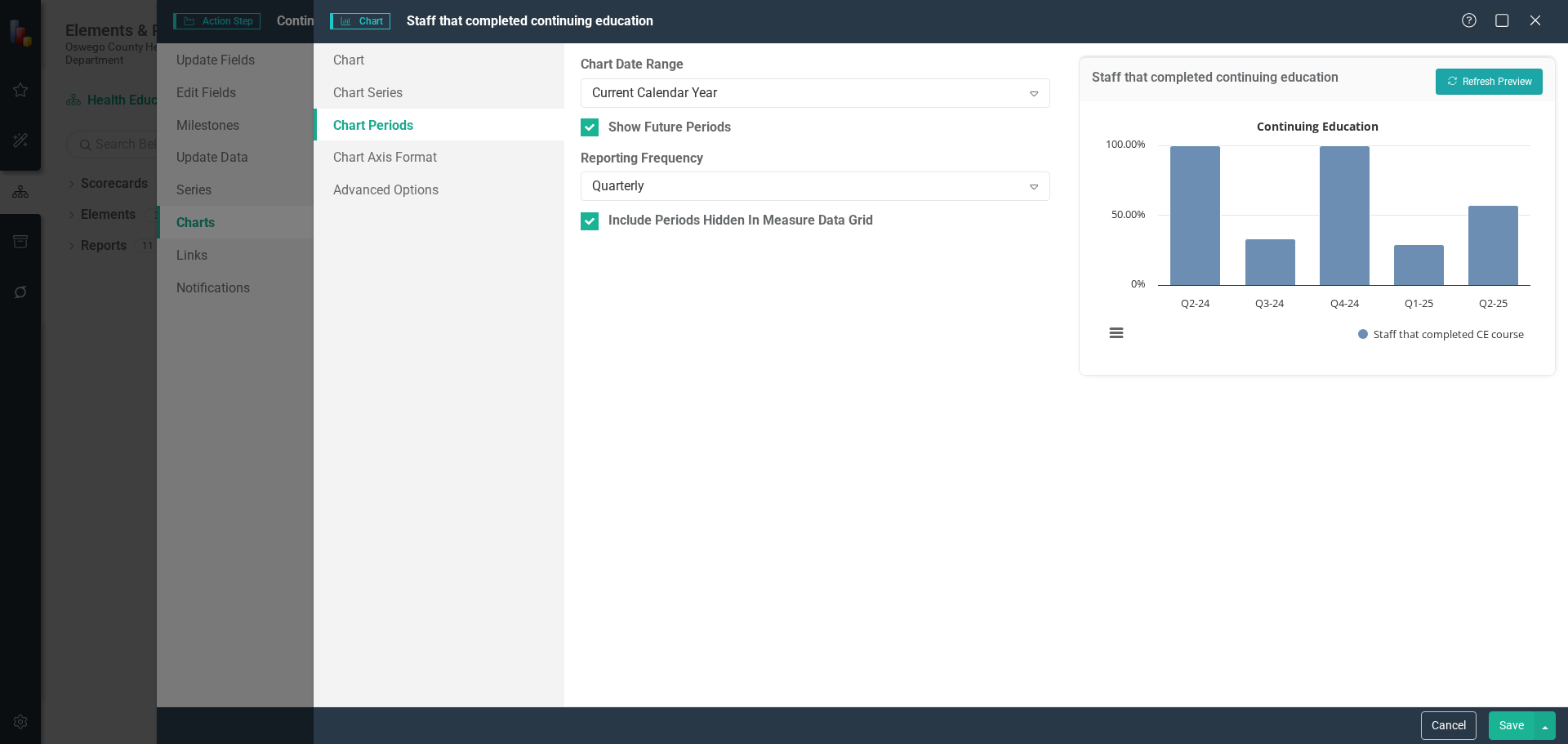
click at [1482, 85] on button "Recalculate Refresh Preview" at bounding box center [1489, 81] width 107 height 26
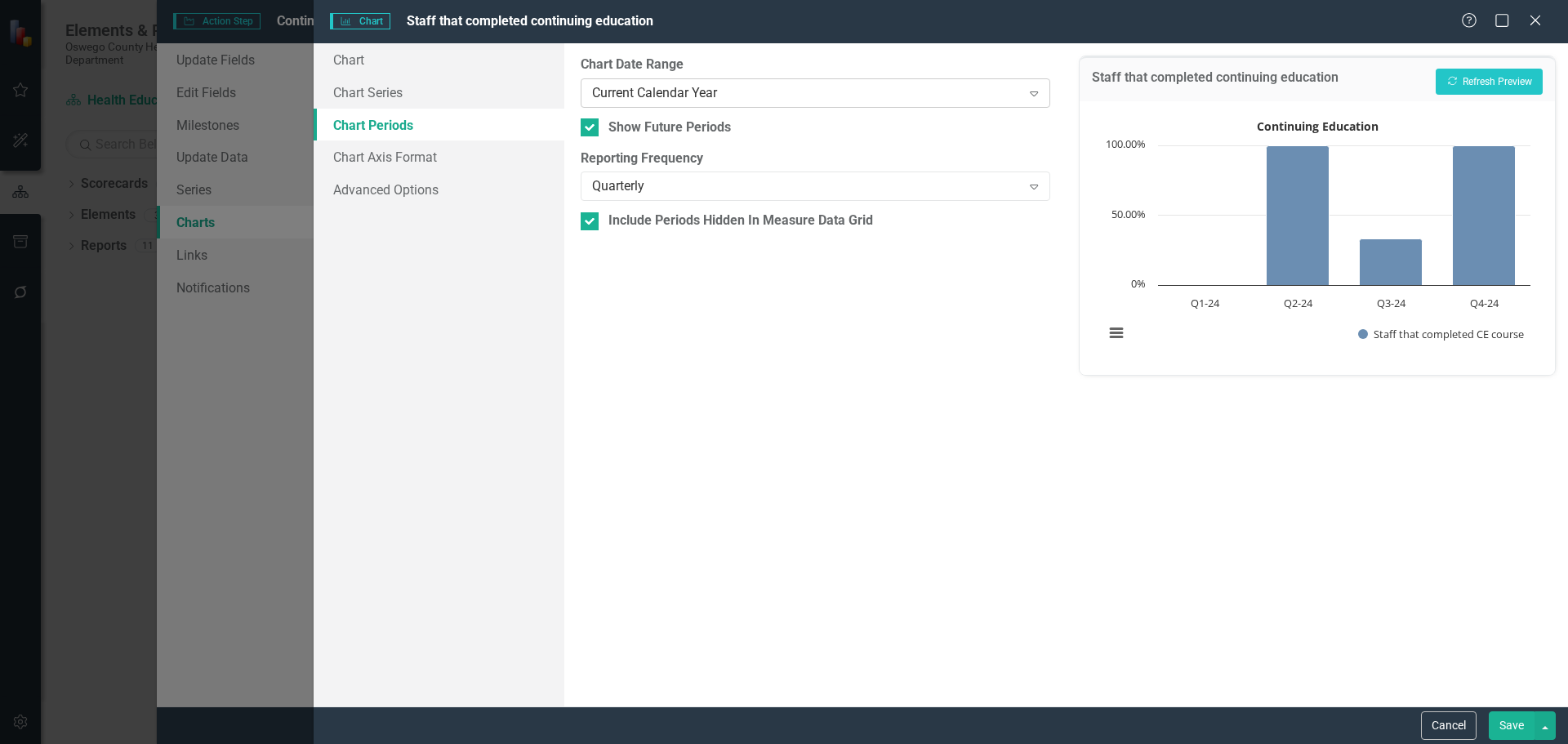
click at [860, 106] on div "Current Calendar Year Expand" at bounding box center [815, 92] width 469 height 30
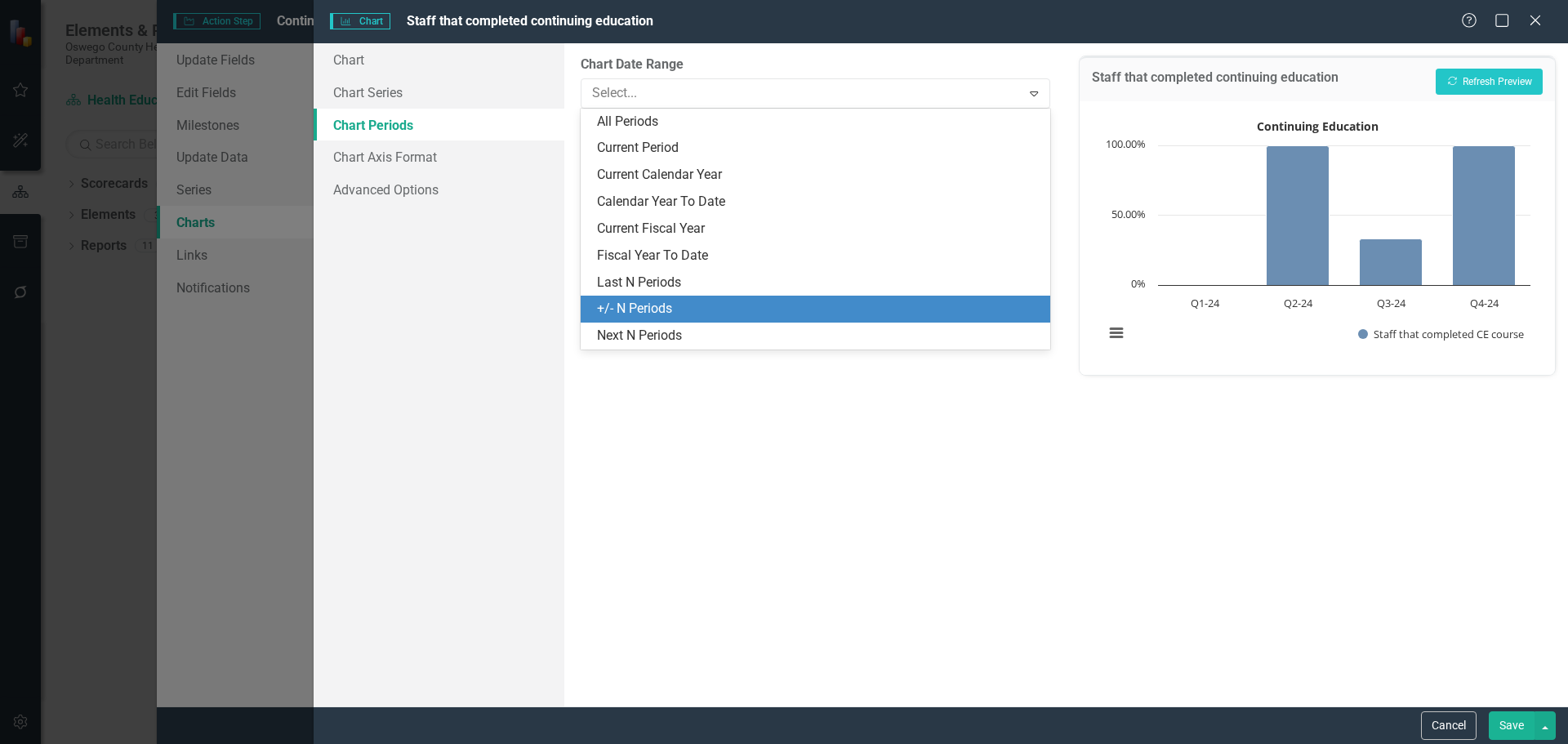
click at [683, 302] on div "+/- N Periods" at bounding box center [819, 309] width 443 height 19
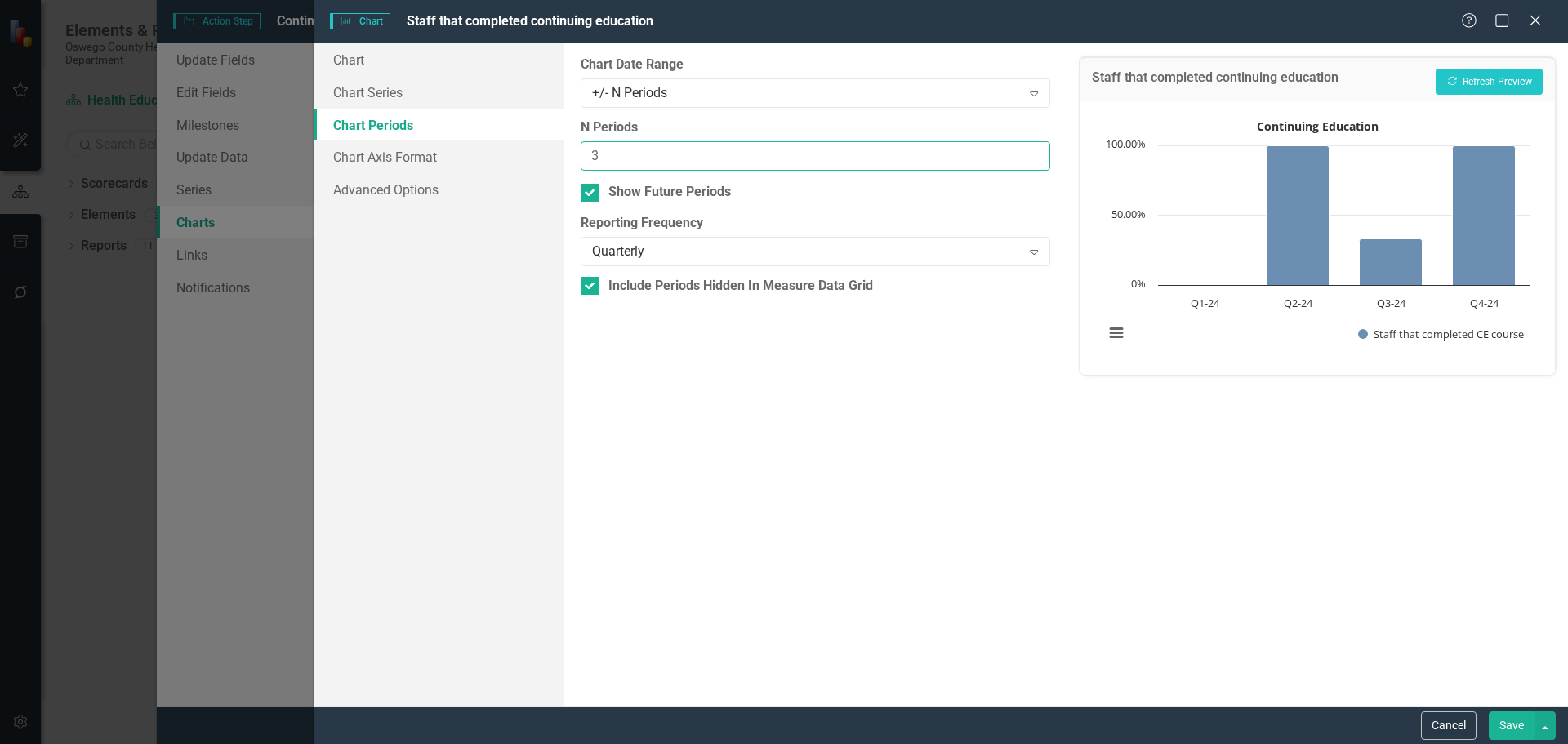
click at [1036, 151] on input "3" at bounding box center [815, 157] width 469 height 31
click at [1482, 76] on button "Recalculate Refresh Preview" at bounding box center [1489, 81] width 107 height 26
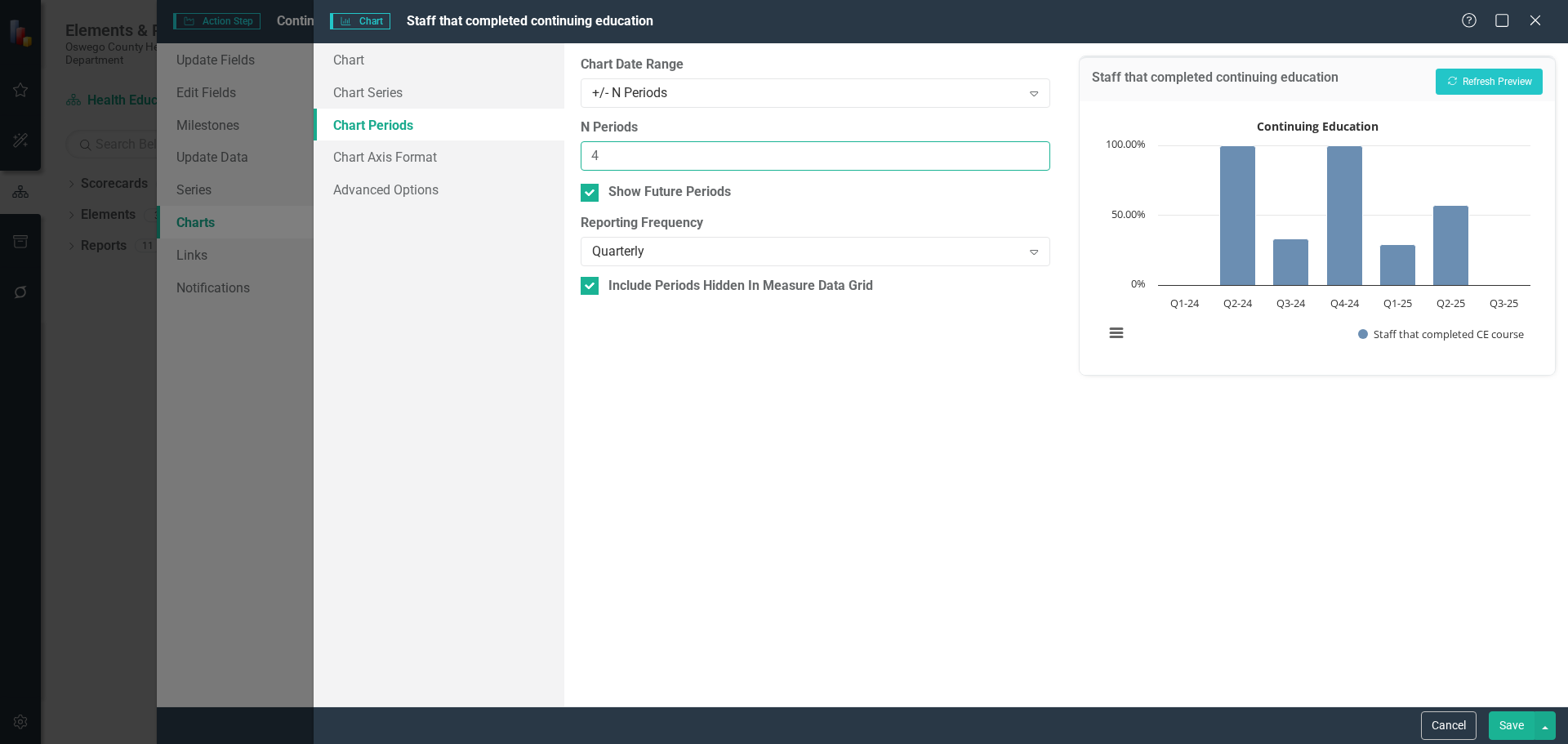
type input "4"
click at [1035, 153] on input "4" at bounding box center [815, 157] width 469 height 31
click at [1461, 72] on button "Recalculate Refresh Preview" at bounding box center [1489, 81] width 107 height 26
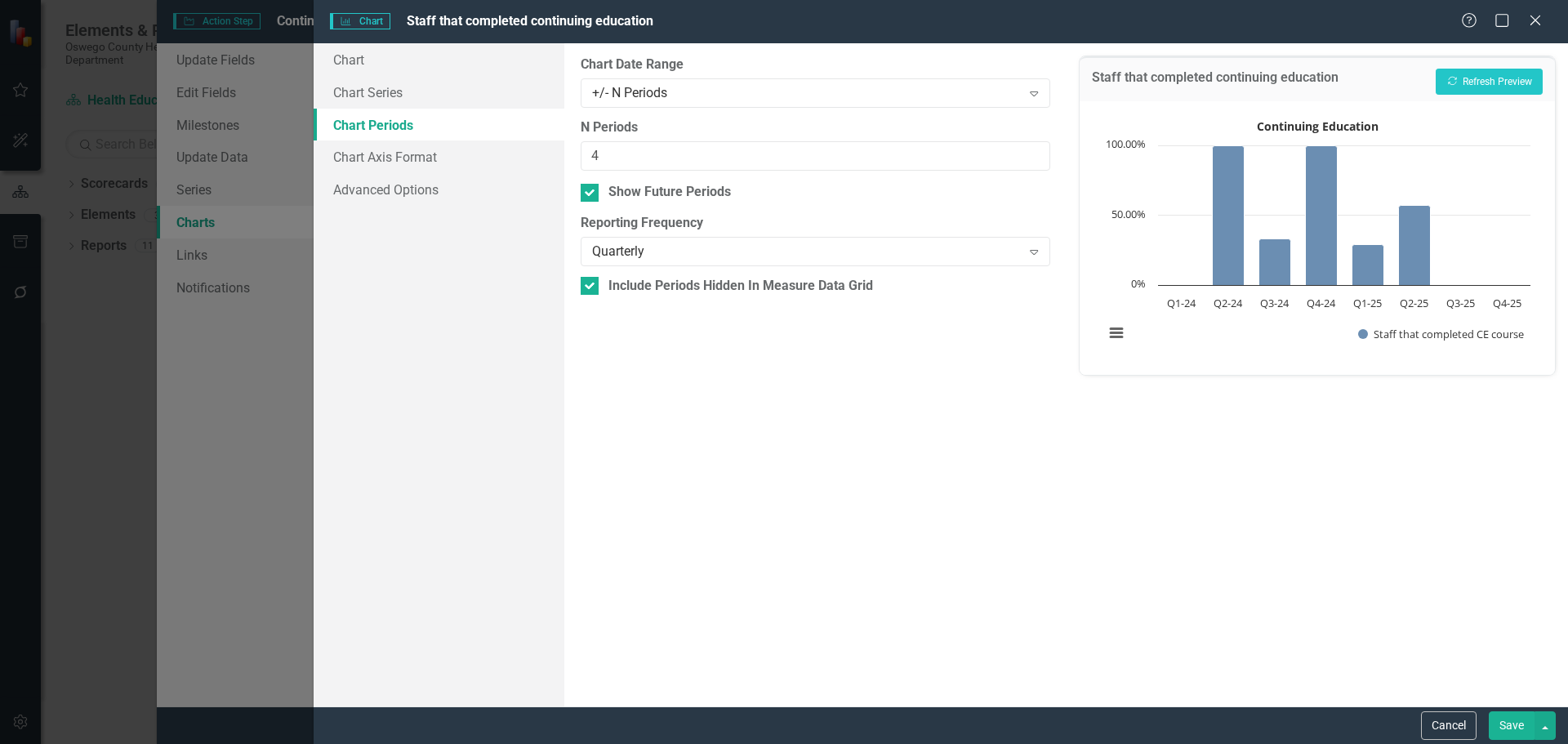
click at [1507, 727] on button "Save" at bounding box center [1512, 725] width 46 height 29
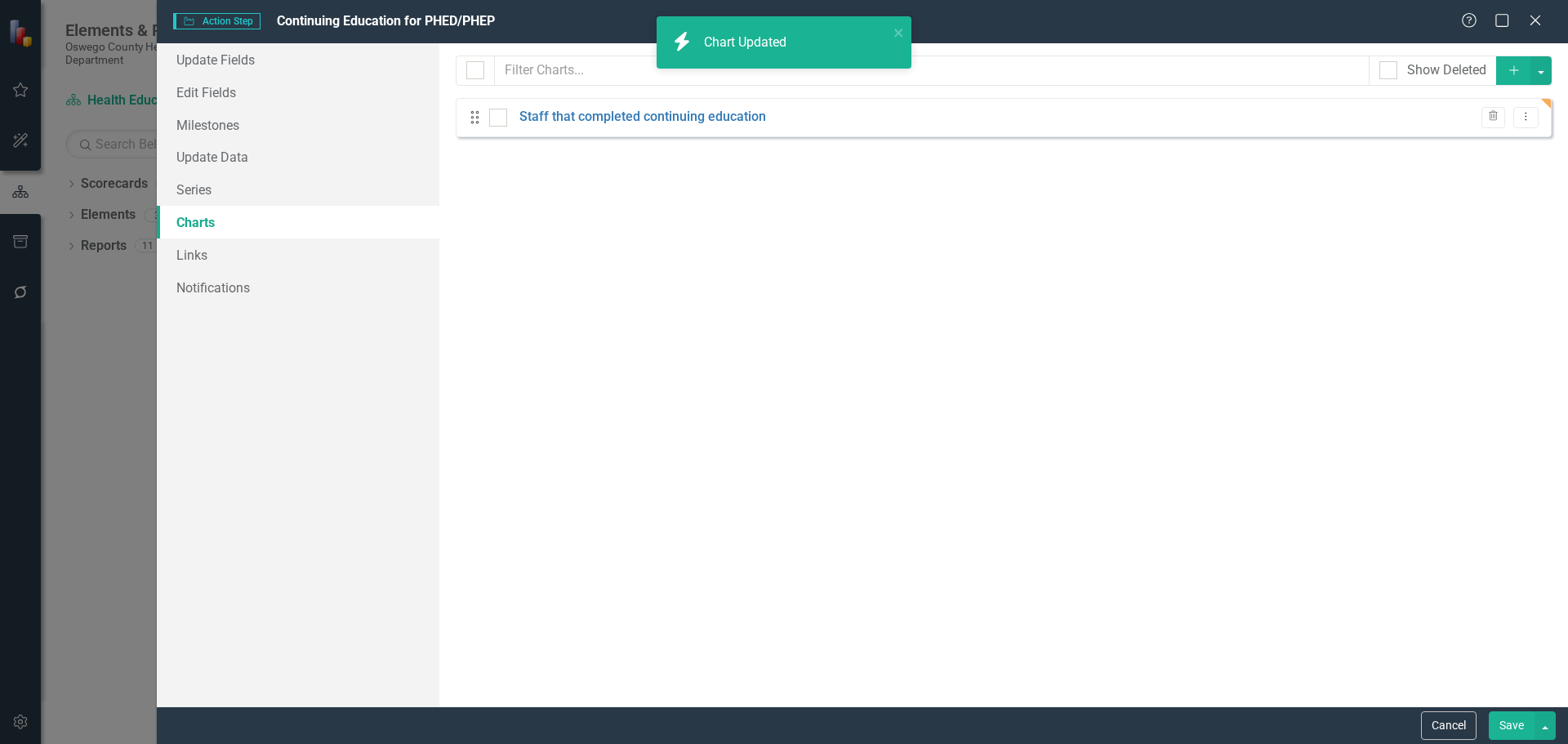
click at [1507, 727] on button "Save" at bounding box center [1512, 725] width 46 height 29
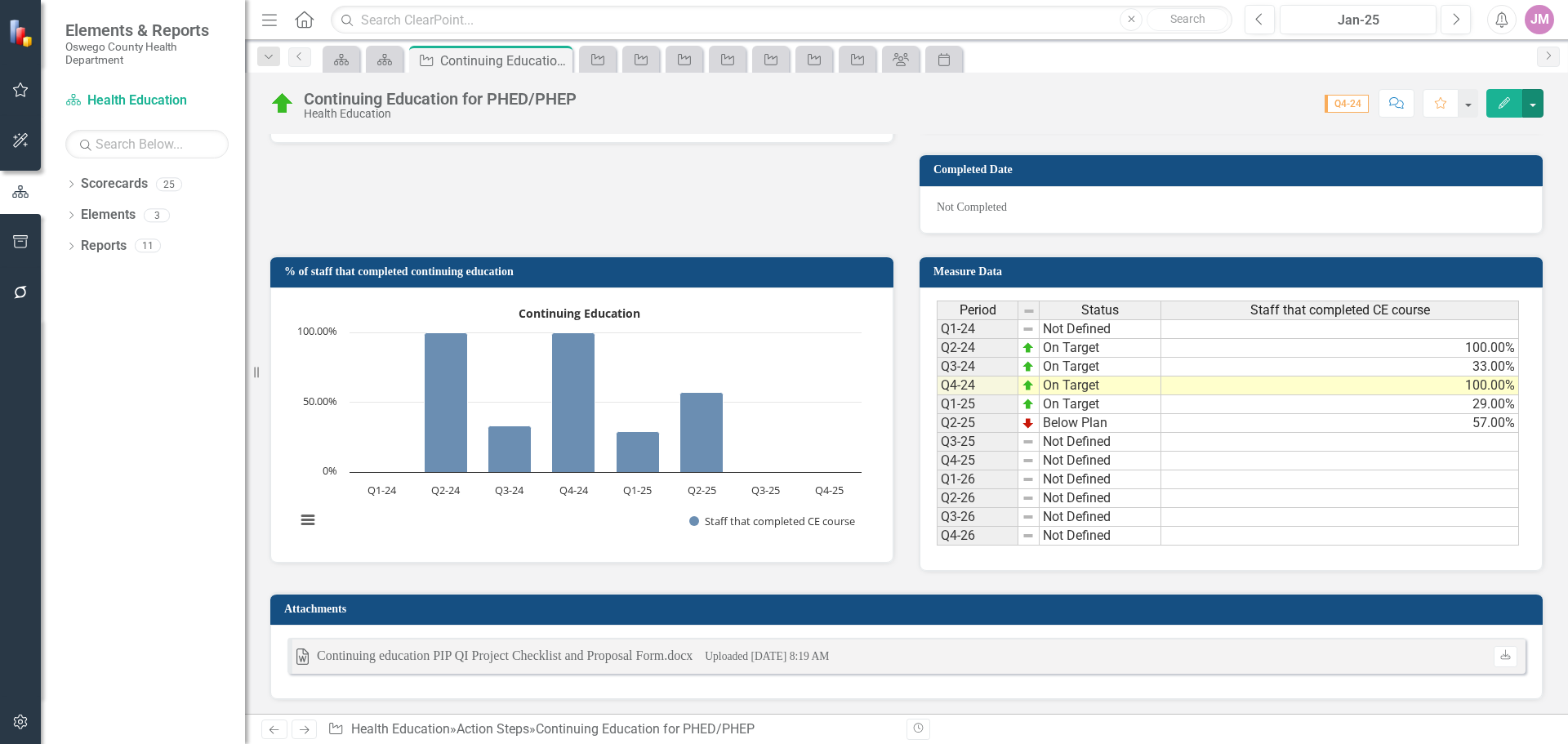
scroll to position [860, 0]
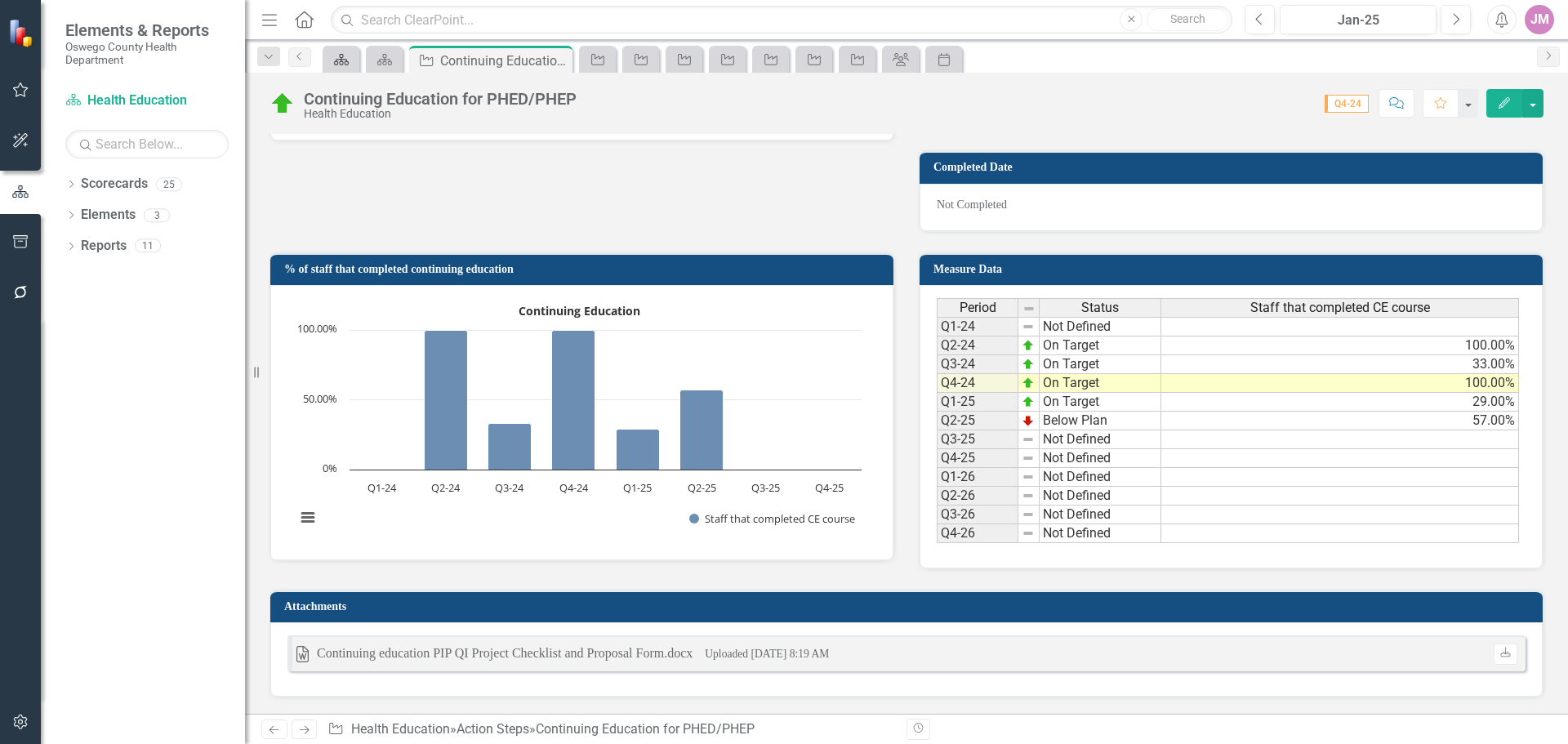
click at [333, 58] on icon "Scorecard" at bounding box center [341, 59] width 16 height 13
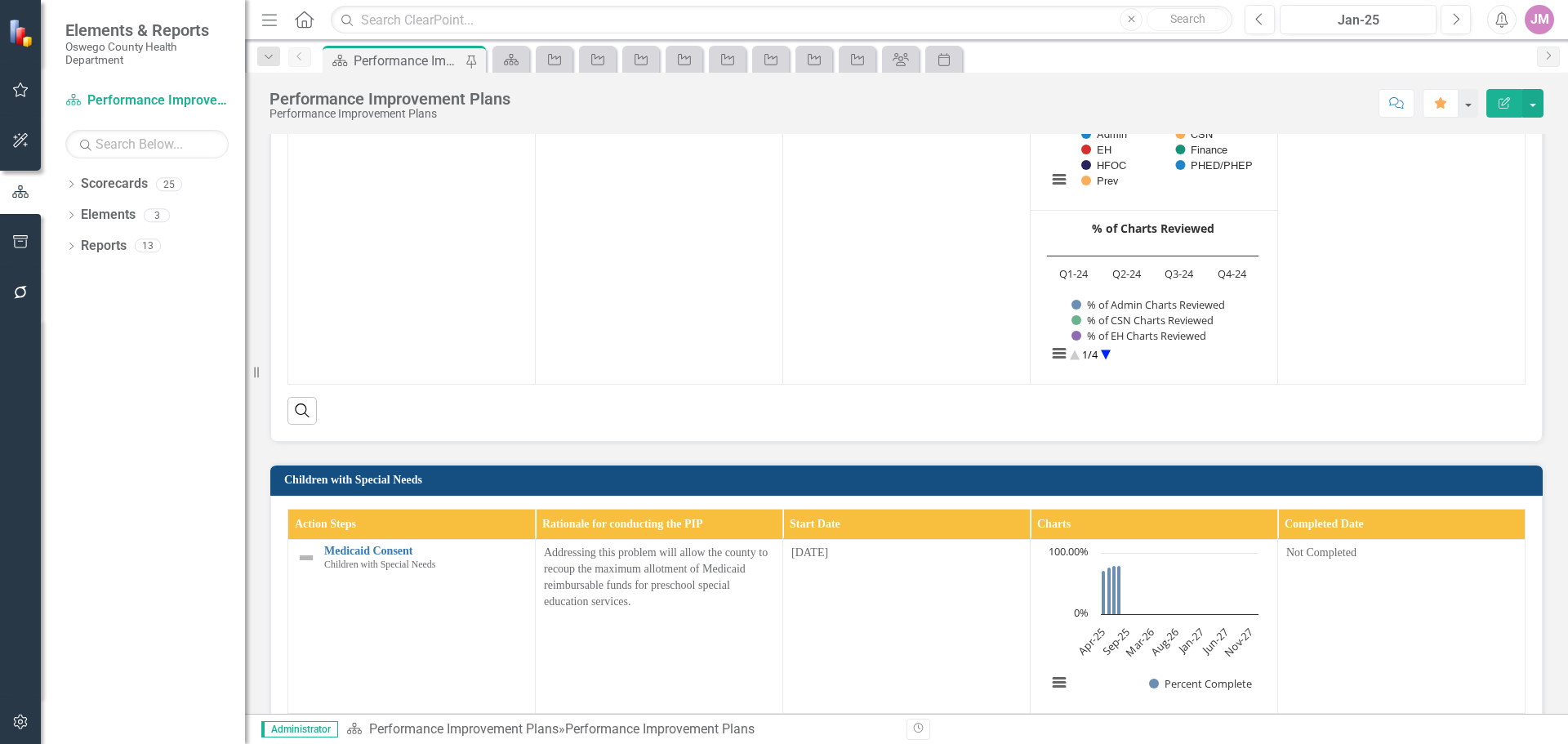
scroll to position [572, 0]
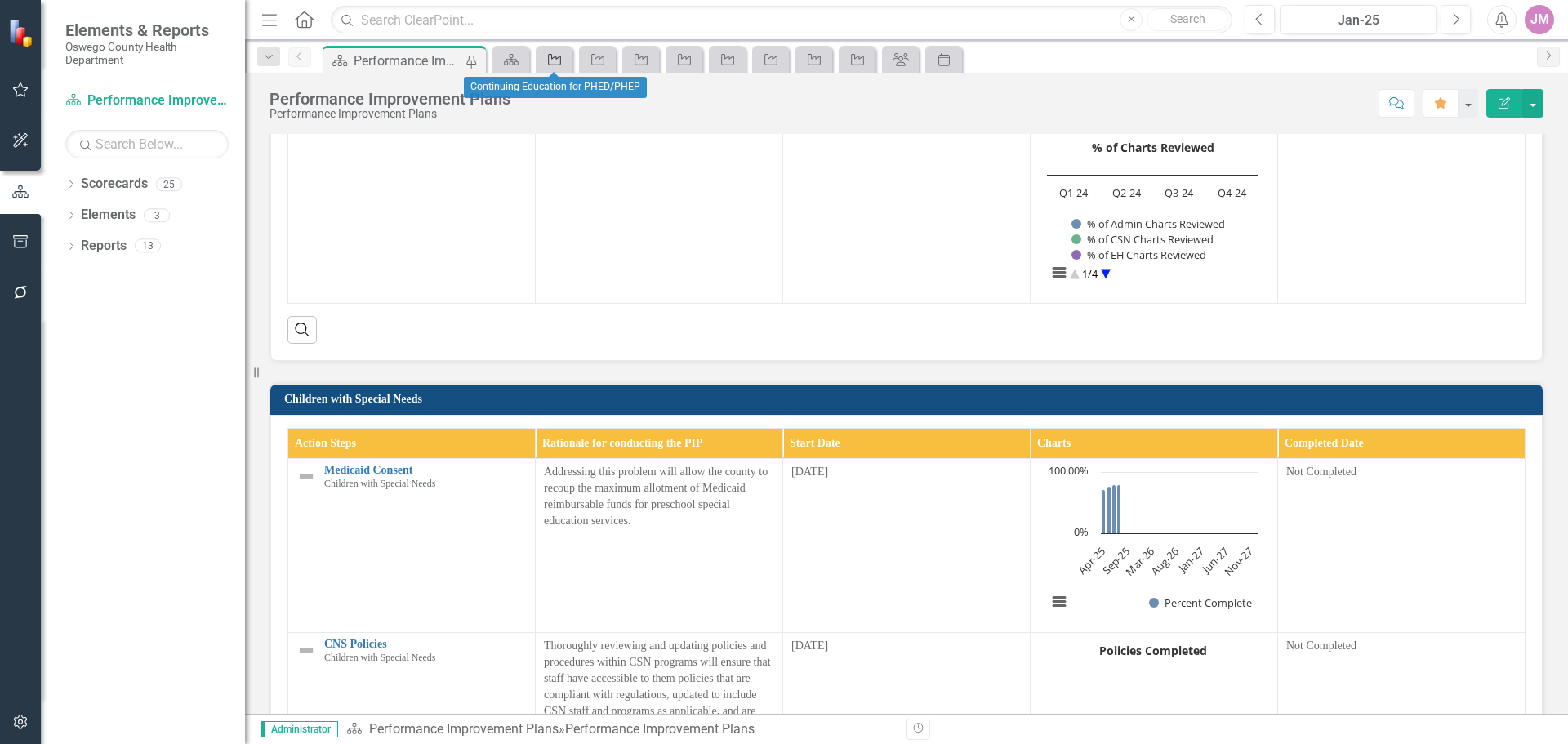
click at [554, 59] on icon "Action Step" at bounding box center [554, 59] width 16 height 13
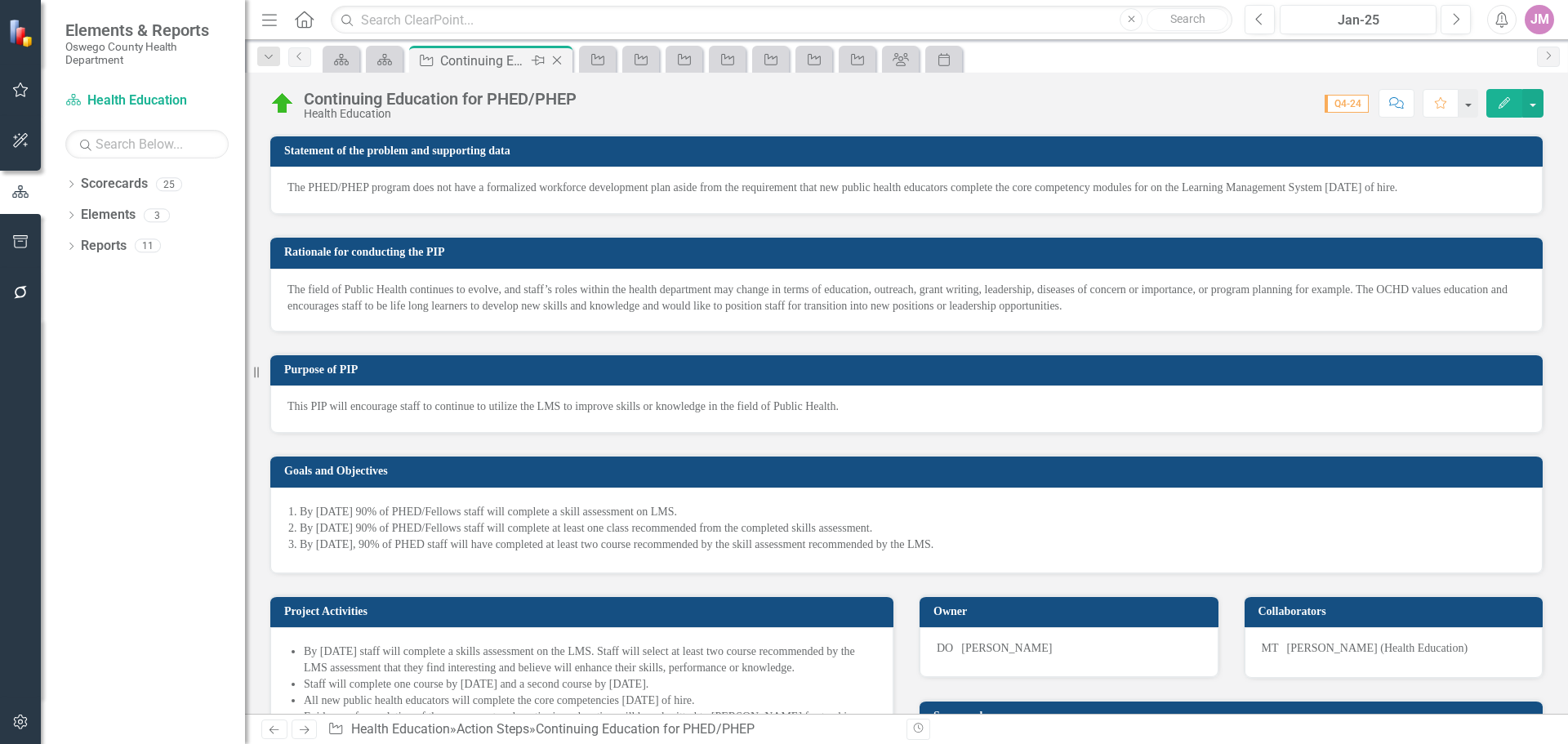
click at [560, 62] on icon "Close" at bounding box center [557, 60] width 16 height 13
click at [562, 59] on icon "Close" at bounding box center [557, 60] width 16 height 13
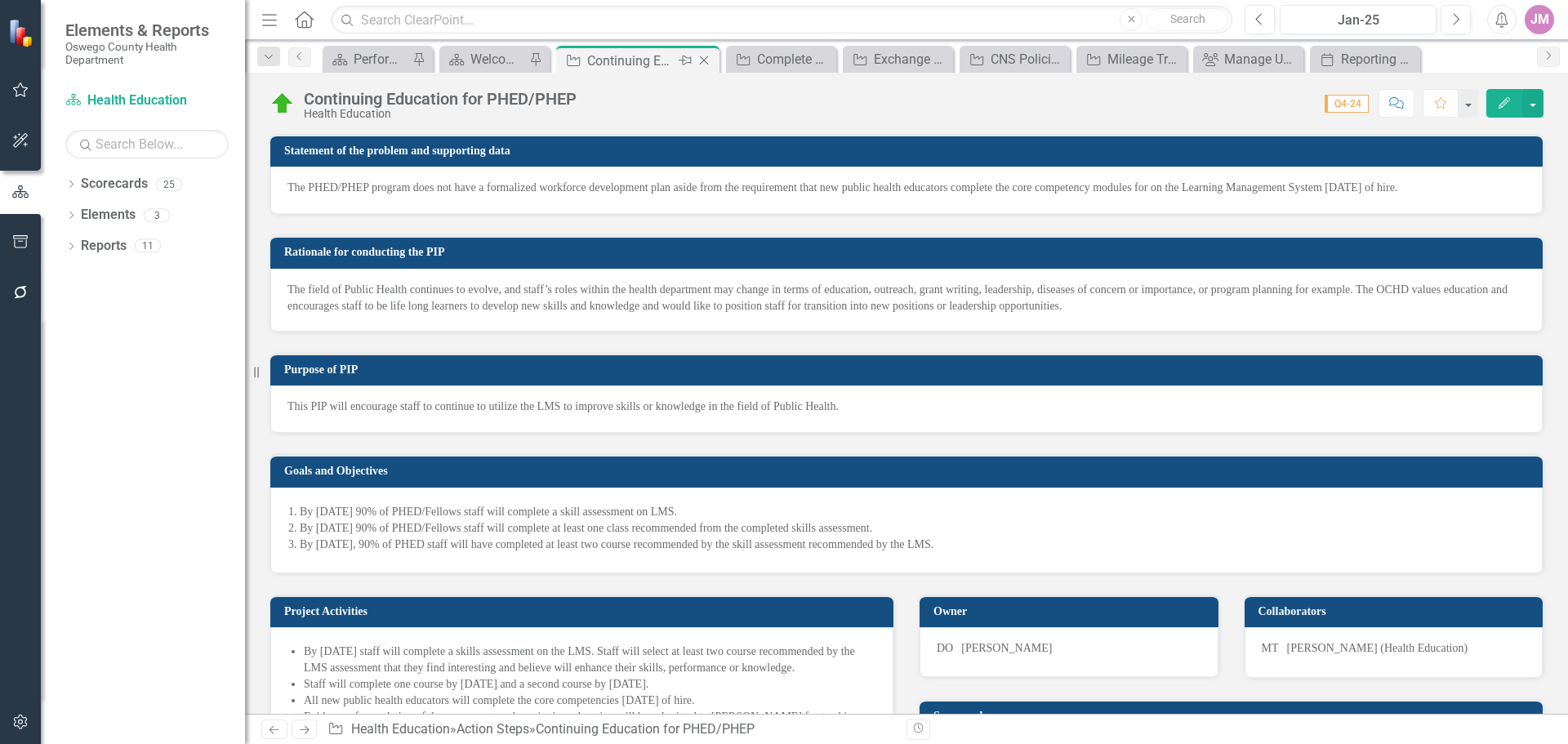
click at [704, 55] on icon "Close" at bounding box center [703, 60] width 16 height 13
click at [731, 58] on icon "Close" at bounding box center [731, 60] width 16 height 13
click at [772, 62] on icon "Close" at bounding box center [767, 60] width 16 height 13
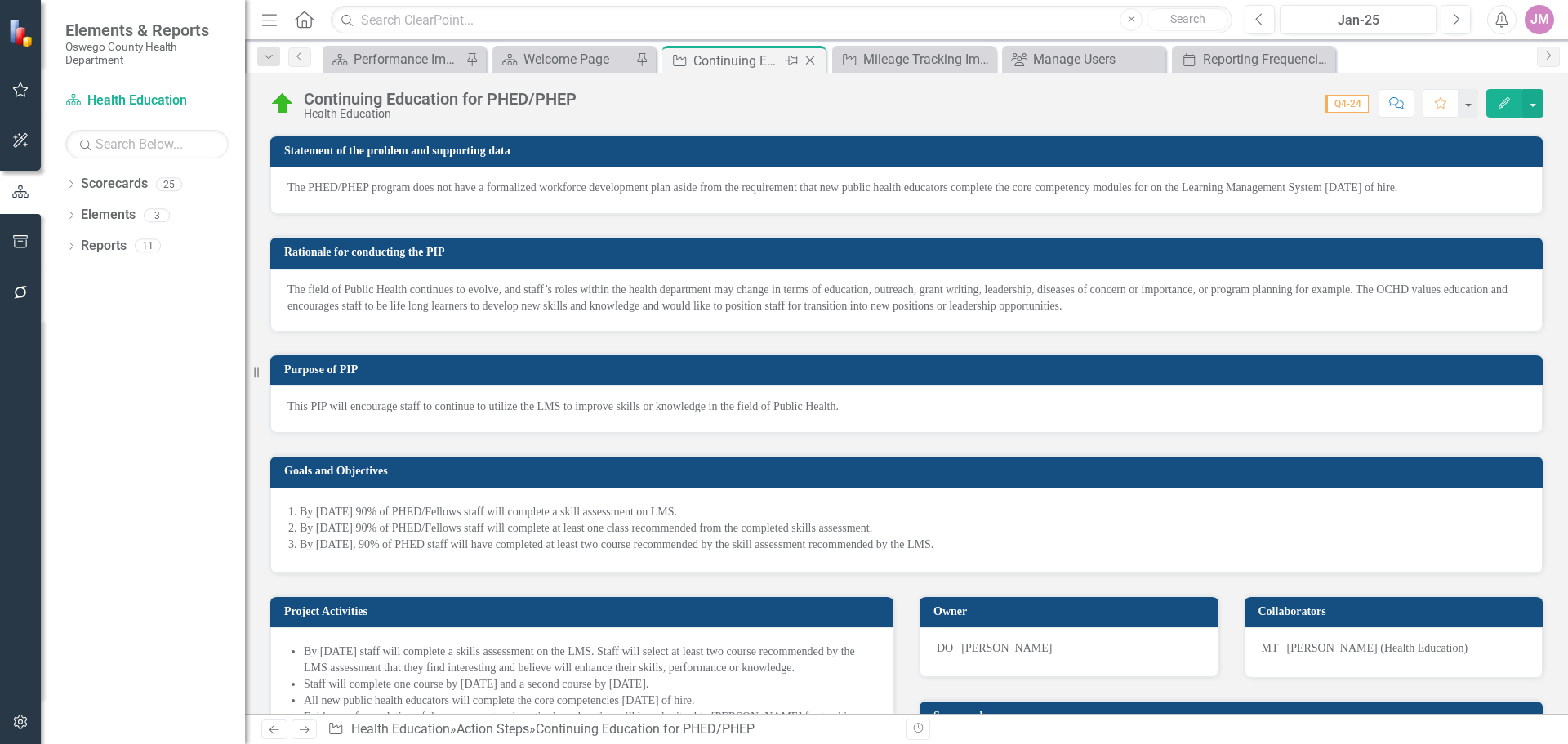
click at [804, 59] on icon "Close" at bounding box center [809, 60] width 16 height 13
click at [813, 59] on icon "Close" at bounding box center [809, 60] width 16 height 13
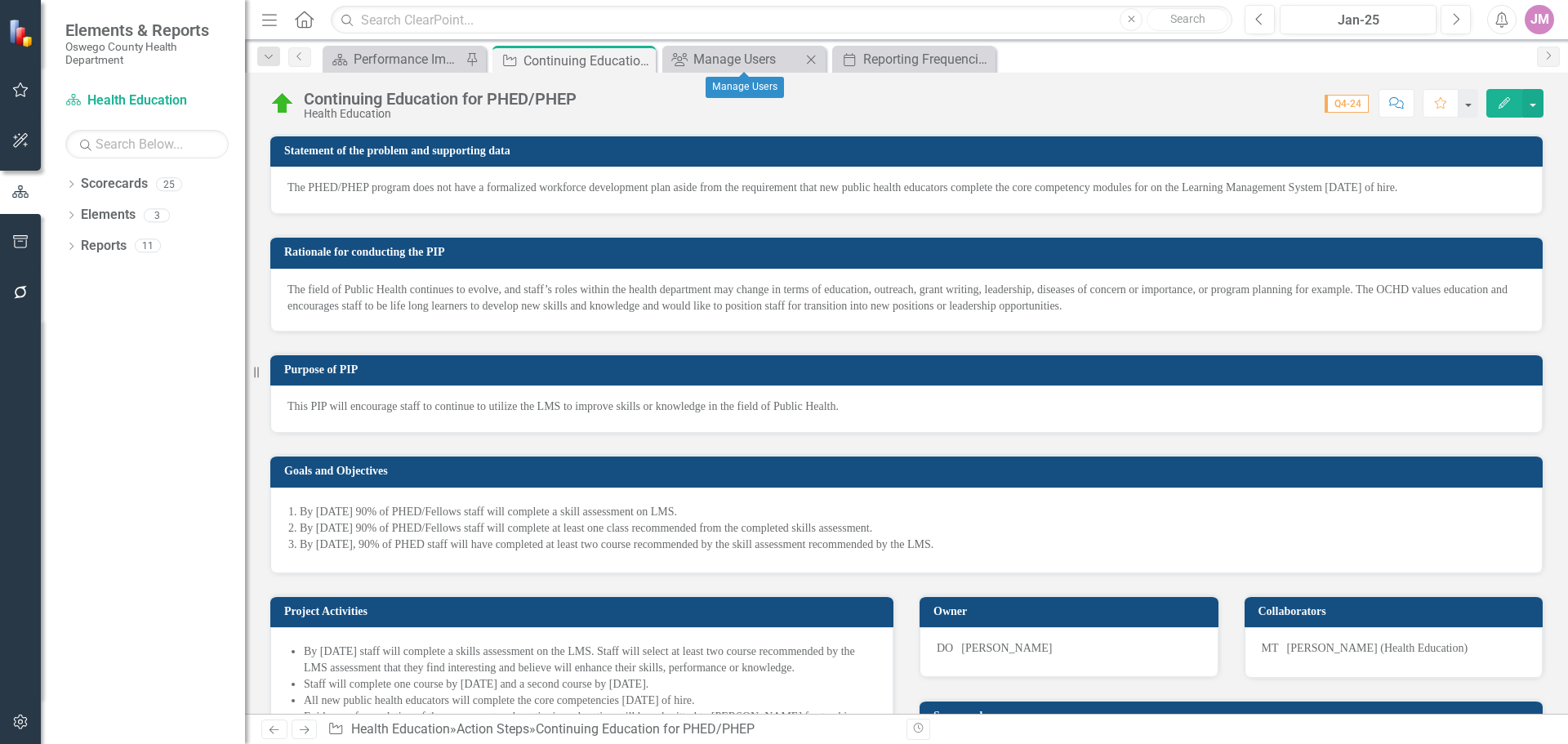
drag, startPoint x: 816, startPoint y: 61, endPoint x: 846, endPoint y: 62, distance: 30.0
click at [816, 61] on icon "Close" at bounding box center [810, 59] width 16 height 13
click at [813, 61] on icon "Close" at bounding box center [810, 59] width 16 height 13
